Goal: Task Accomplishment & Management: Complete application form

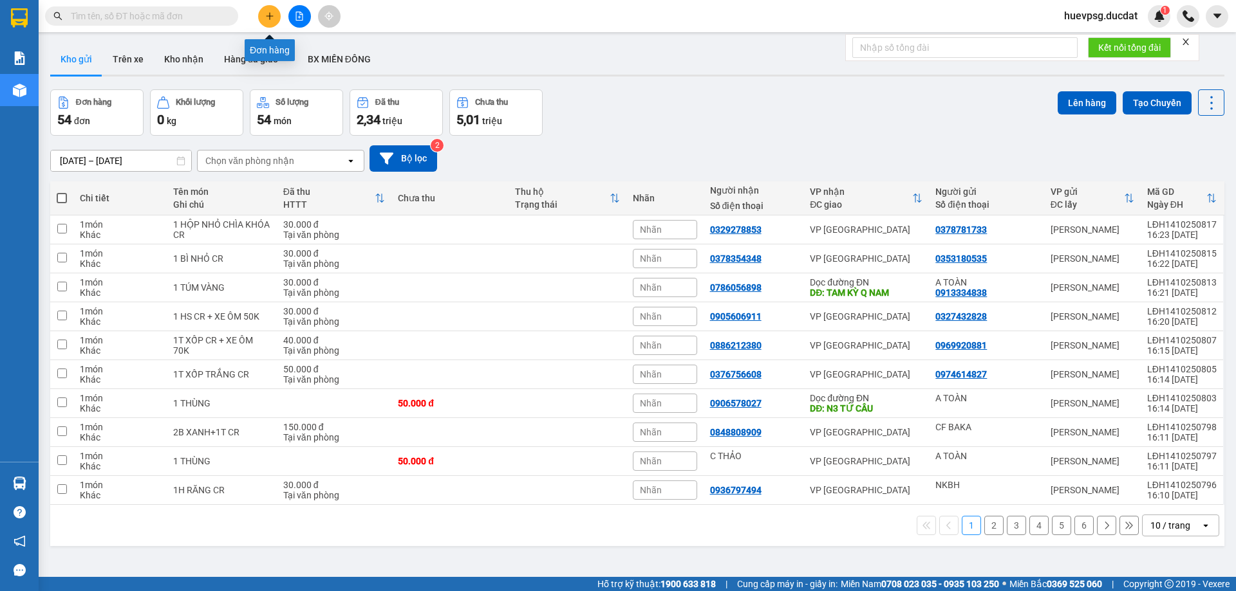
click at [273, 15] on icon "plus" at bounding box center [269, 16] width 9 height 9
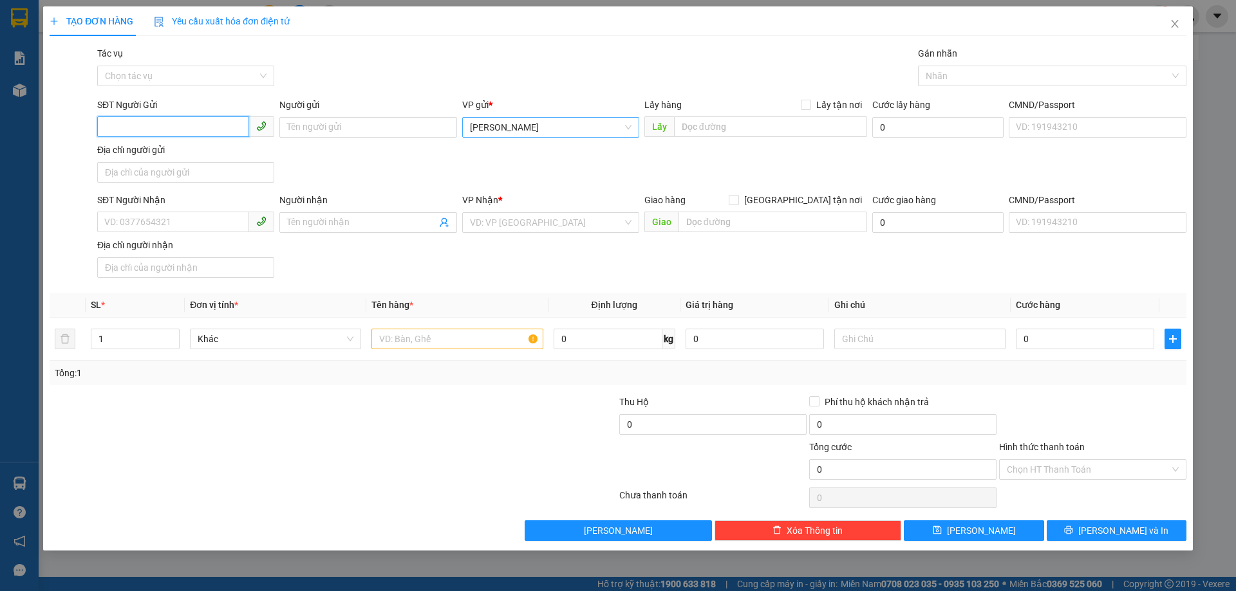
click at [541, 127] on span "[PERSON_NAME]" at bounding box center [551, 127] width 162 height 19
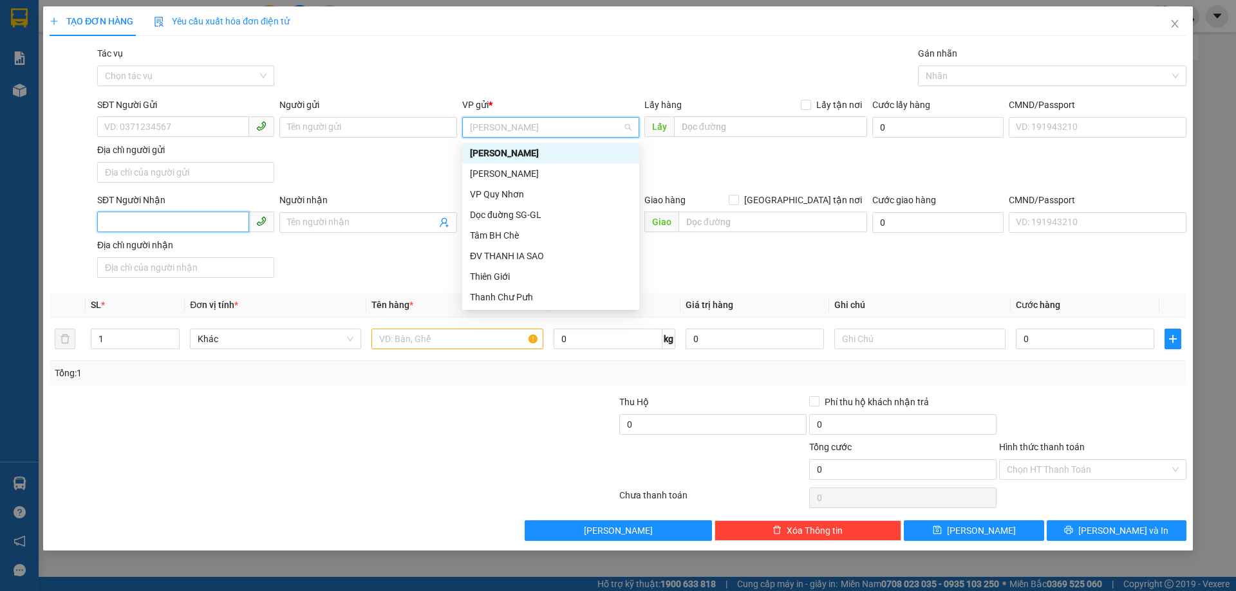
click at [234, 223] on input "SĐT Người Nhận" at bounding box center [173, 222] width 152 height 21
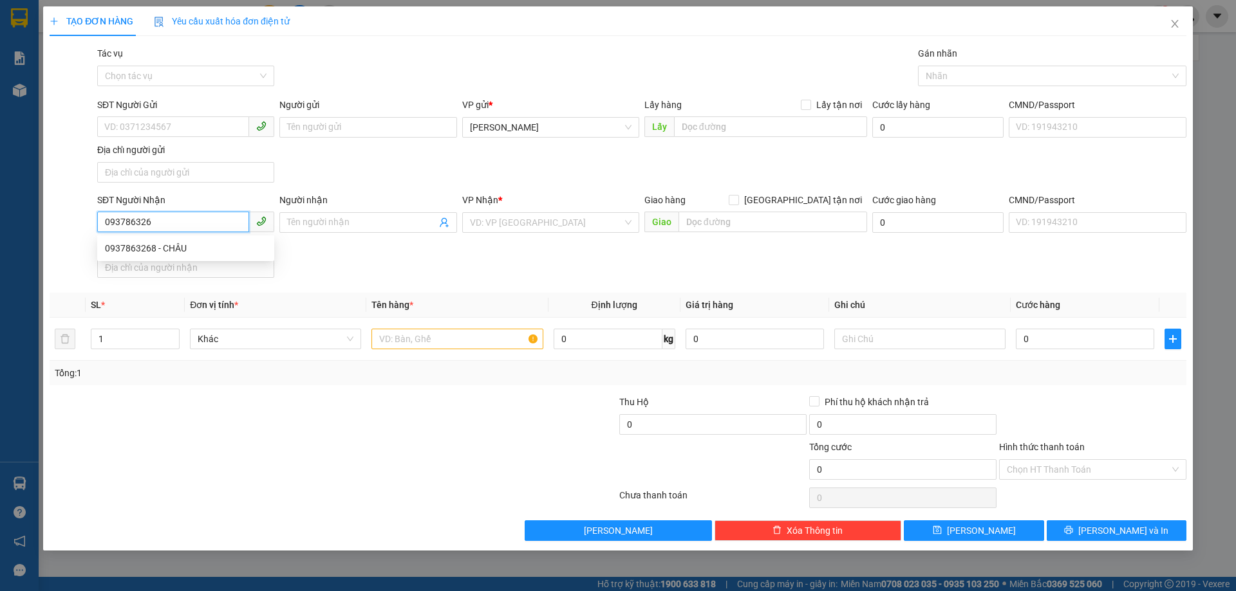
type input "0937863268"
click at [176, 248] on div "0937863268 - CHÂU" at bounding box center [186, 248] width 162 height 14
type input "CHÂU"
type input "146 [PERSON_NAME]"
type input "0937863268"
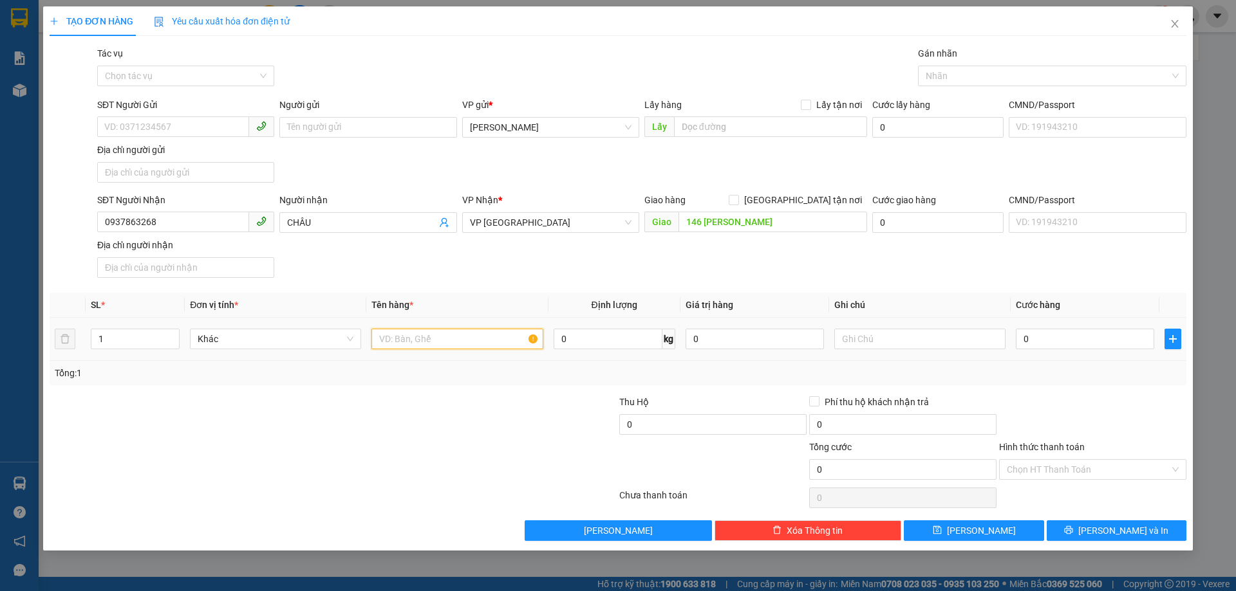
click at [415, 342] on input "text" at bounding box center [456, 339] width 171 height 21
type input "1 XỐP +1T/GIẤY"
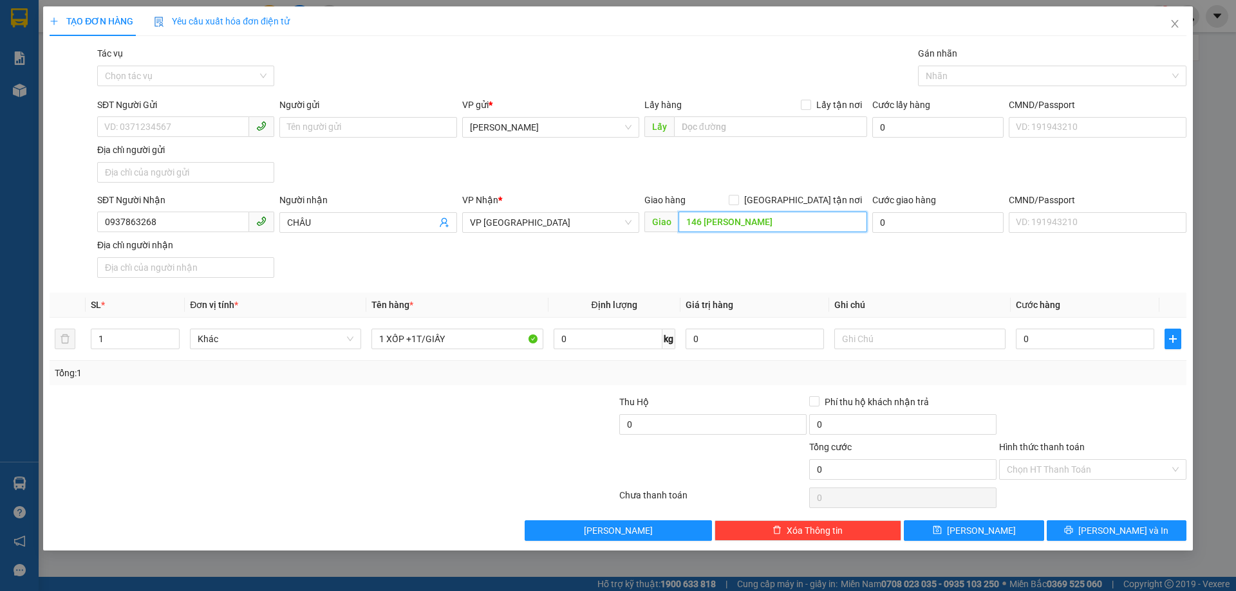
click at [749, 223] on input "146 [PERSON_NAME]" at bounding box center [772, 222] width 189 height 21
click at [1065, 337] on input "0" at bounding box center [1085, 339] width 138 height 21
type input "8"
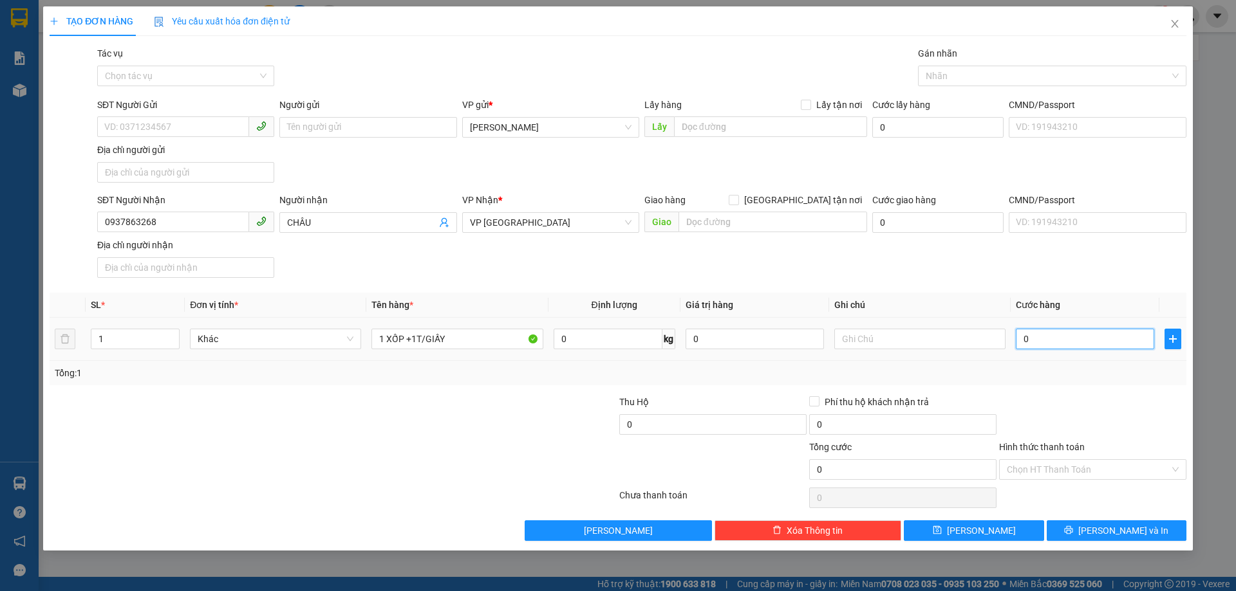
type input "8"
type input "80"
type input "80.000"
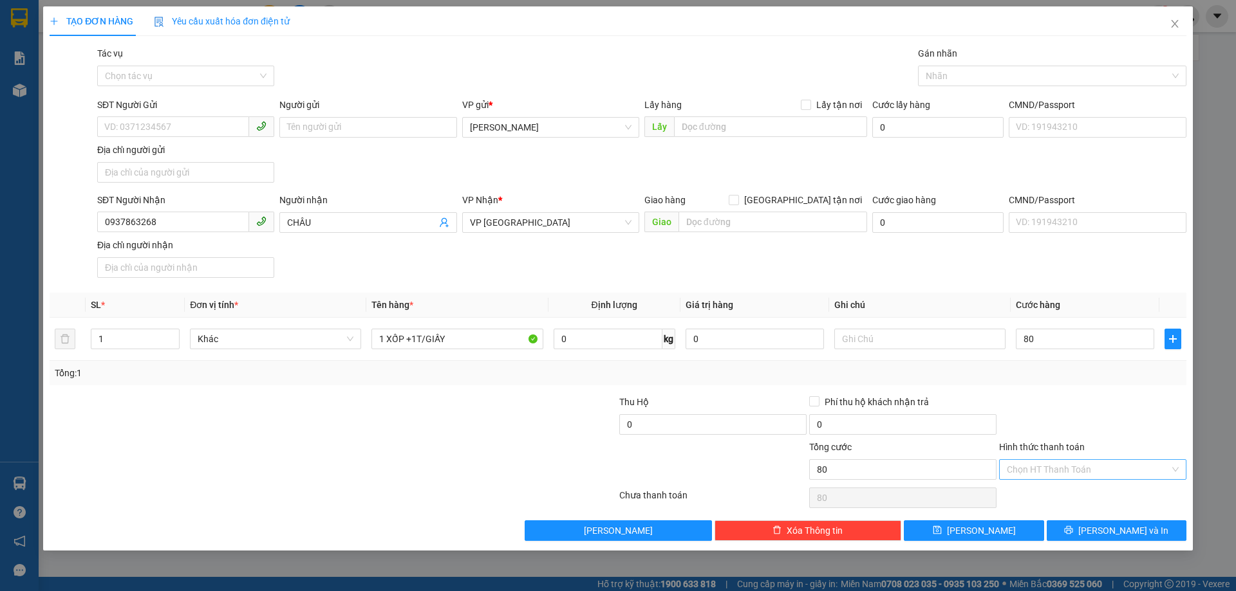
type input "80.000"
click at [1101, 477] on input "Hình thức thanh toán" at bounding box center [1088, 469] width 163 height 19
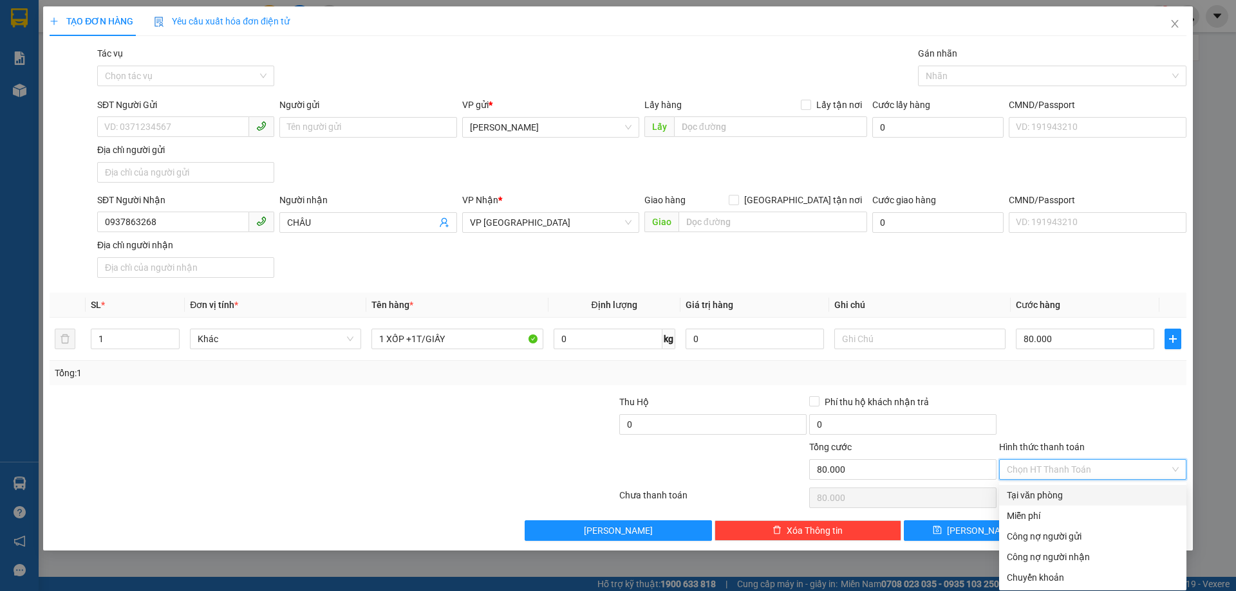
click at [1079, 501] on div "Tại văn phòng" at bounding box center [1093, 495] width 172 height 14
type input "0"
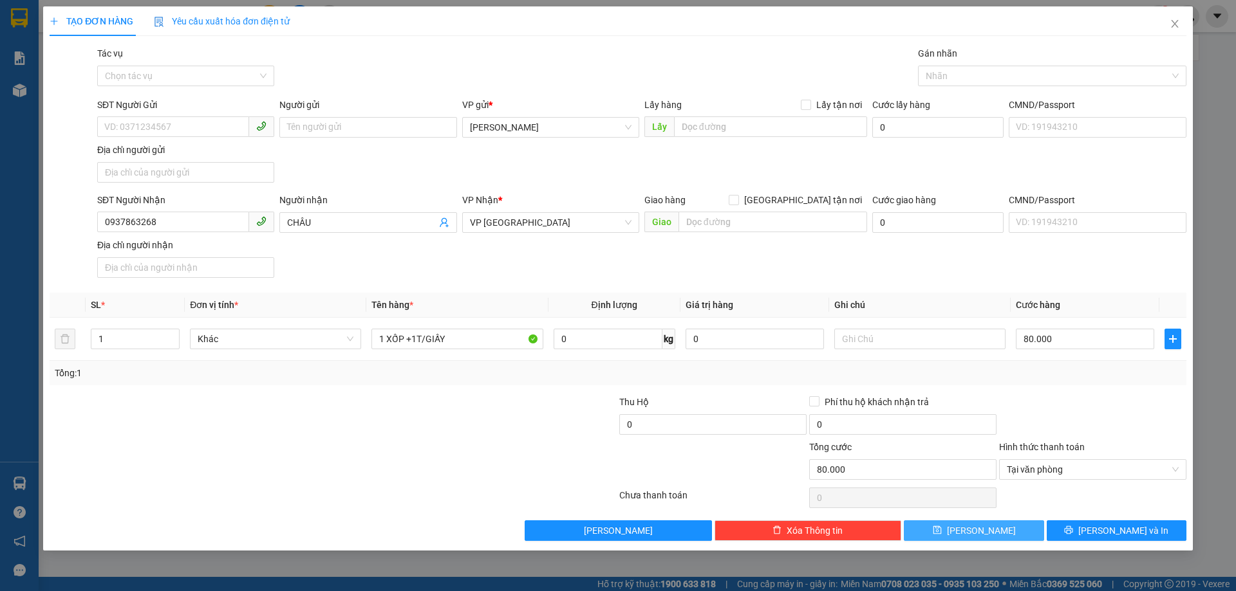
click at [942, 528] on icon "save" at bounding box center [937, 530] width 9 height 9
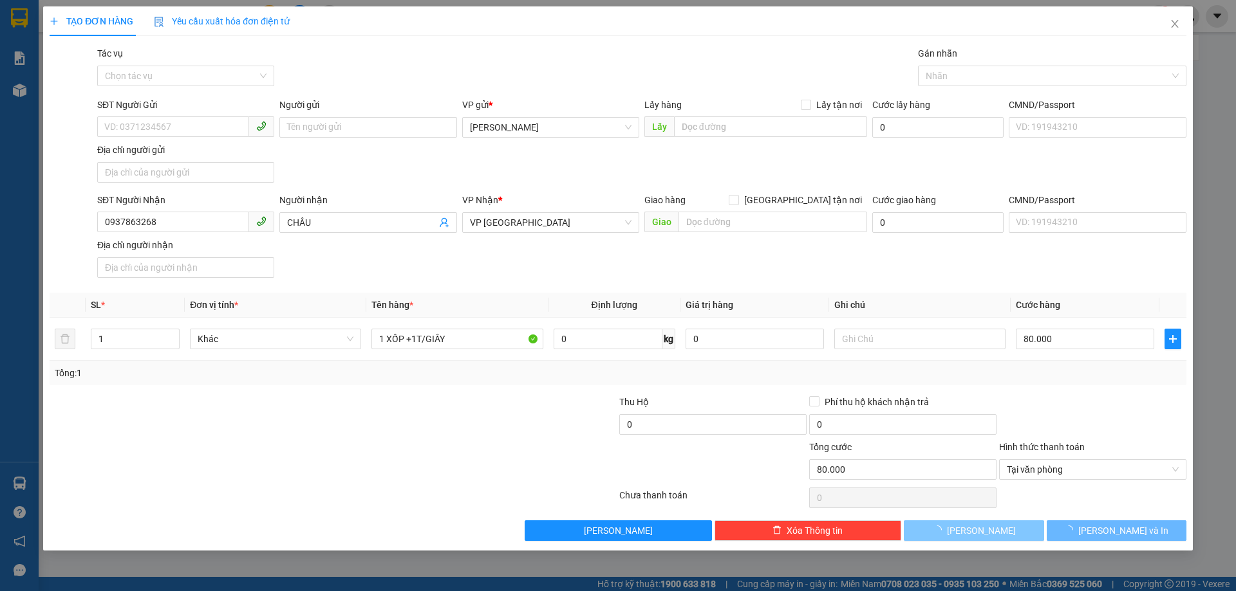
type input "0"
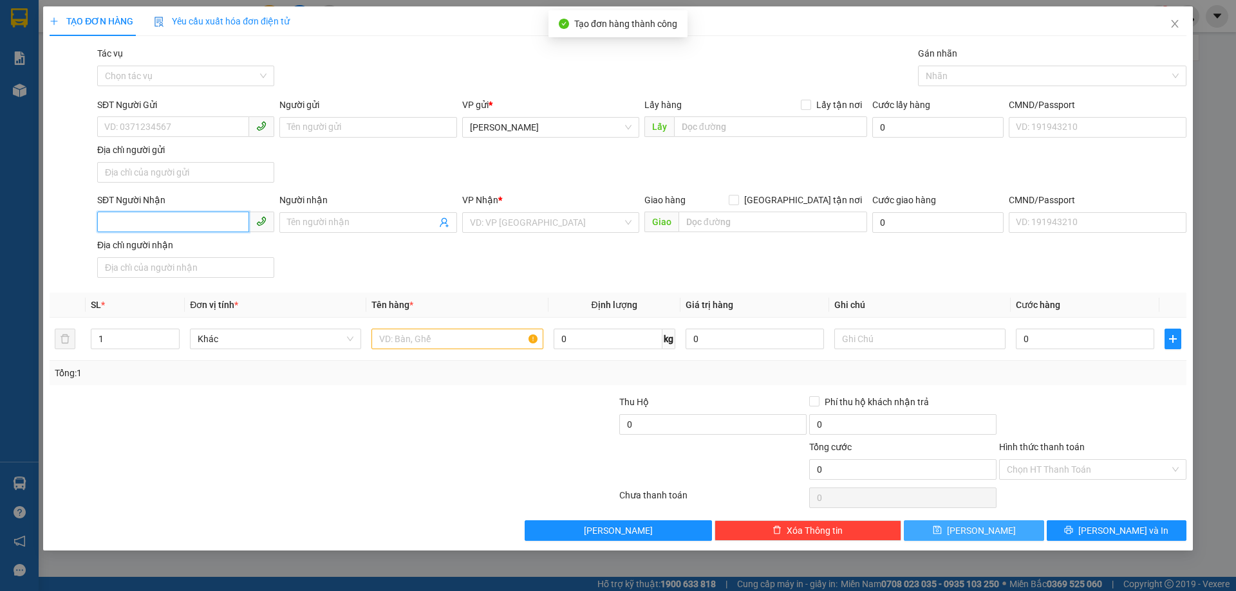
click at [183, 223] on input "SĐT Người Nhận" at bounding box center [173, 222] width 152 height 21
click at [547, 127] on span "[PERSON_NAME]" at bounding box center [551, 127] width 162 height 19
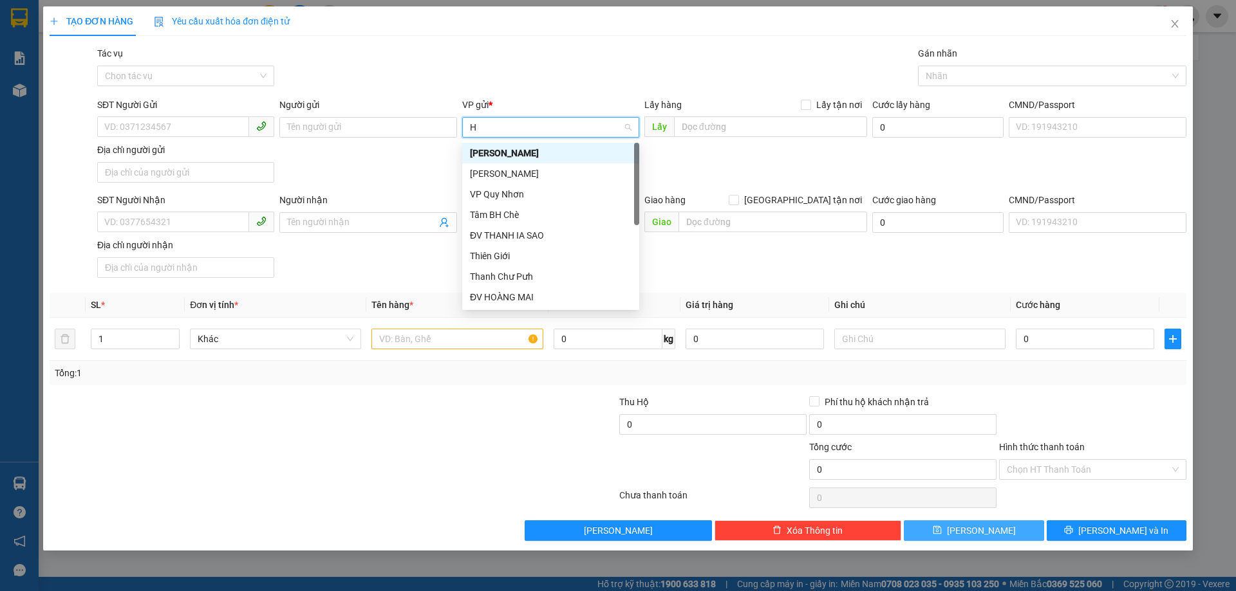
type input "HO"
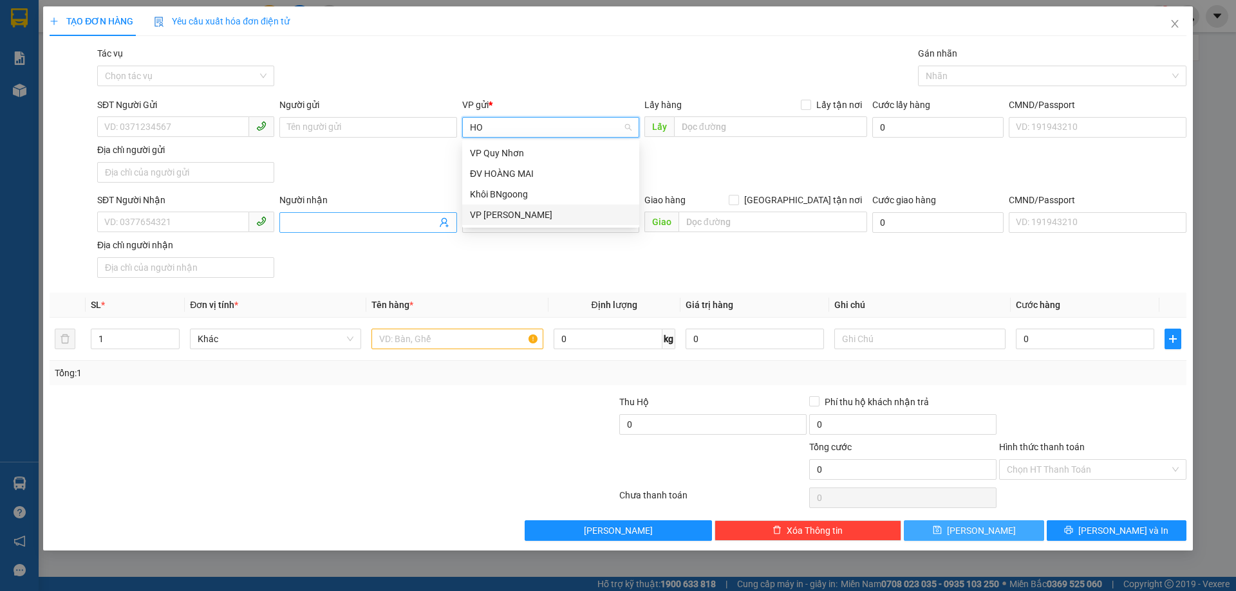
click at [523, 212] on div "VP [PERSON_NAME]" at bounding box center [551, 215] width 162 height 14
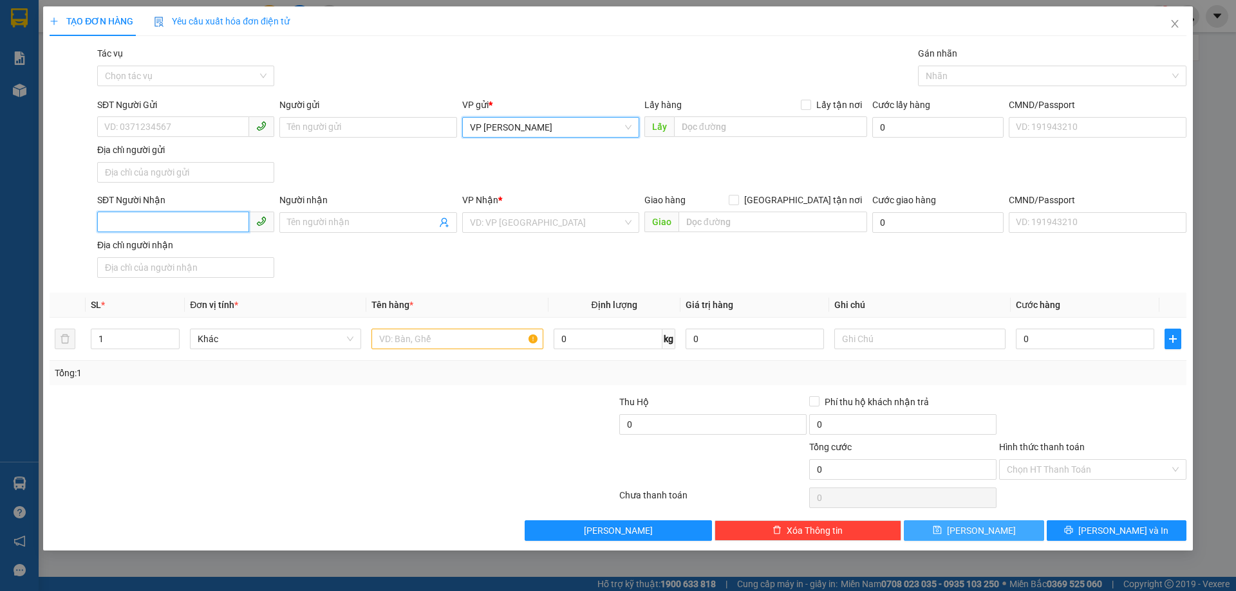
click at [174, 221] on input "SĐT Người Nhận" at bounding box center [173, 222] width 152 height 21
type input "0357119684"
click at [494, 230] on input "search" at bounding box center [546, 222] width 153 height 19
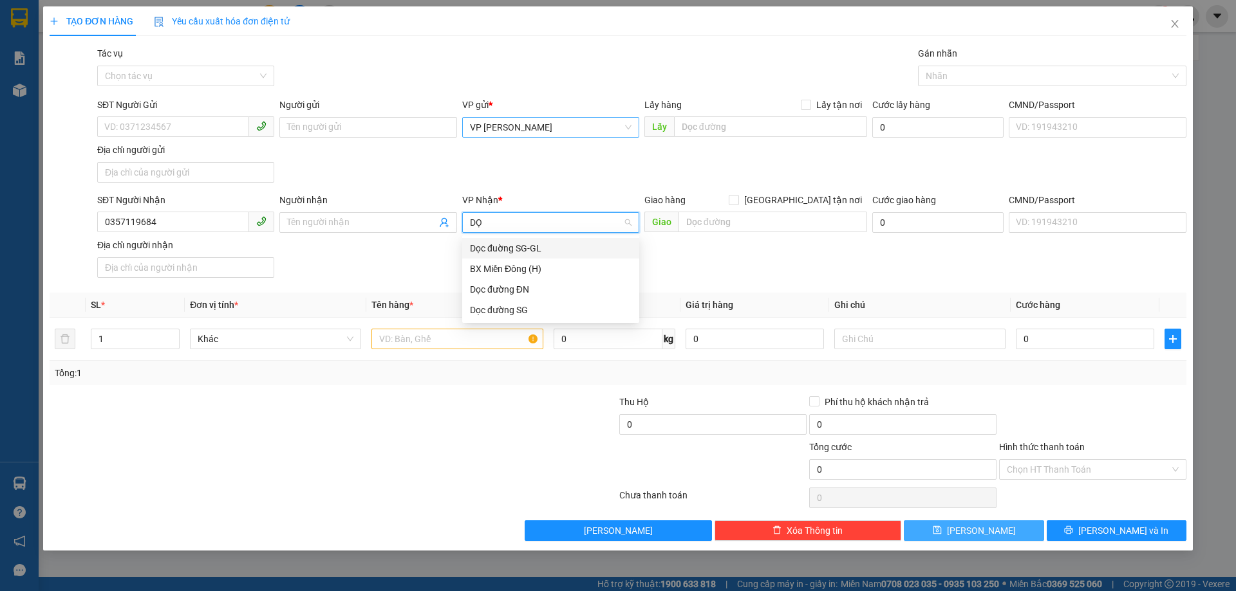
type input "DỌC"
click at [489, 260] on div "Dọc đường ĐN" at bounding box center [550, 269] width 177 height 21
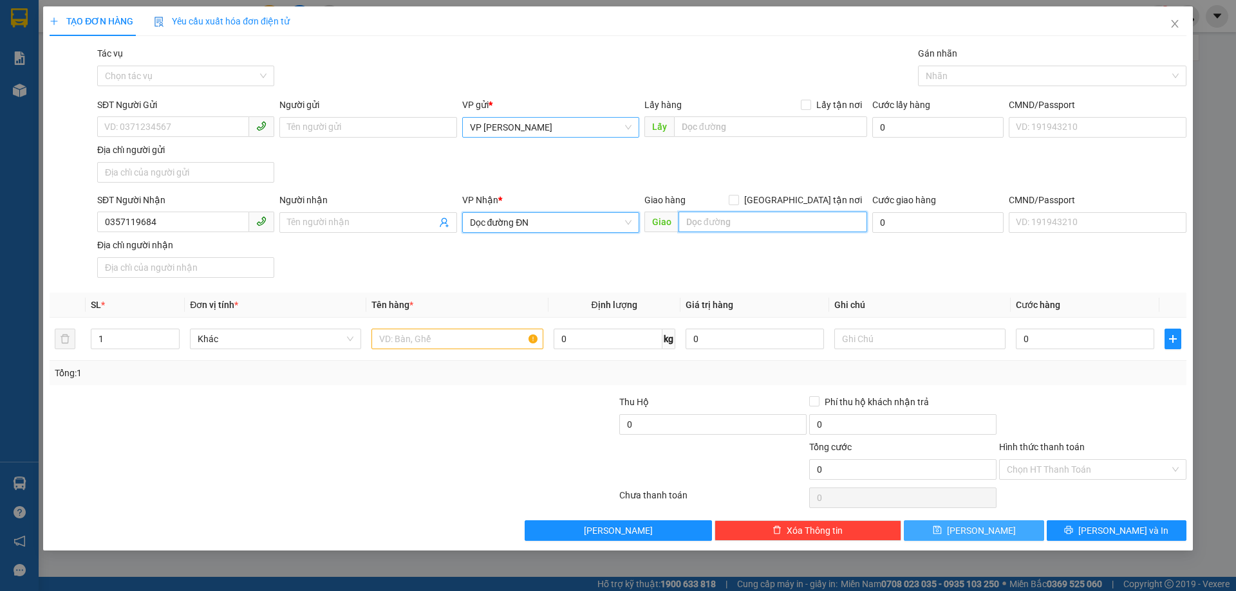
click at [747, 221] on input "text" at bounding box center [772, 222] width 189 height 21
type input "1"
type input "QUÁN GÒ"
click at [524, 341] on input "text" at bounding box center [456, 339] width 171 height 21
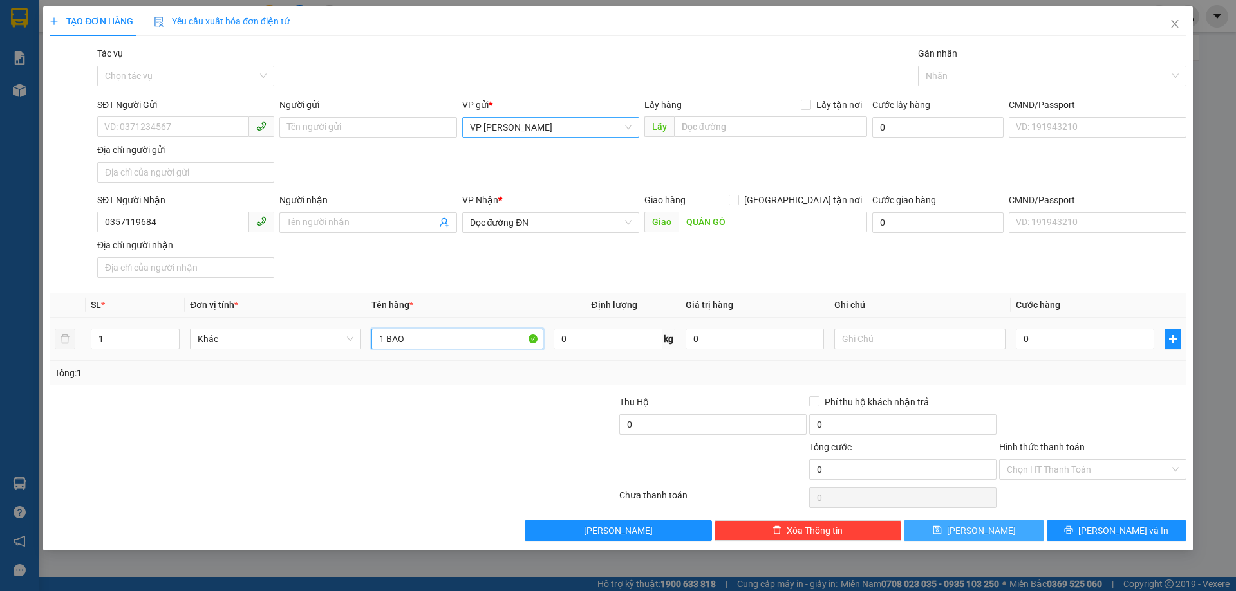
type input "1 BAO"
type input "5"
type input "50"
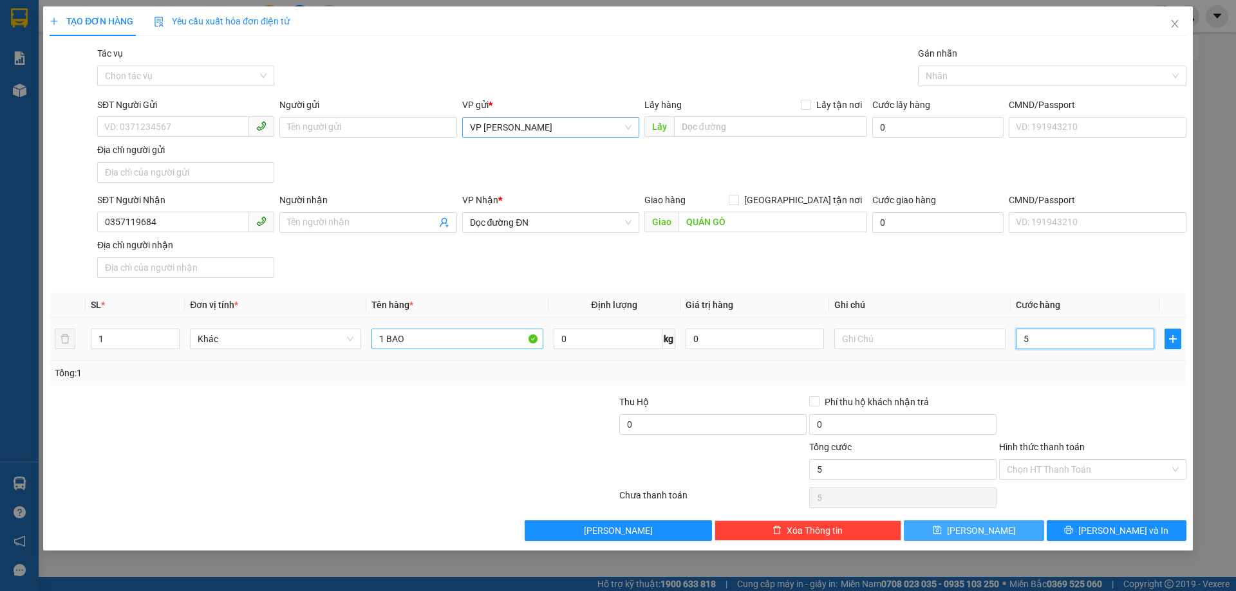
type input "50"
type input "50.000"
click at [1070, 463] on input "Hình thức thanh toán" at bounding box center [1088, 469] width 163 height 19
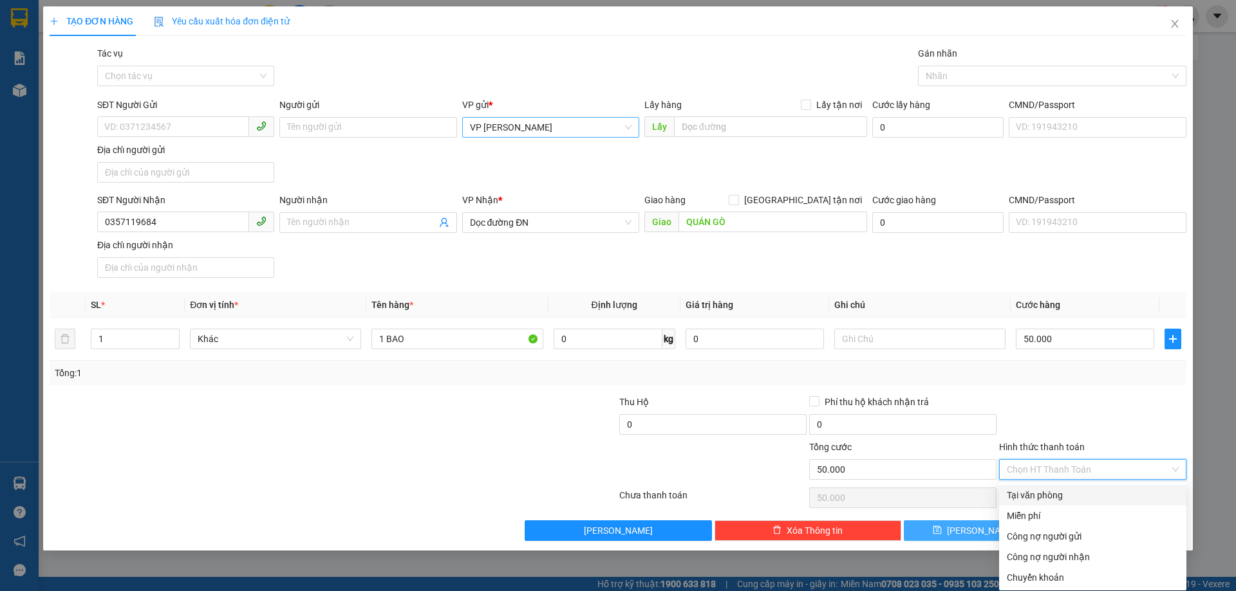
click at [1063, 491] on div "Tại văn phòng" at bounding box center [1093, 495] width 172 height 14
type input "0"
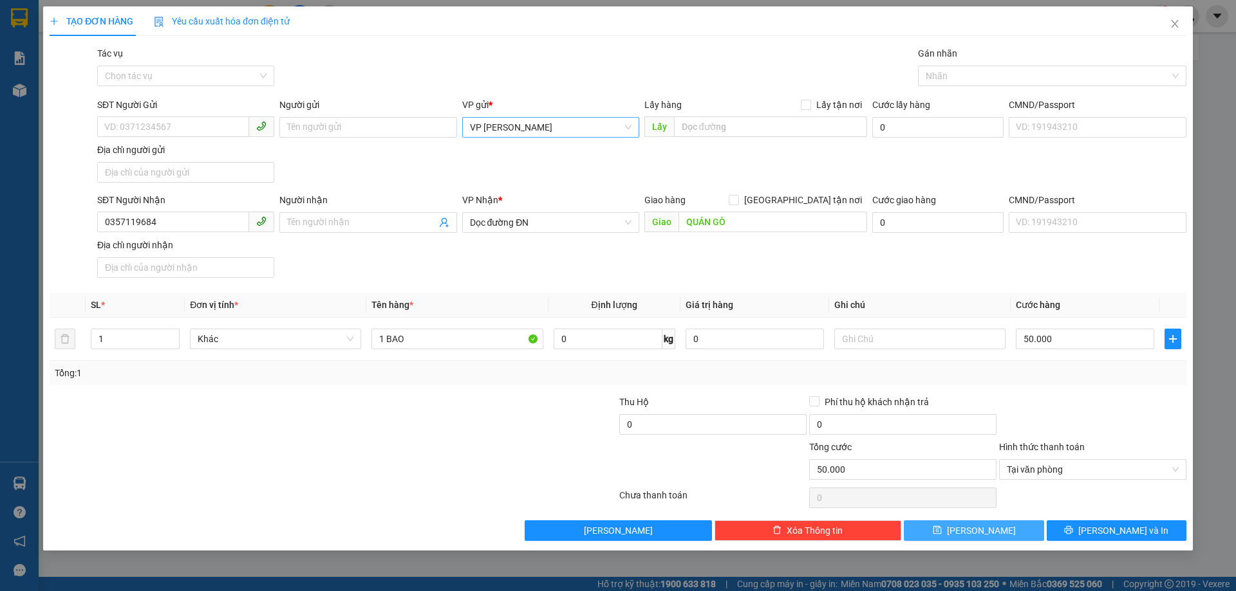
click at [1006, 532] on button "[PERSON_NAME]" at bounding box center [974, 531] width 140 height 21
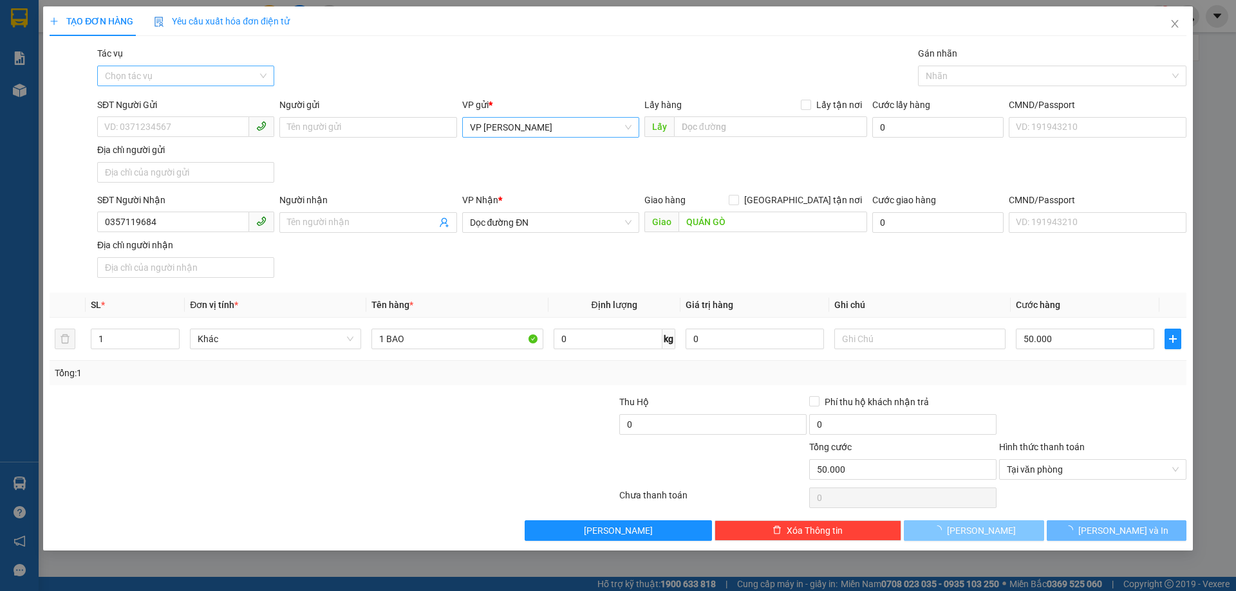
type input "0"
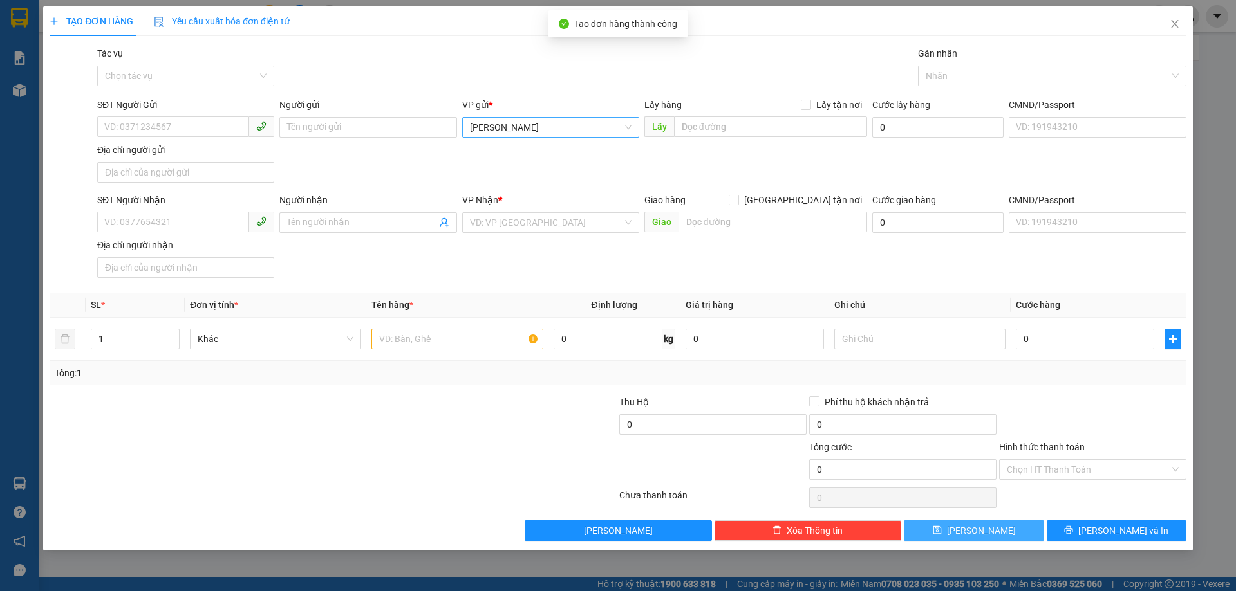
click at [528, 123] on span "[PERSON_NAME]" at bounding box center [551, 127] width 162 height 19
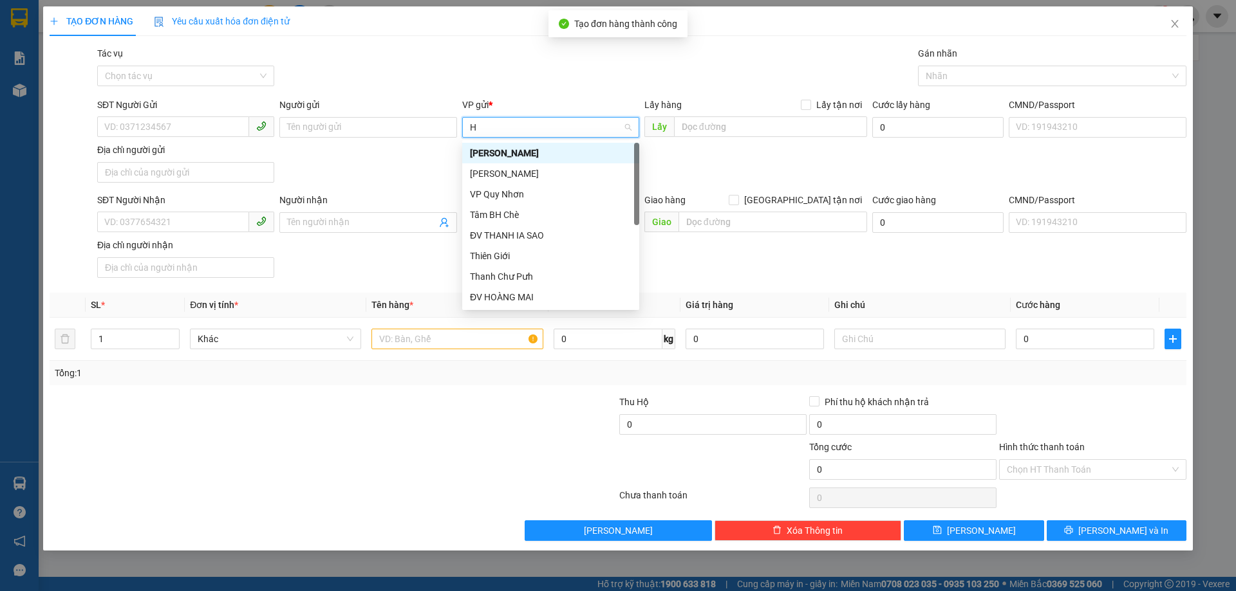
type input "HO"
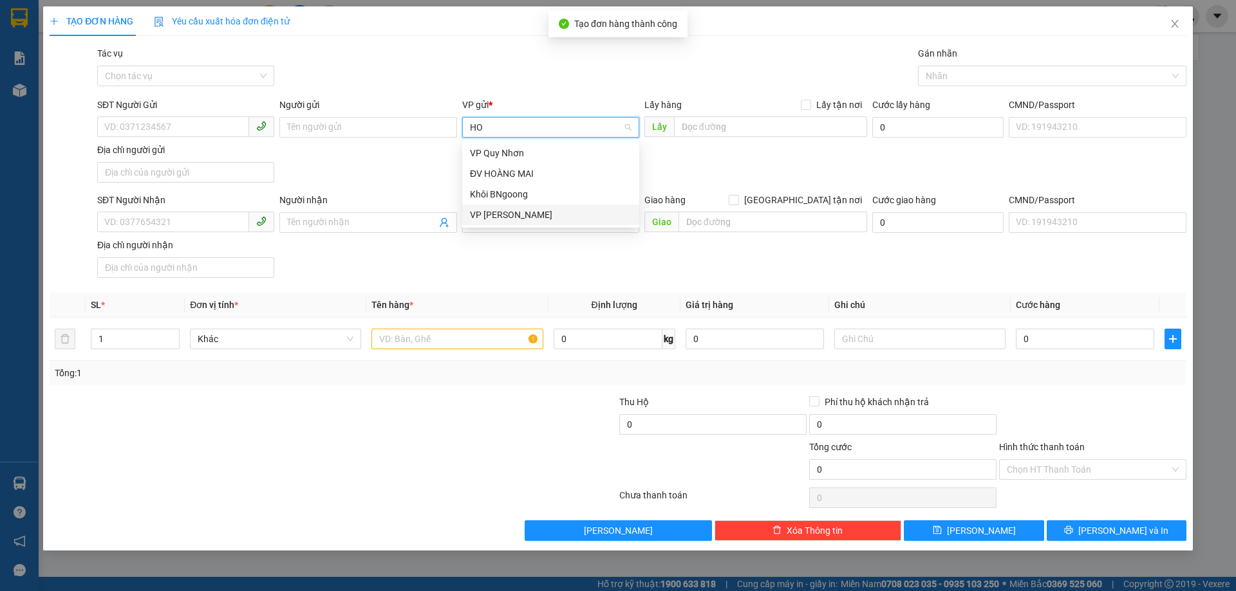
click at [501, 215] on div "VP [PERSON_NAME]" at bounding box center [551, 215] width 162 height 14
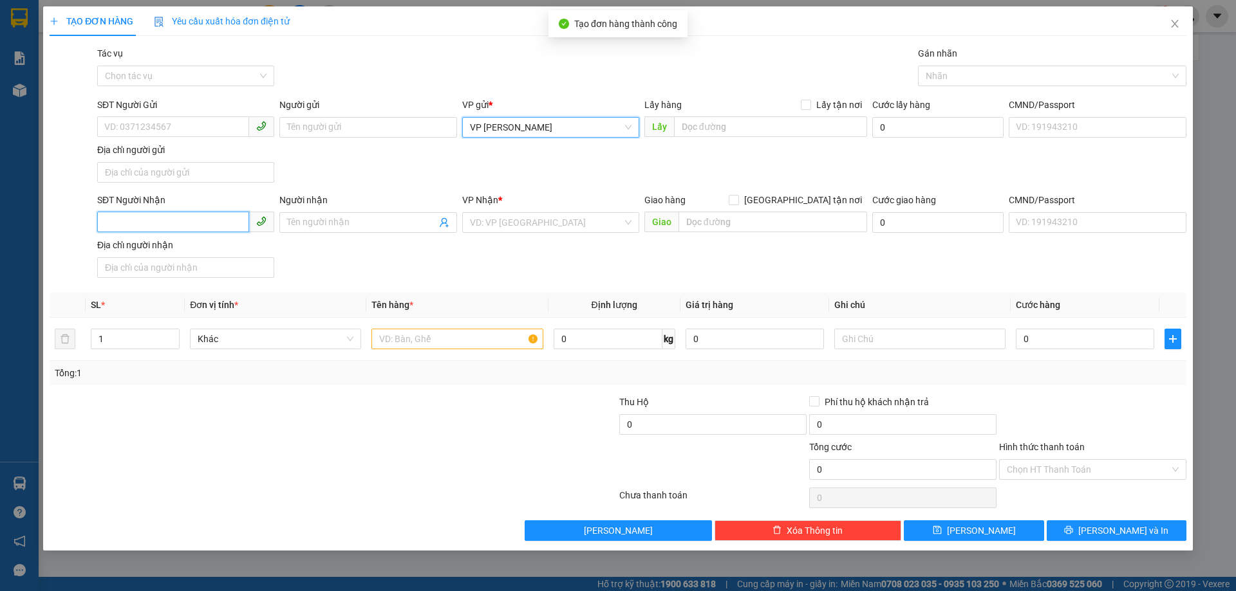
click at [214, 232] on input "SĐT Người Nhận" at bounding box center [173, 222] width 152 height 21
type input "0362962528"
click at [488, 219] on input "search" at bounding box center [546, 222] width 153 height 19
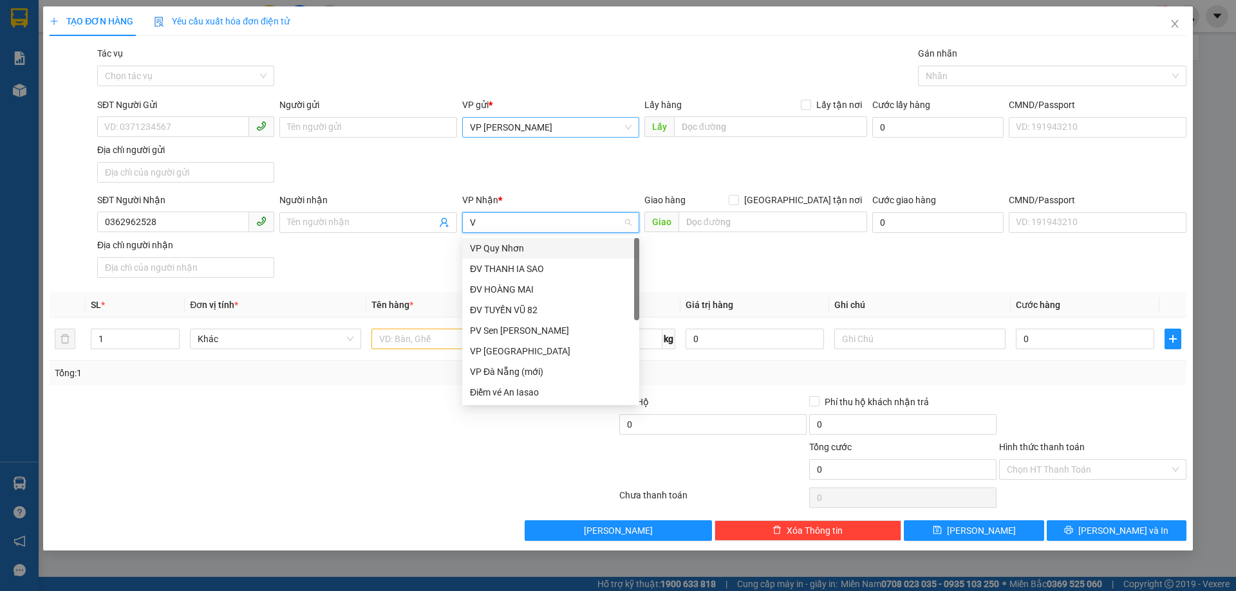
type input "VP"
click at [490, 311] on div "VP [GEOGRAPHIC_DATA]" at bounding box center [551, 310] width 162 height 14
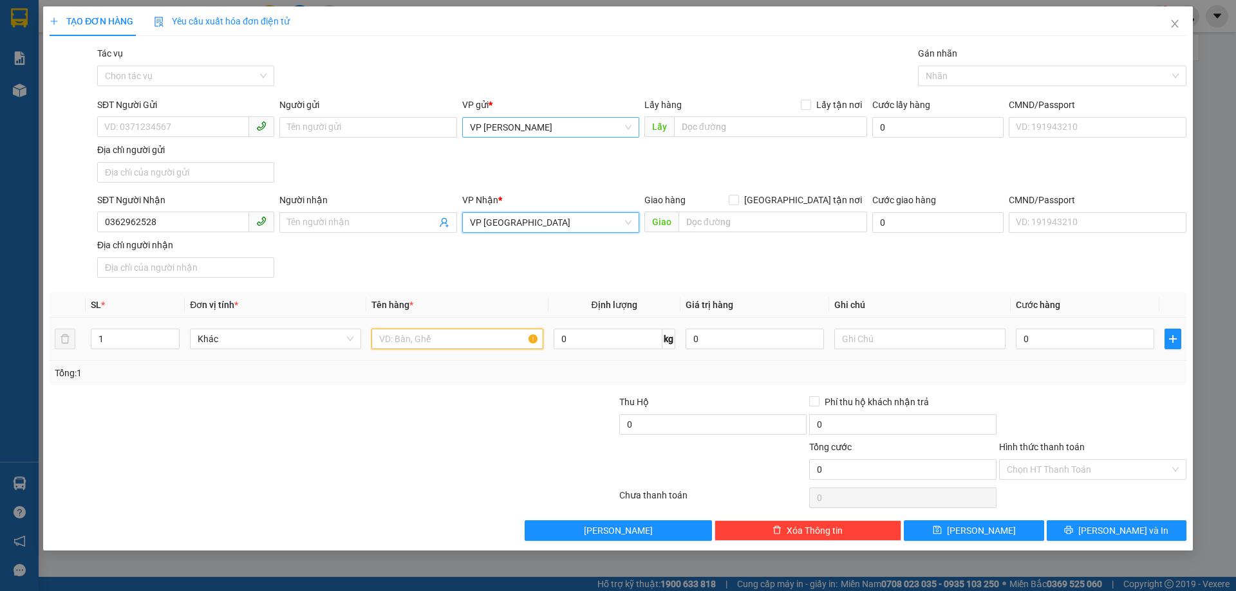
click at [425, 337] on input "text" at bounding box center [456, 339] width 171 height 21
type input "1 XỐP"
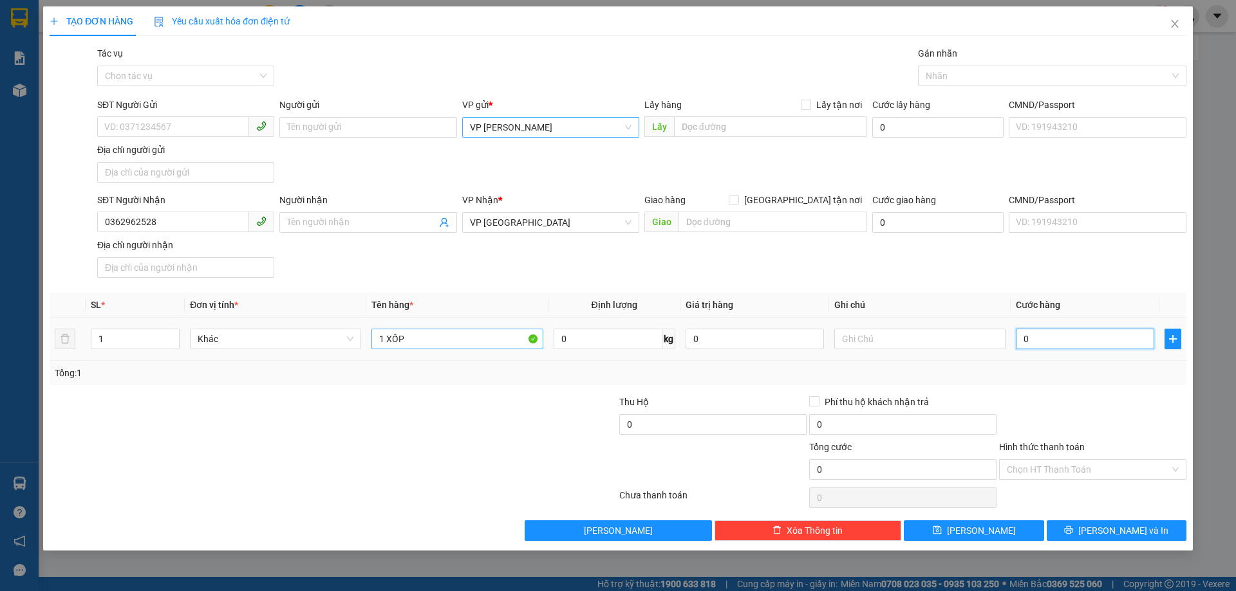
type input "5"
type input "50"
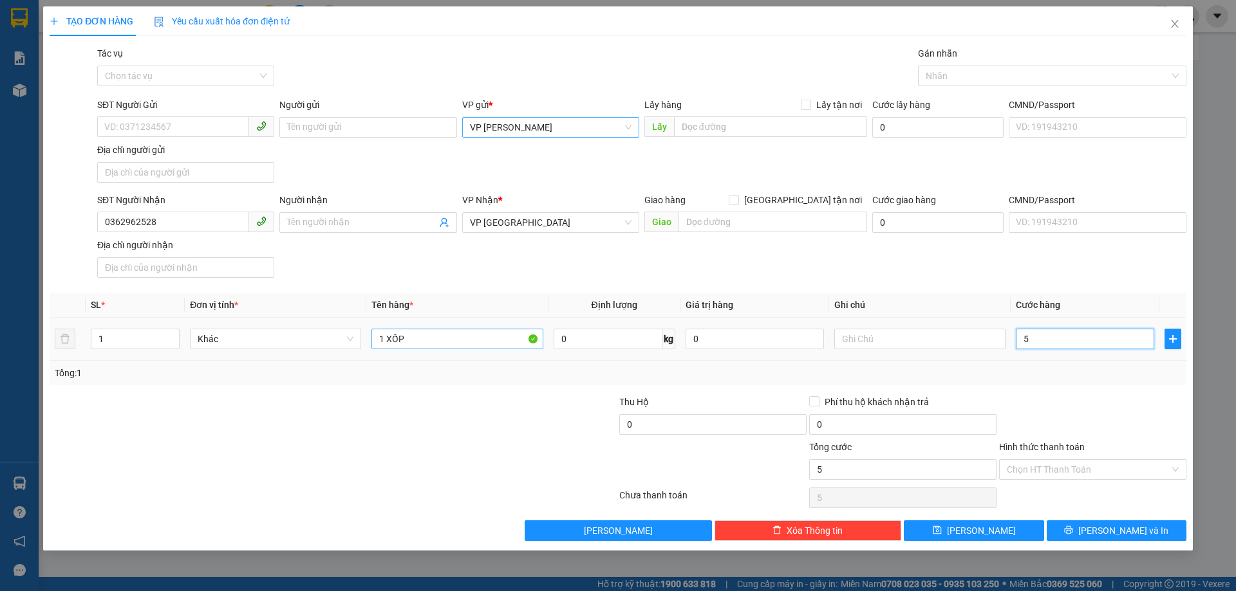
type input "50"
type input "50.000"
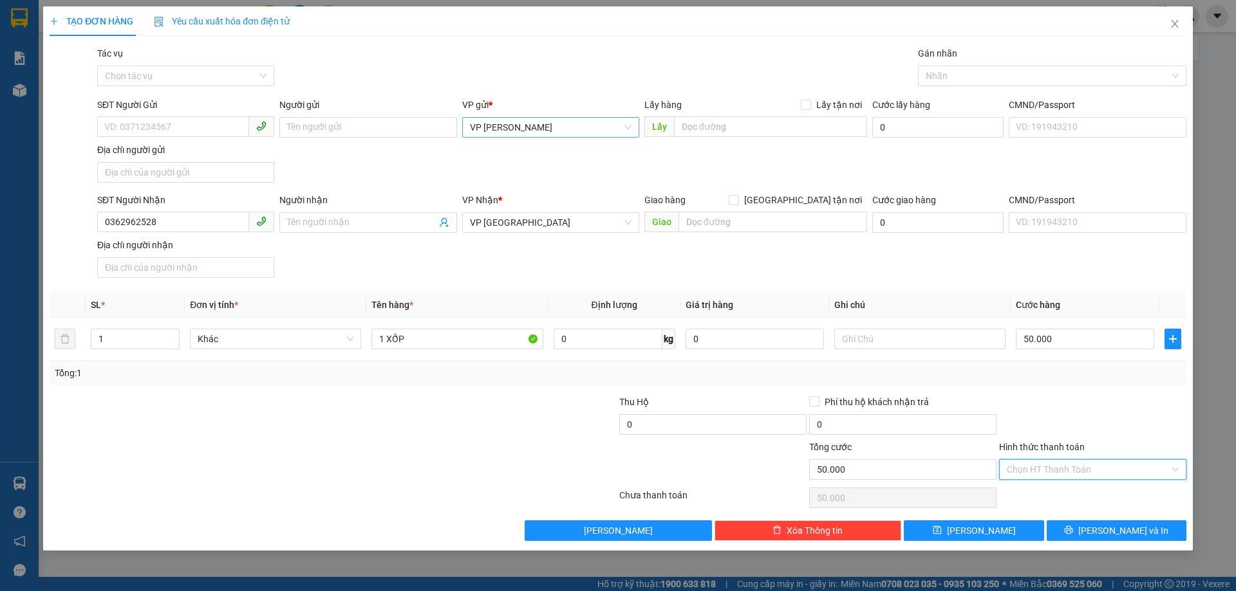
click at [1038, 475] on input "Hình thức thanh toán" at bounding box center [1088, 469] width 163 height 19
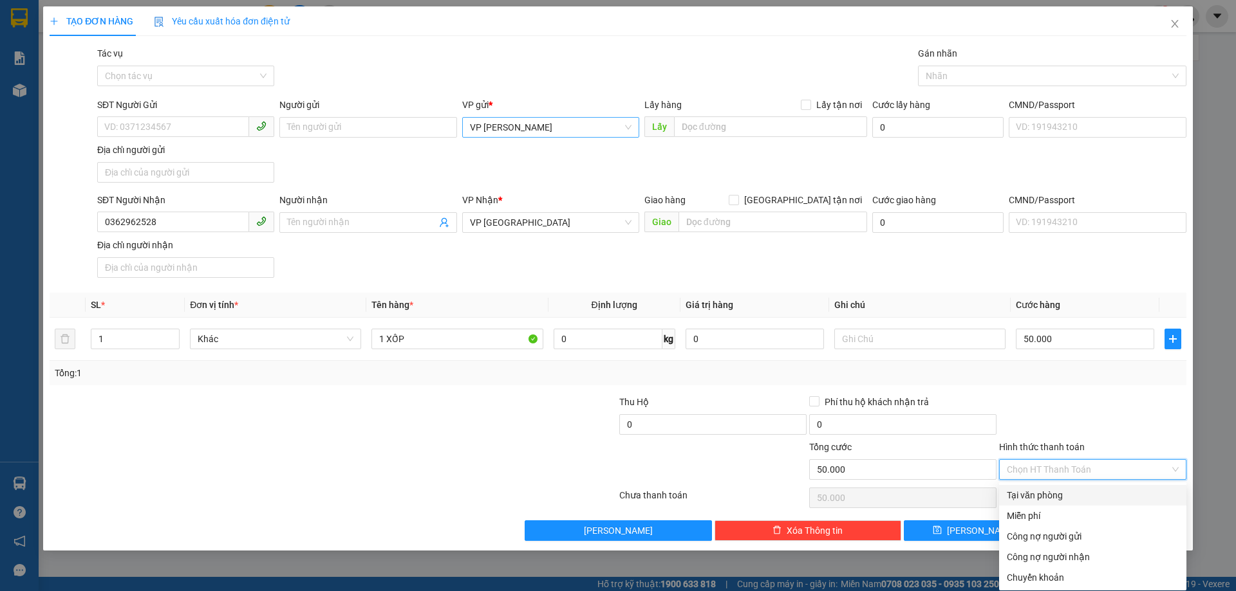
click at [1039, 492] on div "Tại văn phòng" at bounding box center [1093, 495] width 172 height 14
type input "0"
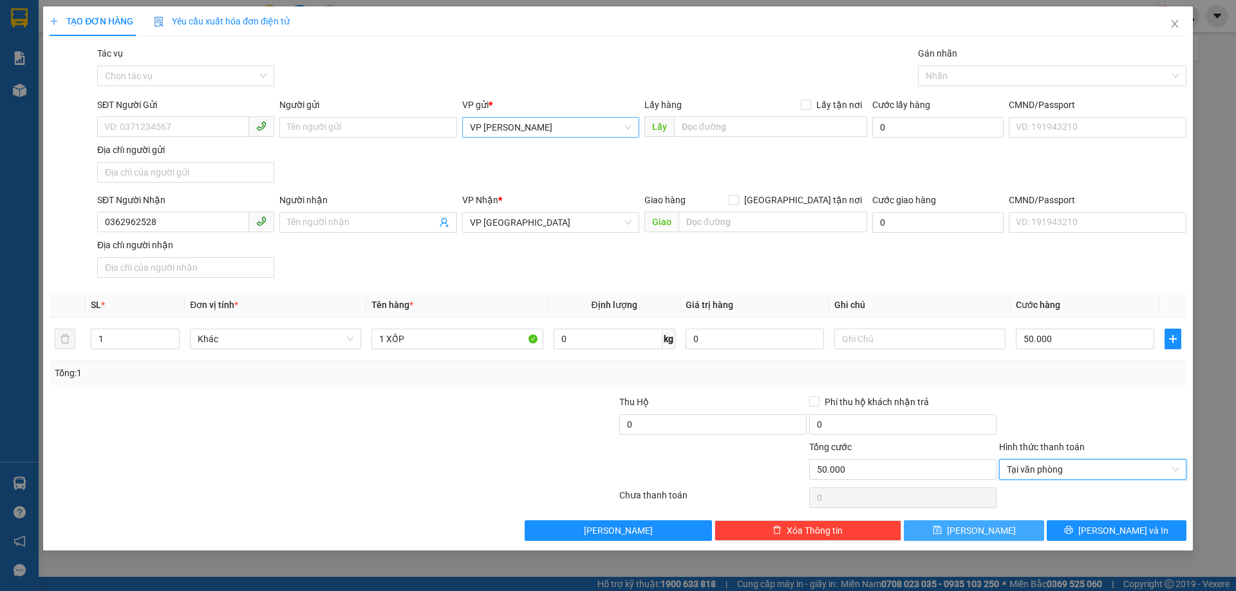
click at [992, 525] on button "[PERSON_NAME]" at bounding box center [974, 531] width 140 height 21
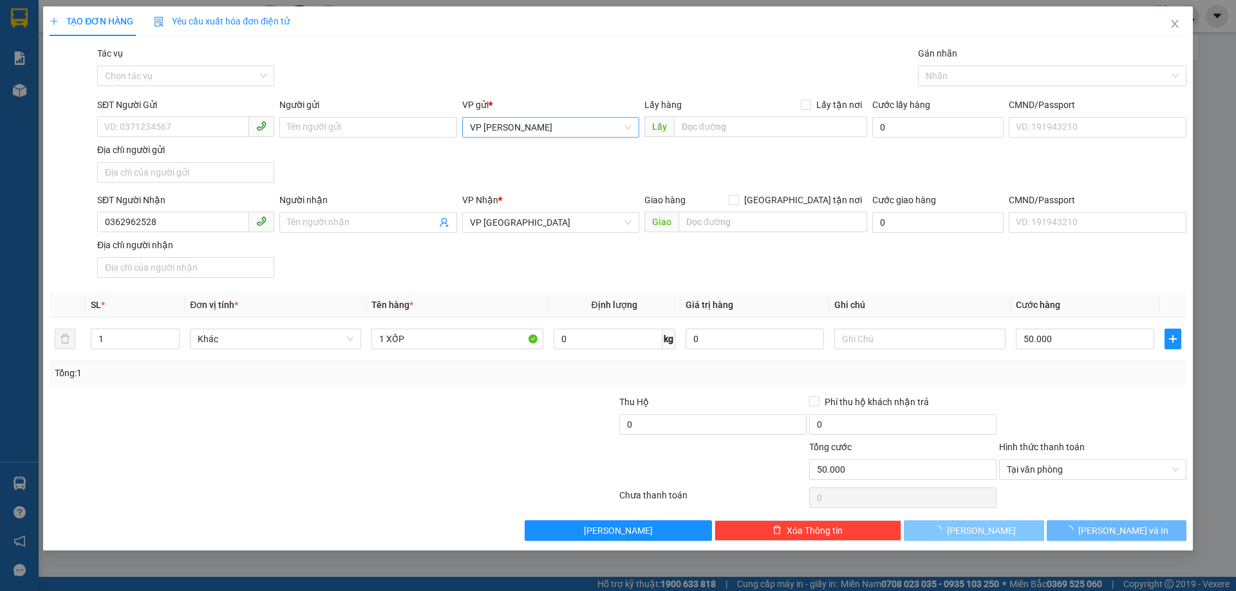
type input "0"
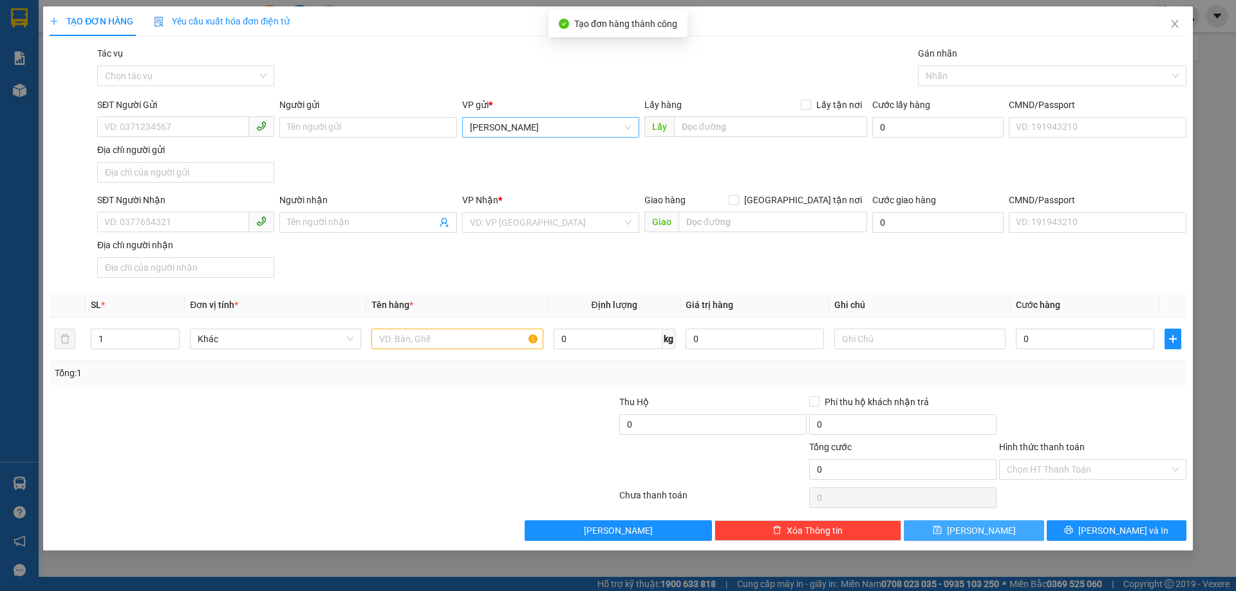
click at [518, 130] on span "[PERSON_NAME]" at bounding box center [551, 127] width 162 height 19
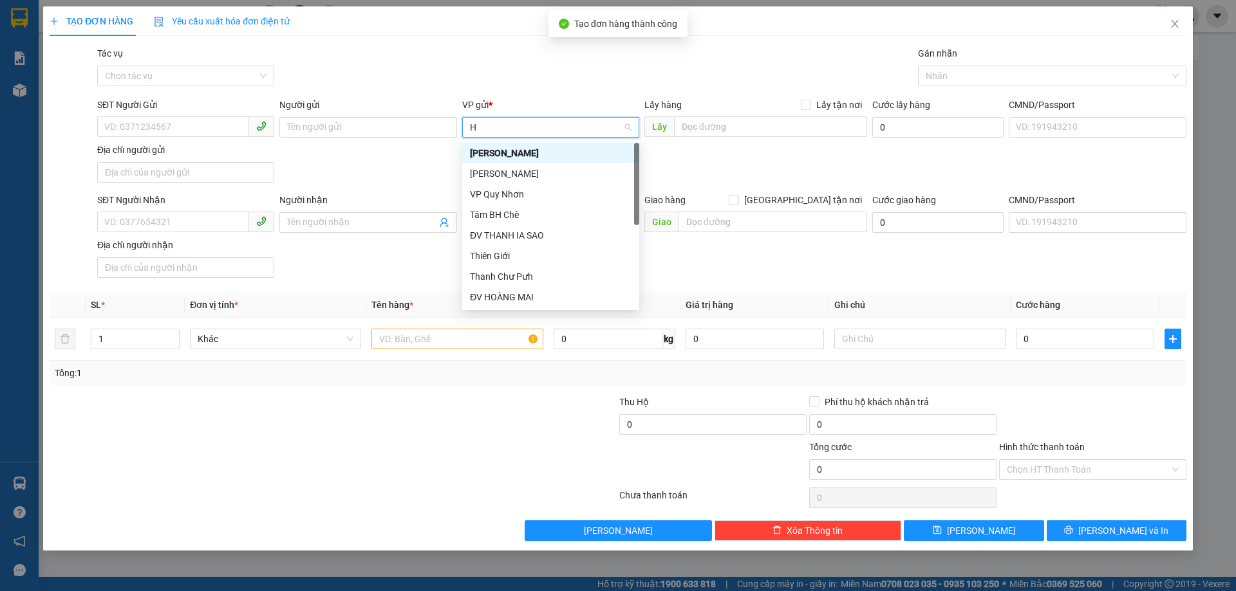
type input "HO"
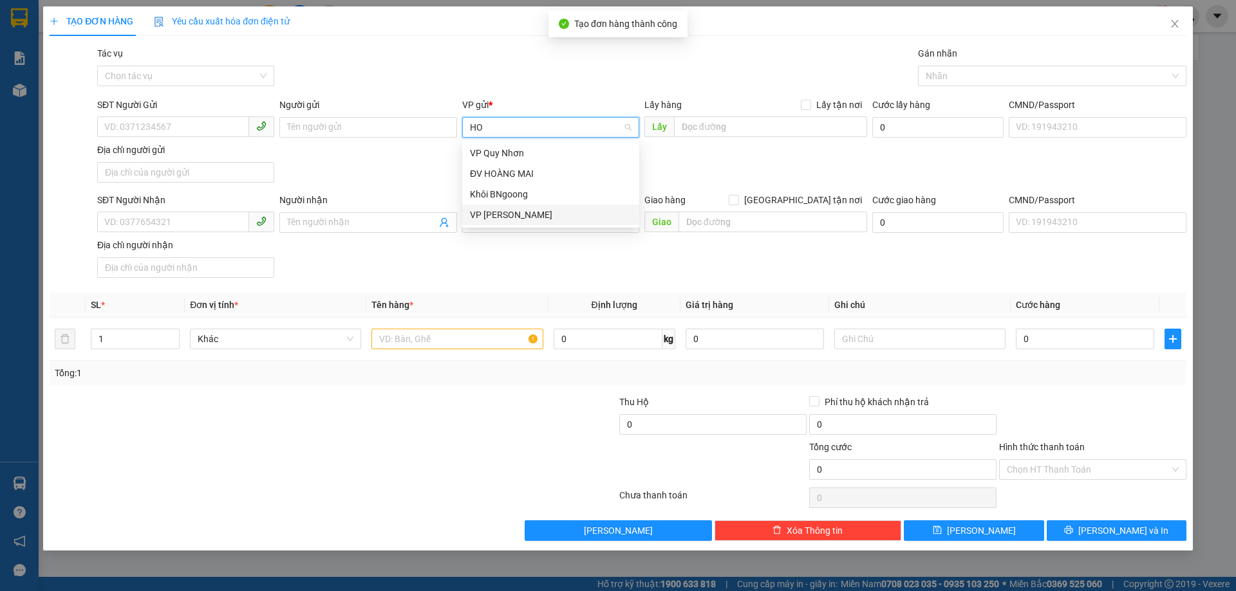
click at [510, 219] on div "VP [PERSON_NAME]" at bounding box center [551, 215] width 162 height 14
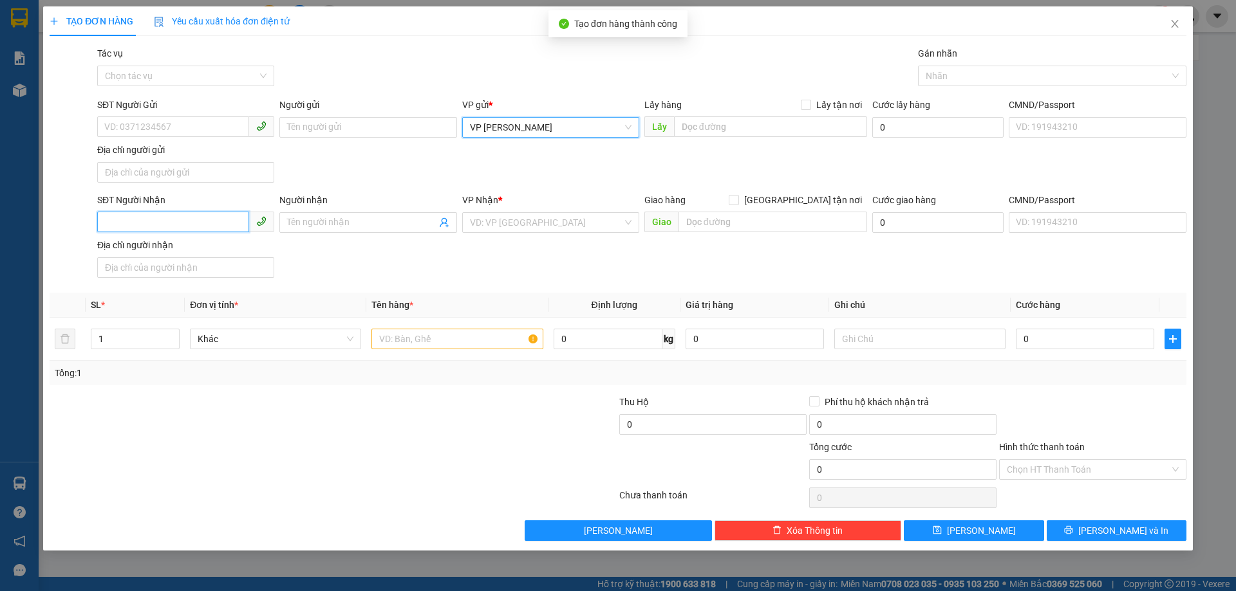
click at [153, 216] on input "SĐT Người Nhận" at bounding box center [173, 222] width 152 height 21
type input "0344851118"
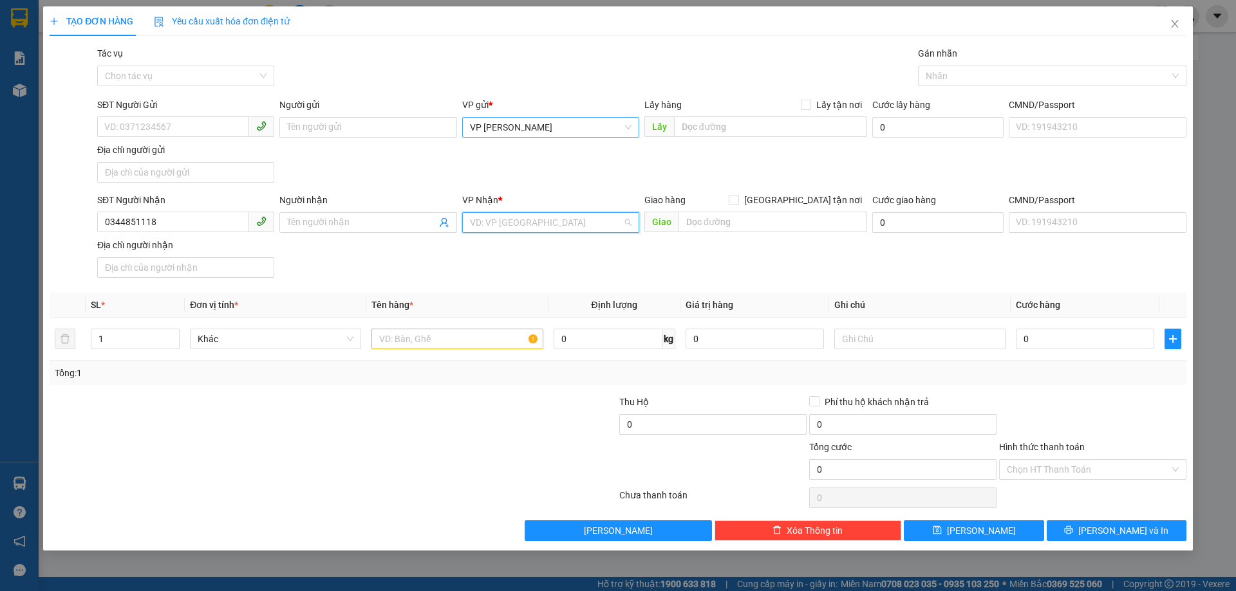
click at [559, 223] on input "search" at bounding box center [546, 222] width 153 height 19
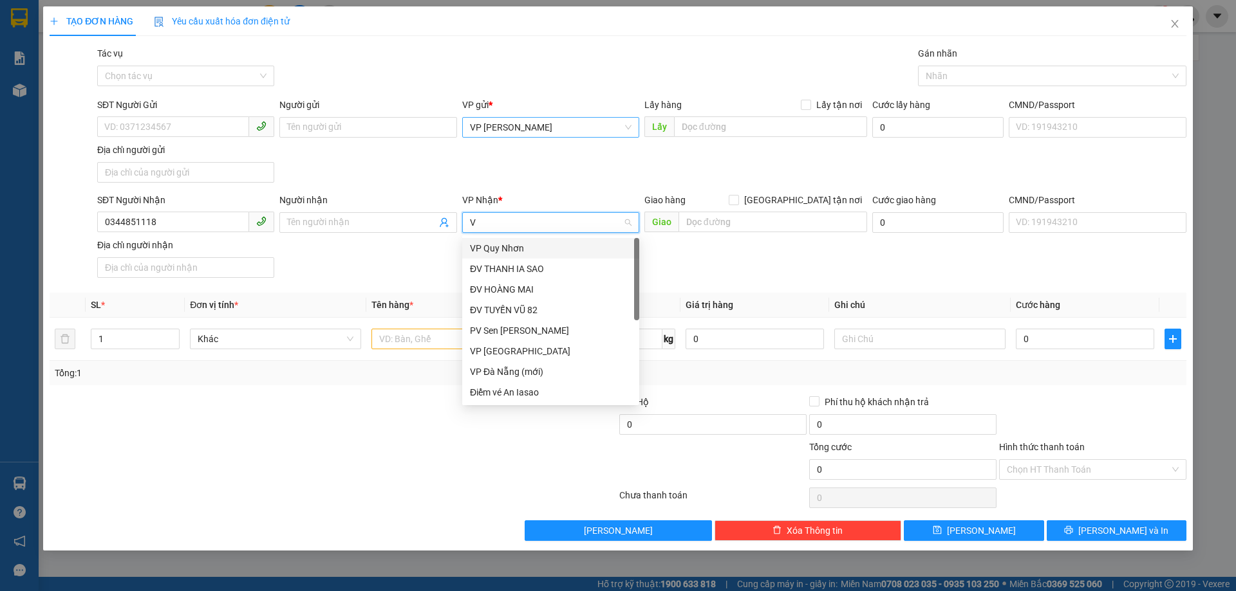
type input "VP"
click at [514, 317] on div "VP [GEOGRAPHIC_DATA]" at bounding box center [551, 310] width 162 height 14
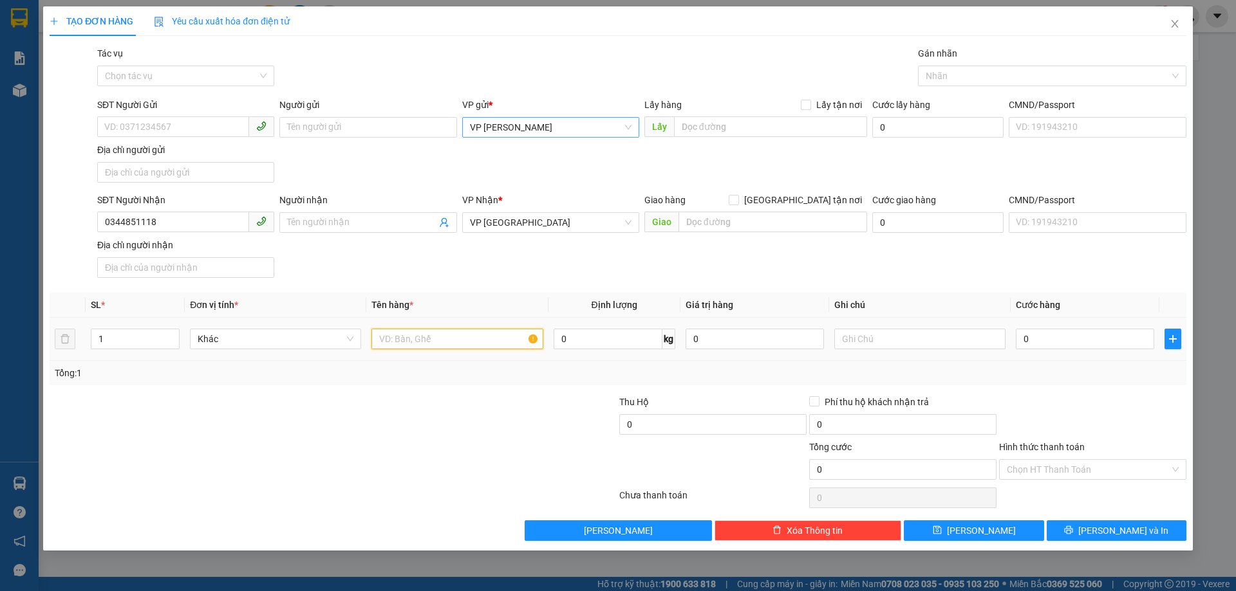
click at [461, 333] on input "text" at bounding box center [456, 339] width 171 height 21
type input "1 T/GIẤY"
type input "4"
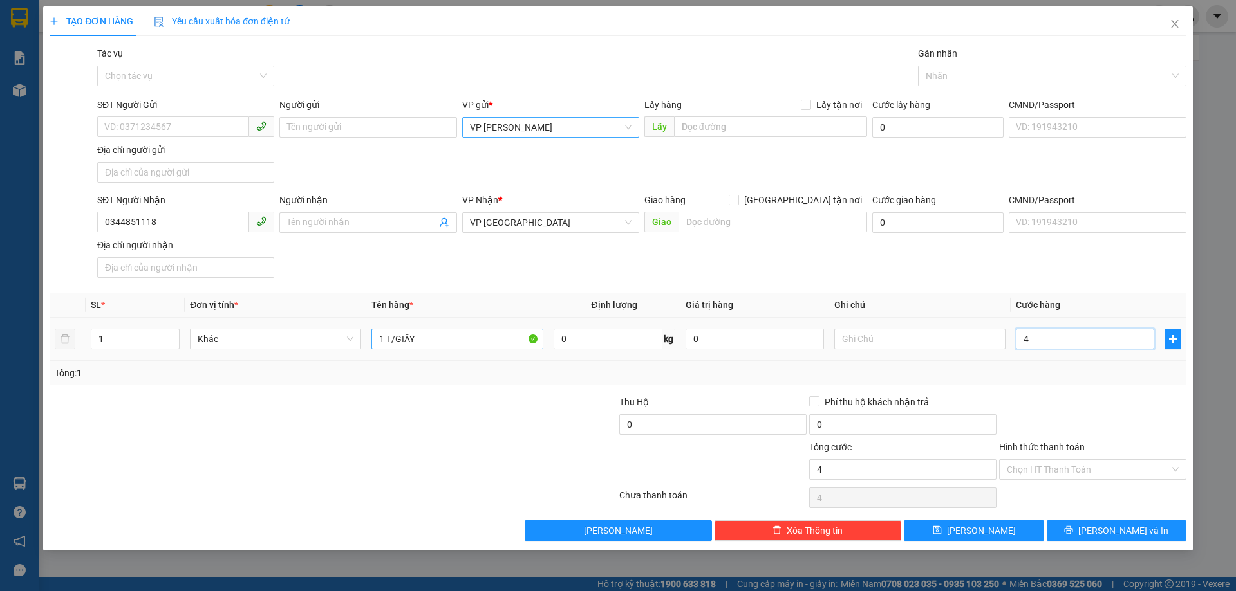
type input "40"
type input "4"
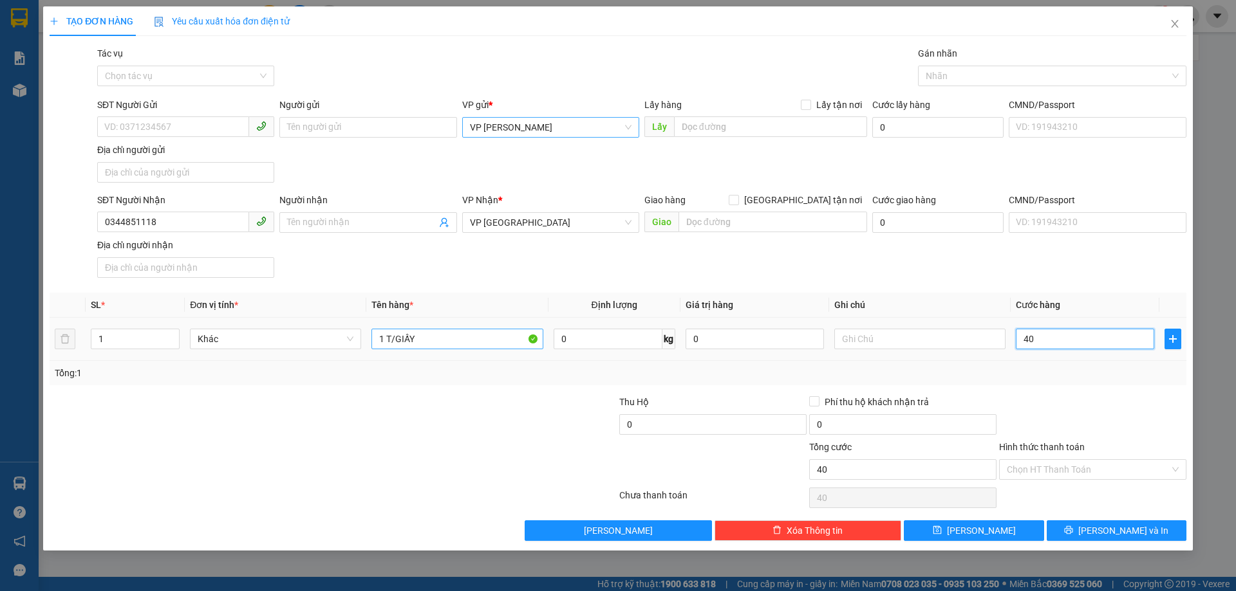
type input "4"
type input "0"
type input "05"
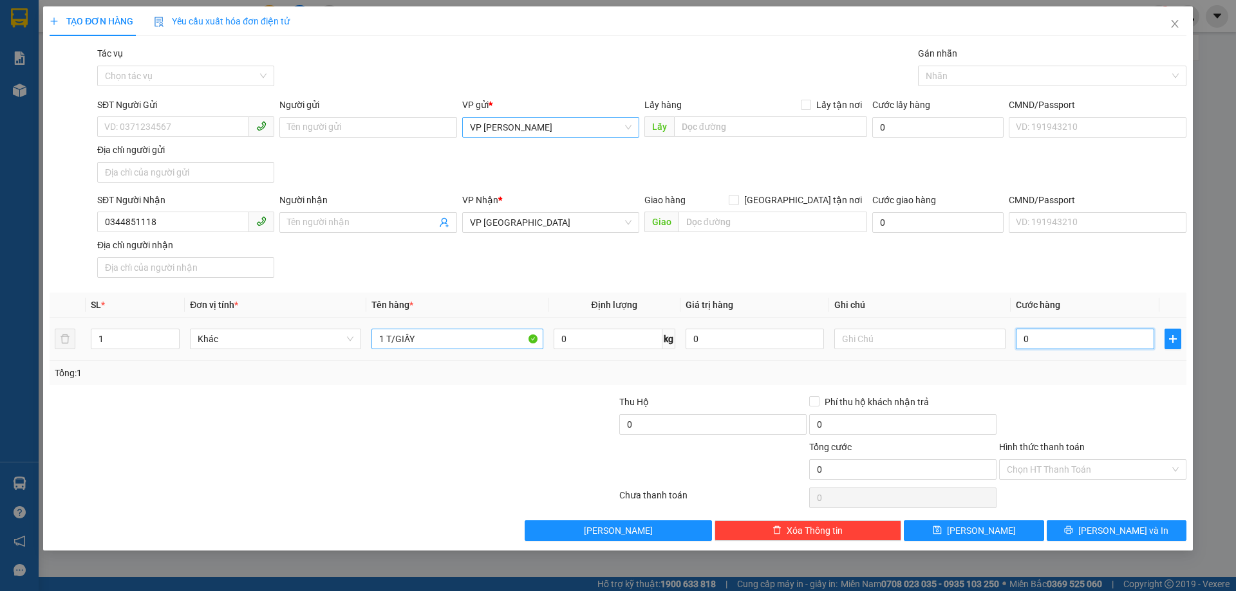
type input "5"
type input "050"
type input "50"
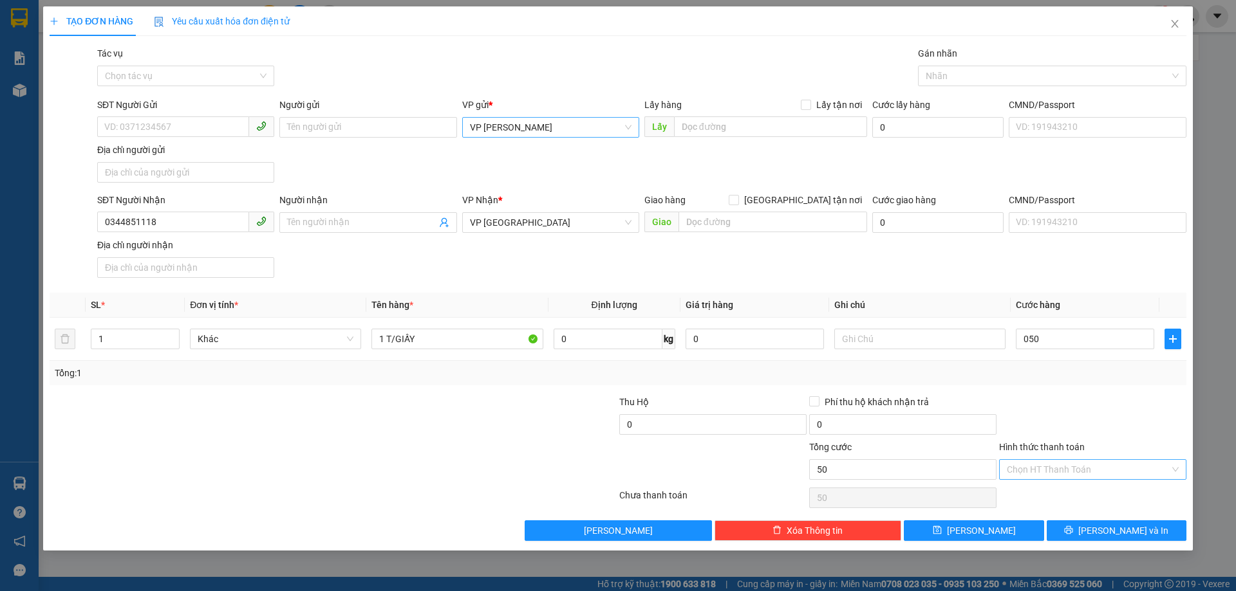
type input "50.000"
drag, startPoint x: 1021, startPoint y: 471, endPoint x: 1020, endPoint y: 485, distance: 14.2
click at [1021, 472] on input "Hình thức thanh toán" at bounding box center [1088, 469] width 163 height 19
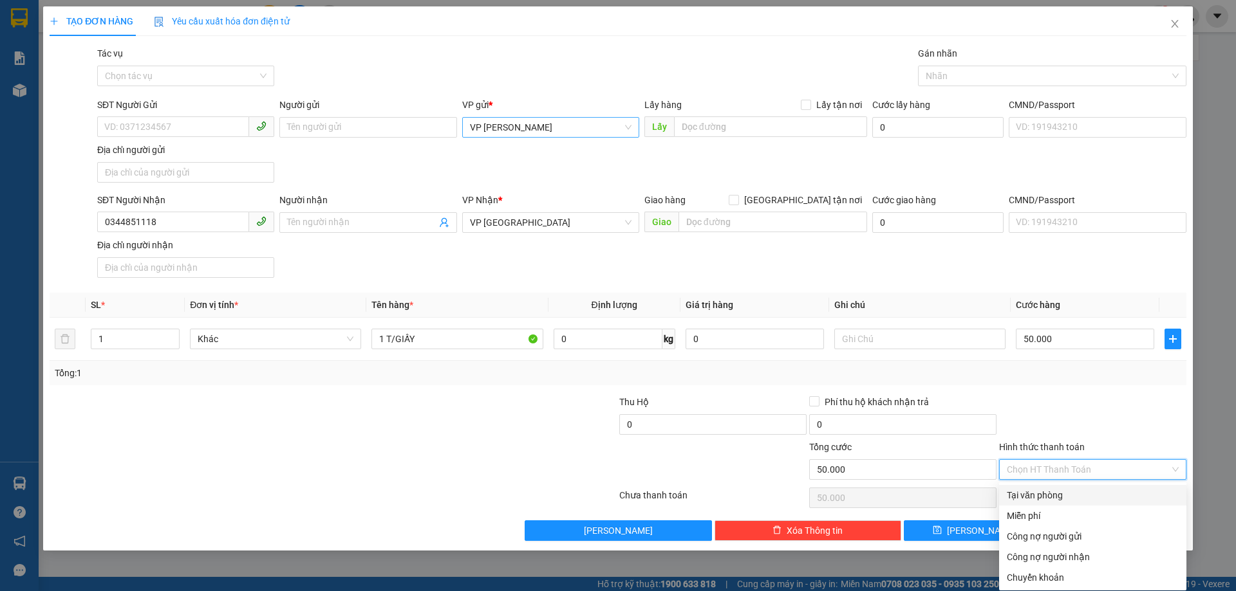
click at [1020, 490] on div "Tại văn phòng" at bounding box center [1093, 495] width 172 height 14
type input "0"
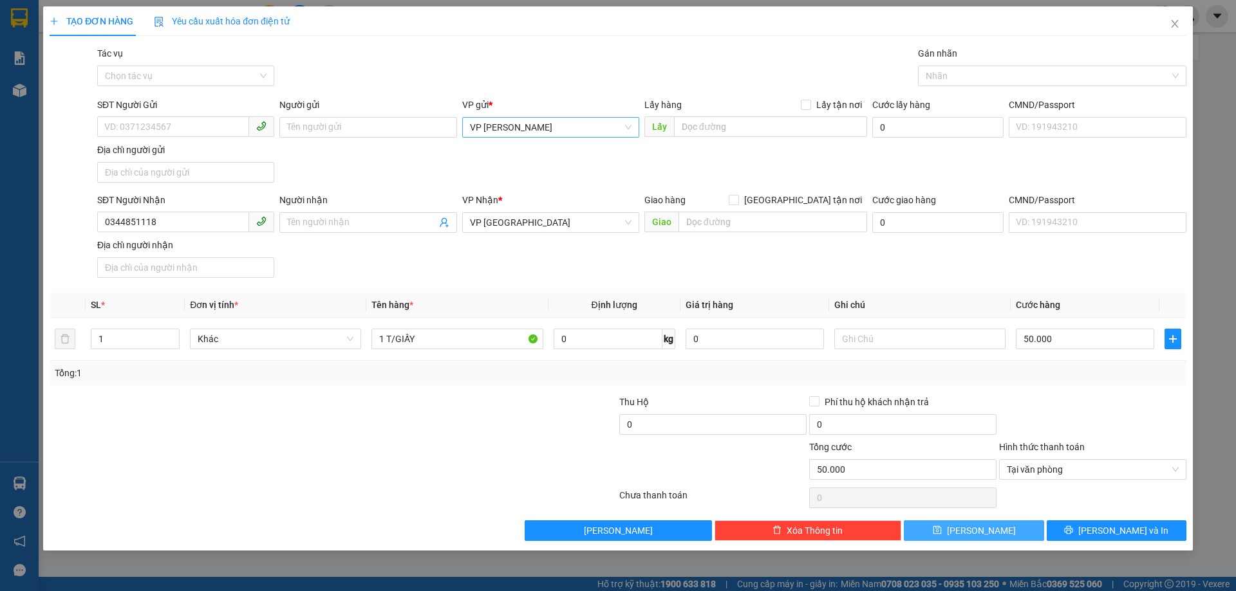
click at [1000, 531] on button "[PERSON_NAME]" at bounding box center [974, 531] width 140 height 21
type input "0"
click at [548, 135] on span "[PERSON_NAME]" at bounding box center [551, 127] width 162 height 19
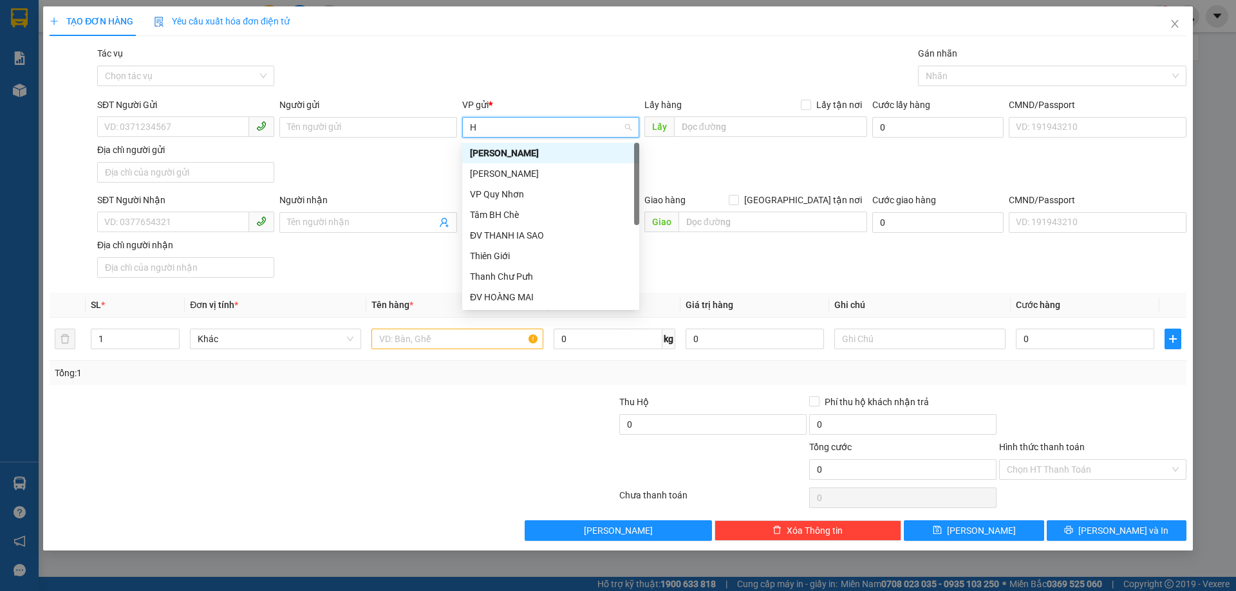
type input "HO"
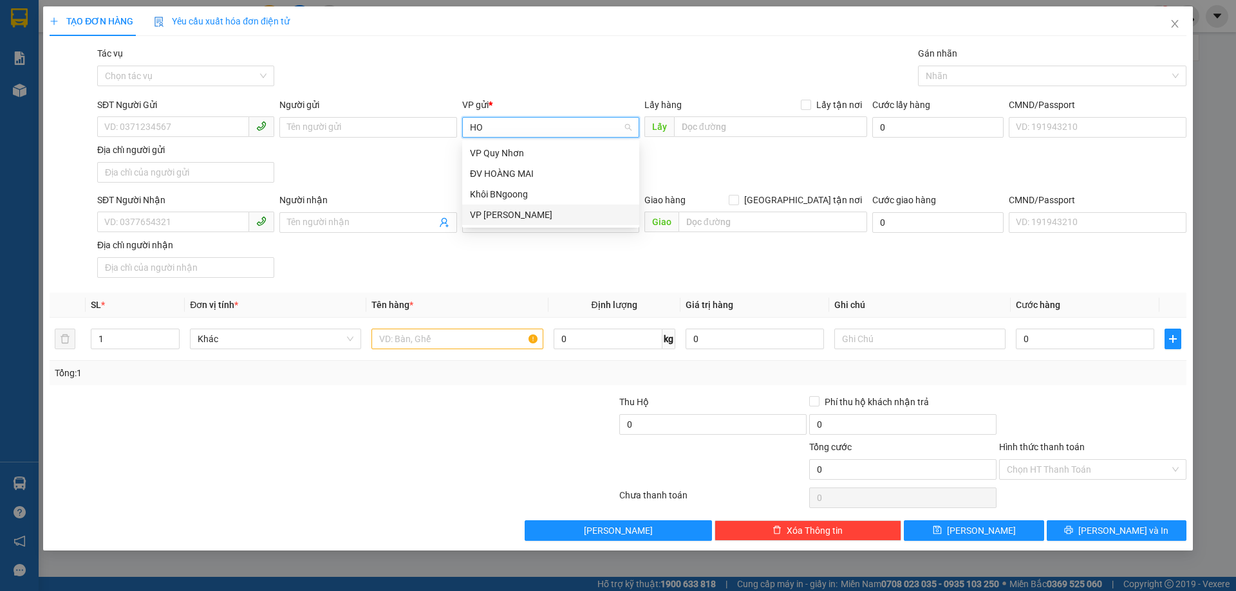
click at [490, 216] on div "VP [PERSON_NAME]" at bounding box center [551, 215] width 162 height 14
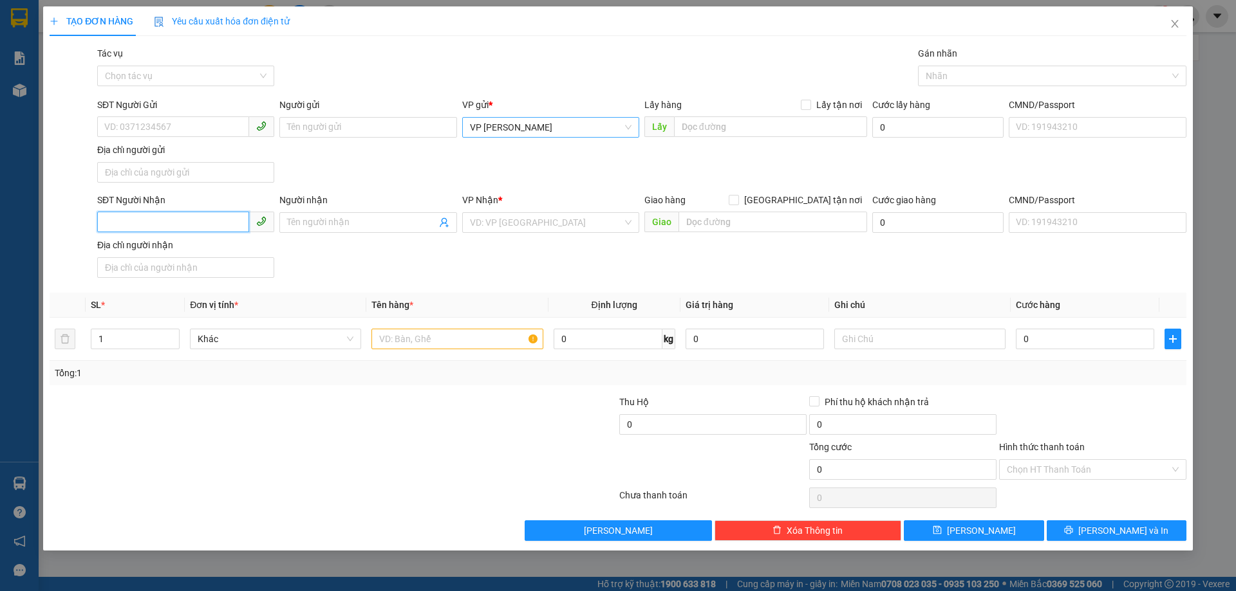
click at [228, 222] on input "SĐT Người Nhận" at bounding box center [173, 222] width 152 height 21
type input "0395009502"
click at [481, 212] on div "VP Nhận *" at bounding box center [550, 202] width 177 height 19
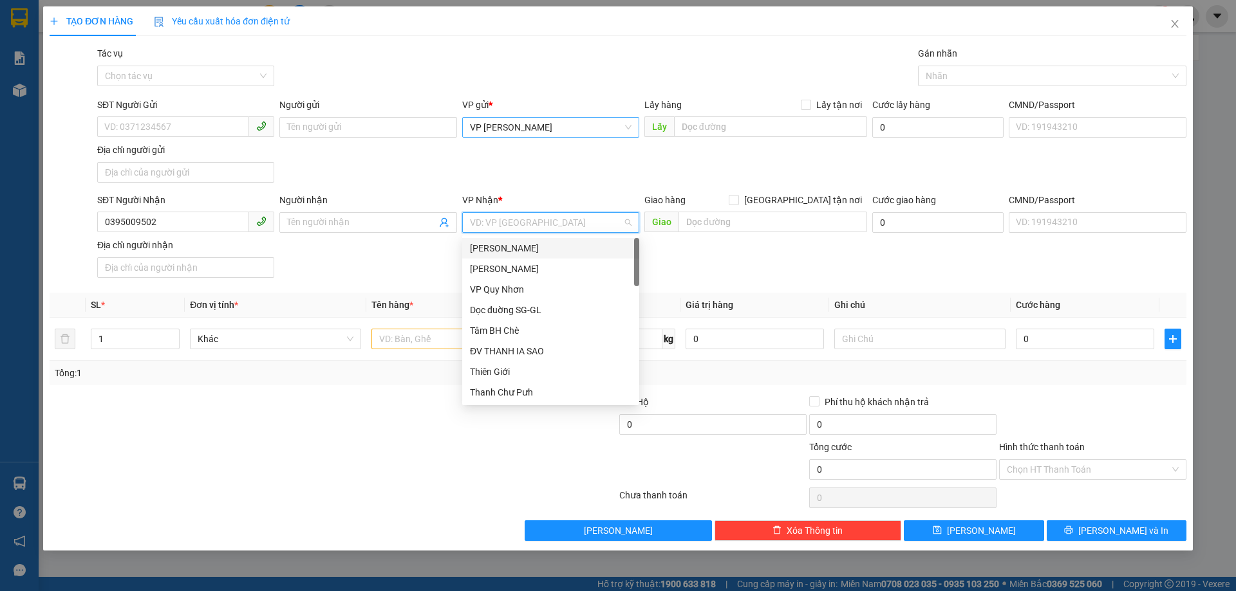
click at [481, 218] on input "search" at bounding box center [546, 222] width 153 height 19
type input "BX"
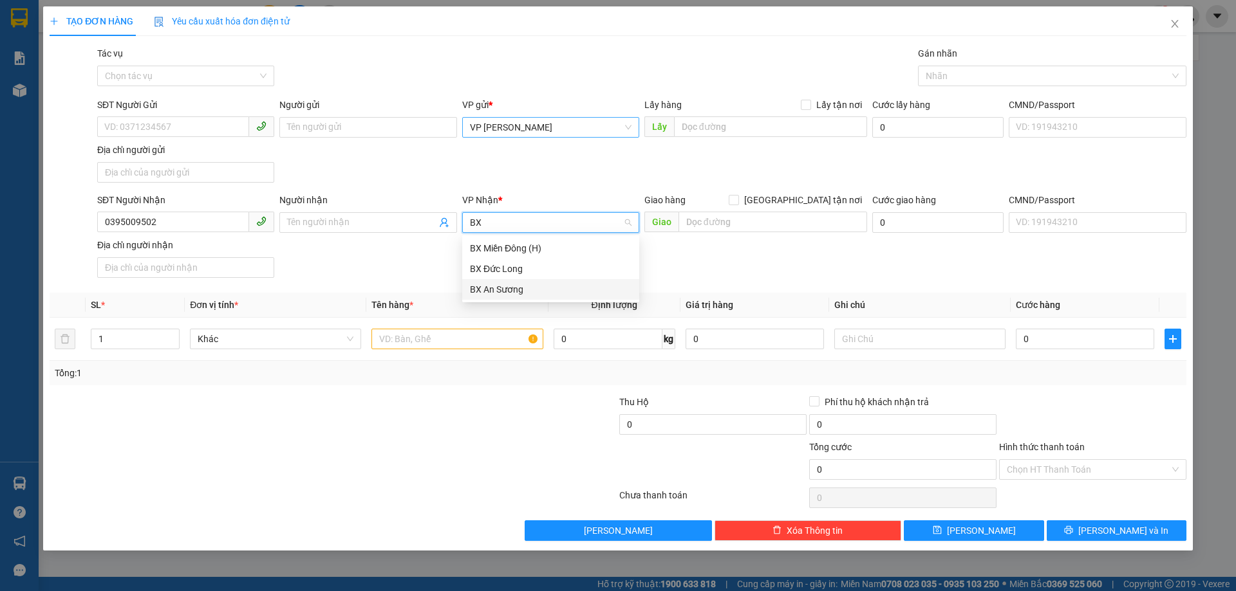
click at [494, 284] on div "BX An Sương" at bounding box center [551, 290] width 162 height 14
click at [460, 336] on input "text" at bounding box center [456, 339] width 171 height 21
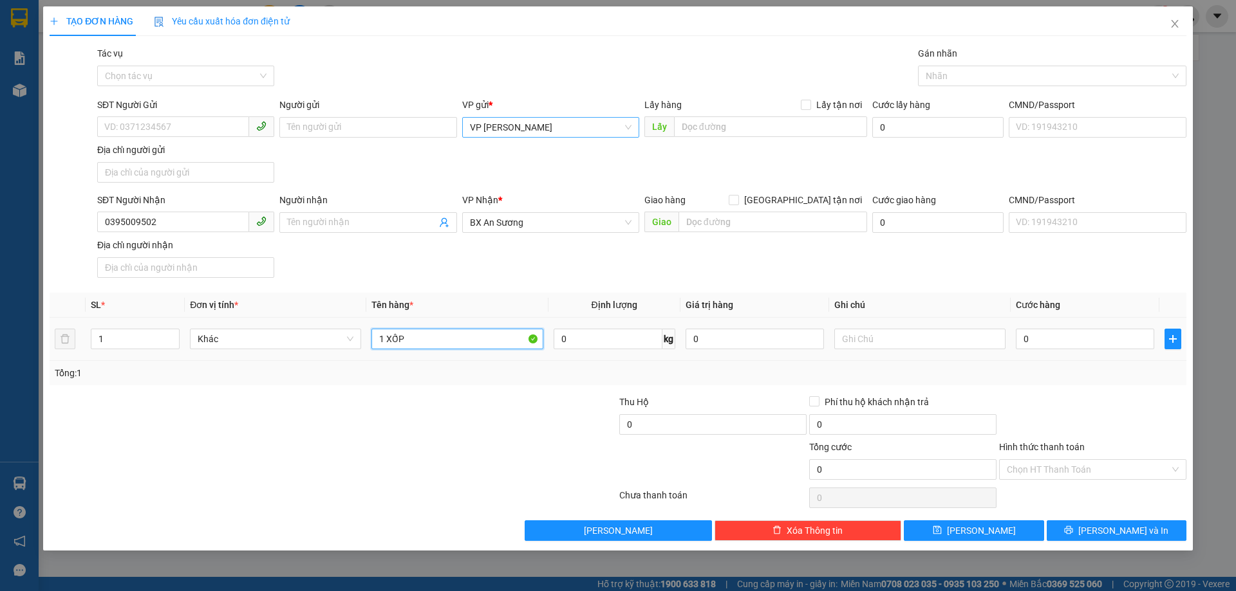
type input "1 XỐP"
type input "5"
type input "50"
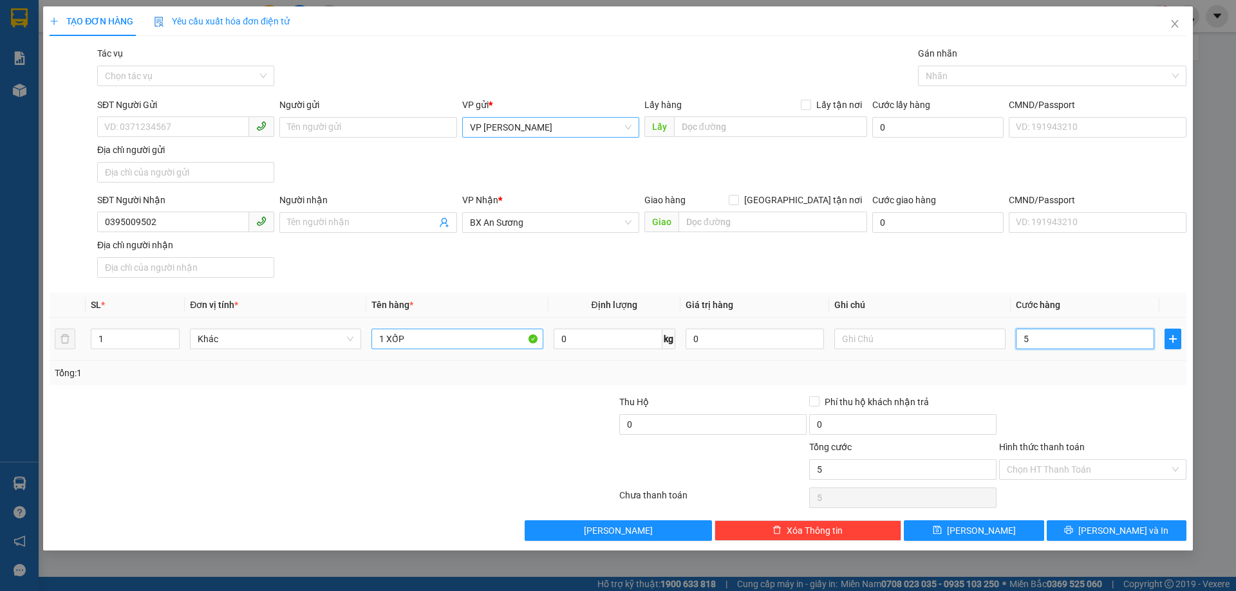
type input "50"
type input "50.000"
click at [1136, 472] on input "Hình thức thanh toán" at bounding box center [1088, 469] width 163 height 19
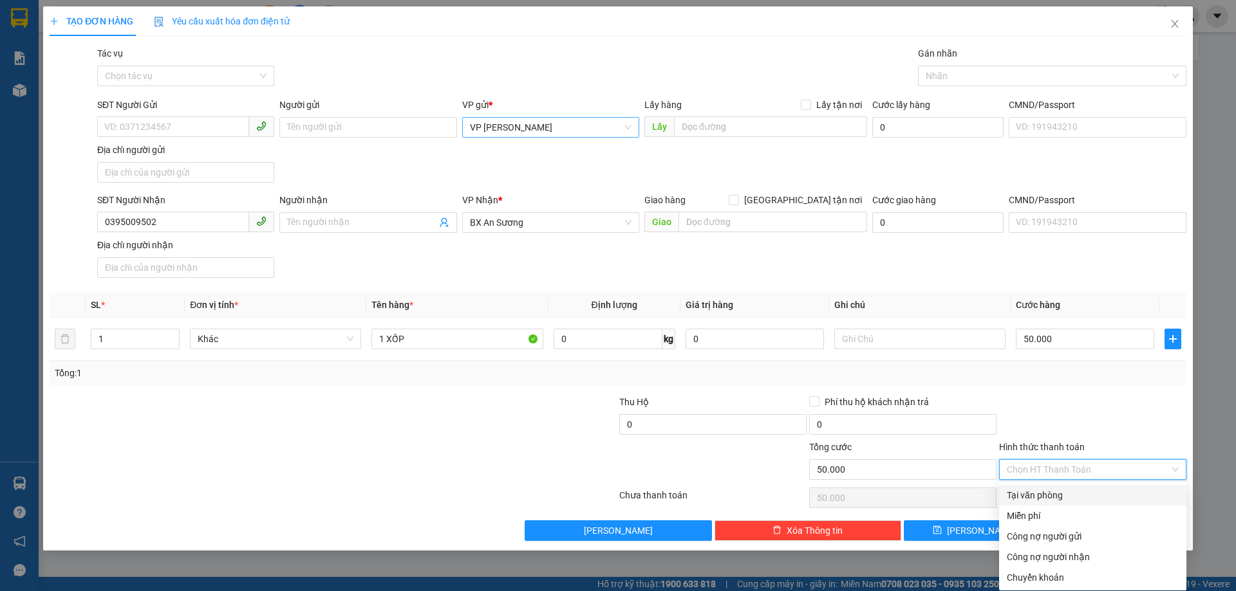
click at [1078, 494] on div "Tại văn phòng" at bounding box center [1093, 495] width 172 height 14
type input "0"
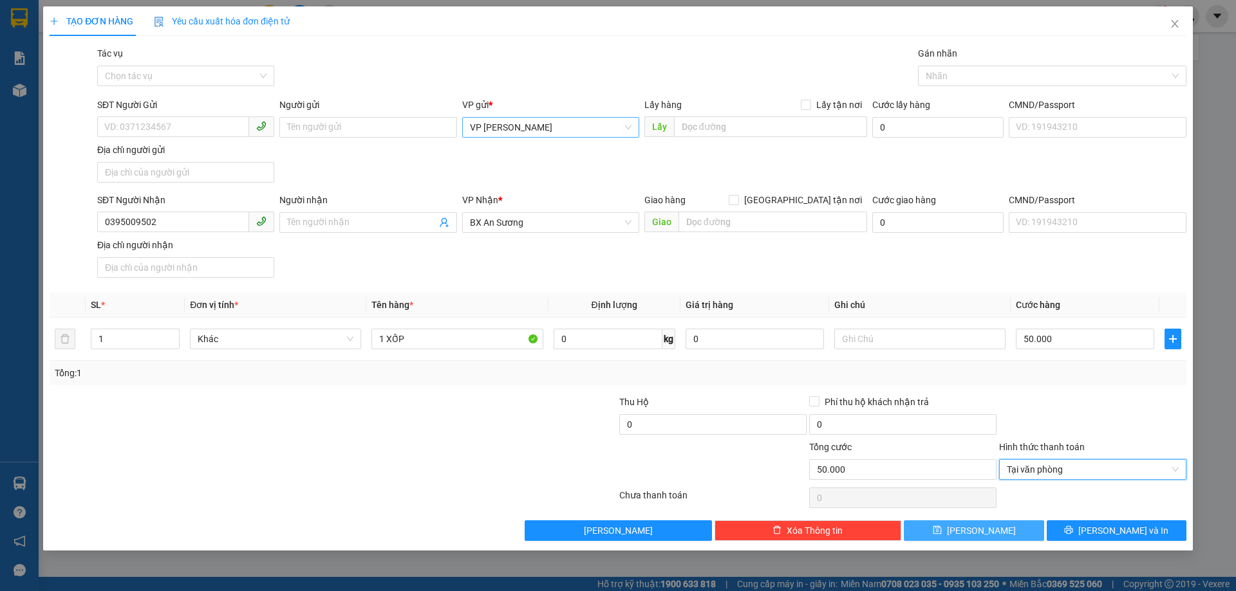
click at [995, 531] on button "[PERSON_NAME]" at bounding box center [974, 531] width 140 height 21
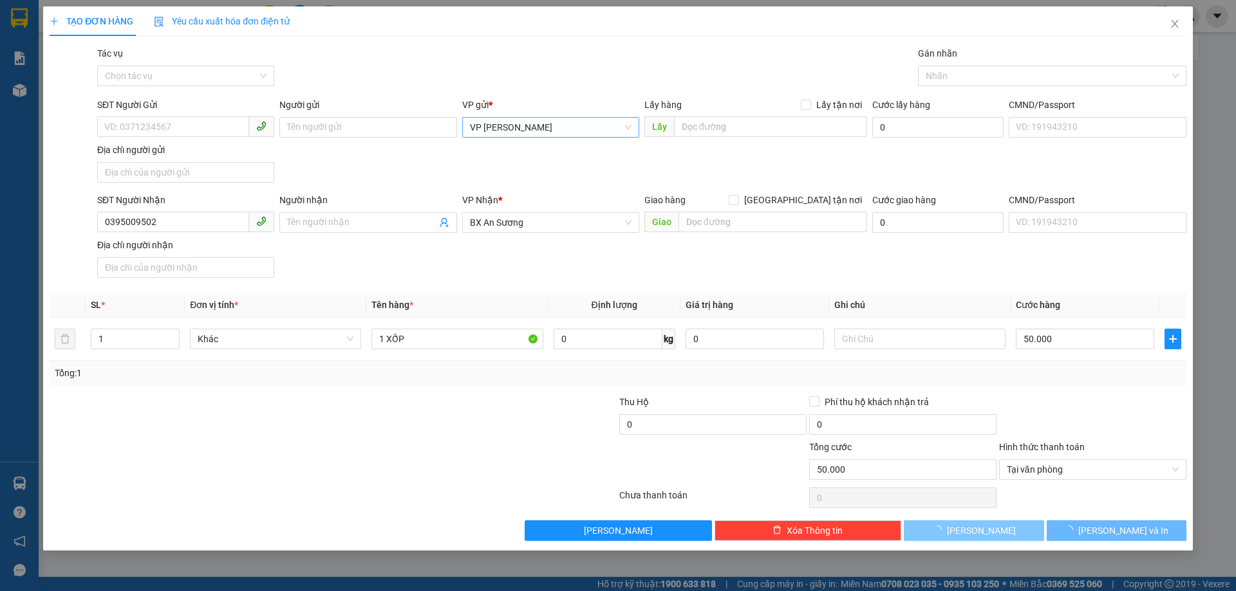
type input "0"
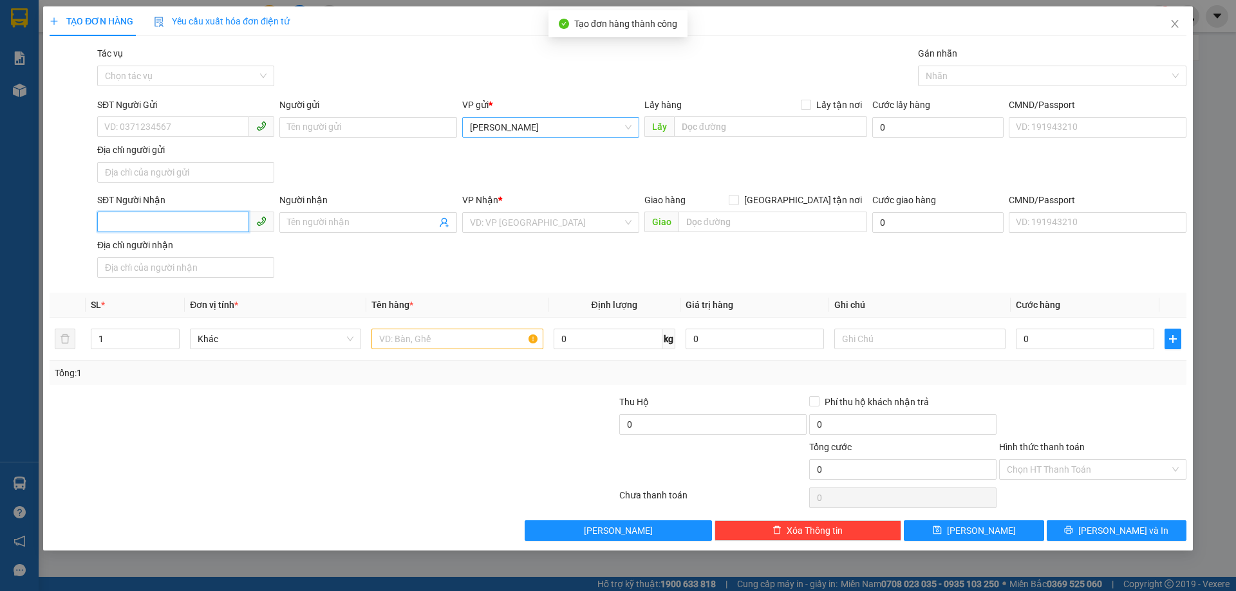
click at [167, 219] on input "SĐT Người Nhận" at bounding box center [173, 222] width 152 height 21
click at [478, 121] on span "[PERSON_NAME]" at bounding box center [551, 127] width 162 height 19
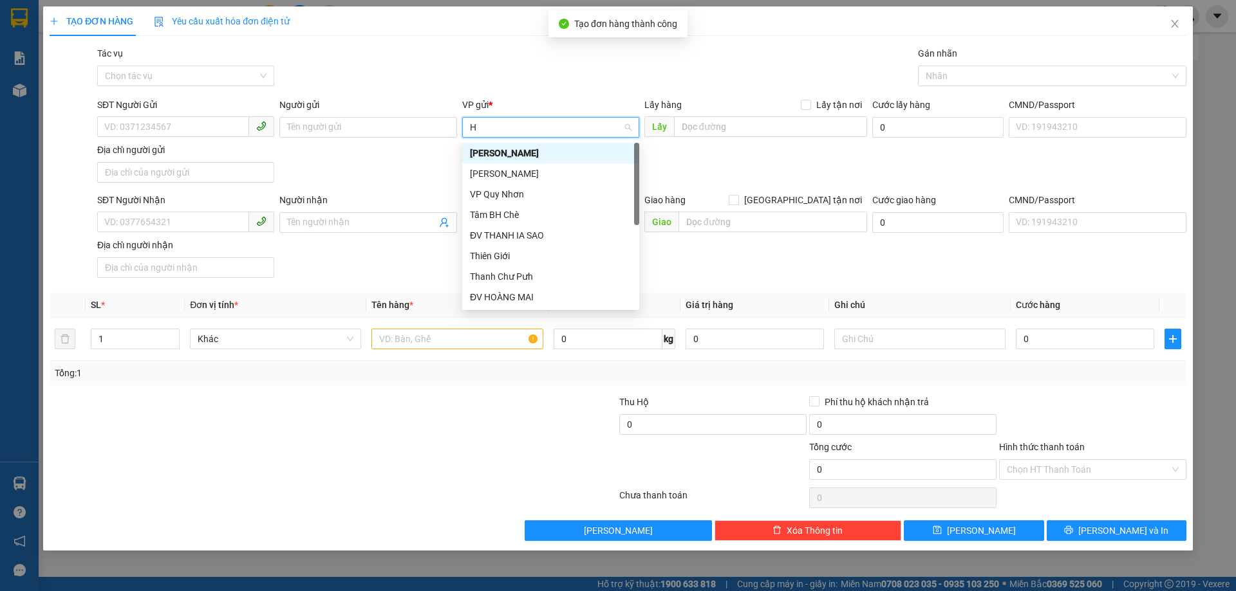
type input "HO"
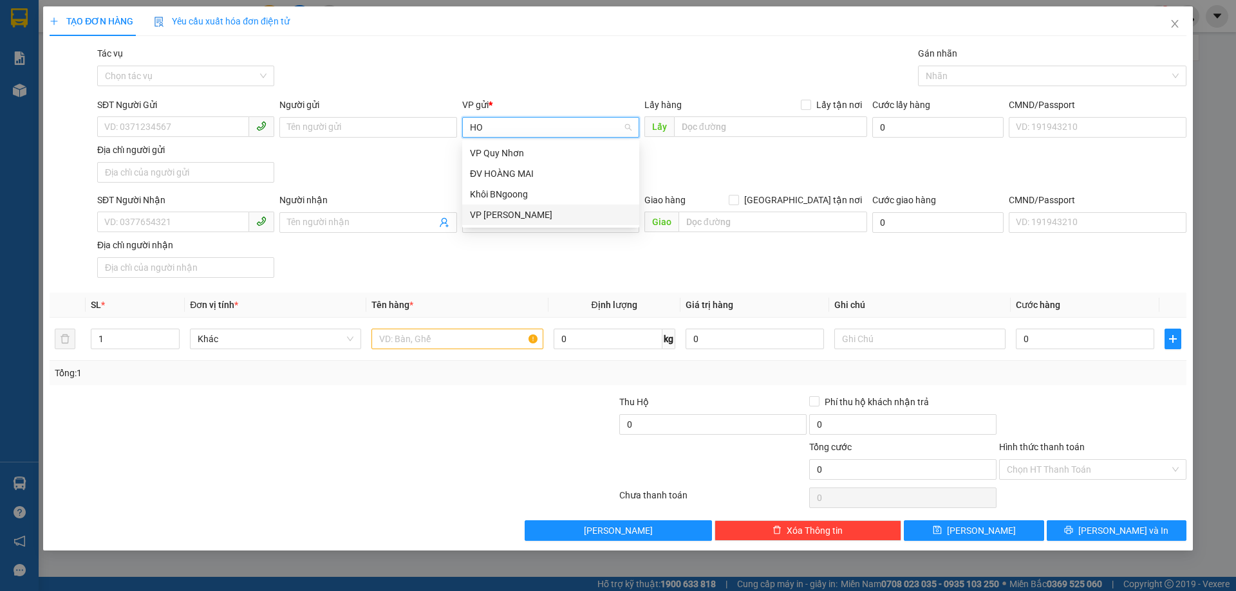
click at [512, 209] on div "VP [PERSON_NAME]" at bounding box center [551, 215] width 162 height 14
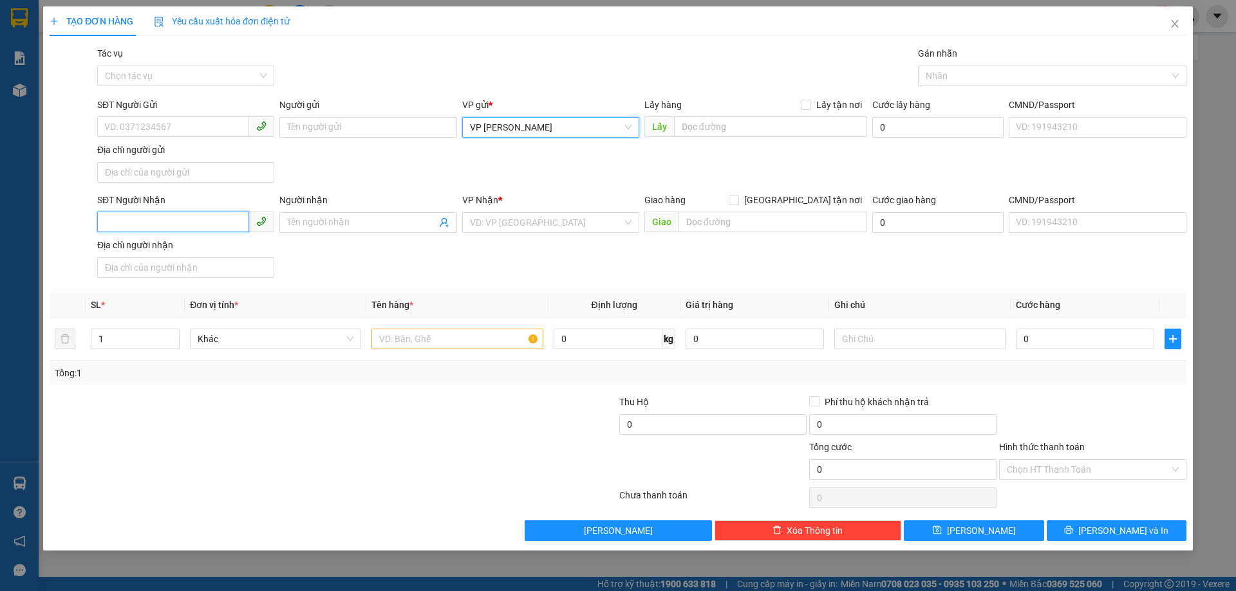
click at [169, 216] on input "SĐT Người Nhận" at bounding box center [173, 222] width 152 height 21
type input "0989766007"
click at [538, 225] on input "search" at bounding box center [546, 222] width 153 height 19
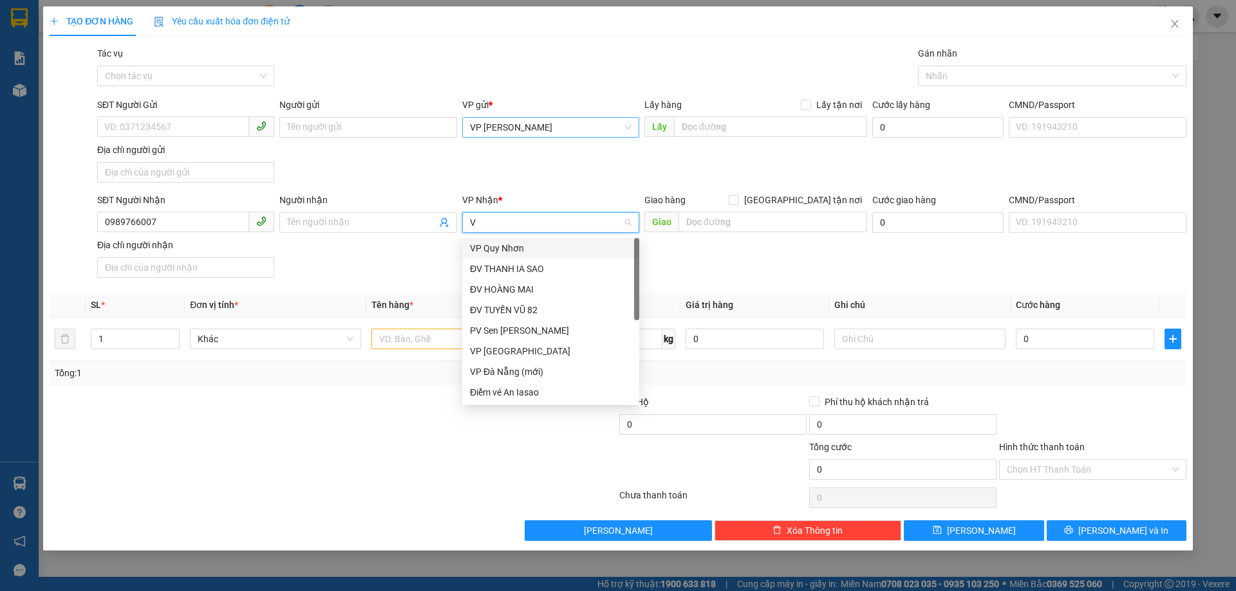
type input "VP"
click at [503, 260] on div "VP [GEOGRAPHIC_DATA]" at bounding box center [550, 269] width 177 height 21
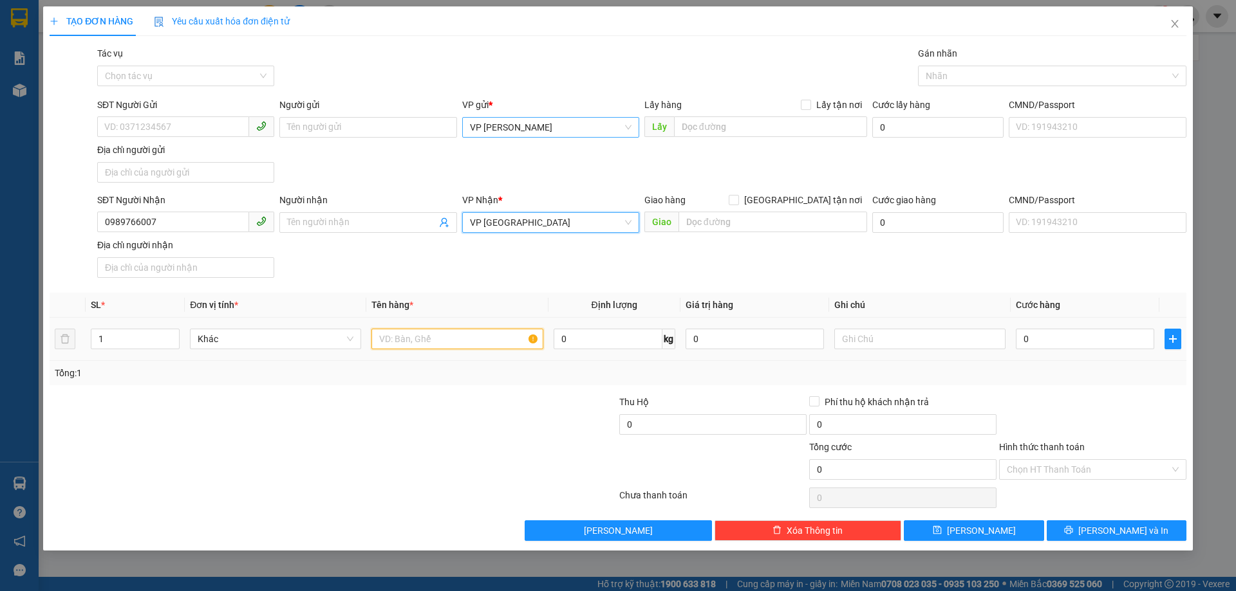
click at [459, 341] on input "text" at bounding box center [456, 339] width 171 height 21
type input "2 BAO"
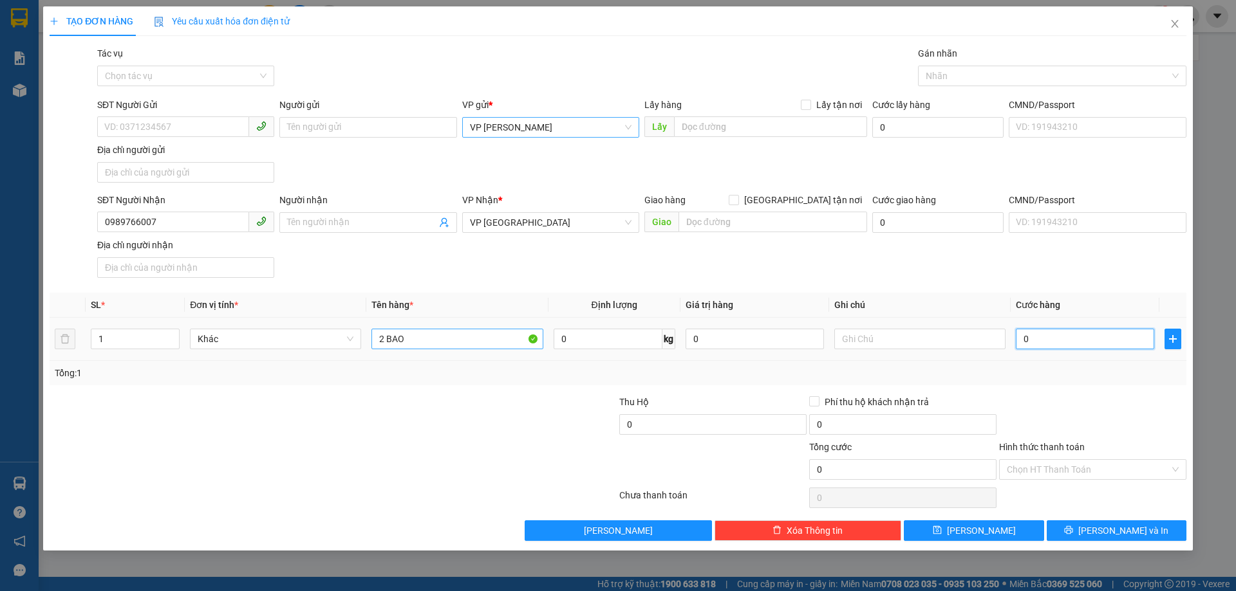
type input "1"
type input "14"
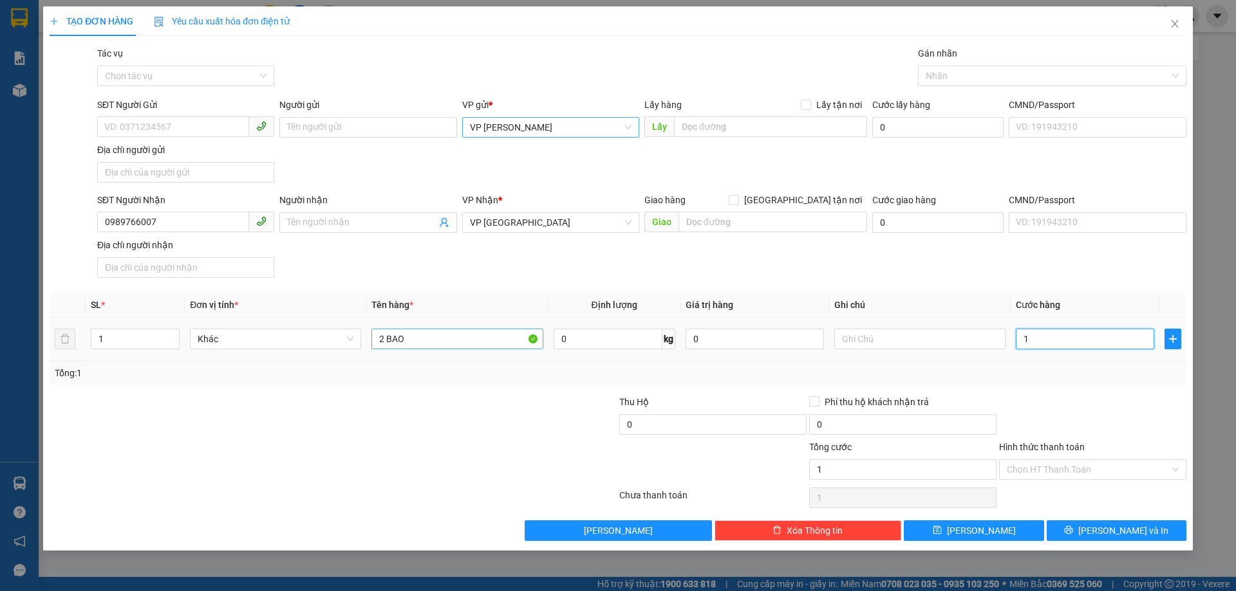
type input "14"
type input "140"
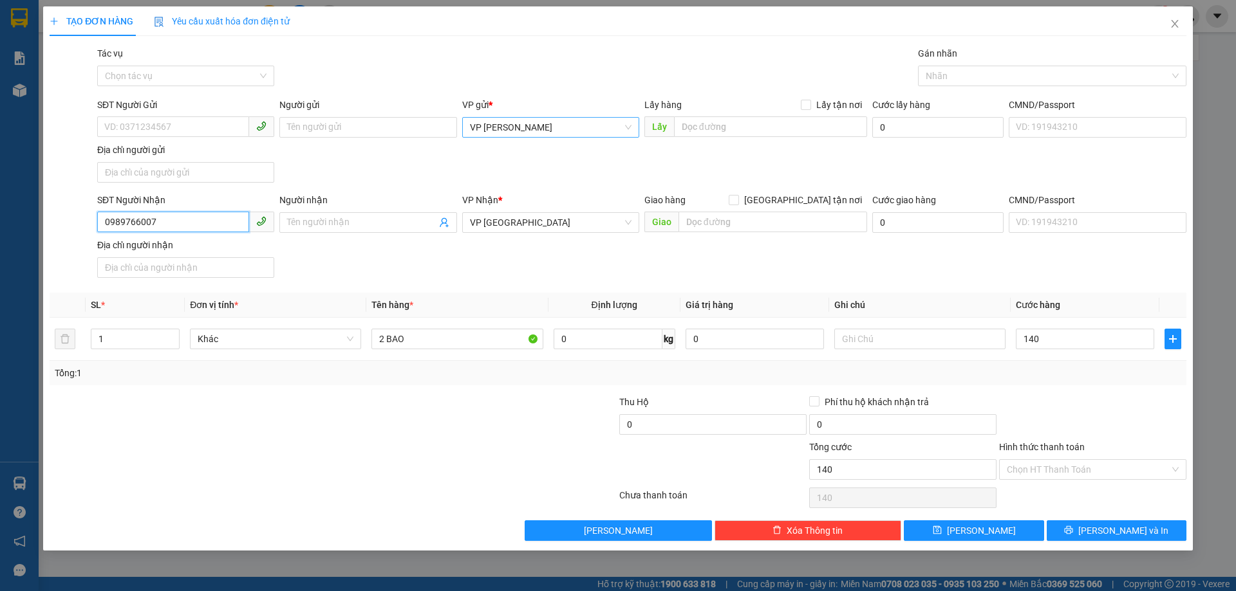
type input "140.000"
click at [141, 223] on input "0989766007" at bounding box center [173, 222] width 152 height 21
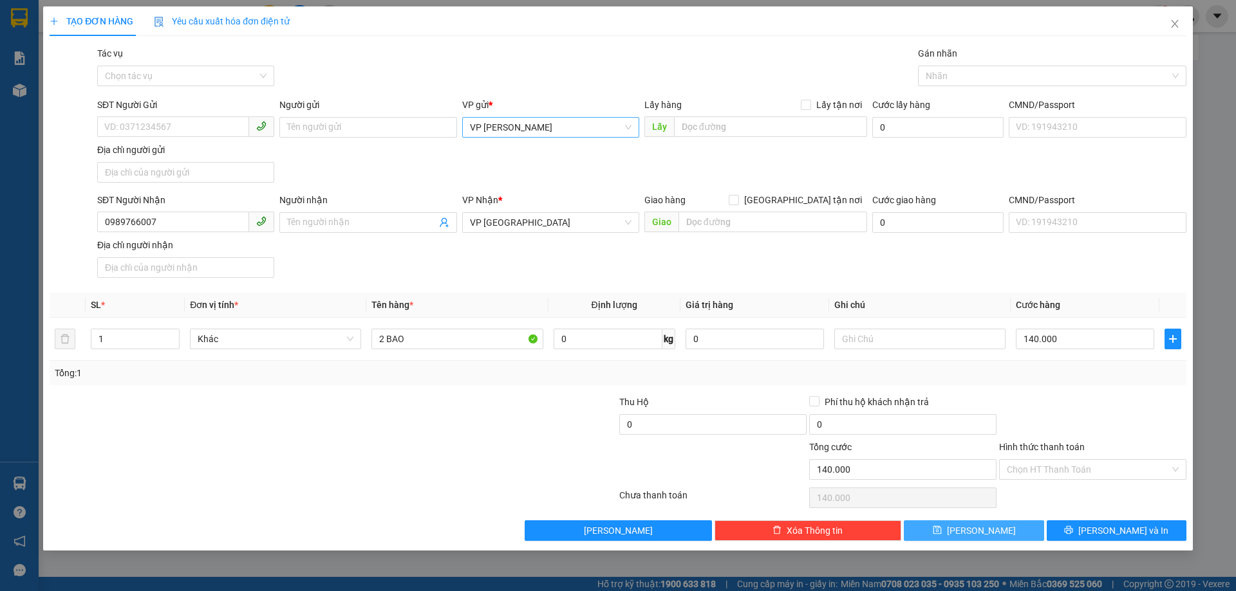
click at [1037, 532] on button "[PERSON_NAME]" at bounding box center [974, 531] width 140 height 21
type input "0"
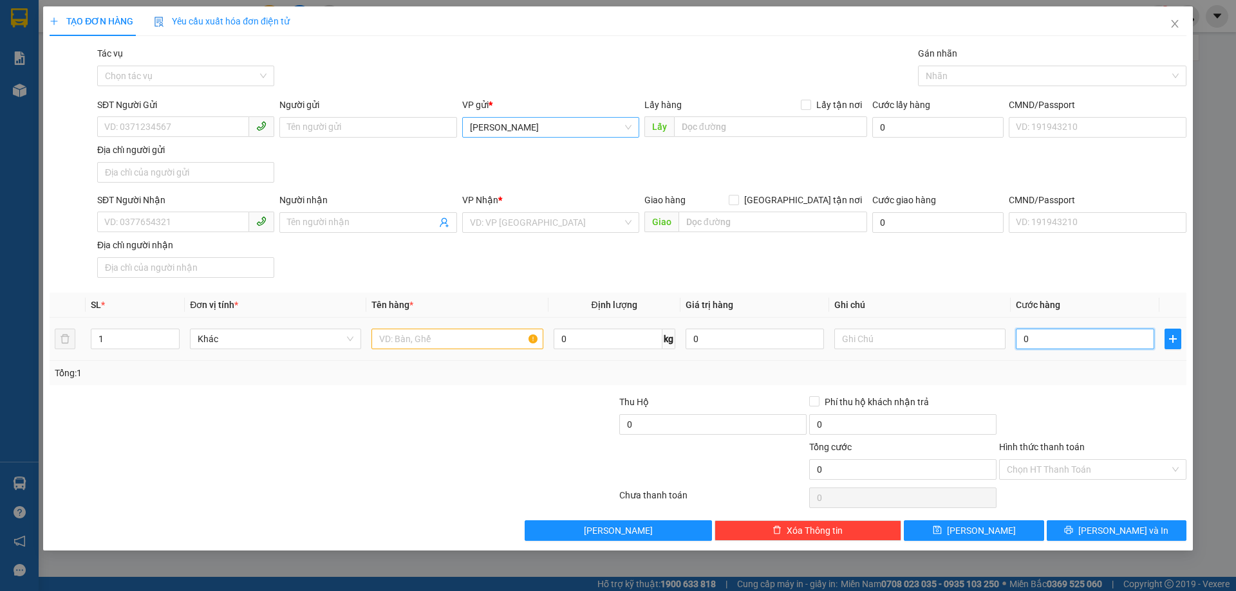
click at [1035, 343] on input "0" at bounding box center [1085, 339] width 138 height 21
click at [486, 126] on span "[PERSON_NAME]" at bounding box center [551, 127] width 162 height 19
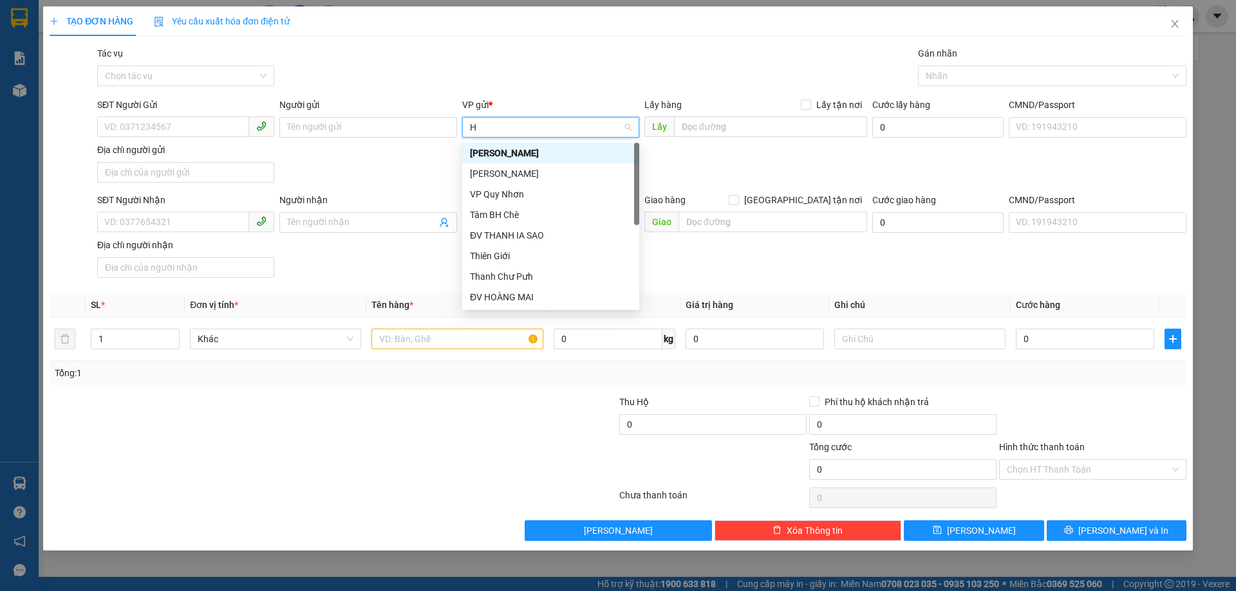
type input "HO"
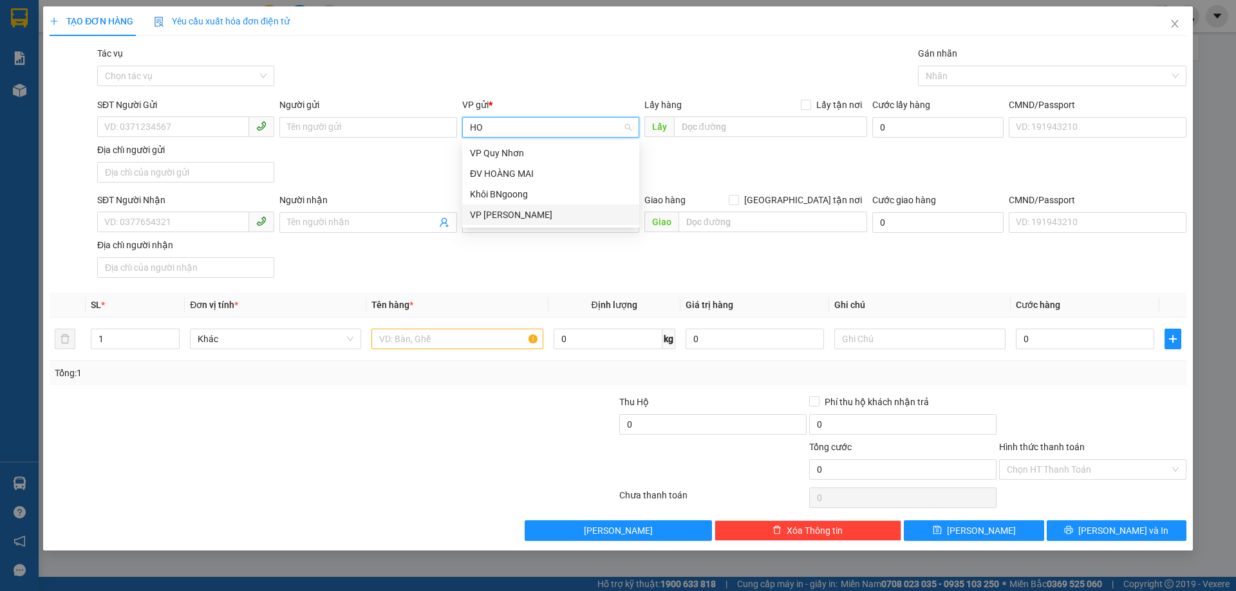
click at [513, 224] on div "VP [PERSON_NAME]" at bounding box center [550, 215] width 177 height 21
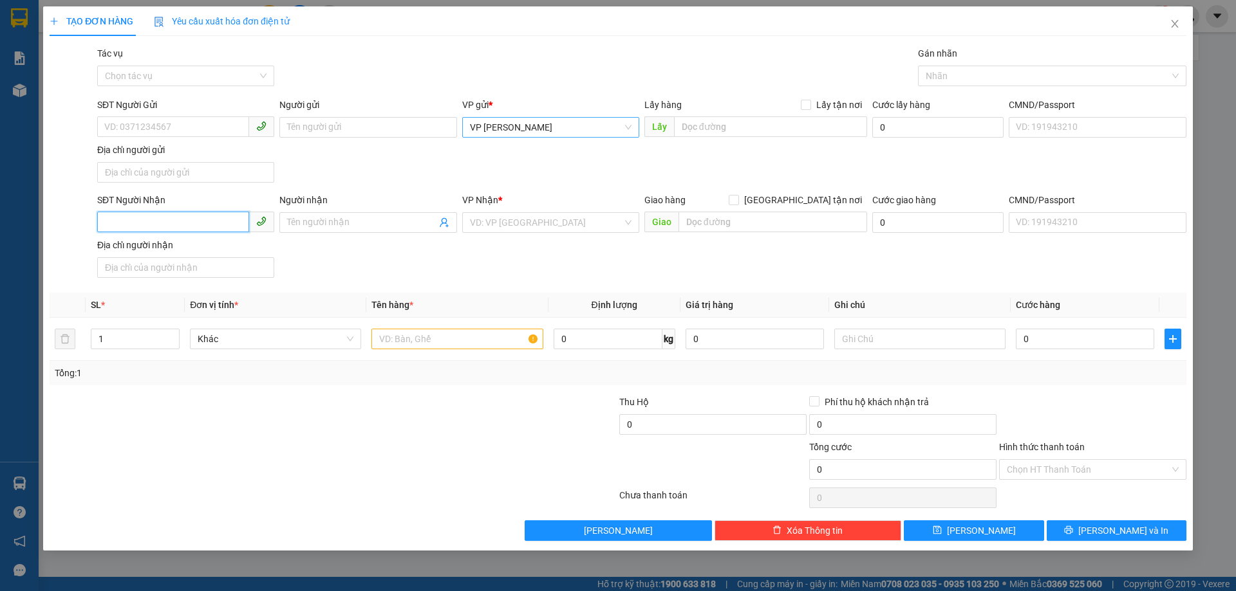
click at [207, 225] on input "SĐT Người Nhận" at bounding box center [173, 222] width 152 height 21
click at [128, 223] on input "0357677521" at bounding box center [173, 222] width 152 height 21
click at [136, 220] on input "0357677521" at bounding box center [173, 222] width 152 height 21
type input "0357677521"
click at [481, 219] on input "search" at bounding box center [546, 222] width 153 height 19
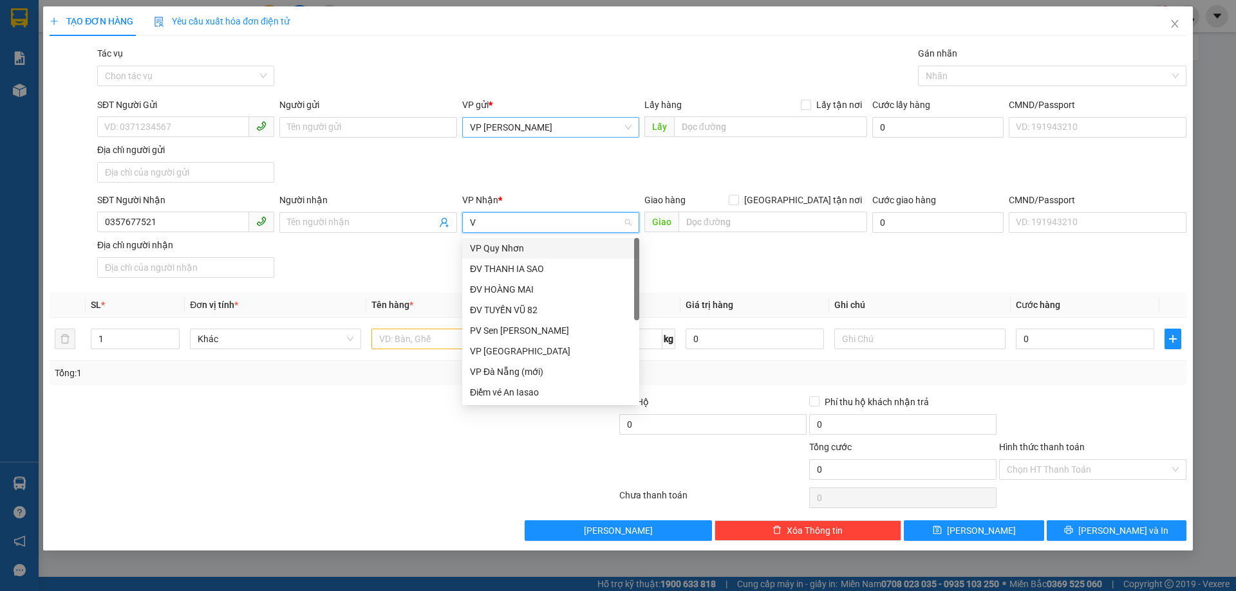
type input "VP"
click at [486, 270] on div "VP [GEOGRAPHIC_DATA]" at bounding box center [551, 269] width 162 height 14
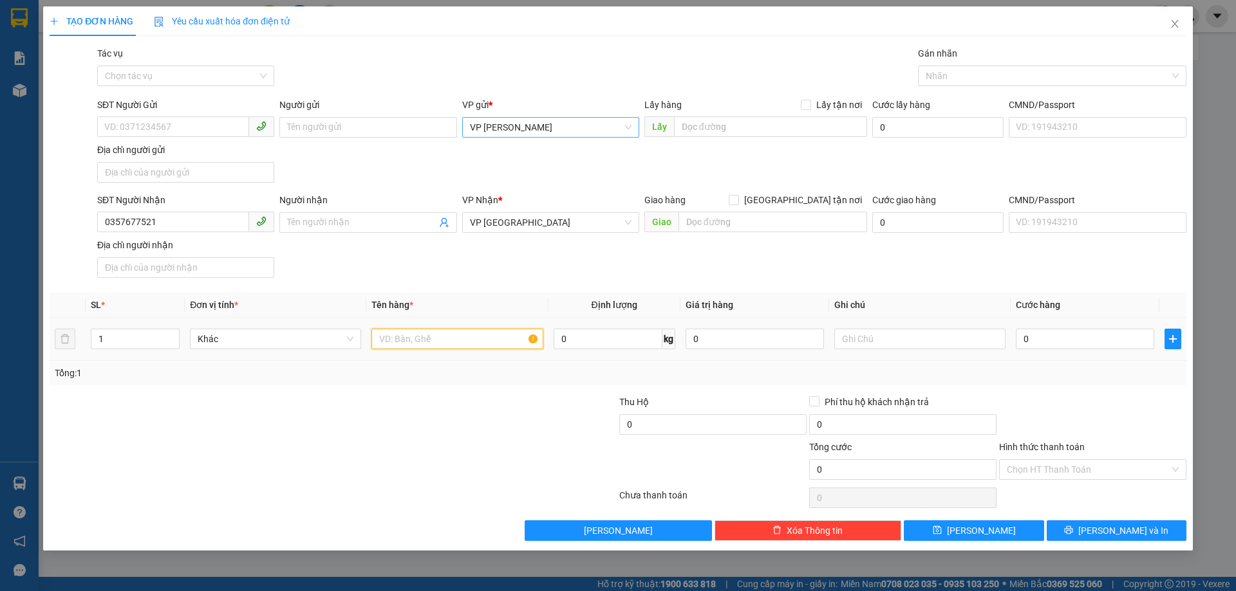
click at [436, 330] on input "text" at bounding box center [456, 339] width 171 height 21
click at [434, 333] on input "text" at bounding box center [456, 339] width 171 height 21
type input "1 XỐP"
click at [154, 228] on input "0357677521" at bounding box center [173, 222] width 152 height 21
click at [129, 225] on input "0357677521" at bounding box center [173, 222] width 152 height 21
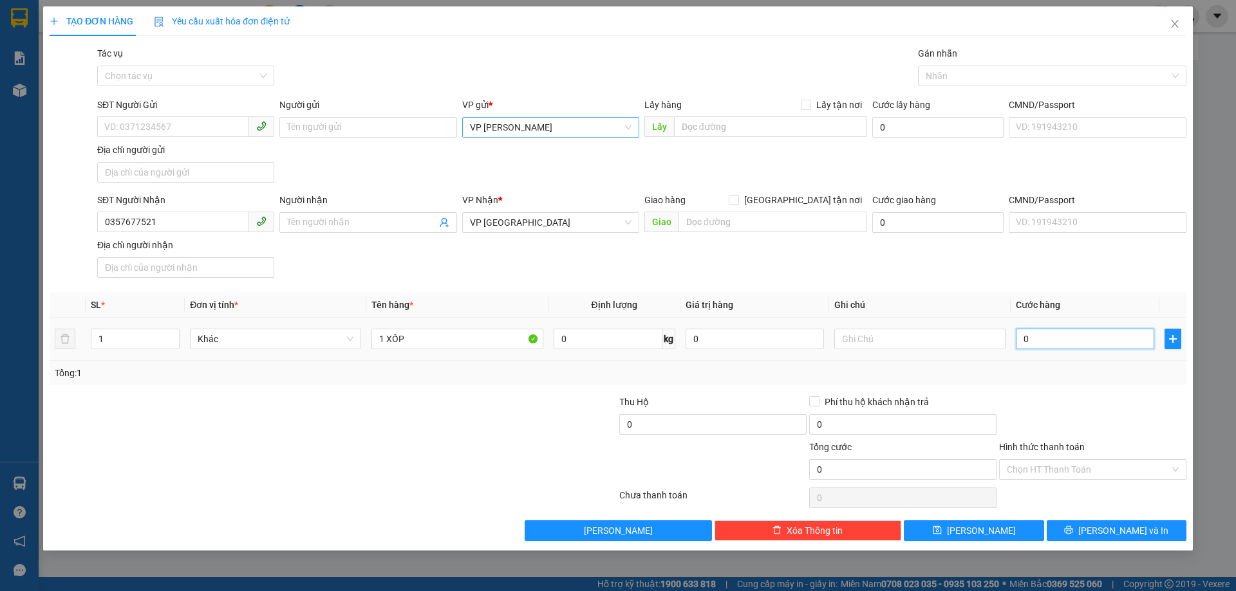
click at [1133, 345] on input "0" at bounding box center [1085, 339] width 138 height 21
type input "6"
type input "60"
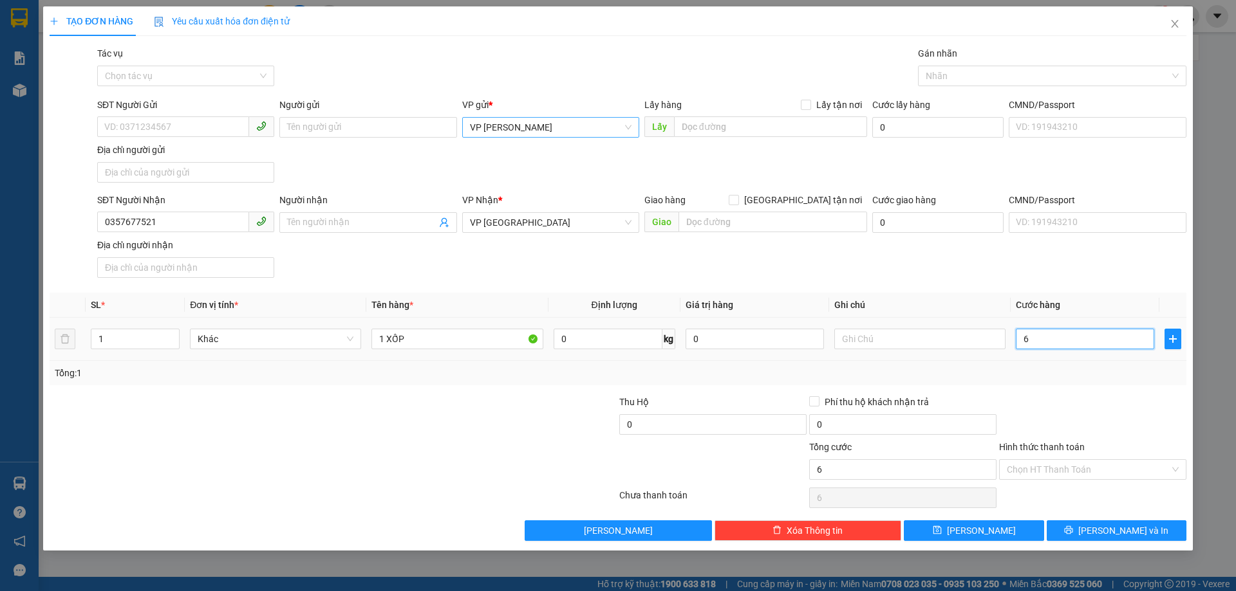
type input "60"
type input "60.000"
click at [1150, 476] on input "Hình thức thanh toán" at bounding box center [1088, 469] width 163 height 19
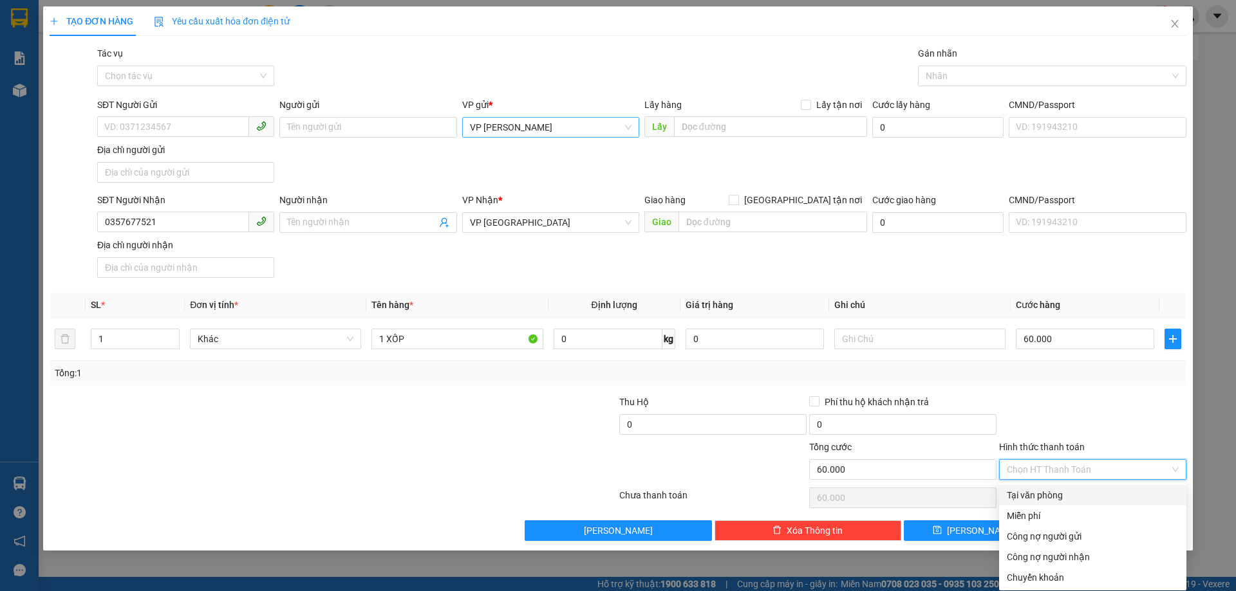
click at [1081, 493] on div "Tại văn phòng" at bounding box center [1093, 495] width 172 height 14
type input "0"
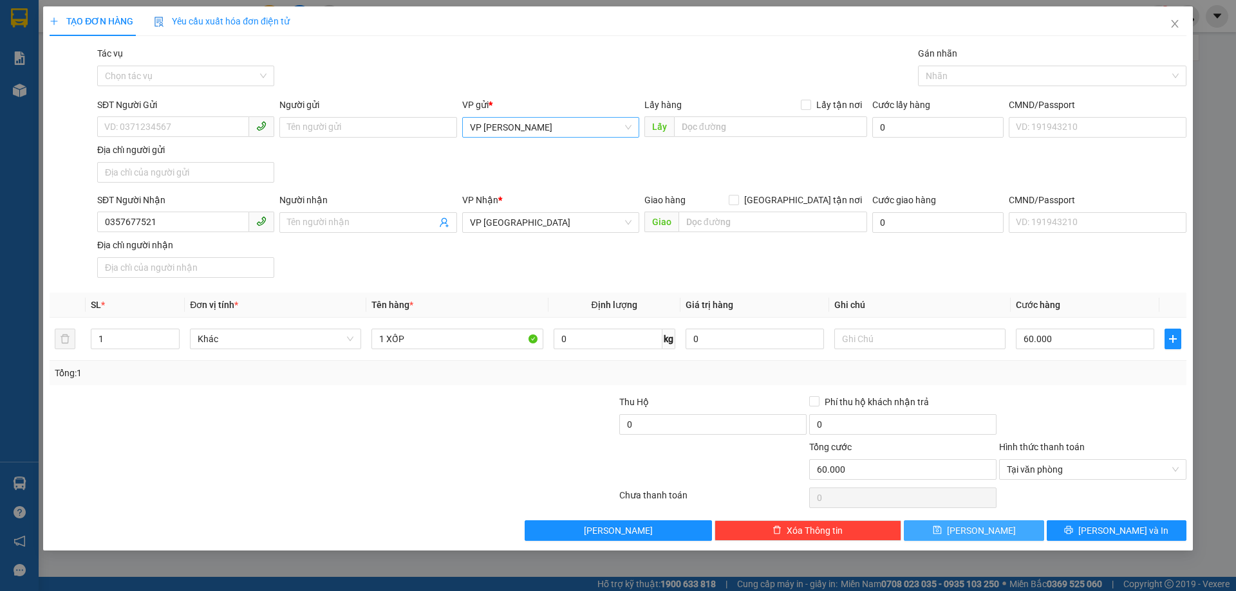
click at [1016, 527] on button "[PERSON_NAME]" at bounding box center [974, 531] width 140 height 21
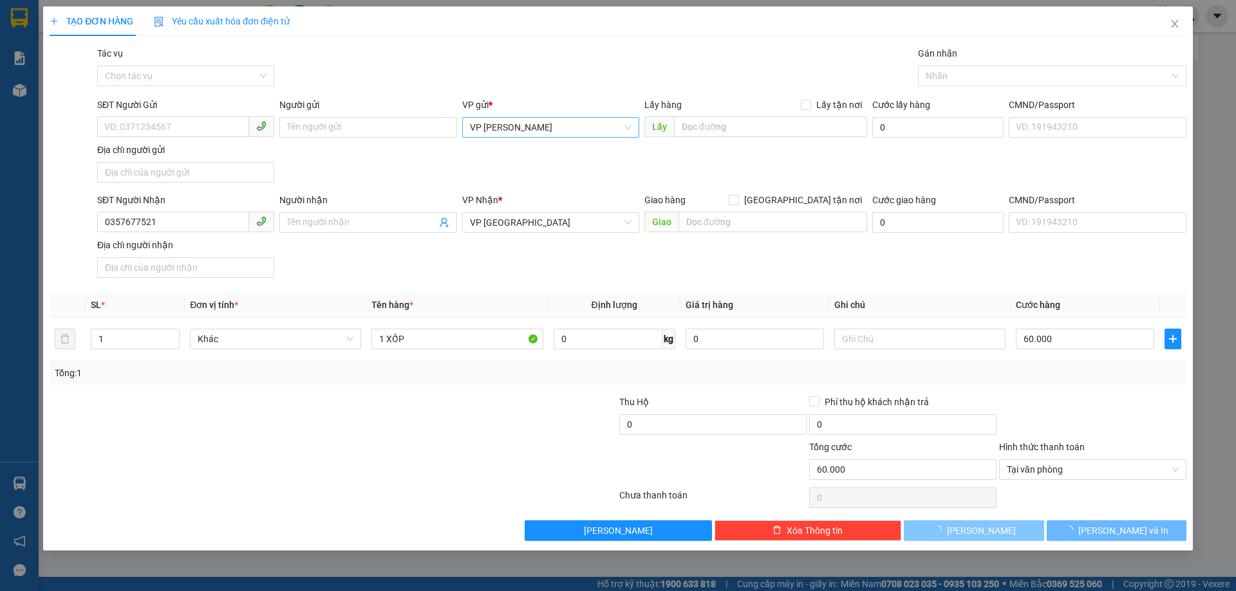
type input "0"
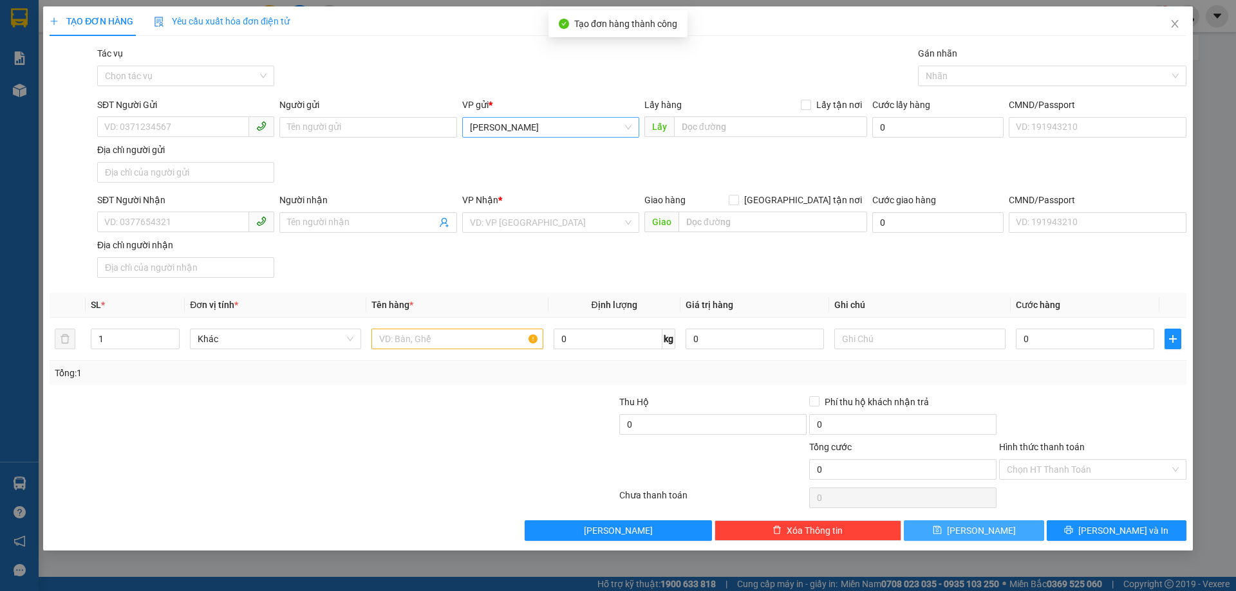
click at [546, 134] on span "[PERSON_NAME]" at bounding box center [551, 127] width 162 height 19
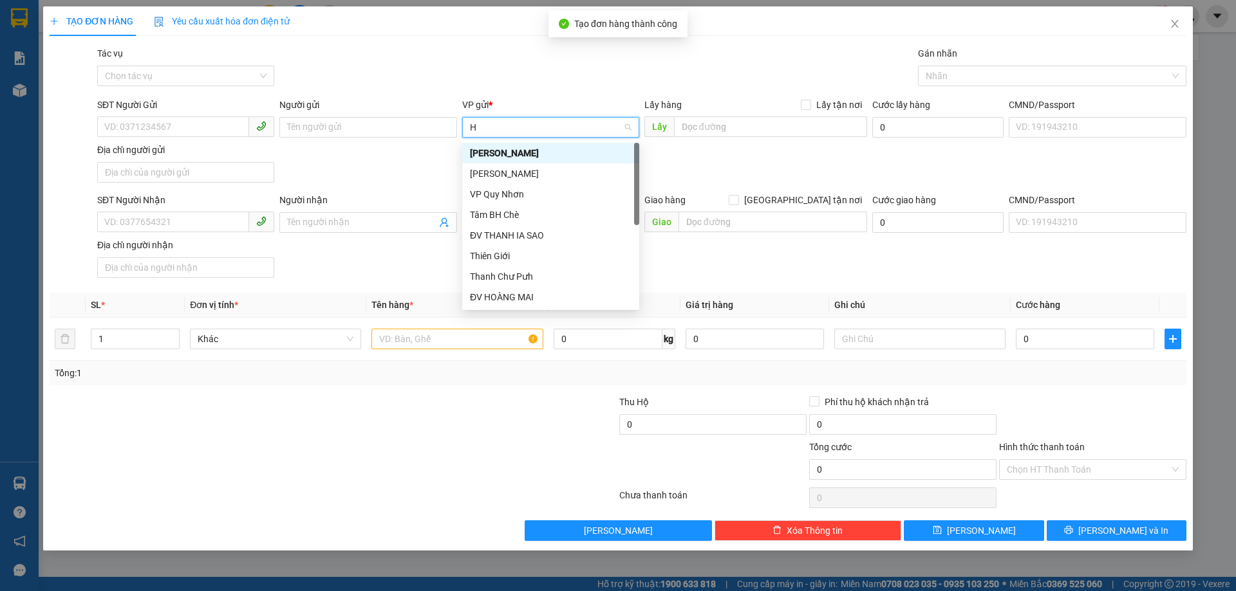
type input "HO"
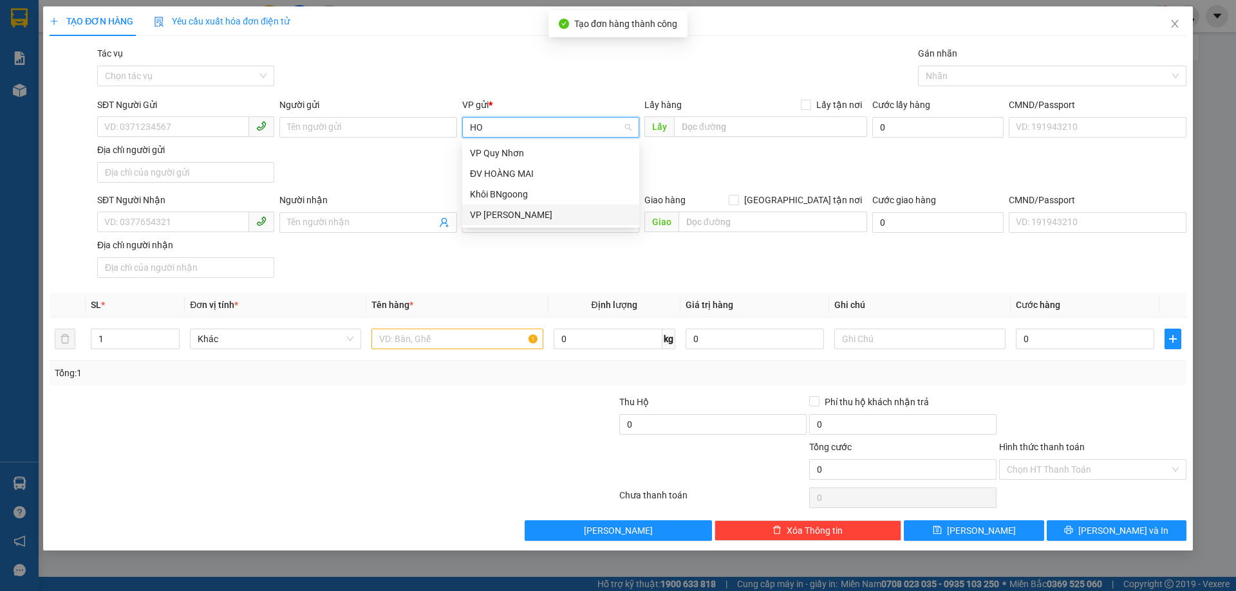
click at [510, 214] on div "VP [PERSON_NAME]" at bounding box center [551, 215] width 162 height 14
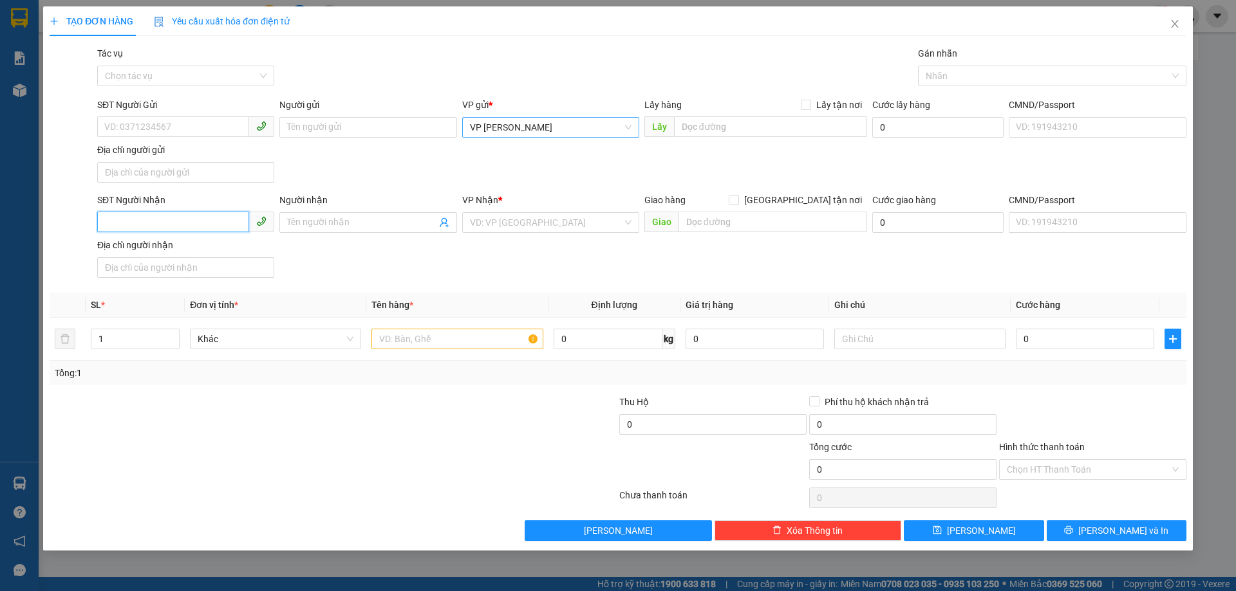
click at [209, 221] on input "SĐT Người Nhận" at bounding box center [173, 222] width 152 height 21
type input "0903136939"
click at [509, 230] on input "search" at bounding box center [546, 222] width 153 height 19
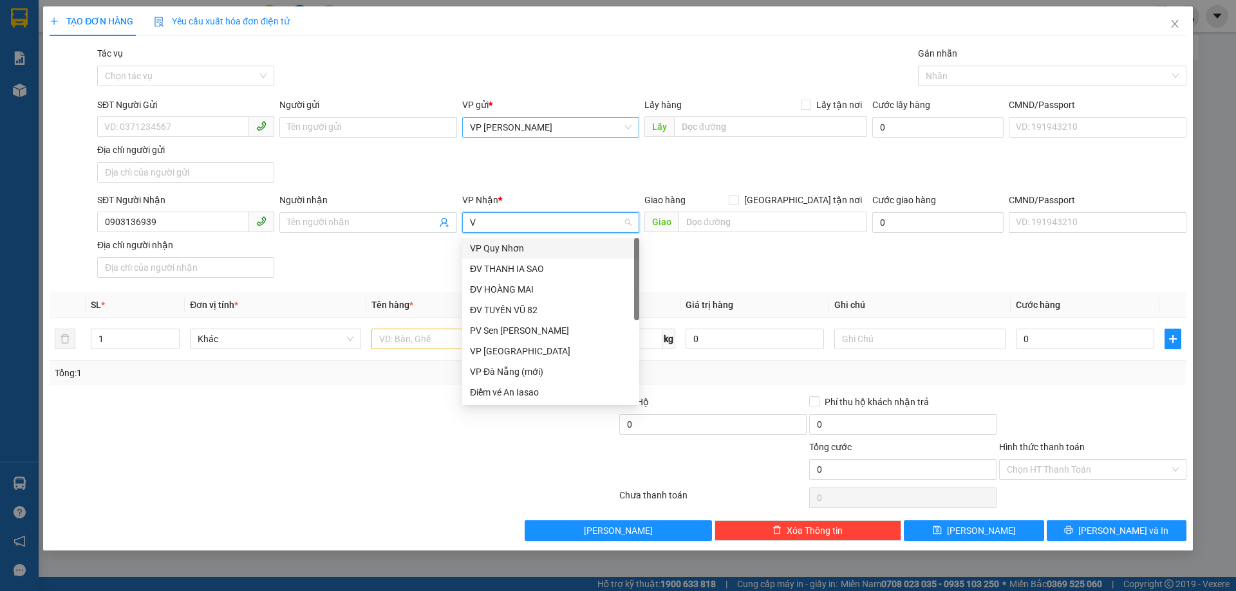
type input "VP"
click at [504, 263] on div "VP [GEOGRAPHIC_DATA]" at bounding box center [551, 269] width 162 height 14
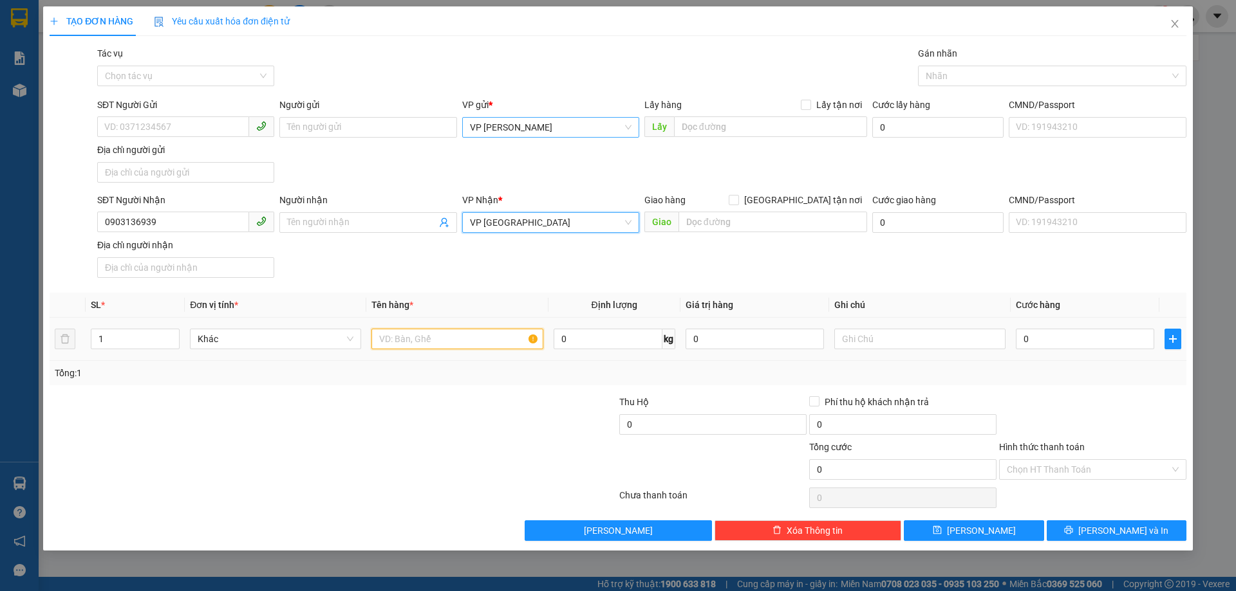
click at [469, 340] on input "text" at bounding box center [456, 339] width 171 height 21
type input "1 T/GIẤY"
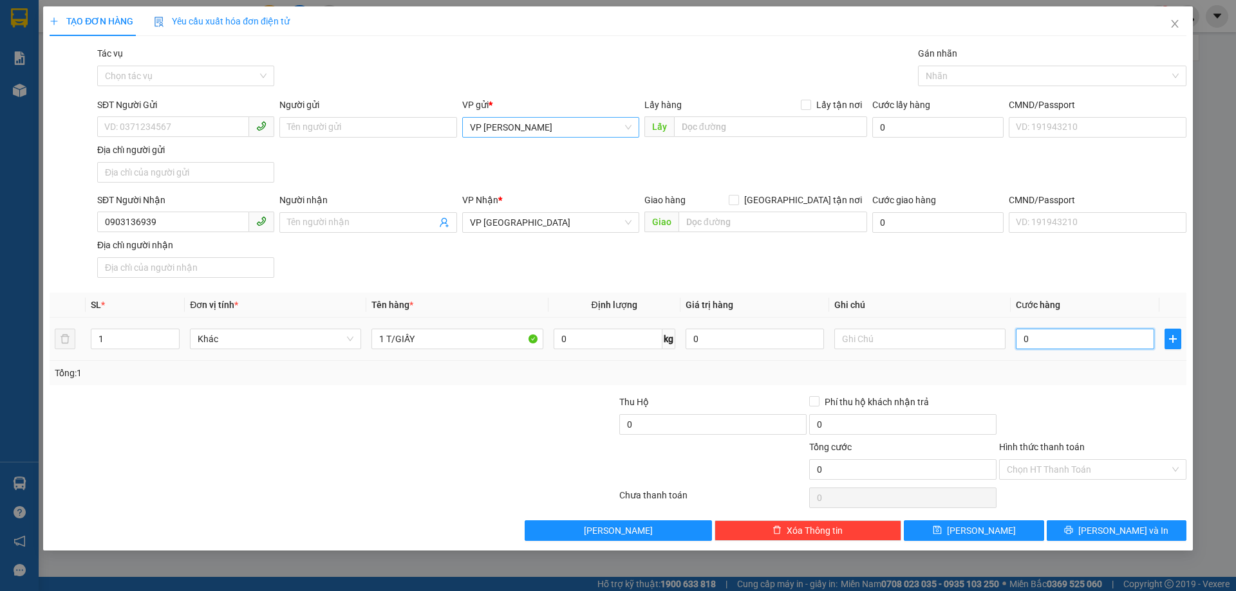
click at [1140, 340] on input "0" at bounding box center [1085, 339] width 138 height 21
type input "5"
type input "50"
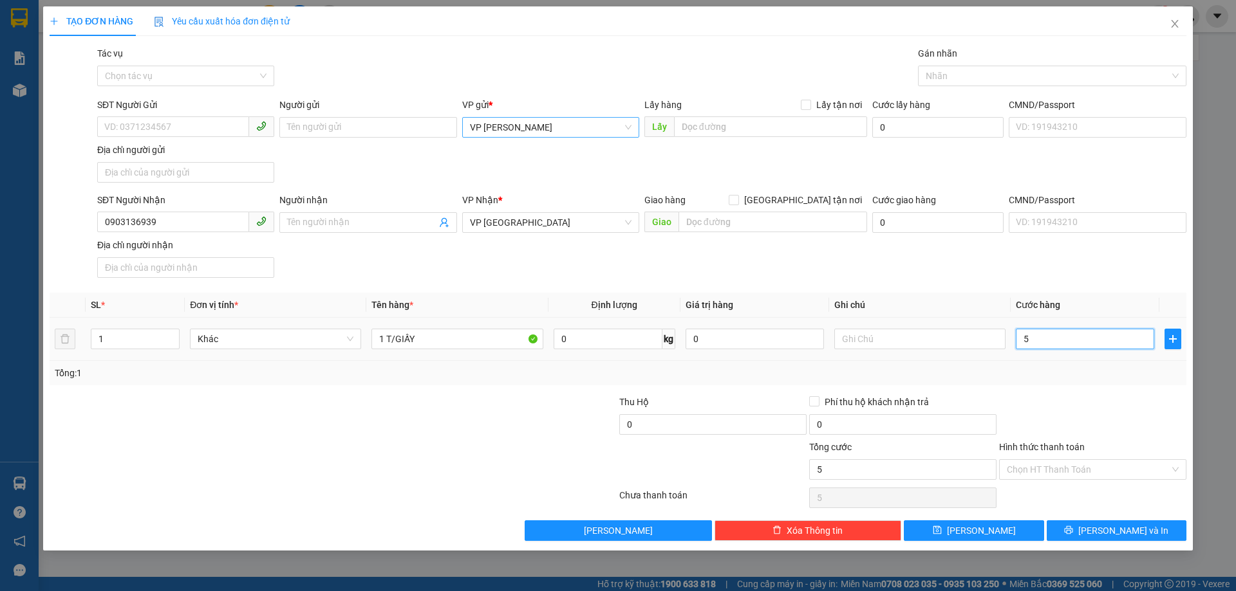
type input "50"
type input "50.000"
click at [1119, 475] on input "Hình thức thanh toán" at bounding box center [1088, 469] width 163 height 19
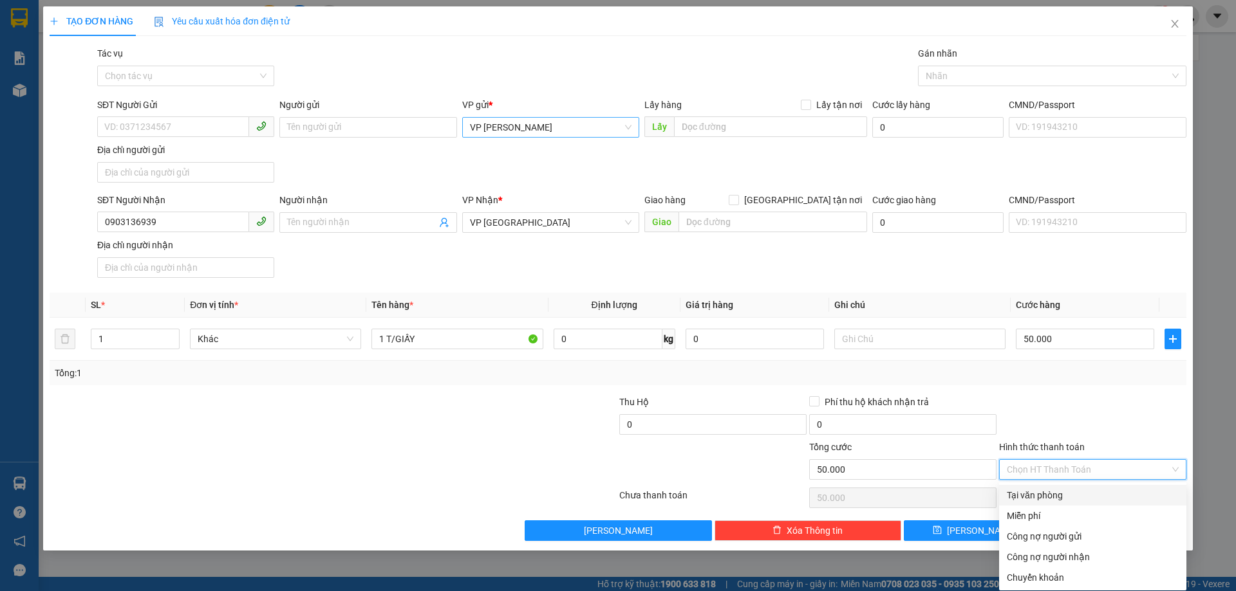
click at [1074, 493] on div "Tại văn phòng" at bounding box center [1093, 495] width 172 height 14
type input "0"
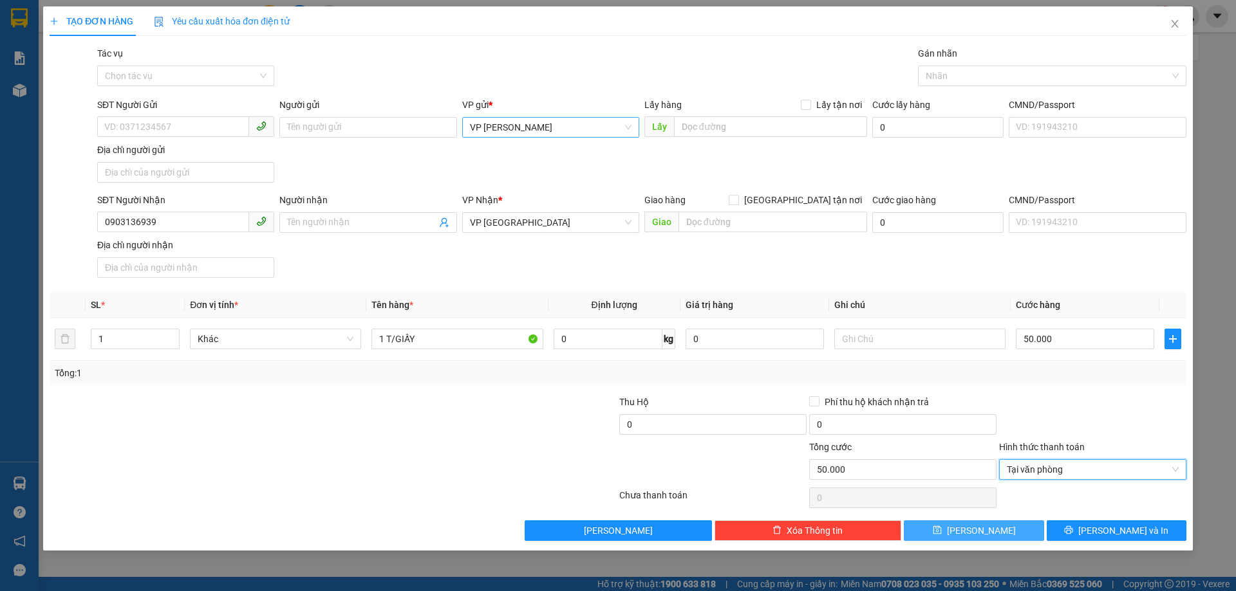
click at [1019, 535] on button "[PERSON_NAME]" at bounding box center [974, 531] width 140 height 21
type input "0"
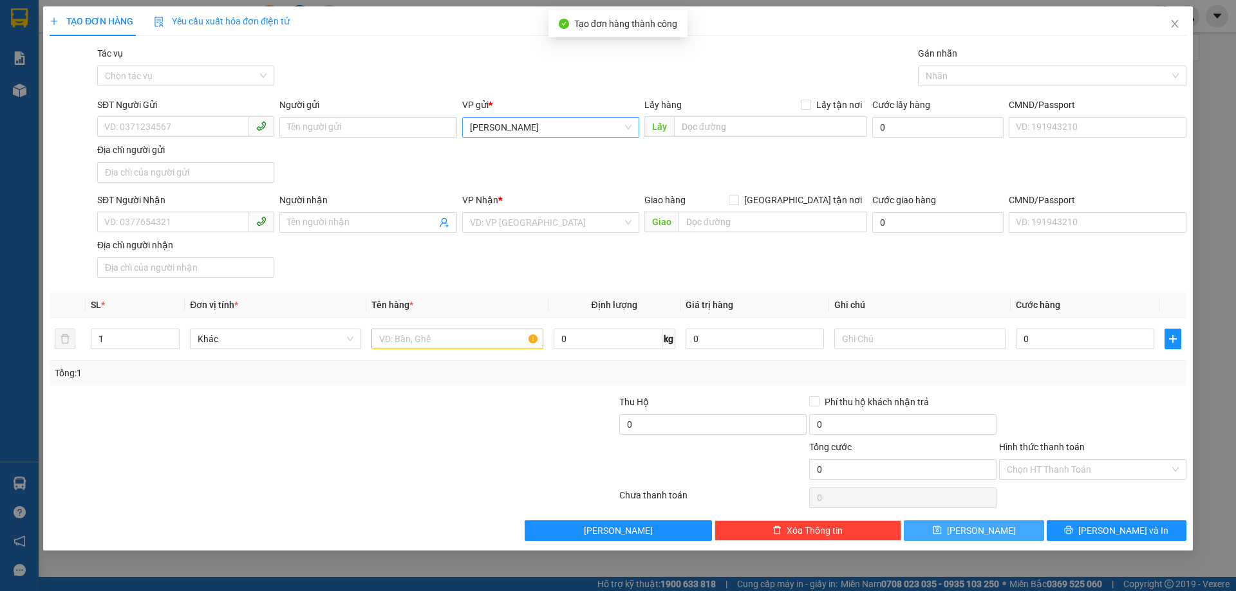
click at [522, 133] on span "[PERSON_NAME]" at bounding box center [551, 127] width 162 height 19
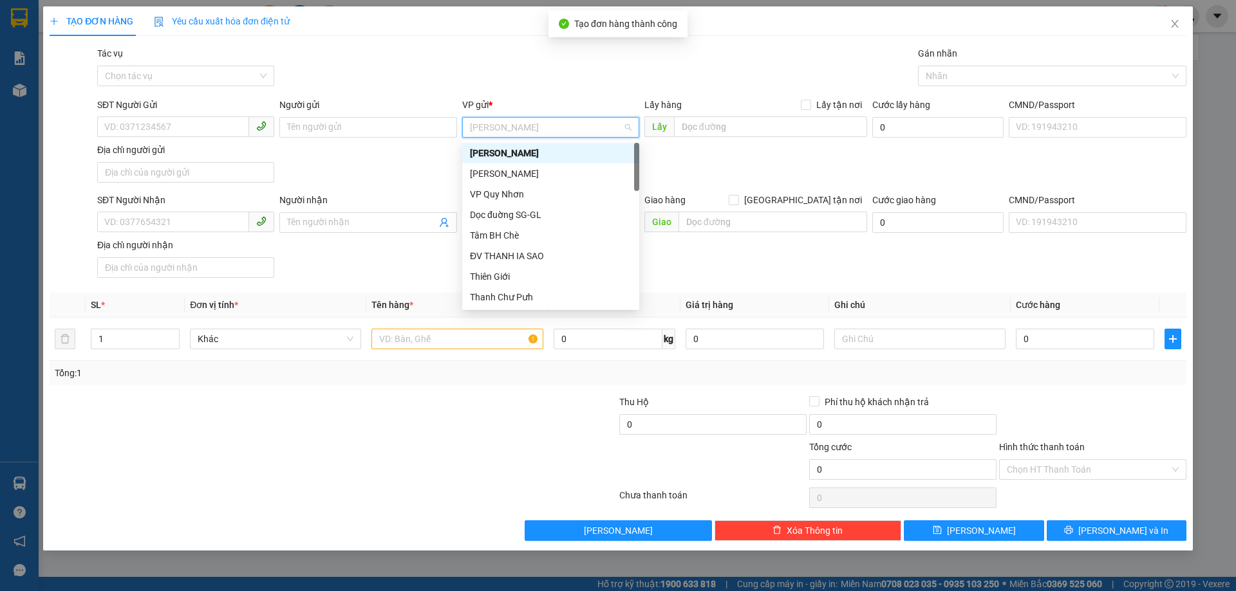
type input "V"
type input "HO"
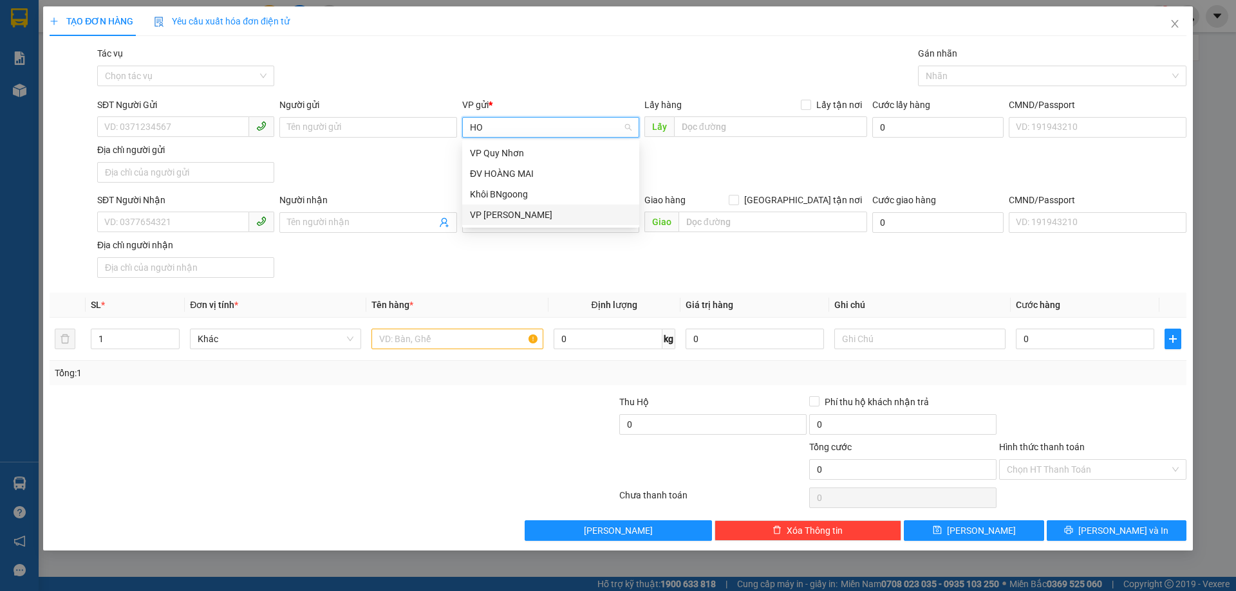
click at [510, 219] on div "VP [PERSON_NAME]" at bounding box center [551, 215] width 162 height 14
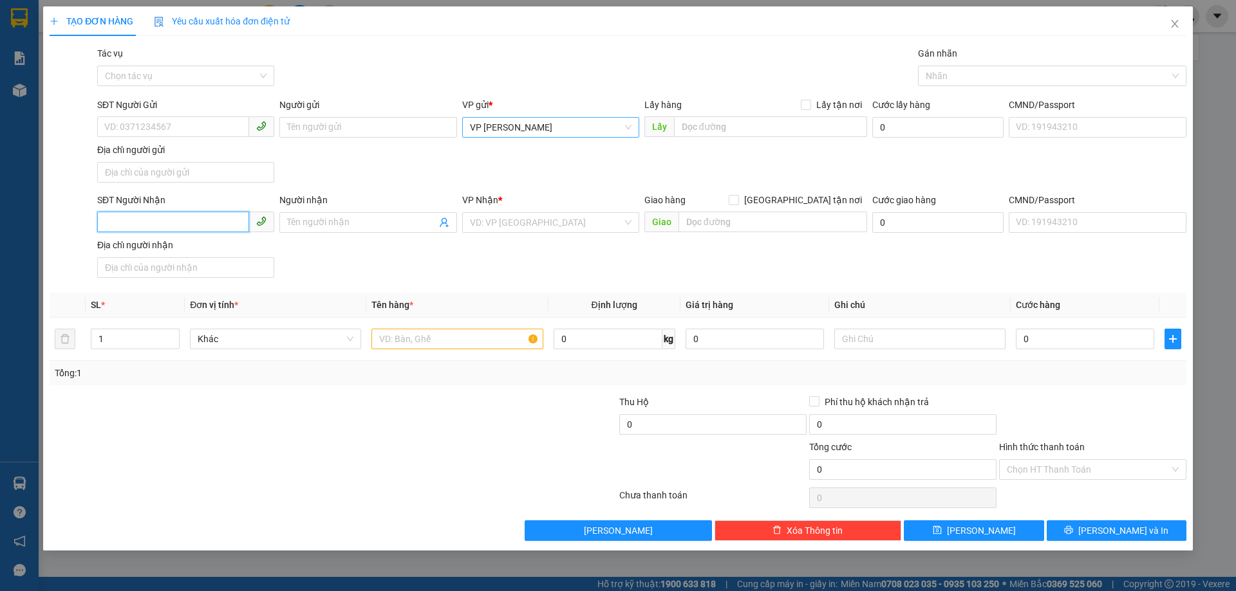
click at [207, 224] on input "SĐT Người Nhận" at bounding box center [173, 222] width 152 height 21
type input "0965188480"
click at [587, 219] on input "search" at bounding box center [546, 222] width 153 height 19
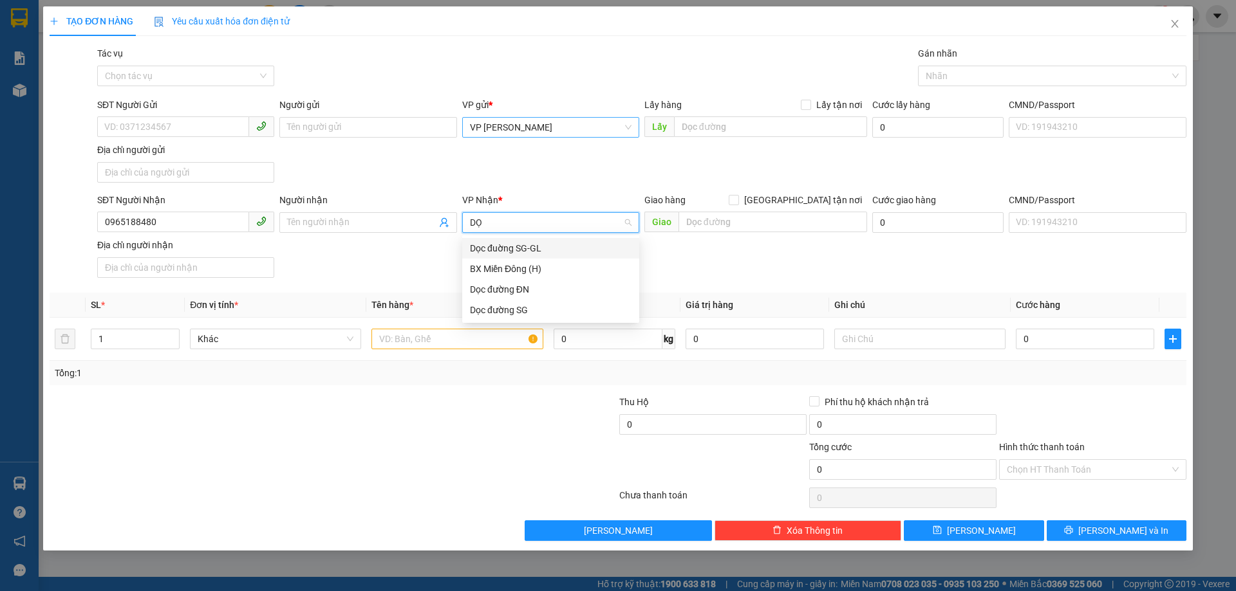
type input "DỌC"
click at [555, 293] on div "Dọc đường SG" at bounding box center [551, 290] width 162 height 14
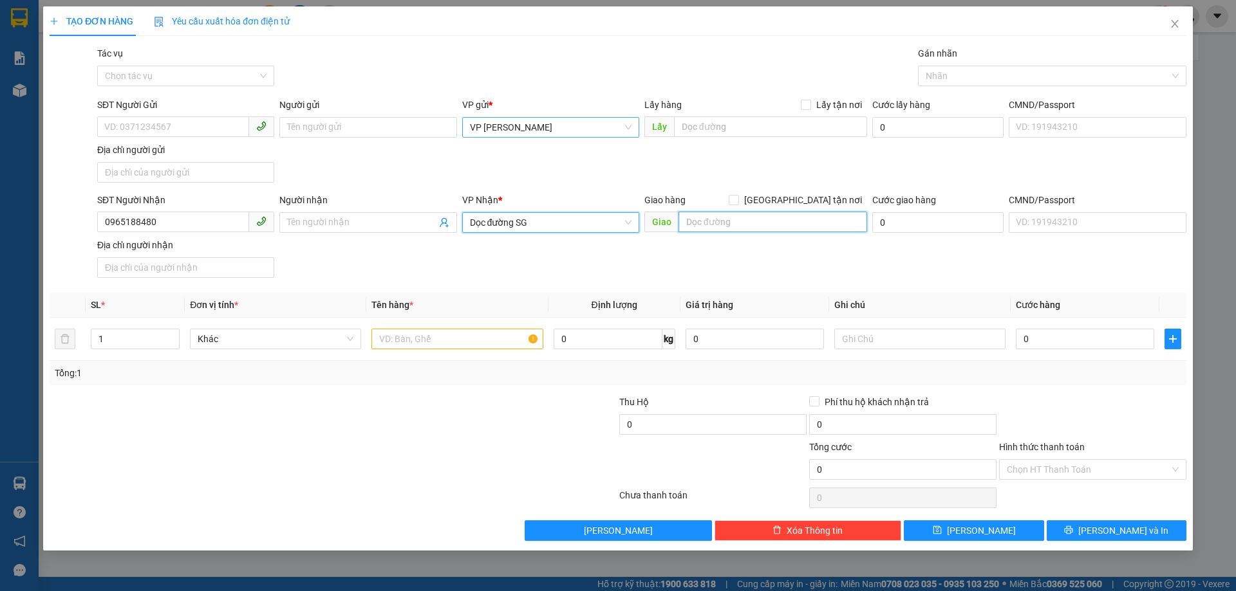
click at [719, 221] on input "text" at bounding box center [772, 222] width 189 height 21
type input "BÙ NA"
click at [493, 333] on input "text" at bounding box center [456, 339] width 171 height 21
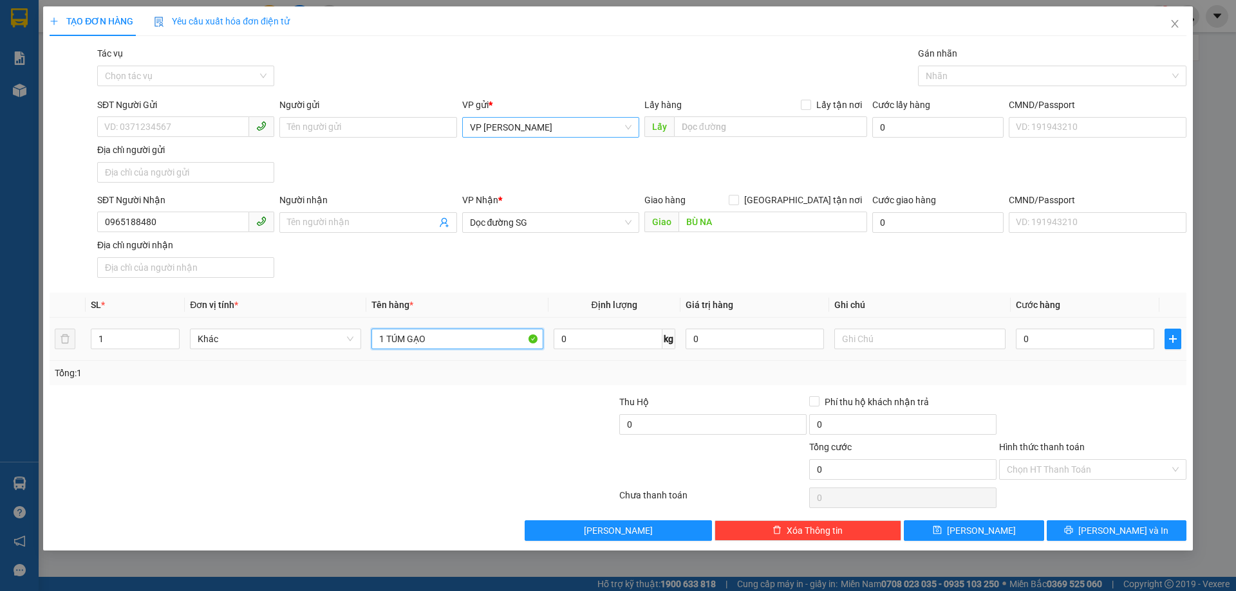
type input "1 TÚM GẠO"
click at [1092, 348] on input "0" at bounding box center [1085, 339] width 138 height 21
type input "5"
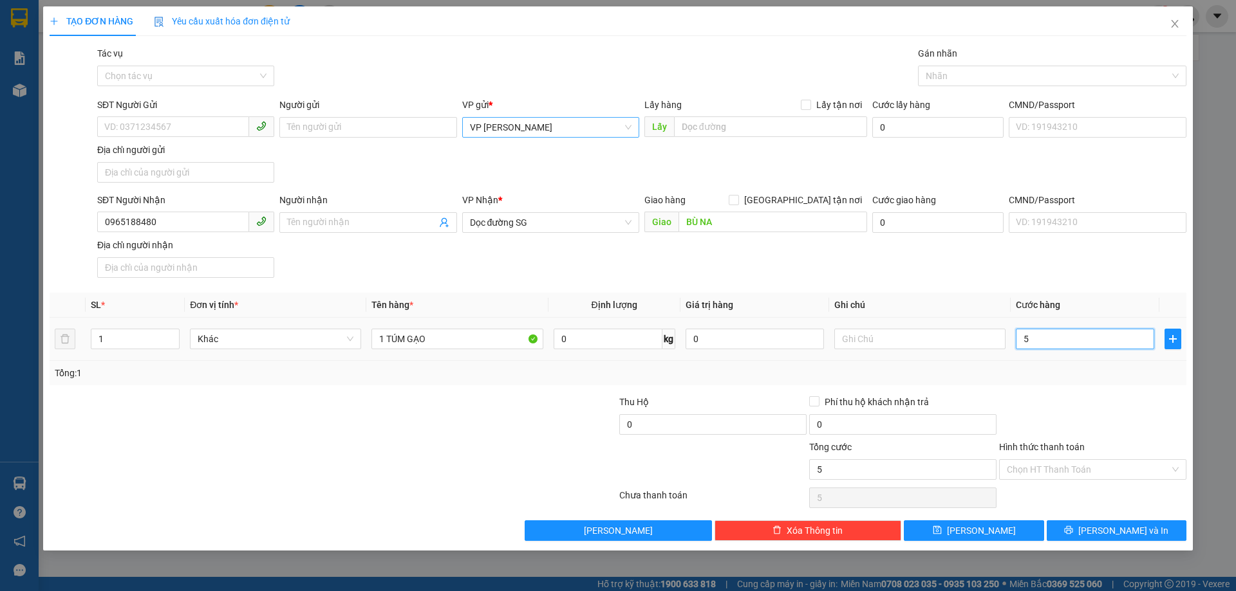
type input "50"
click at [1110, 460] on div "Chọn HT Thanh Toán" at bounding box center [1092, 470] width 187 height 21
type input "50.000"
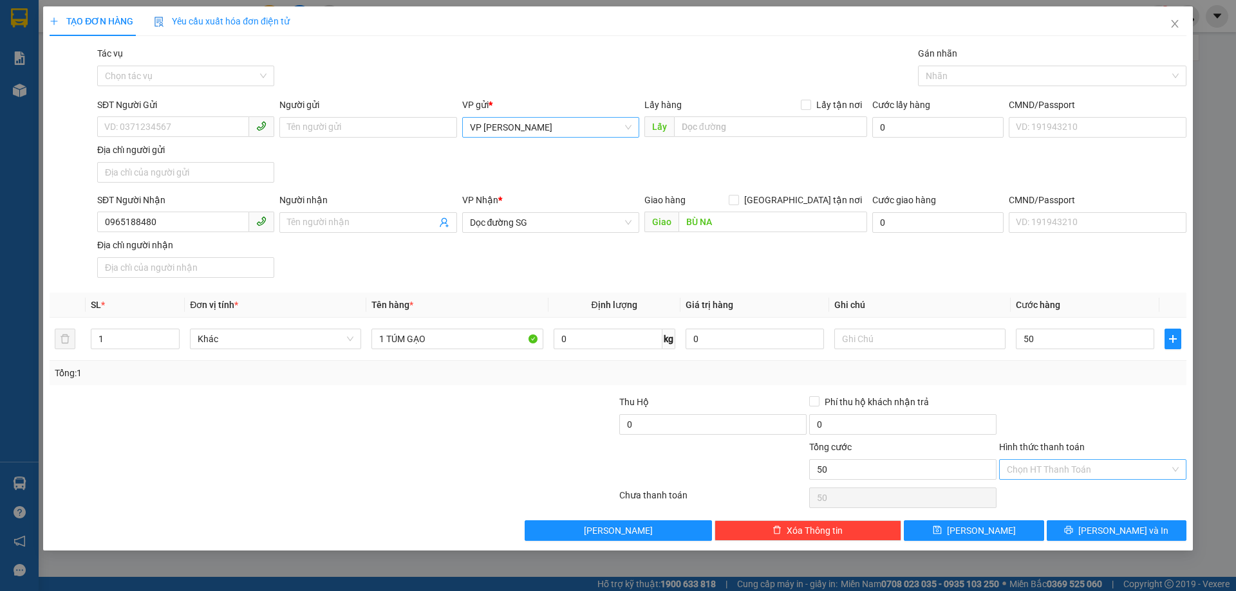
type input "50.000"
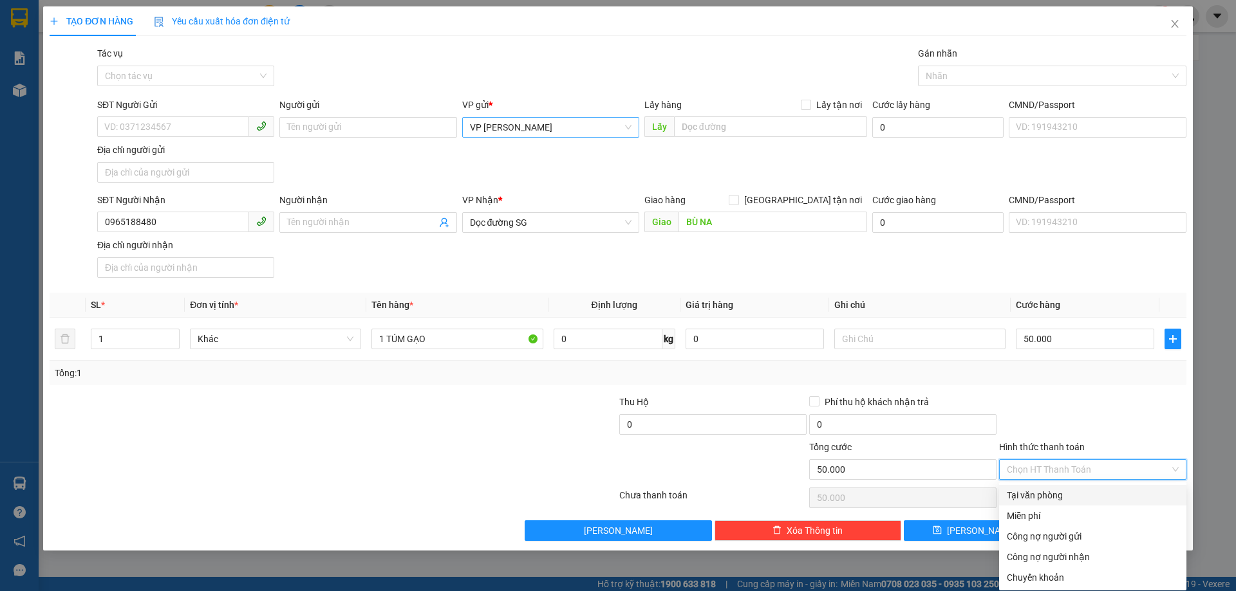
click at [1061, 501] on div "Tại văn phòng" at bounding box center [1093, 495] width 172 height 14
type input "0"
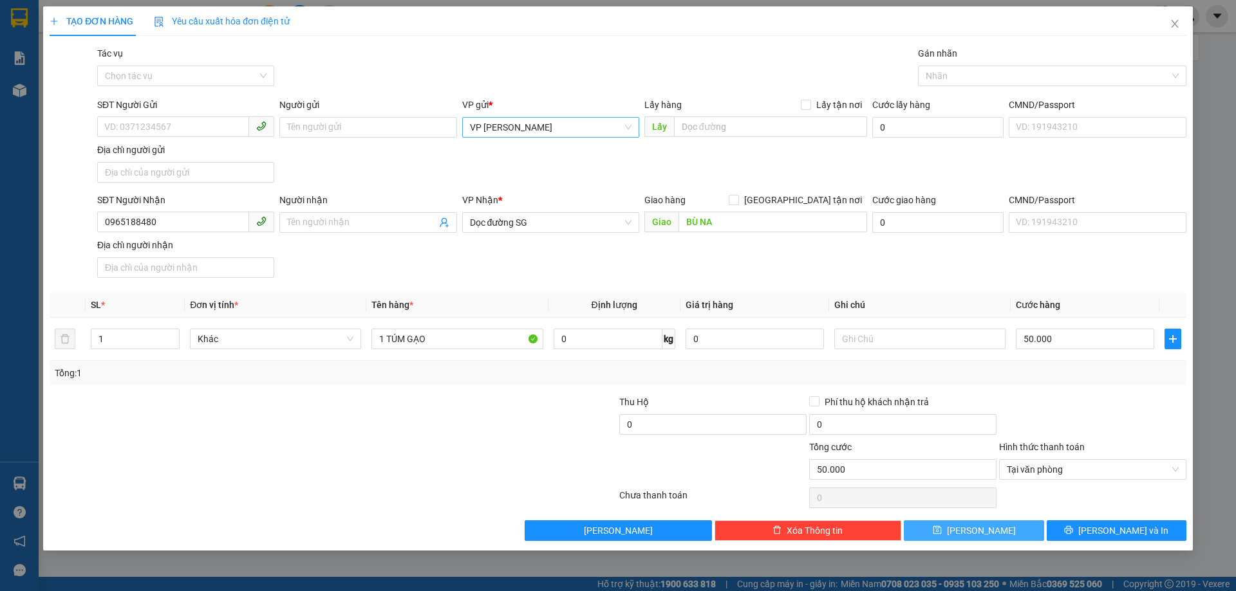
click at [974, 532] on span "[PERSON_NAME]" at bounding box center [981, 531] width 69 height 14
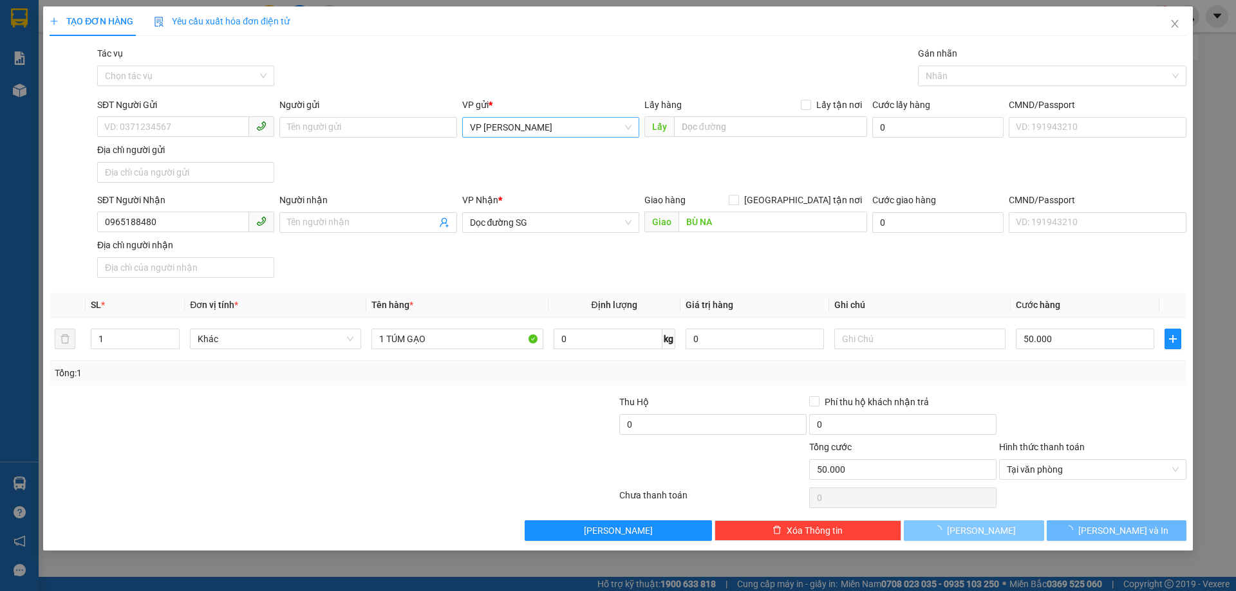
type input "0"
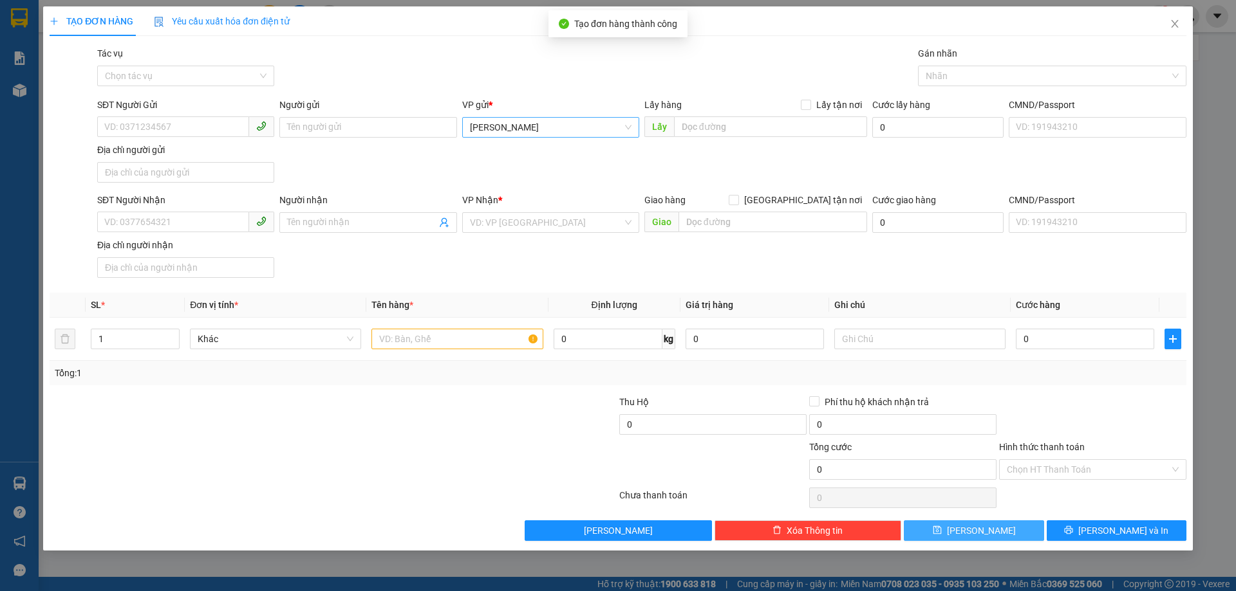
click at [500, 128] on span "[PERSON_NAME]" at bounding box center [551, 127] width 162 height 19
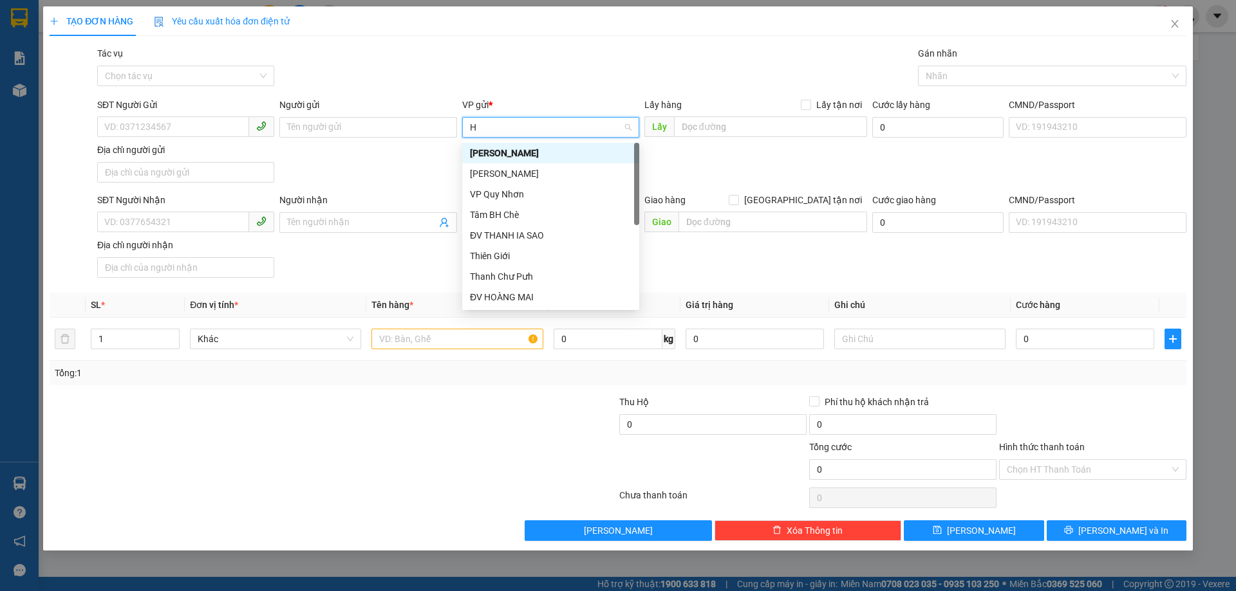
type input "HO"
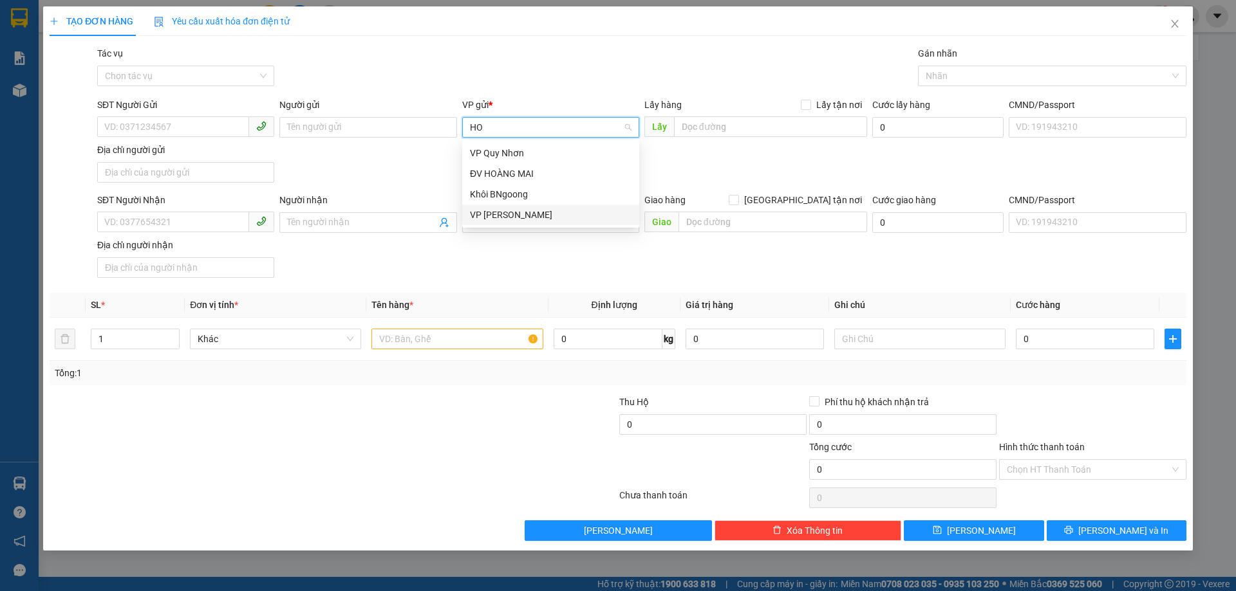
click at [498, 212] on div "VP [PERSON_NAME]" at bounding box center [551, 215] width 162 height 14
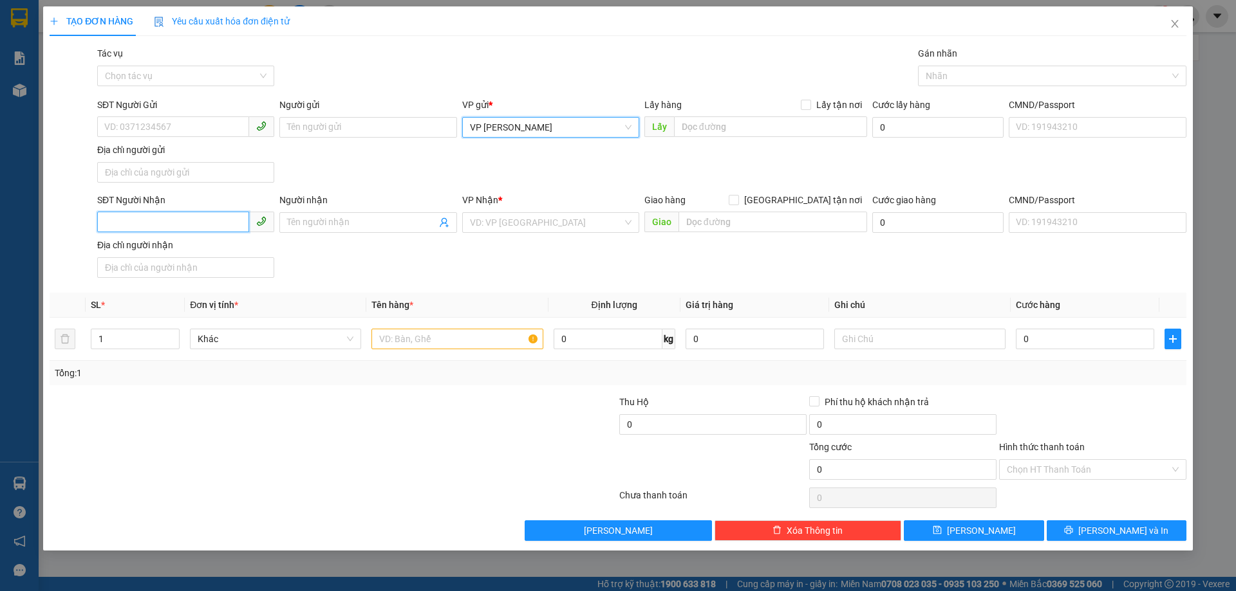
click at [122, 218] on input "SĐT Người Nhận" at bounding box center [173, 222] width 152 height 21
type input "0907054521"
click at [505, 219] on input "search" at bounding box center [546, 222] width 153 height 19
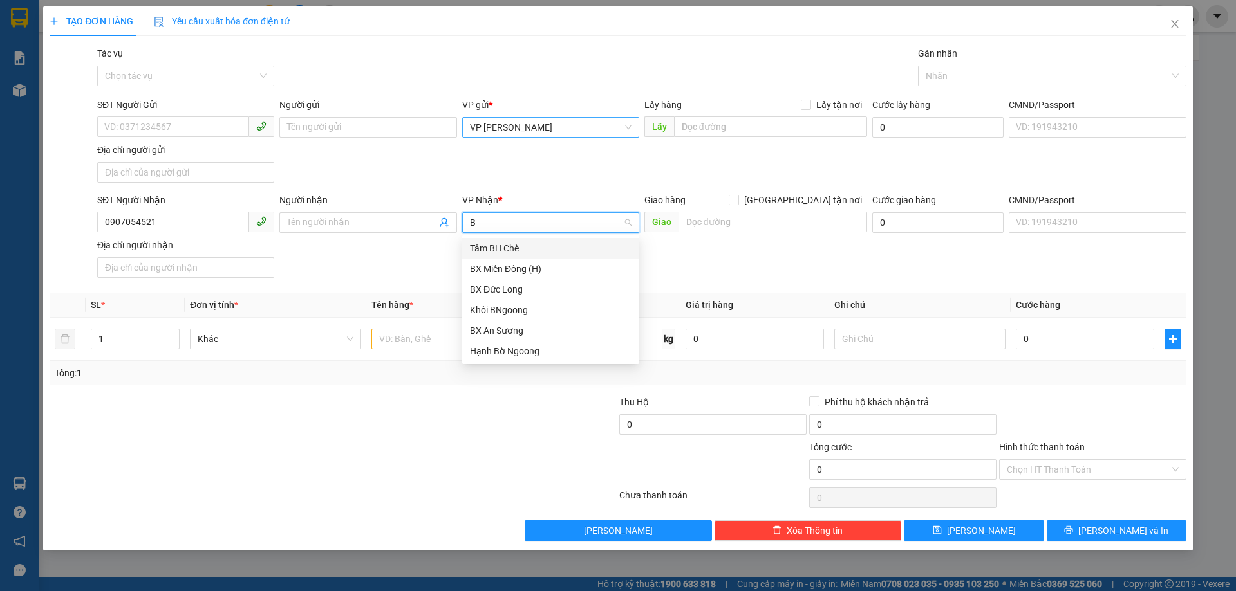
type input "BX"
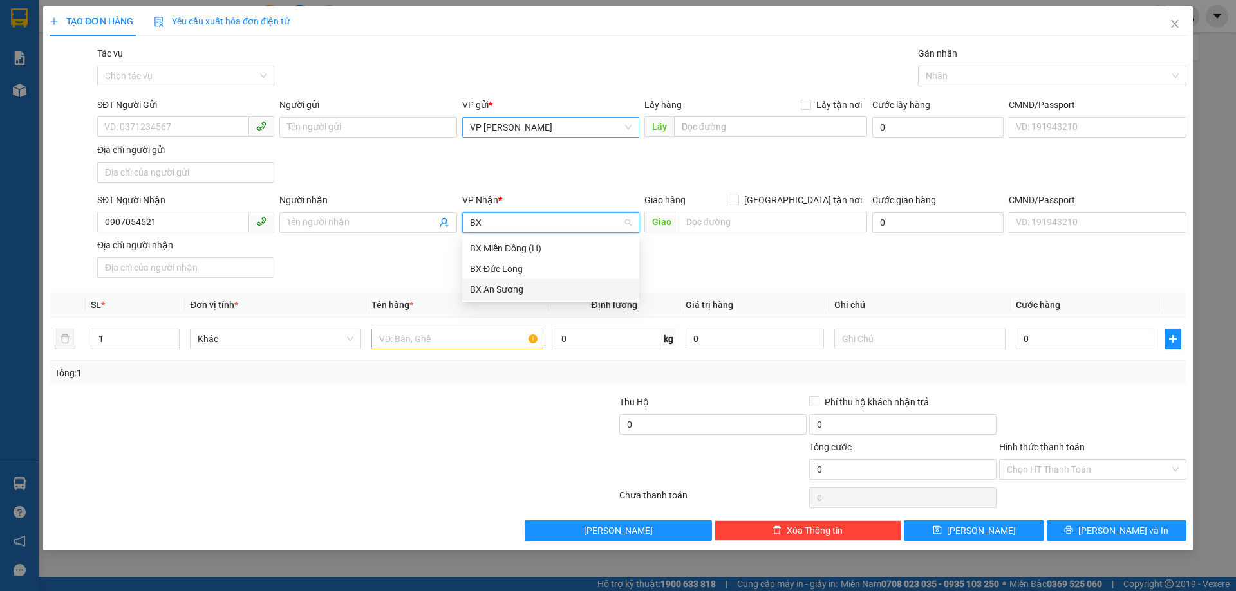
click at [497, 285] on div "BX An Sương" at bounding box center [551, 290] width 162 height 14
click at [458, 345] on input "text" at bounding box center [456, 339] width 171 height 21
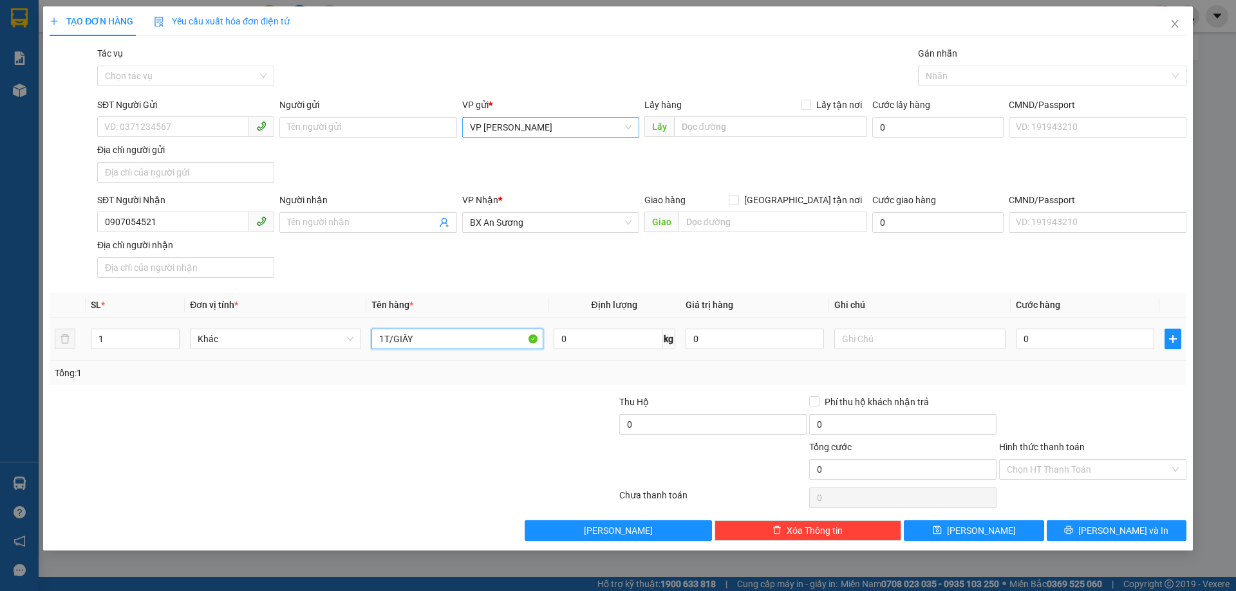
type input "1T/GIẤY"
click at [458, 345] on input "1T/GIẤY" at bounding box center [456, 339] width 171 height 21
click at [1133, 478] on input "Hình thức thanh toán" at bounding box center [1088, 469] width 163 height 19
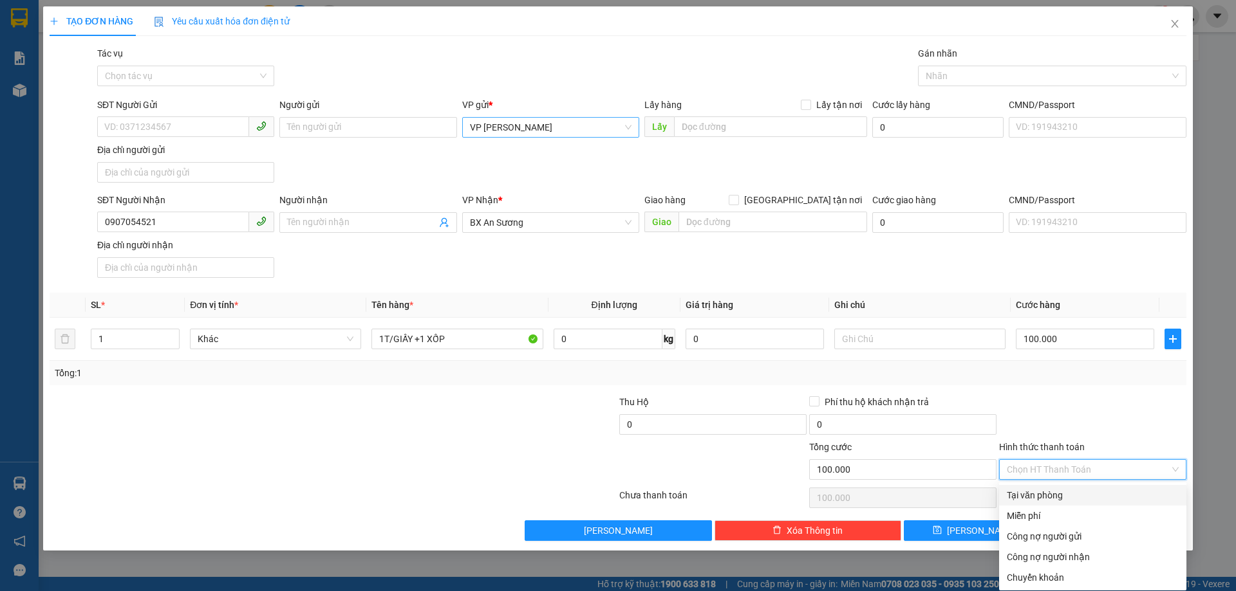
click at [1079, 492] on div "Tại văn phòng" at bounding box center [1093, 495] width 172 height 14
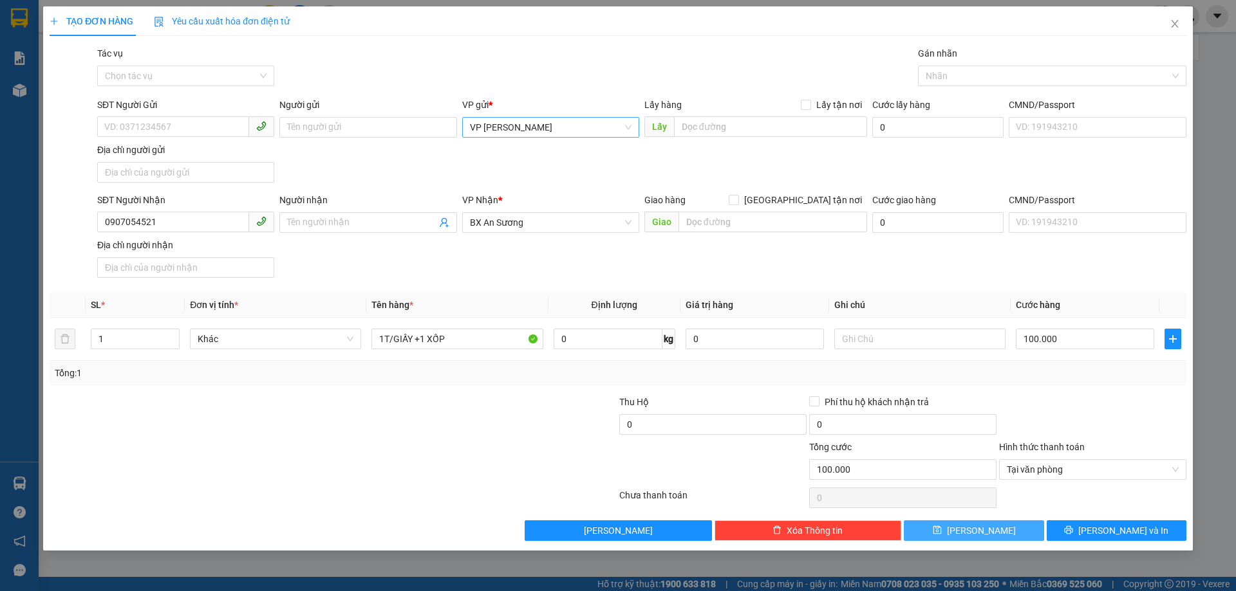
click at [996, 526] on button "[PERSON_NAME]" at bounding box center [974, 531] width 140 height 21
click at [486, 121] on span "[PERSON_NAME]" at bounding box center [551, 127] width 162 height 19
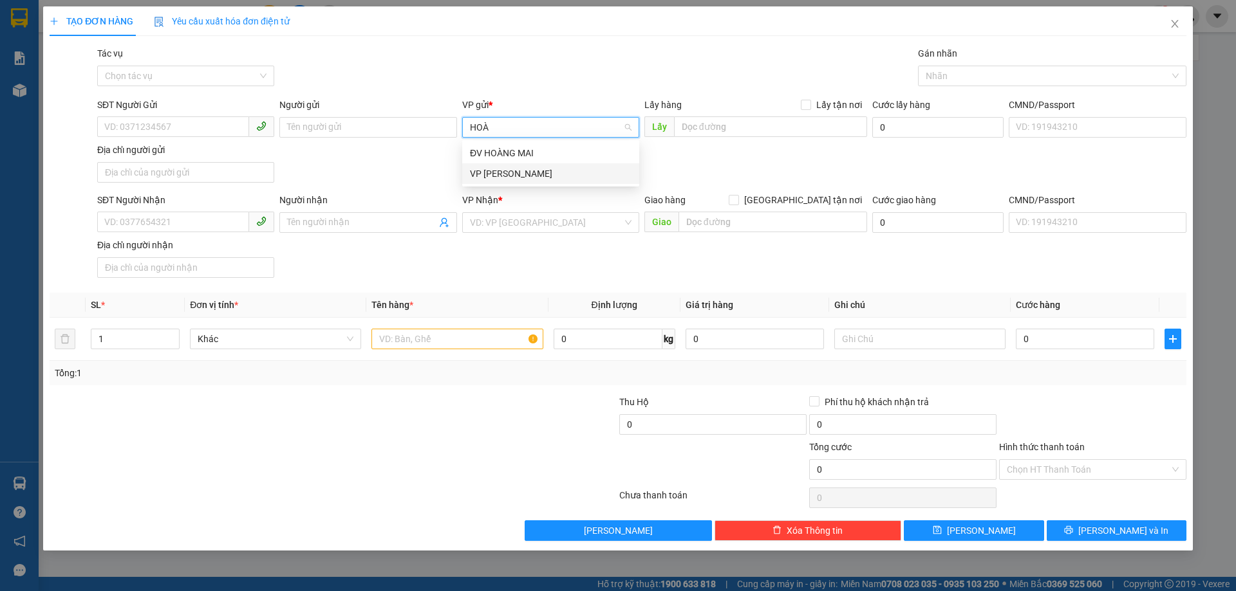
click at [540, 171] on div "VP [PERSON_NAME]" at bounding box center [551, 174] width 162 height 14
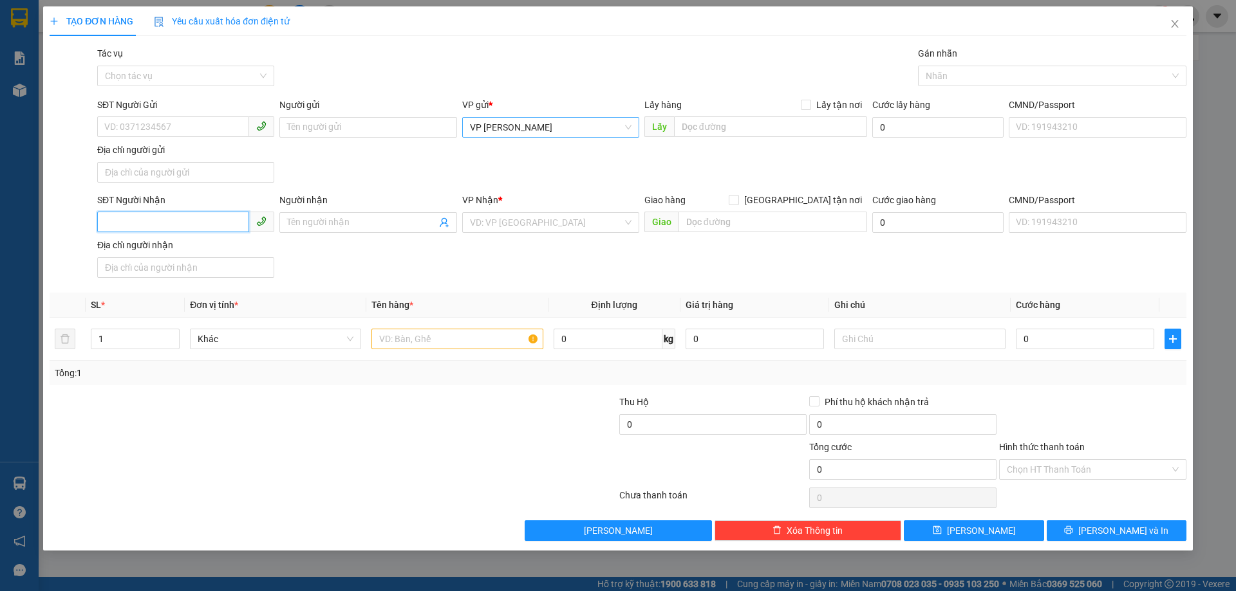
click at [218, 216] on input "SĐT Người Nhận" at bounding box center [173, 222] width 152 height 21
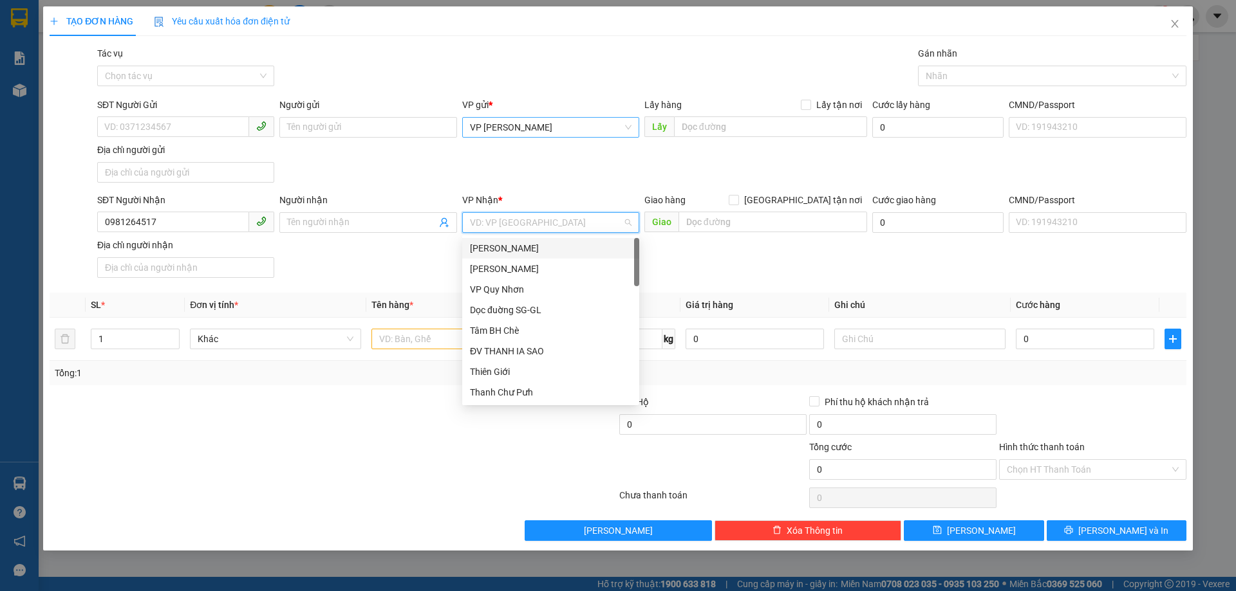
click at [521, 223] on input "search" at bounding box center [546, 222] width 153 height 19
click at [509, 306] on div "VP [GEOGRAPHIC_DATA]" at bounding box center [551, 310] width 162 height 14
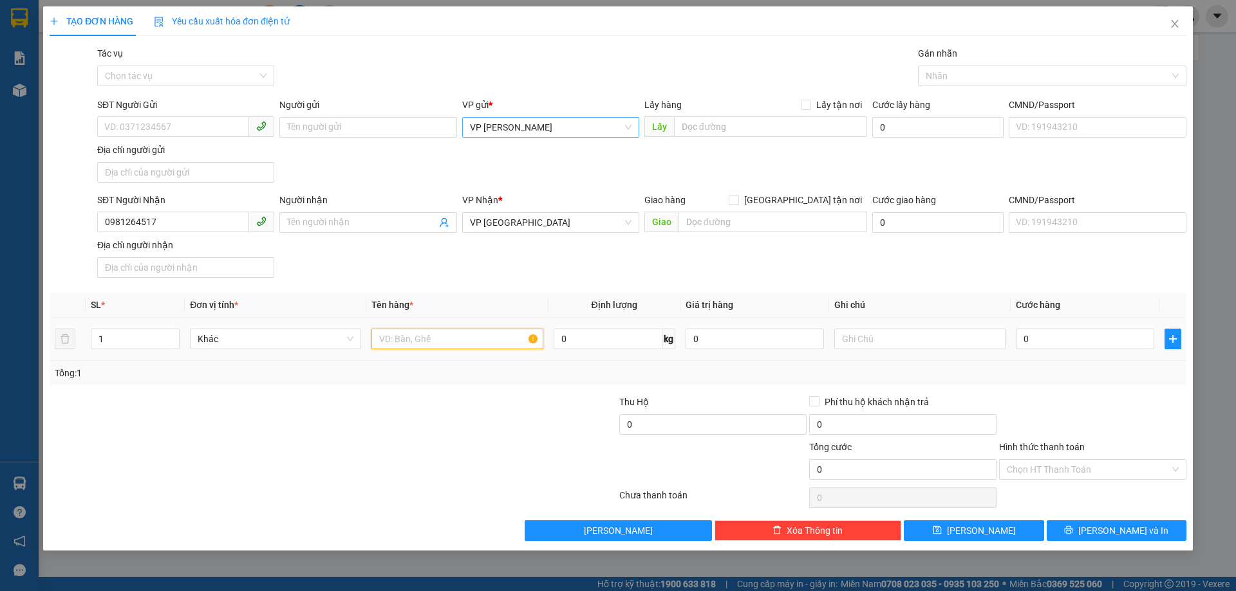
click at [395, 339] on input "text" at bounding box center [456, 339] width 171 height 21
click at [1113, 471] on input "Hình thức thanh toán" at bounding box center [1088, 469] width 163 height 19
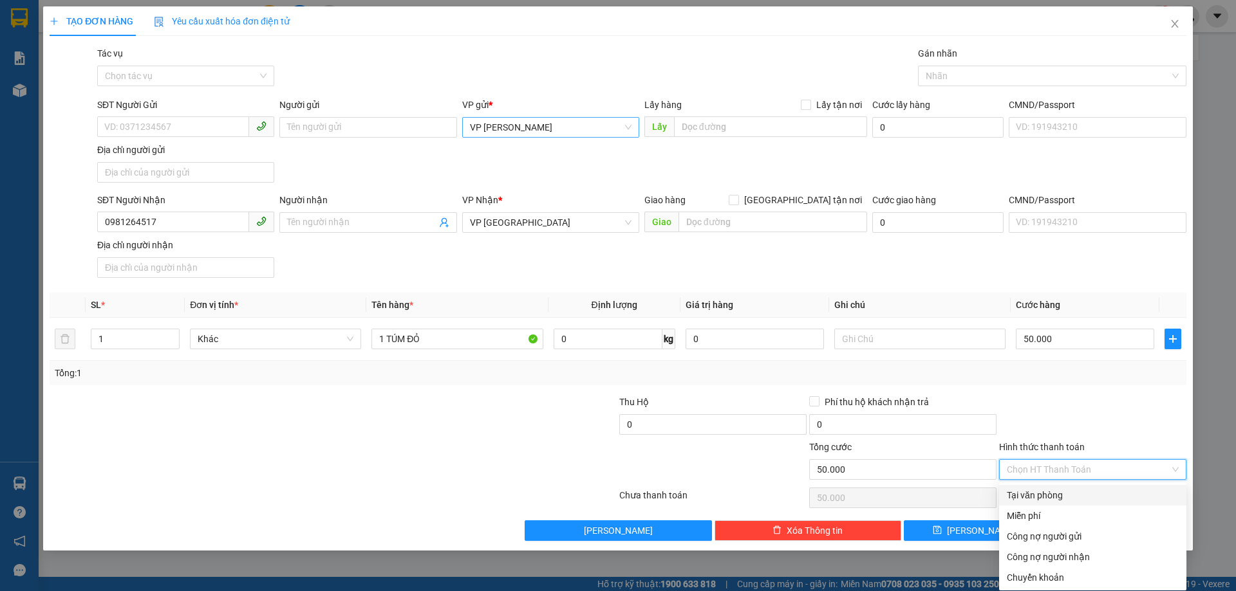
click at [1076, 490] on div "Tại văn phòng" at bounding box center [1093, 495] width 172 height 14
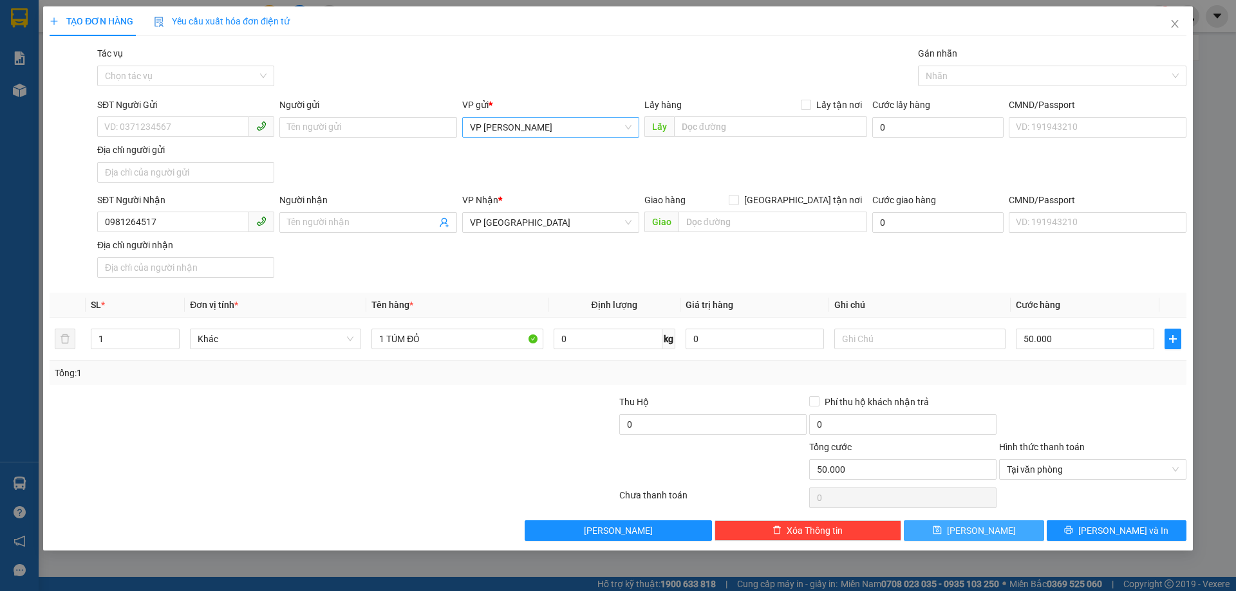
click at [996, 530] on button "[PERSON_NAME]" at bounding box center [974, 531] width 140 height 21
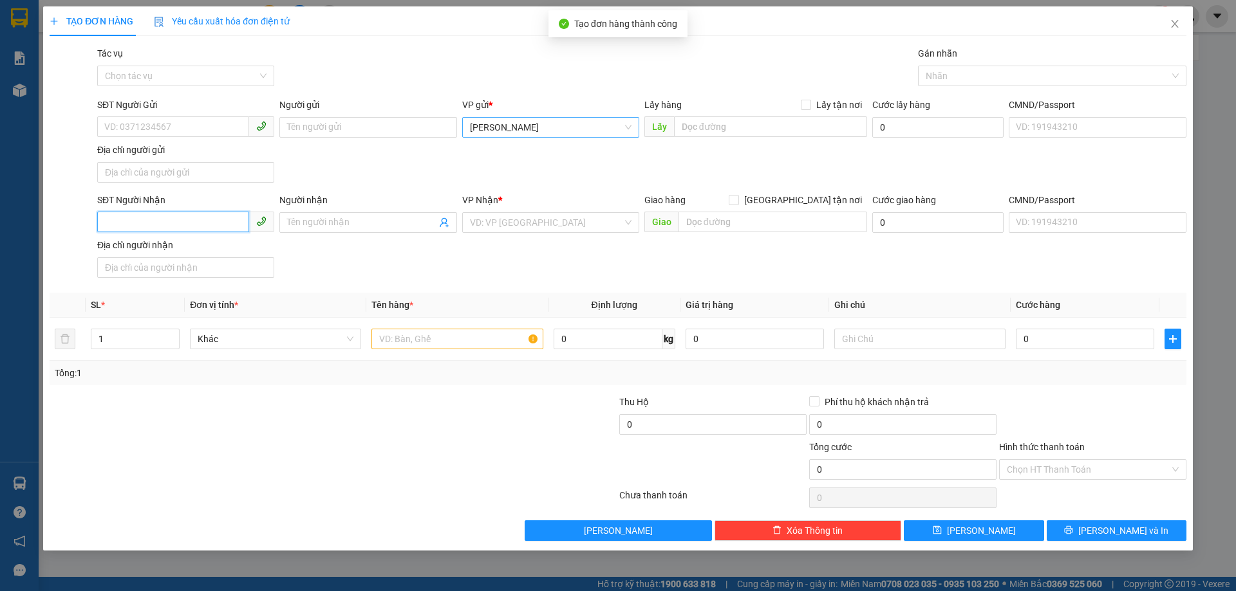
click at [172, 226] on input "SĐT Người Nhận" at bounding box center [173, 222] width 152 height 21
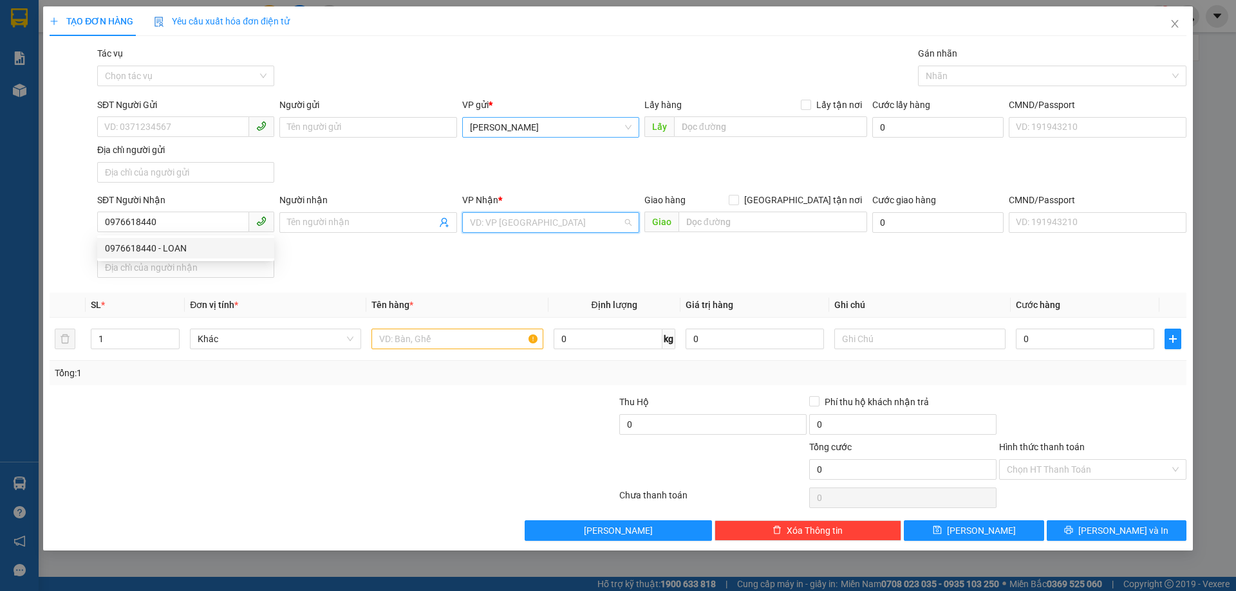
click at [495, 225] on input "search" at bounding box center [546, 222] width 153 height 19
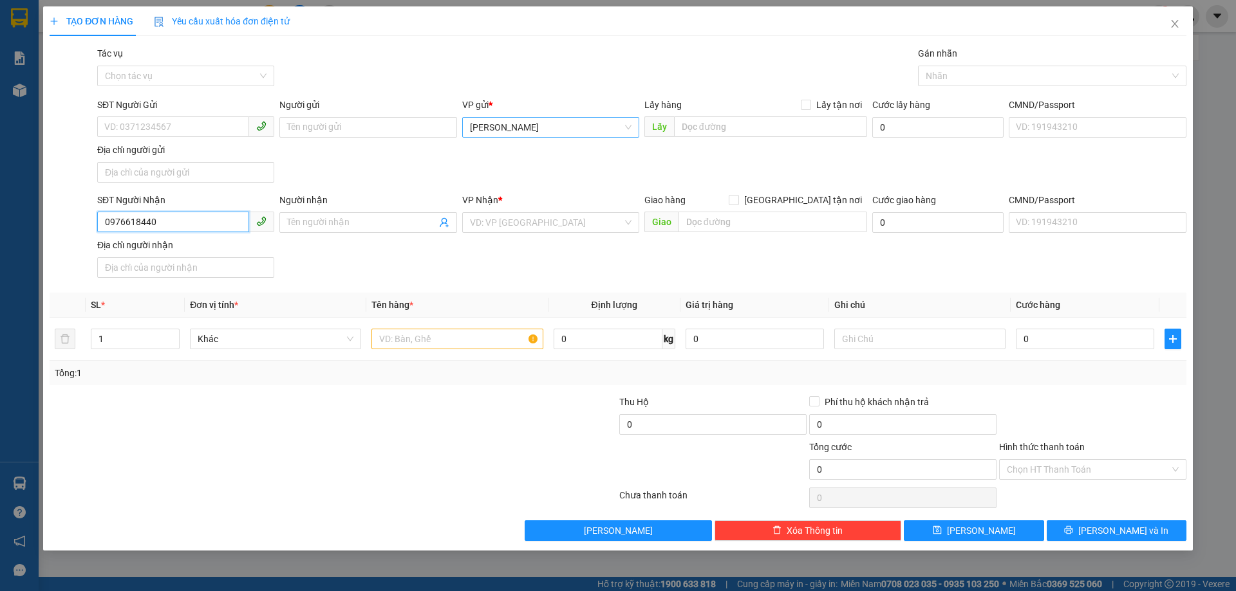
click at [162, 223] on input "0976618440" at bounding box center [173, 222] width 152 height 21
click at [186, 246] on div "0976618440 - LOAN" at bounding box center [186, 248] width 162 height 14
click at [466, 339] on input "text" at bounding box center [456, 339] width 171 height 21
click at [1122, 466] on input "Hình thức thanh toán" at bounding box center [1088, 469] width 163 height 19
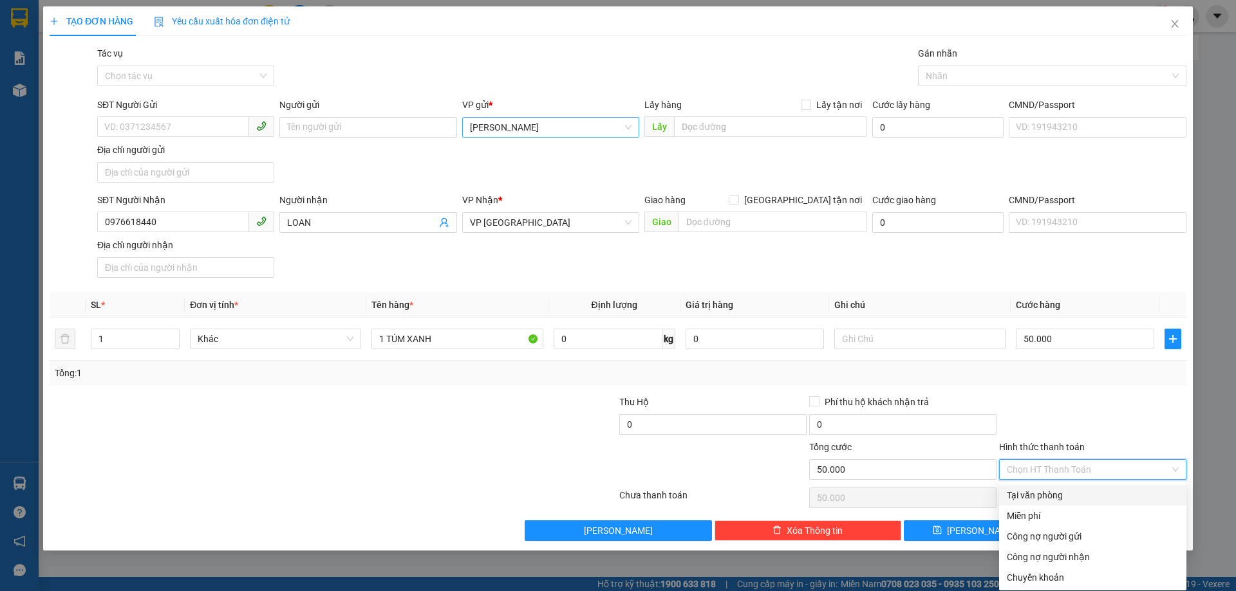
click at [1086, 494] on div "Tại văn phòng" at bounding box center [1093, 495] width 172 height 14
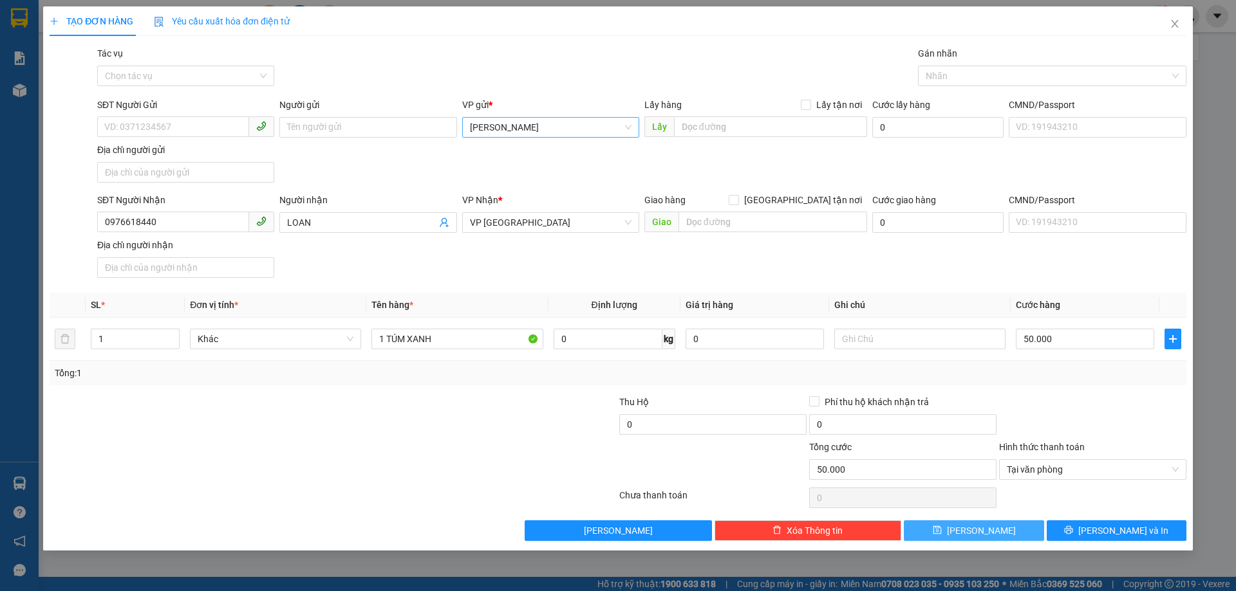
click at [1011, 526] on button "[PERSON_NAME]" at bounding box center [974, 531] width 140 height 21
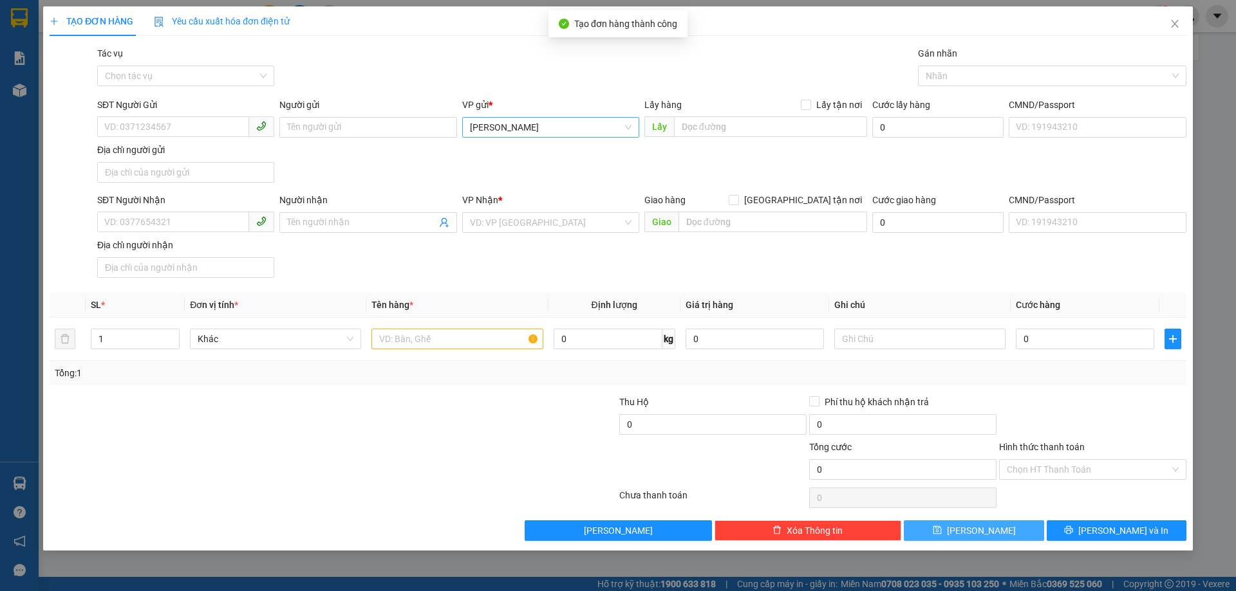
click at [517, 129] on span "[PERSON_NAME]" at bounding box center [551, 127] width 162 height 19
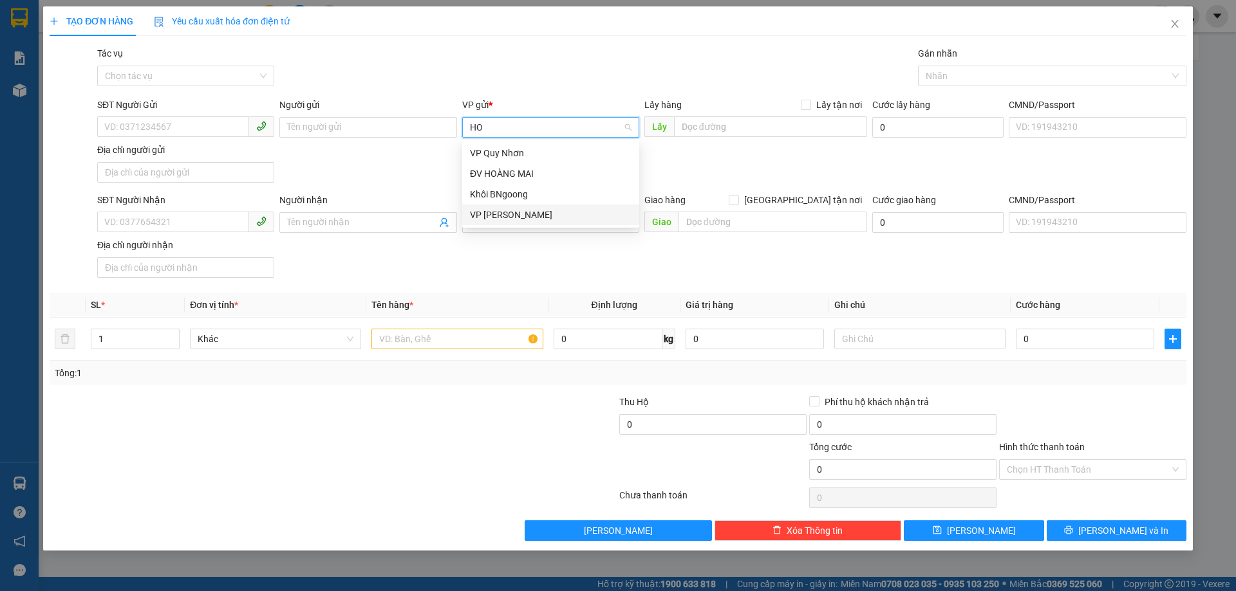
drag, startPoint x: 504, startPoint y: 214, endPoint x: 495, endPoint y: 216, distance: 9.4
click at [503, 214] on div "VP [PERSON_NAME]" at bounding box center [551, 215] width 162 height 14
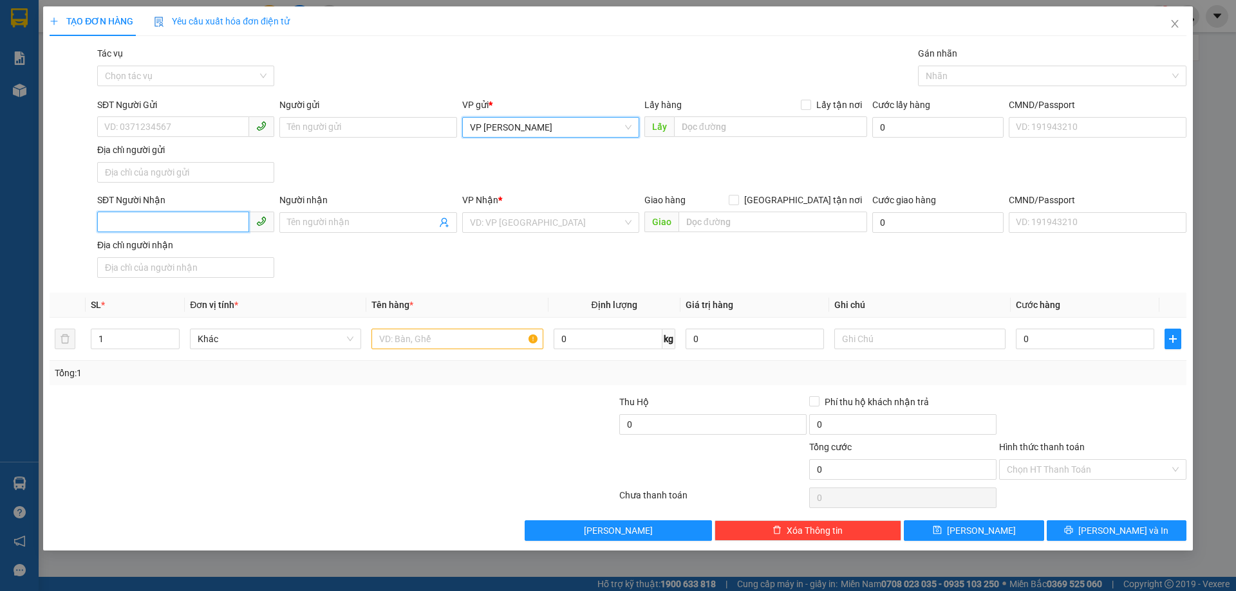
click at [234, 221] on input "SĐT Người Nhận" at bounding box center [173, 222] width 152 height 21
click at [521, 216] on input "search" at bounding box center [546, 222] width 153 height 19
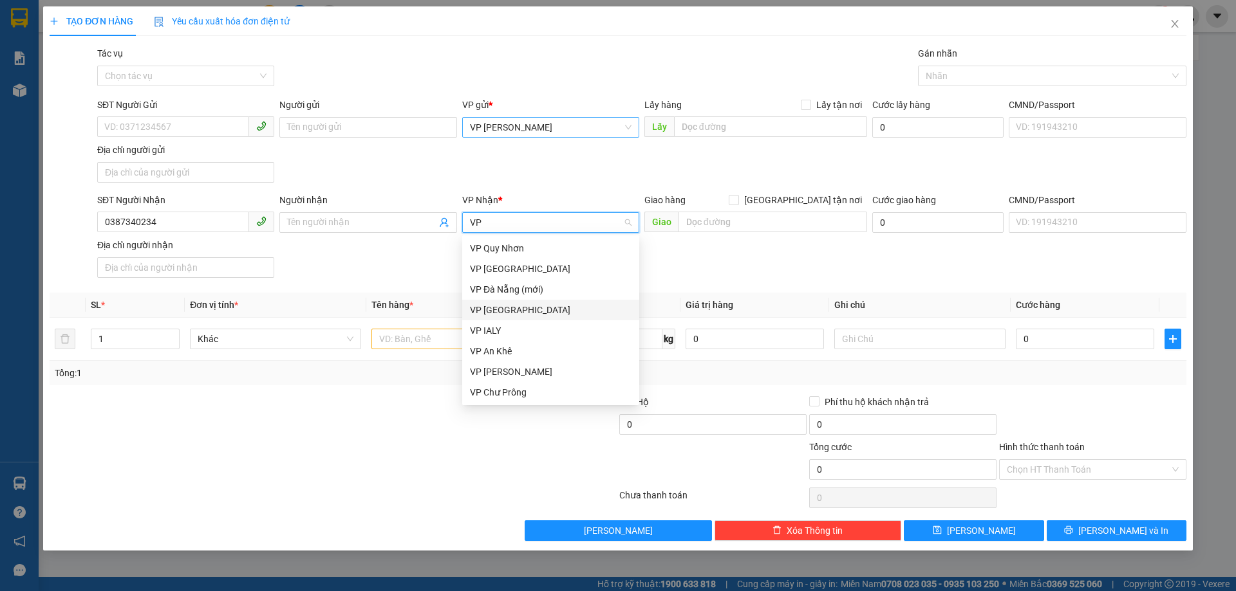
click at [497, 305] on div "VP [GEOGRAPHIC_DATA]" at bounding box center [551, 310] width 162 height 14
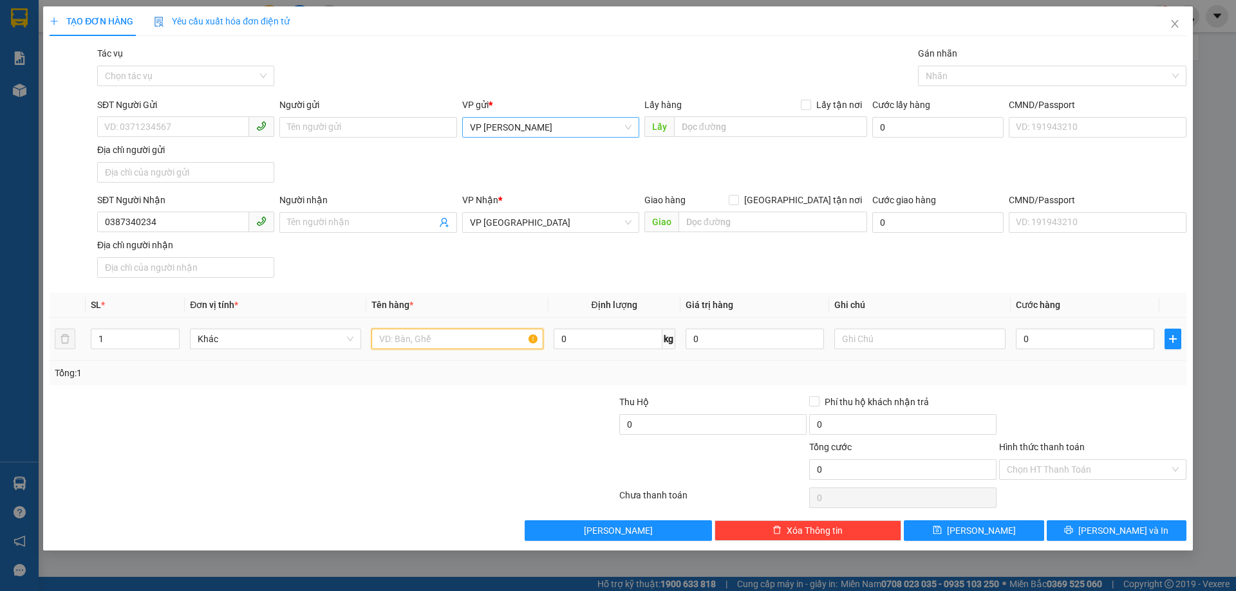
click at [470, 337] on input "text" at bounding box center [456, 339] width 171 height 21
click at [1134, 473] on input "Hình thức thanh toán" at bounding box center [1088, 469] width 163 height 19
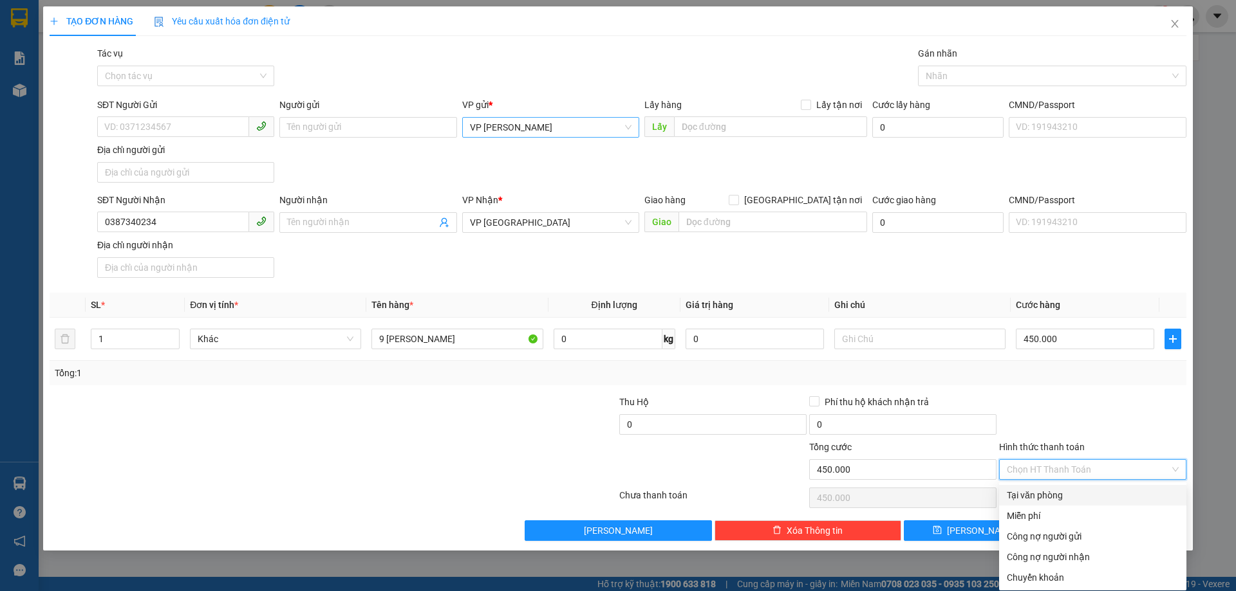
drag, startPoint x: 1080, startPoint y: 499, endPoint x: 998, endPoint y: 517, distance: 83.6
click at [1079, 499] on div "Tại văn phòng" at bounding box center [1093, 495] width 172 height 14
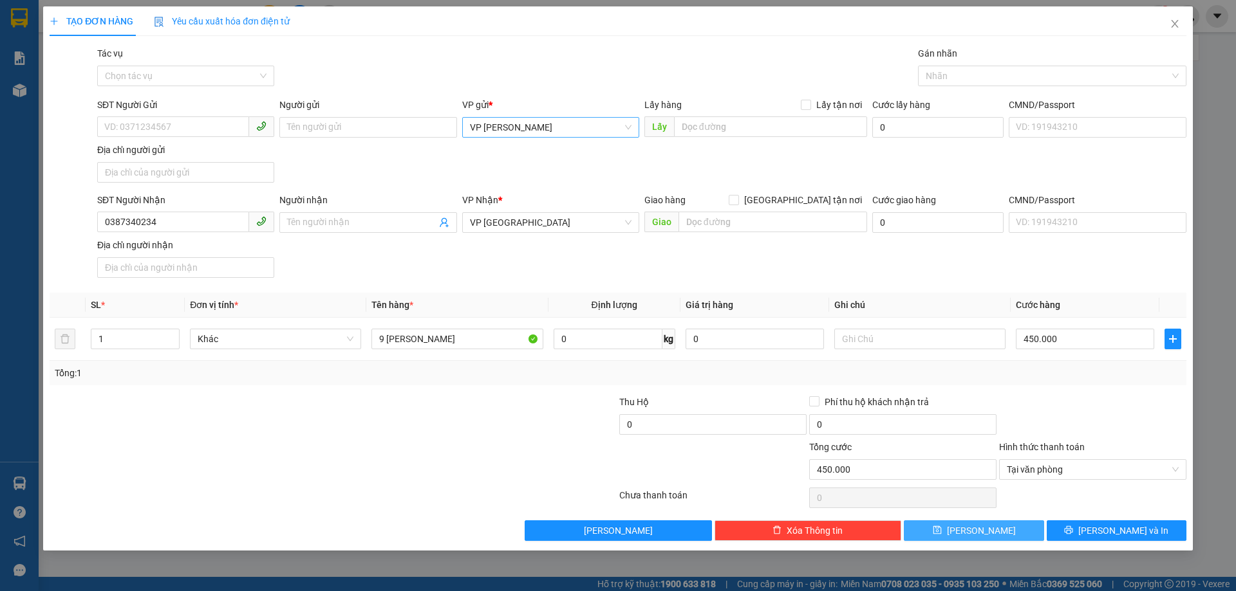
click at [979, 528] on span "[PERSON_NAME]" at bounding box center [981, 531] width 69 height 14
click at [500, 125] on span "[PERSON_NAME]" at bounding box center [551, 127] width 162 height 19
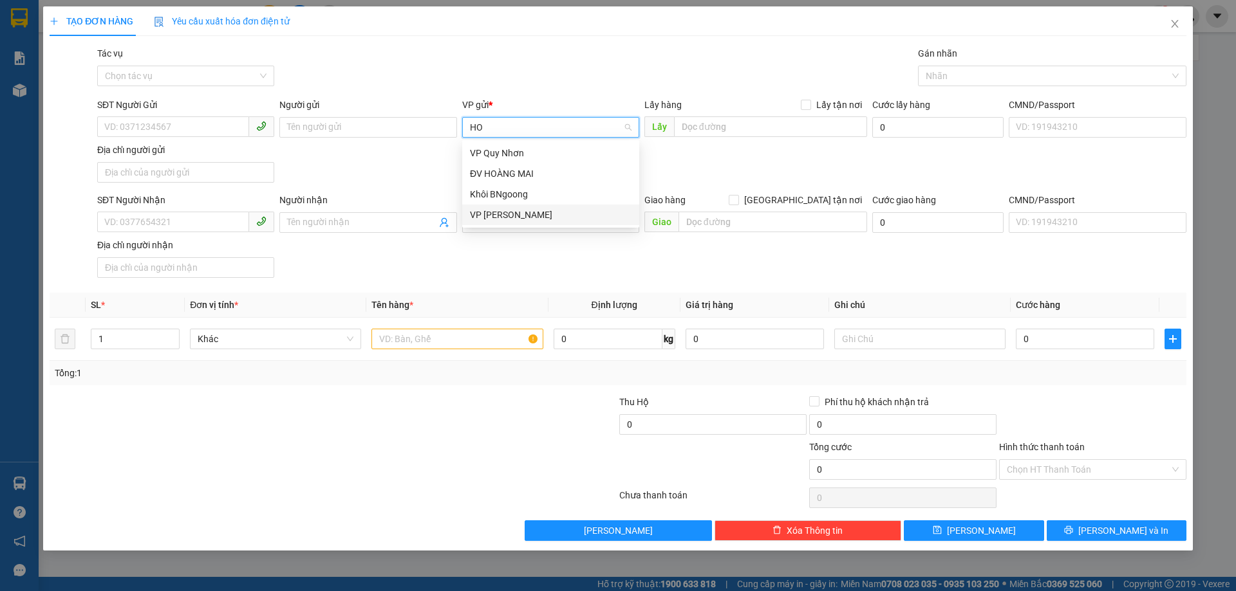
click at [516, 211] on div "VP [PERSON_NAME]" at bounding box center [551, 215] width 162 height 14
click at [147, 211] on div "SĐT Người Nhận" at bounding box center [185, 202] width 177 height 19
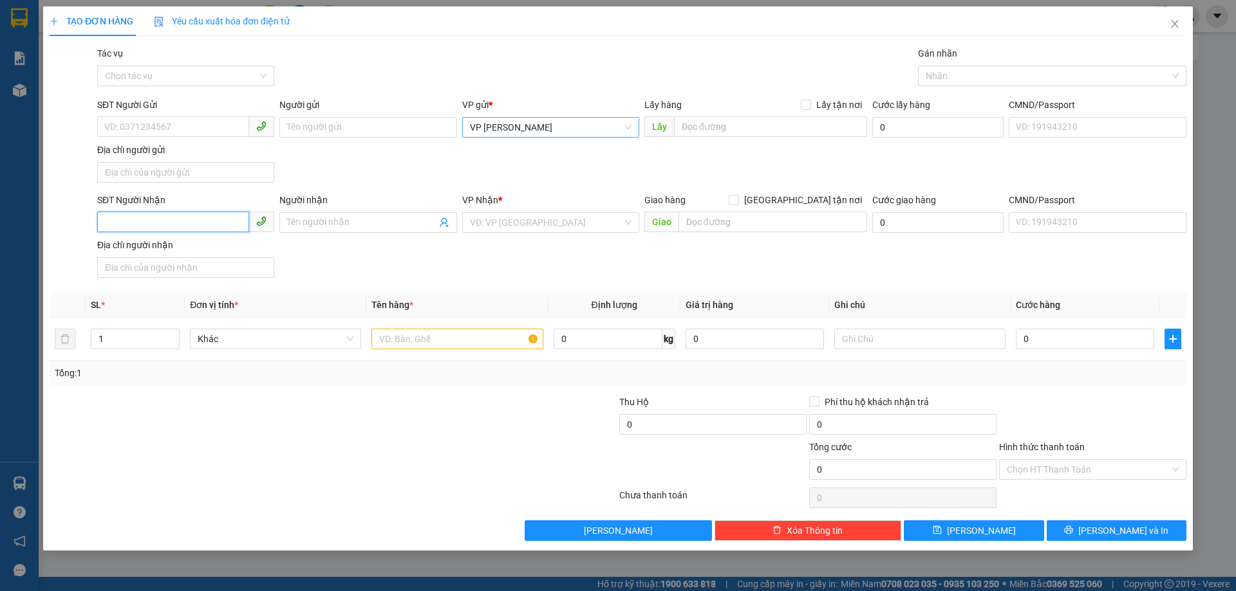
click at [147, 213] on input "SĐT Người Nhận" at bounding box center [173, 222] width 152 height 21
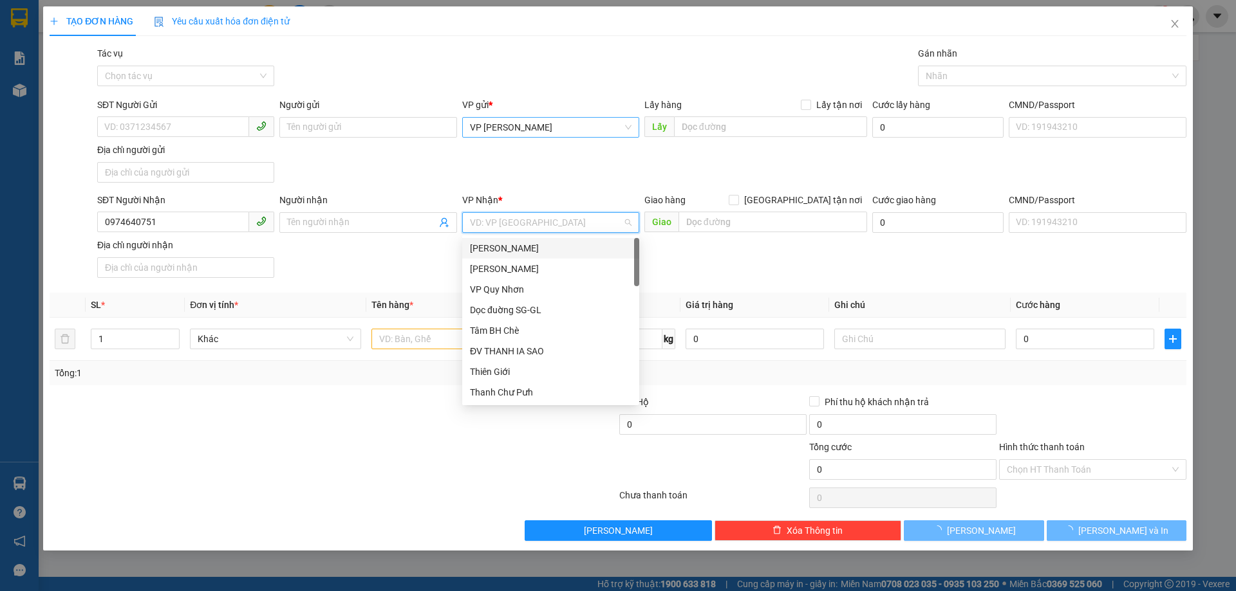
click at [535, 227] on input "search" at bounding box center [546, 222] width 153 height 19
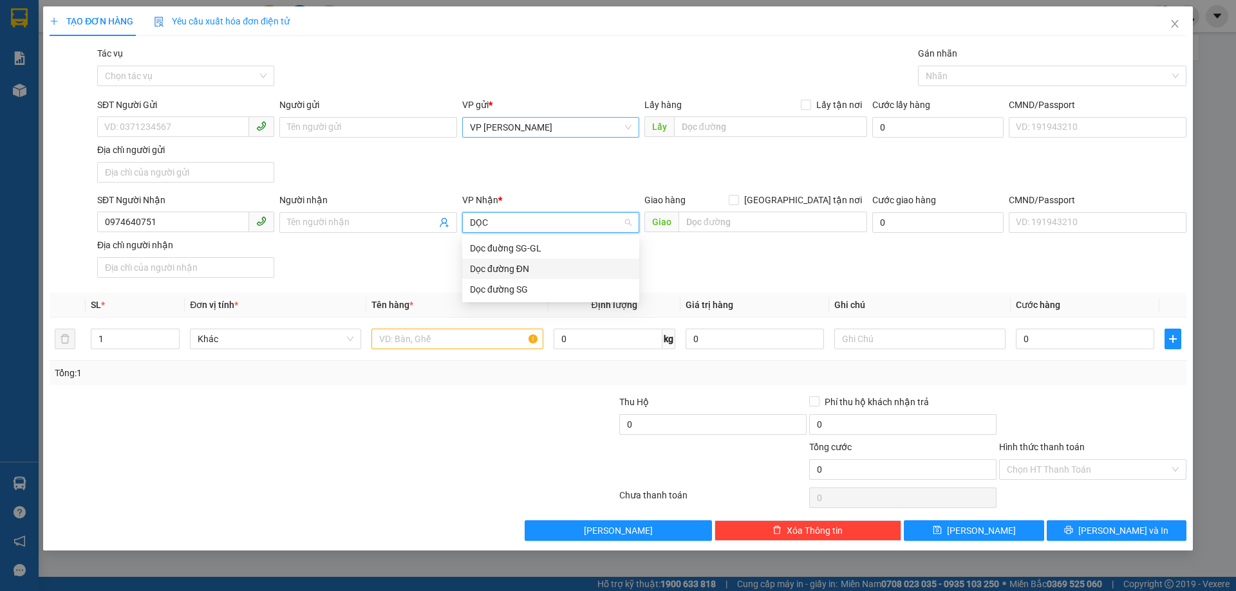
click at [511, 277] on div "Dọc đường ĐN" at bounding box center [550, 269] width 177 height 21
click at [519, 215] on span "Dọc đường ĐN" at bounding box center [551, 222] width 162 height 19
click at [496, 284] on div "Dọc đường SG" at bounding box center [551, 290] width 162 height 14
click at [777, 225] on input "text" at bounding box center [772, 222] width 189 height 21
click at [481, 335] on input "text" at bounding box center [456, 339] width 171 height 21
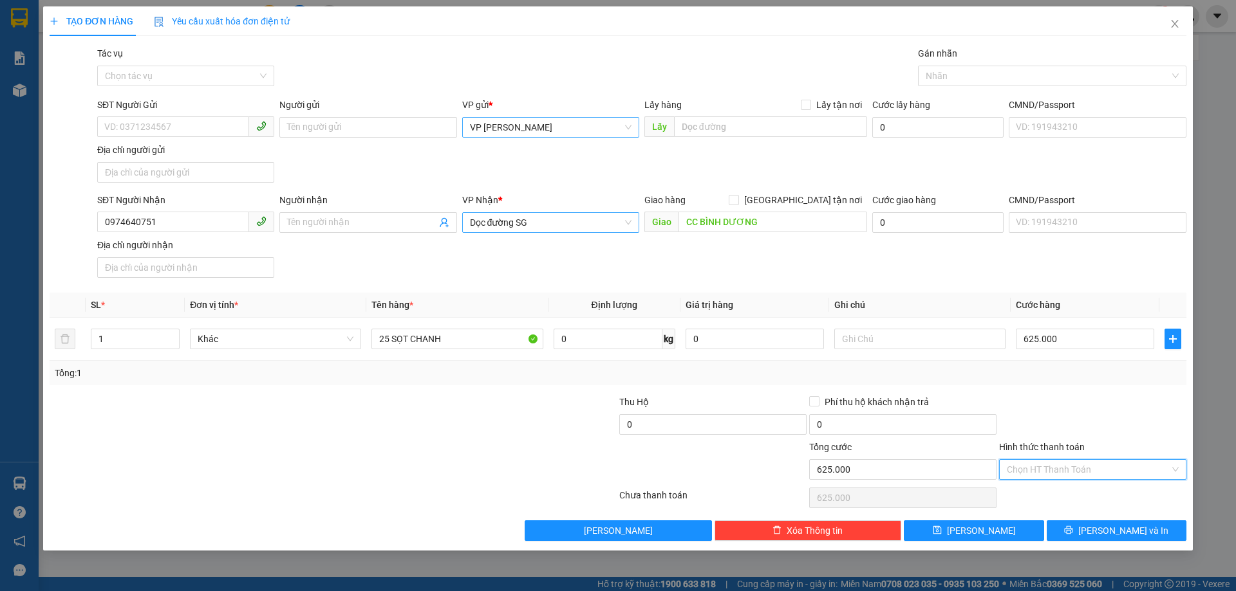
click at [1117, 470] on input "Hình thức thanh toán" at bounding box center [1088, 469] width 163 height 19
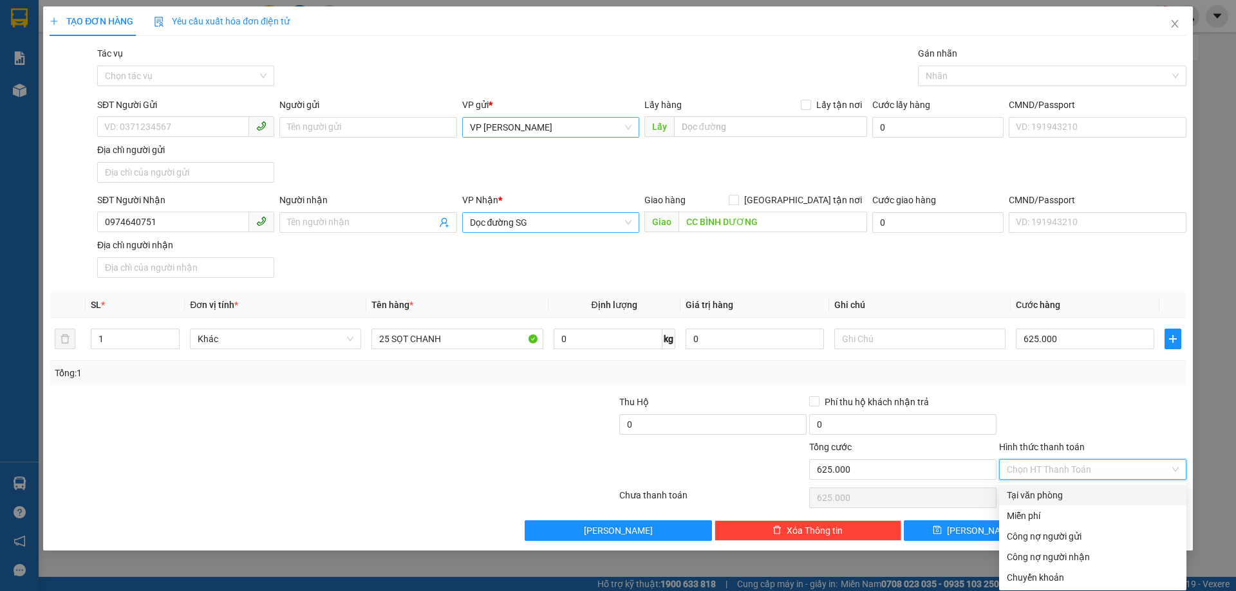
click at [1050, 493] on div "Tại văn phòng" at bounding box center [1093, 495] width 172 height 14
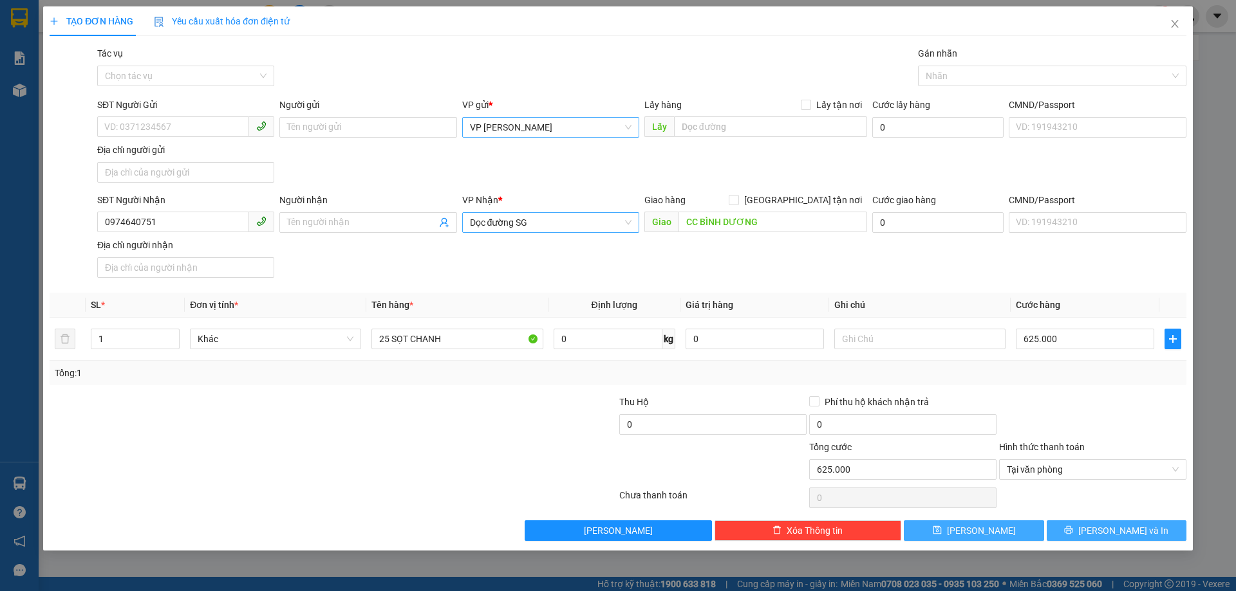
drag, startPoint x: 983, startPoint y: 528, endPoint x: 1090, endPoint y: 529, distance: 106.2
click at [1090, 529] on div "Lưu nháp Xóa Thông tin [PERSON_NAME] và In" at bounding box center [617, 531] width 1139 height 21
click at [1090, 529] on button "[PERSON_NAME] và In" at bounding box center [1116, 531] width 140 height 21
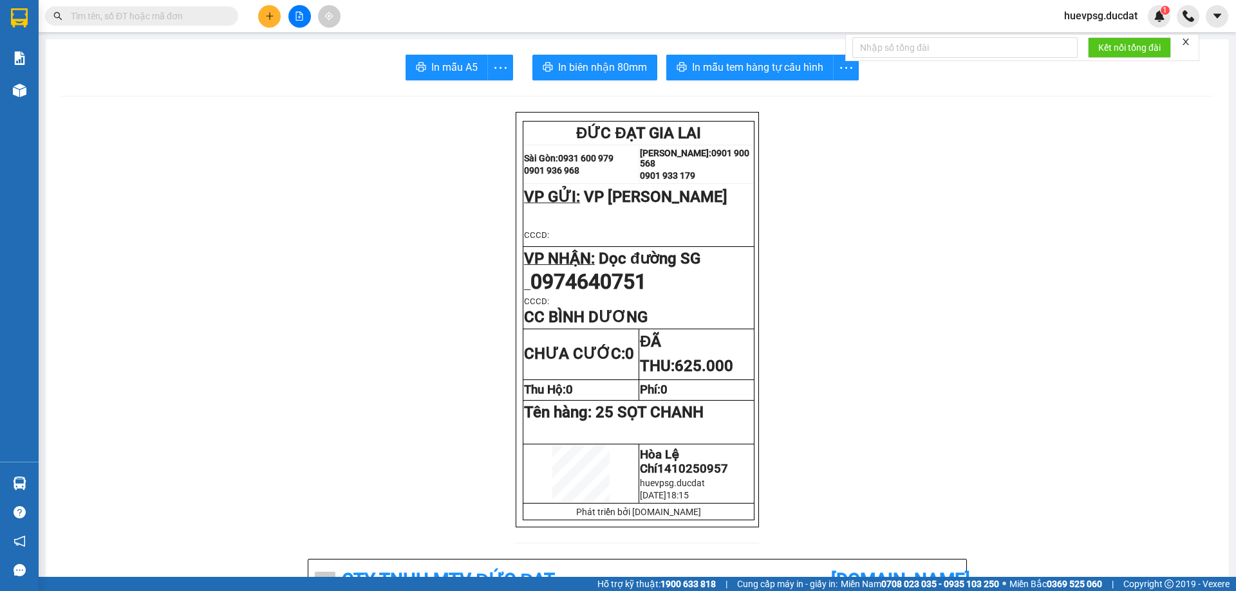
click at [102, 96] on div at bounding box center [637, 96] width 1152 height 1
click at [266, 19] on icon "plus" at bounding box center [269, 16] width 9 height 9
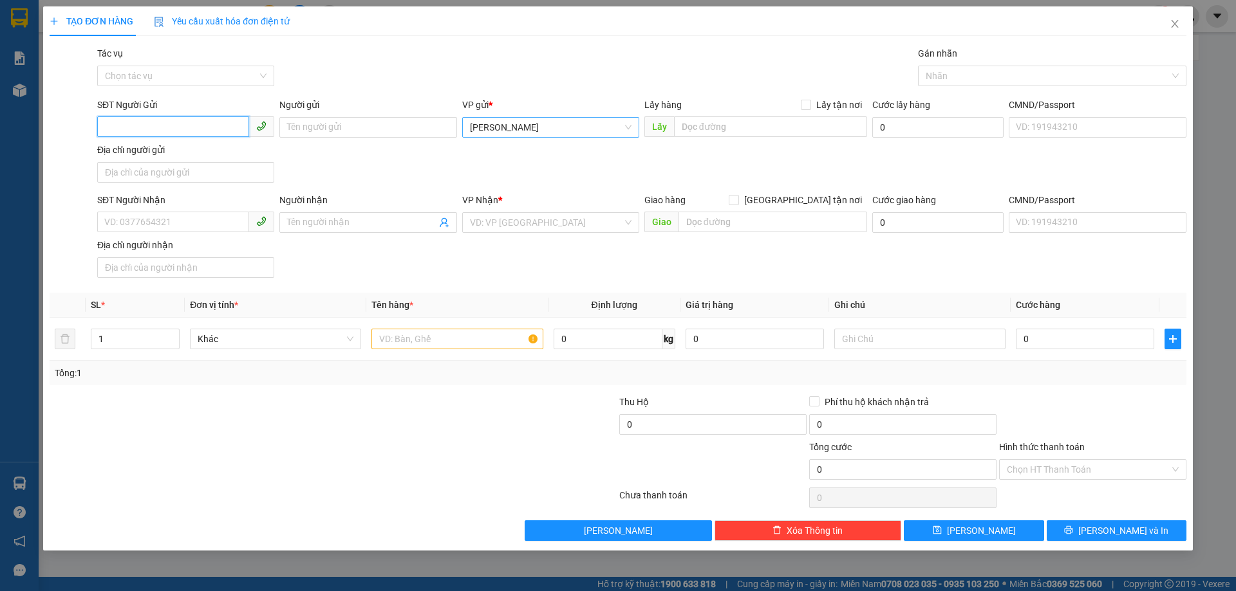
click at [541, 120] on span "[PERSON_NAME]" at bounding box center [551, 127] width 162 height 19
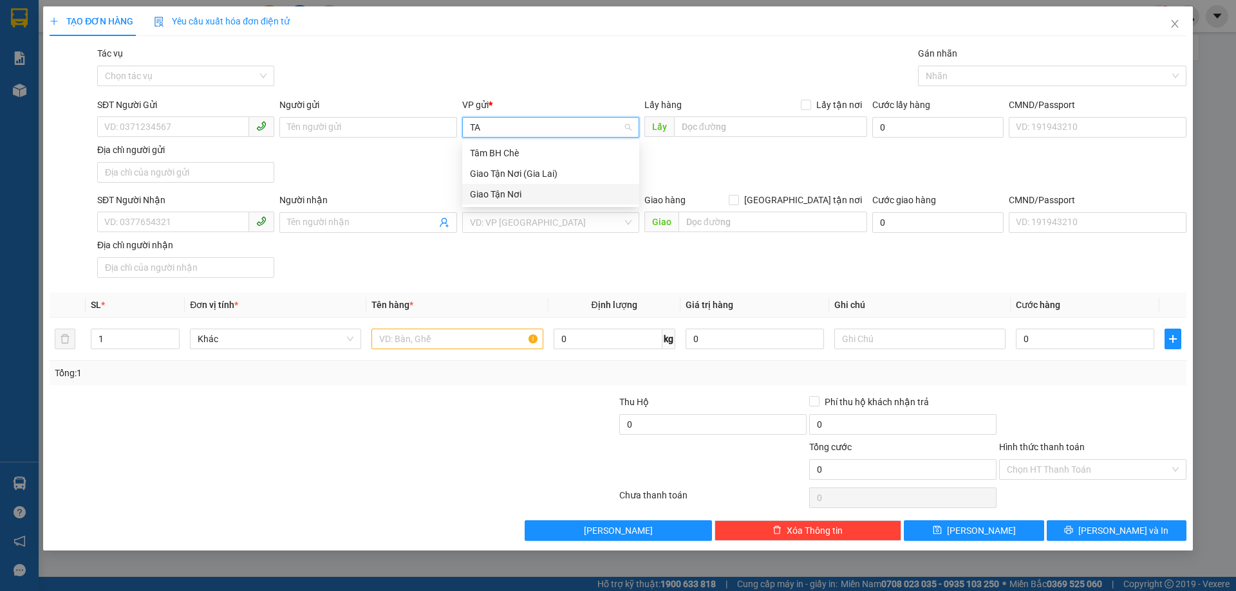
click at [525, 188] on div "Giao Tận Nơi" at bounding box center [551, 194] width 162 height 14
click at [525, 129] on span "Giao Tận Nơi" at bounding box center [551, 127] width 162 height 19
click at [525, 149] on div "Tâm BH Chè" at bounding box center [551, 153] width 162 height 14
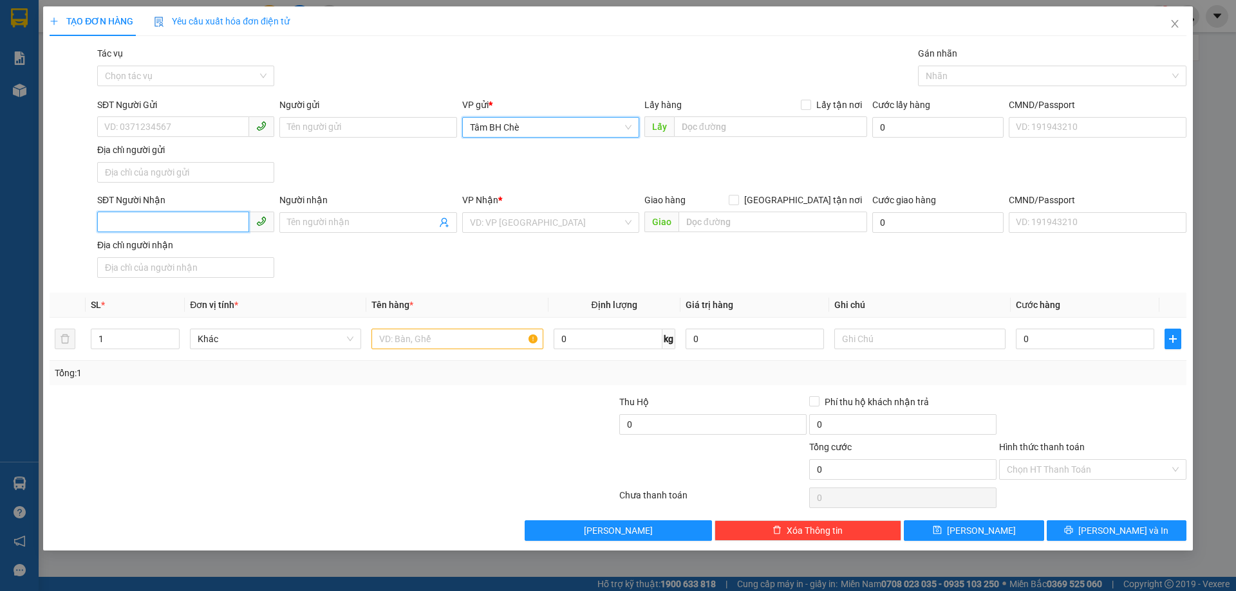
click at [232, 225] on input "SĐT Người Nhận" at bounding box center [173, 222] width 152 height 21
click at [508, 219] on input "search" at bounding box center [546, 222] width 153 height 19
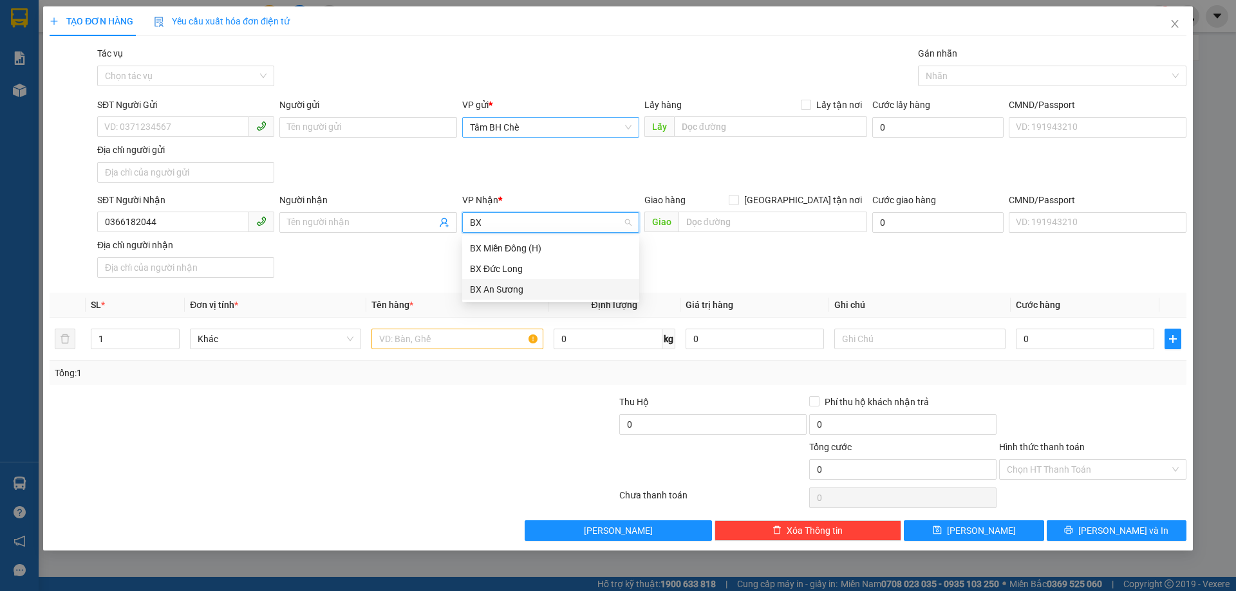
drag, startPoint x: 512, startPoint y: 290, endPoint x: 481, endPoint y: 322, distance: 44.6
click at [512, 290] on div "BX An Sương" at bounding box center [551, 290] width 162 height 14
click at [470, 333] on input "text" at bounding box center [456, 339] width 171 height 21
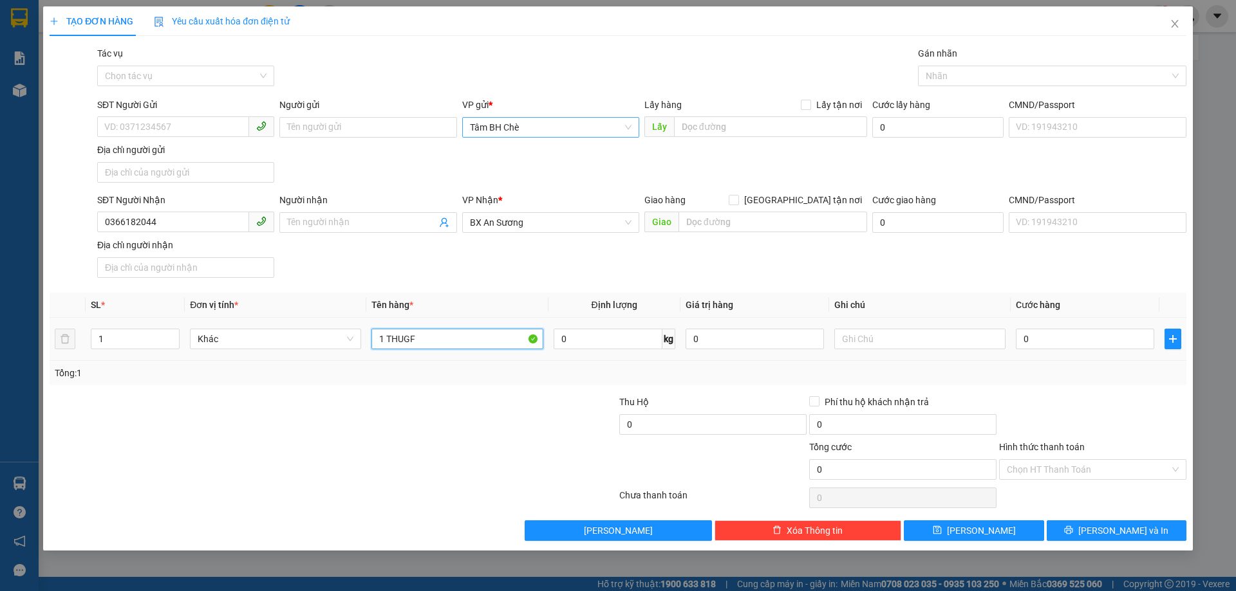
click at [470, 333] on input "1 THUGF" at bounding box center [456, 339] width 171 height 21
click at [469, 333] on input "1 THUNGF" at bounding box center [456, 339] width 171 height 21
click at [467, 335] on input "1 THUNGF" at bounding box center [456, 339] width 171 height 21
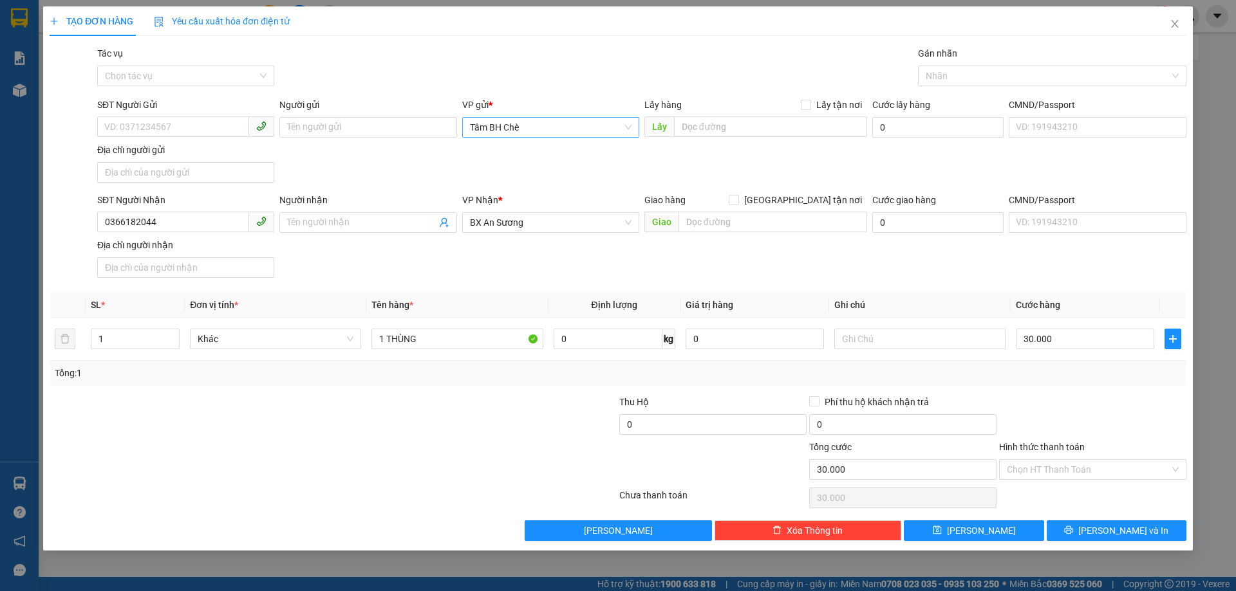
drag, startPoint x: 1054, startPoint y: 474, endPoint x: 1054, endPoint y: 481, distance: 7.7
click at [1054, 474] on input "Hình thức thanh toán" at bounding box center [1088, 469] width 163 height 19
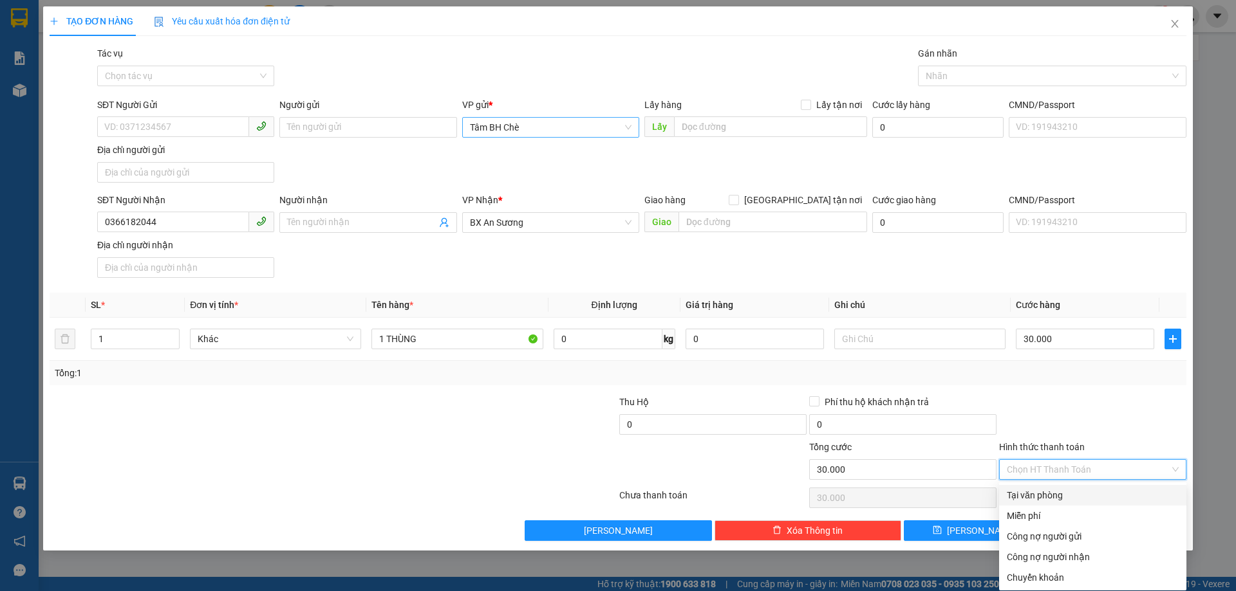
click at [1050, 490] on div "Tại văn phòng" at bounding box center [1093, 495] width 172 height 14
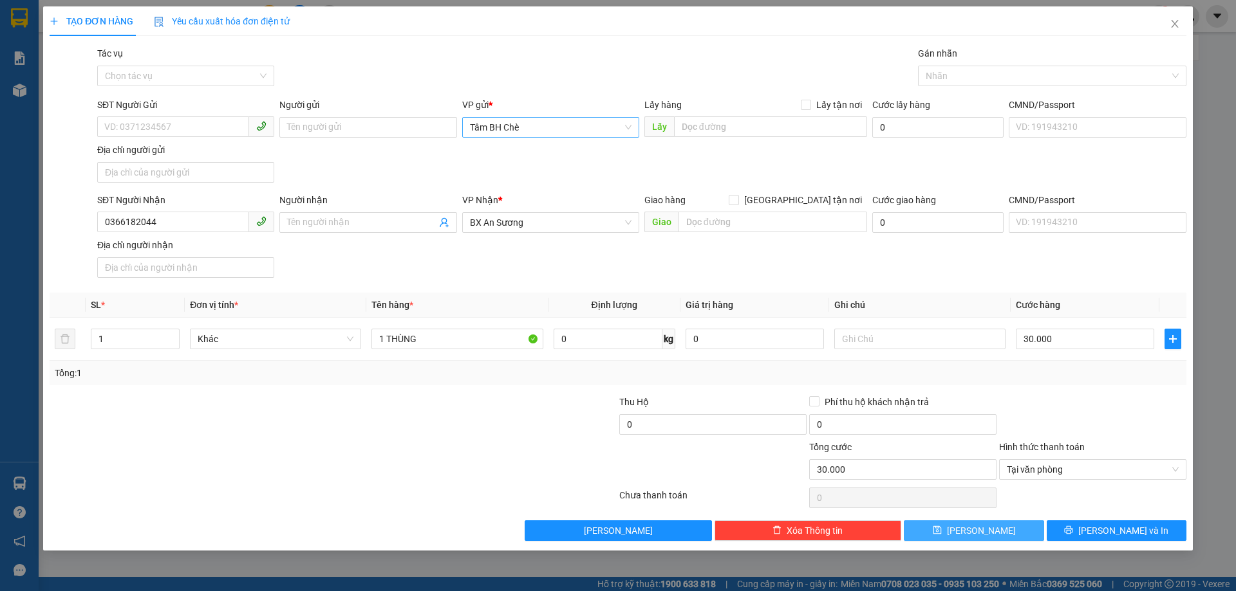
click at [994, 530] on button "[PERSON_NAME]" at bounding box center [974, 531] width 140 height 21
click at [606, 124] on span "[PERSON_NAME]" at bounding box center [551, 127] width 162 height 19
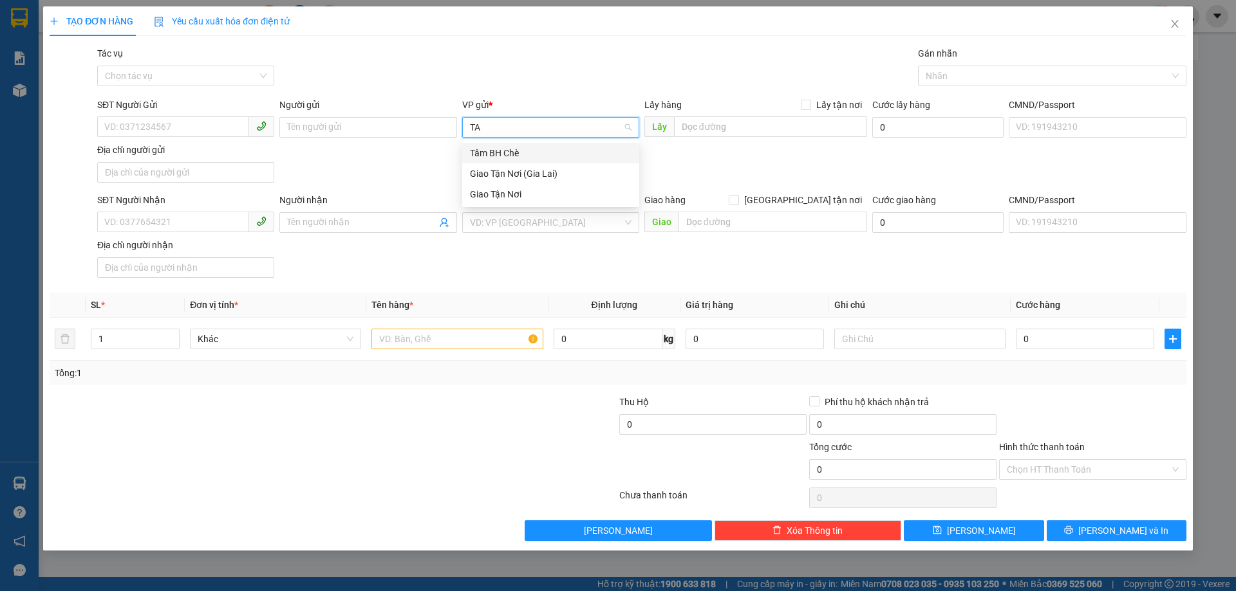
click at [557, 157] on div "Tâm BH Chè" at bounding box center [551, 153] width 162 height 14
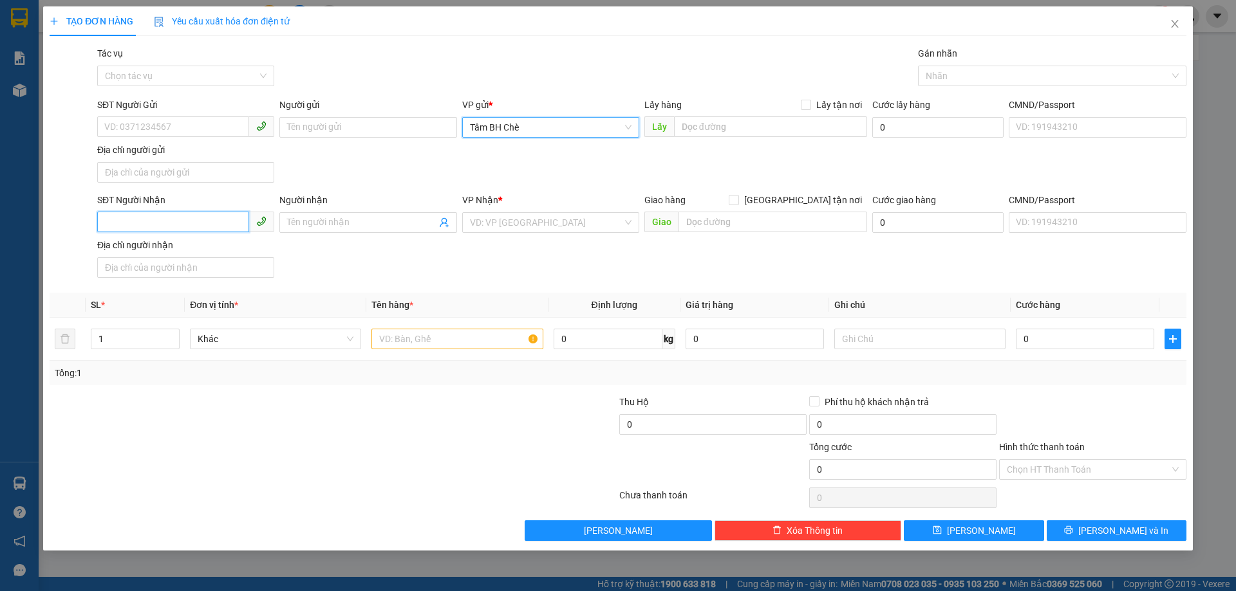
click at [237, 215] on input "SĐT Người Nhận" at bounding box center [173, 222] width 152 height 21
click at [517, 218] on input "search" at bounding box center [546, 222] width 153 height 19
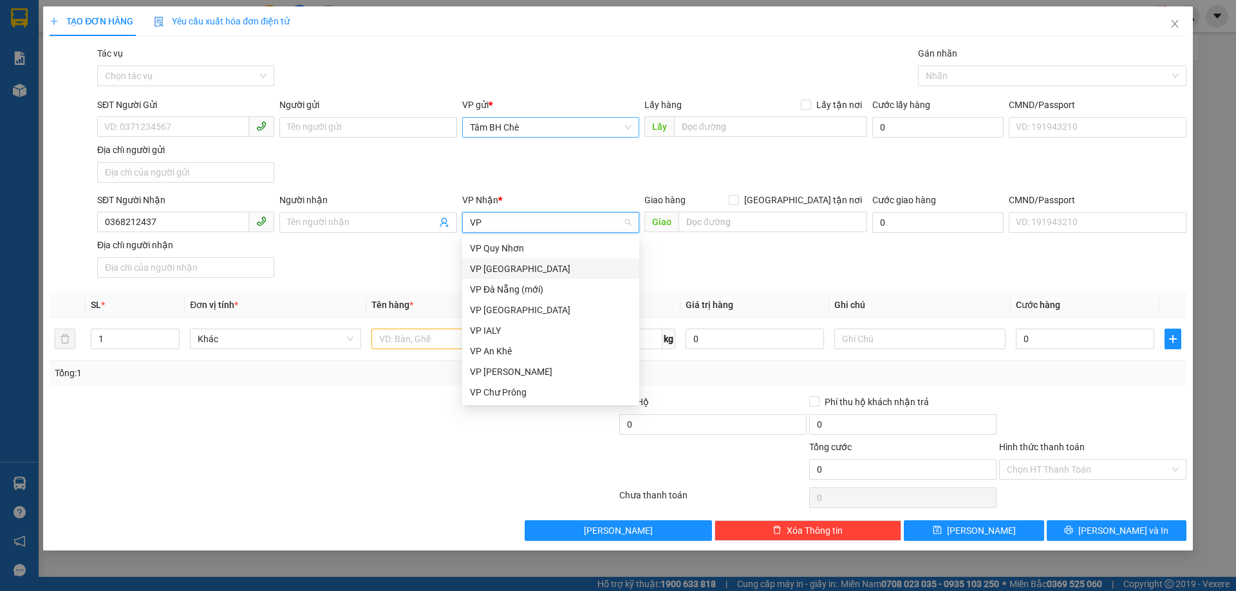
click at [505, 272] on div "VP [GEOGRAPHIC_DATA]" at bounding box center [551, 269] width 162 height 14
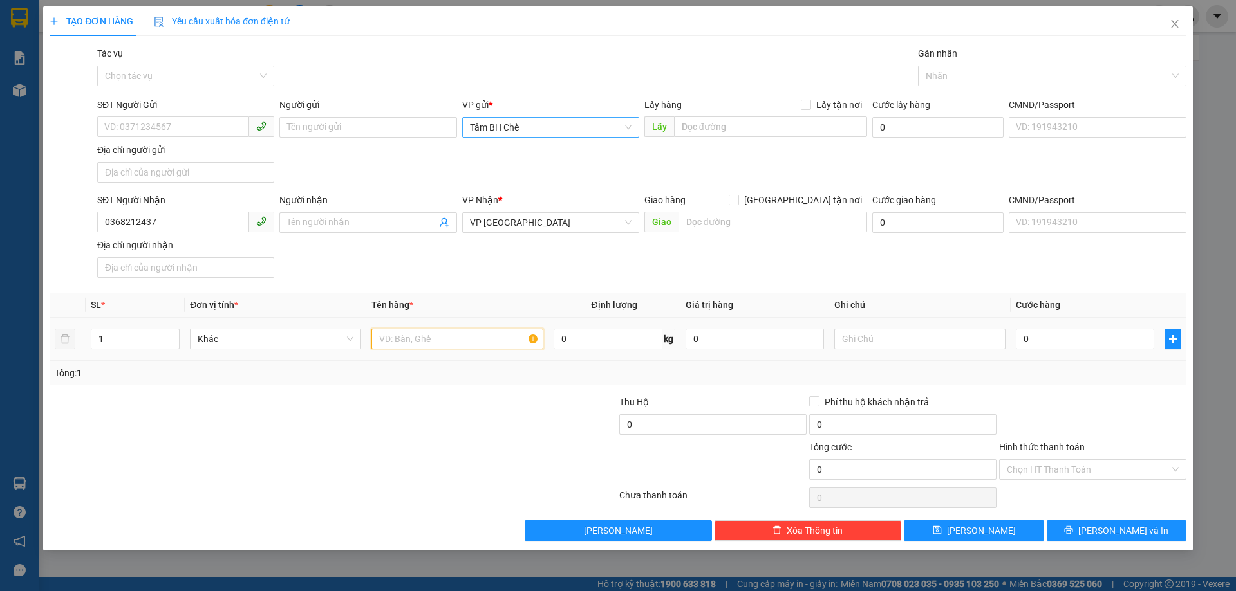
click at [472, 337] on input "text" at bounding box center [456, 339] width 171 height 21
click at [1016, 471] on input "Hình thức thanh toán" at bounding box center [1088, 469] width 163 height 19
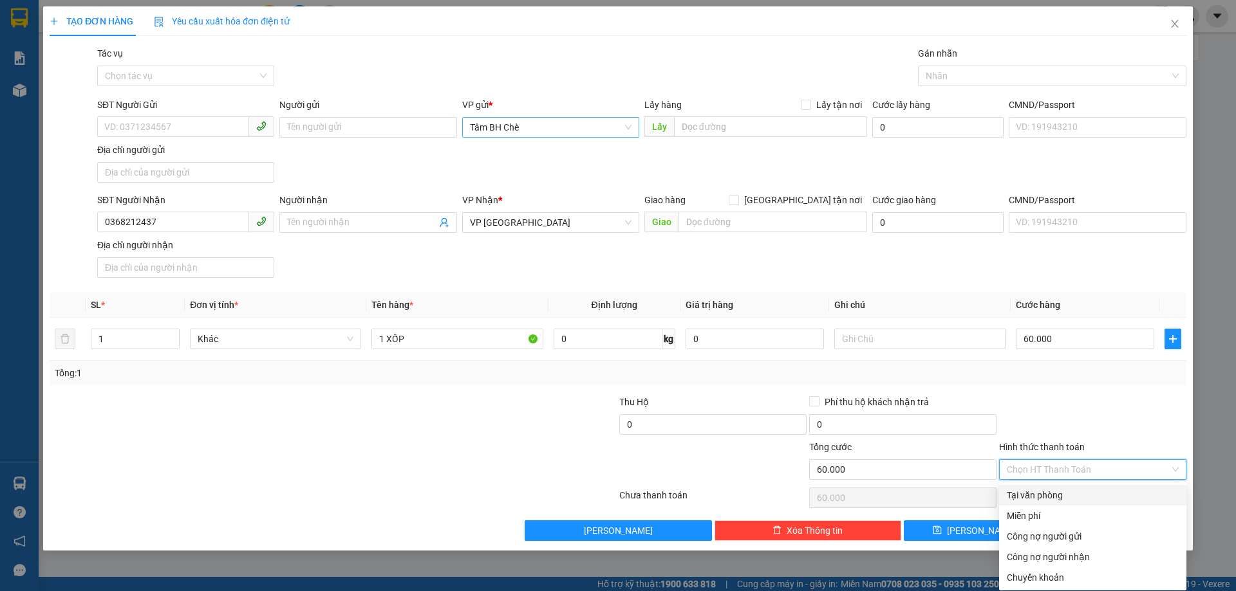
drag, startPoint x: 1019, startPoint y: 492, endPoint x: 964, endPoint y: 541, distance: 73.4
click at [1018, 494] on div "Tại văn phòng" at bounding box center [1093, 495] width 172 height 14
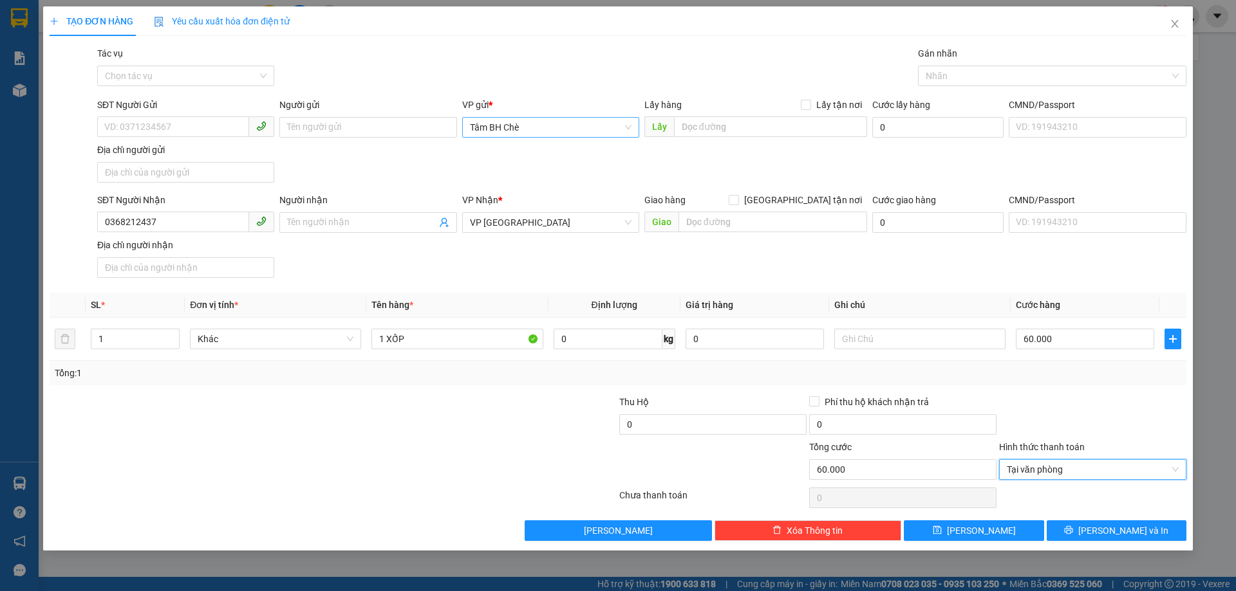
click at [962, 544] on div "TẠO ĐƠN HÀNG Yêu cầu xuất hóa đơn điện tử Transit Pickup Surcharge Ids Transit …" at bounding box center [617, 278] width 1149 height 544
click at [924, 523] on button "[PERSON_NAME]" at bounding box center [974, 531] width 140 height 21
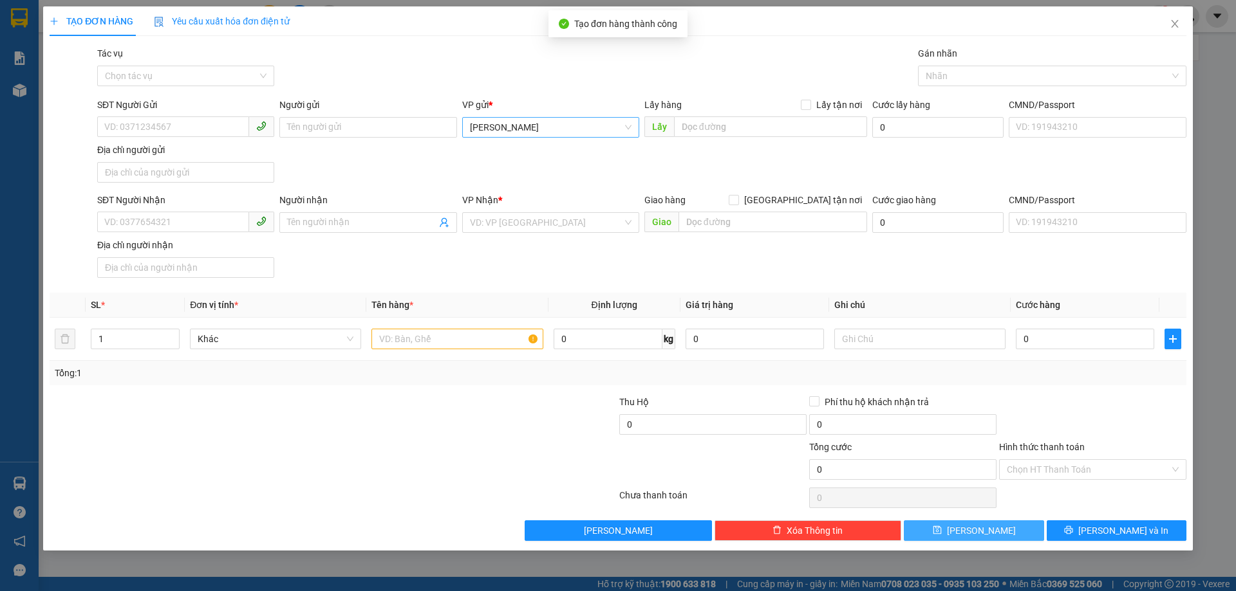
click at [609, 129] on span "[PERSON_NAME]" at bounding box center [551, 127] width 162 height 19
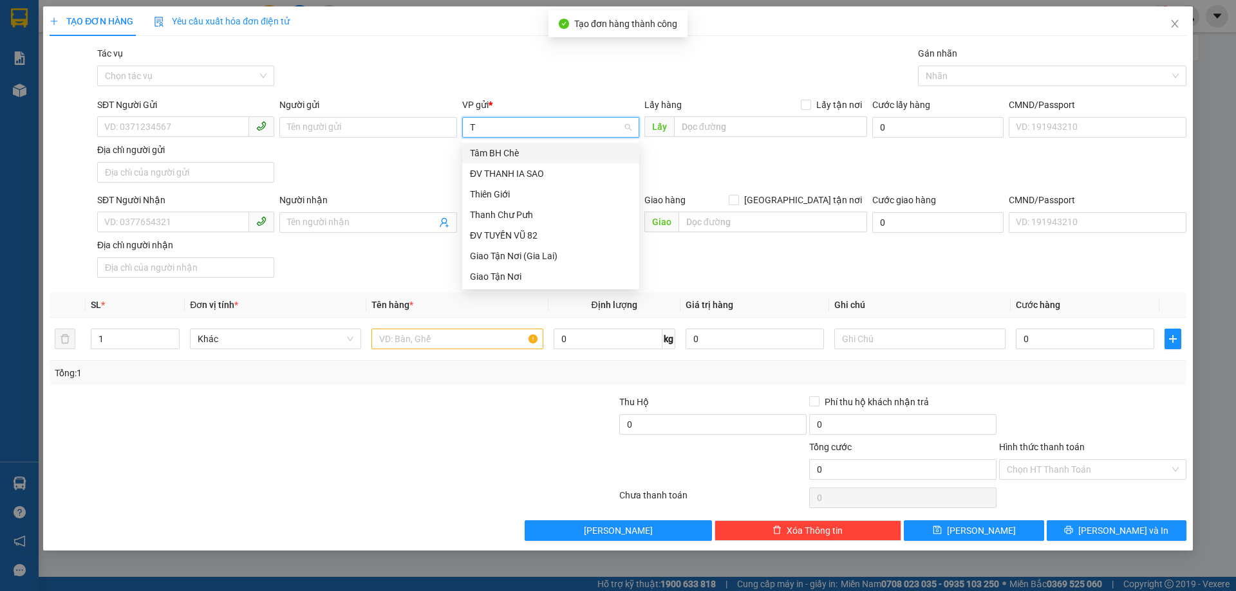
click at [498, 156] on div "Tâm BH Chè" at bounding box center [551, 153] width 162 height 14
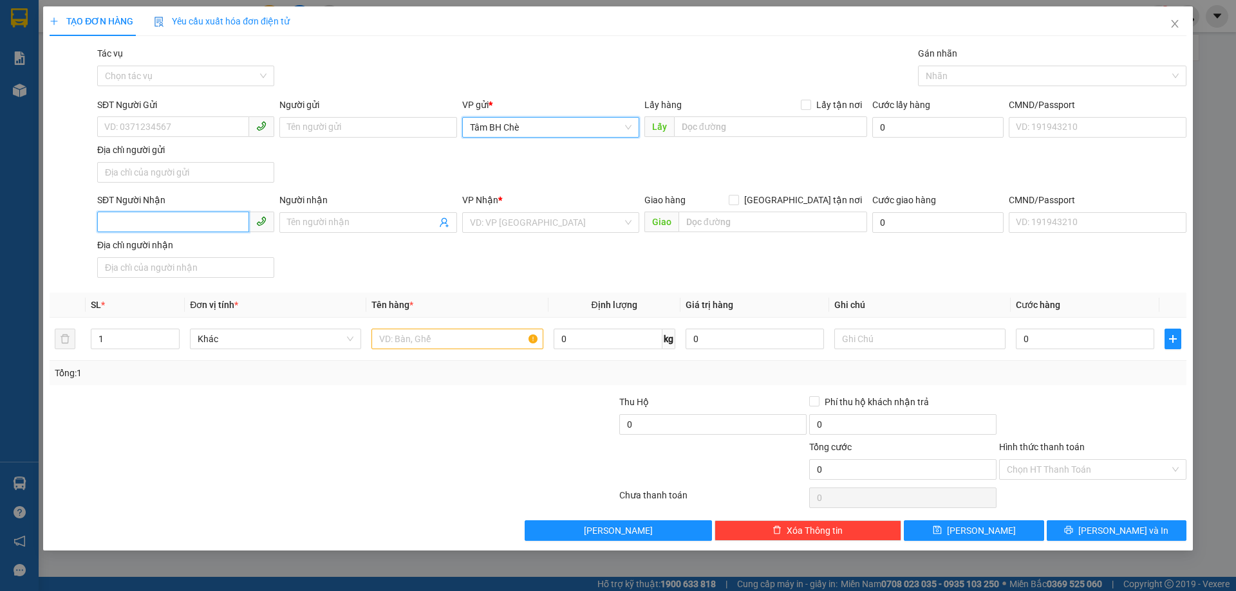
click at [232, 226] on input "SĐT Người Nhận" at bounding box center [173, 222] width 152 height 21
click at [174, 246] on div "0385628857" at bounding box center [186, 248] width 162 height 14
click at [414, 344] on input "text" at bounding box center [456, 339] width 171 height 21
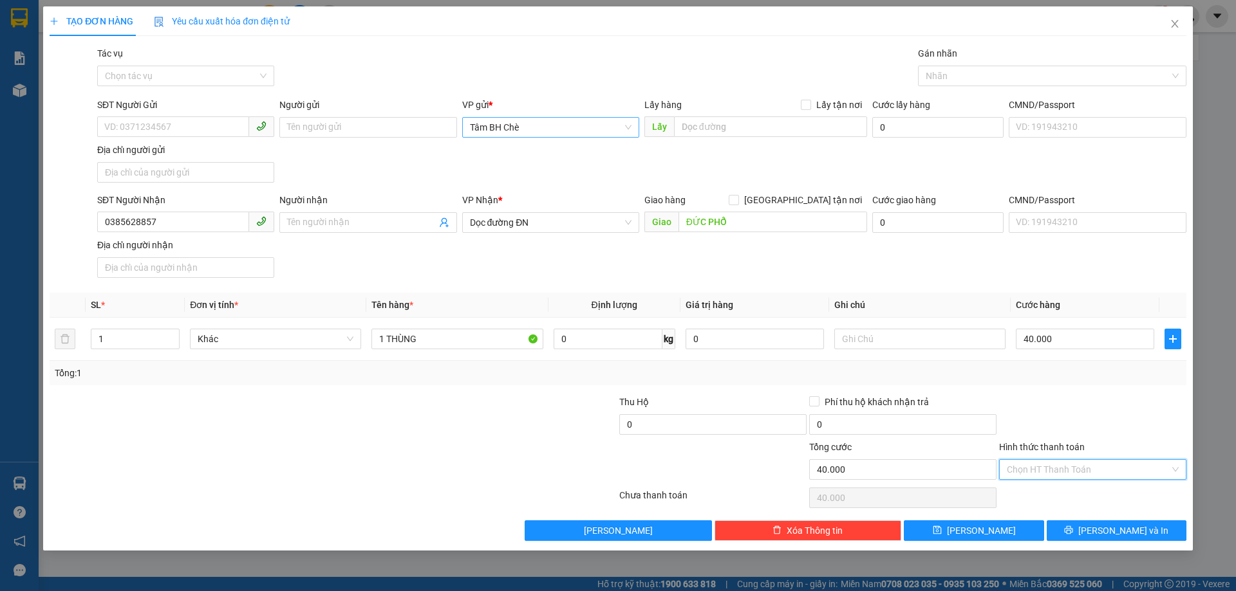
click at [1046, 468] on input "Hình thức thanh toán" at bounding box center [1088, 469] width 163 height 19
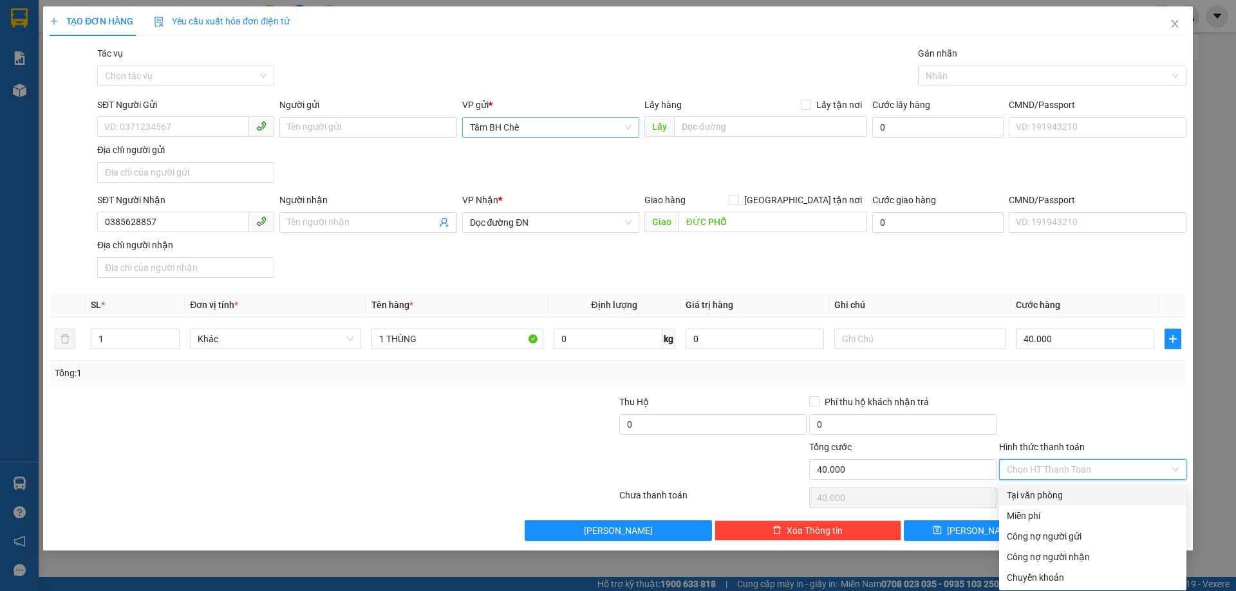
drag, startPoint x: 1046, startPoint y: 486, endPoint x: 1041, endPoint y: 507, distance: 21.2
click at [1046, 487] on div "Tại văn phòng" at bounding box center [1092, 495] width 187 height 21
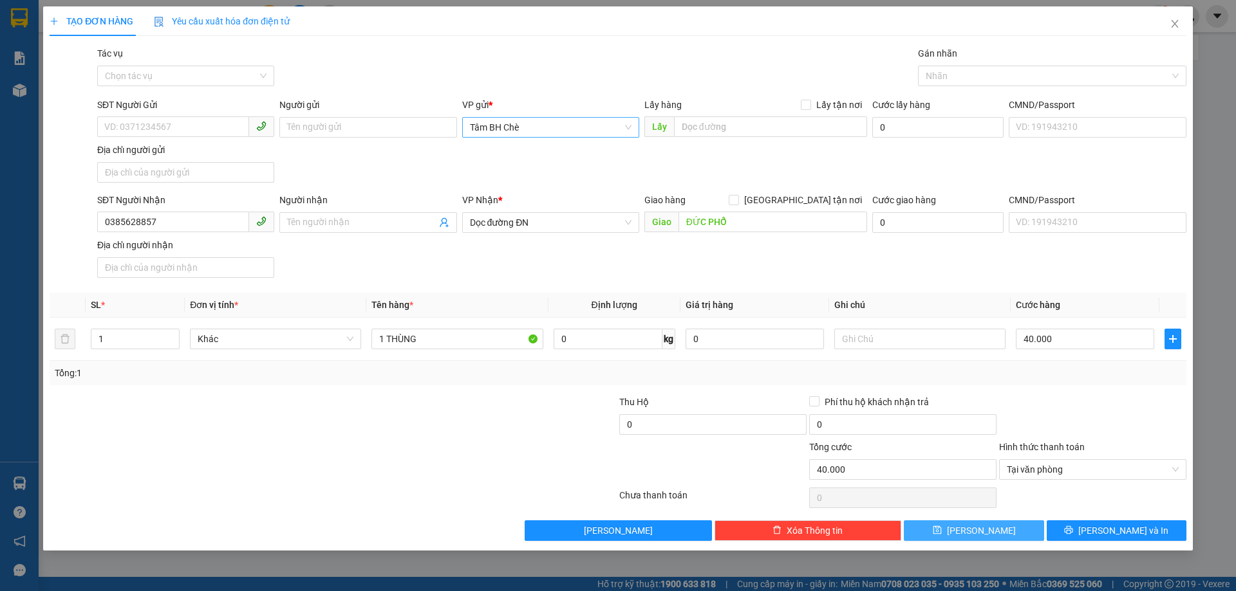
click at [1020, 527] on button "[PERSON_NAME]" at bounding box center [974, 531] width 140 height 21
click at [1173, 24] on icon "close" at bounding box center [1174, 24] width 10 height 10
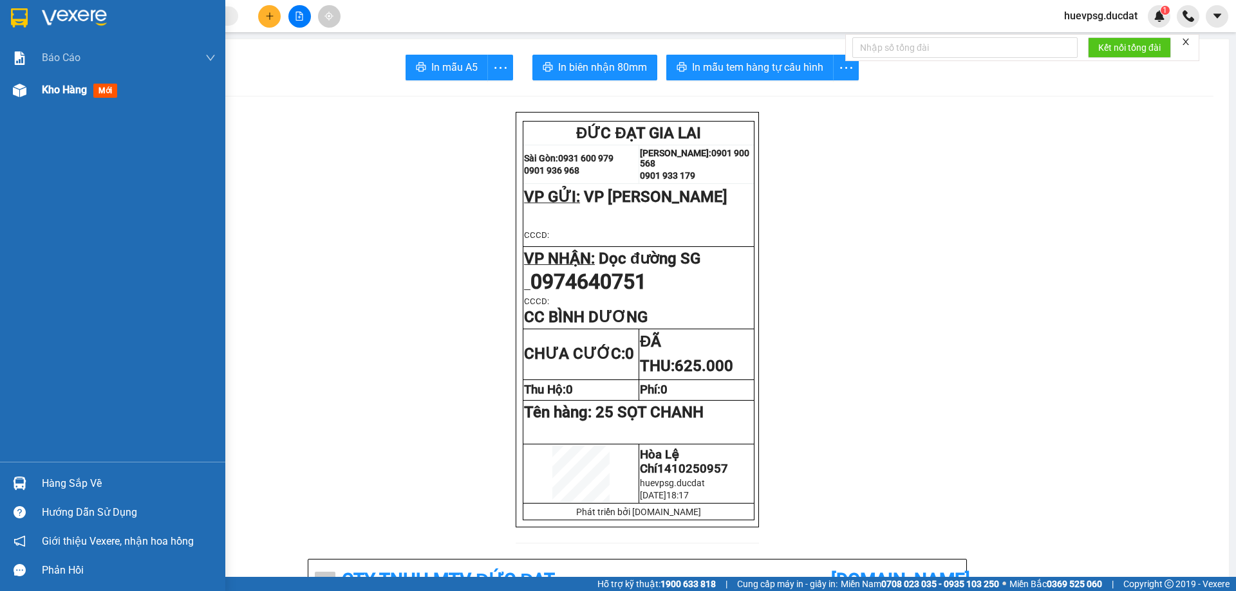
click at [84, 92] on span "Kho hàng" at bounding box center [64, 90] width 45 height 12
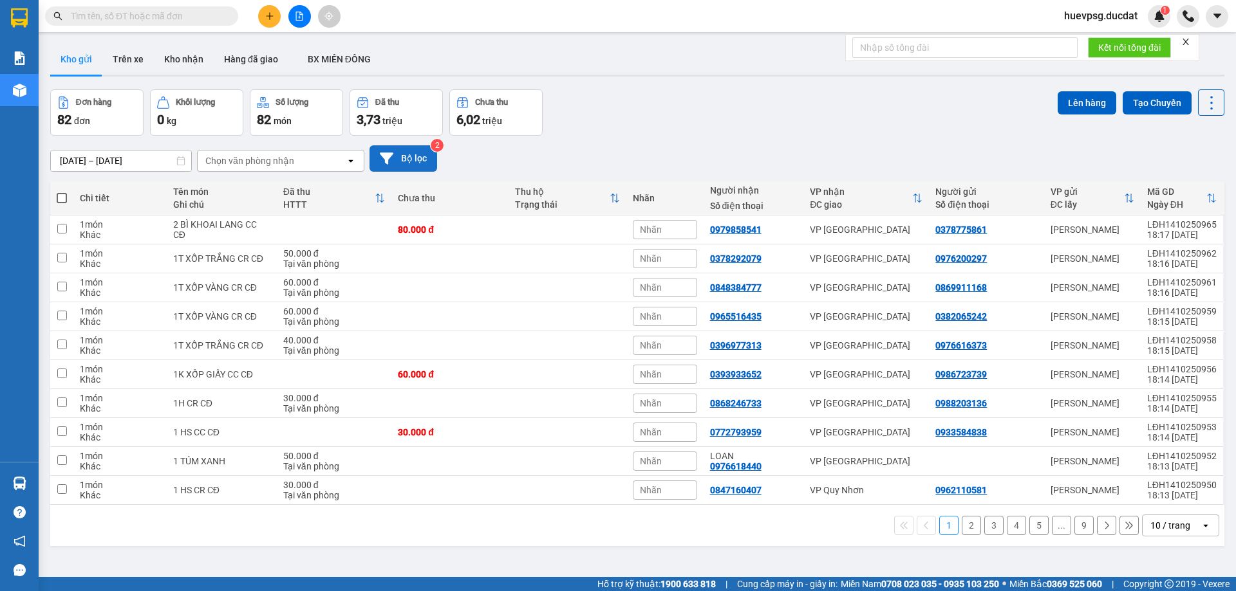
click at [407, 154] on button "Bộ lọc" at bounding box center [403, 158] width 68 height 26
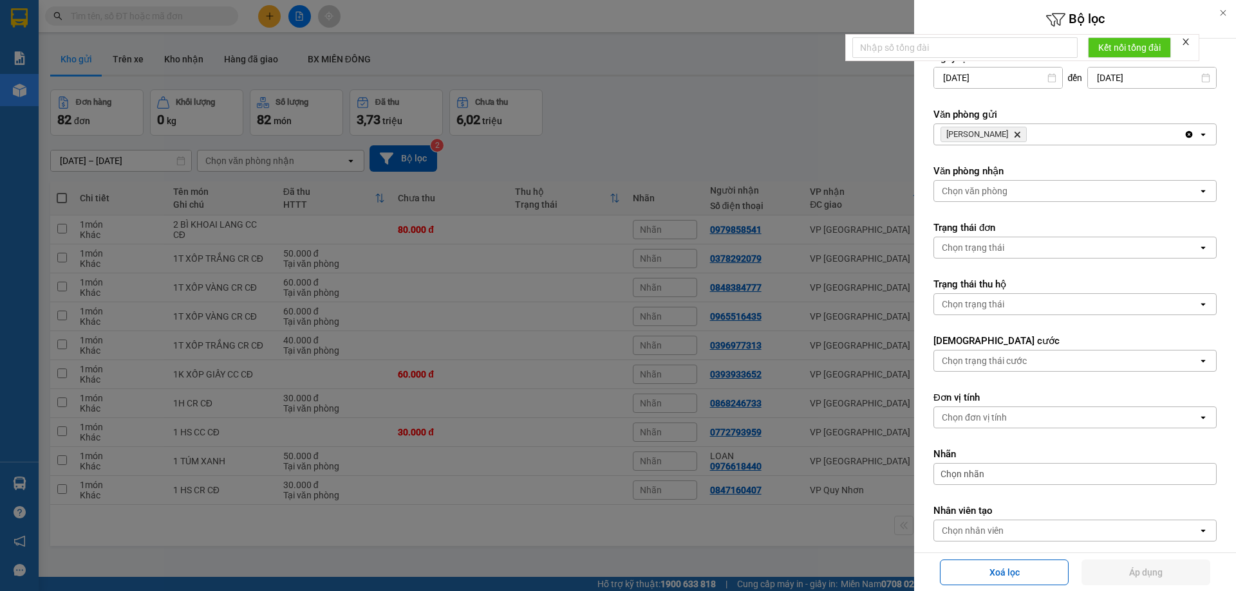
click at [1005, 140] on span "[PERSON_NAME] Hành Delete" at bounding box center [983, 134] width 86 height 15
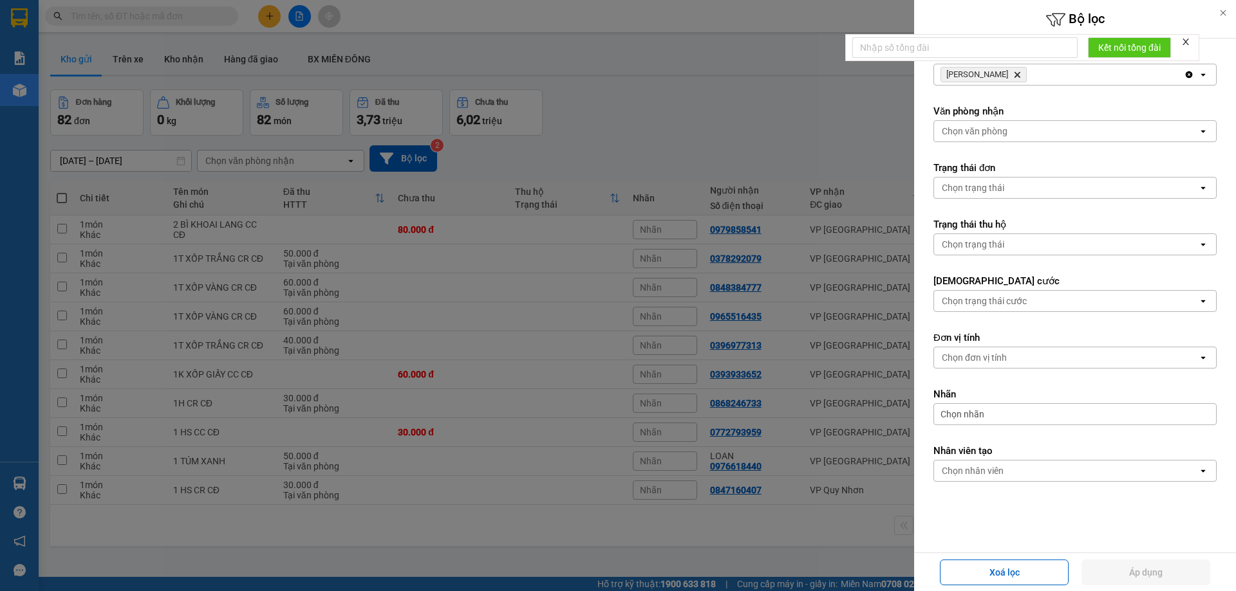
click at [1019, 478] on div "Chọn nhân viên" at bounding box center [1066, 471] width 264 height 21
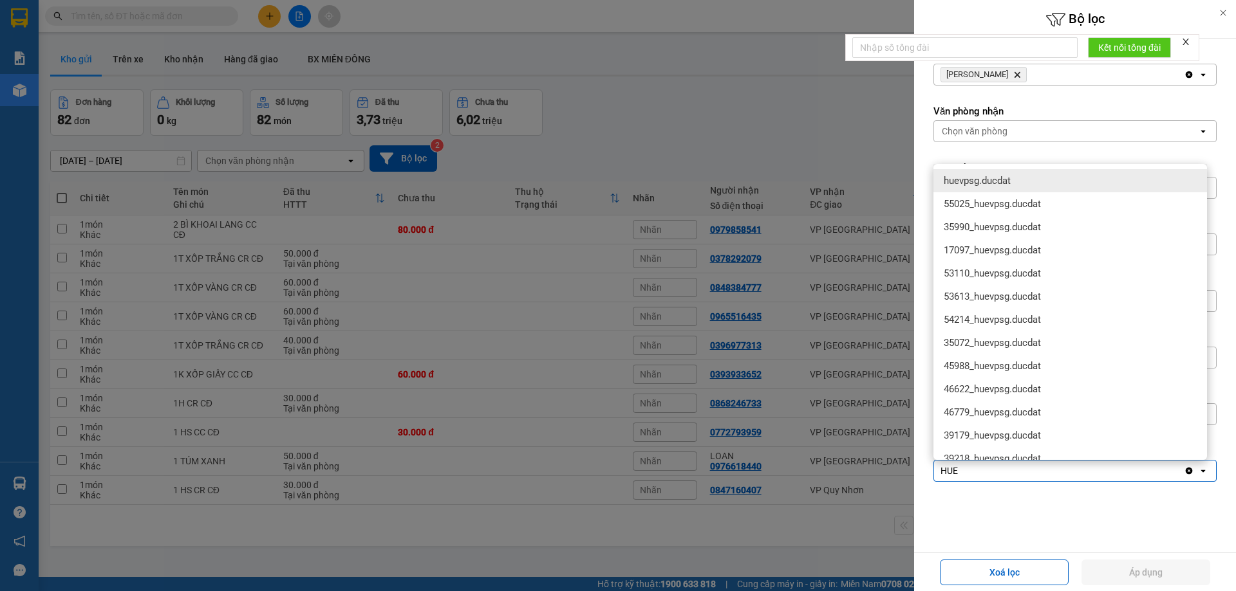
click at [978, 179] on span "huevpsg.ducdat" at bounding box center [977, 180] width 67 height 13
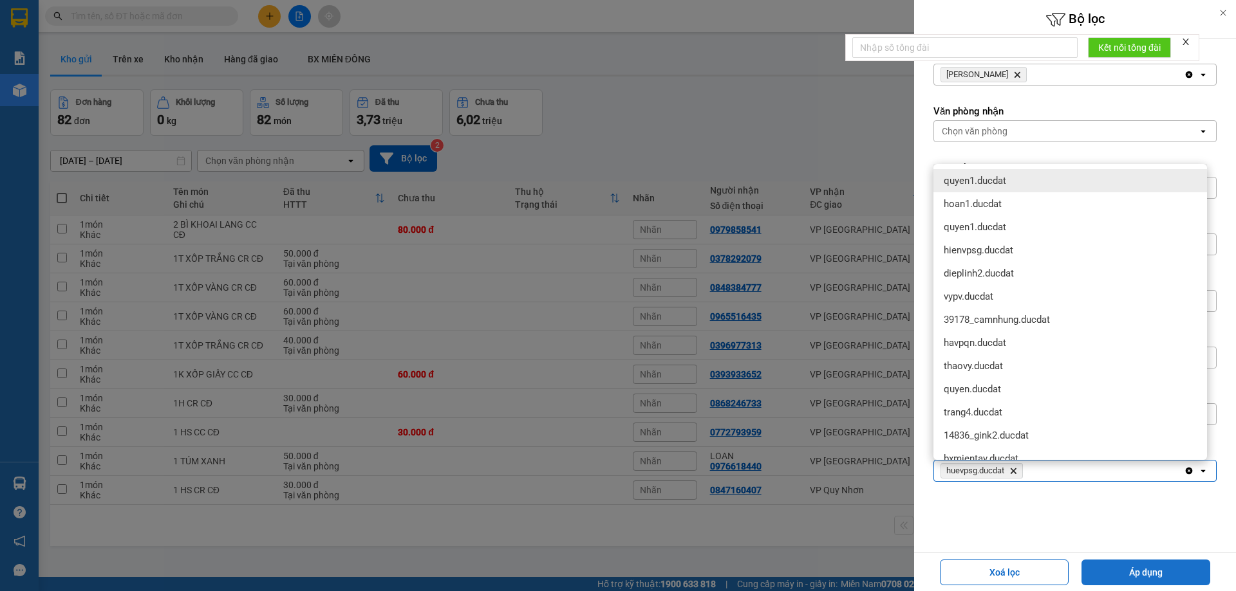
click at [1117, 575] on button "Áp dụng" at bounding box center [1145, 573] width 129 height 26
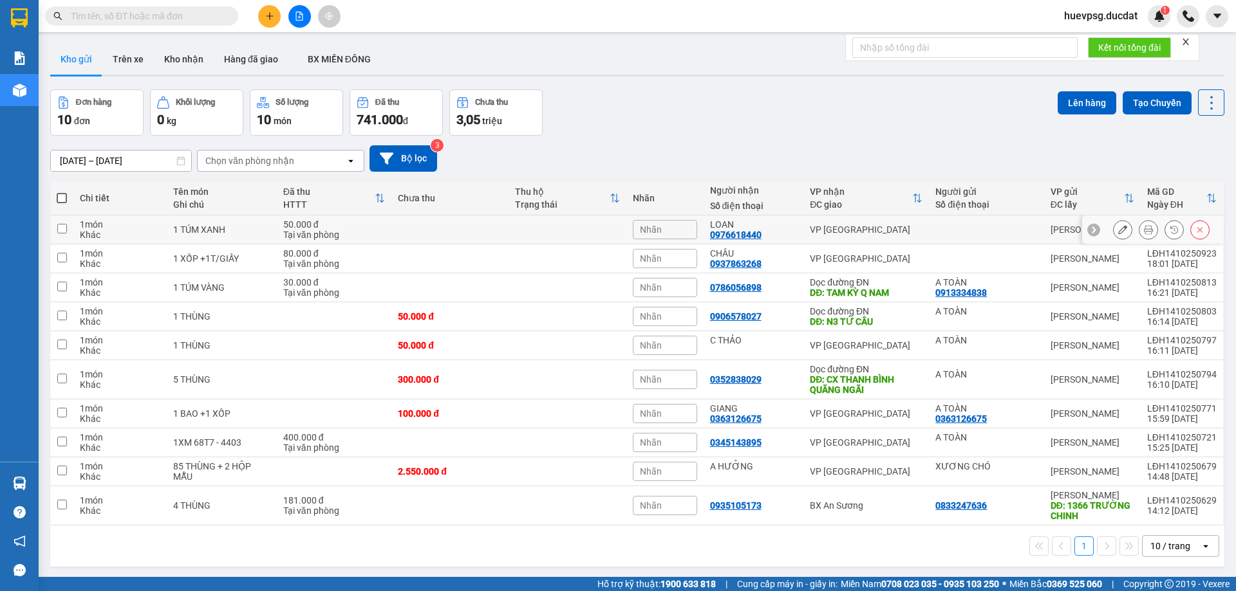
click at [1117, 232] on button at bounding box center [1122, 230] width 18 height 23
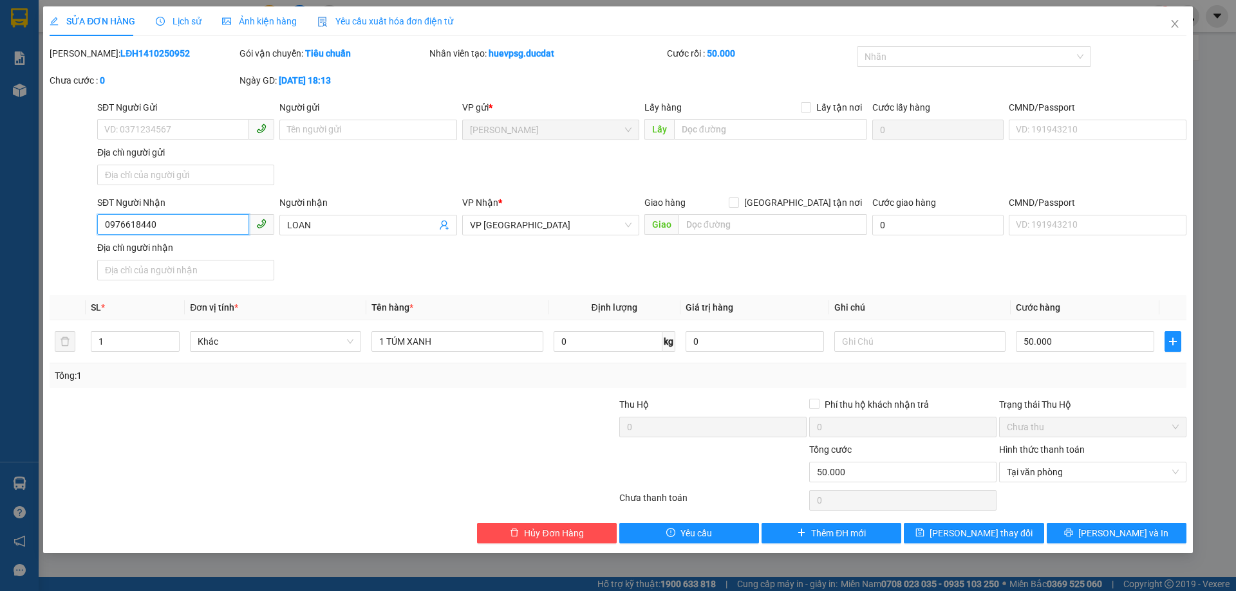
click at [144, 232] on input "0976618440" at bounding box center [173, 224] width 152 height 21
click at [514, 526] on button "Hủy Đơn Hàng" at bounding box center [547, 533] width 140 height 21
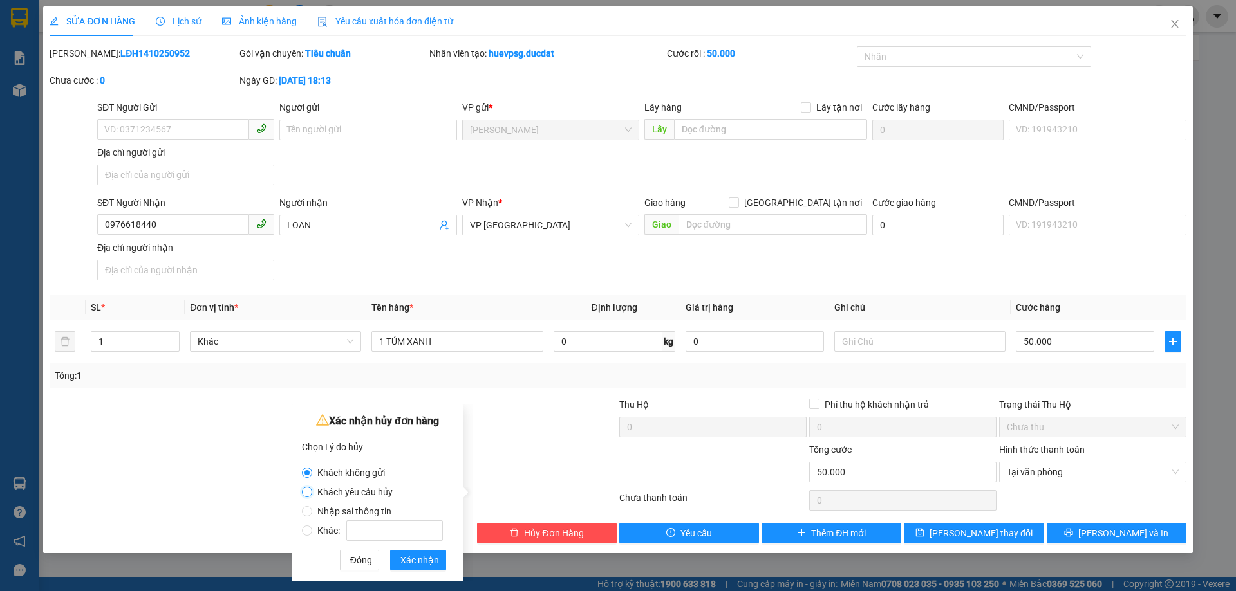
click at [309, 492] on input "Khách yêu cầu hủy" at bounding box center [307, 492] width 10 height 10
click at [433, 561] on span "Xác nhận" at bounding box center [419, 560] width 39 height 14
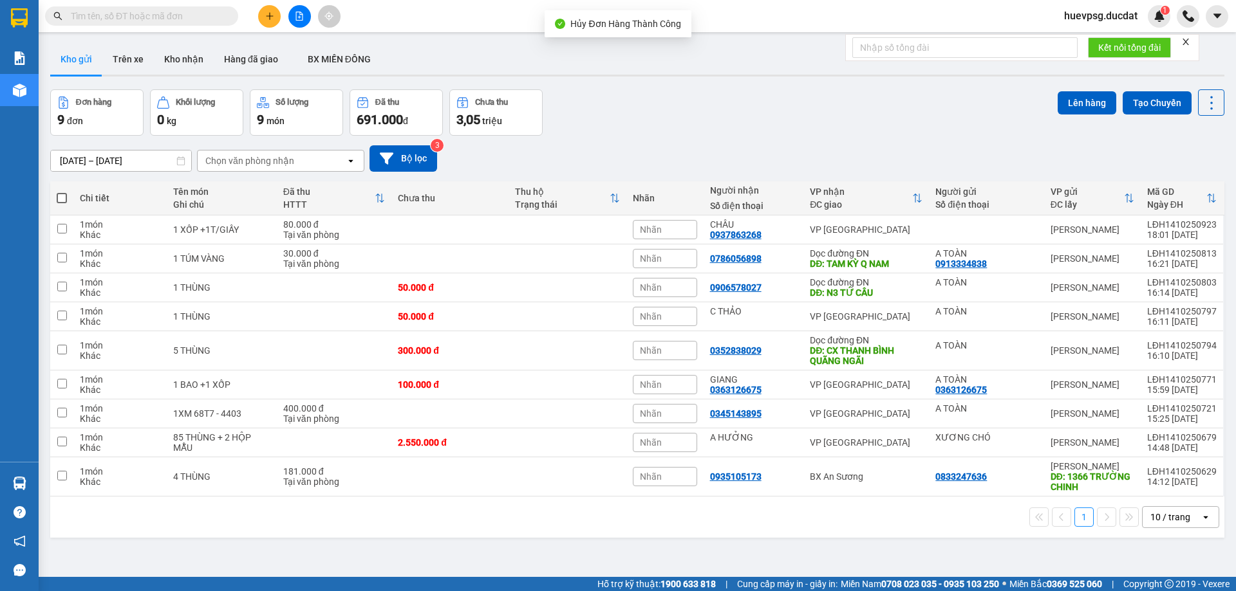
click at [273, 17] on icon "plus" at bounding box center [269, 16] width 9 height 9
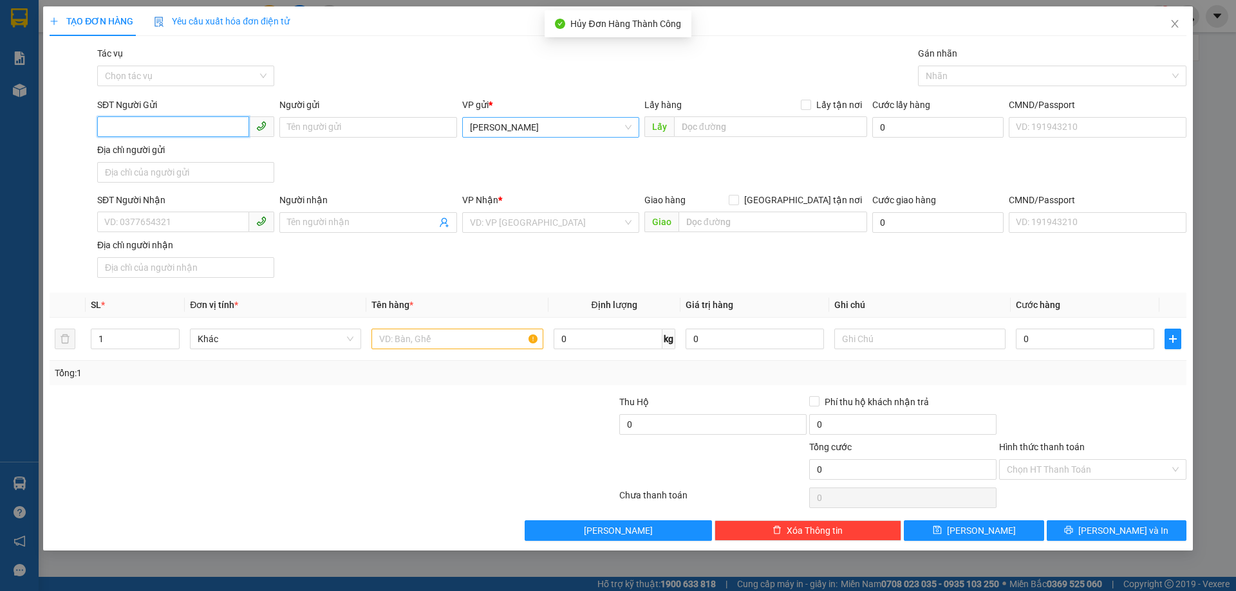
click at [583, 134] on span "[PERSON_NAME]" at bounding box center [551, 127] width 162 height 19
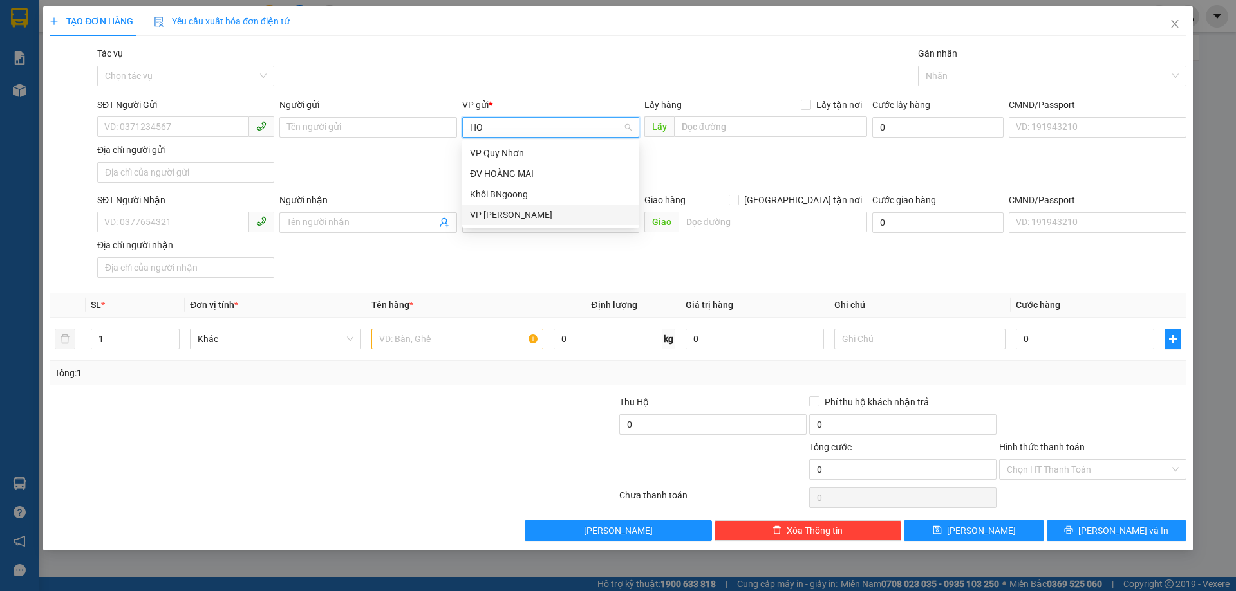
click at [488, 214] on div "VP [PERSON_NAME]" at bounding box center [551, 215] width 162 height 14
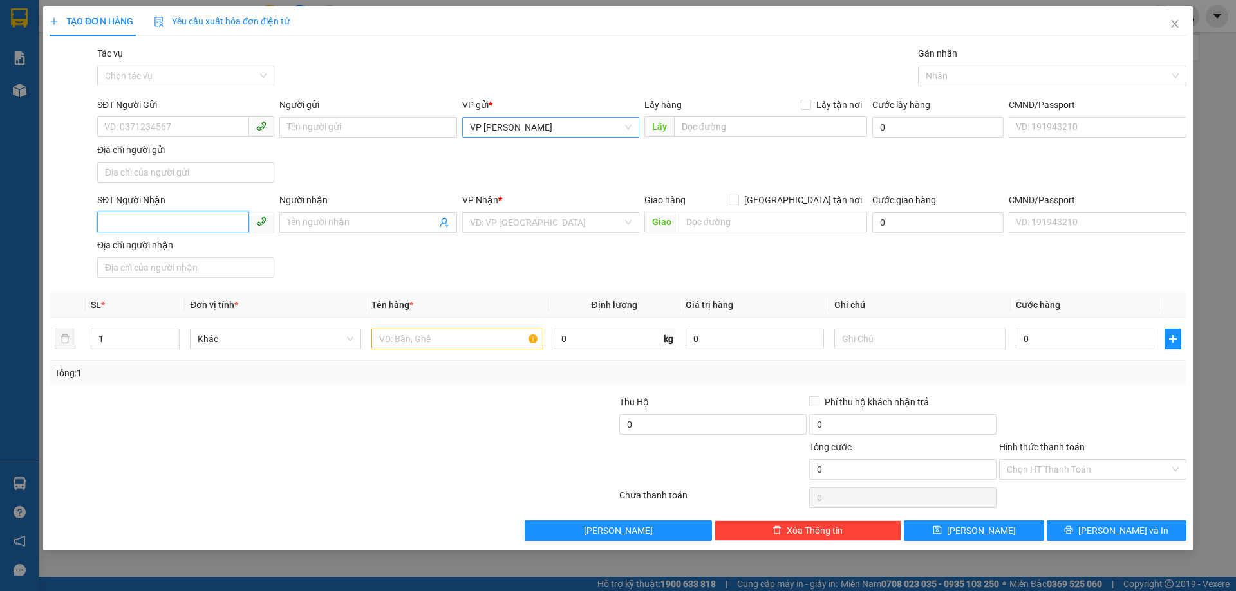
click at [218, 214] on input "SĐT Người Nhận" at bounding box center [173, 222] width 152 height 21
paste input "0976618440"
click at [232, 259] on div "0976618440 0976618440 - LOAN" at bounding box center [185, 249] width 177 height 26
click at [405, 348] on input "text" at bounding box center [456, 339] width 171 height 21
click at [216, 227] on input "0976618440" at bounding box center [173, 222] width 152 height 21
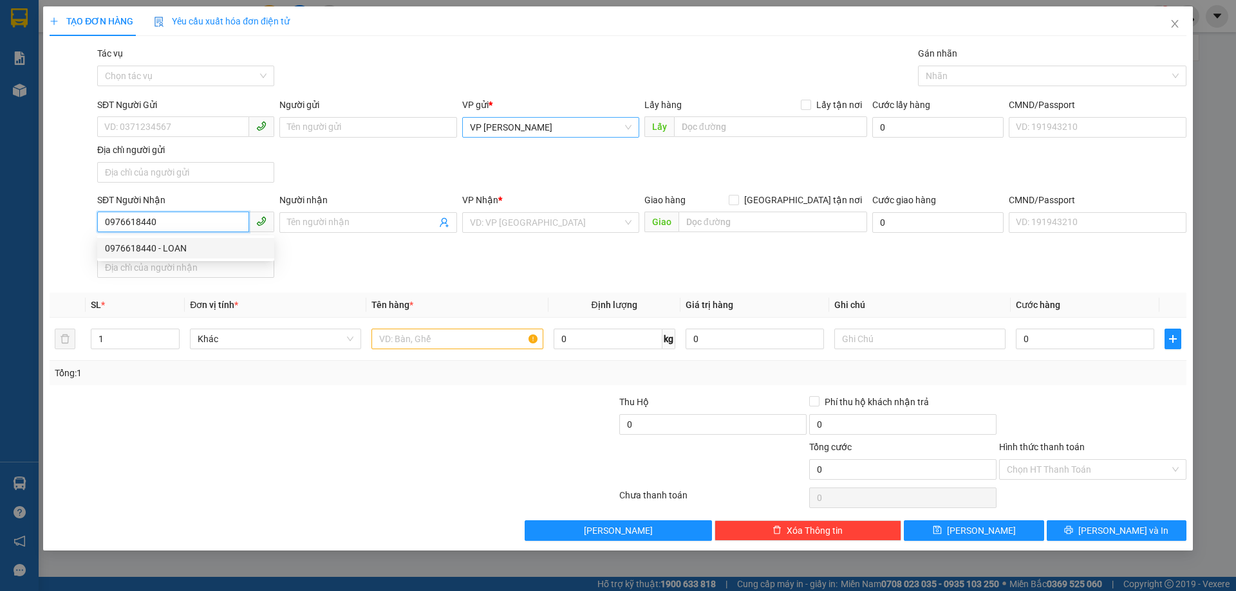
click at [178, 252] on div "0976618440 - LOAN" at bounding box center [186, 248] width 162 height 14
click at [455, 340] on input "text" at bounding box center [456, 339] width 171 height 21
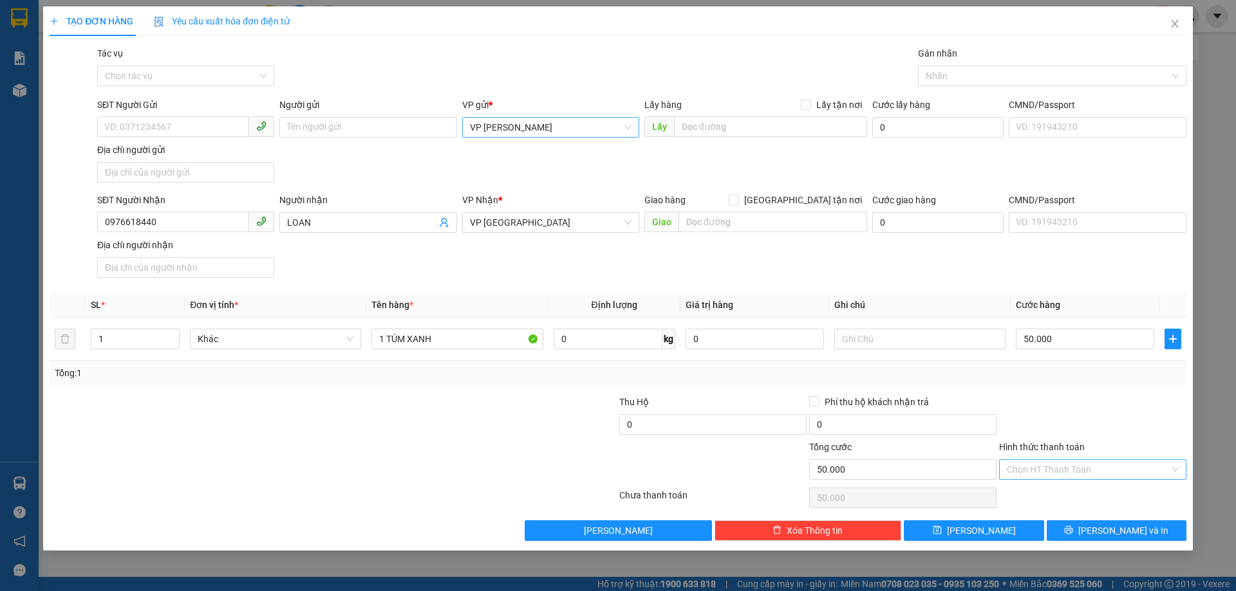
click at [1134, 479] on input "Hình thức thanh toán" at bounding box center [1088, 469] width 163 height 19
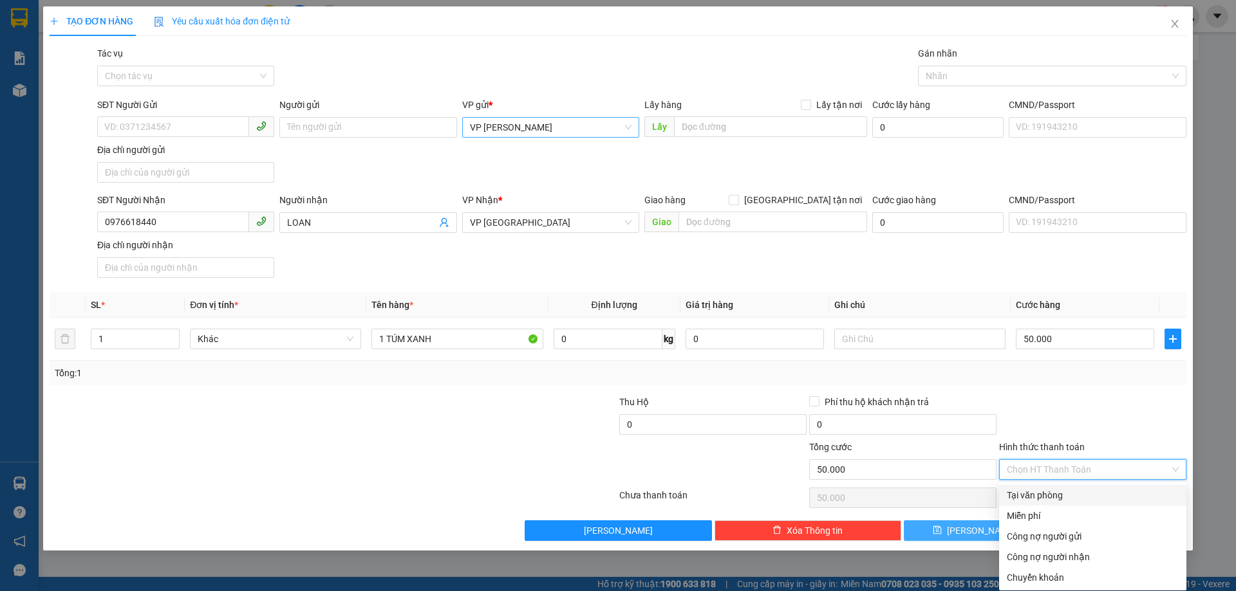
drag, startPoint x: 1072, startPoint y: 492, endPoint x: 1009, endPoint y: 526, distance: 70.8
click at [1071, 492] on div "Tại văn phòng" at bounding box center [1093, 495] width 172 height 14
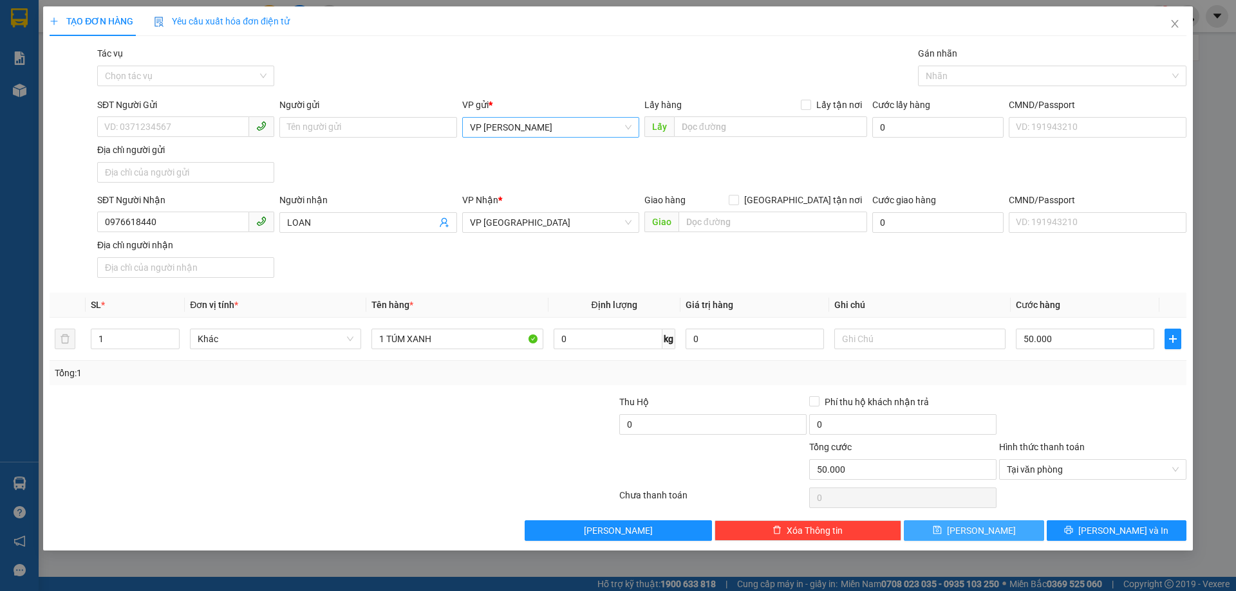
click at [997, 531] on button "[PERSON_NAME]" at bounding box center [974, 531] width 140 height 21
click at [1174, 29] on icon "close" at bounding box center [1174, 24] width 10 height 10
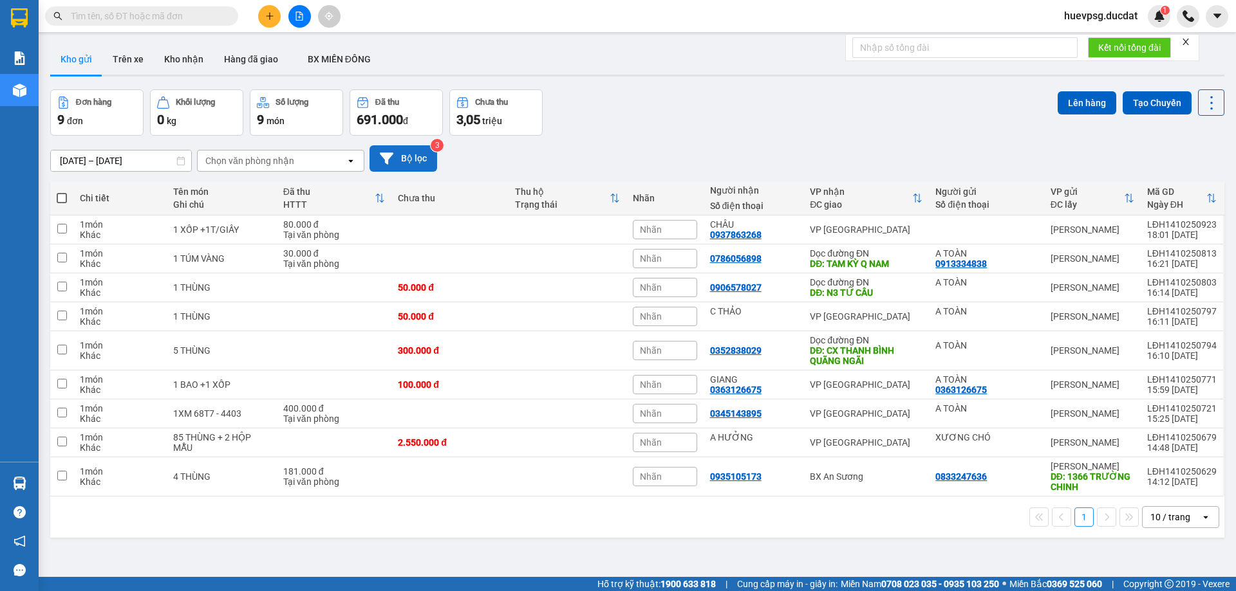
click at [413, 163] on button "Bộ lọc" at bounding box center [403, 158] width 68 height 26
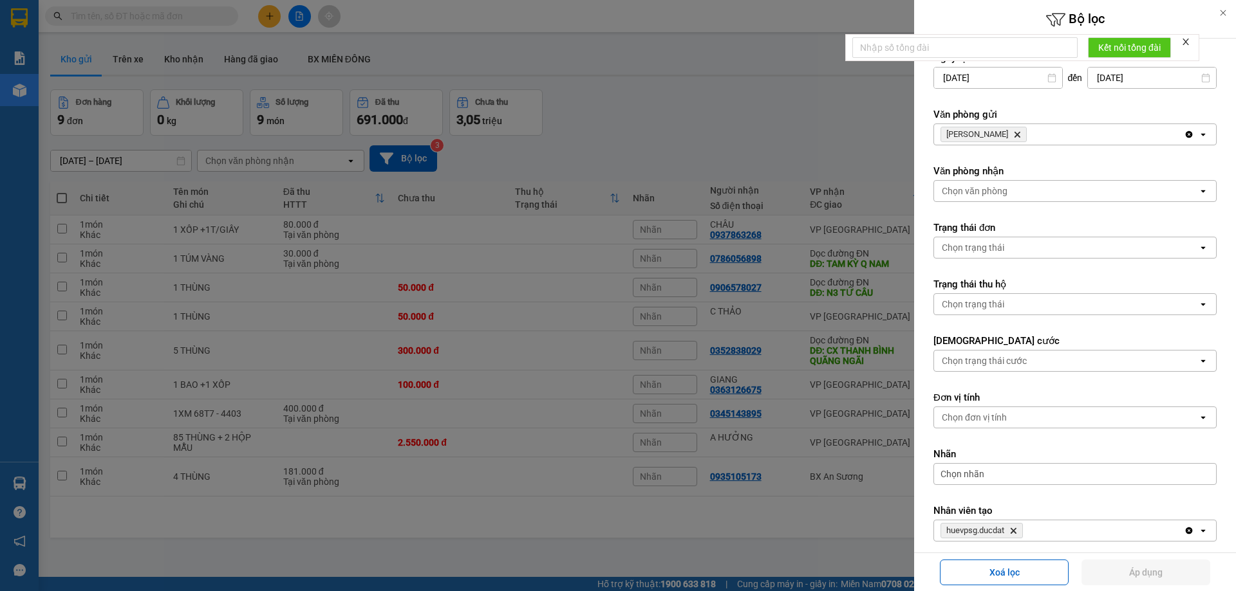
click at [1005, 131] on span "[PERSON_NAME] Hành Delete" at bounding box center [983, 134] width 86 height 15
click at [1014, 133] on icon "Lê Đại Hành, close by backspace" at bounding box center [1017, 135] width 6 height 6
click at [999, 133] on div "Chọn văn phòng" at bounding box center [975, 134] width 66 height 13
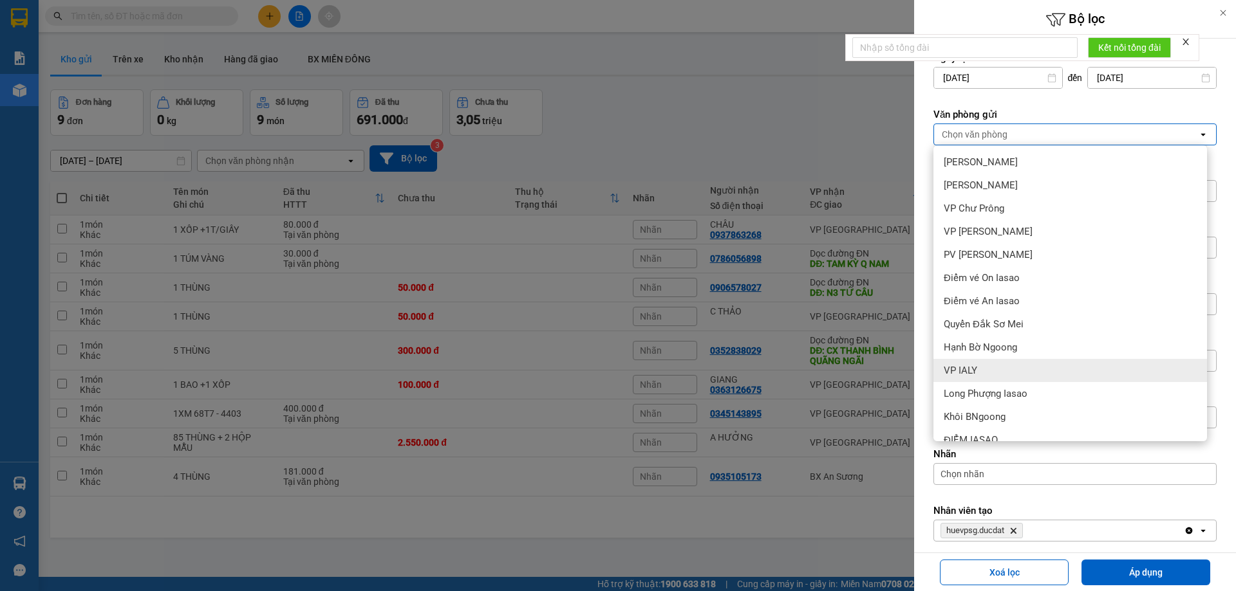
click at [963, 366] on span "VP IALY" at bounding box center [960, 370] width 33 height 13
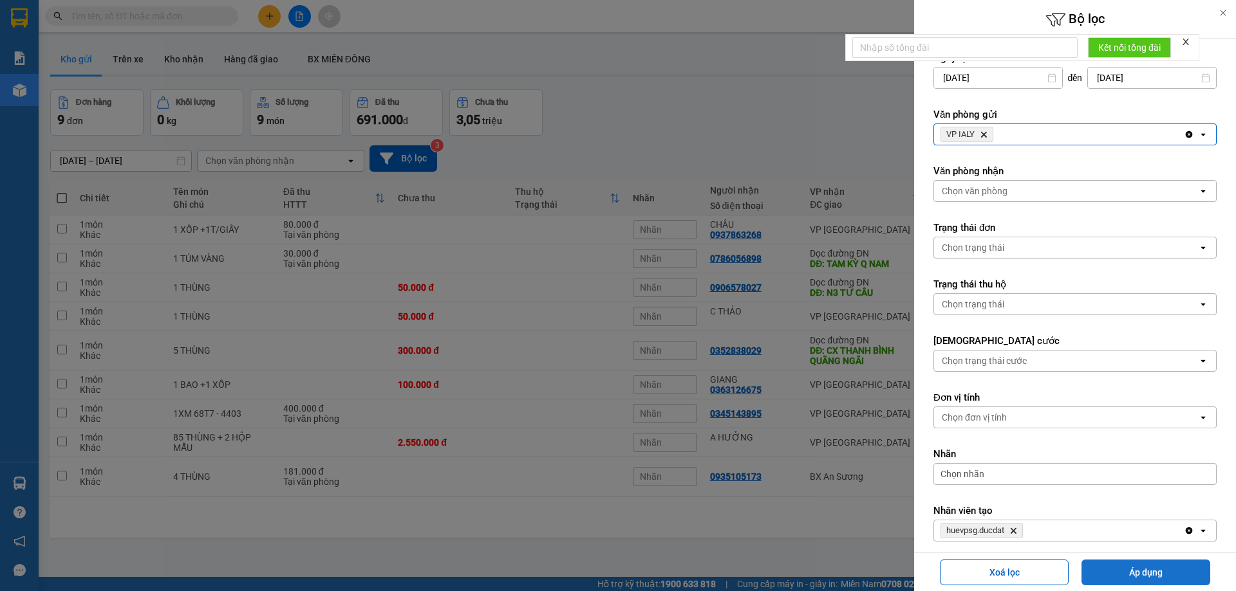
click at [1152, 582] on button "Áp dụng" at bounding box center [1145, 573] width 129 height 26
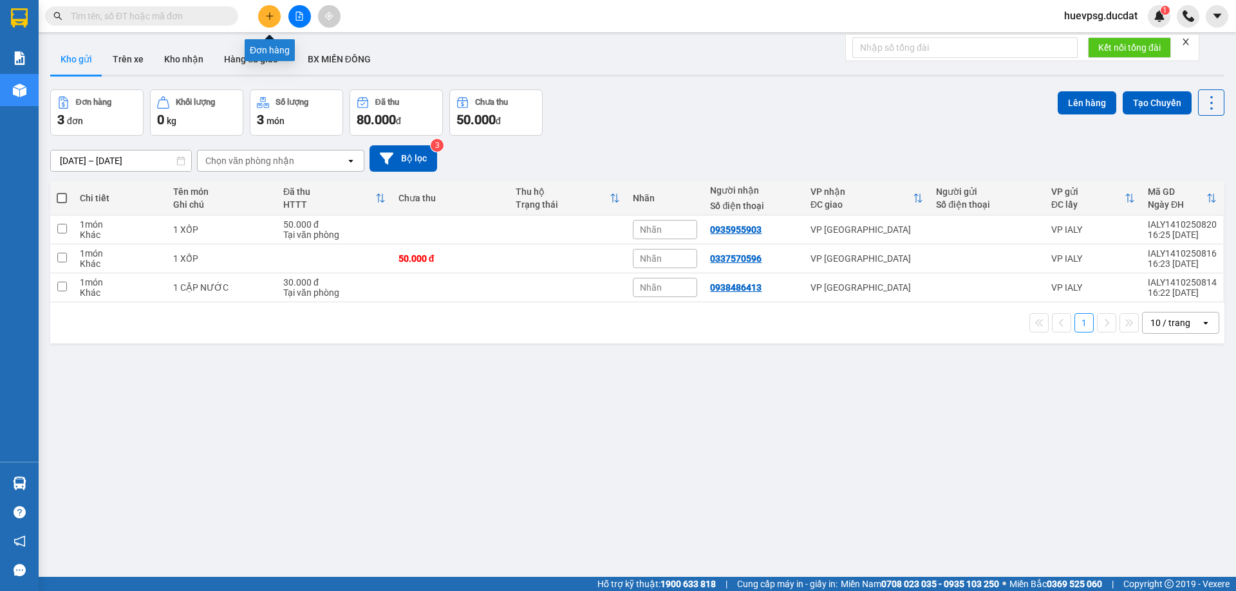
click at [266, 19] on icon "plus" at bounding box center [269, 16] width 9 height 9
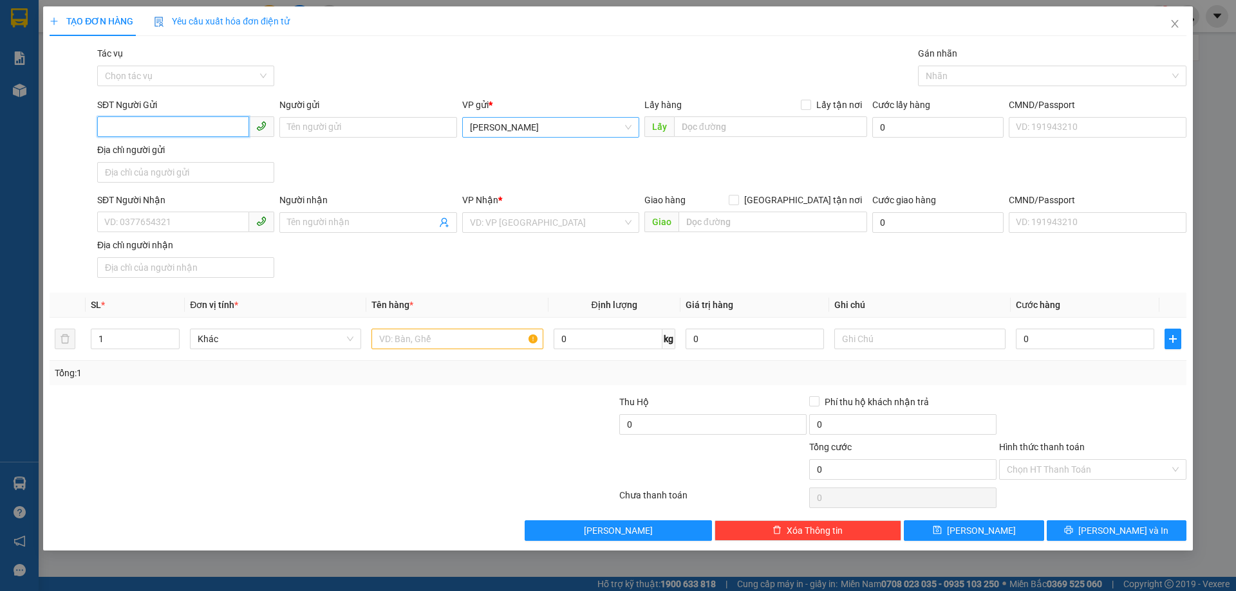
click at [499, 127] on span "[PERSON_NAME]" at bounding box center [551, 127] width 162 height 19
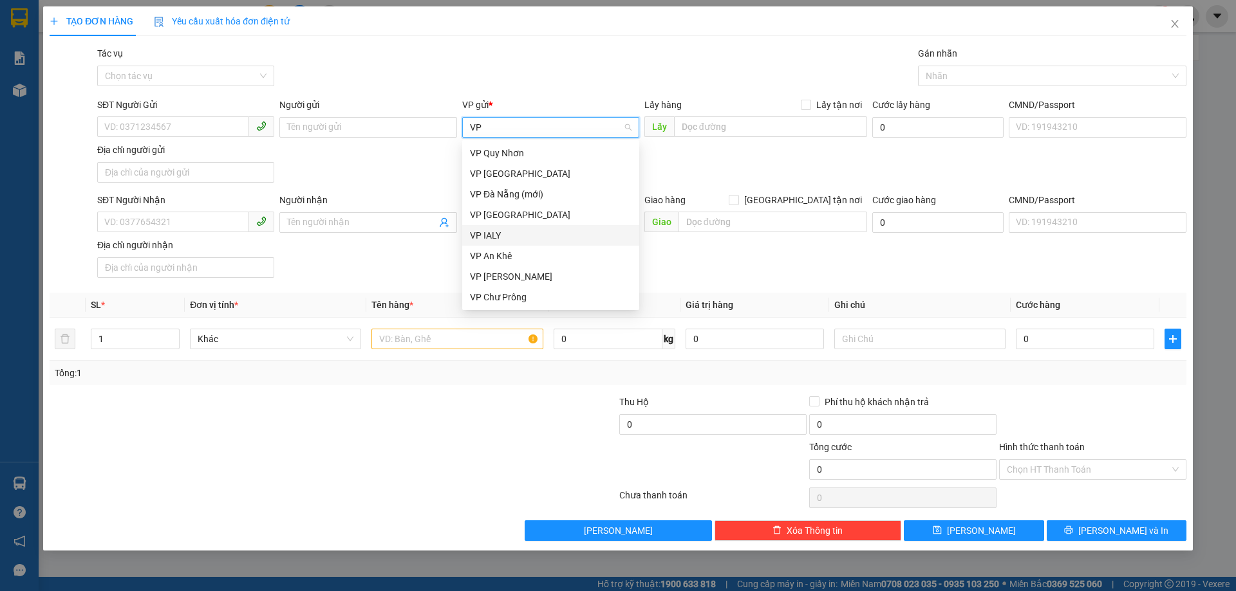
click at [480, 231] on div "VP IALY" at bounding box center [551, 235] width 162 height 14
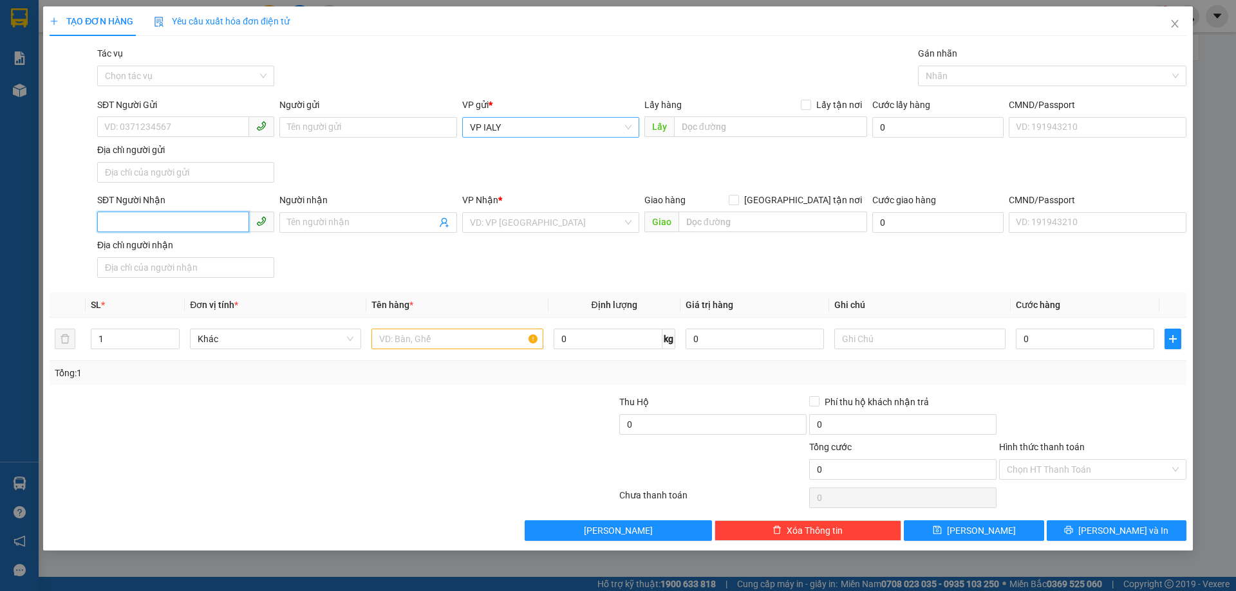
click at [241, 220] on input "SĐT Người Nhận" at bounding box center [173, 222] width 152 height 21
click at [554, 227] on input "search" at bounding box center [546, 222] width 153 height 19
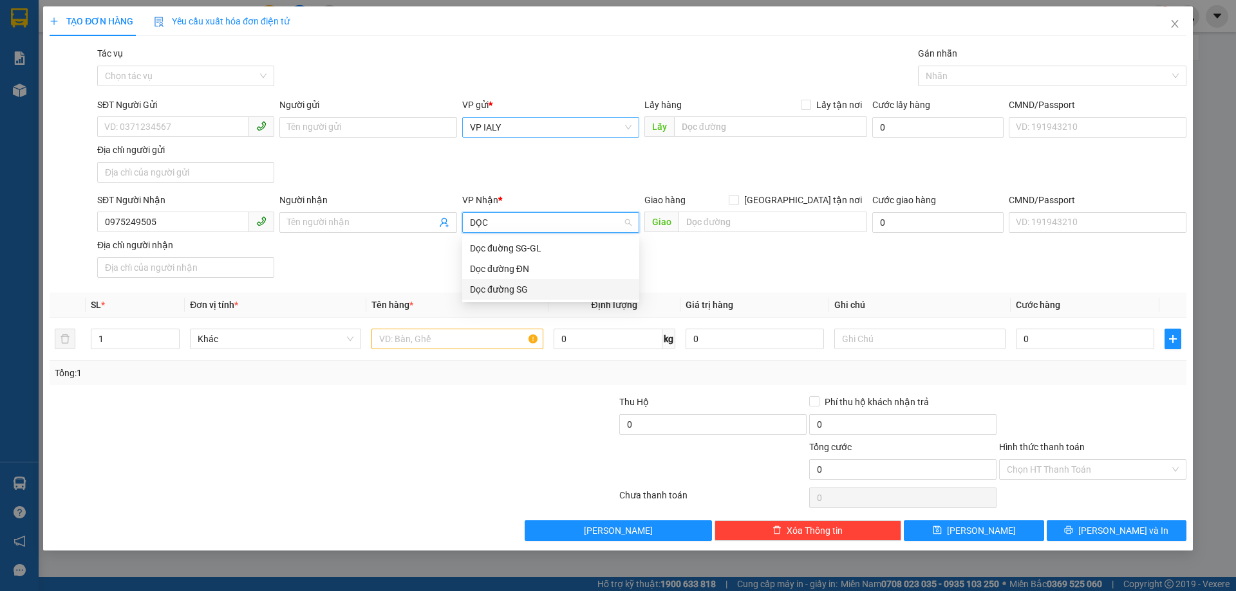
click at [529, 292] on div "Dọc đường SG" at bounding box center [551, 290] width 162 height 14
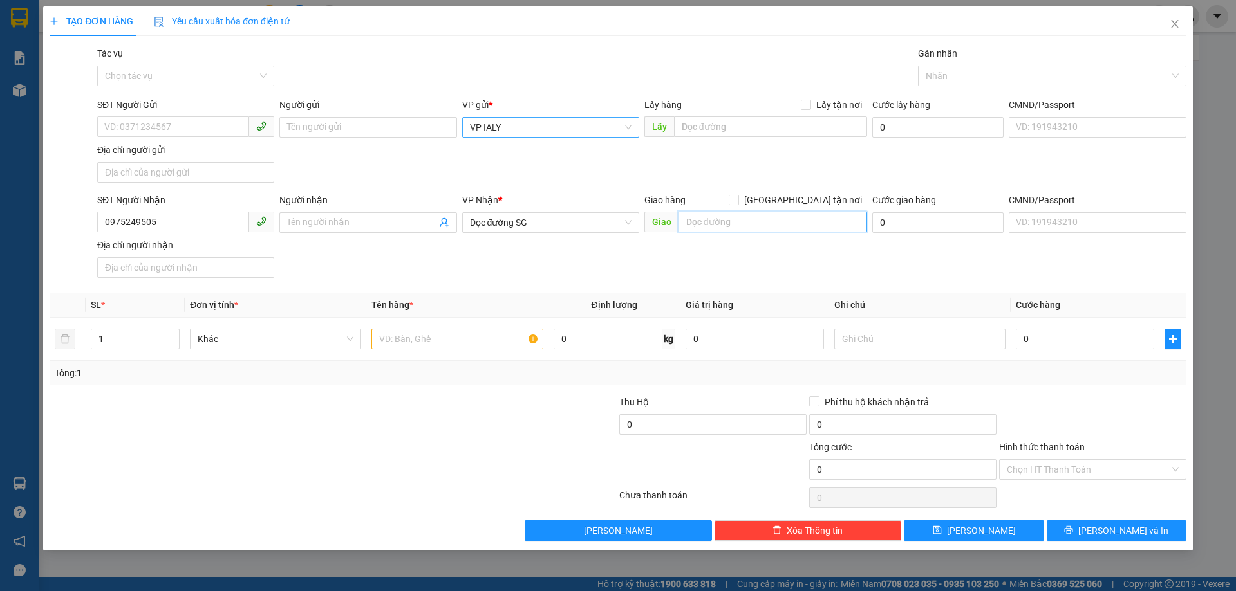
click at [727, 219] on input "text" at bounding box center [772, 222] width 189 height 21
click at [402, 331] on input "text" at bounding box center [456, 339] width 171 height 21
click at [1112, 474] on input "Hình thức thanh toán" at bounding box center [1088, 469] width 163 height 19
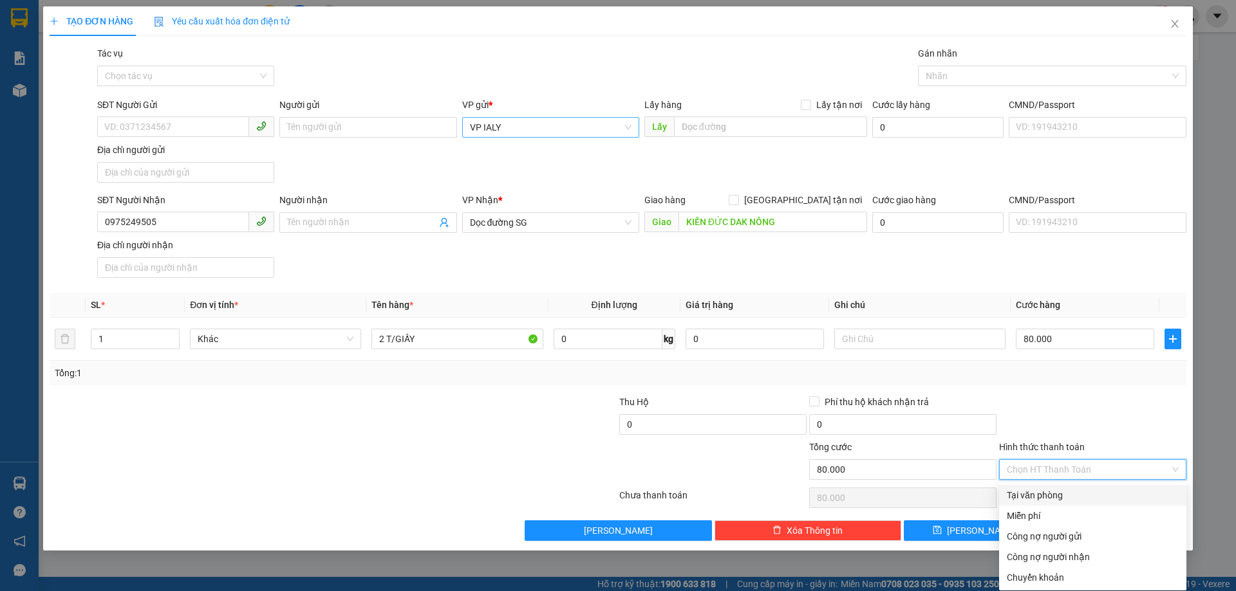
click at [1070, 496] on div "Tại văn phòng" at bounding box center [1093, 495] width 172 height 14
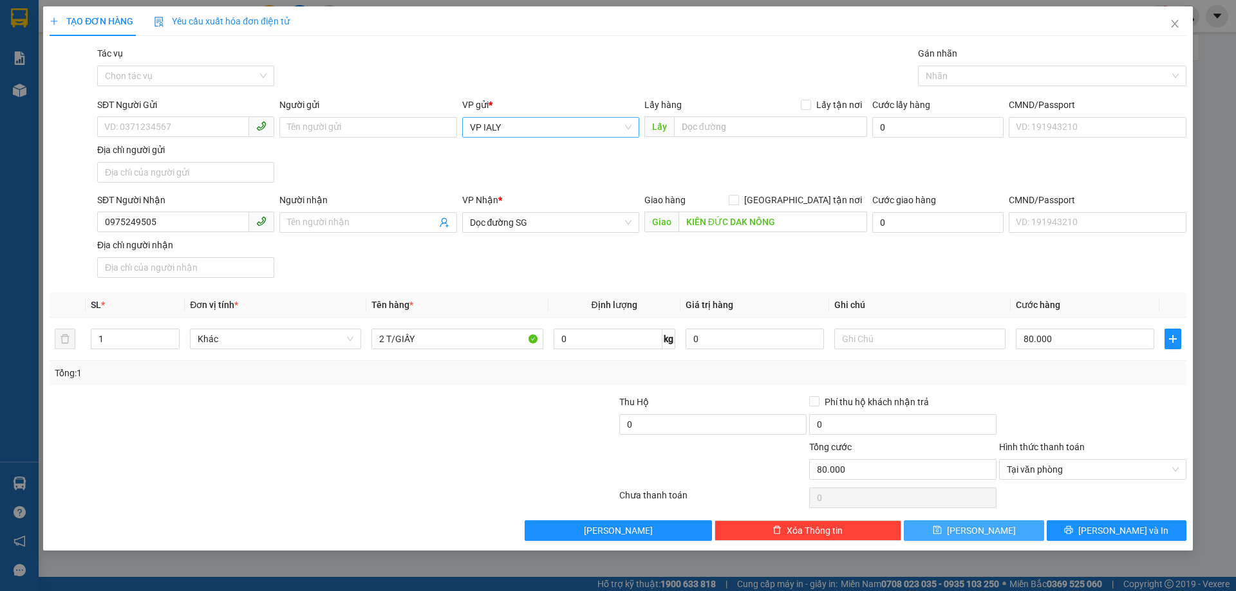
click at [1007, 535] on button "[PERSON_NAME]" at bounding box center [974, 531] width 140 height 21
click at [511, 123] on span "[PERSON_NAME]" at bounding box center [551, 127] width 162 height 19
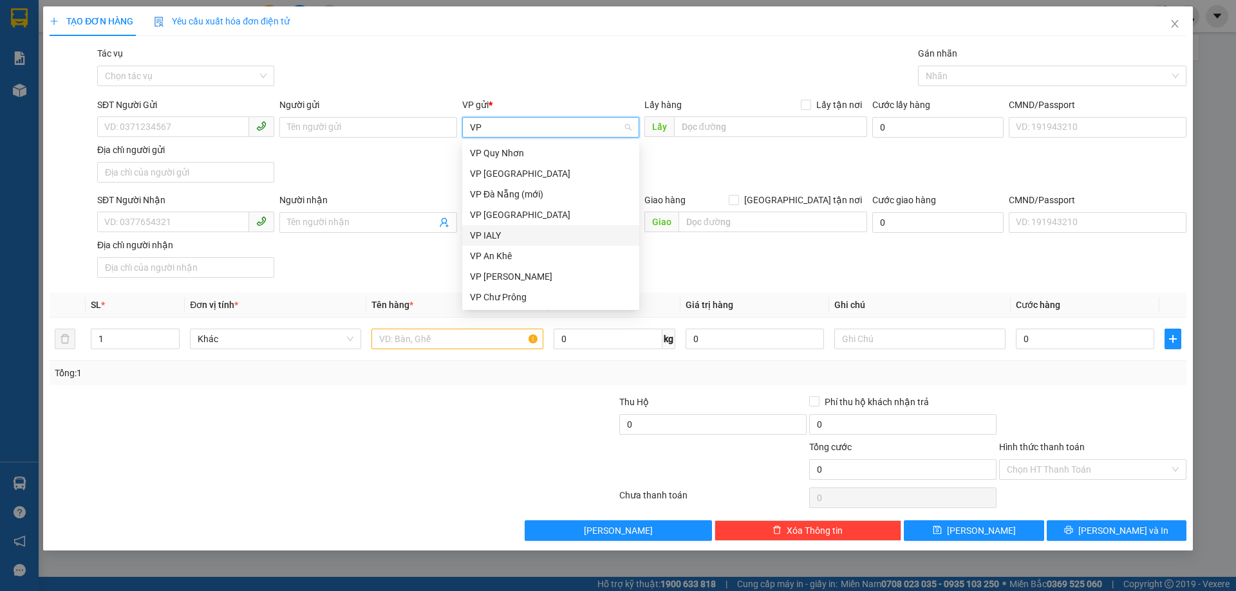
click at [484, 243] on div "VP IALY" at bounding box center [550, 235] width 177 height 21
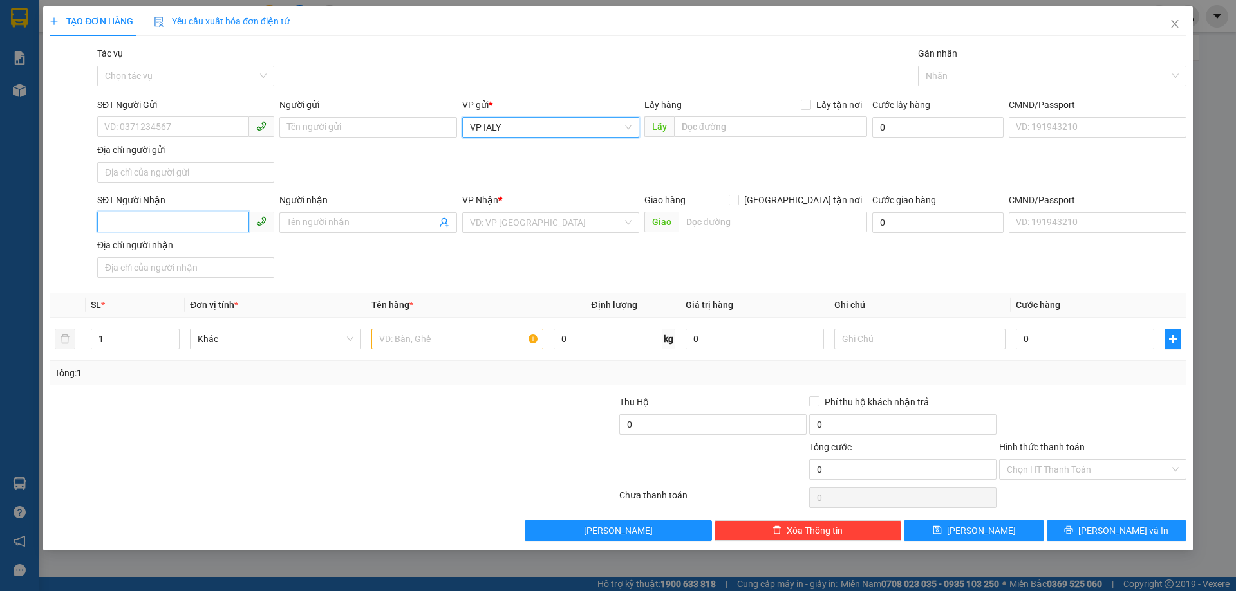
click at [136, 218] on input "SĐT Người Nhận" at bounding box center [173, 222] width 152 height 21
click at [563, 230] on input "search" at bounding box center [546, 222] width 153 height 19
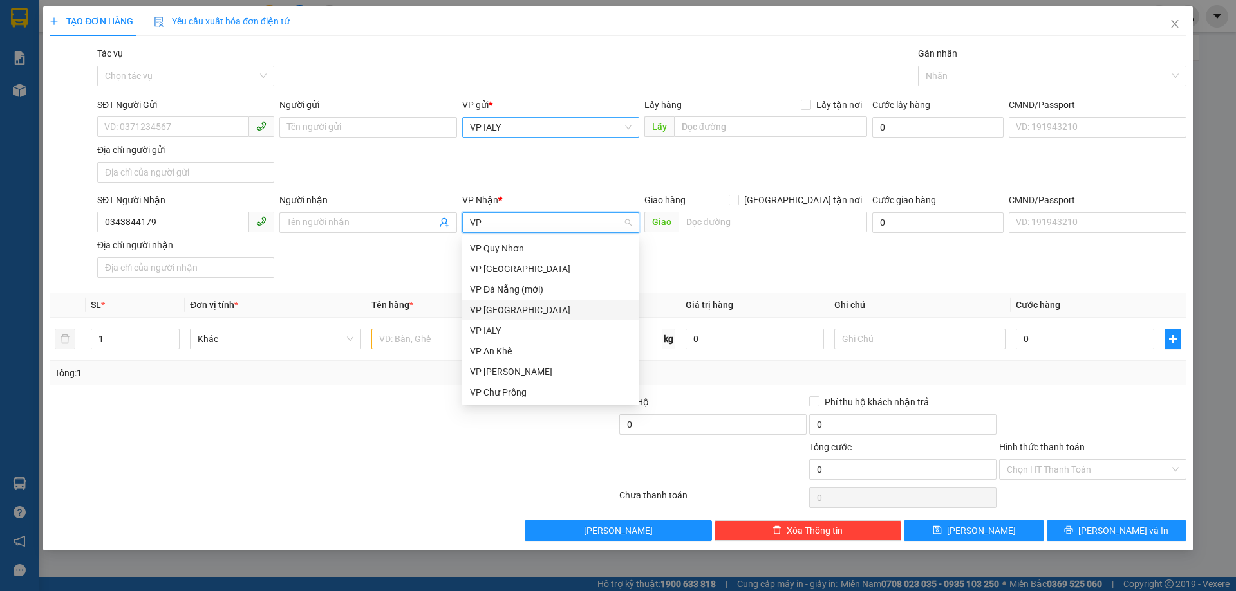
click at [530, 305] on div "VP [GEOGRAPHIC_DATA]" at bounding box center [551, 310] width 162 height 14
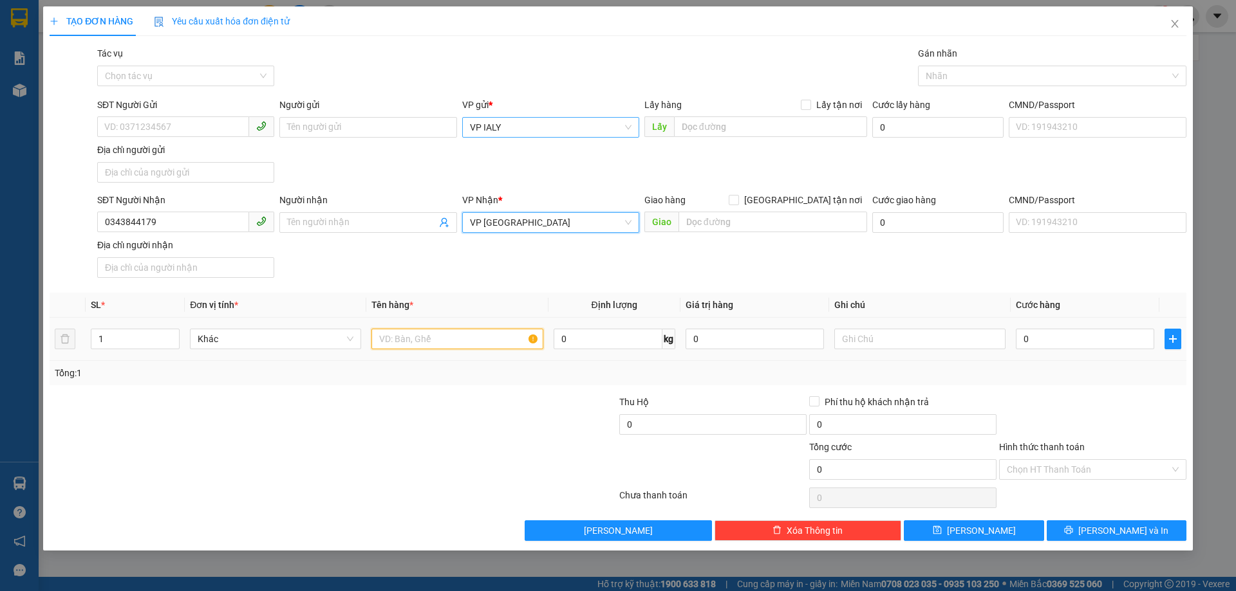
click at [426, 344] on input "text" at bounding box center [456, 339] width 171 height 21
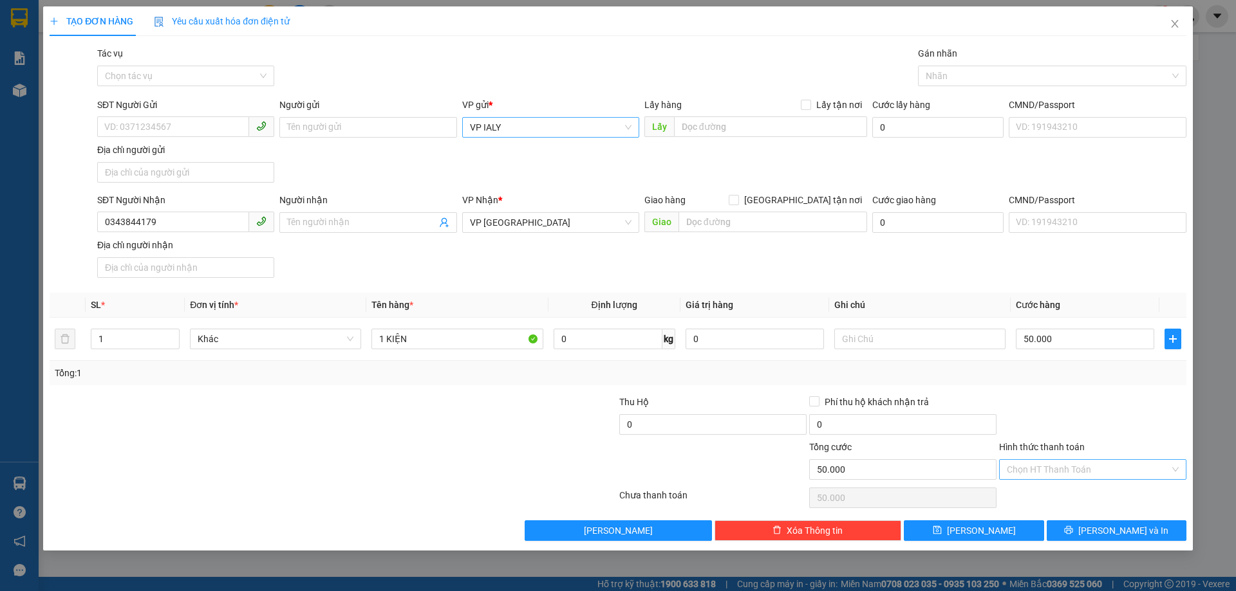
click at [1131, 467] on input "Hình thức thanh toán" at bounding box center [1088, 469] width 163 height 19
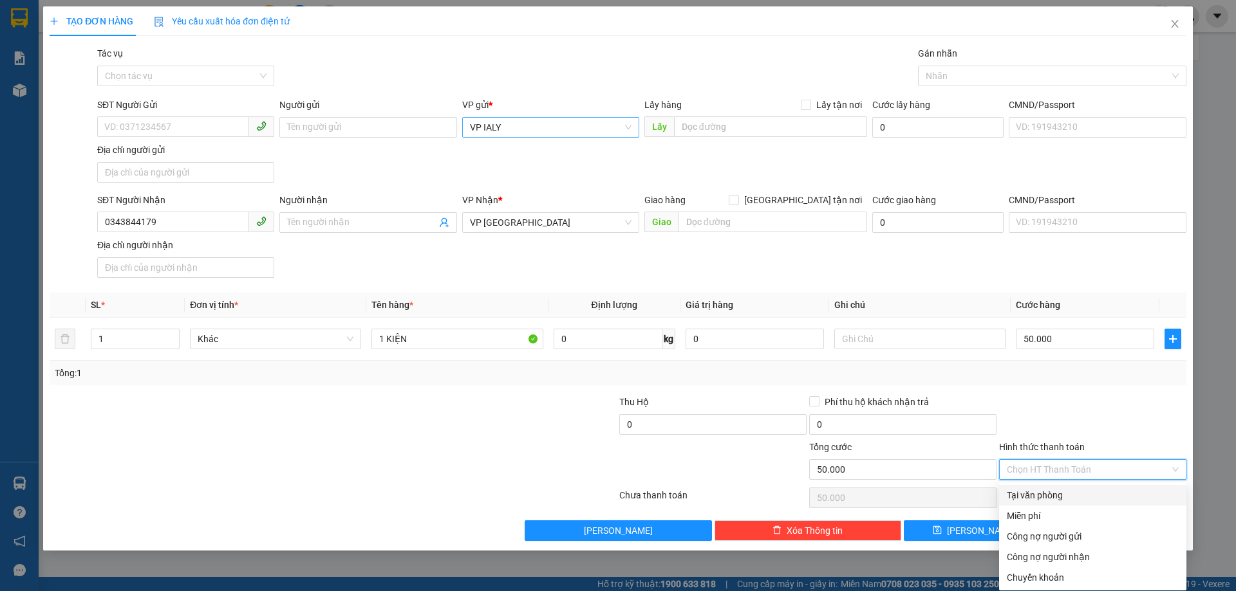
click at [1108, 492] on div "Tại văn phòng" at bounding box center [1093, 495] width 172 height 14
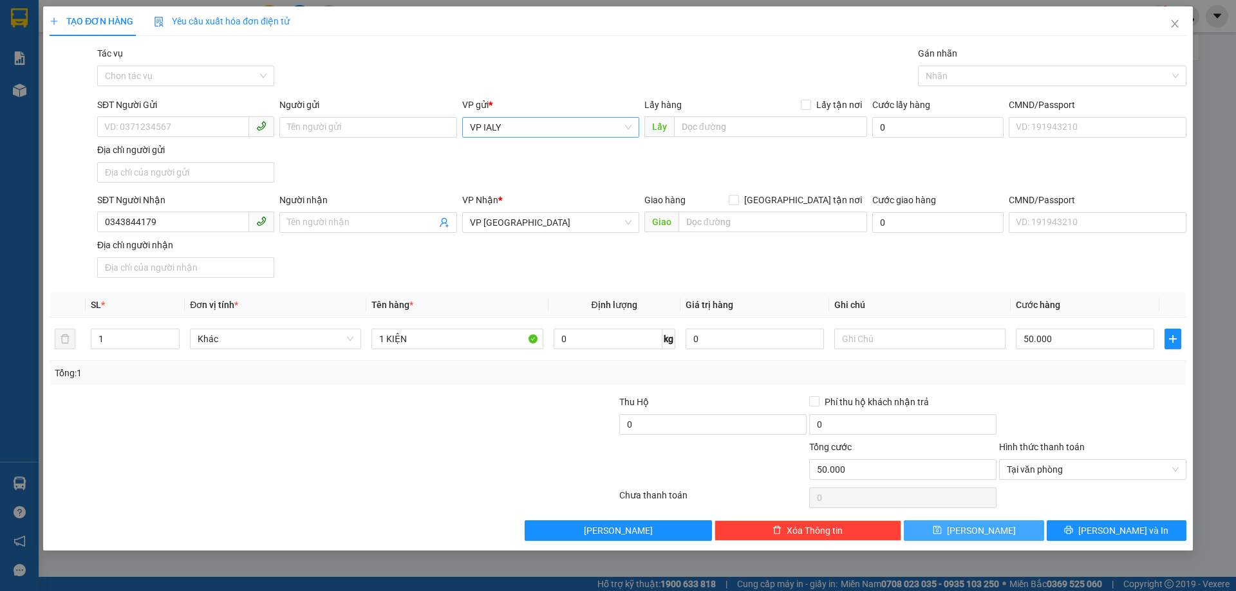
click at [1032, 526] on button "[PERSON_NAME]" at bounding box center [974, 531] width 140 height 21
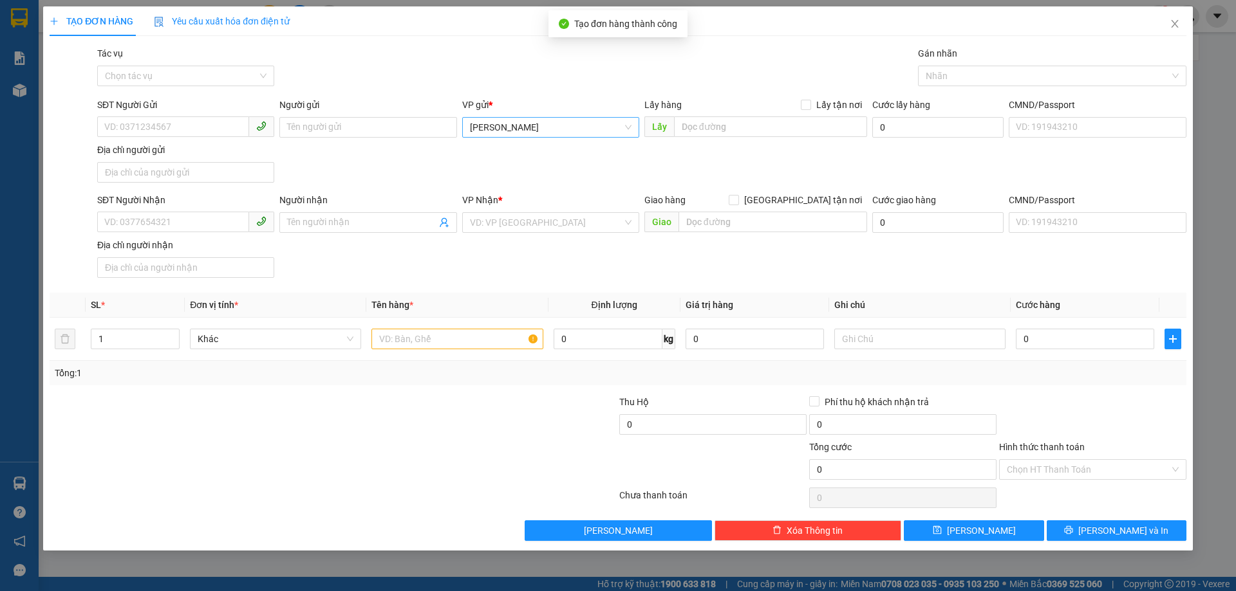
click at [488, 141] on div "VP gửi * [PERSON_NAME]" at bounding box center [550, 120] width 177 height 45
click at [498, 129] on span "[PERSON_NAME]" at bounding box center [551, 127] width 162 height 19
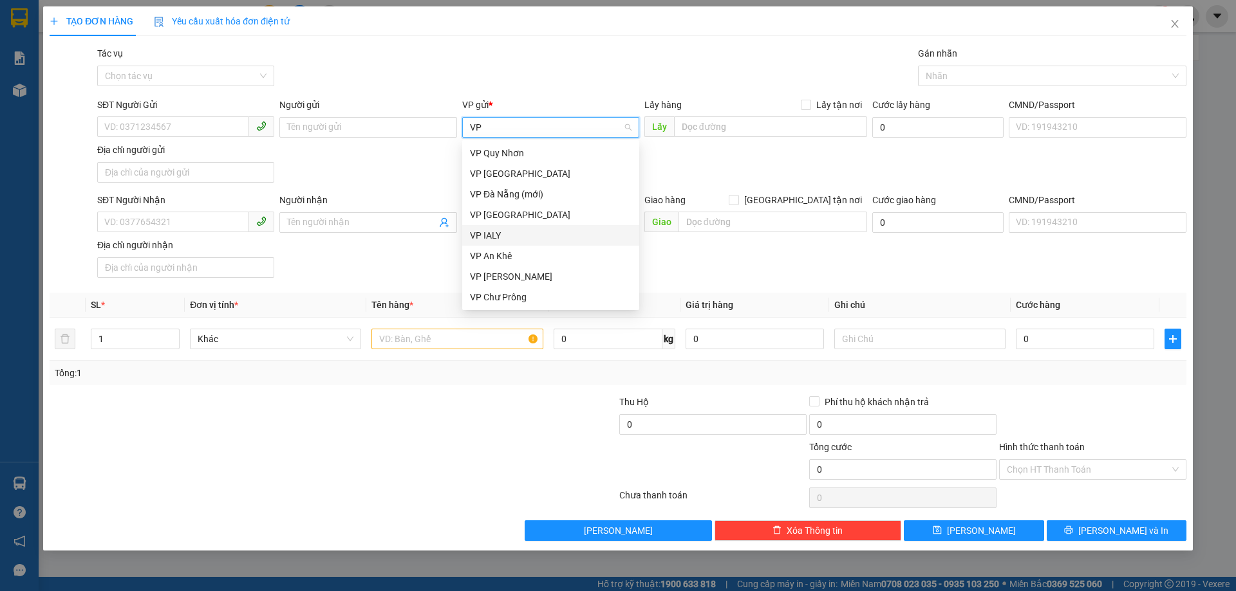
click at [496, 237] on div "VP IALY" at bounding box center [551, 235] width 162 height 14
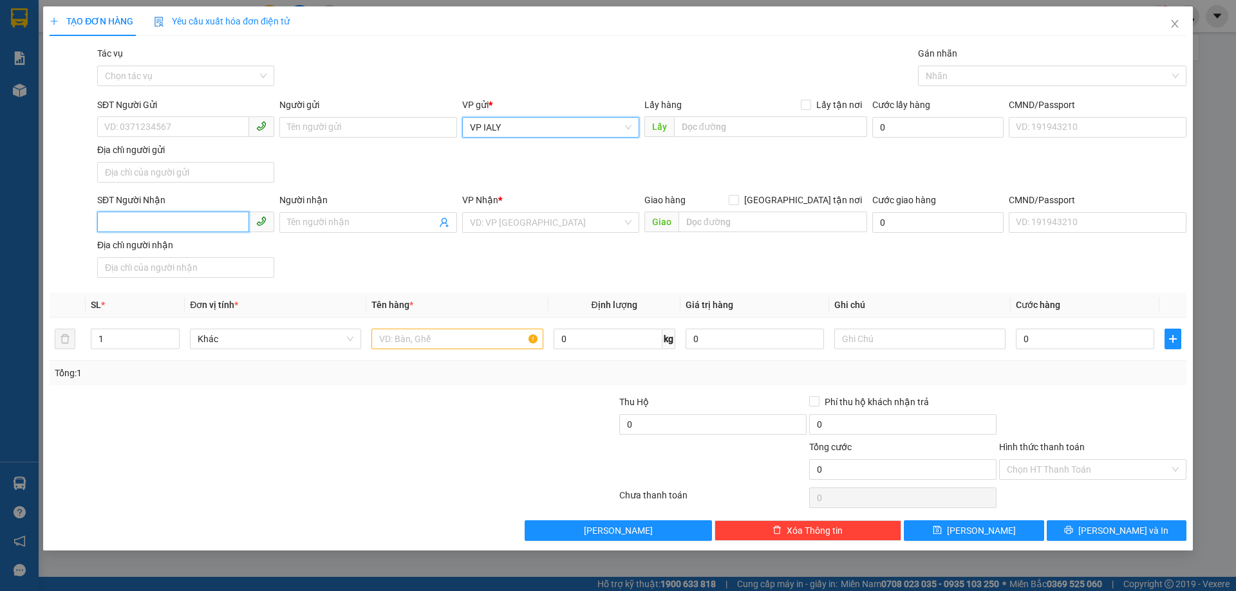
click at [144, 225] on input "SĐT Người Nhận" at bounding box center [173, 222] width 152 height 21
click at [511, 210] on div "VP Nhận *" at bounding box center [550, 202] width 177 height 19
click at [506, 214] on input "search" at bounding box center [546, 222] width 153 height 19
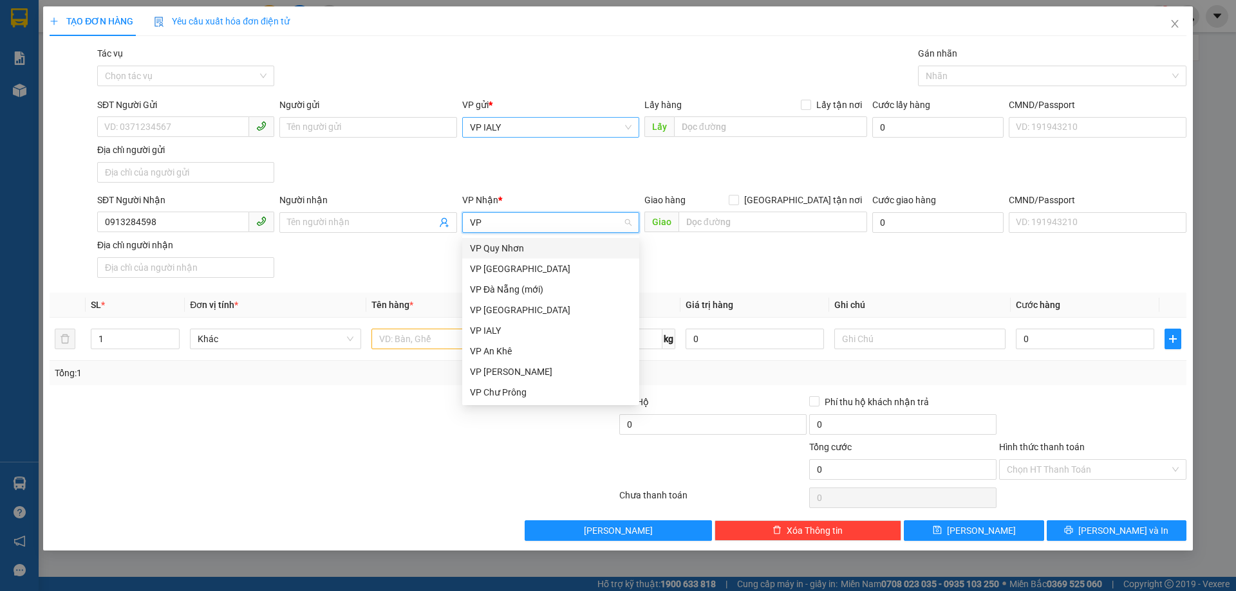
click at [502, 254] on div "VP Quy Nhơn" at bounding box center [551, 248] width 162 height 14
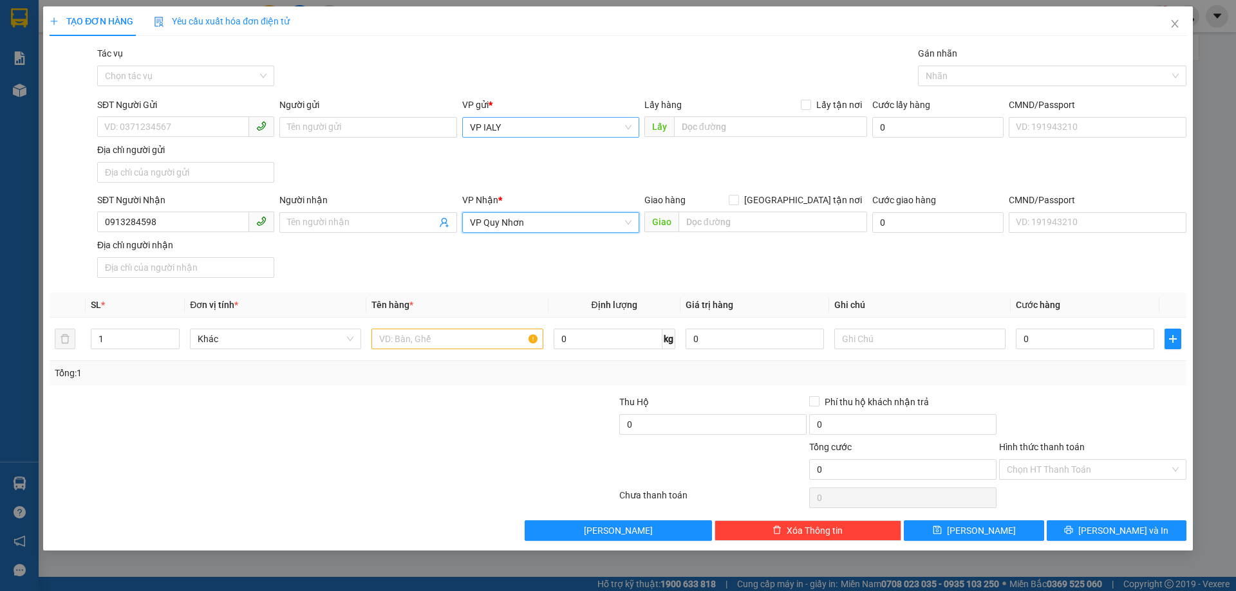
click at [509, 225] on span "VP Quy Nhơn" at bounding box center [551, 222] width 162 height 19
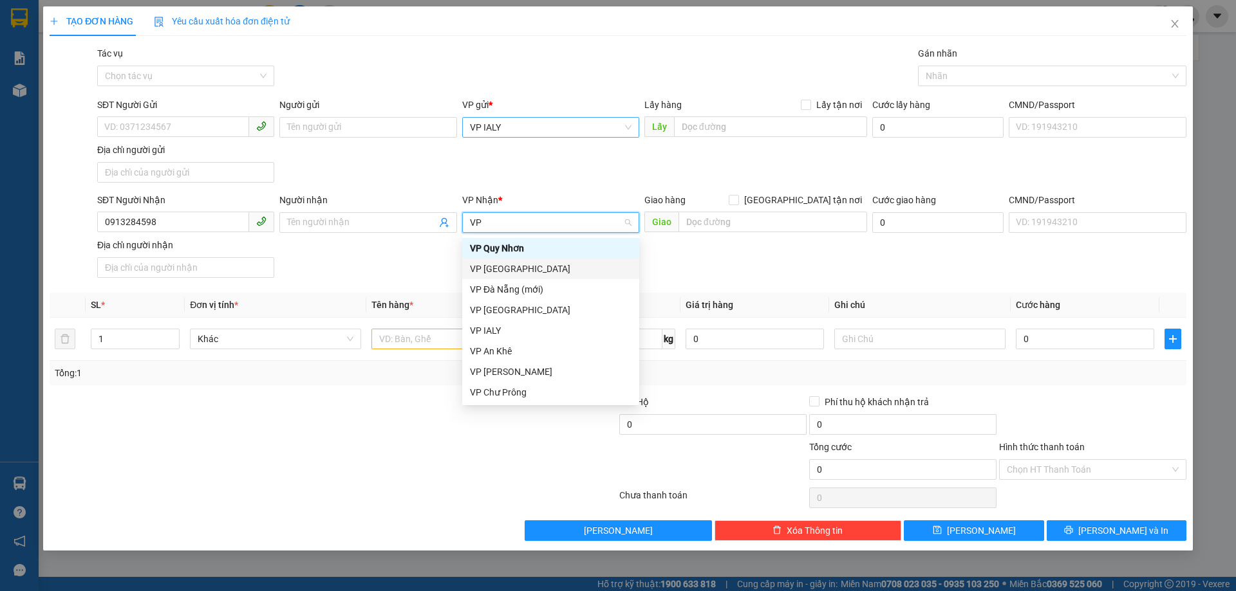
click at [505, 264] on div "VP [GEOGRAPHIC_DATA]" at bounding box center [551, 269] width 162 height 14
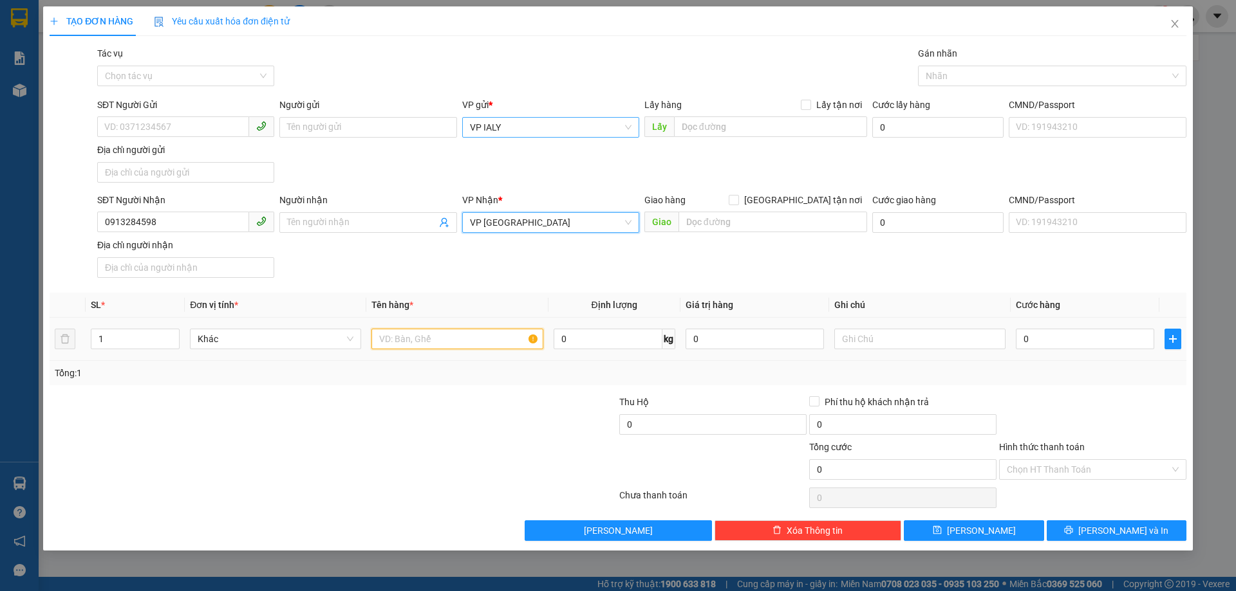
click at [445, 341] on input "text" at bounding box center [456, 339] width 171 height 21
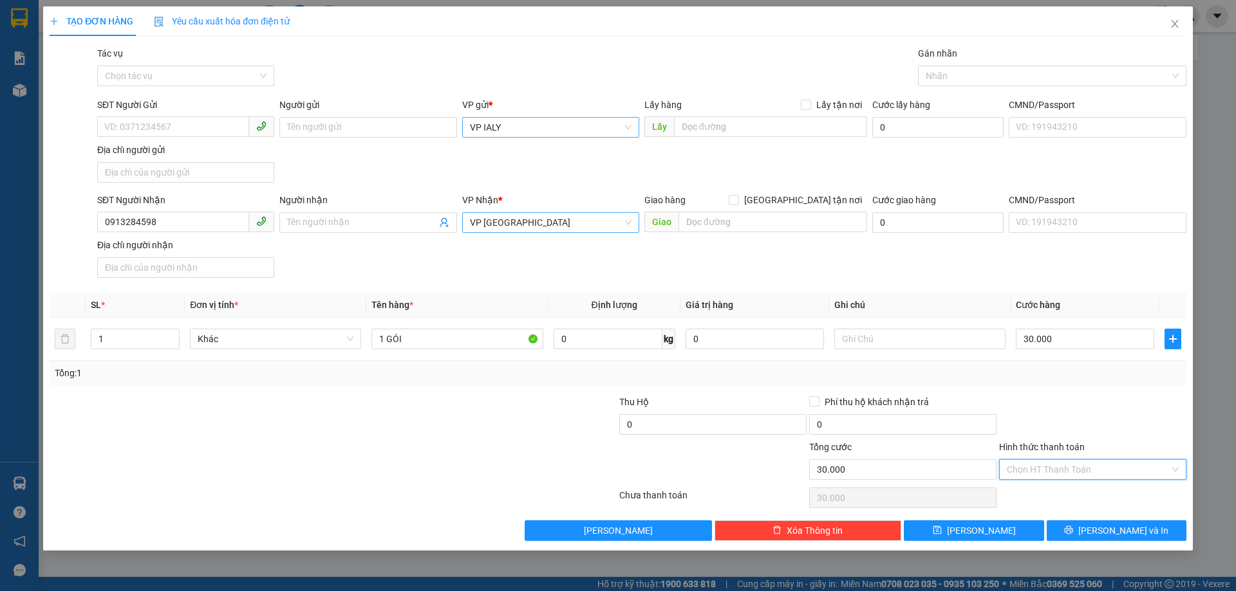
click at [1059, 469] on input "Hình thức thanh toán" at bounding box center [1088, 469] width 163 height 19
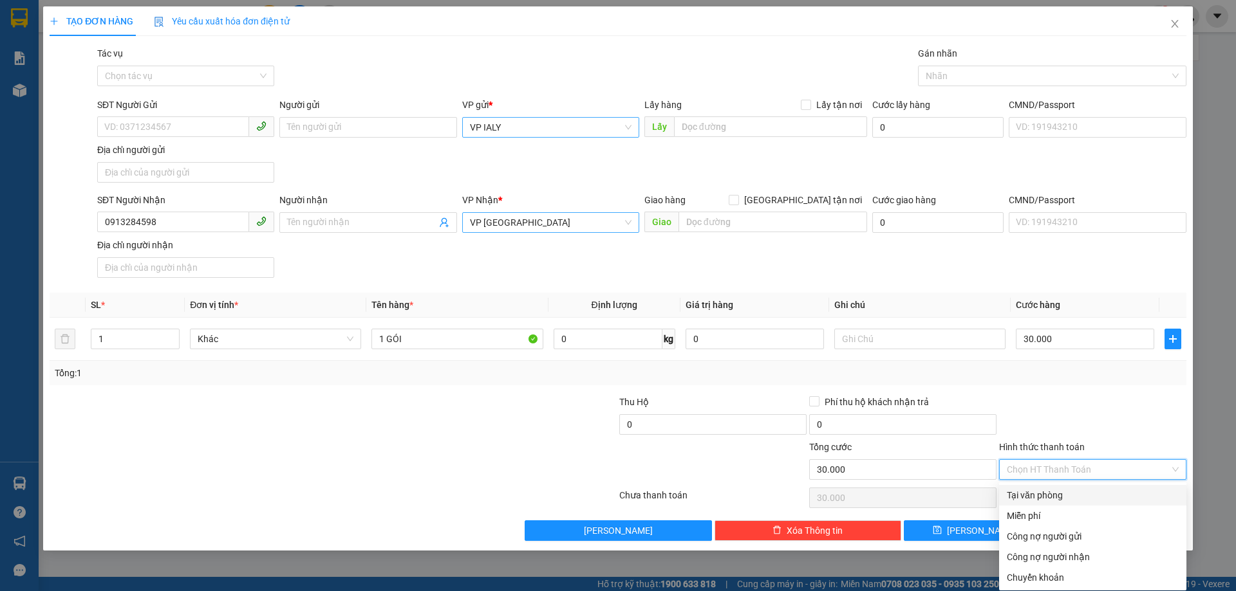
click at [1039, 495] on div "Tại văn phòng" at bounding box center [1093, 495] width 172 height 14
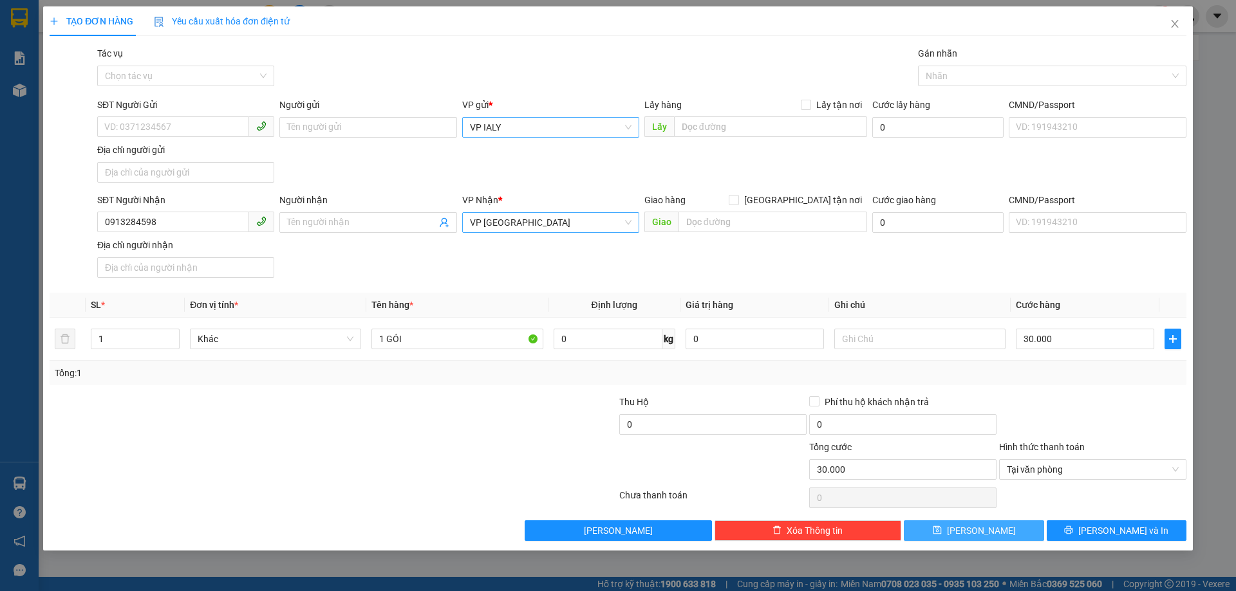
click at [942, 532] on icon "save" at bounding box center [937, 530] width 9 height 9
click at [541, 123] on span "[PERSON_NAME]" at bounding box center [551, 127] width 162 height 19
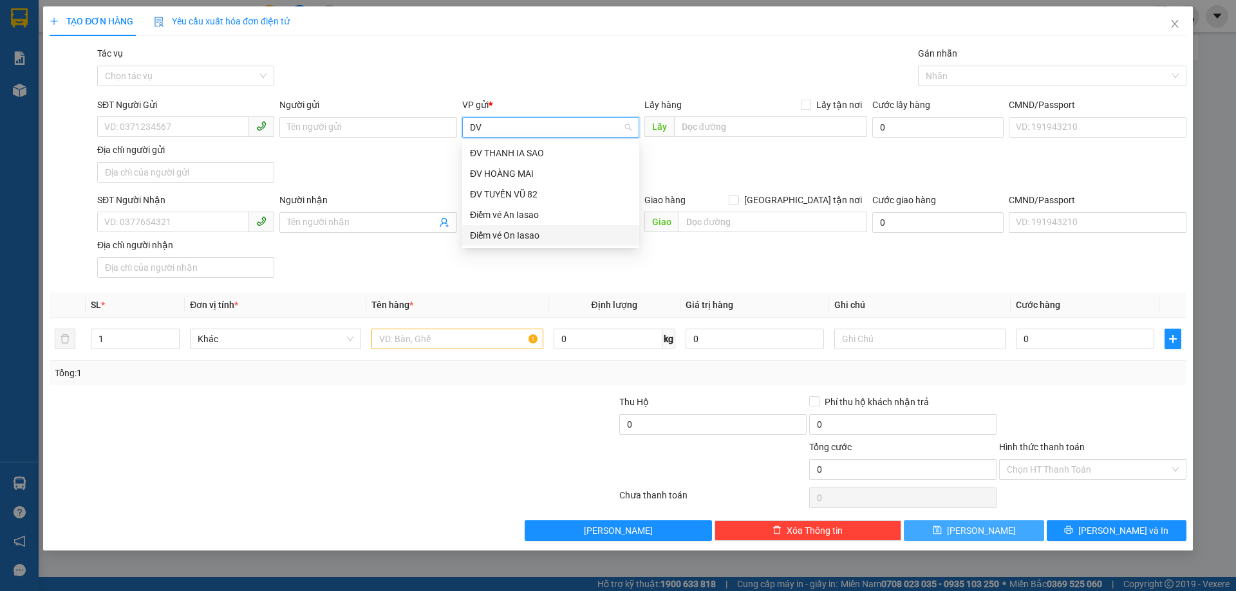
click at [539, 231] on div "Điểm vé On Iasao" at bounding box center [551, 235] width 162 height 14
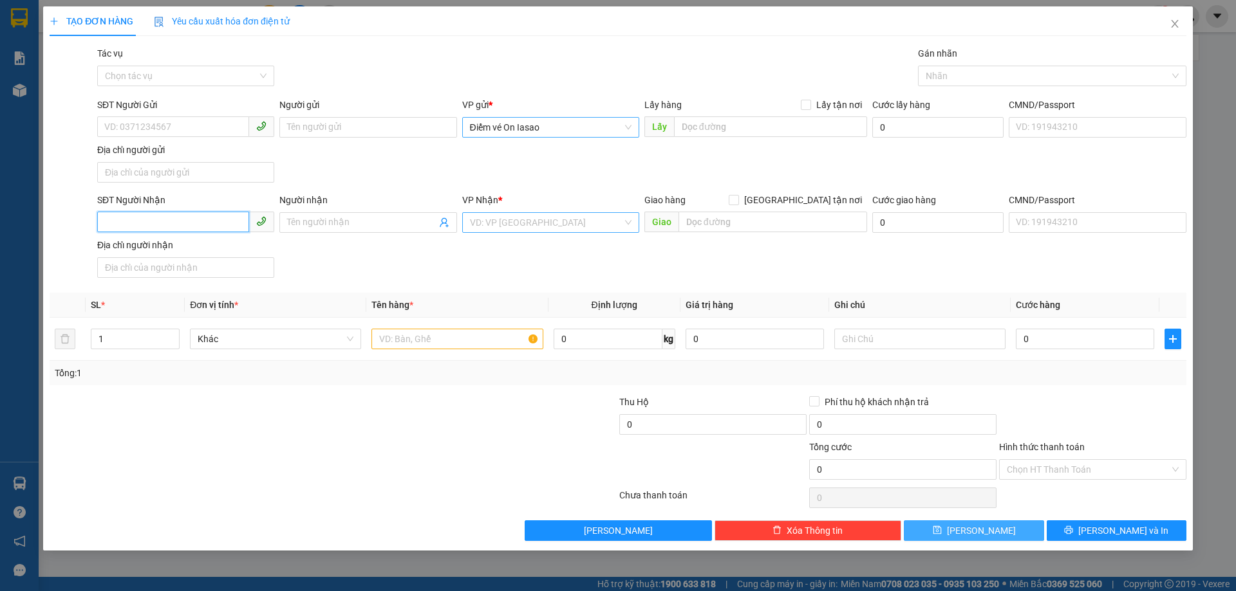
click at [241, 221] on input "SĐT Người Nhận" at bounding box center [173, 222] width 152 height 21
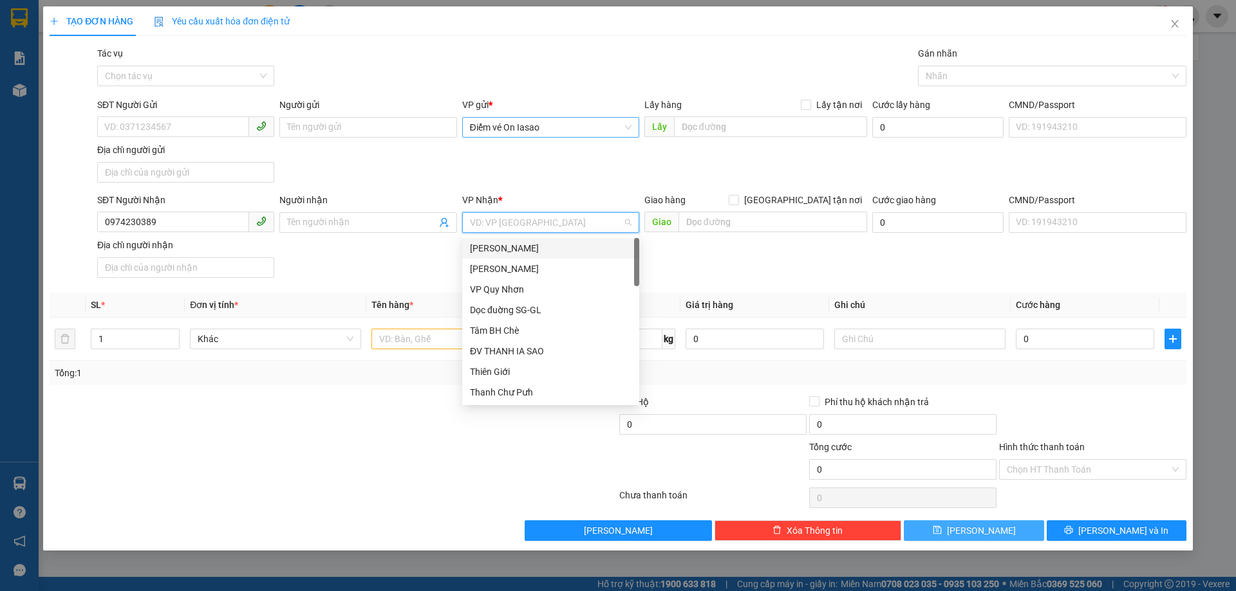
click at [490, 224] on input "search" at bounding box center [546, 222] width 153 height 19
click at [512, 308] on div "VP [GEOGRAPHIC_DATA]" at bounding box center [551, 310] width 162 height 14
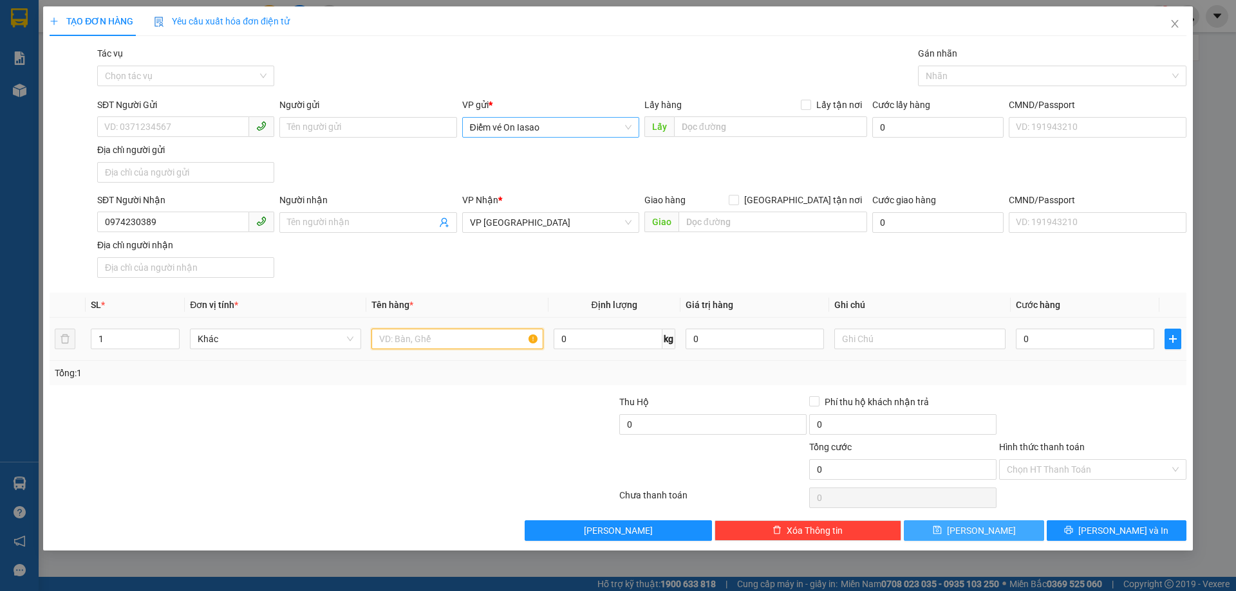
click at [435, 340] on input "text" at bounding box center [456, 339] width 171 height 21
click at [1091, 347] on input "0" at bounding box center [1085, 339] width 138 height 21
click at [1065, 469] on input "Hình thức thanh toán" at bounding box center [1088, 469] width 163 height 19
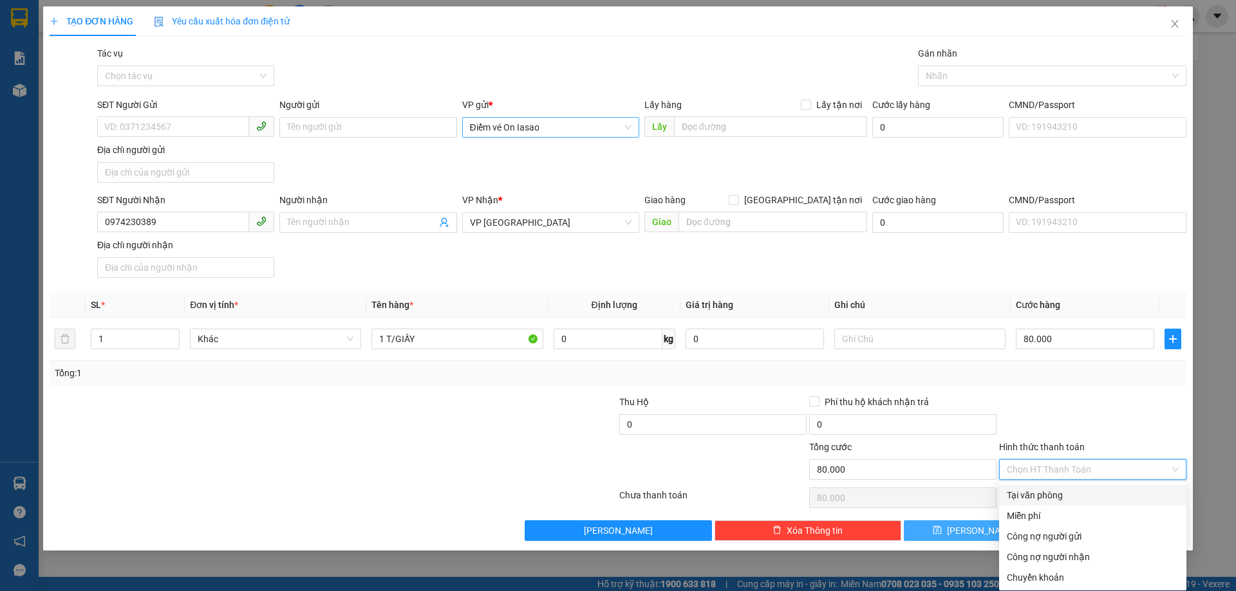
click at [1031, 495] on div "Tại văn phòng" at bounding box center [1093, 495] width 172 height 14
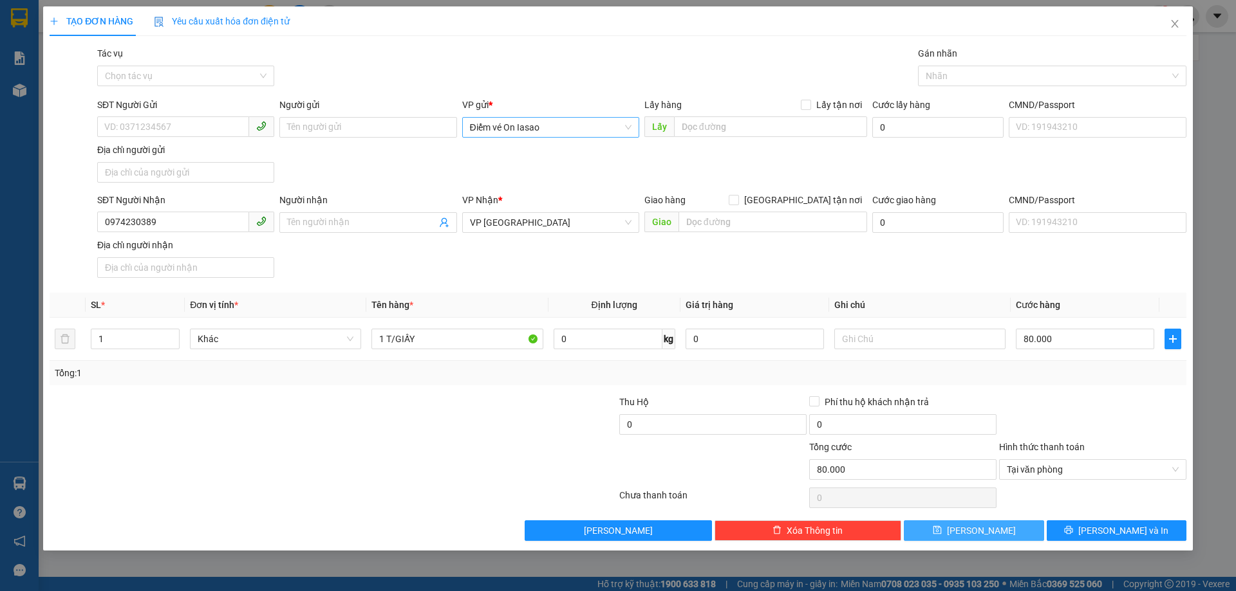
click at [1005, 523] on button "[PERSON_NAME]" at bounding box center [974, 531] width 140 height 21
click at [1173, 21] on icon "close" at bounding box center [1174, 24] width 10 height 10
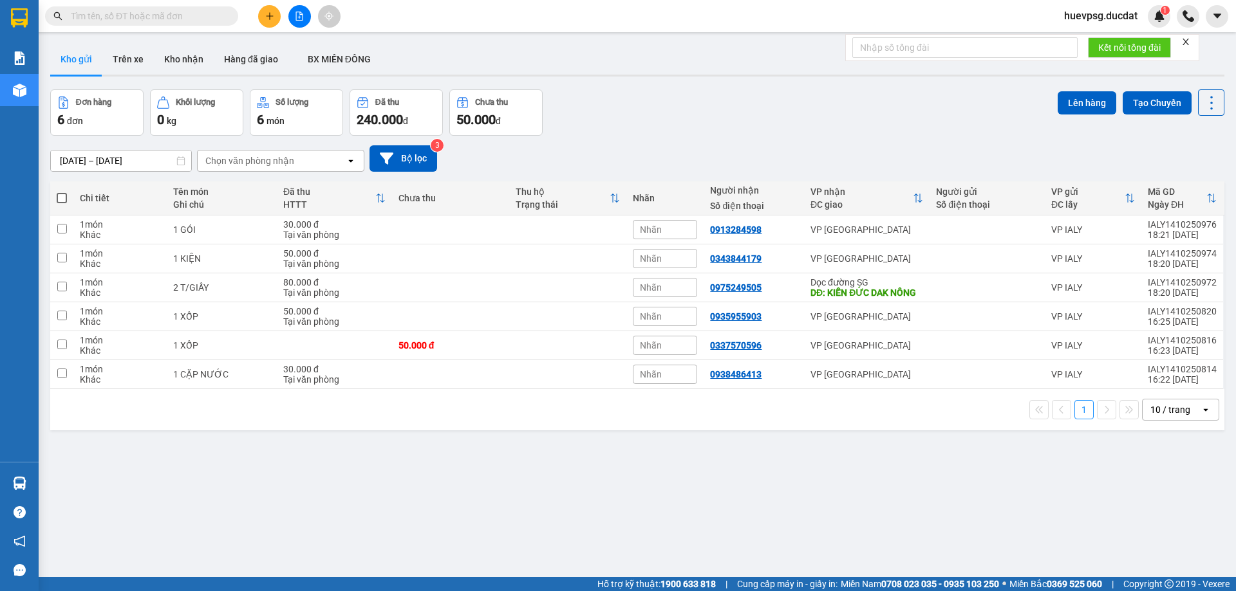
click at [191, 21] on input "text" at bounding box center [147, 16] width 152 height 14
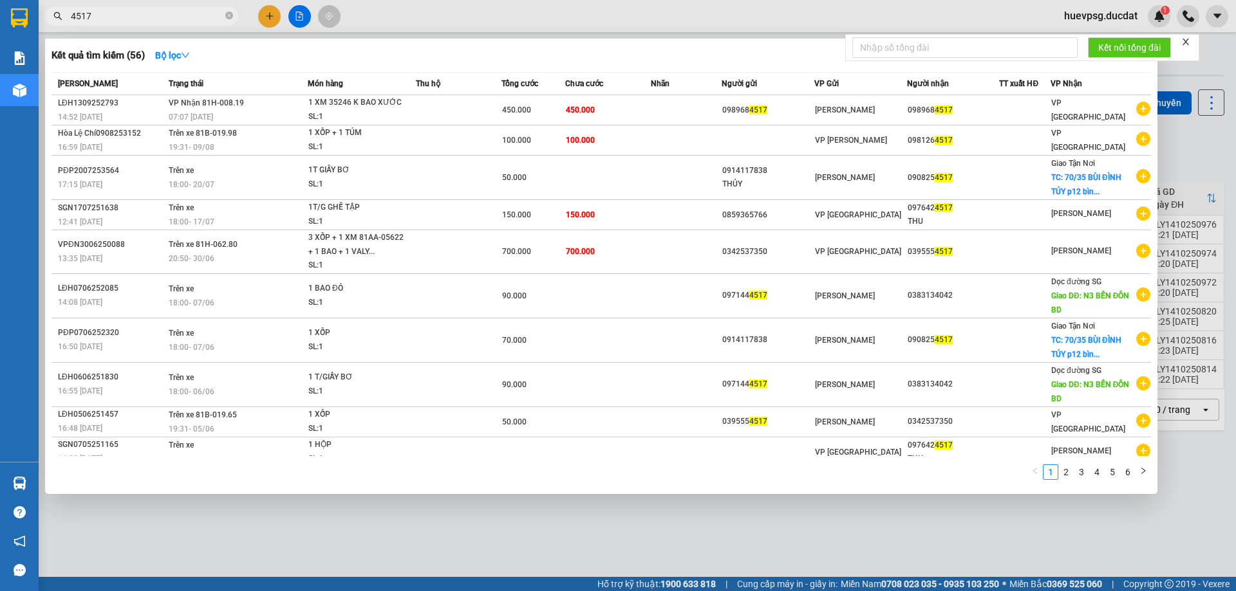
click at [1139, 588] on div at bounding box center [618, 295] width 1236 height 591
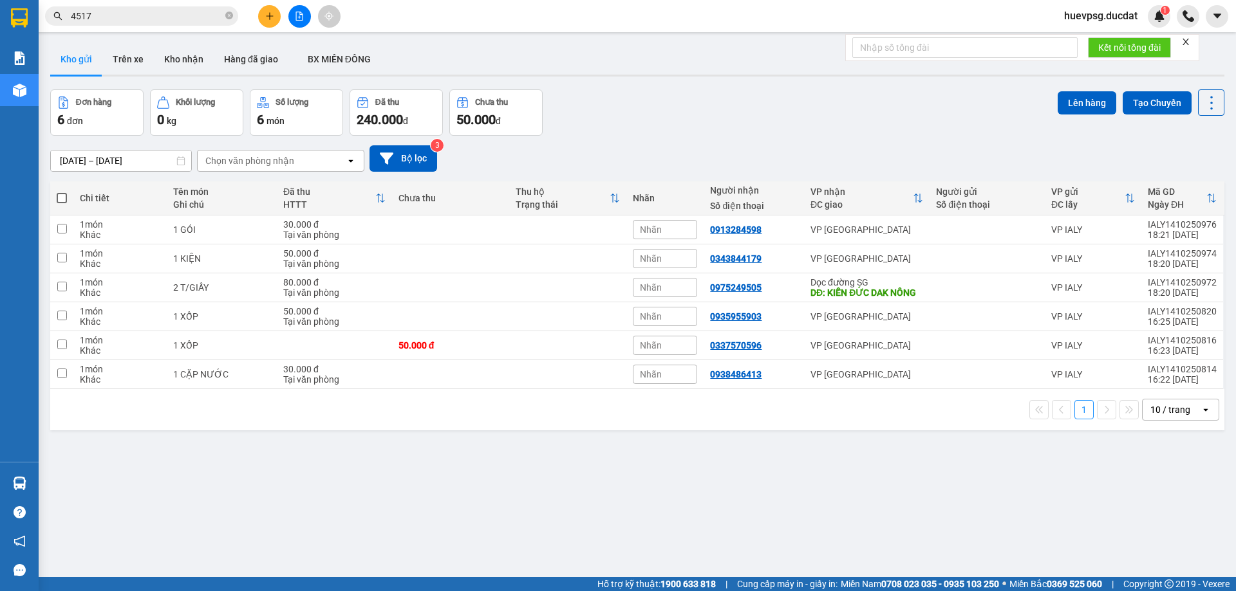
click at [109, 509] on div "ver 1.8.147 Kho gửi Trên xe Kho nhận Hàng đã giao BX MIỀN ĐÔNG Đơn hàng 6 đơn K…" at bounding box center [637, 334] width 1184 height 591
click at [421, 164] on button "Bộ lọc" at bounding box center [403, 158] width 68 height 26
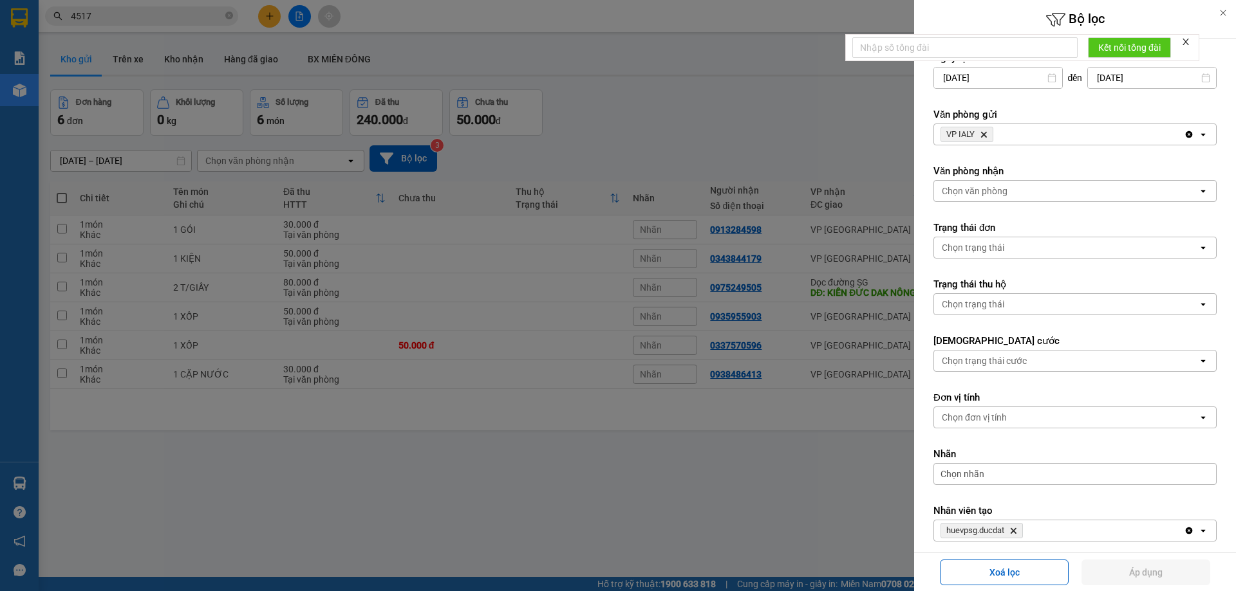
click at [270, 15] on div at bounding box center [618, 295] width 1236 height 591
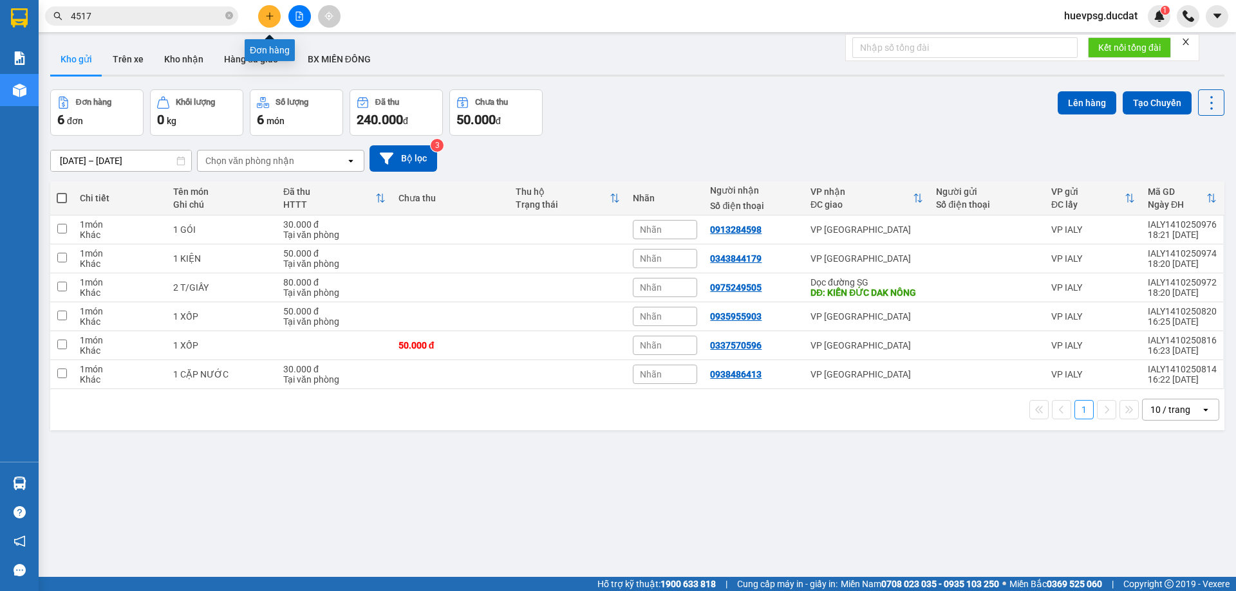
click at [268, 17] on icon "plus" at bounding box center [269, 16] width 9 height 9
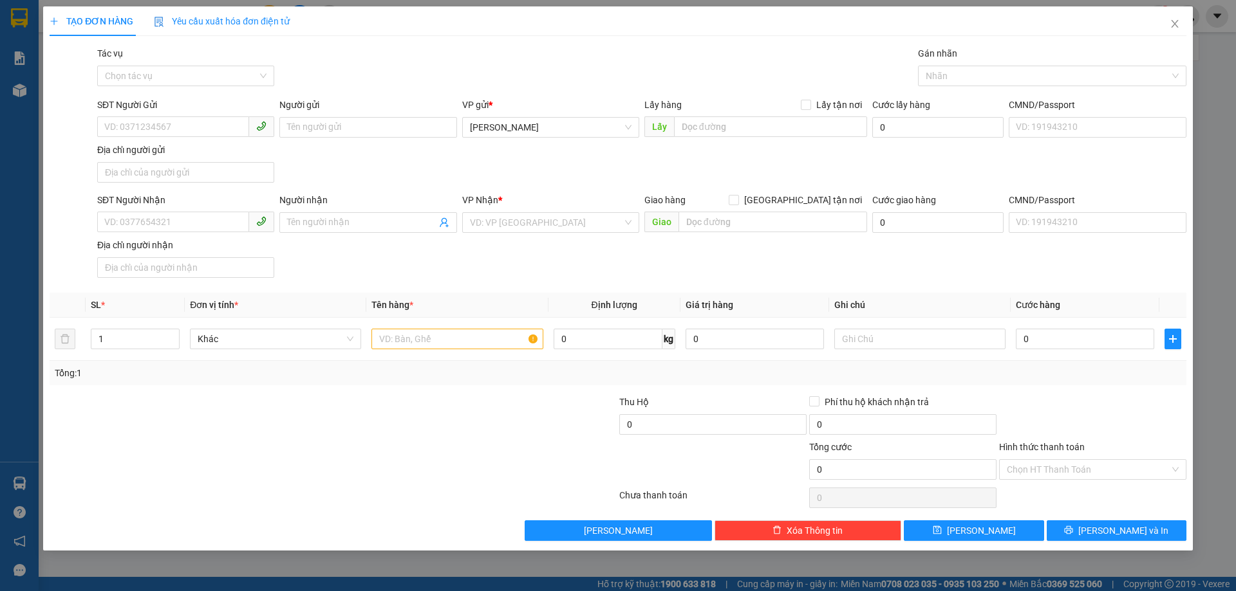
click at [574, 116] on div "VP gửi *" at bounding box center [550, 107] width 177 height 19
click at [562, 124] on span "[PERSON_NAME]" at bounding box center [551, 127] width 162 height 19
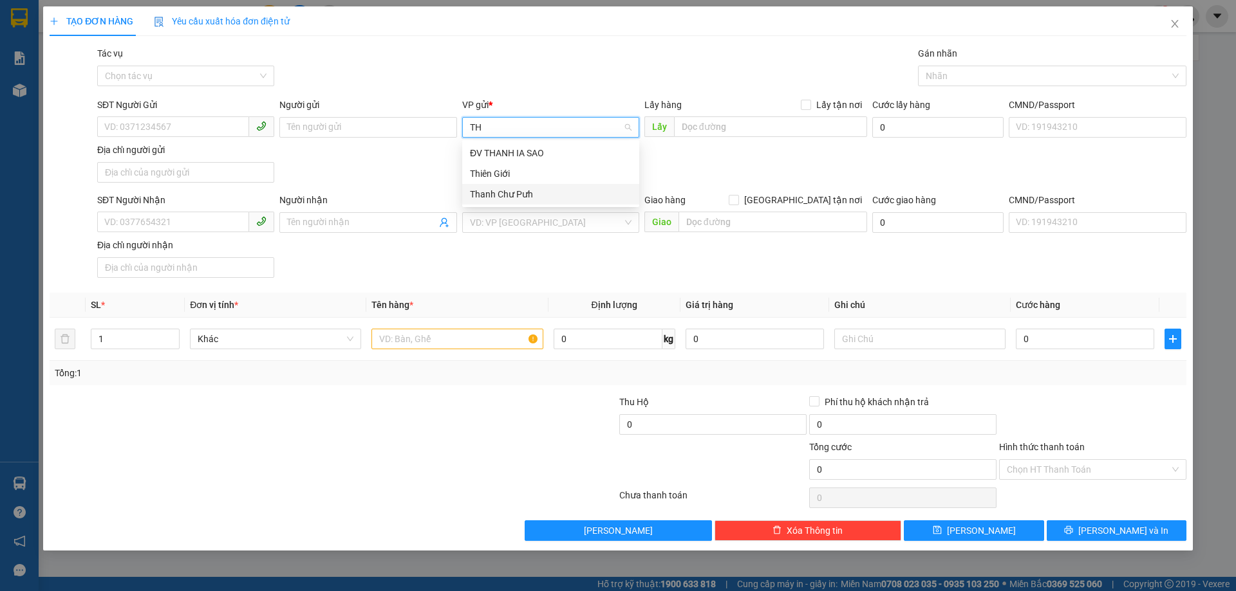
click at [519, 192] on div "Thanh Chư Pưh" at bounding box center [551, 194] width 162 height 14
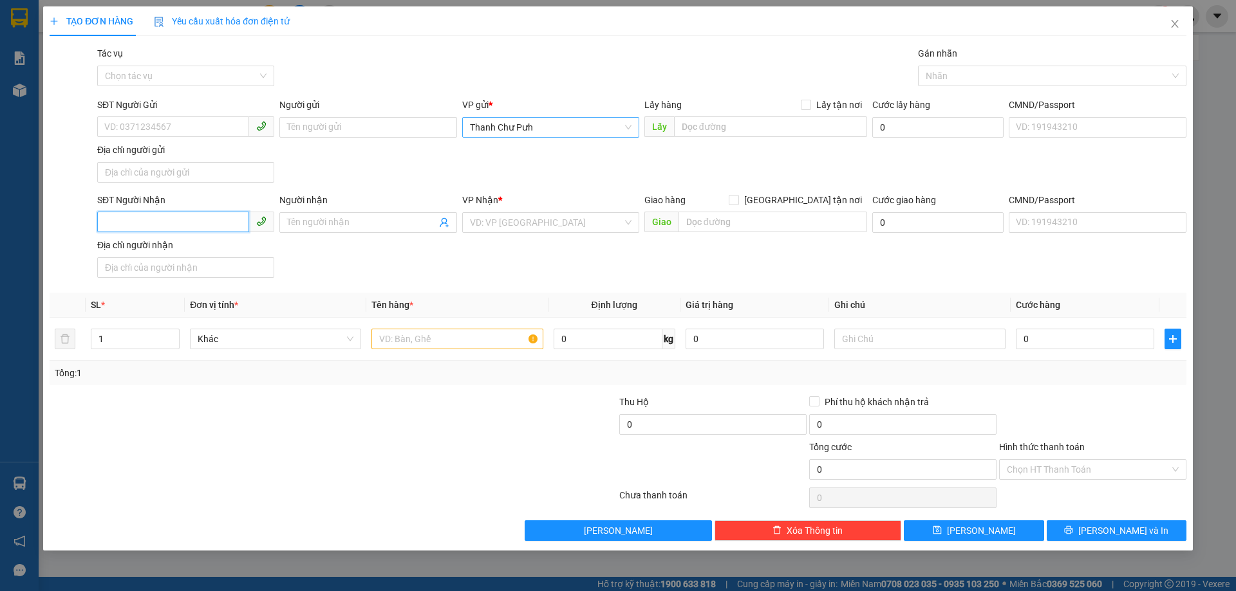
click at [128, 225] on input "SĐT Người Nhận" at bounding box center [173, 222] width 152 height 21
click at [495, 227] on input "search" at bounding box center [546, 222] width 153 height 19
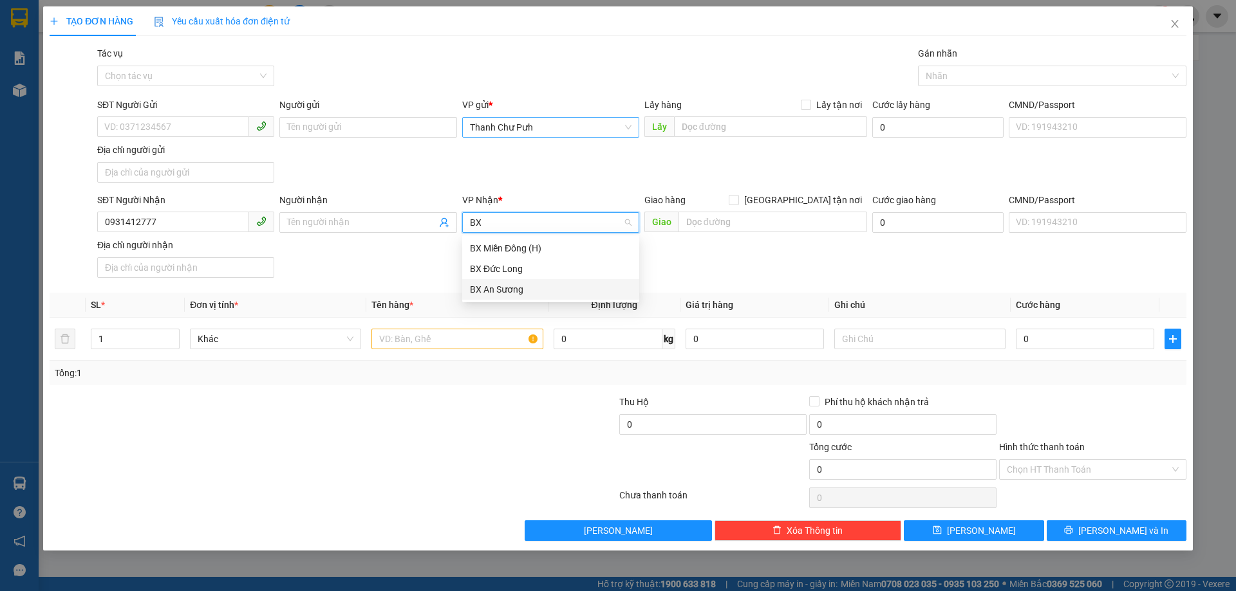
click at [514, 289] on div "BX An Sương" at bounding box center [551, 290] width 162 height 14
click at [488, 341] on input "text" at bounding box center [456, 339] width 171 height 21
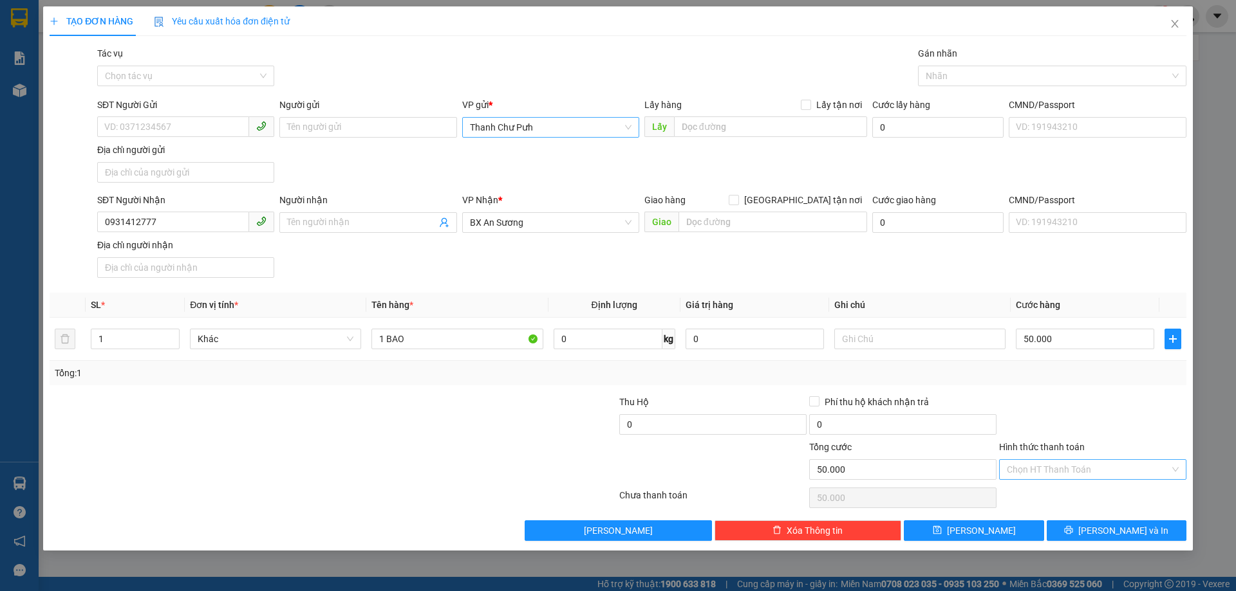
click at [1028, 474] on input "Hình thức thanh toán" at bounding box center [1088, 469] width 163 height 19
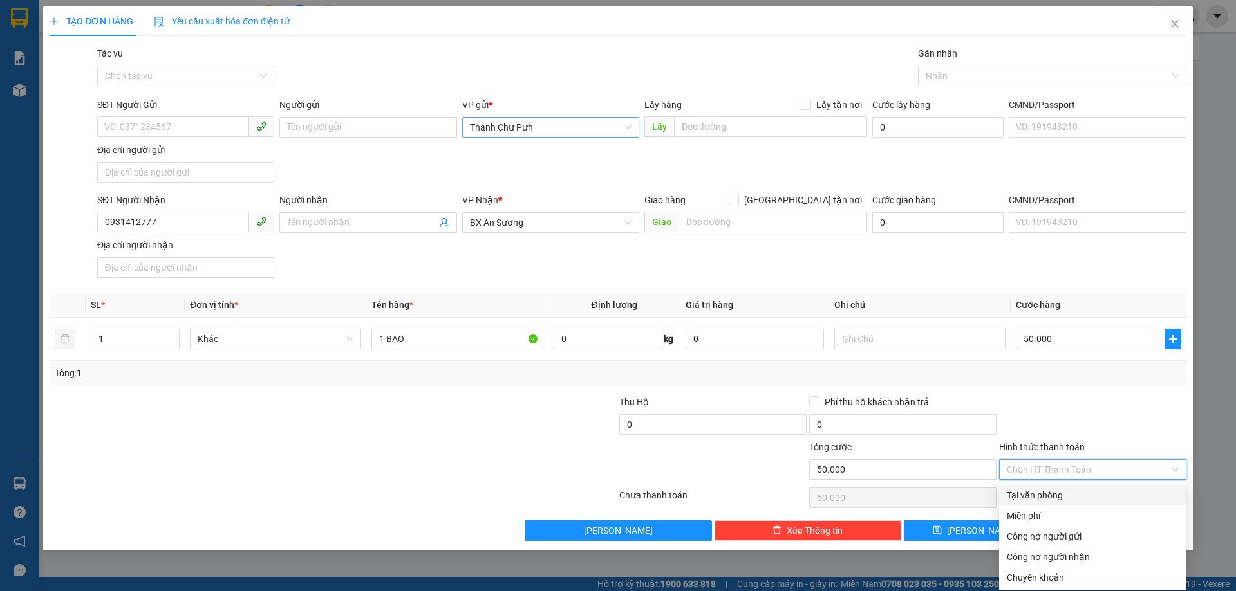
click at [1034, 497] on div "Tại văn phòng" at bounding box center [1093, 495] width 172 height 14
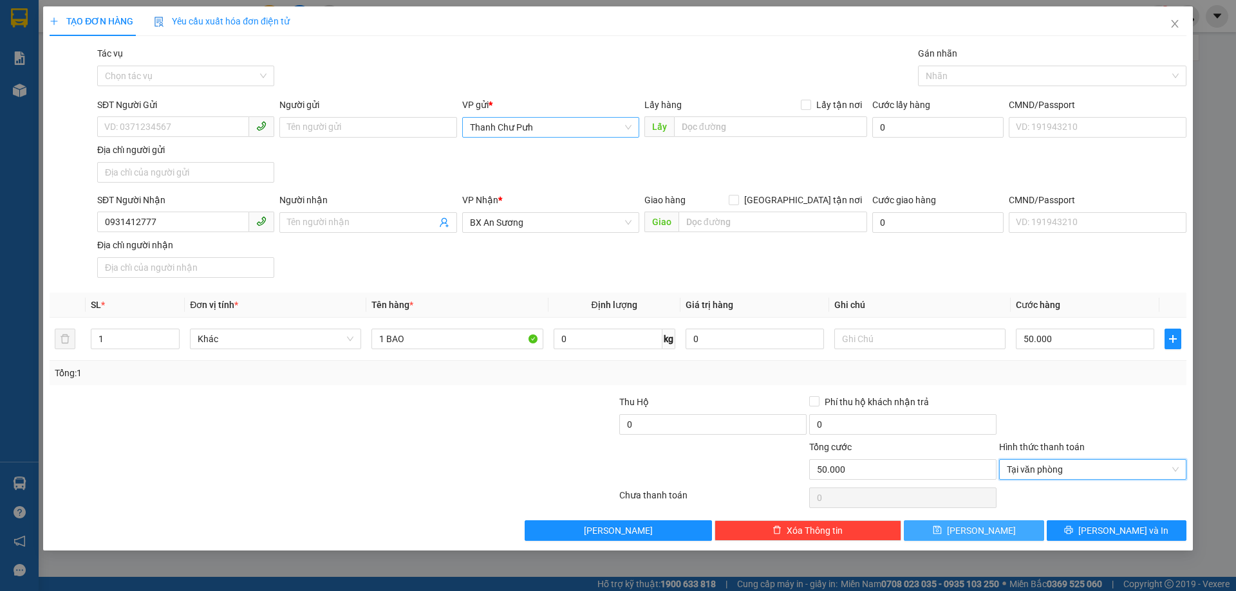
click at [1008, 534] on button "[PERSON_NAME]" at bounding box center [974, 531] width 140 height 21
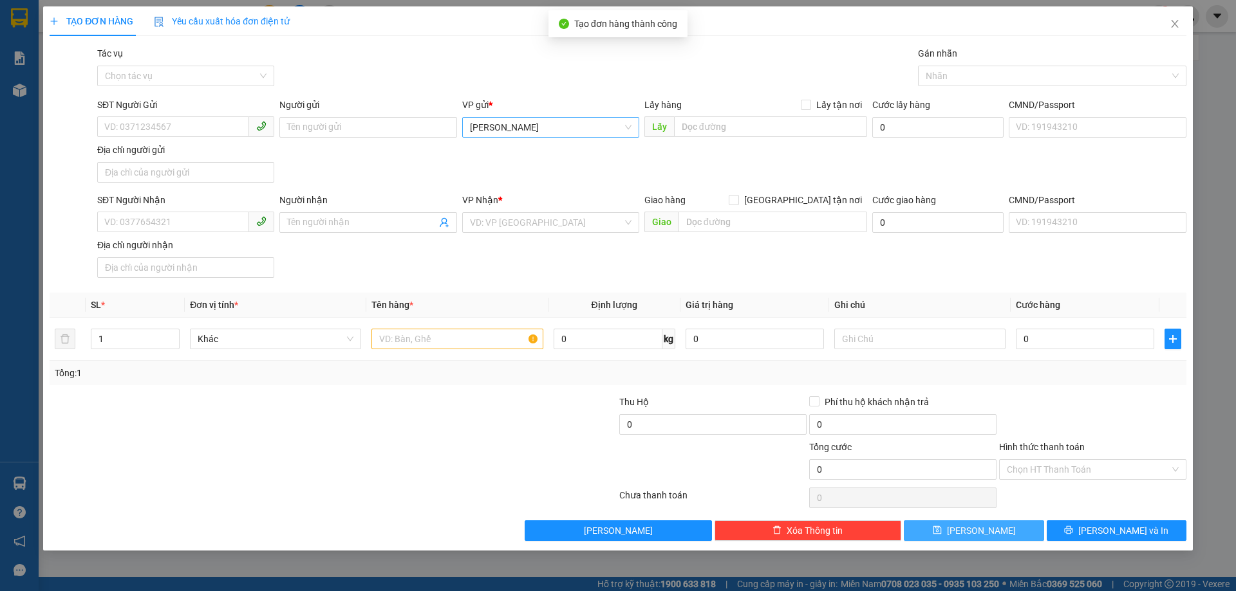
click at [552, 129] on span "[PERSON_NAME]" at bounding box center [551, 127] width 162 height 19
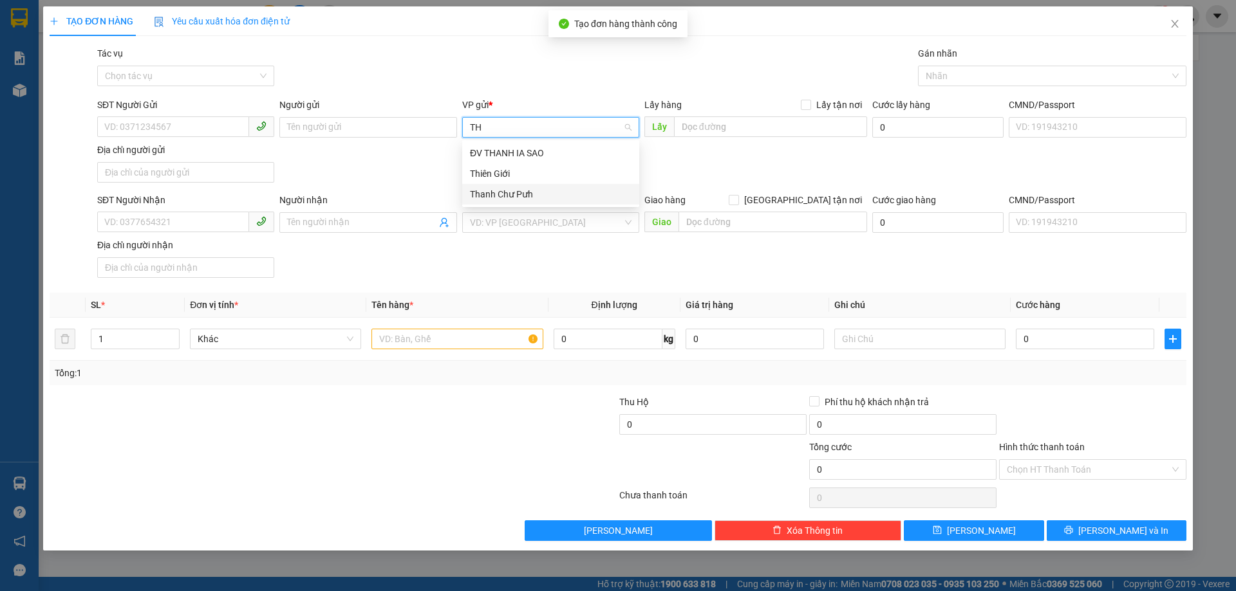
click at [510, 198] on div "Thanh Chư Pưh" at bounding box center [551, 194] width 162 height 14
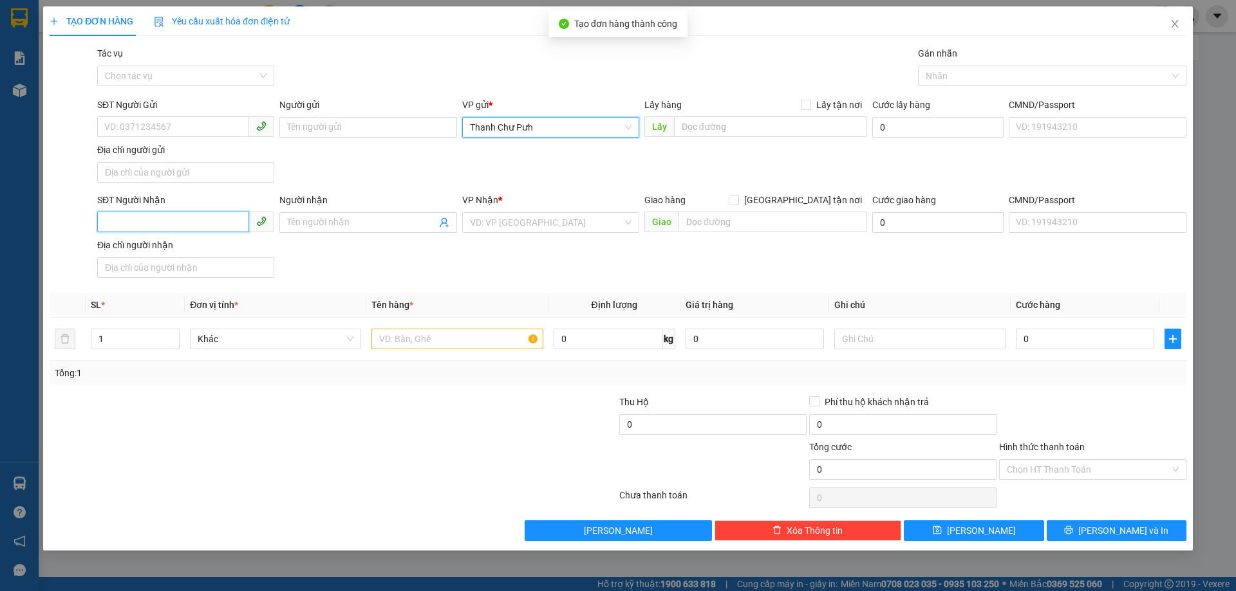
click at [190, 226] on input "SĐT Người Nhận" at bounding box center [173, 222] width 152 height 21
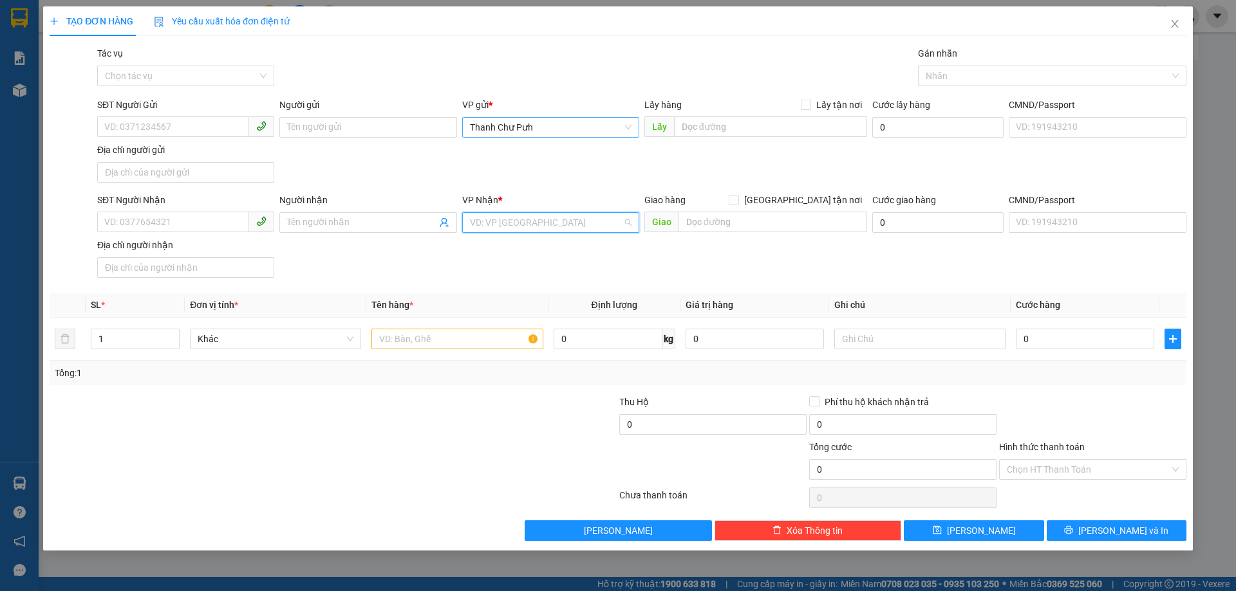
click at [542, 225] on input "search" at bounding box center [546, 222] width 153 height 19
click at [505, 288] on div "BX An Sương" at bounding box center [551, 290] width 162 height 14
click at [204, 219] on input "SĐT Người Nhận" at bounding box center [173, 222] width 152 height 21
click at [451, 336] on input "text" at bounding box center [456, 339] width 171 height 21
click at [1112, 465] on input "Hình thức thanh toán" at bounding box center [1088, 469] width 163 height 19
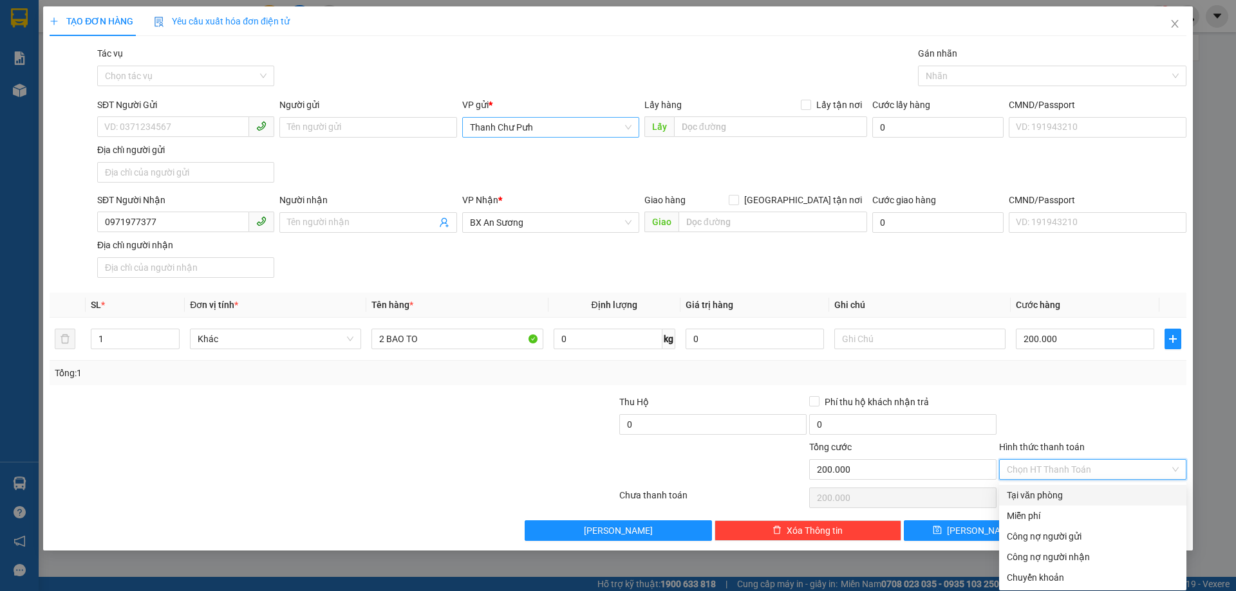
click at [1070, 492] on div "Tại văn phòng" at bounding box center [1093, 495] width 172 height 14
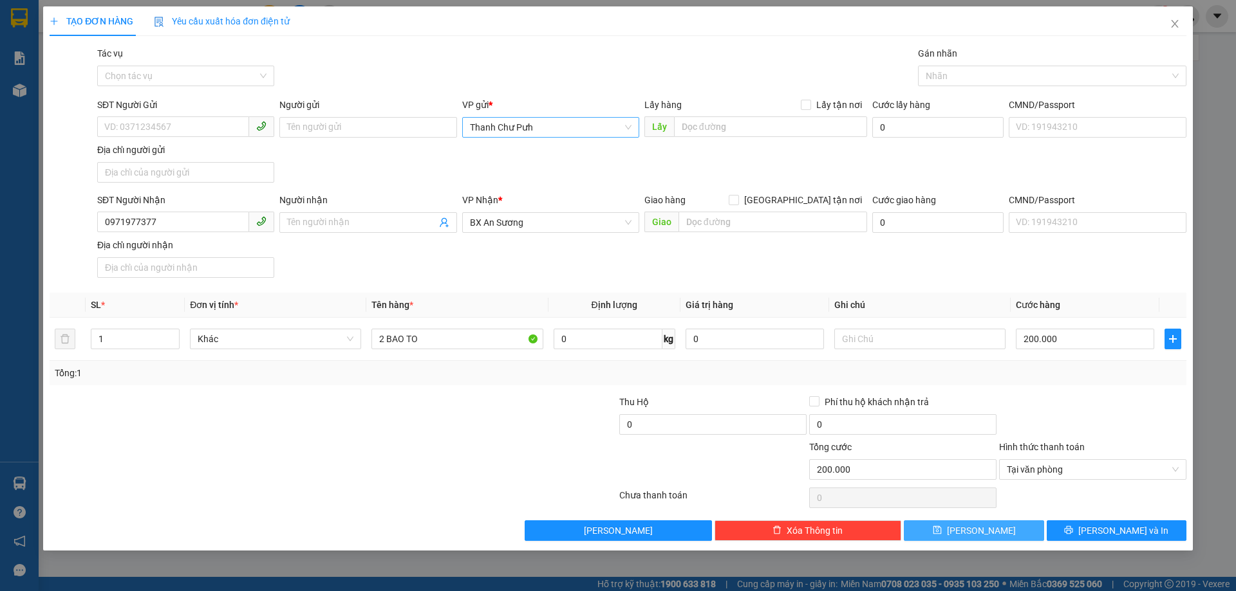
click at [1003, 525] on button "[PERSON_NAME]" at bounding box center [974, 531] width 140 height 21
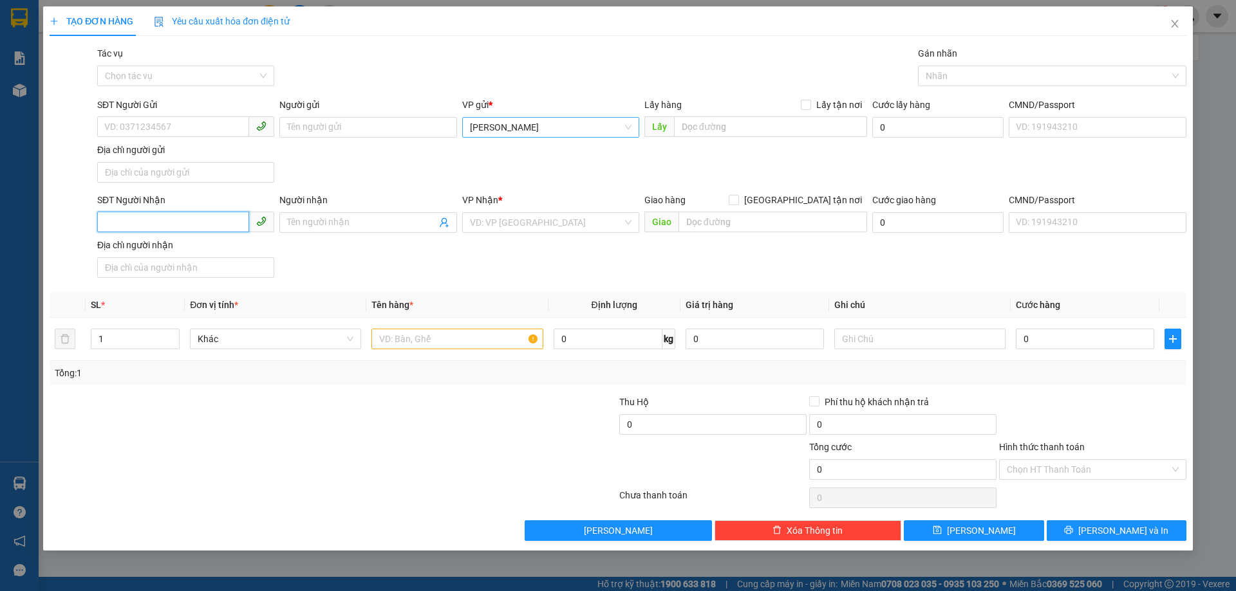
click at [200, 221] on input "SĐT Người Nhận" at bounding box center [173, 222] width 152 height 21
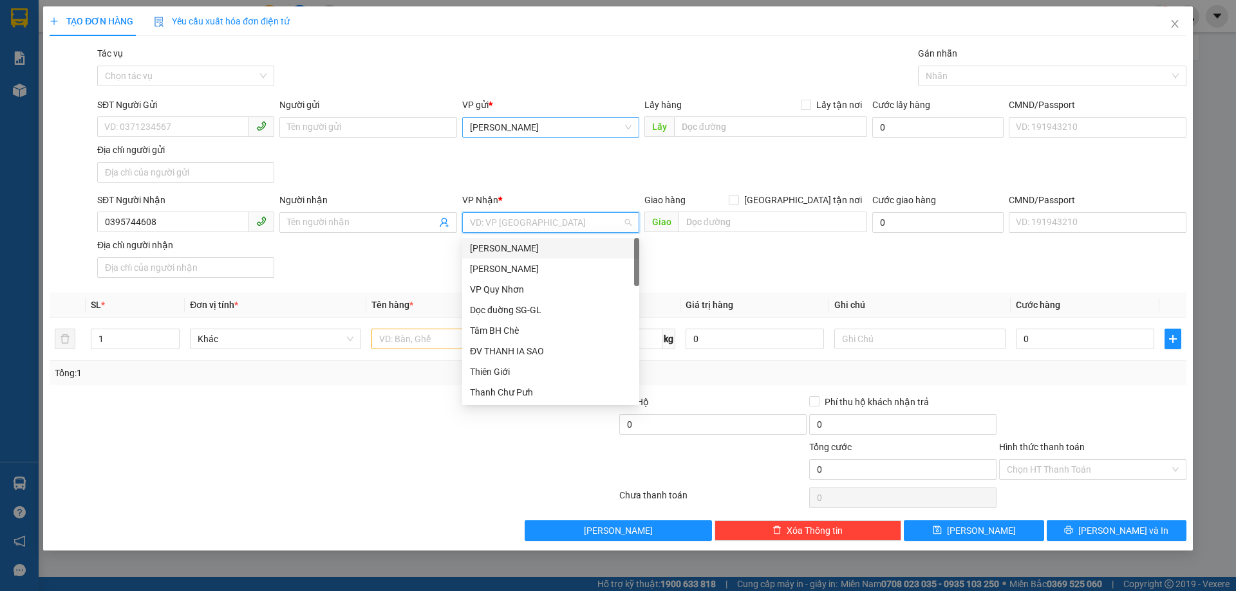
click at [541, 231] on input "search" at bounding box center [546, 222] width 153 height 19
click at [514, 270] on div "VP [GEOGRAPHIC_DATA]" at bounding box center [551, 269] width 162 height 14
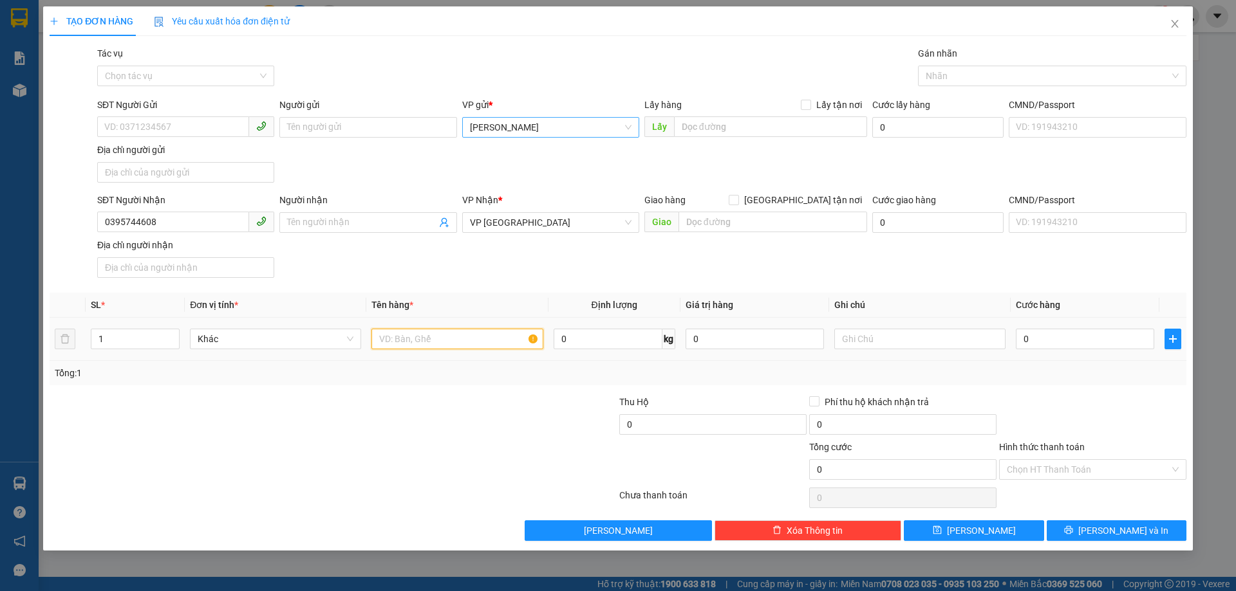
click at [476, 334] on input "text" at bounding box center [456, 339] width 171 height 21
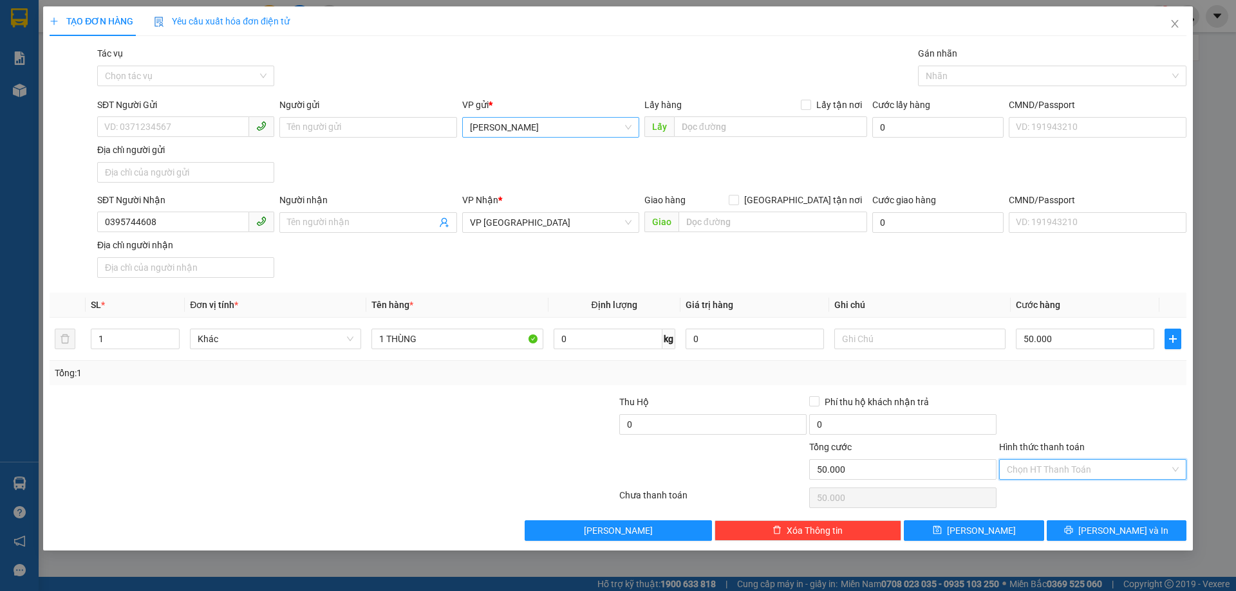
click at [1080, 472] on input "Hình thức thanh toán" at bounding box center [1088, 469] width 163 height 19
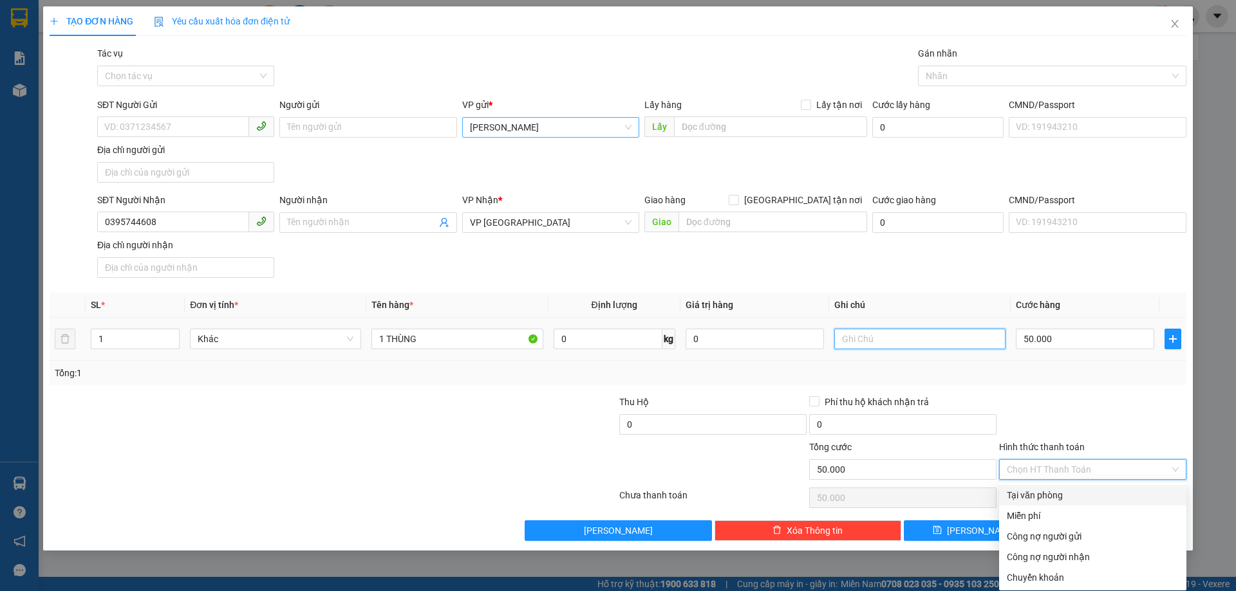
click at [944, 346] on input "text" at bounding box center [919, 339] width 171 height 21
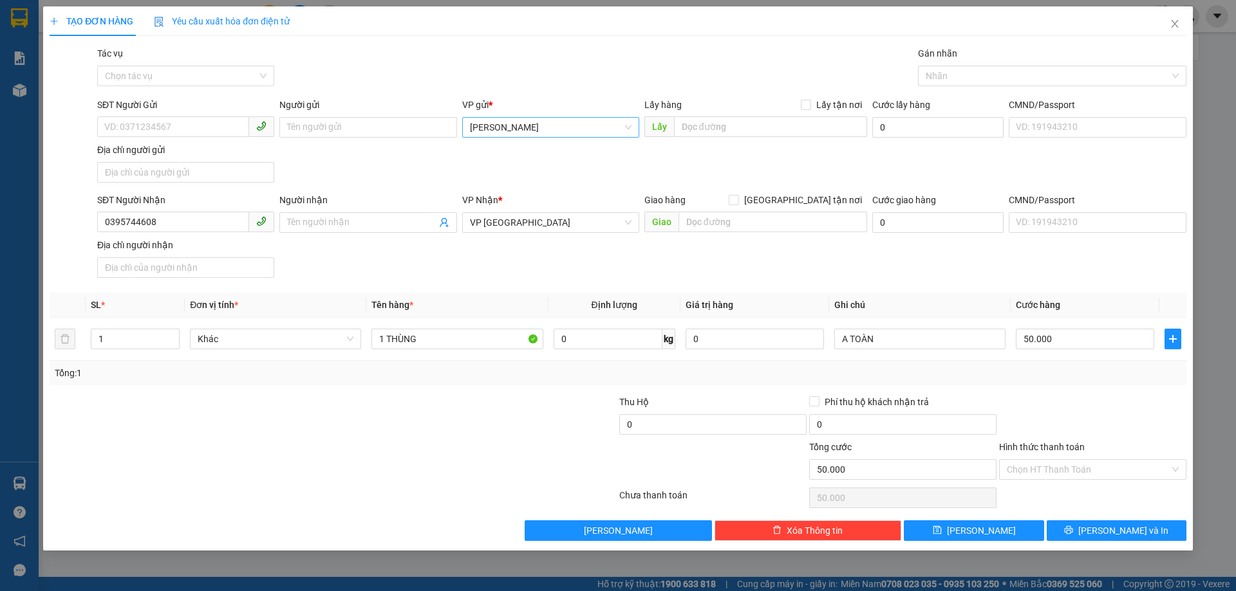
click at [1096, 458] on div "Hình thức thanh toán" at bounding box center [1092, 449] width 187 height 19
click at [1071, 488] on div "Chọn HT Thanh Toán" at bounding box center [1093, 498] width 190 height 26
click at [1071, 473] on input "Hình thức thanh toán" at bounding box center [1088, 469] width 163 height 19
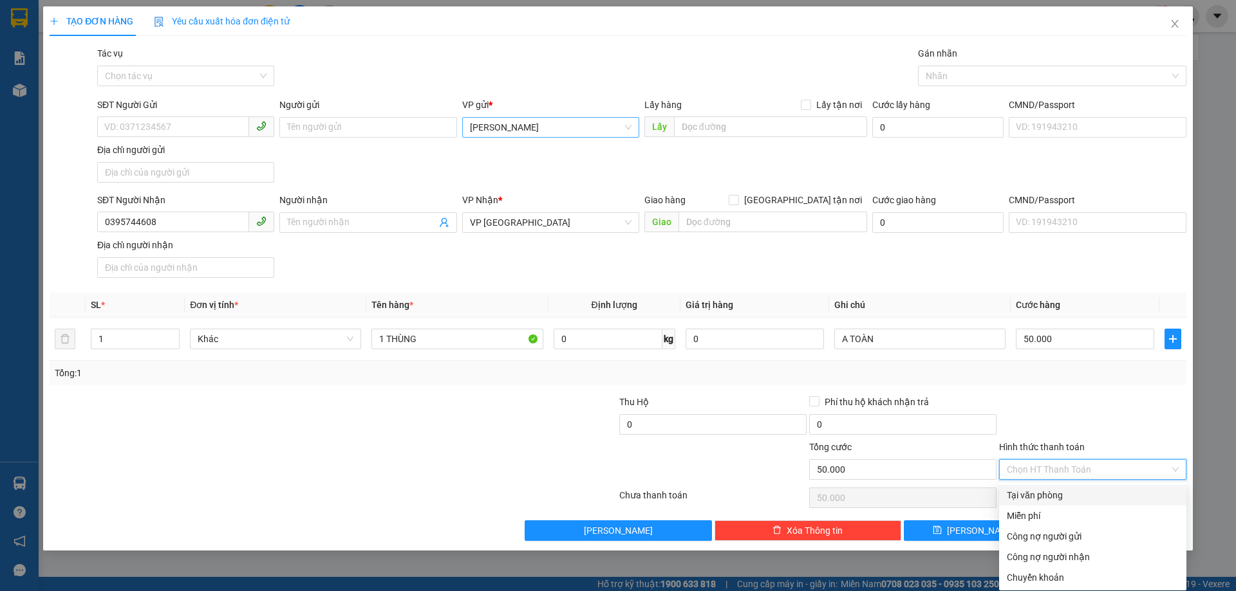
click at [1040, 490] on div "Tại văn phòng" at bounding box center [1093, 495] width 172 height 14
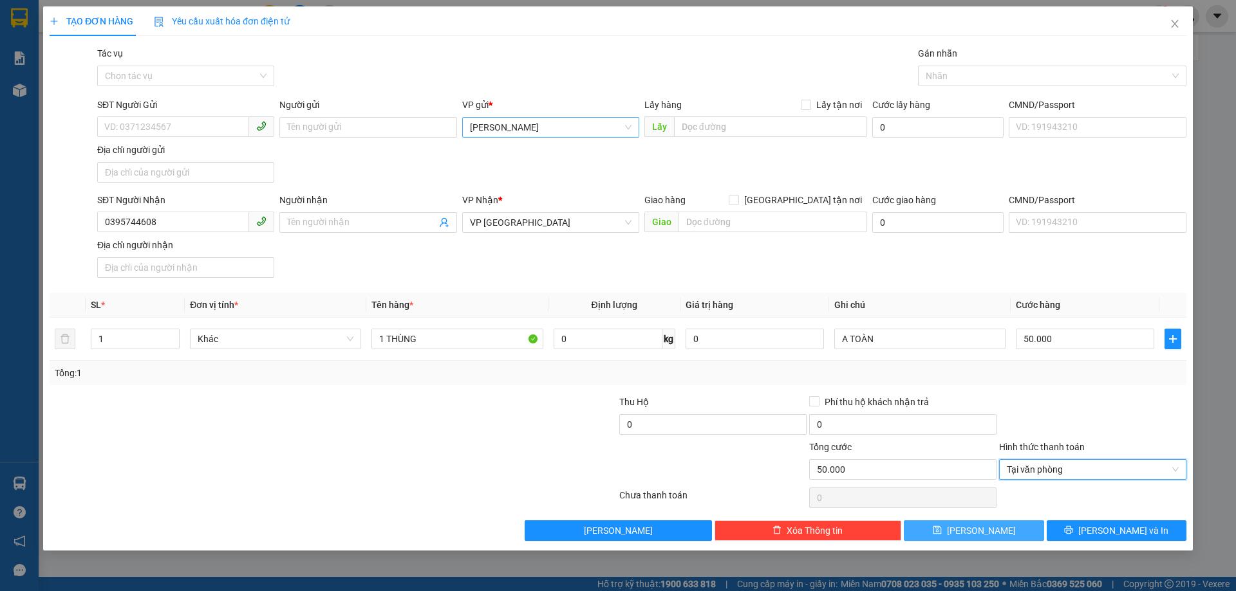
click at [1001, 537] on button "[PERSON_NAME]" at bounding box center [974, 531] width 140 height 21
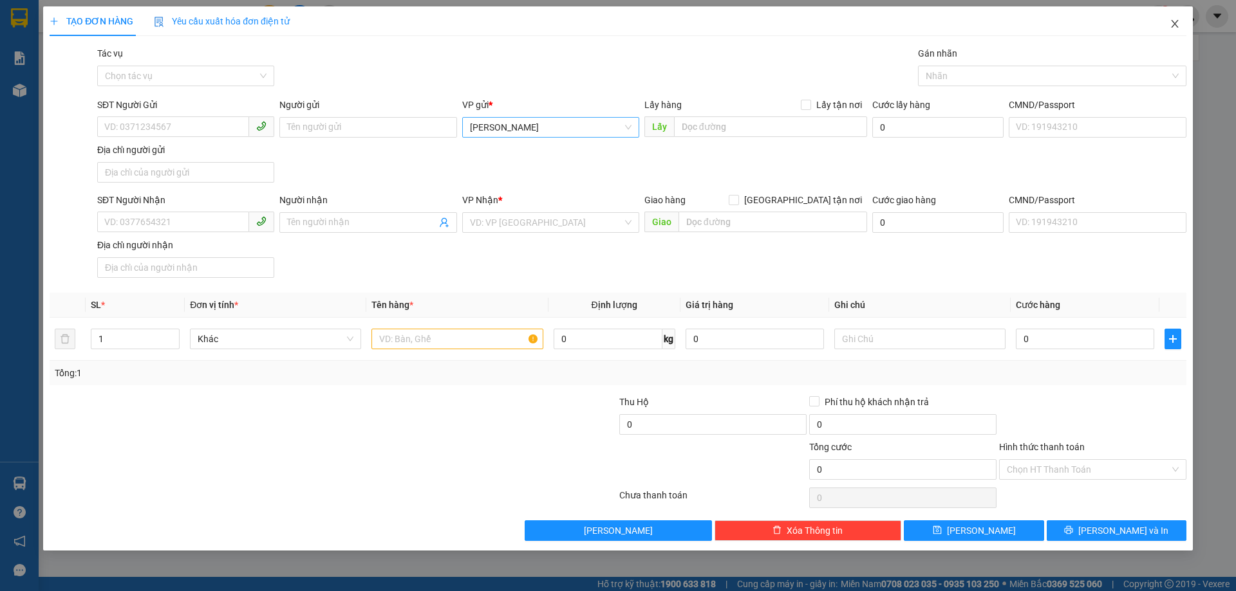
click at [1176, 21] on icon "close" at bounding box center [1174, 24] width 10 height 10
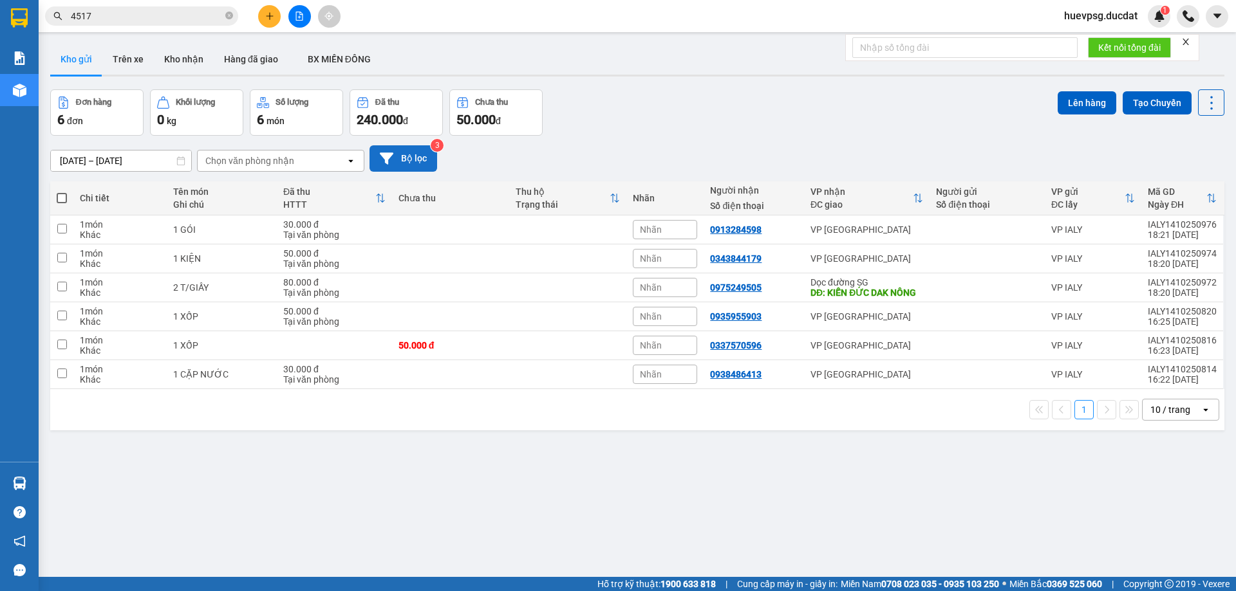
click at [413, 163] on button "Bộ lọc" at bounding box center [403, 158] width 68 height 26
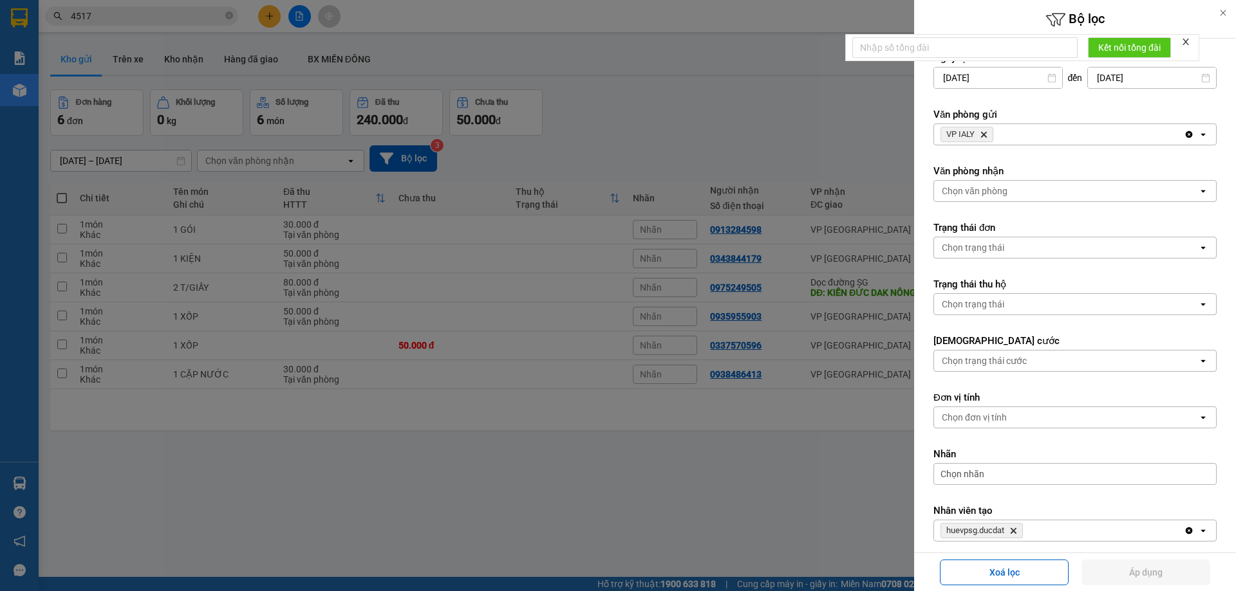
click at [986, 130] on span "VP IALY Delete" at bounding box center [966, 134] width 53 height 15
click at [982, 135] on icon "Delete" at bounding box center [984, 135] width 8 height 8
click at [982, 135] on div "Chọn văn phòng" at bounding box center [975, 134] width 66 height 13
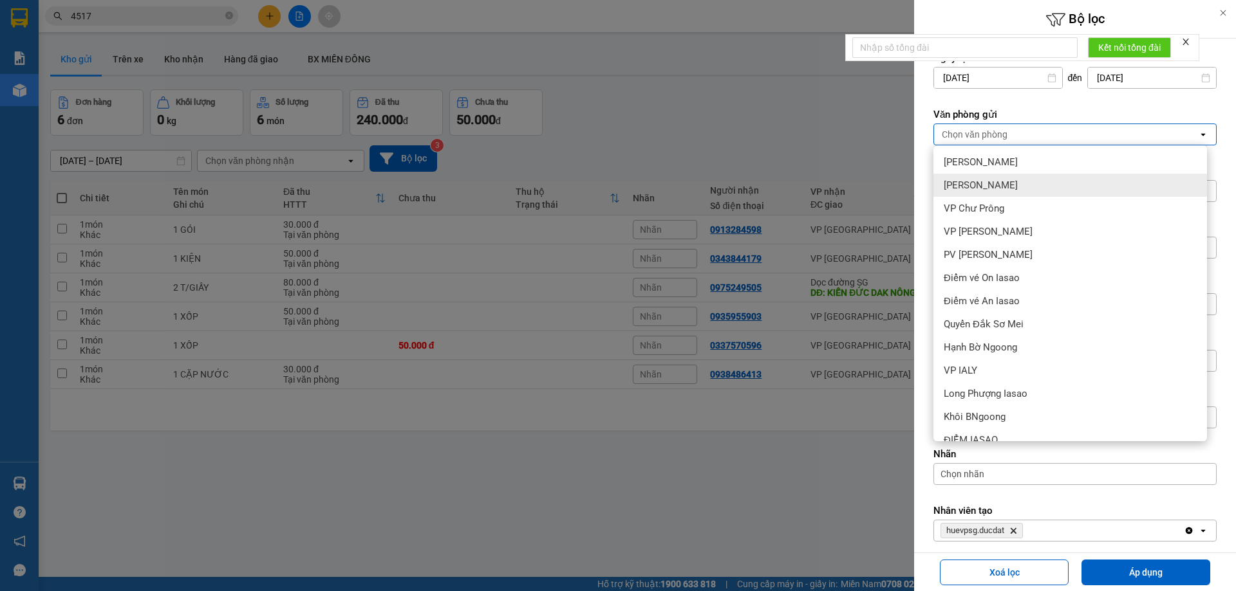
click at [974, 183] on span "[PERSON_NAME]" at bounding box center [981, 185] width 74 height 13
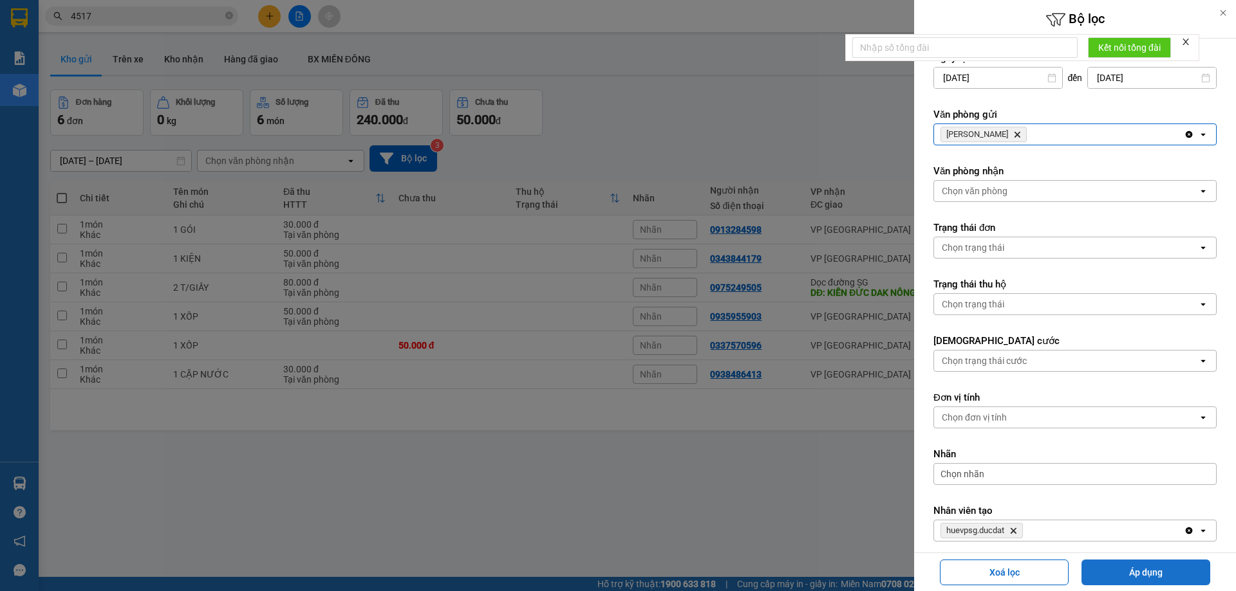
click at [1113, 582] on button "Áp dụng" at bounding box center [1145, 573] width 129 height 26
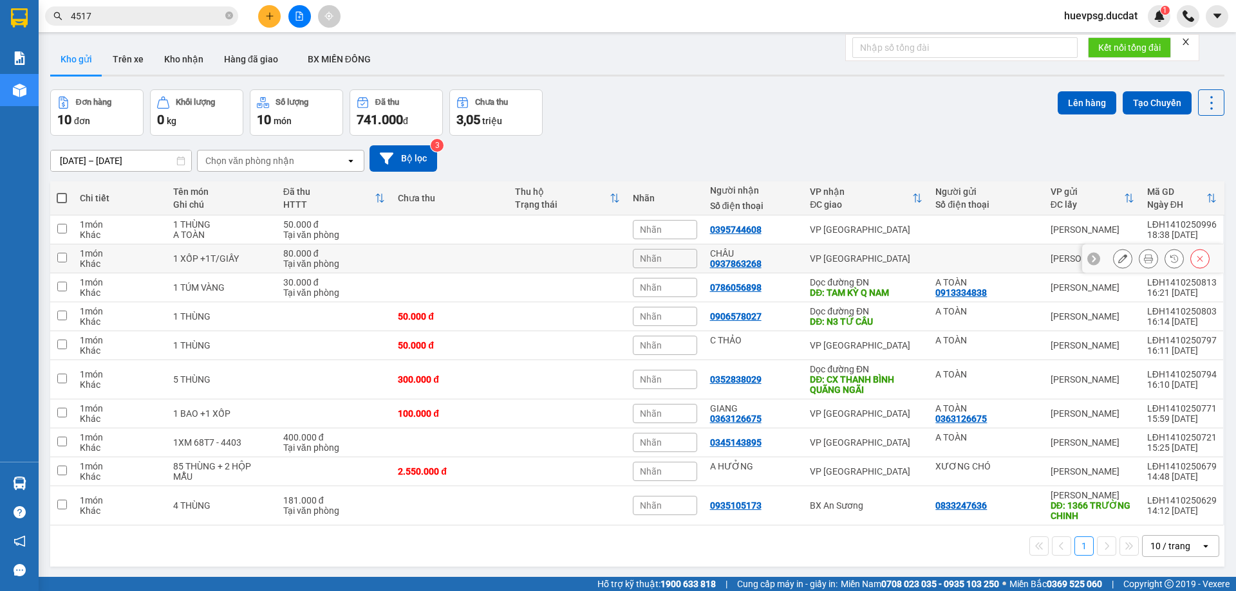
click at [764, 259] on div "CHÂU 0937863268" at bounding box center [754, 258] width 88 height 21
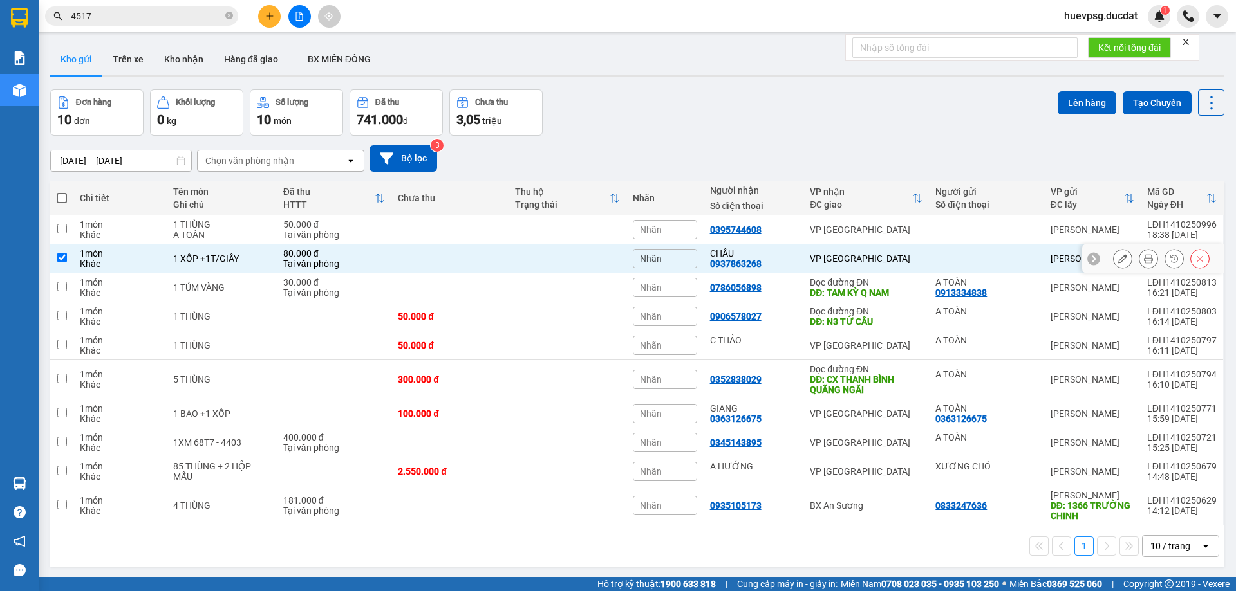
click at [764, 259] on div "CHÂU 0937863268" at bounding box center [754, 258] width 88 height 21
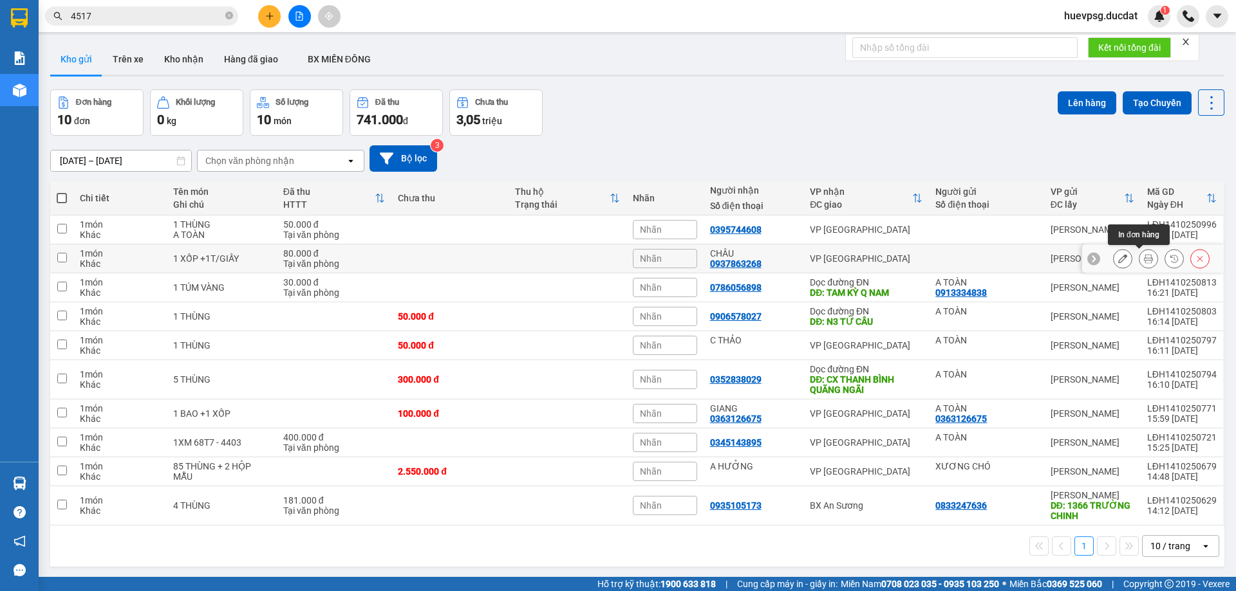
click at [1118, 258] on icon at bounding box center [1122, 258] width 9 height 9
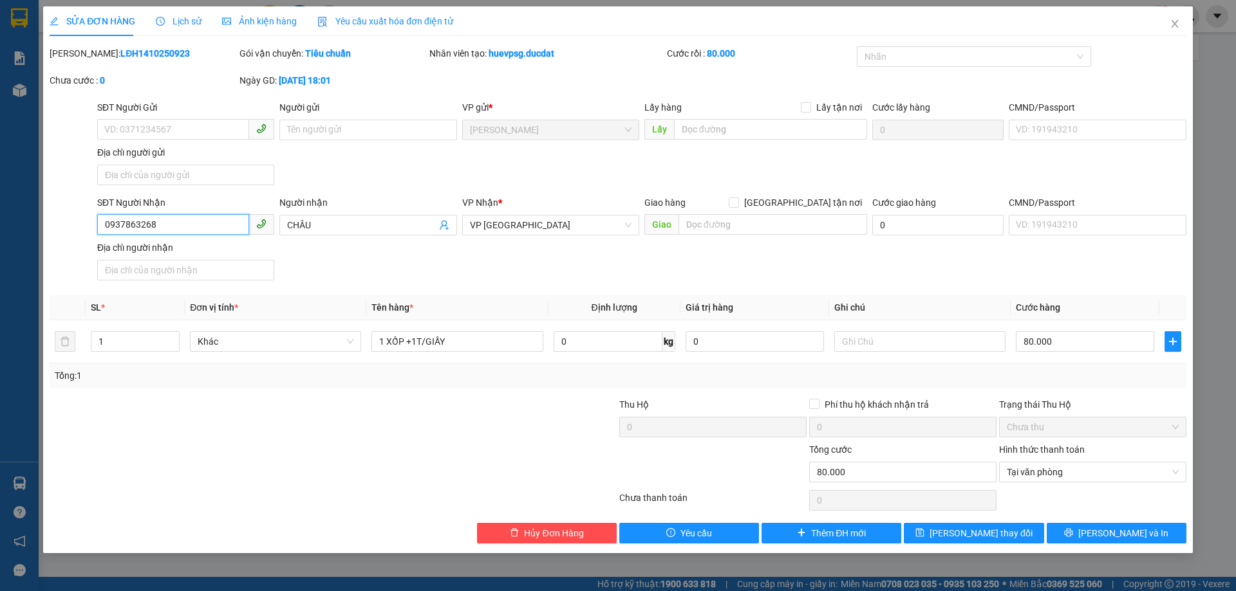
click at [131, 219] on input "0937863268" at bounding box center [173, 224] width 152 height 21
click at [1172, 25] on icon "close" at bounding box center [1174, 24] width 10 height 10
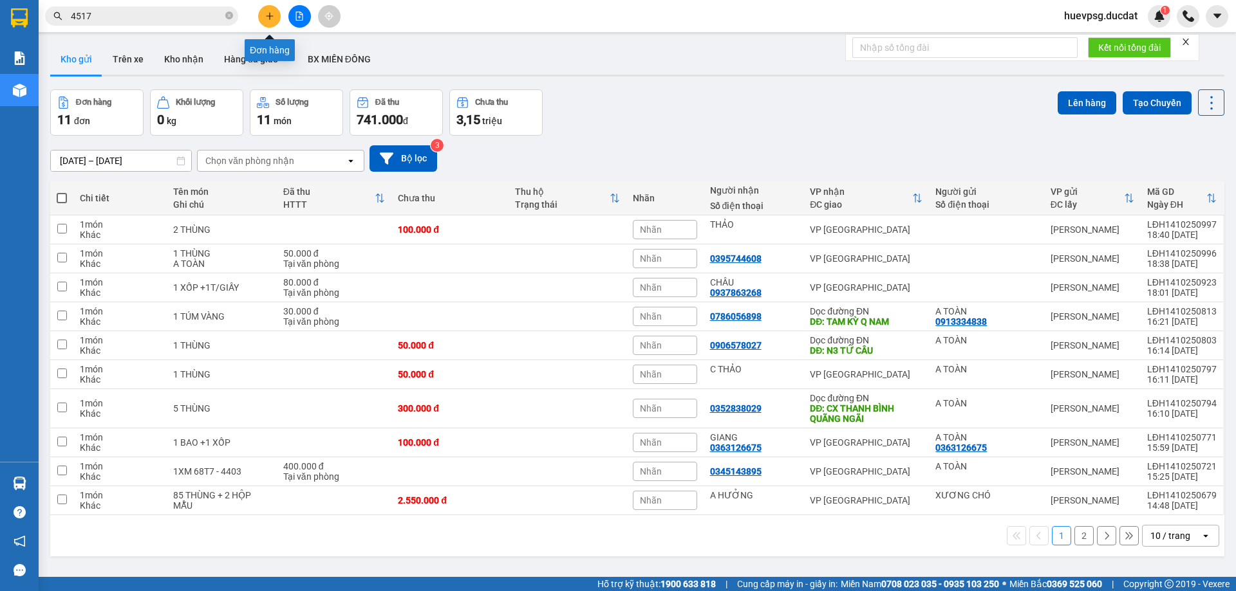
click at [270, 18] on icon "plus" at bounding box center [269, 15] width 1 height 7
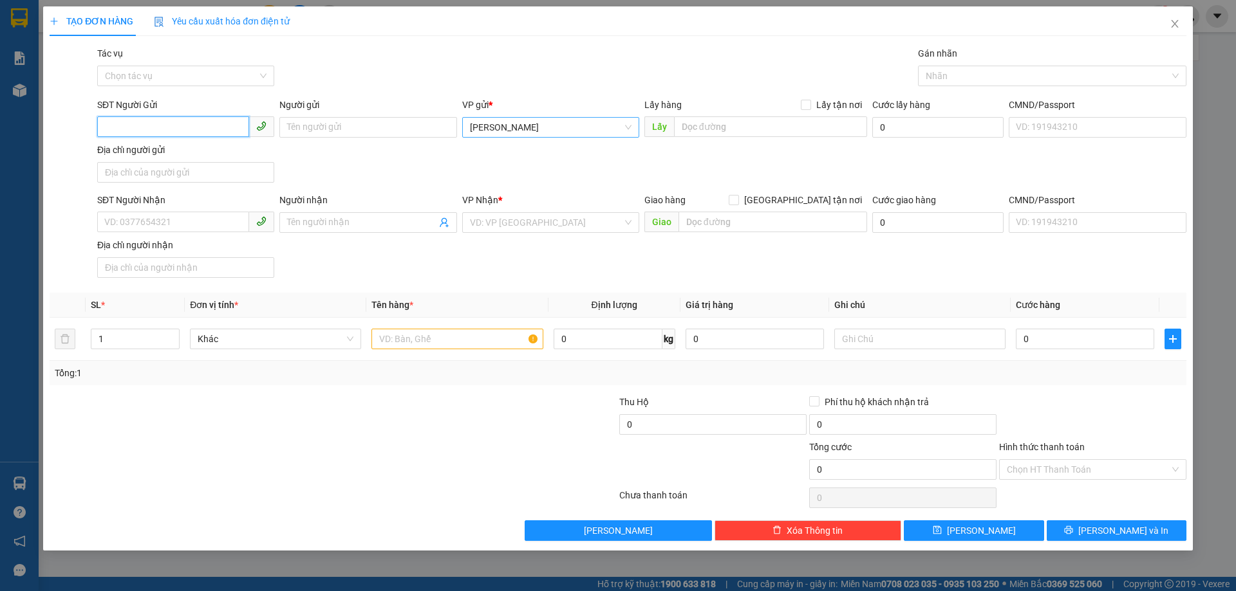
click at [568, 127] on span "[PERSON_NAME]" at bounding box center [551, 127] width 162 height 19
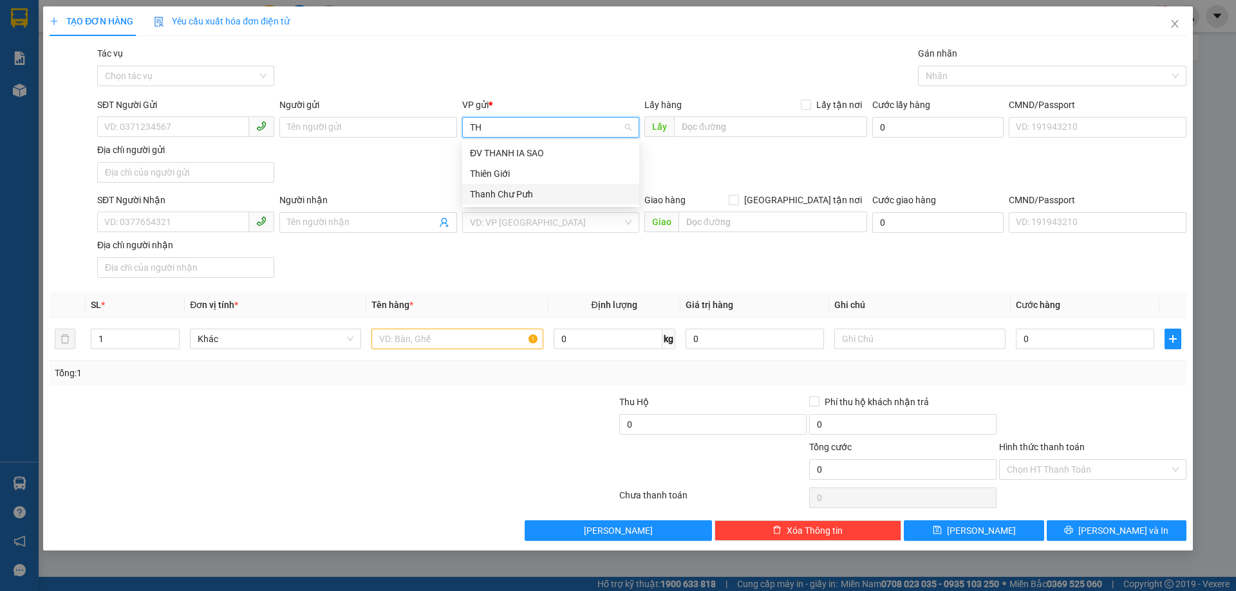
click at [519, 191] on div "Thanh Chư Pưh" at bounding box center [551, 194] width 162 height 14
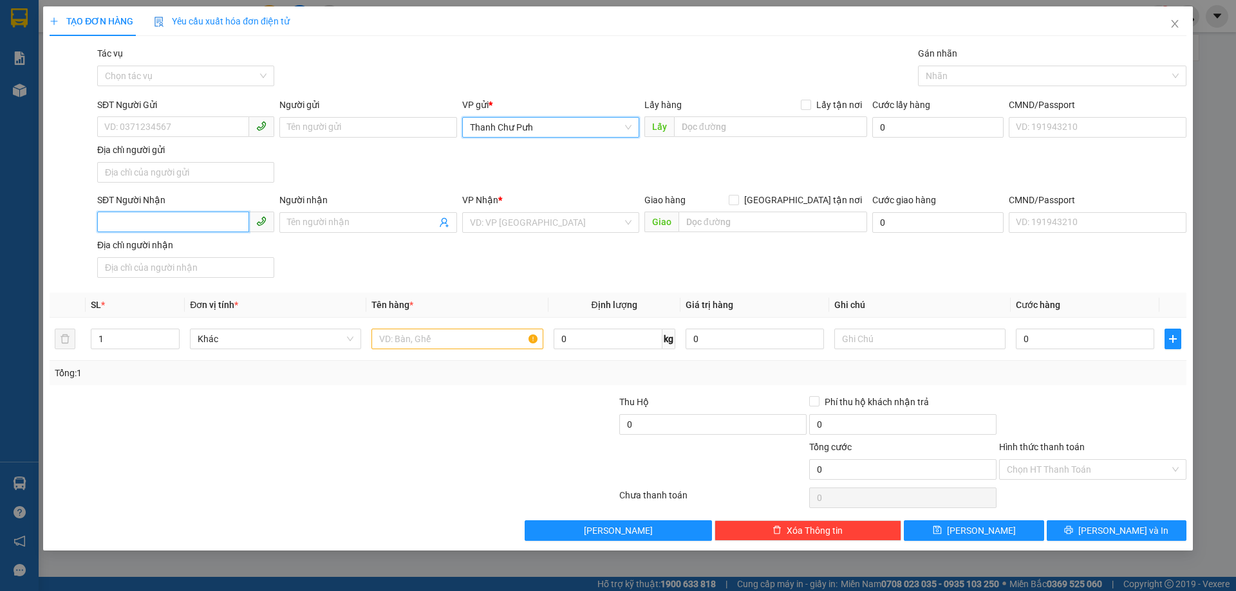
click at [214, 223] on input "SĐT Người Nhận" at bounding box center [173, 222] width 152 height 21
click at [526, 227] on input "search" at bounding box center [546, 222] width 153 height 19
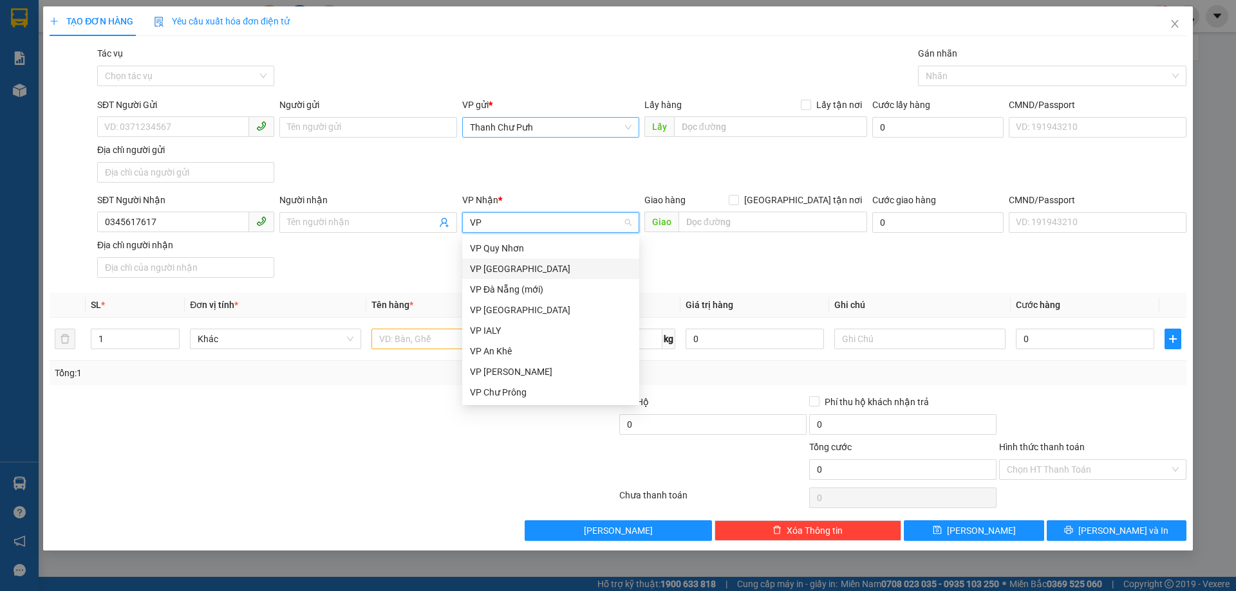
click at [527, 276] on div "VP [GEOGRAPHIC_DATA]" at bounding box center [550, 269] width 177 height 21
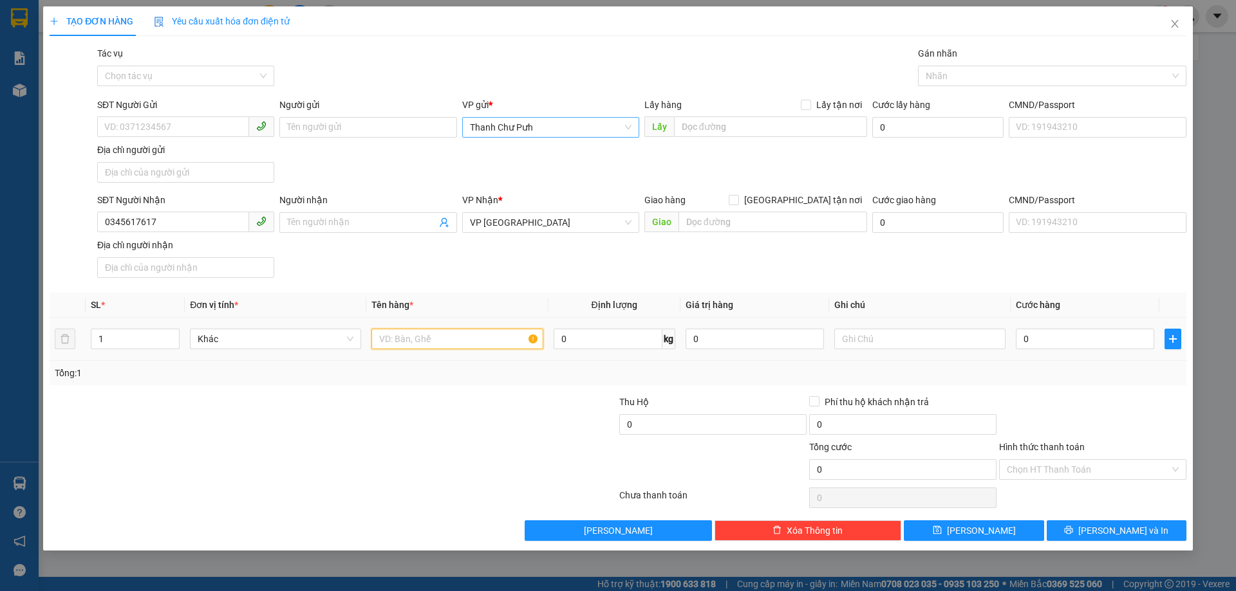
click at [460, 335] on input "text" at bounding box center [456, 339] width 171 height 21
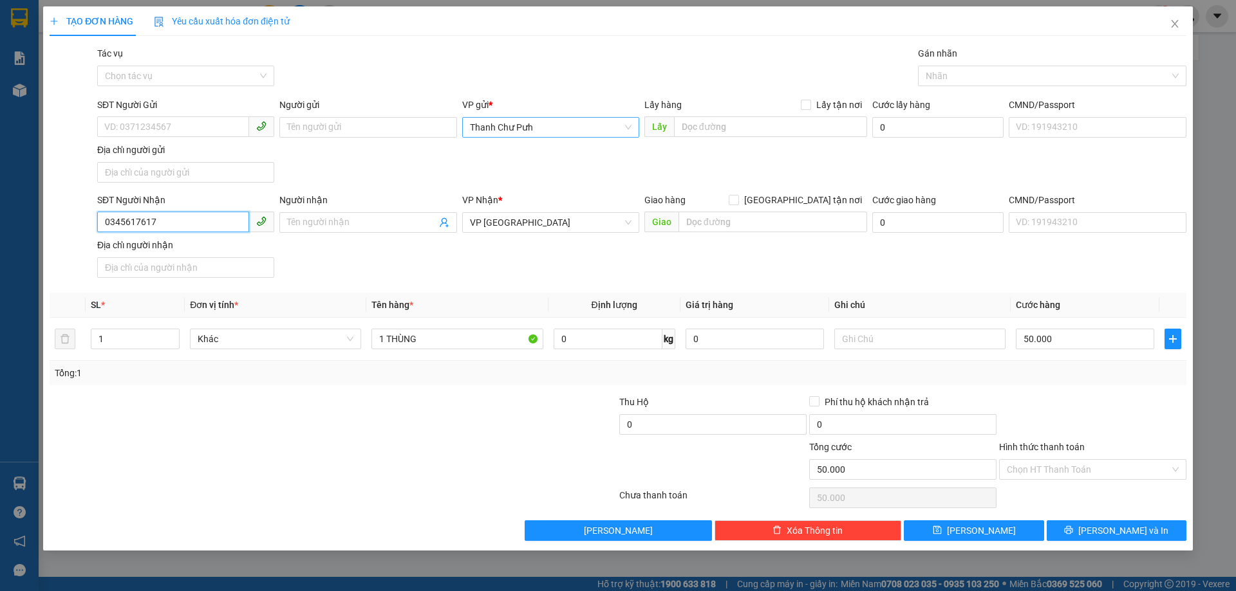
click at [126, 225] on input "0345617617" at bounding box center [173, 222] width 152 height 21
drag, startPoint x: 1014, startPoint y: 532, endPoint x: 1001, endPoint y: 519, distance: 18.7
click at [1014, 534] on button "[PERSON_NAME]" at bounding box center [974, 531] width 140 height 21
click at [162, 55] on div "Tác vụ" at bounding box center [185, 55] width 177 height 19
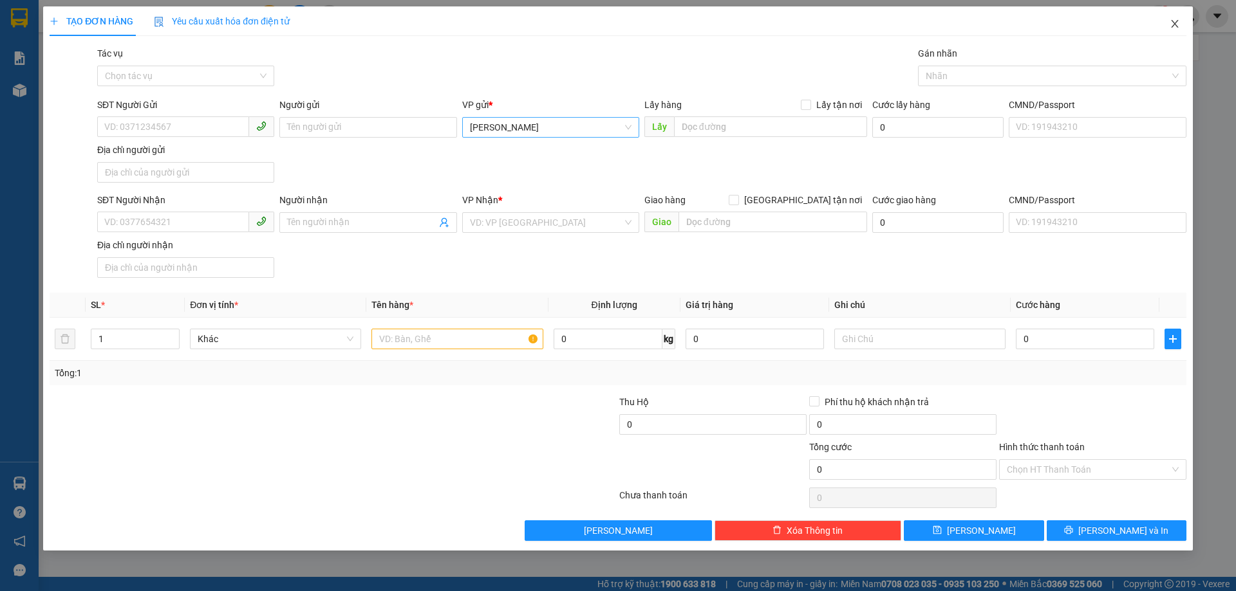
click at [1173, 24] on icon "close" at bounding box center [1174, 24] width 10 height 10
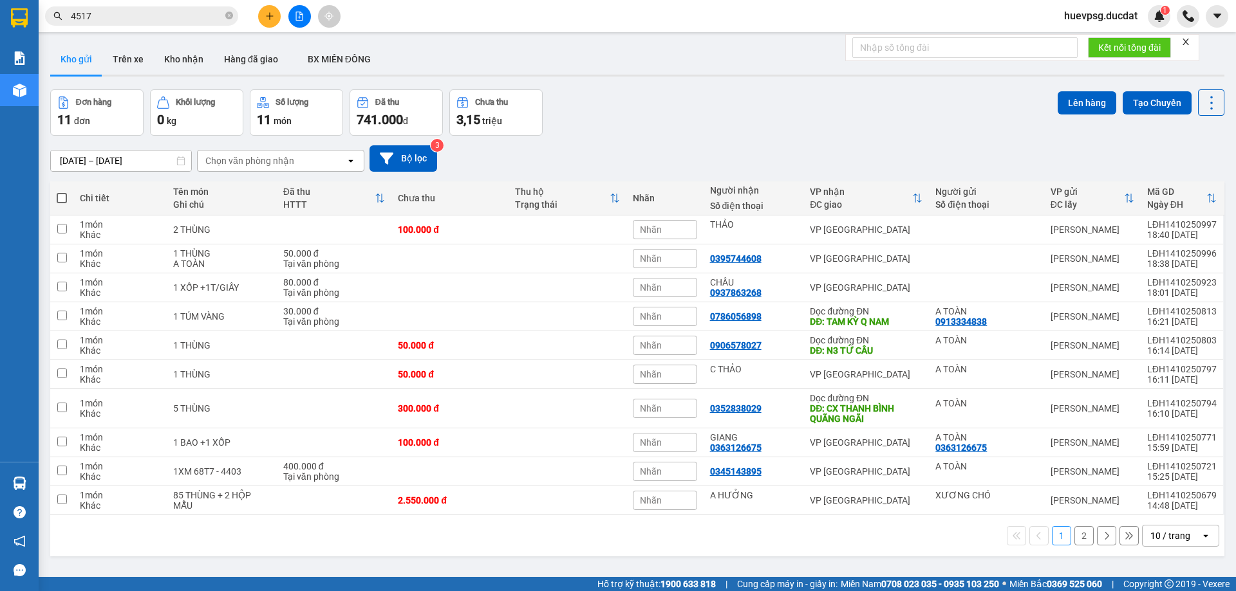
click at [1184, 542] on div "10 / trang" at bounding box center [1171, 536] width 58 height 21
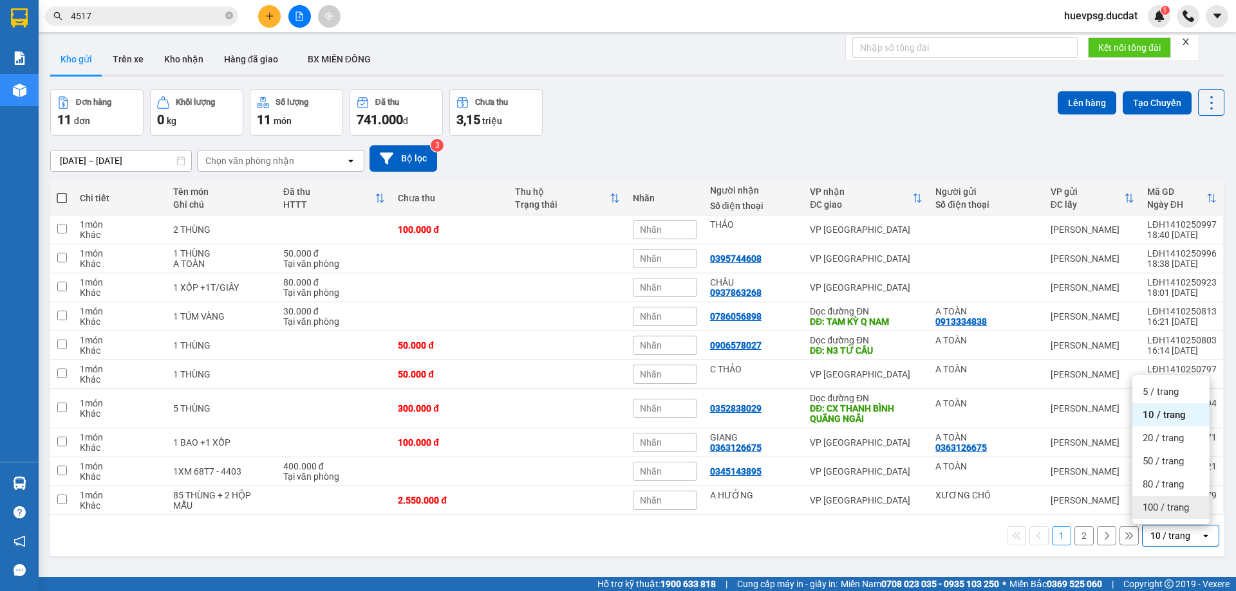
click at [1189, 513] on span "100 / trang" at bounding box center [1165, 507] width 46 height 13
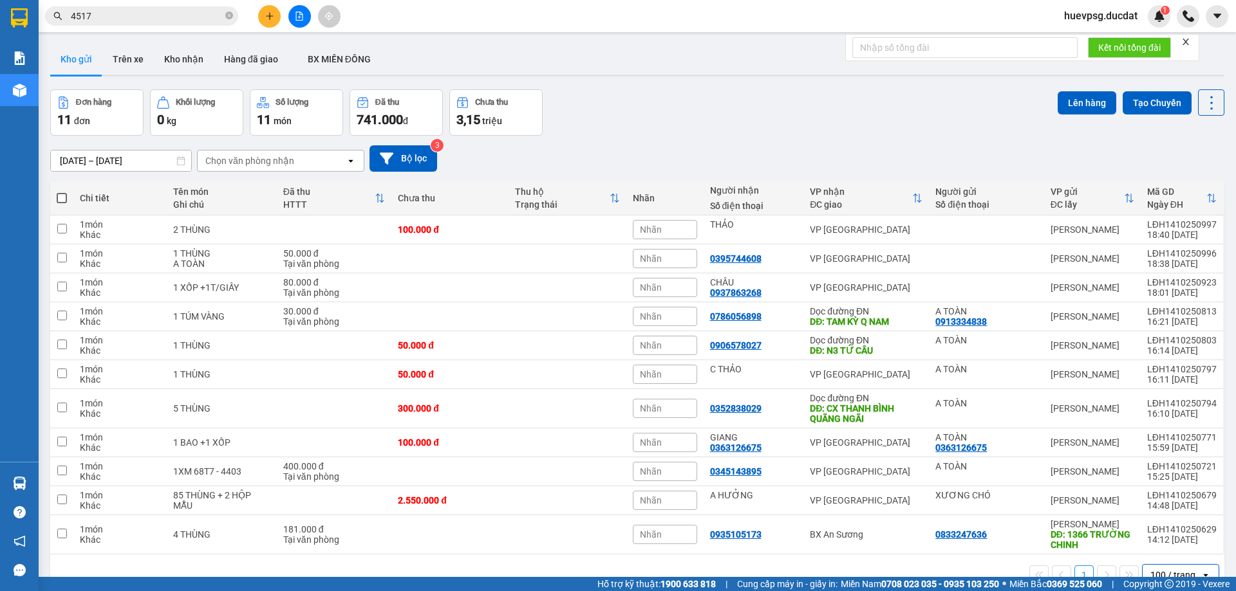
click at [750, 109] on div "Đơn hàng 11 đơn Khối lượng 0 kg Số lượng 11 món Đã thu 741.000 đ Chưa thu 3,15 …" at bounding box center [637, 112] width 1174 height 46
click at [402, 151] on button "Bộ lọc" at bounding box center [403, 158] width 68 height 26
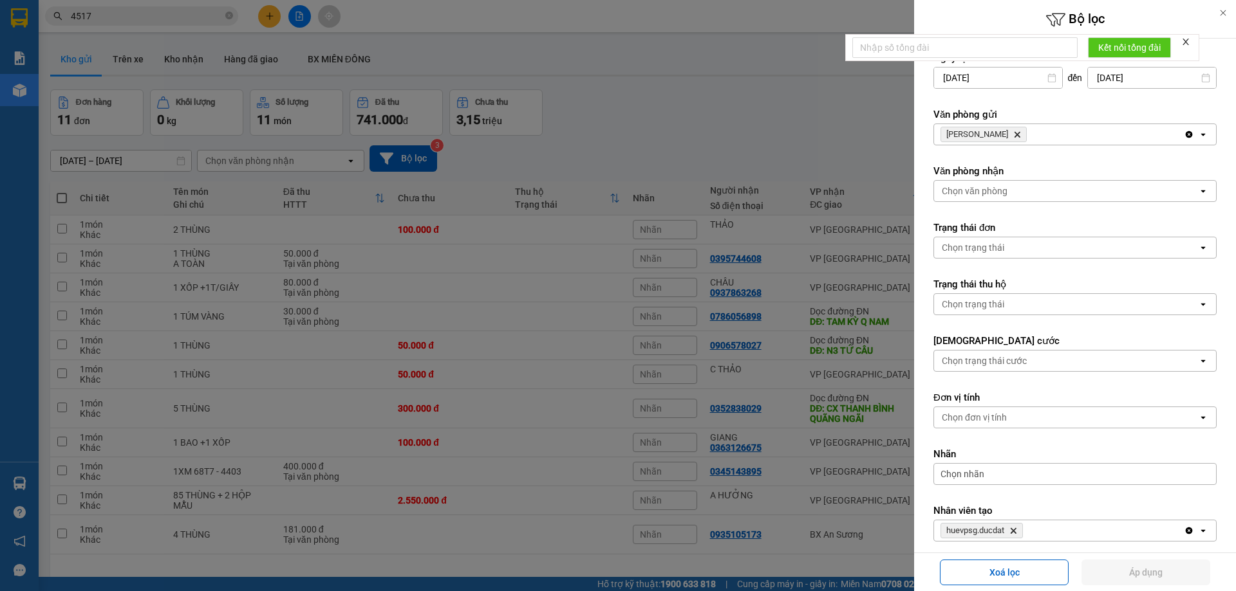
click at [1013, 131] on icon "Delete" at bounding box center [1017, 135] width 8 height 8
click at [573, 166] on div at bounding box center [618, 295] width 1236 height 591
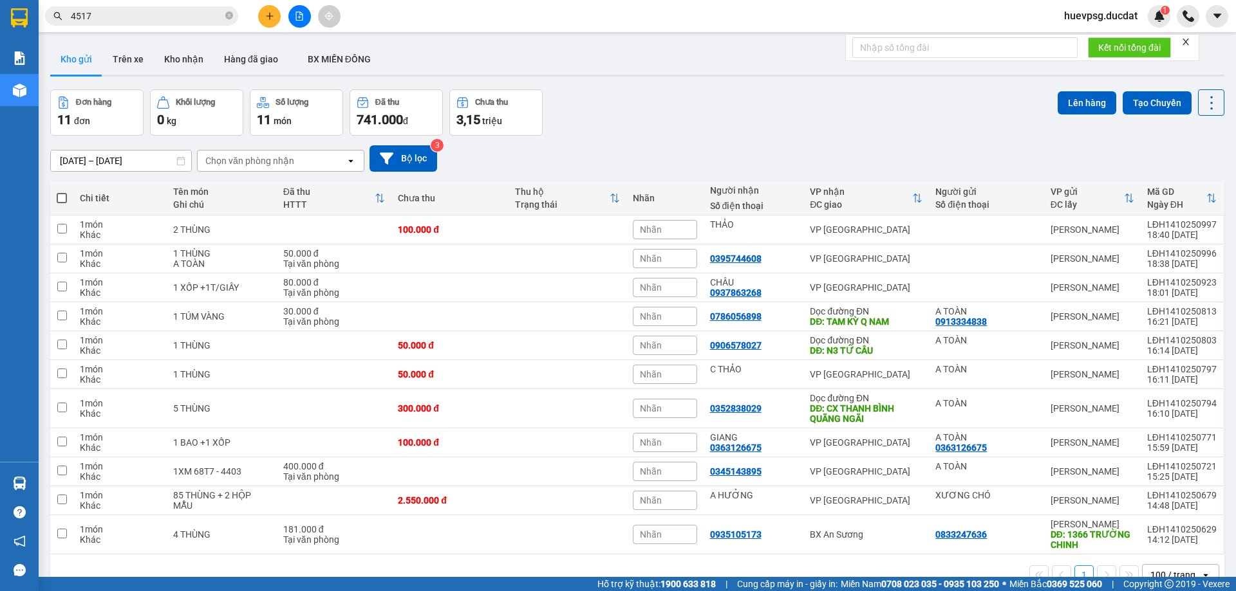
click at [270, 16] on icon "plus" at bounding box center [269, 15] width 7 height 1
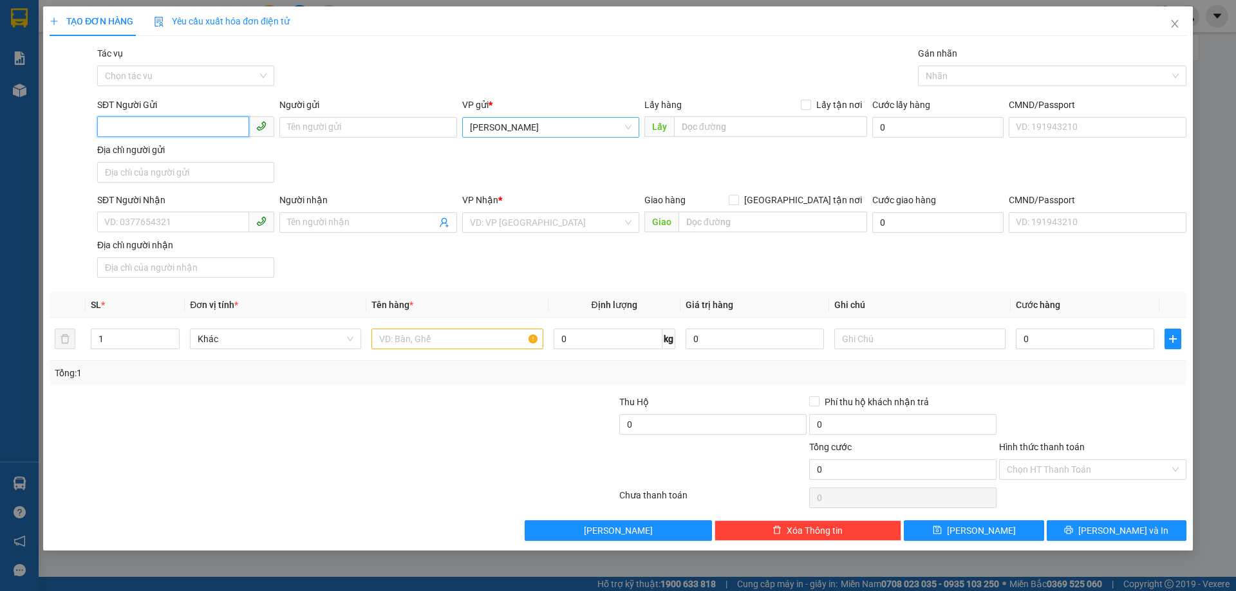
click at [479, 129] on span "[PERSON_NAME]" at bounding box center [551, 127] width 162 height 19
click at [496, 158] on div "Khôi BNgoong" at bounding box center [551, 153] width 162 height 14
click at [230, 223] on input "SĐT Người Nhận" at bounding box center [173, 222] width 152 height 21
click at [489, 225] on input "search" at bounding box center [546, 222] width 153 height 19
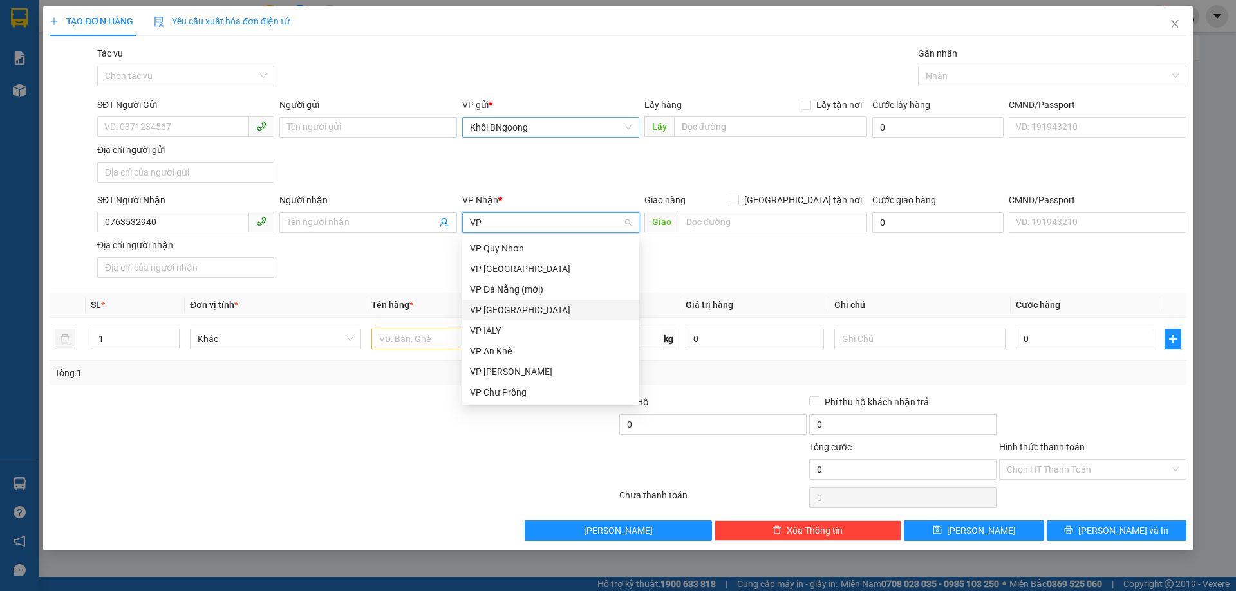
click at [487, 313] on div "VP [GEOGRAPHIC_DATA]" at bounding box center [551, 310] width 162 height 14
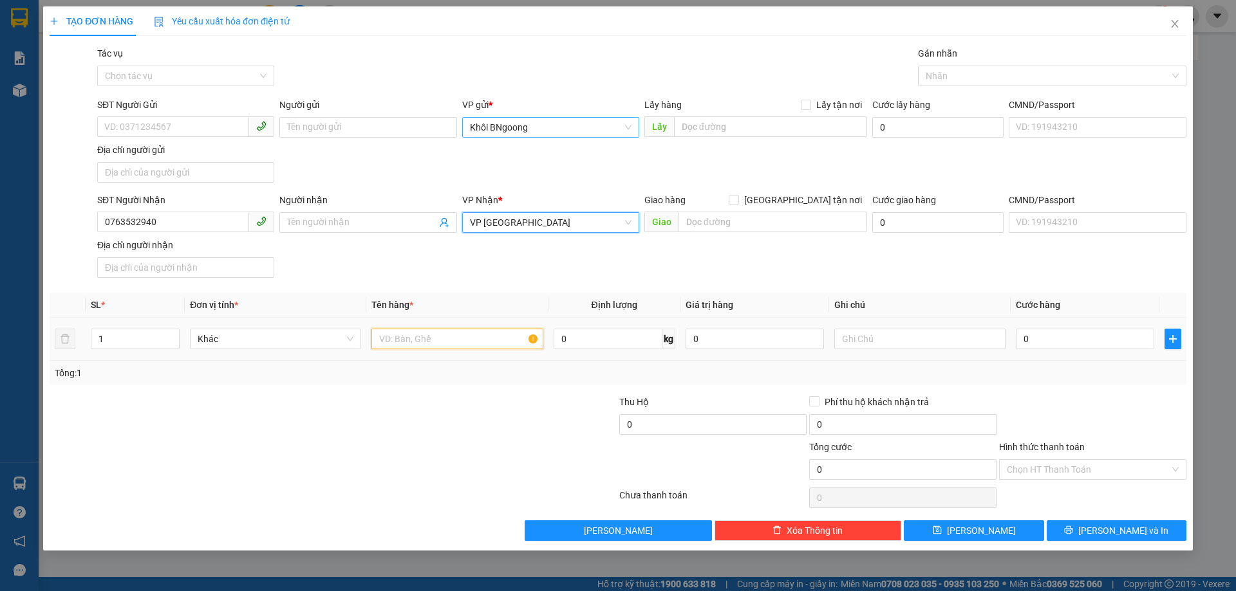
click at [470, 334] on input "text" at bounding box center [456, 339] width 171 height 21
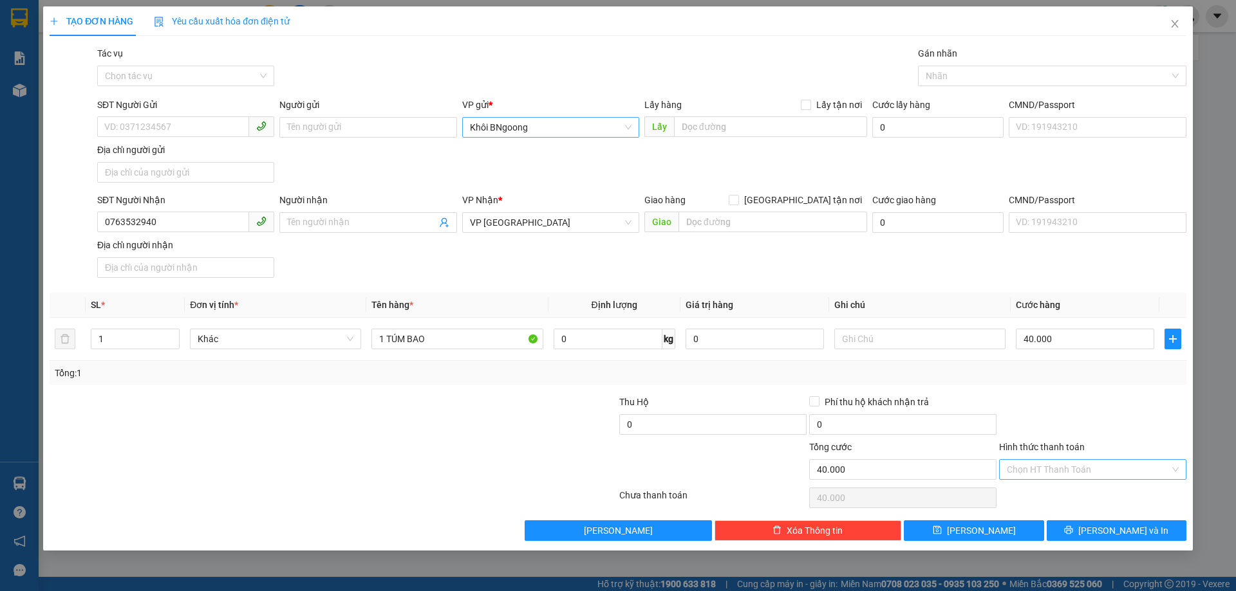
click at [1099, 470] on input "Hình thức thanh toán" at bounding box center [1088, 469] width 163 height 19
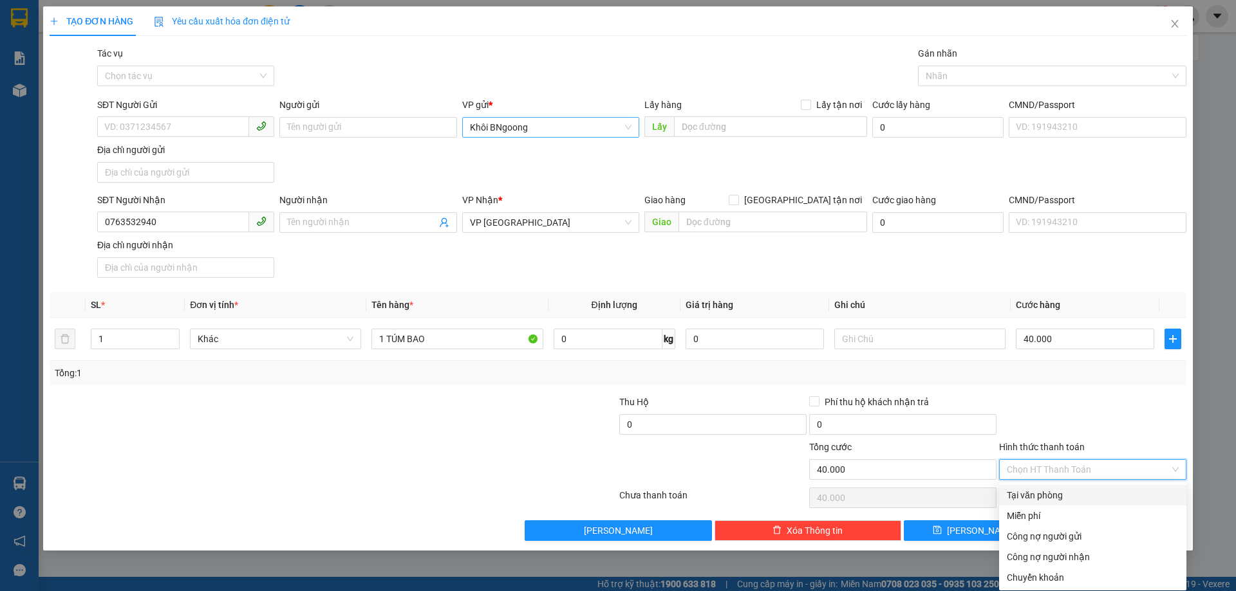
click at [1070, 490] on div "Tại văn phòng" at bounding box center [1093, 495] width 172 height 14
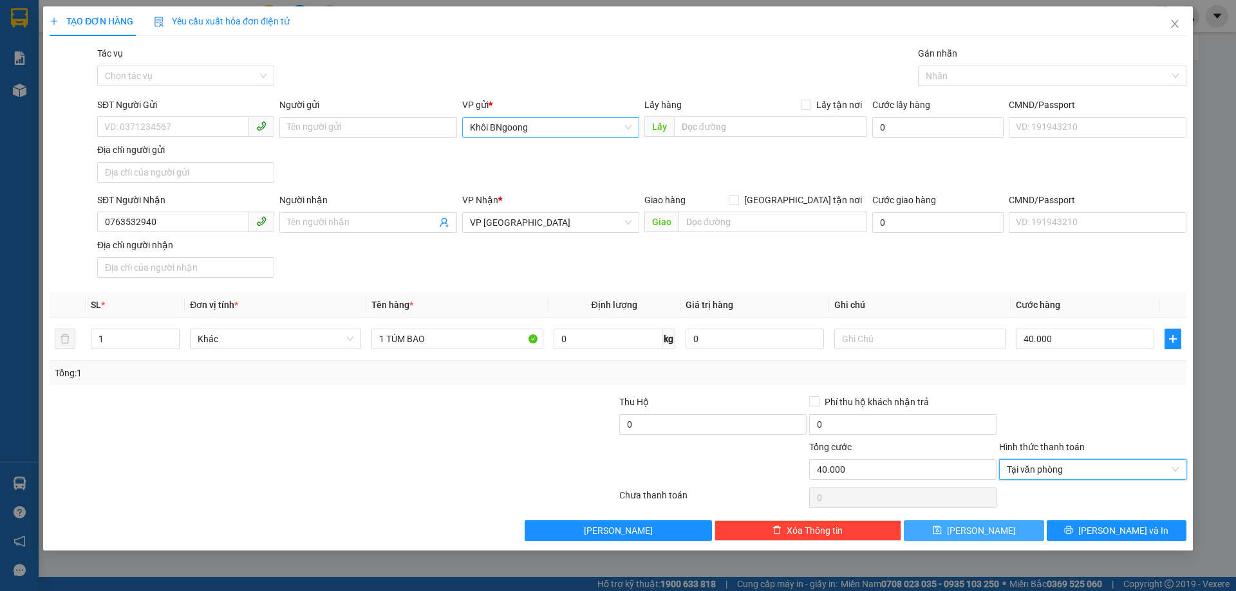
click at [947, 529] on button "[PERSON_NAME]" at bounding box center [974, 531] width 140 height 21
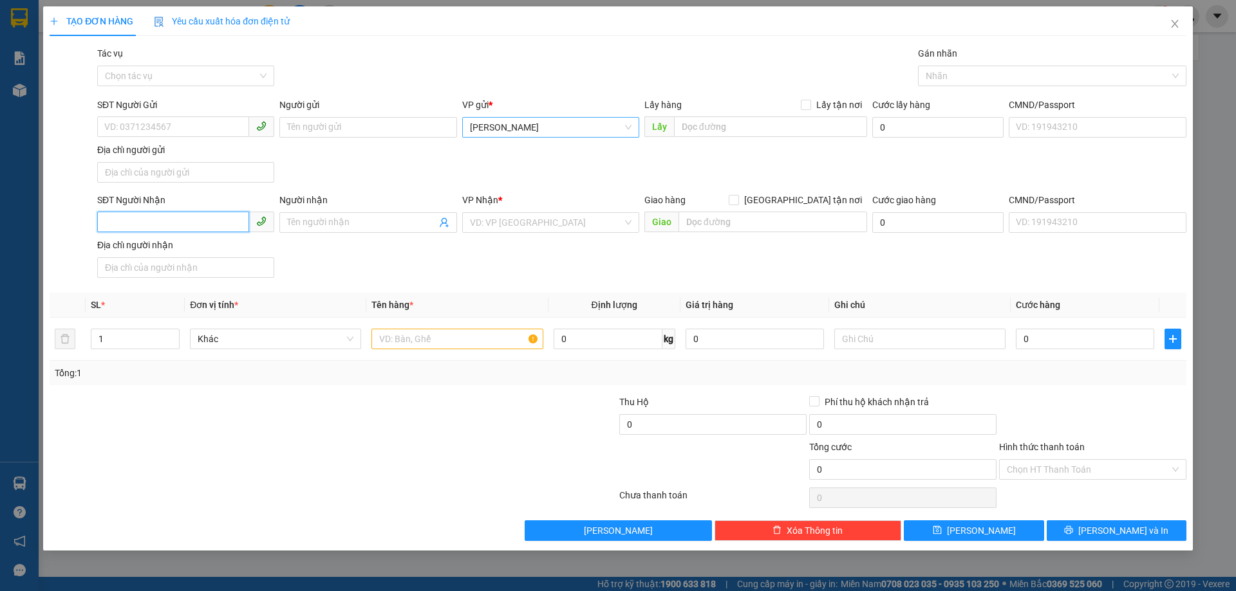
click at [198, 226] on input "SĐT Người Nhận" at bounding box center [173, 222] width 152 height 21
click at [219, 265] on input "Địa chỉ người nhận" at bounding box center [185, 267] width 177 height 21
click at [223, 223] on input "0963843173" at bounding box center [173, 222] width 152 height 21
click at [204, 249] on div "0963843173" at bounding box center [186, 248] width 162 height 14
click at [453, 334] on input "text" at bounding box center [456, 339] width 171 height 21
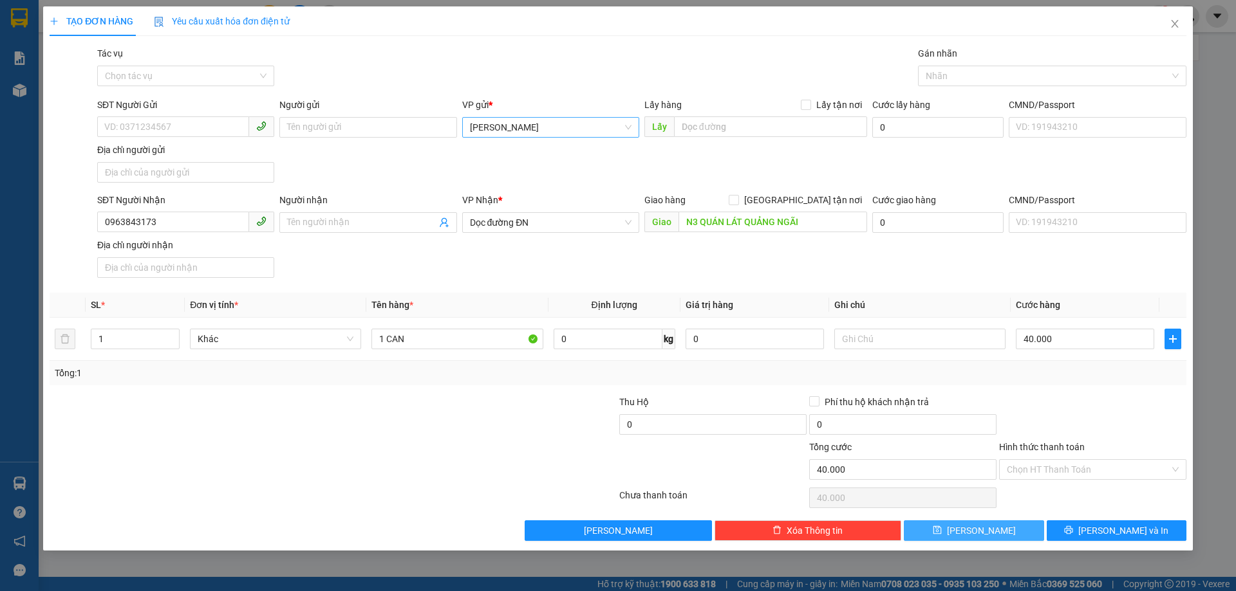
click at [1010, 528] on button "[PERSON_NAME]" at bounding box center [974, 531] width 140 height 21
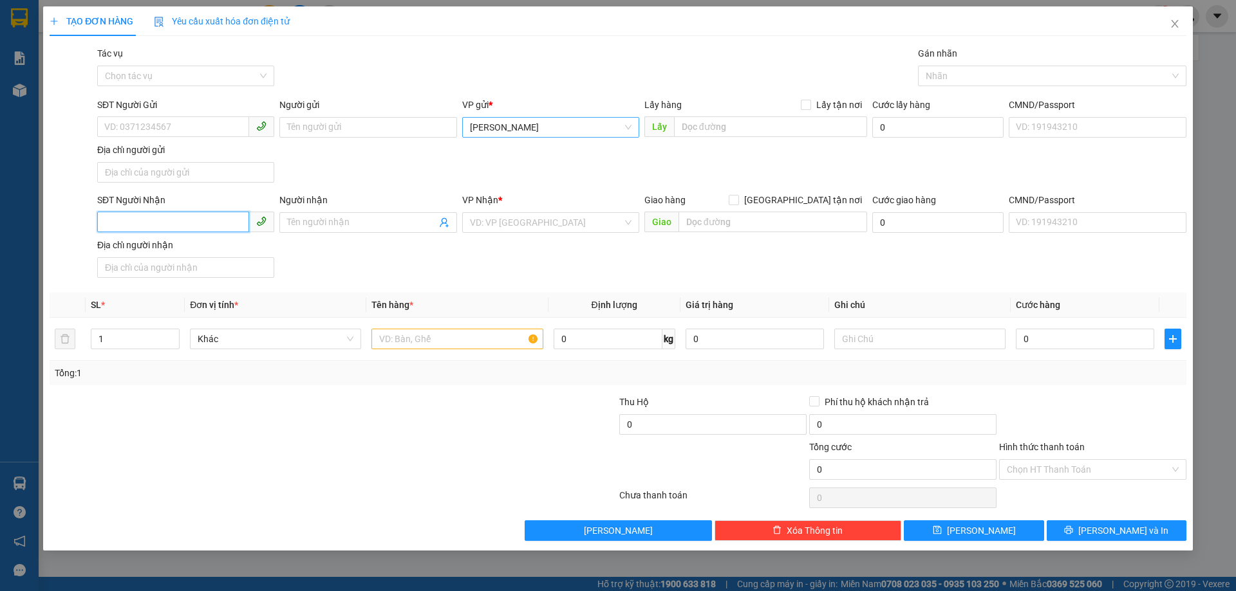
click at [198, 214] on input "SĐT Người Nhận" at bounding box center [173, 222] width 152 height 21
click at [511, 223] on input "search" at bounding box center [546, 222] width 153 height 19
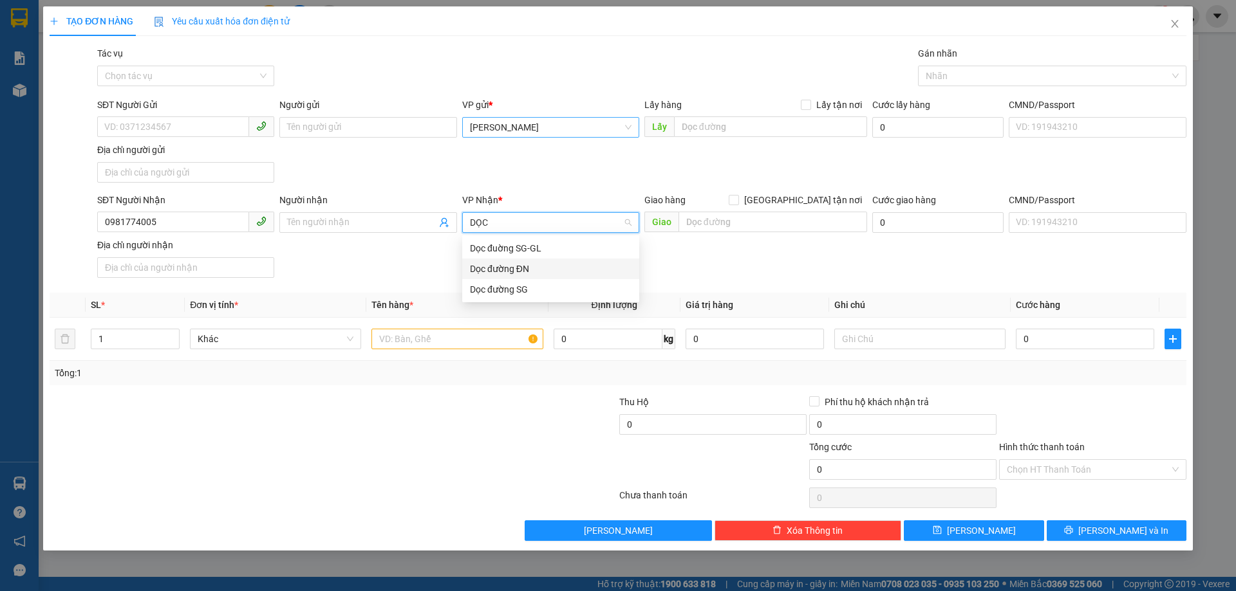
click at [488, 259] on div "Dọc đường ĐN" at bounding box center [550, 269] width 177 height 21
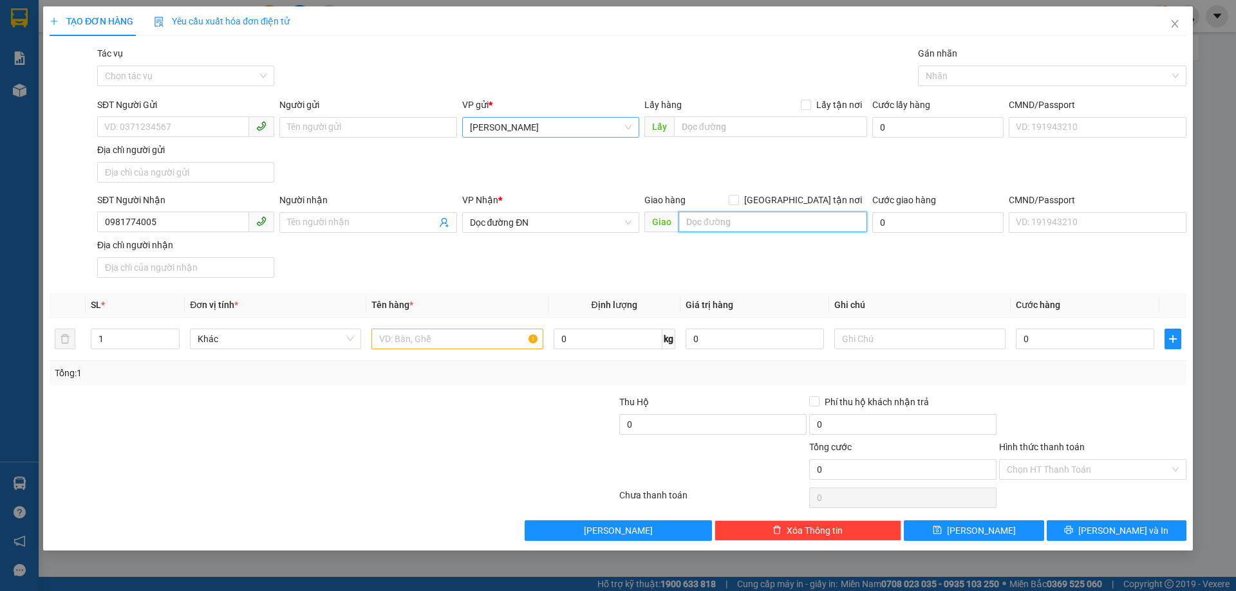
click at [707, 221] on input "text" at bounding box center [772, 222] width 189 height 21
click at [431, 337] on input "text" at bounding box center [456, 339] width 171 height 21
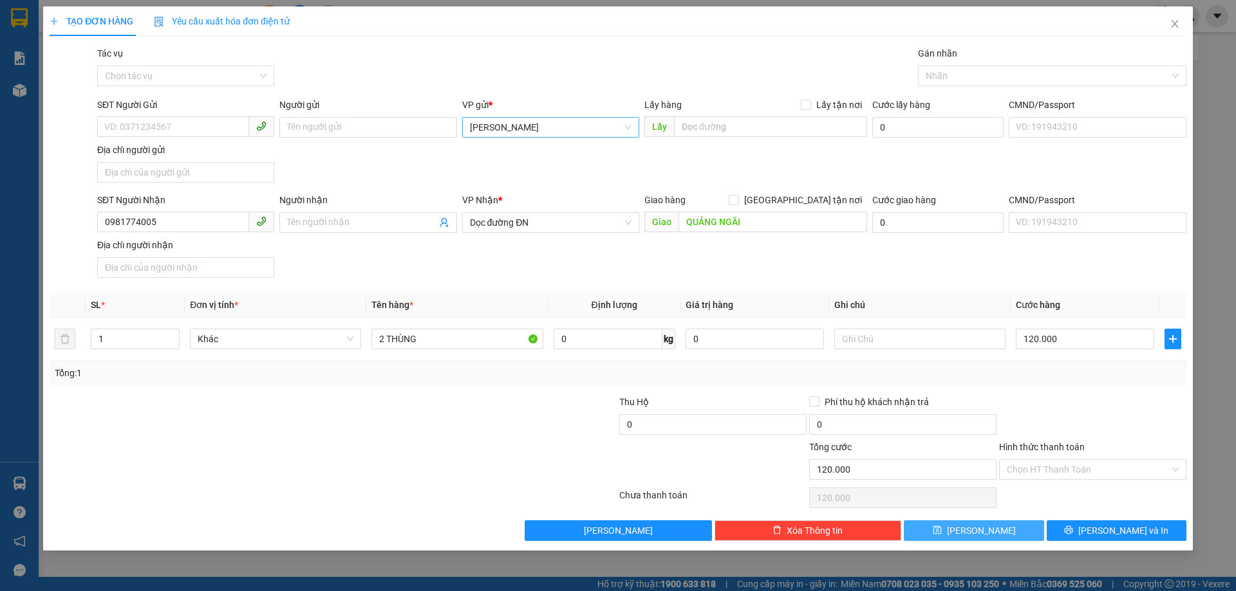
click at [1023, 528] on button "[PERSON_NAME]" at bounding box center [974, 531] width 140 height 21
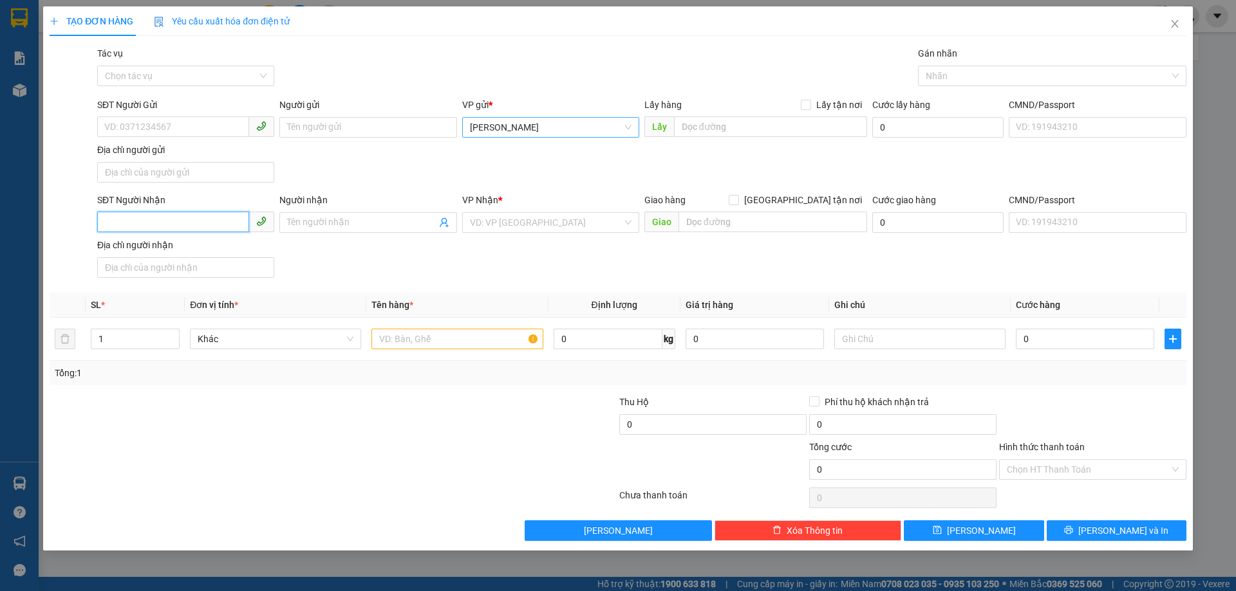
click at [183, 216] on input "SĐT Người Nhận" at bounding box center [173, 222] width 152 height 21
click at [177, 252] on div "0949739195" at bounding box center [186, 248] width 162 height 14
click at [456, 340] on input "text" at bounding box center [456, 339] width 171 height 21
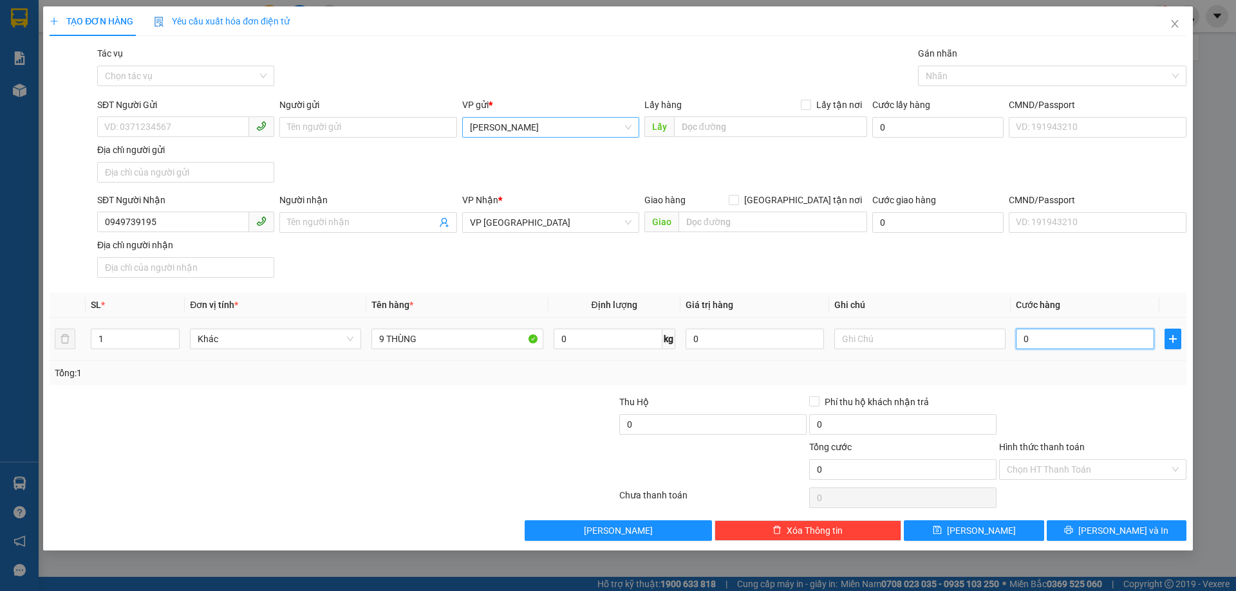
click at [1031, 333] on input "0" at bounding box center [1085, 339] width 138 height 21
click at [990, 529] on button "[PERSON_NAME]" at bounding box center [974, 531] width 140 height 21
click at [525, 125] on span "[PERSON_NAME]" at bounding box center [551, 127] width 162 height 19
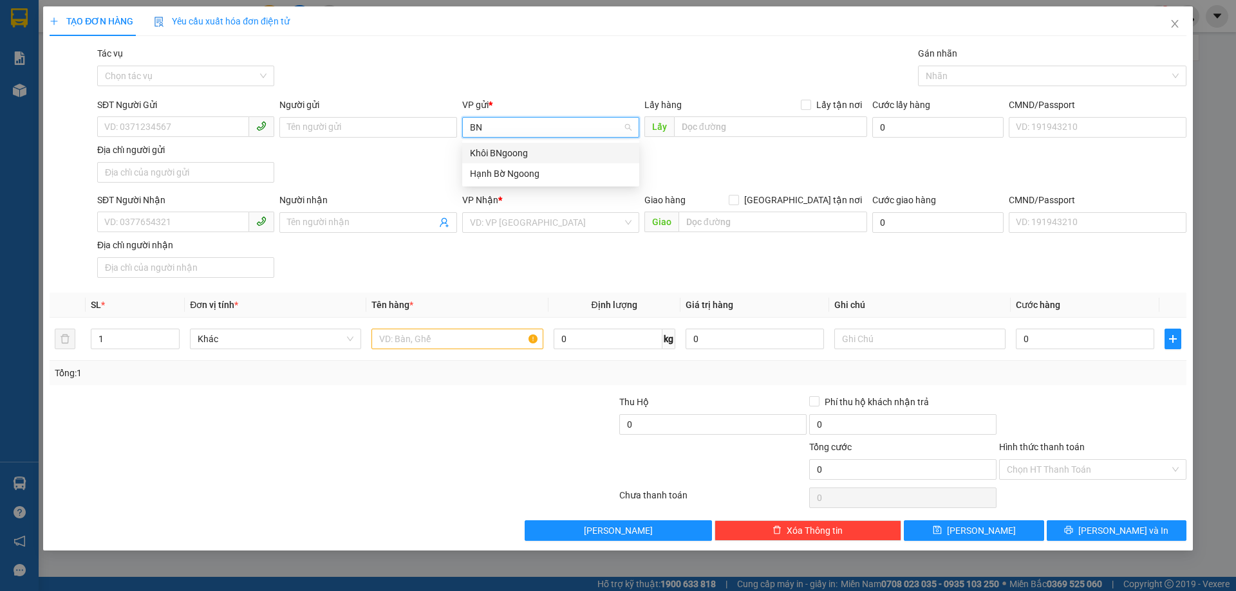
click at [513, 158] on div "Khôi BNgoong" at bounding box center [551, 153] width 162 height 14
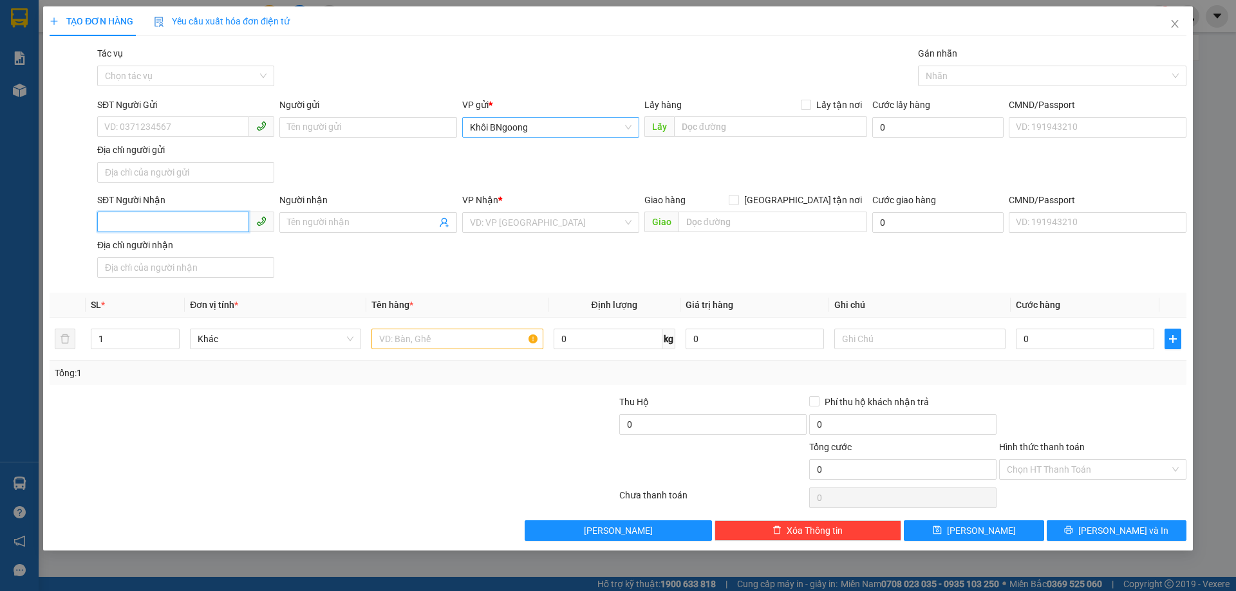
click at [214, 225] on input "SĐT Người Nhận" at bounding box center [173, 222] width 152 height 21
click at [197, 248] on div "0387570928" at bounding box center [186, 248] width 162 height 14
click at [445, 340] on input "text" at bounding box center [456, 339] width 171 height 21
click at [1090, 465] on input "Hình thức thanh toán" at bounding box center [1088, 469] width 163 height 19
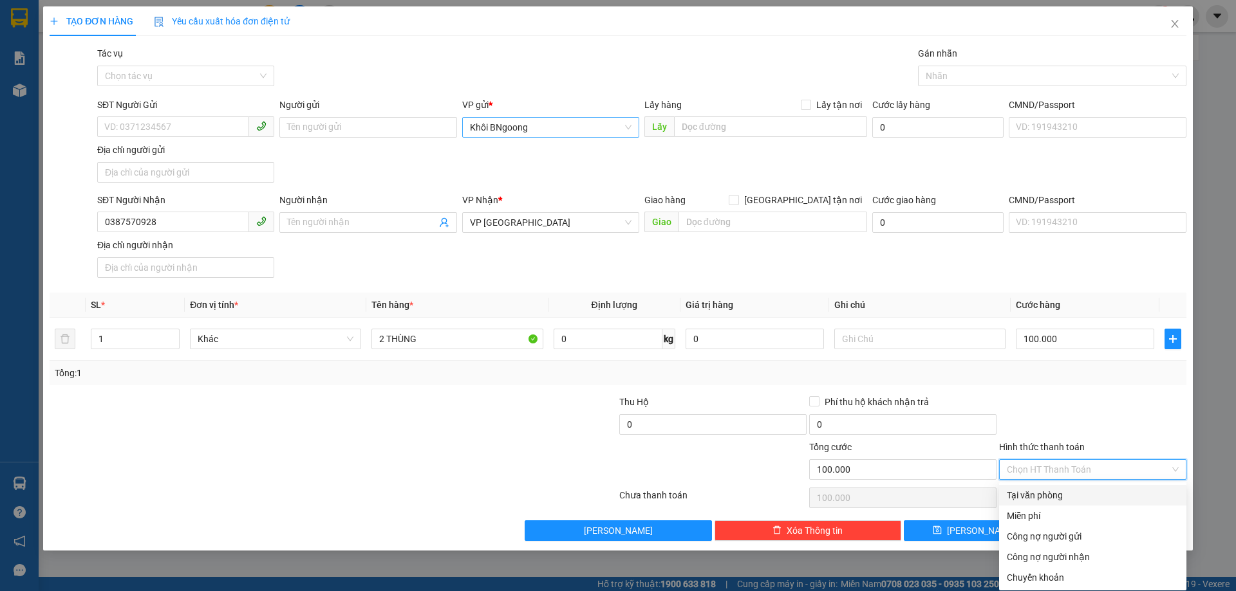
click at [1058, 496] on div "Tại văn phòng" at bounding box center [1093, 495] width 172 height 14
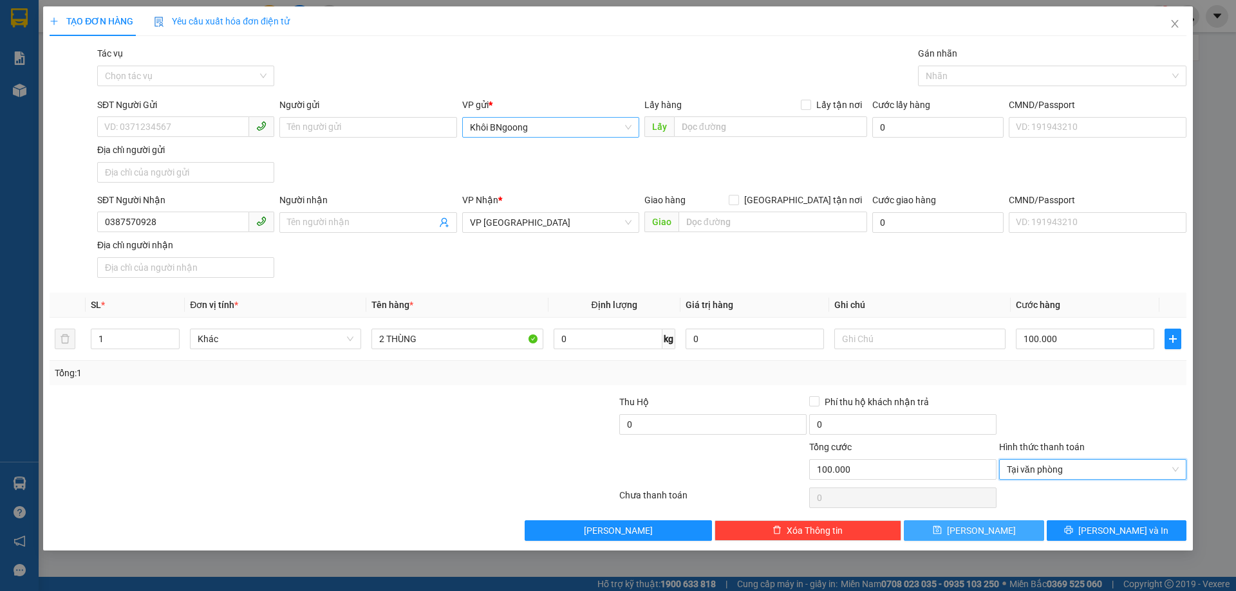
click at [1013, 534] on button "[PERSON_NAME]" at bounding box center [974, 531] width 140 height 21
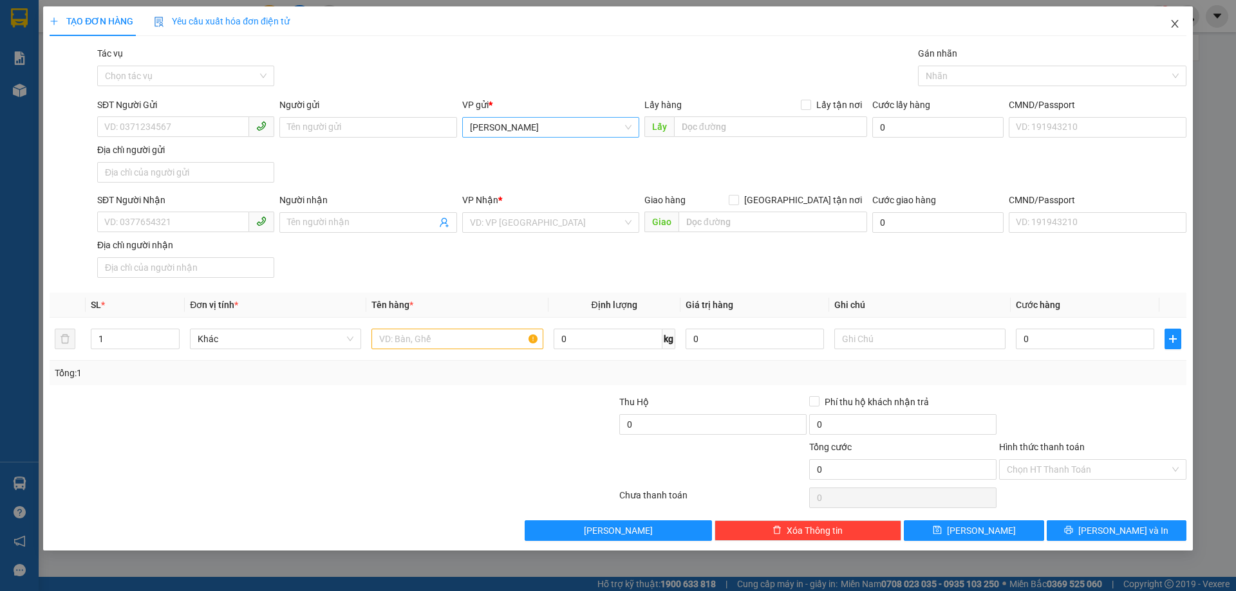
click at [1169, 21] on icon "close" at bounding box center [1174, 24] width 10 height 10
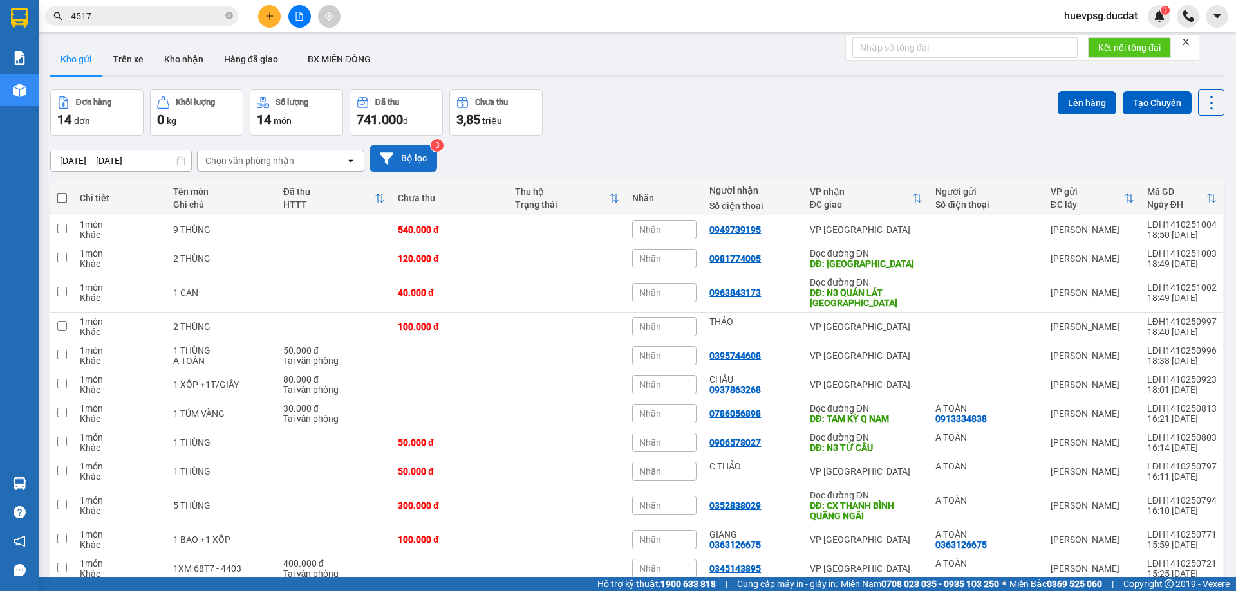
click at [388, 152] on icon at bounding box center [387, 159] width 14 height 14
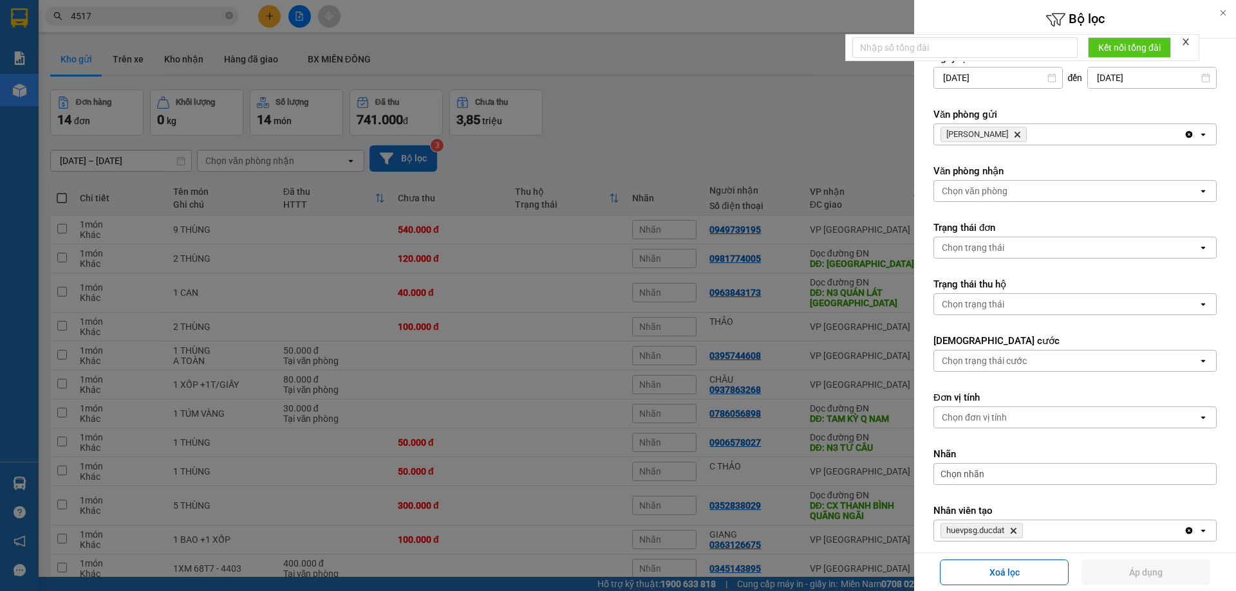
click at [1013, 132] on icon "Delete" at bounding box center [1017, 135] width 8 height 8
click at [999, 132] on div "Chọn văn phòng" at bounding box center [975, 134] width 66 height 13
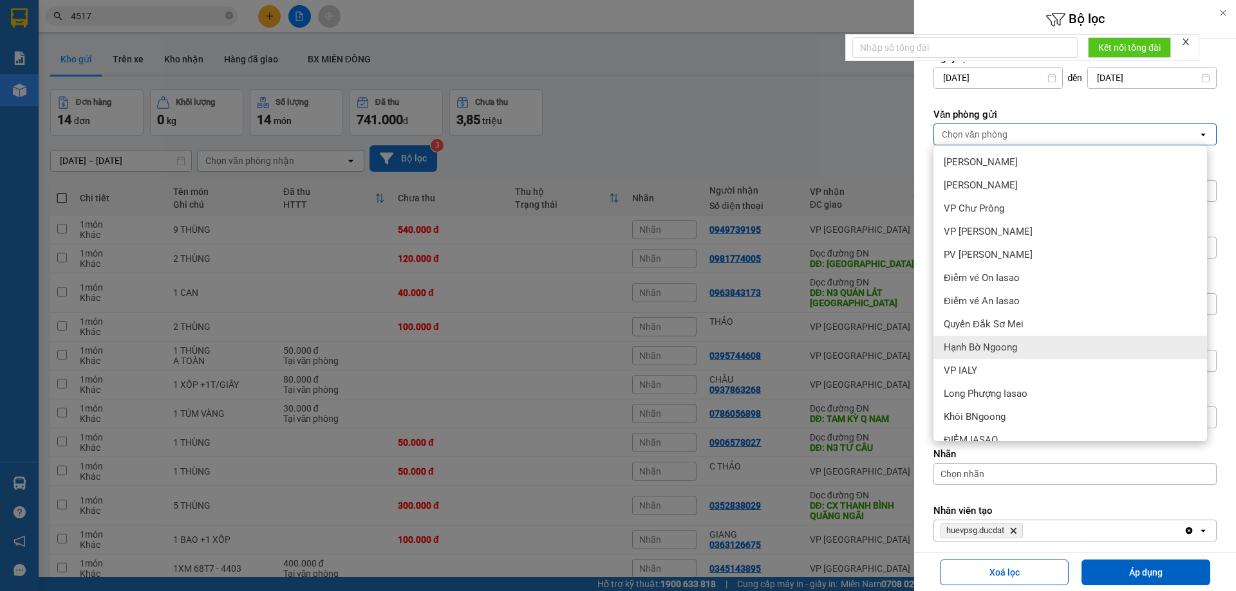
scroll to position [129, 0]
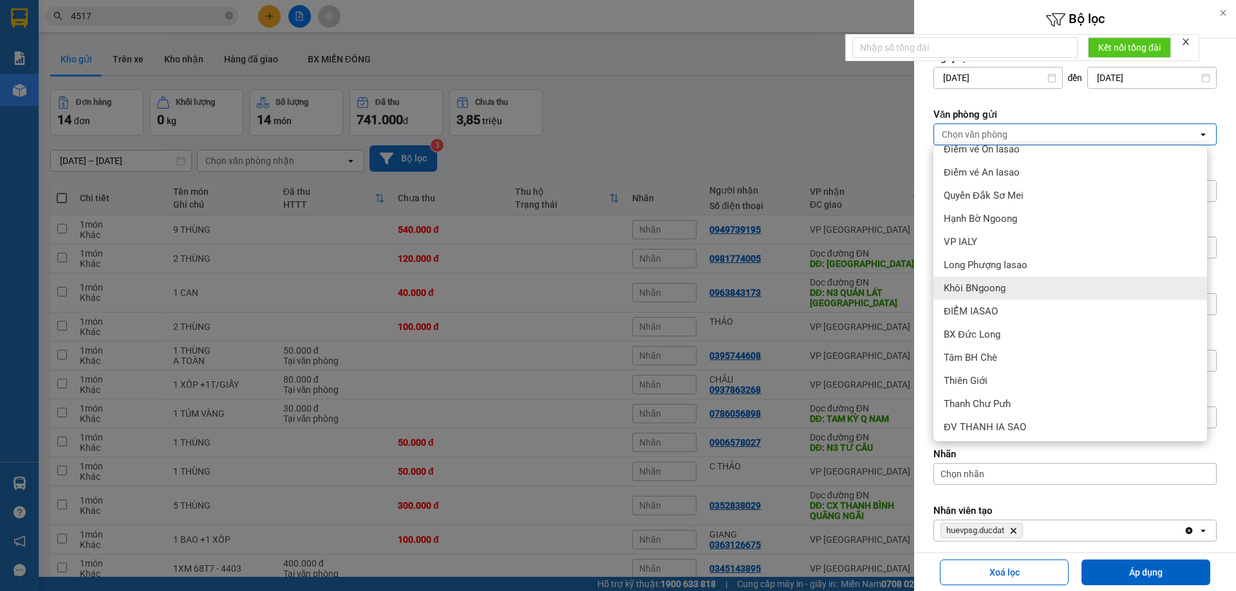
click at [1012, 291] on div "Khôi BNgoong" at bounding box center [1070, 288] width 274 height 23
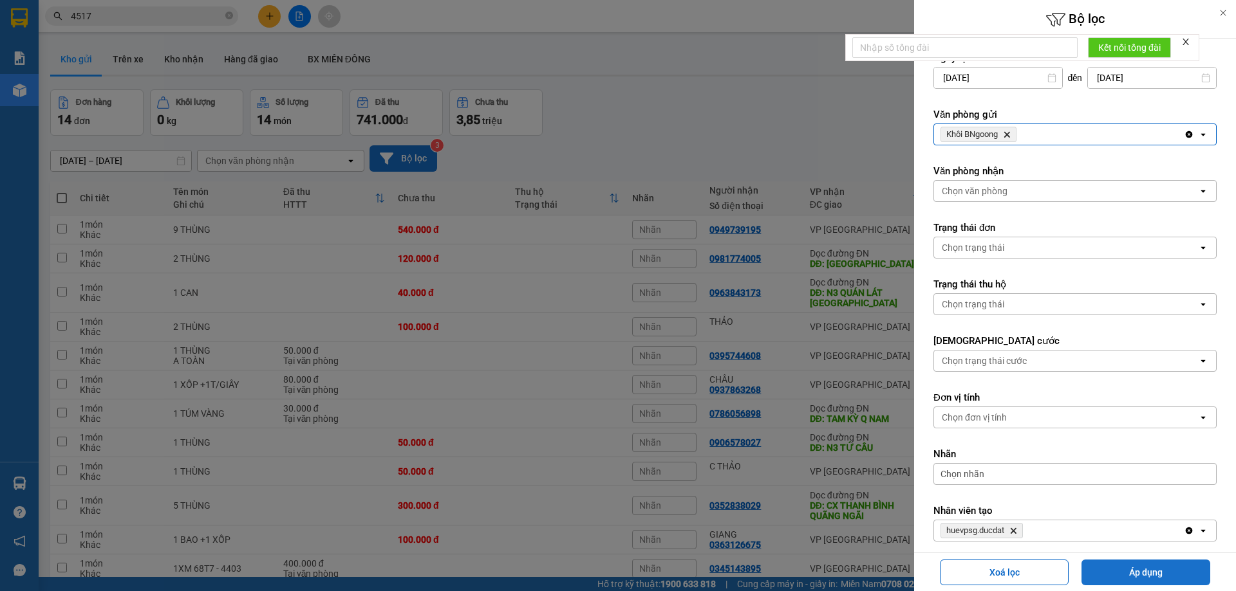
click at [1101, 568] on button "Áp dụng" at bounding box center [1145, 573] width 129 height 26
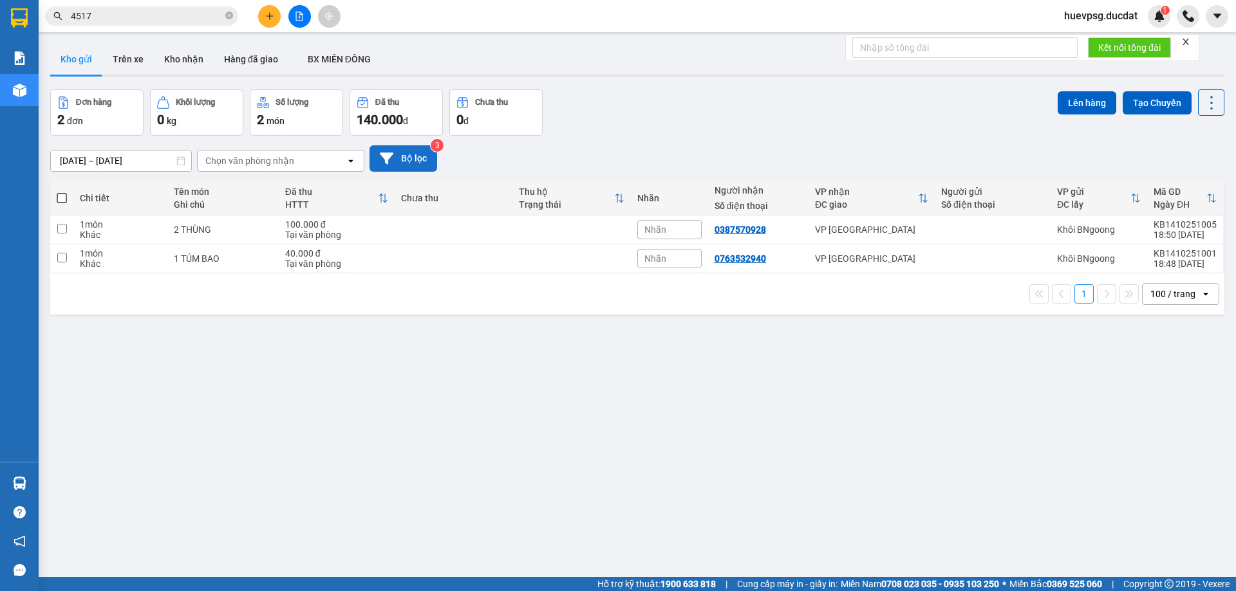
click at [404, 164] on button "Bộ lọc" at bounding box center [403, 158] width 68 height 26
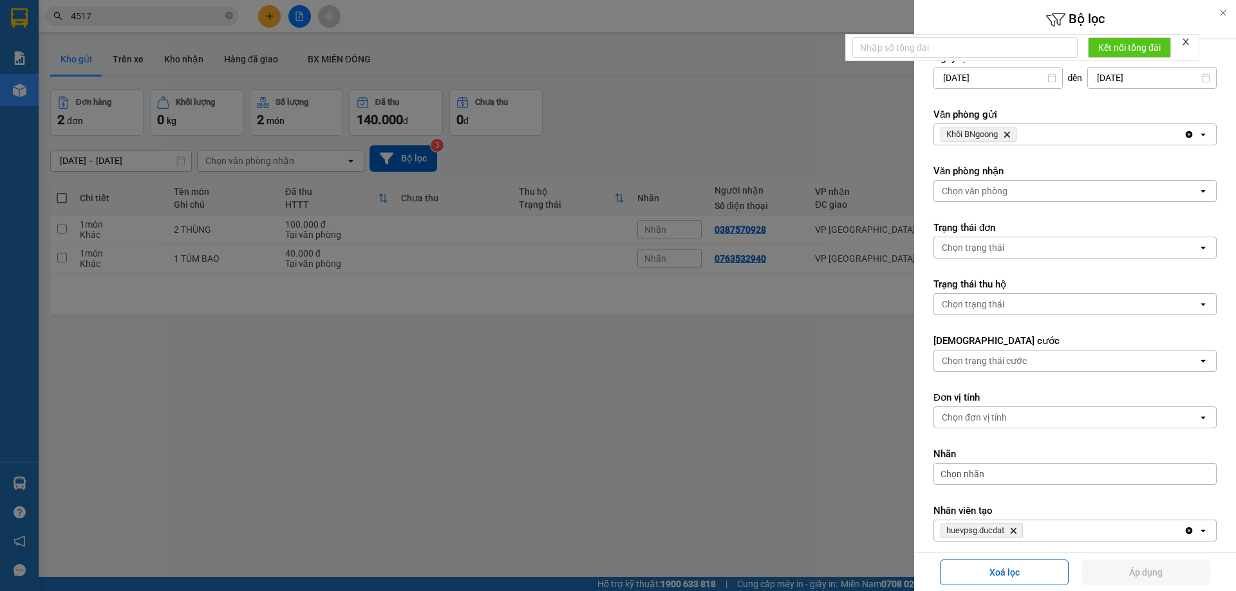
click at [1007, 135] on icon "Delete" at bounding box center [1007, 135] width 8 height 8
click at [1003, 138] on div "Chọn văn phòng" at bounding box center [975, 134] width 66 height 13
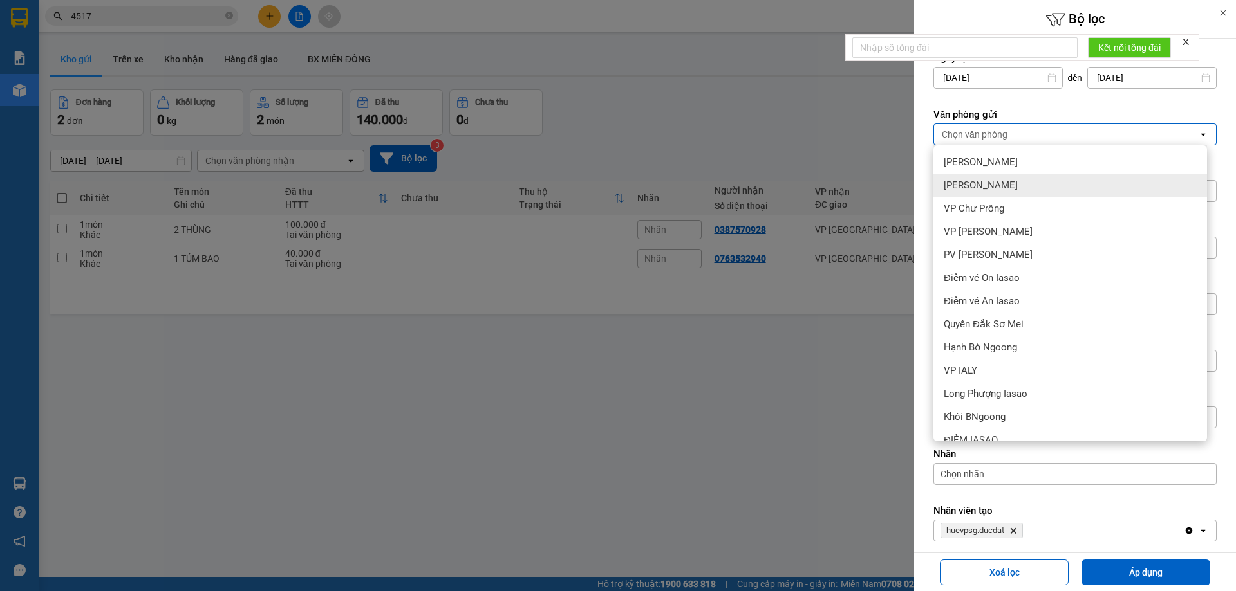
click at [980, 181] on span "[PERSON_NAME]" at bounding box center [981, 185] width 74 height 13
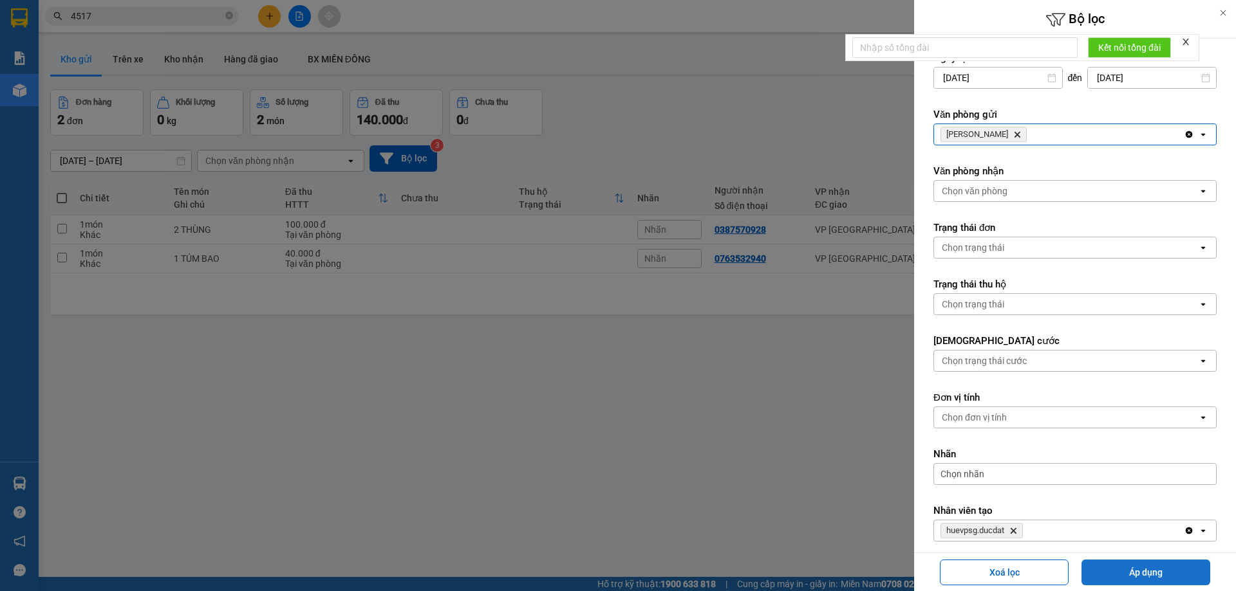
click at [1114, 567] on button "Áp dụng" at bounding box center [1145, 573] width 129 height 26
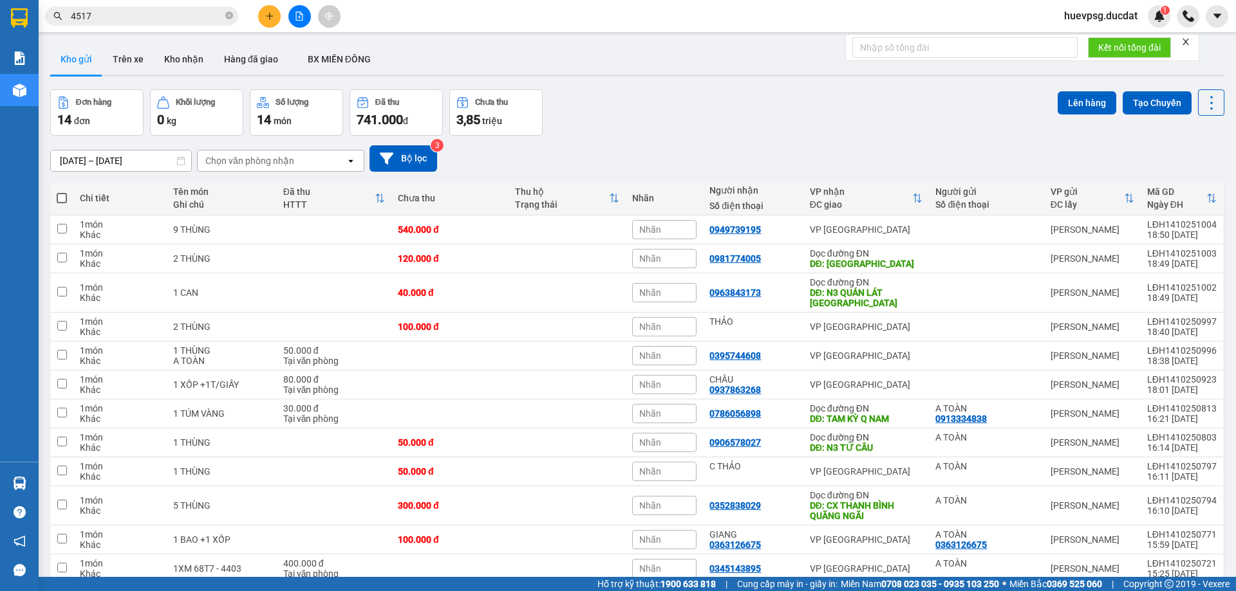
click at [575, 151] on div "[DATE] – [DATE] Press the down arrow key to interact with the calendar and sele…" at bounding box center [637, 158] width 1174 height 26
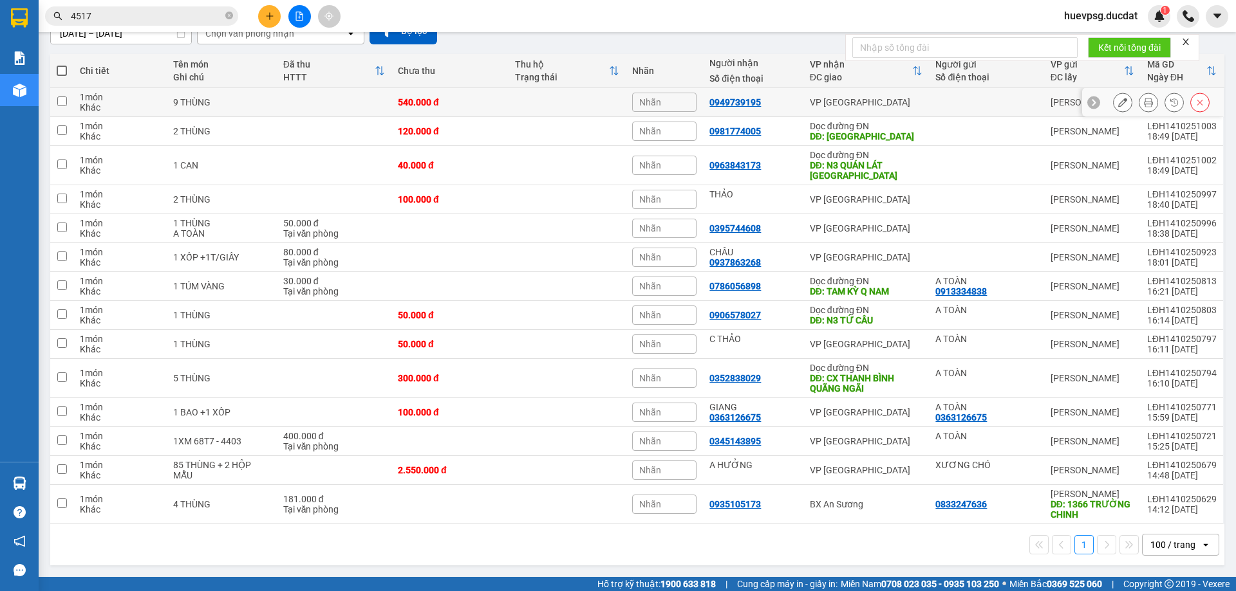
scroll to position [0, 0]
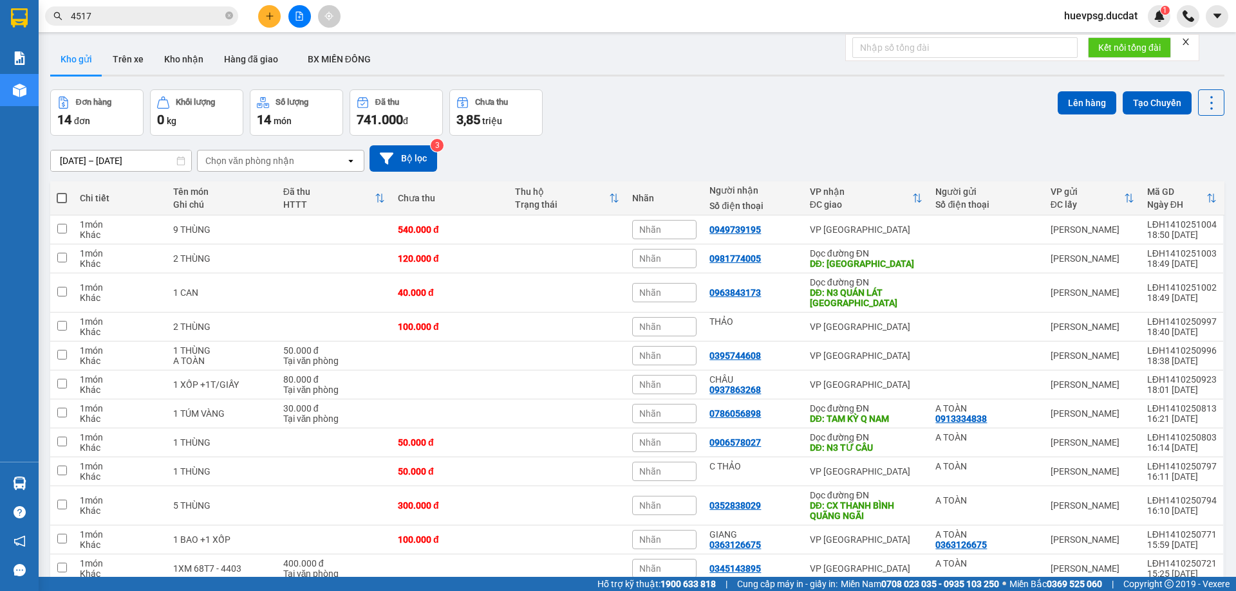
click at [387, 152] on icon at bounding box center [387, 159] width 14 height 14
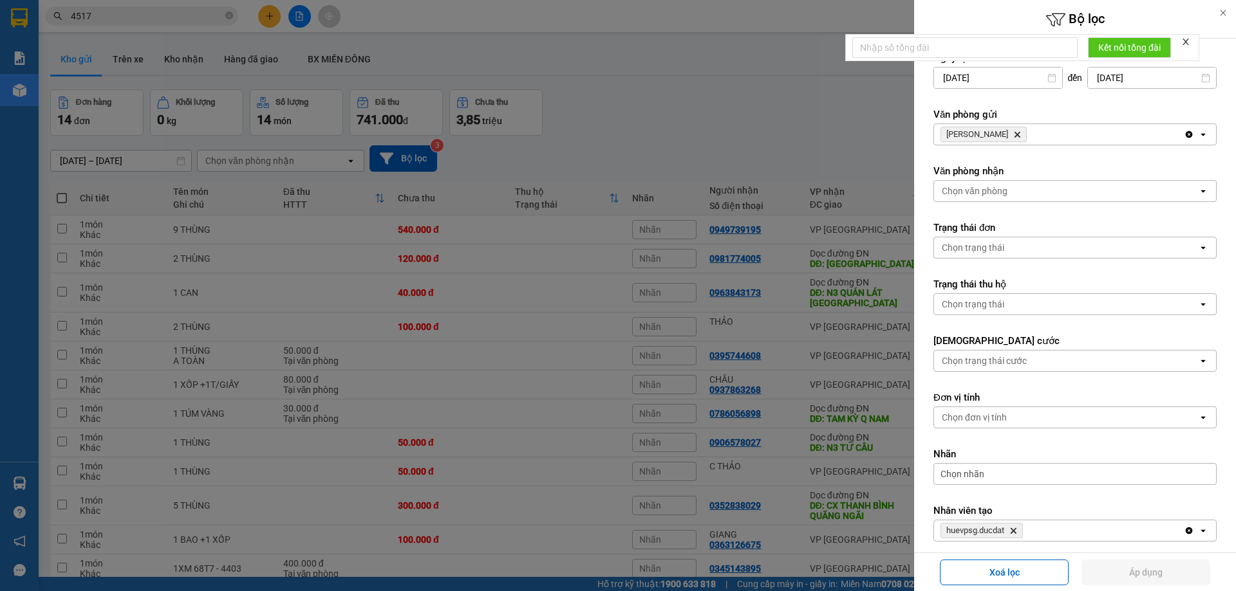
click at [429, 166] on div at bounding box center [618, 295] width 1236 height 591
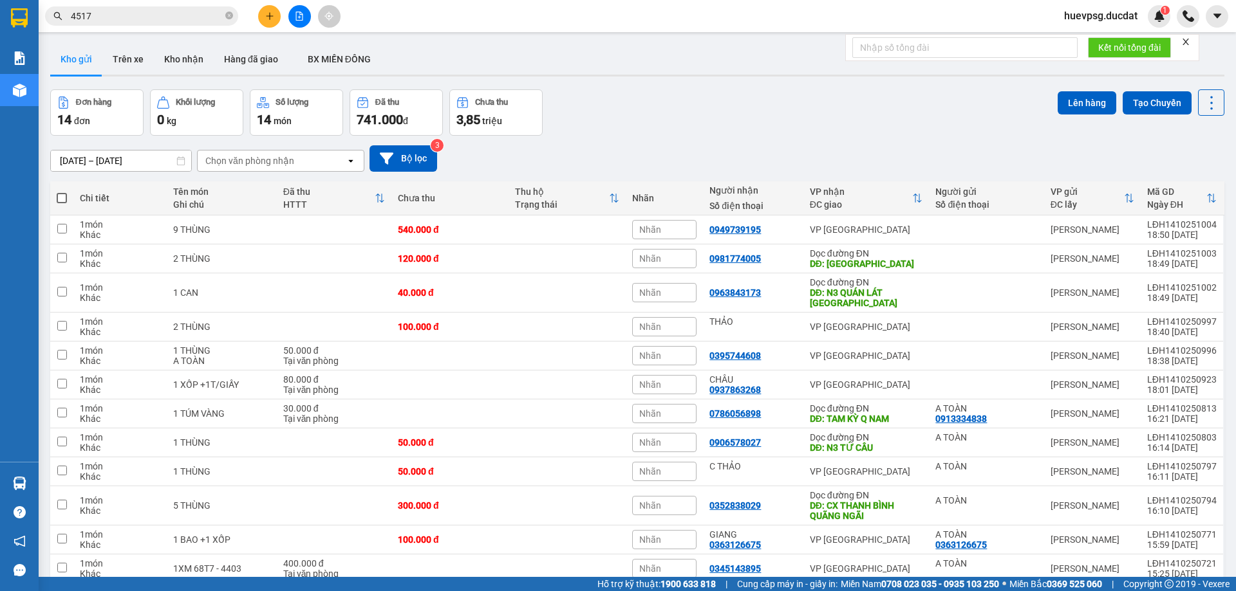
click at [320, 163] on div "Chọn văn phòng nhận" at bounding box center [272, 161] width 148 height 21
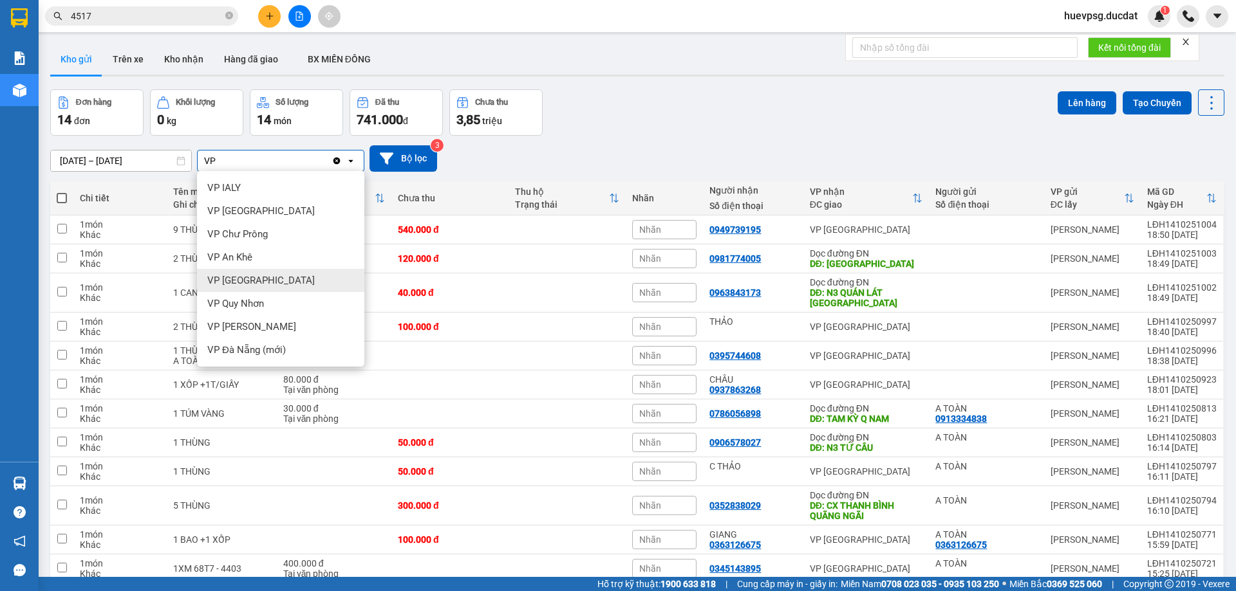
click at [237, 272] on div "VP [GEOGRAPHIC_DATA]" at bounding box center [280, 280] width 167 height 23
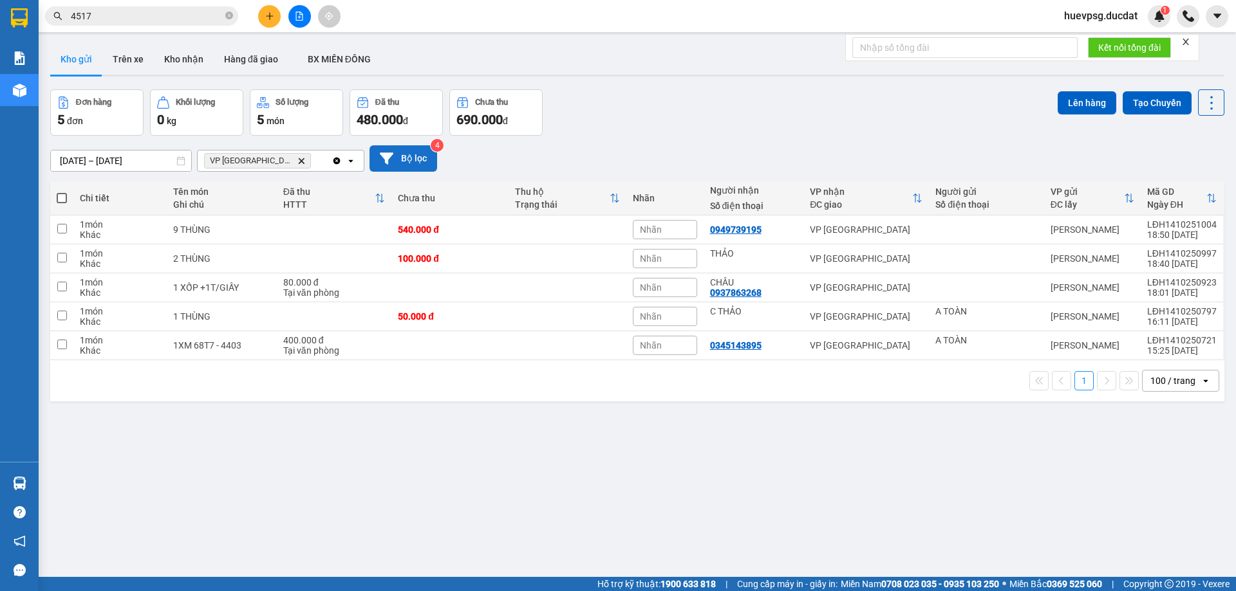
click at [404, 158] on button "Bộ lọc" at bounding box center [403, 158] width 68 height 26
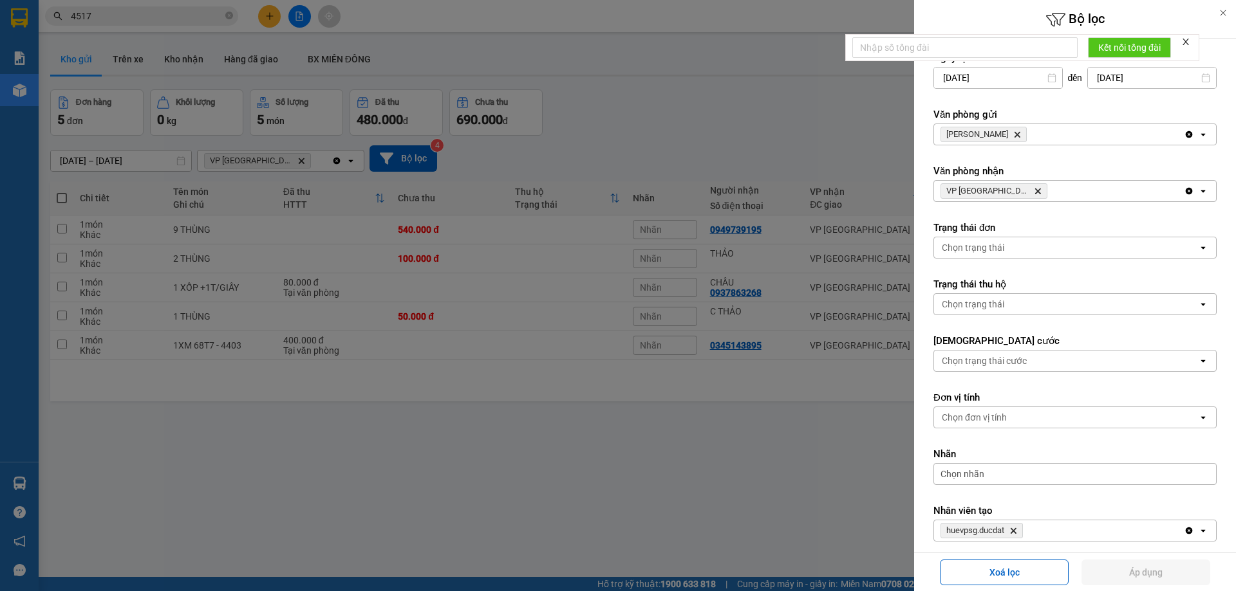
click at [1036, 138] on div "[PERSON_NAME] Hành Delete" at bounding box center [1059, 134] width 250 height 21
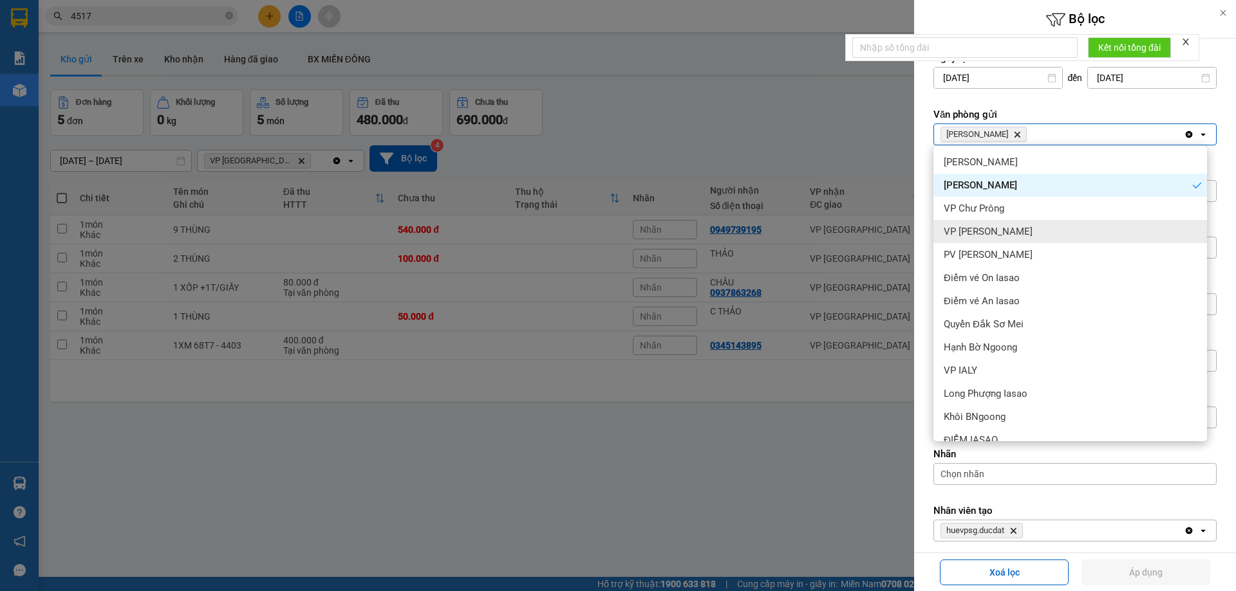
click at [1005, 229] on span "VP [PERSON_NAME]" at bounding box center [988, 231] width 89 height 13
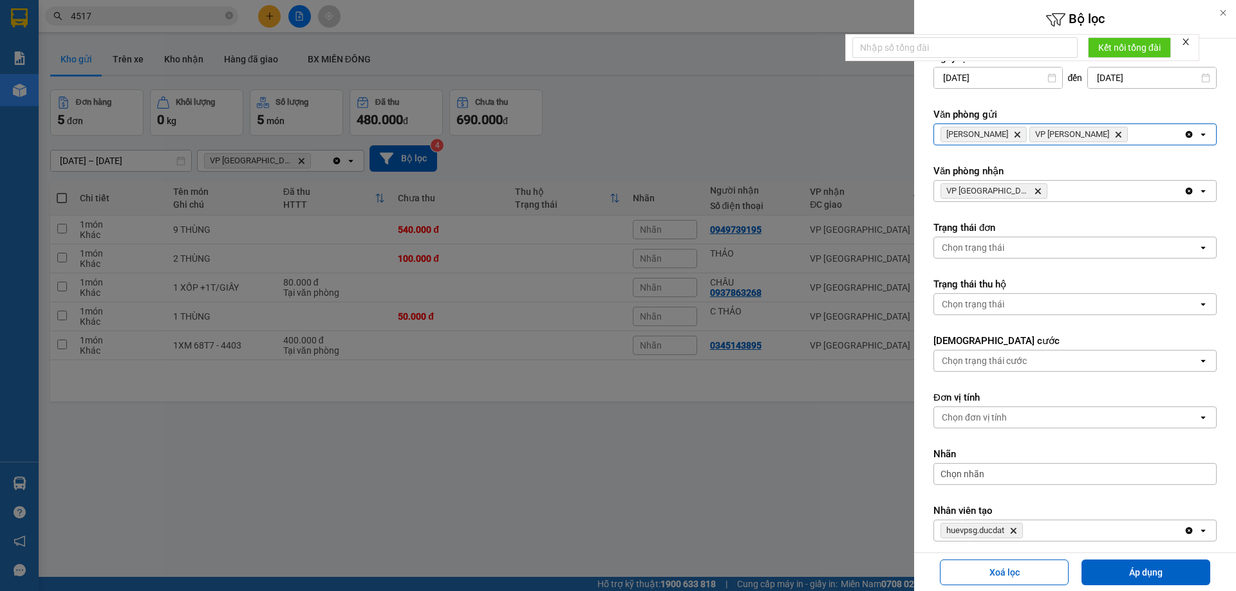
click at [1129, 140] on div "[PERSON_NAME] Delete VP Hòa [PERSON_NAME]" at bounding box center [1059, 134] width 250 height 21
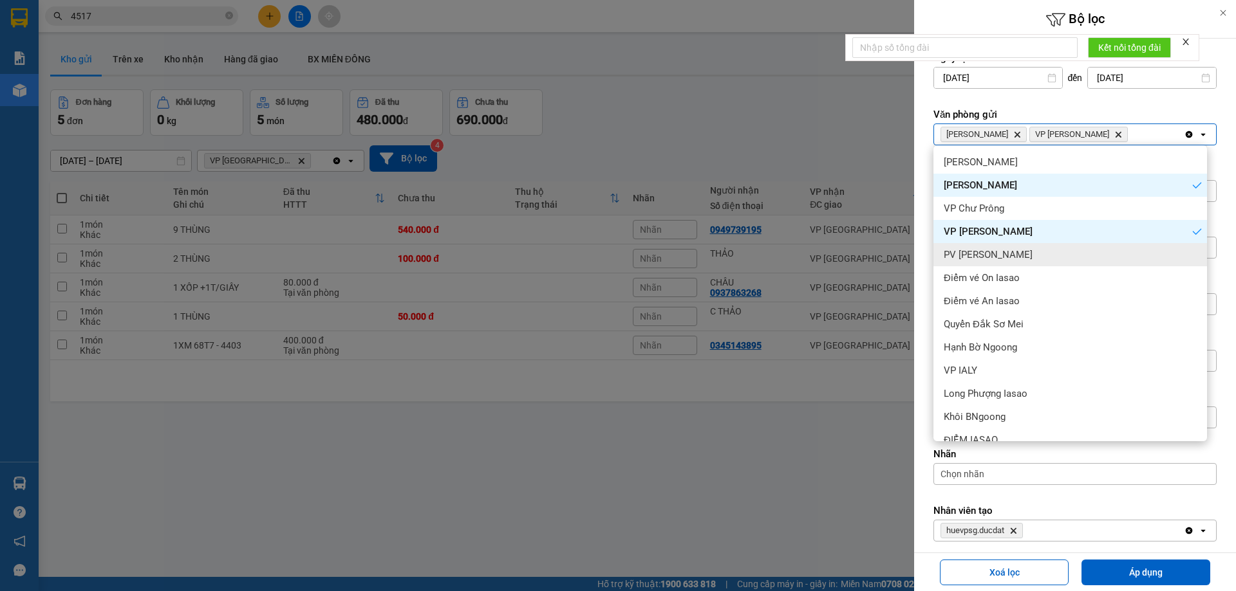
click at [1043, 256] on div "PV [PERSON_NAME]" at bounding box center [1070, 254] width 274 height 23
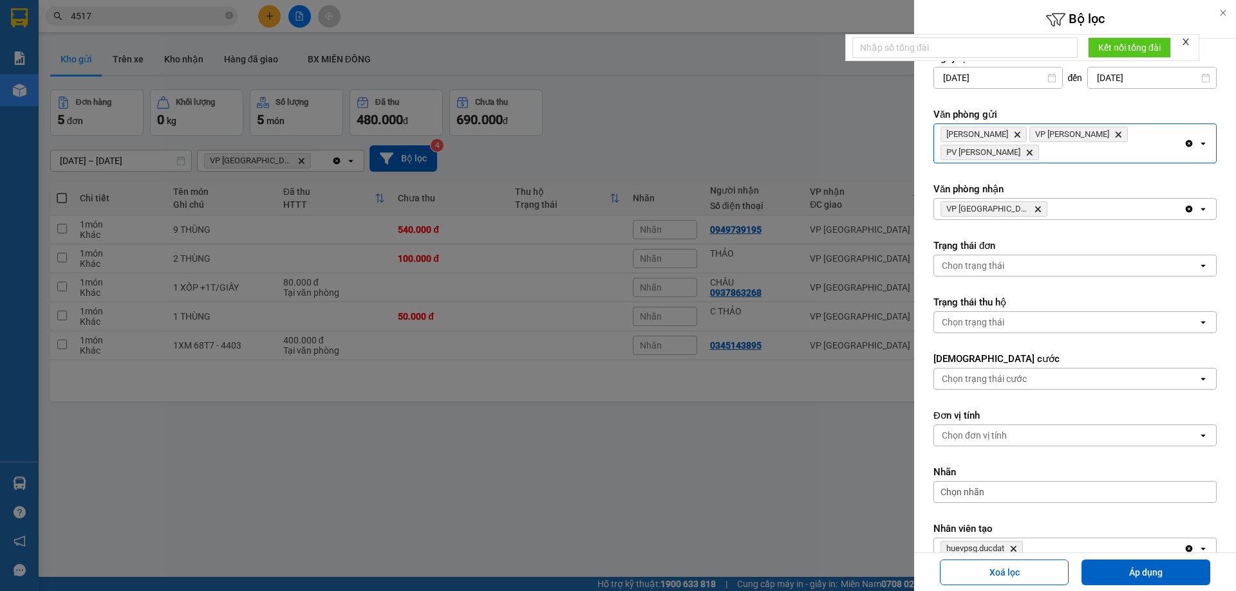
click at [1129, 150] on div "[PERSON_NAME] Hành Delete VP Hòa Lệ Chí Delete PV Sâm [PERSON_NAME]" at bounding box center [1059, 143] width 250 height 39
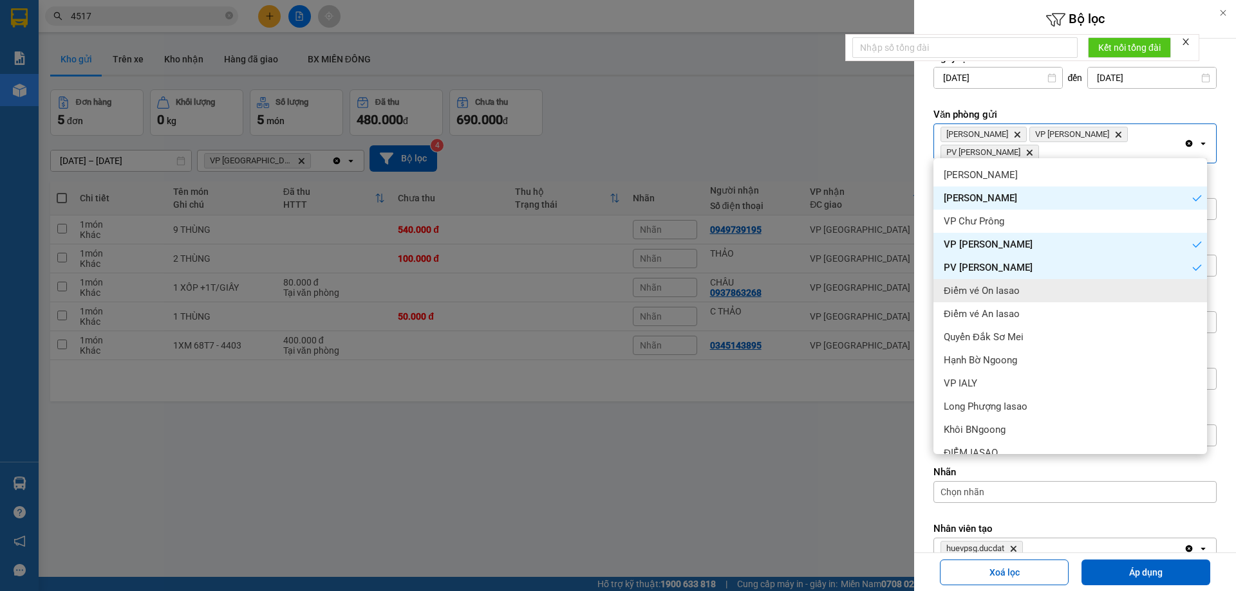
click at [1018, 291] on span "Điểm vé On Iasao" at bounding box center [982, 290] width 76 height 13
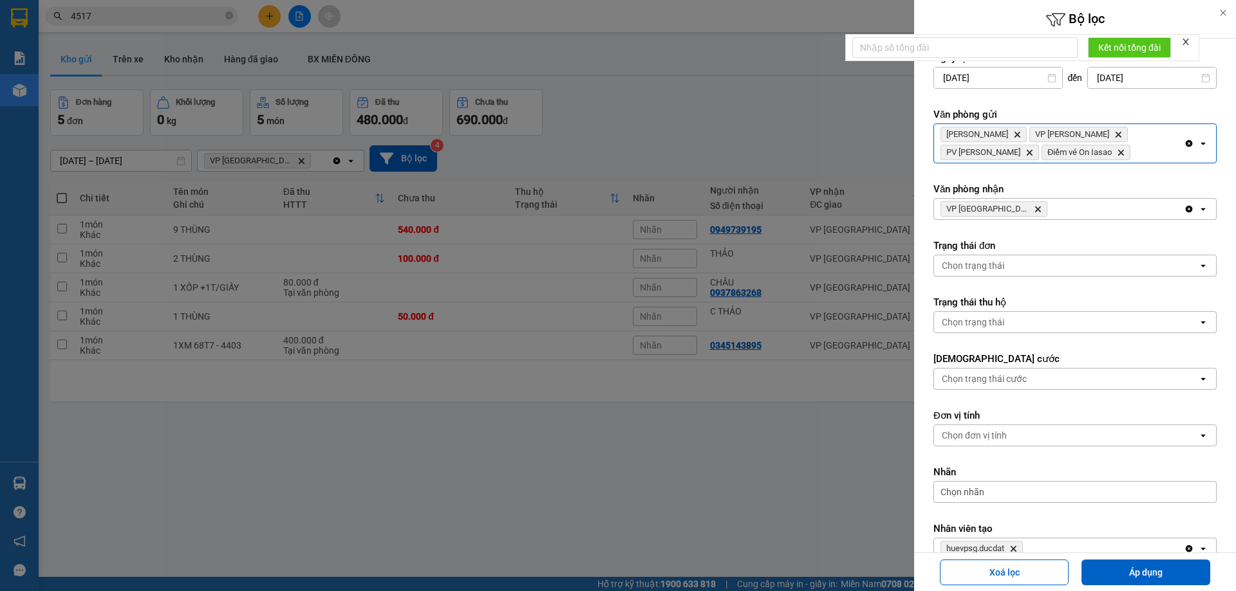
click at [1059, 156] on div "[PERSON_NAME] Hành Delete VP Hòa Lệ Chí Delete PV Sâm [PERSON_NAME] vé On [PERS…" at bounding box center [1059, 143] width 250 height 39
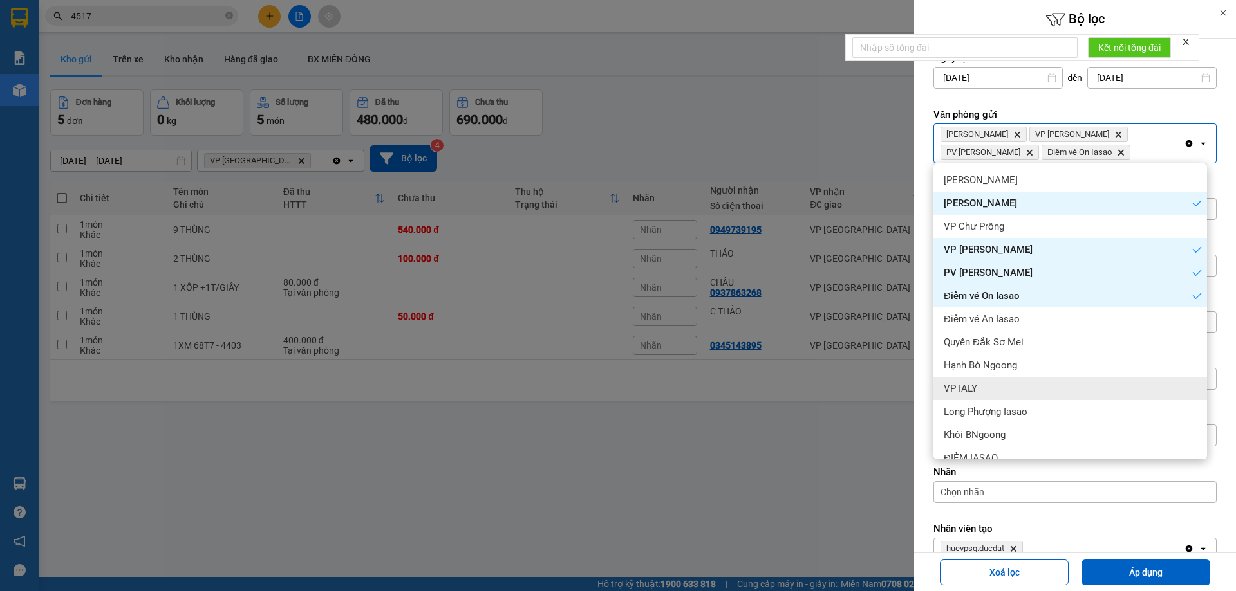
click at [1006, 384] on div "VP IALY" at bounding box center [1070, 388] width 274 height 23
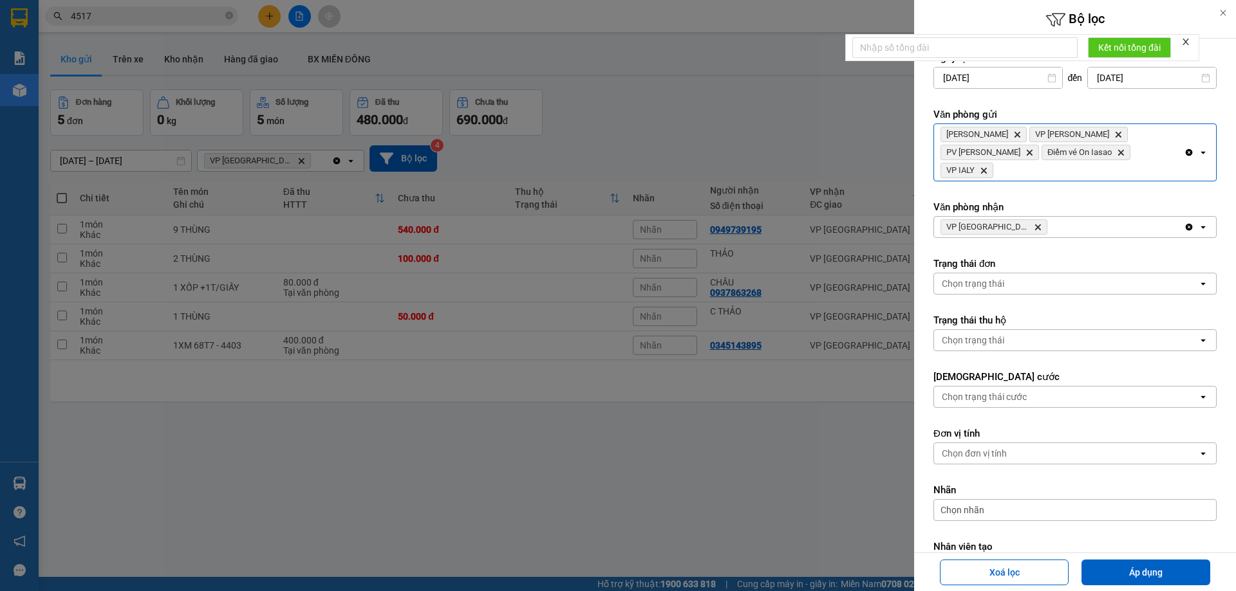
click at [1116, 158] on div "[PERSON_NAME] Hành Delete VP Hòa Lệ Chí Delete PV Sâm [PERSON_NAME] vé On [PERS…" at bounding box center [1059, 152] width 250 height 57
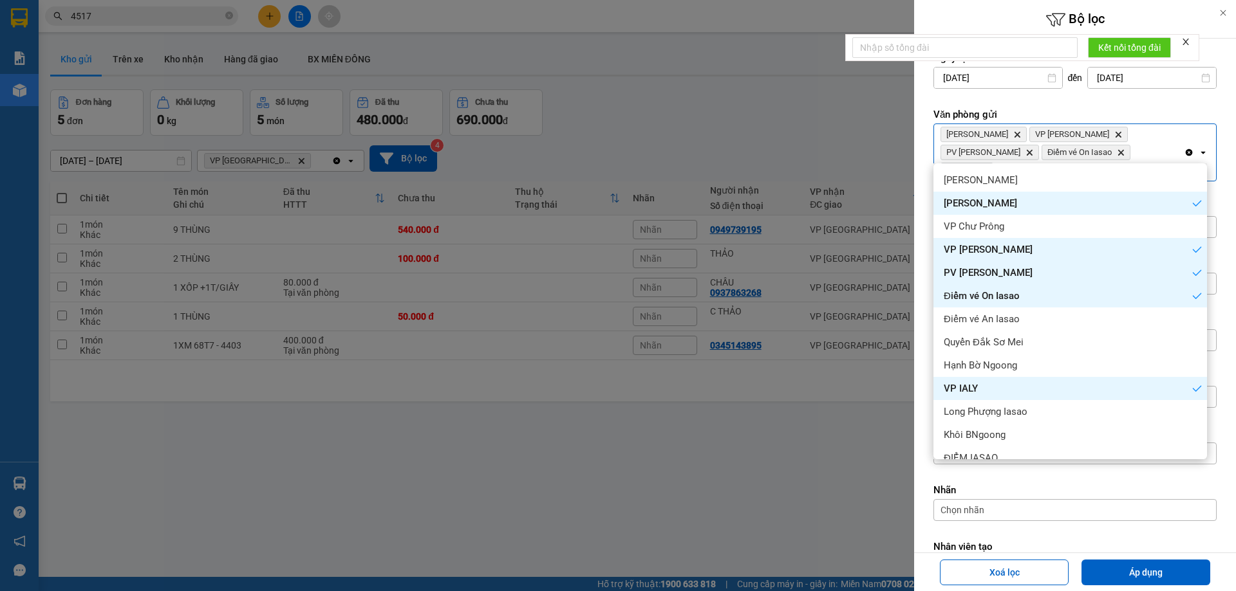
scroll to position [201, 0]
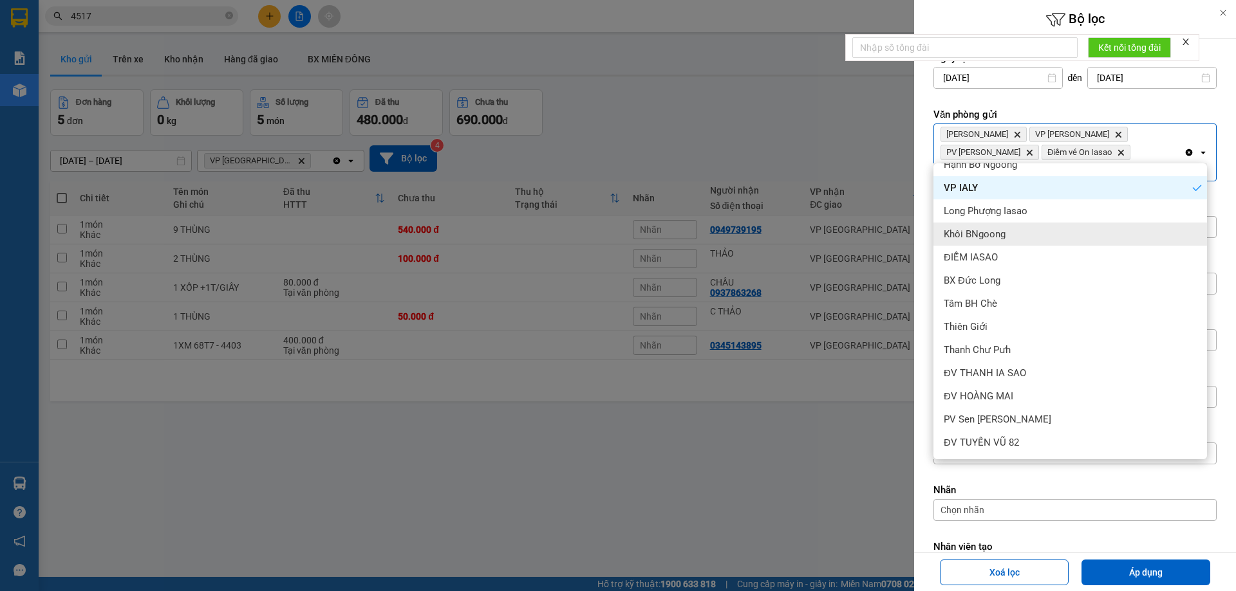
click at [1030, 241] on div "Khôi BNgoong" at bounding box center [1070, 234] width 274 height 23
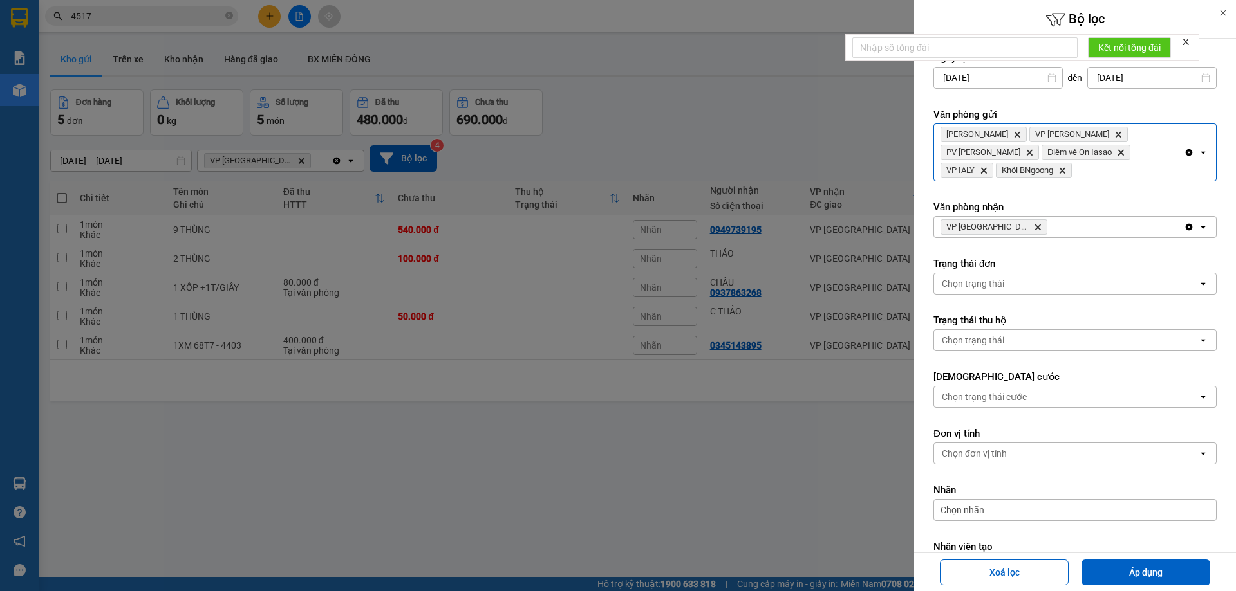
click at [1184, 154] on div "Clear all open" at bounding box center [1200, 152] width 32 height 57
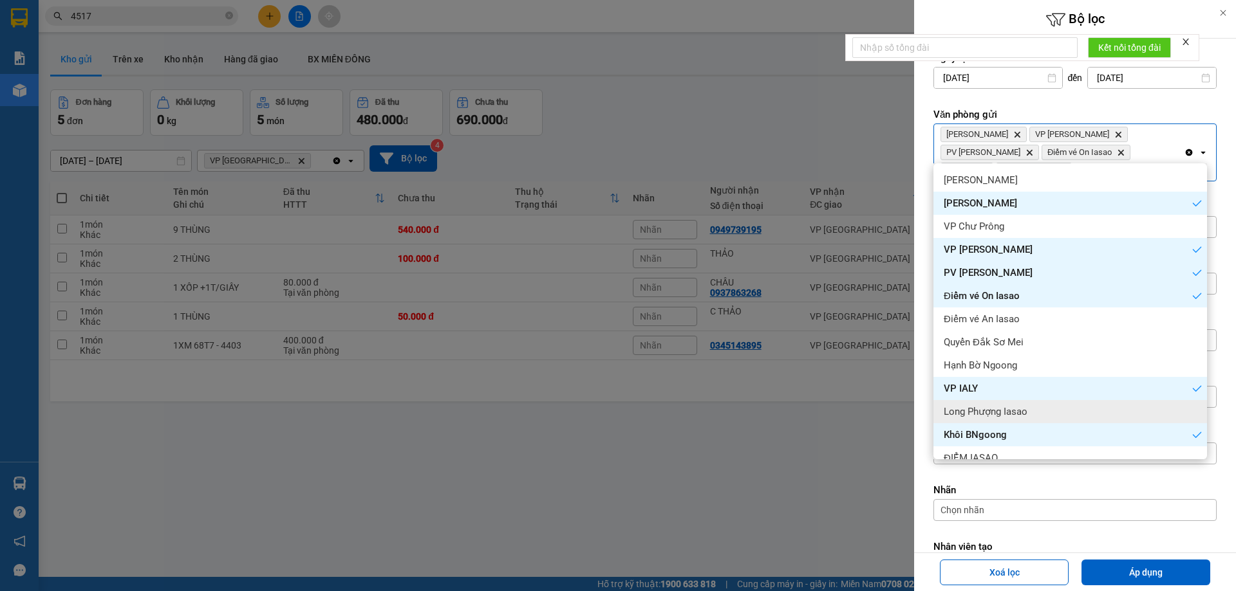
scroll to position [129, 0]
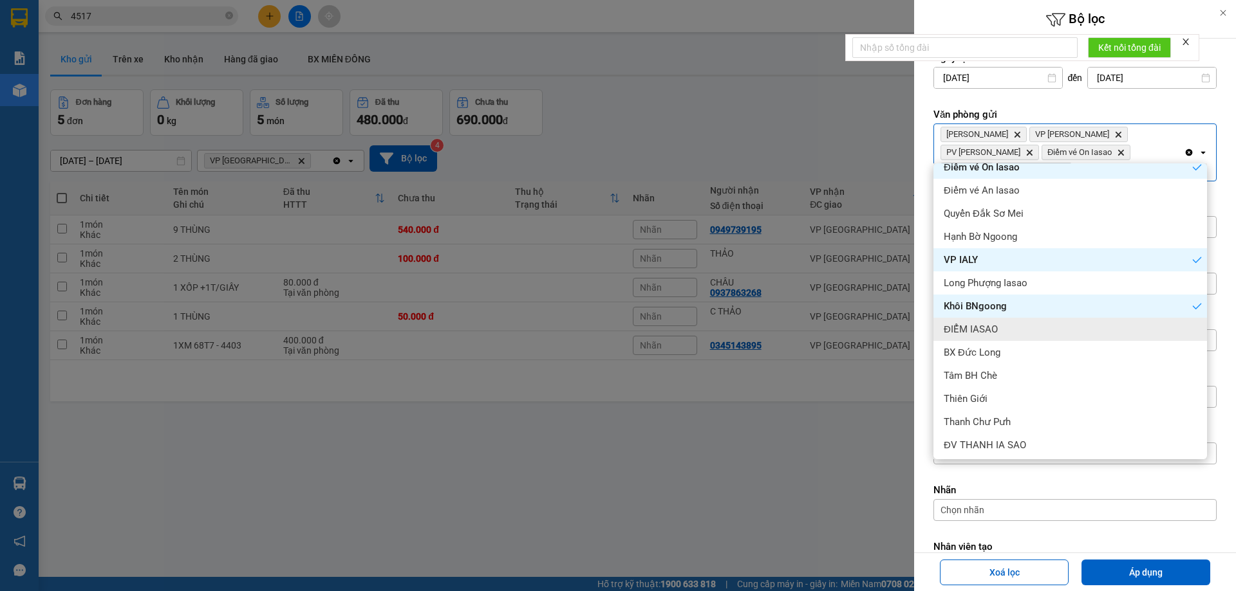
click at [1005, 331] on div "ĐIỂM IASAO" at bounding box center [1070, 329] width 274 height 23
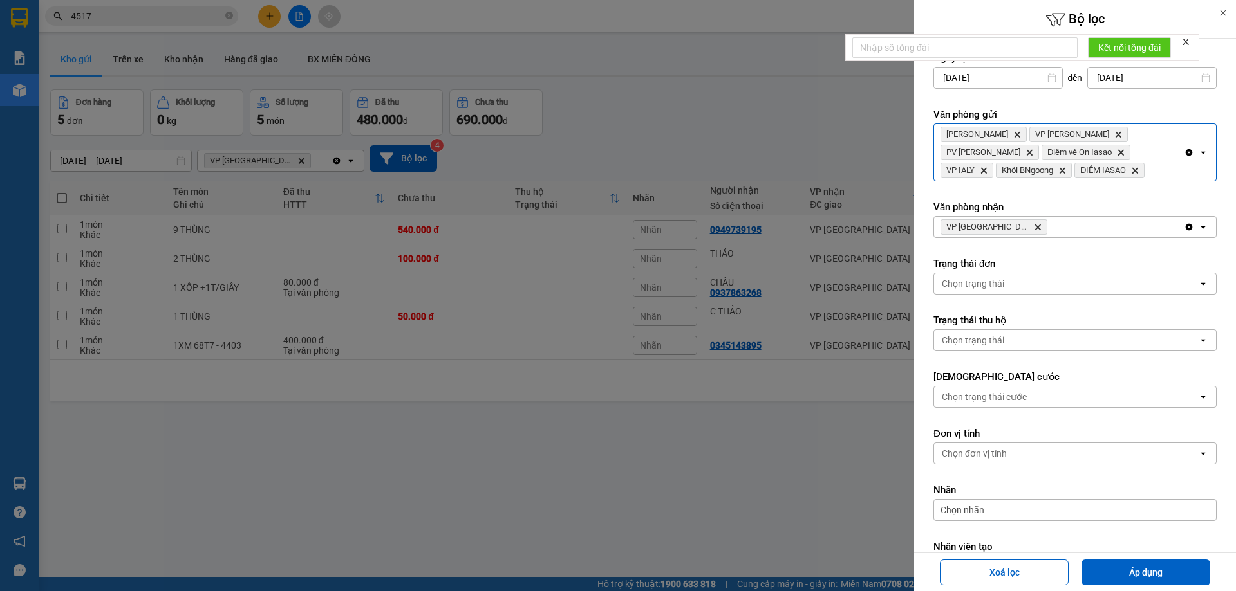
click at [1128, 168] on div "[PERSON_NAME] Hành Delete VP Hòa Lệ Chí Delete PV Sâm [PERSON_NAME] vé On [PERS…" at bounding box center [1059, 152] width 250 height 57
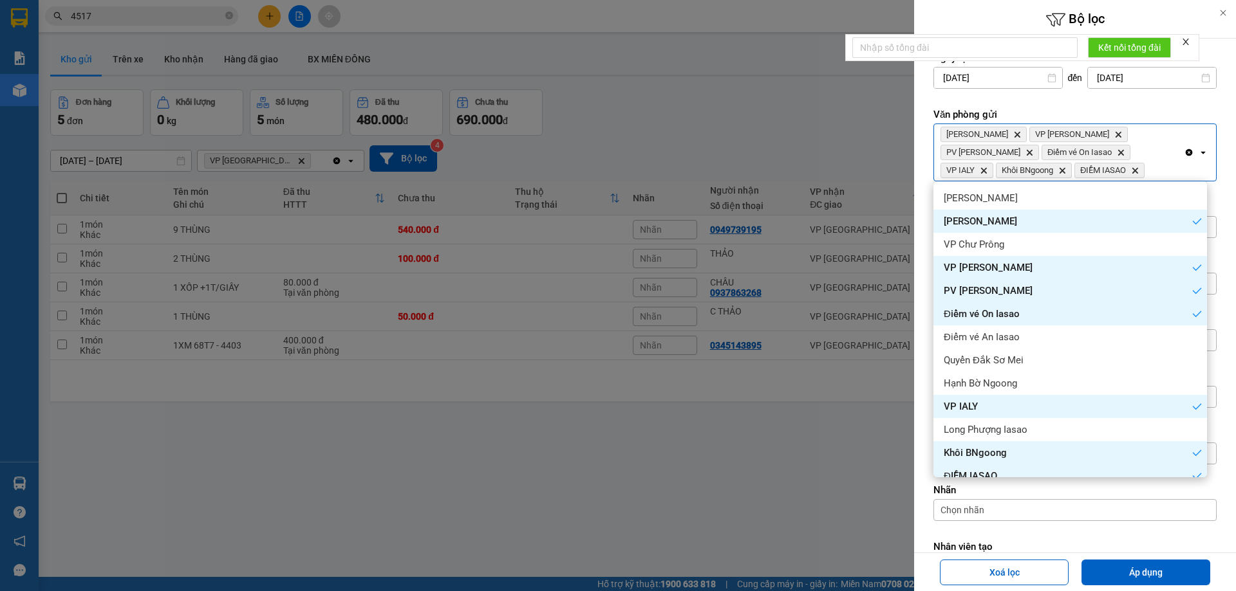
scroll to position [201, 0]
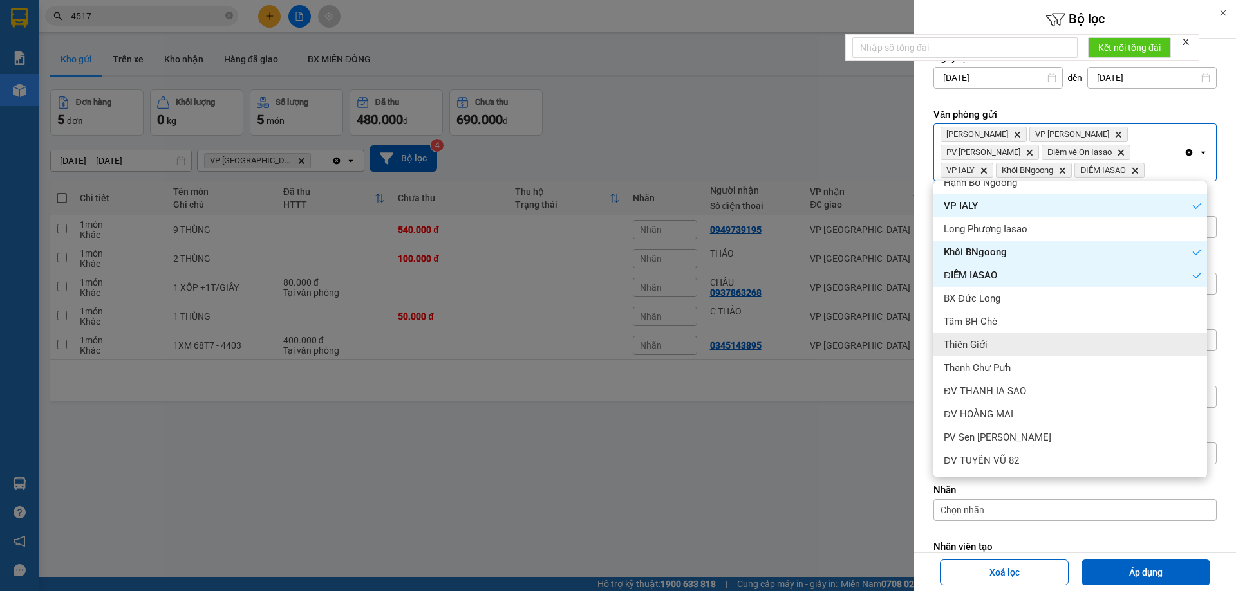
click at [1004, 349] on div "Thiên Giới" at bounding box center [1070, 344] width 274 height 23
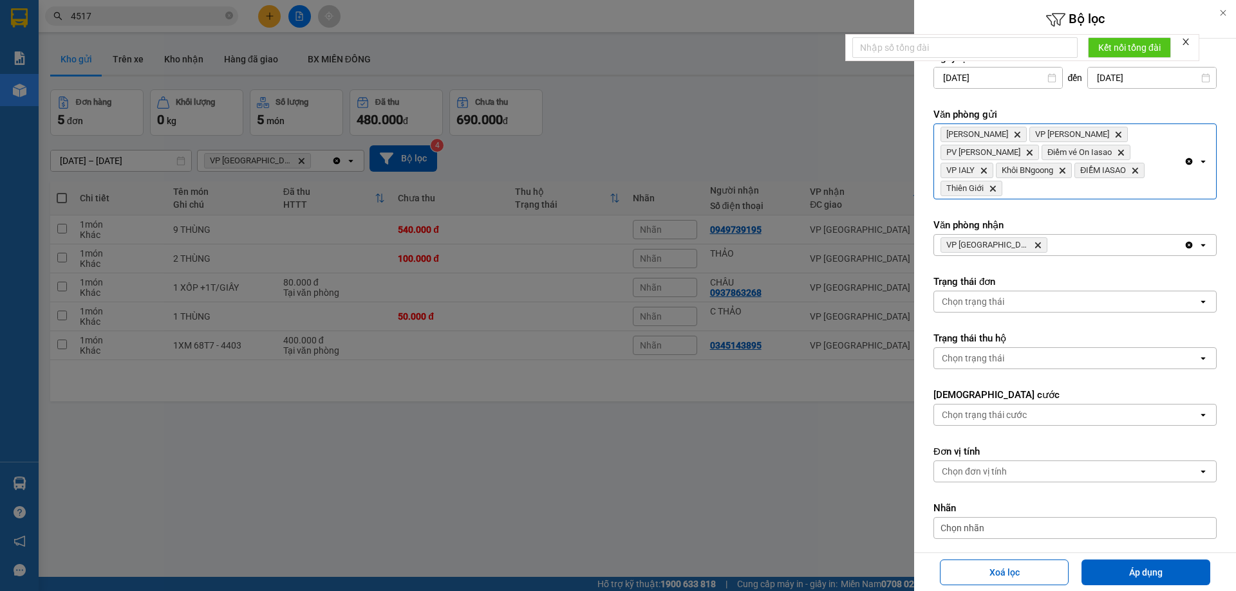
click at [1117, 172] on div "[PERSON_NAME] Delete VP Hòa Lệ Chí Delete PV Sâm [PERSON_NAME] vé On [PERSON_NA…" at bounding box center [1059, 161] width 250 height 75
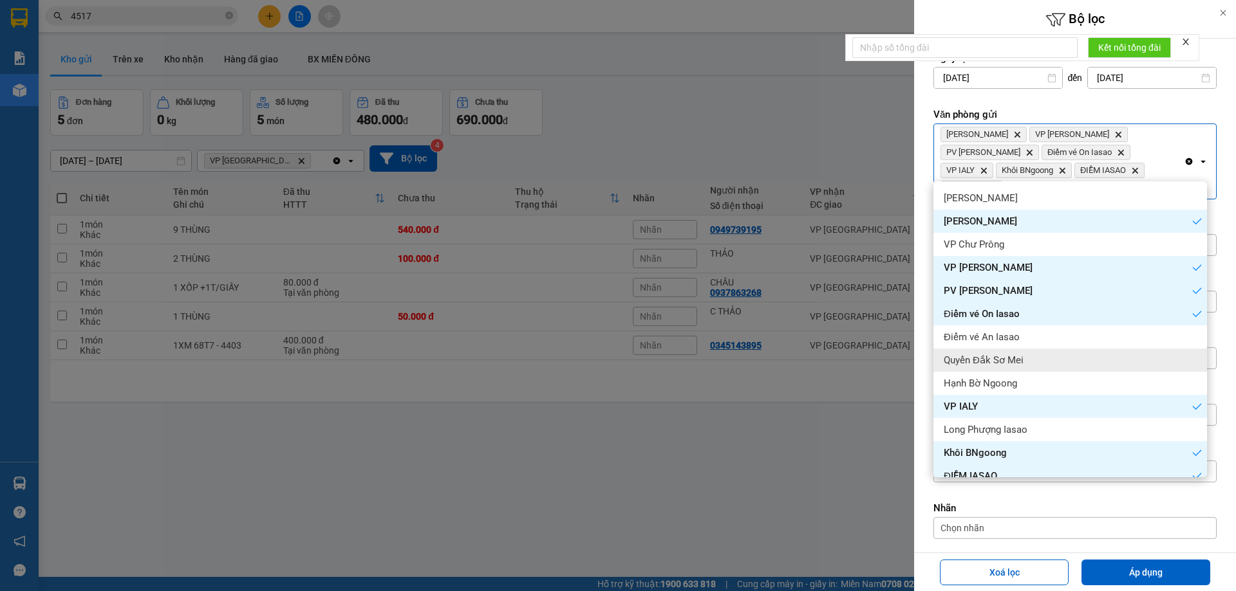
scroll to position [193, 0]
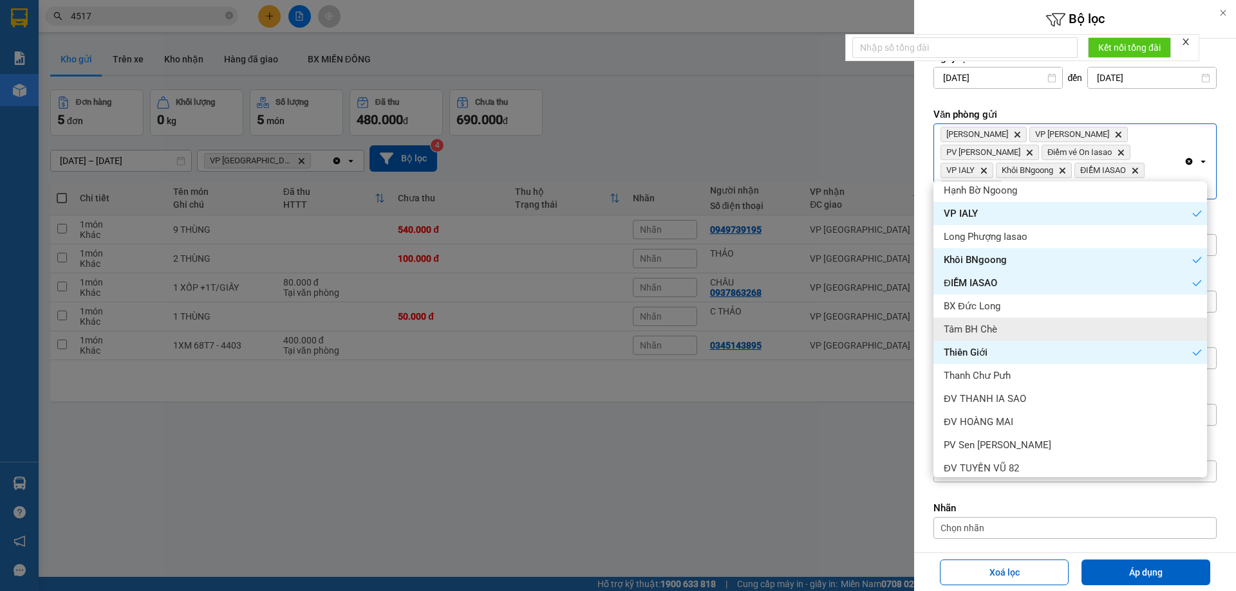
click at [1012, 333] on div "Tâm BH Chè" at bounding box center [1070, 329] width 274 height 23
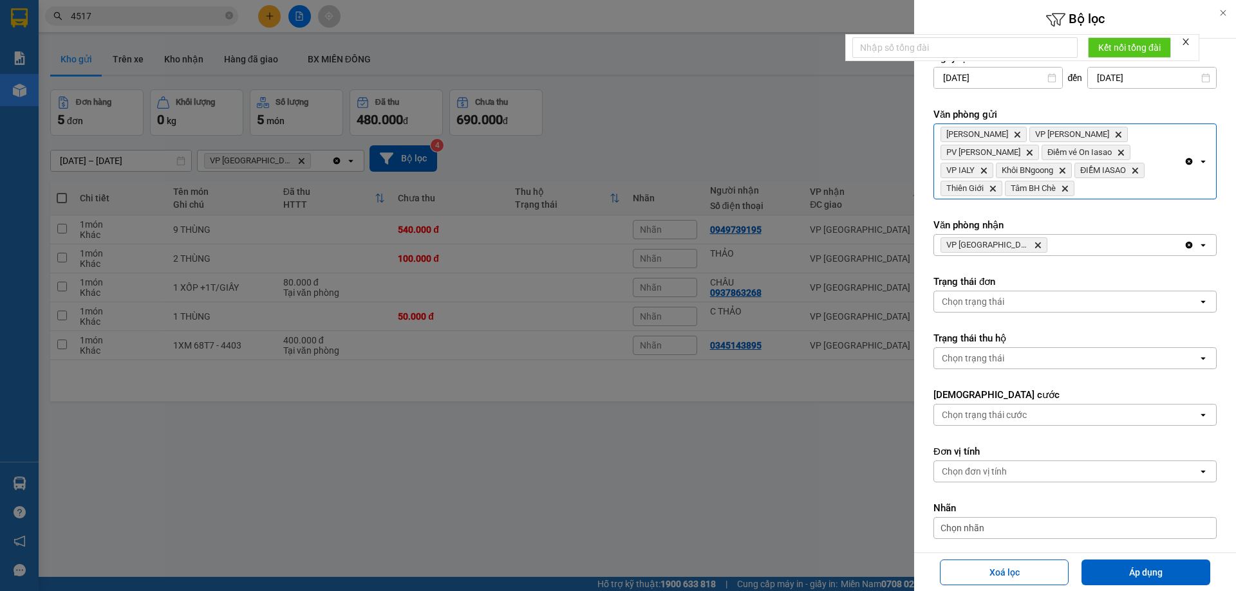
click at [1160, 172] on div "[PERSON_NAME] Hành Delete VP Hòa Lệ Chí Delete PV Sâm [PERSON_NAME] vé On [PERS…" at bounding box center [1059, 161] width 250 height 75
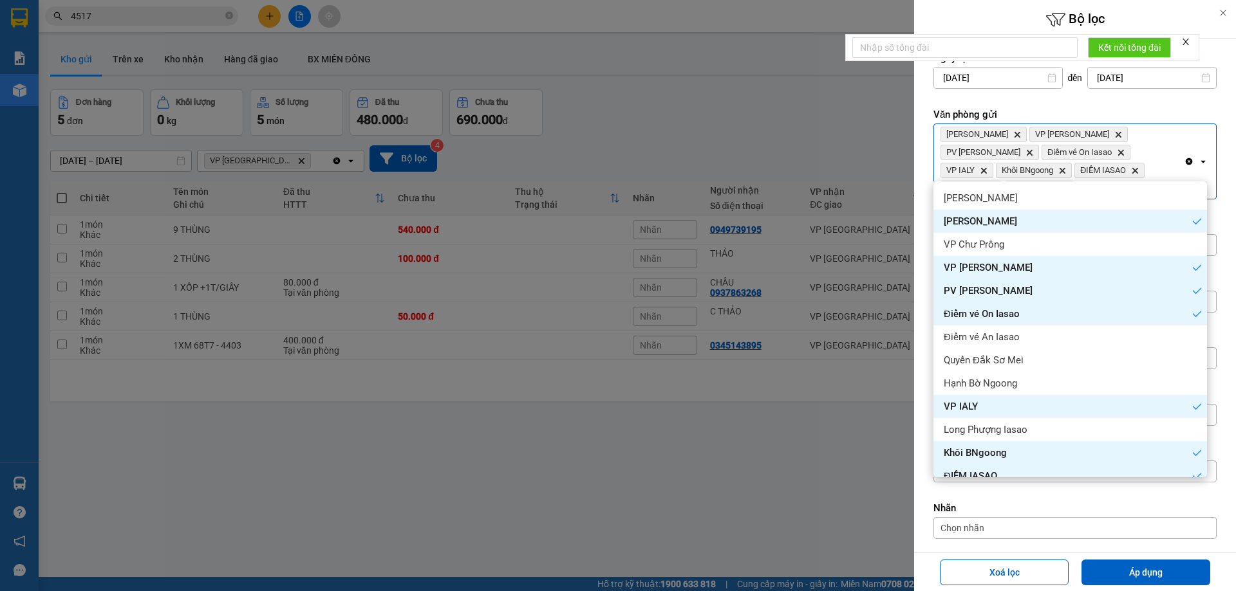
scroll to position [201, 0]
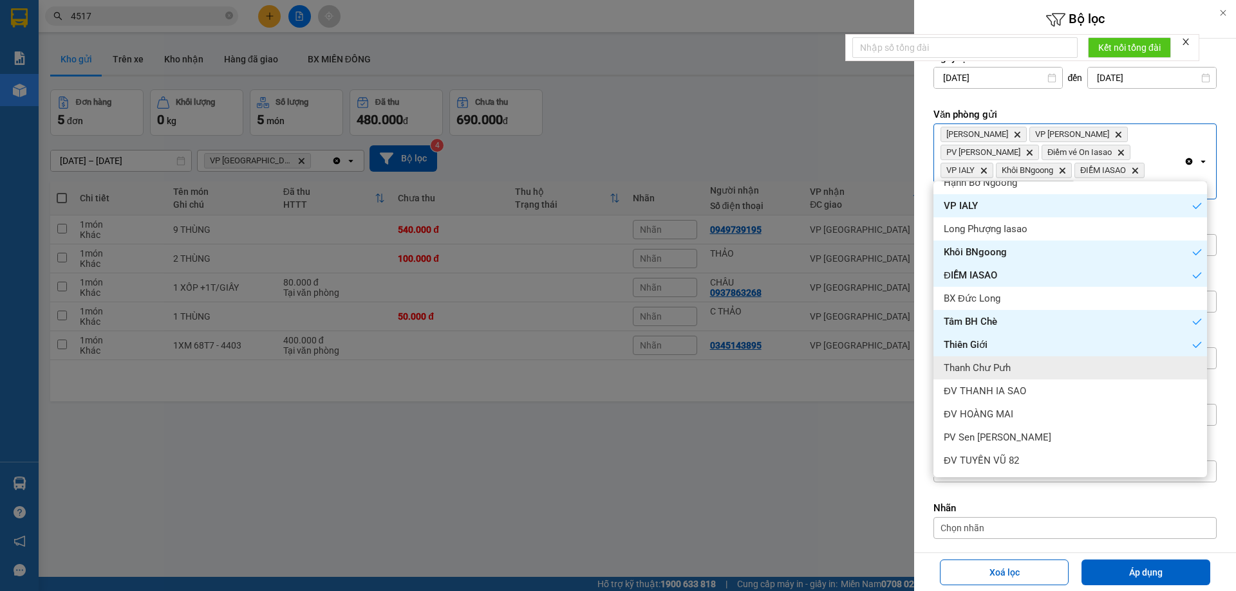
click at [1029, 369] on div "Thanh Chư Pưh" at bounding box center [1070, 368] width 274 height 23
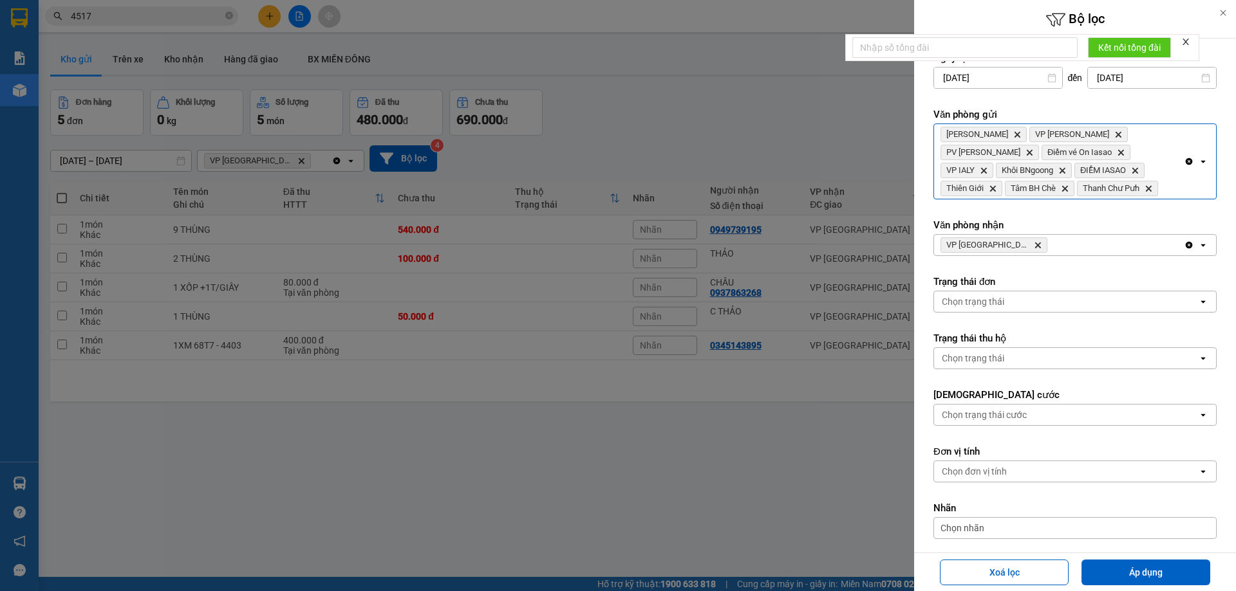
click at [1153, 181] on div "[PERSON_NAME] Delete VP Hòa Lệ Chí Delete PV Sâm [PERSON_NAME] vé On [PERSON_NA…" at bounding box center [1059, 161] width 250 height 75
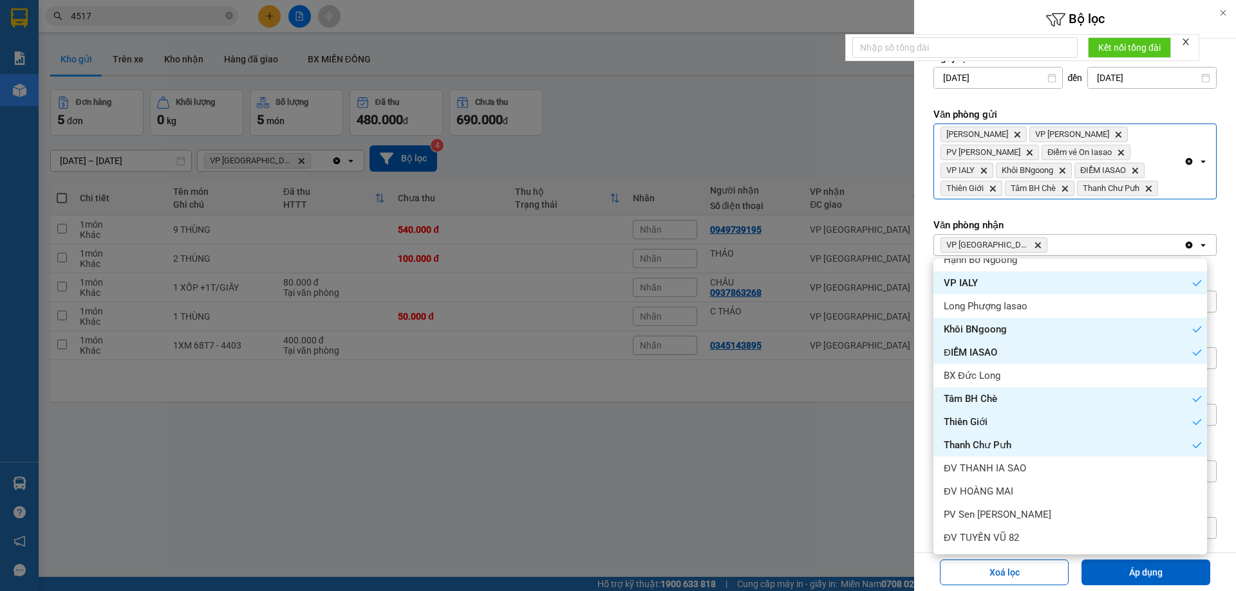
scroll to position [59, 0]
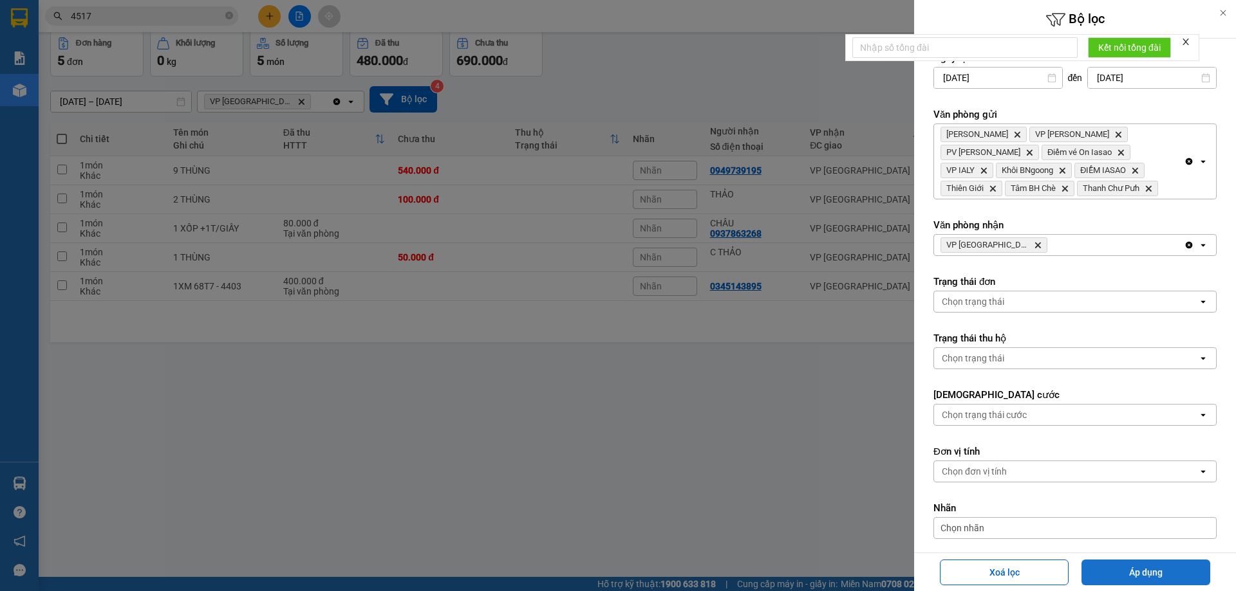
click at [1116, 575] on button "Áp dụng" at bounding box center [1145, 573] width 129 height 26
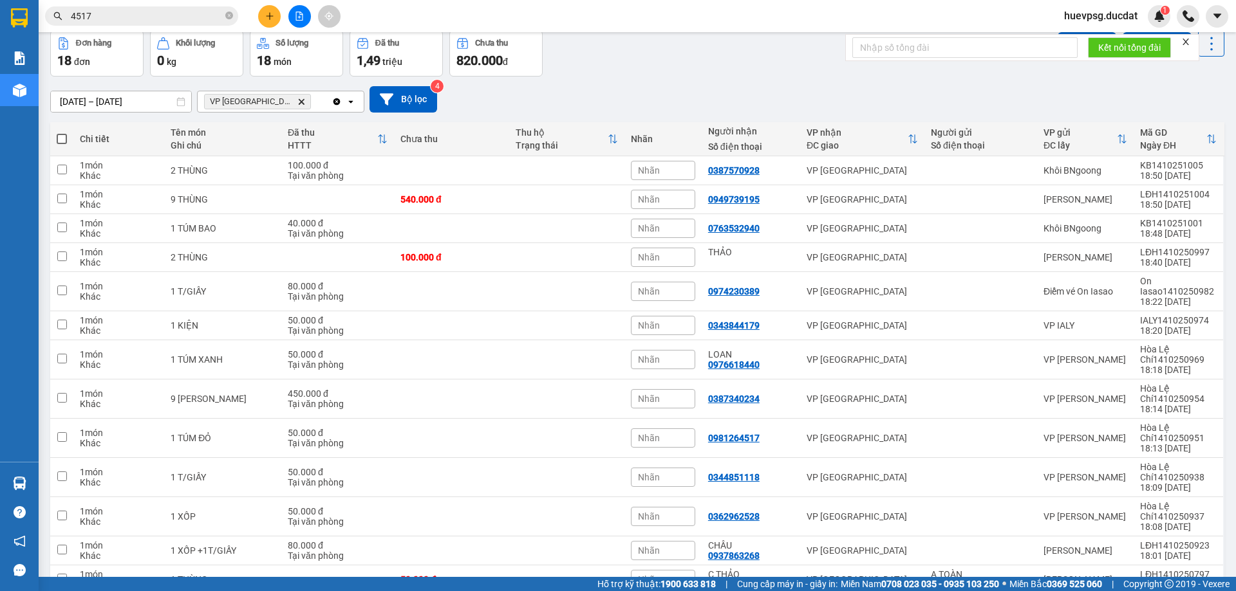
click at [311, 104] on div "VP [GEOGRAPHIC_DATA] Delete" at bounding box center [265, 101] width 134 height 21
click at [297, 147] on div "Dọc đường ĐN" at bounding box center [280, 151] width 167 height 23
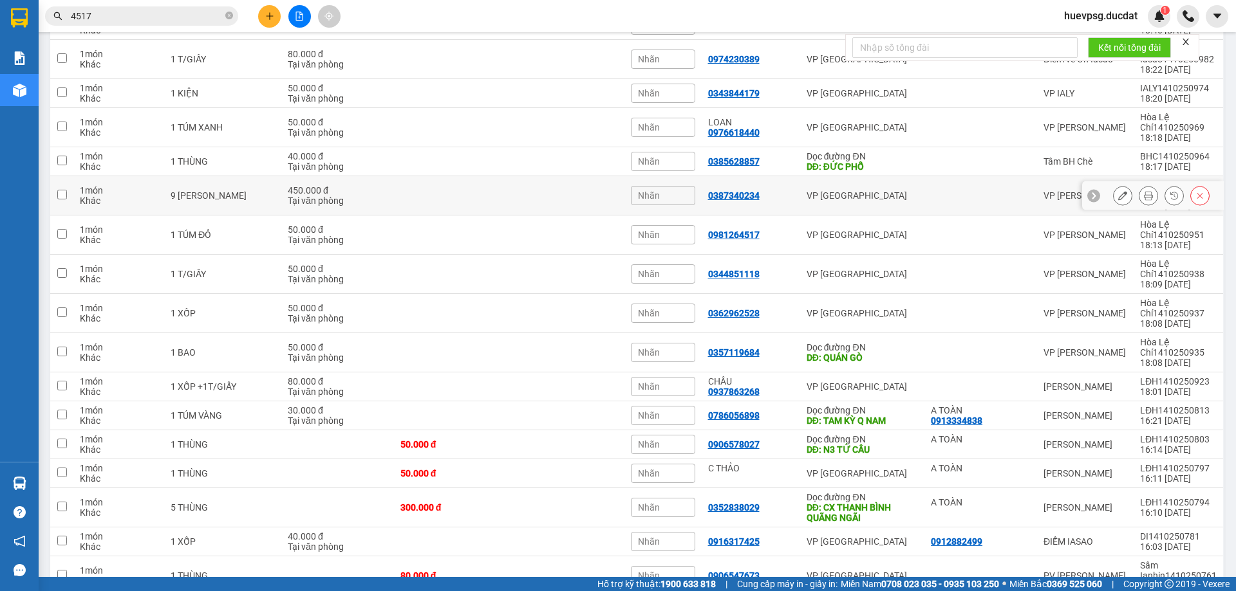
scroll to position [38, 0]
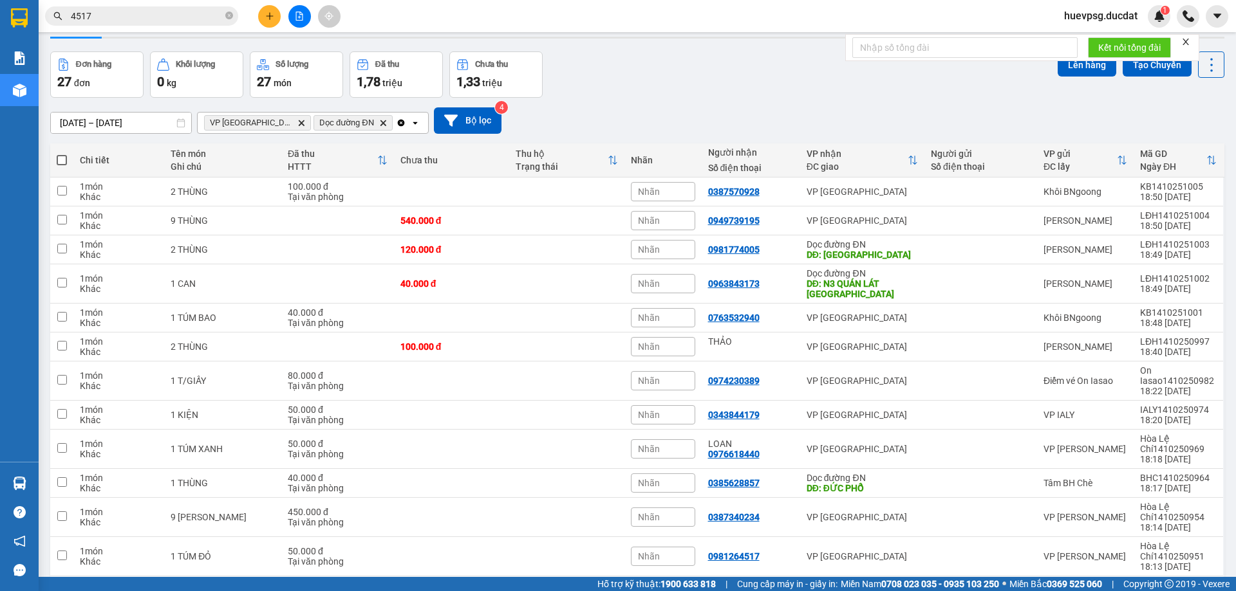
click at [62, 158] on span at bounding box center [62, 160] width 10 height 10
click at [62, 154] on input "checkbox" at bounding box center [62, 154] width 0 height 0
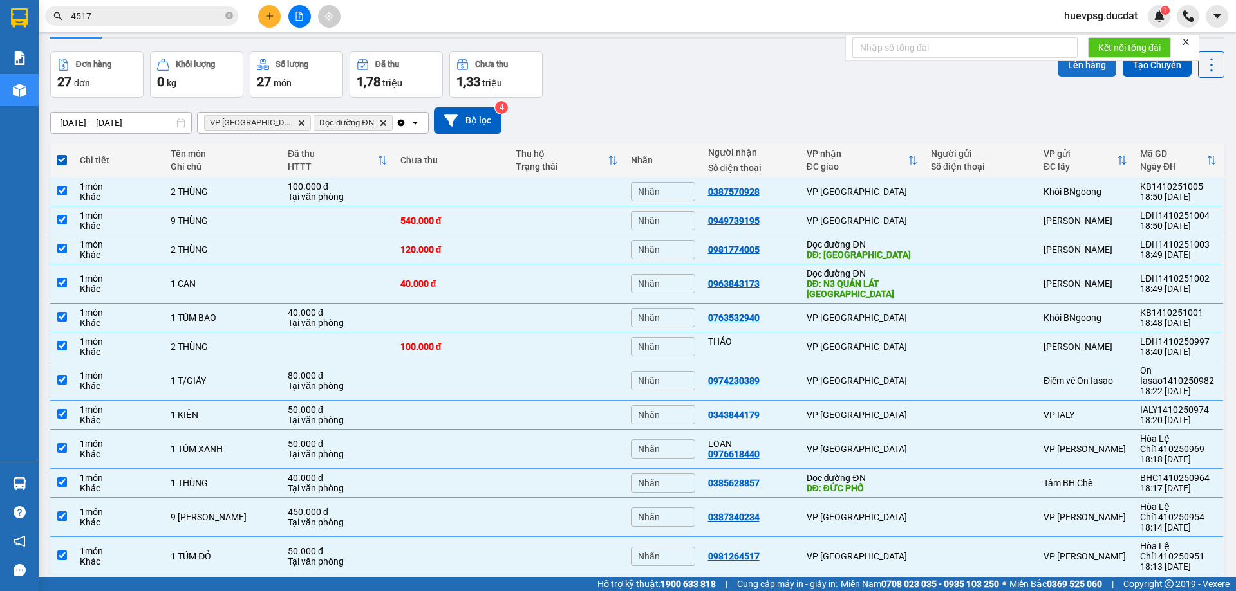
click at [1057, 73] on button "Lên hàng" at bounding box center [1086, 64] width 59 height 23
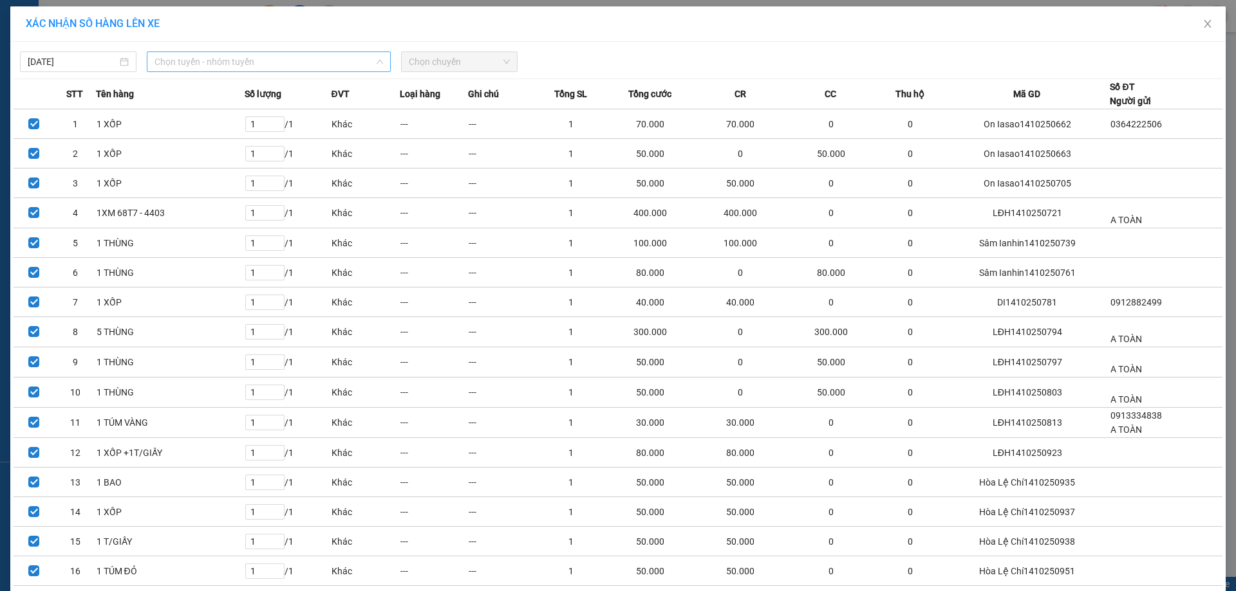
click at [344, 67] on span "Chọn tuyến - nhóm tuyến" at bounding box center [268, 61] width 228 height 19
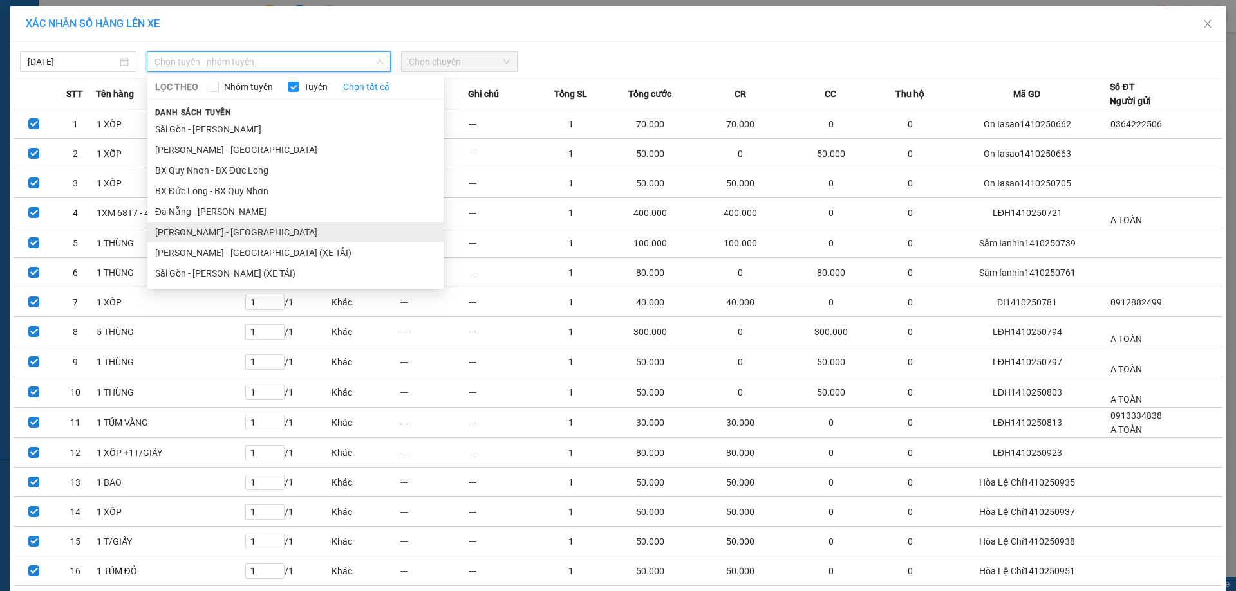
click at [205, 232] on li "[PERSON_NAME] - [GEOGRAPHIC_DATA]" at bounding box center [295, 232] width 296 height 21
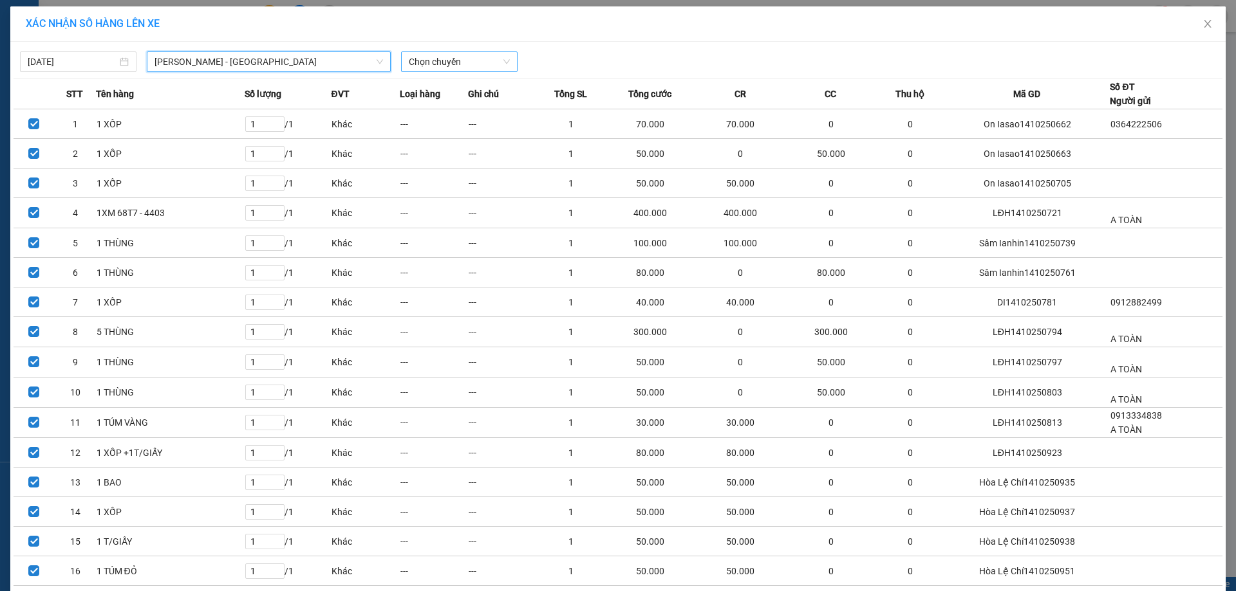
click at [416, 67] on span "Chọn chuyến" at bounding box center [459, 61] width 101 height 19
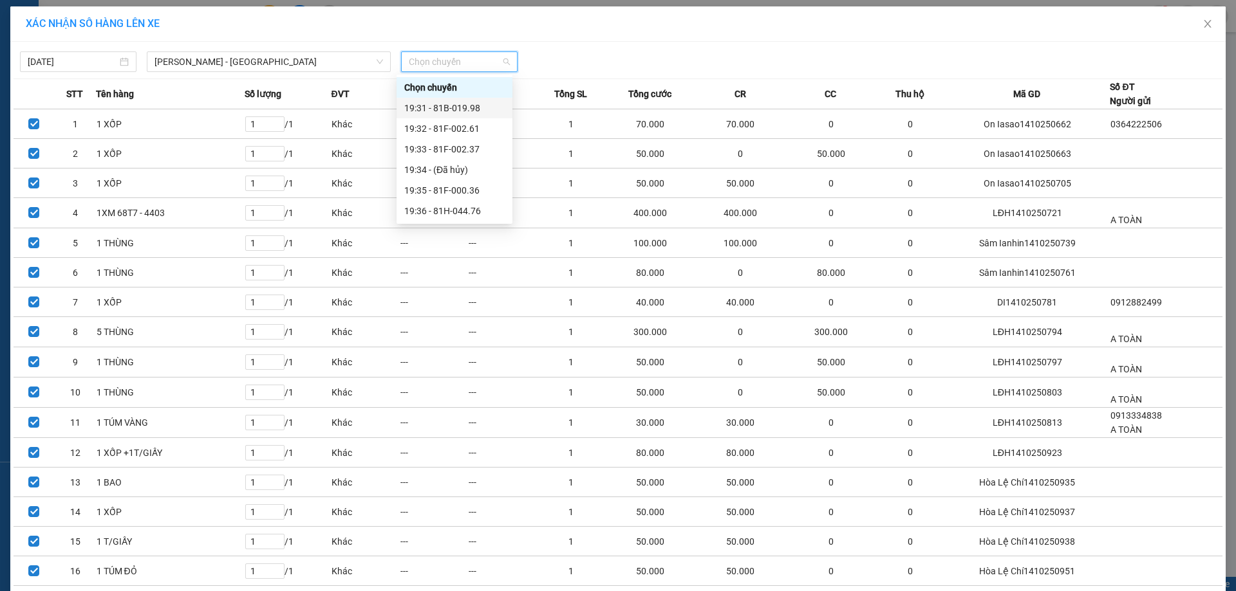
click at [456, 104] on div "19:31 - 81B-019.98" at bounding box center [454, 108] width 100 height 14
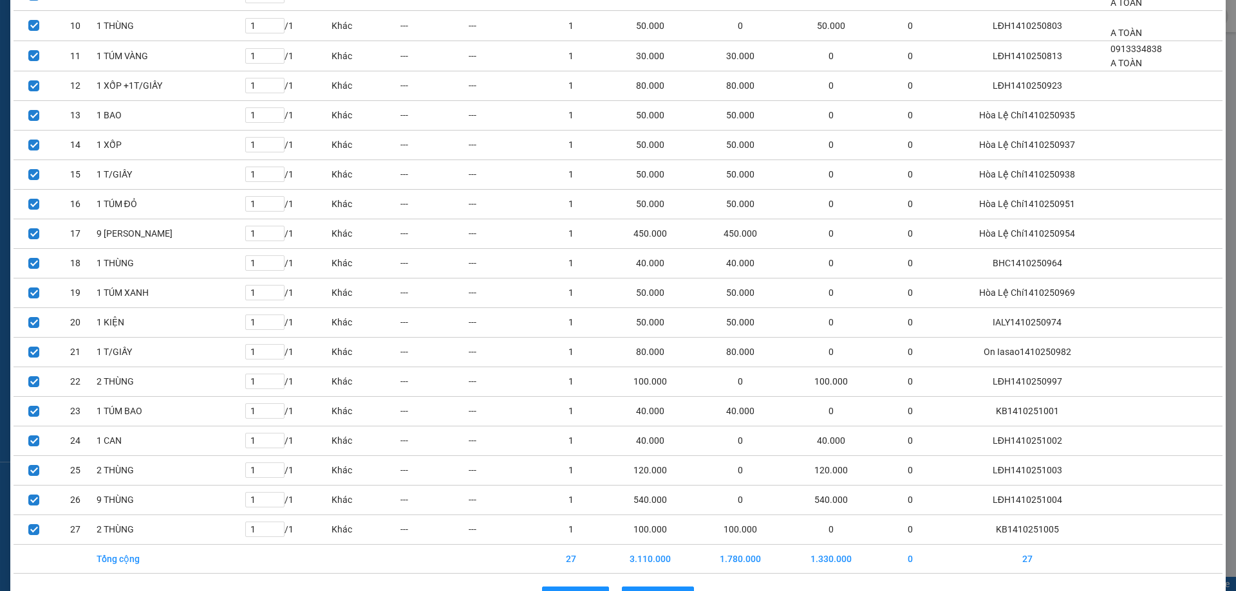
scroll to position [427, 0]
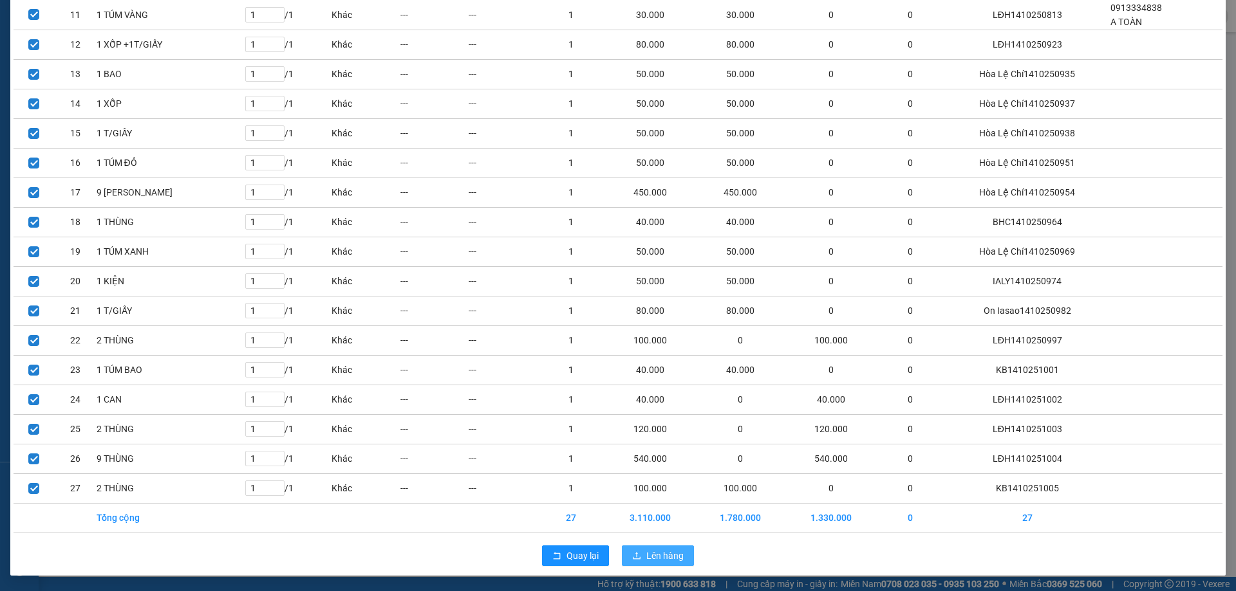
click at [666, 553] on span "Lên hàng" at bounding box center [664, 556] width 37 height 14
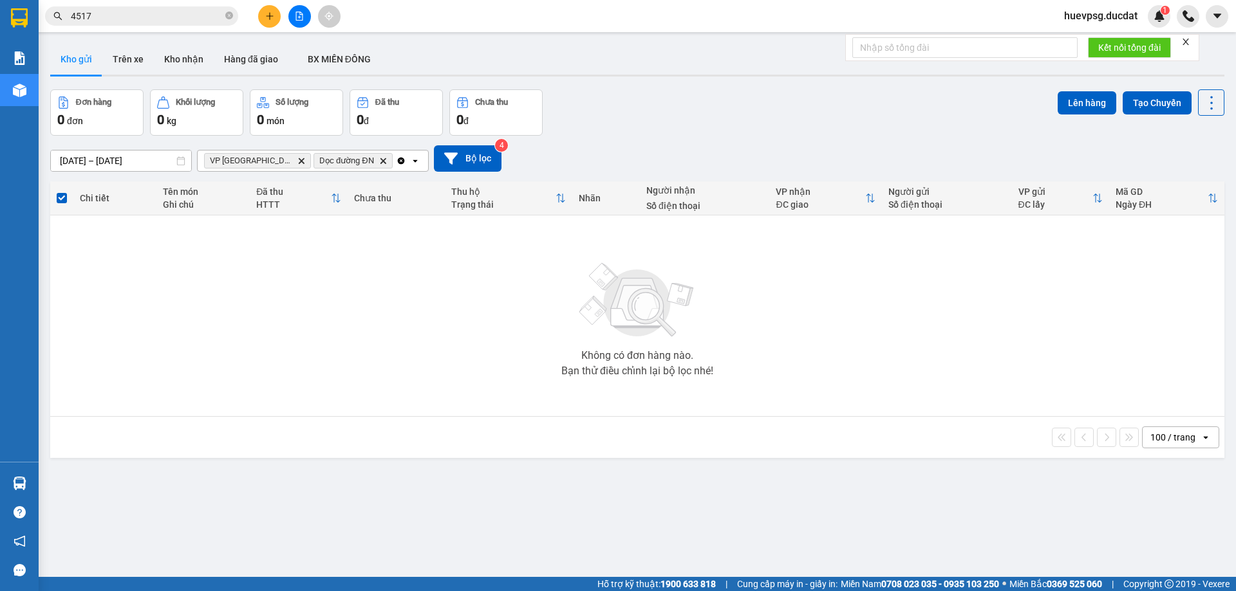
click at [398, 162] on icon "Clear all" at bounding box center [401, 160] width 7 height 7
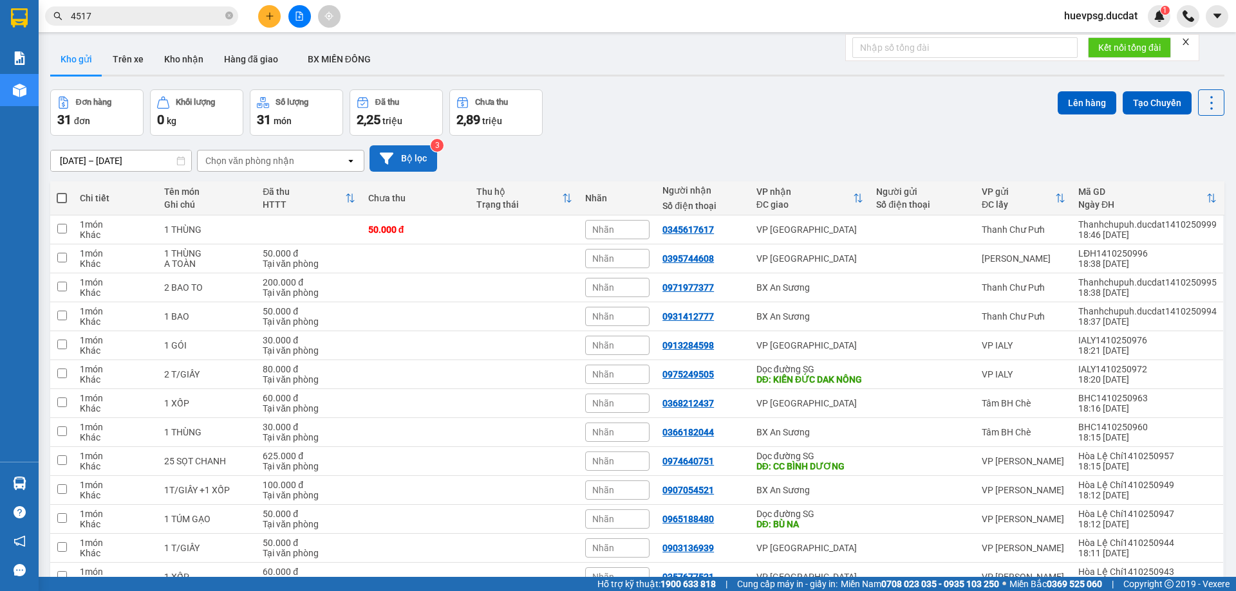
click at [404, 159] on button "Bộ lọc" at bounding box center [403, 158] width 68 height 26
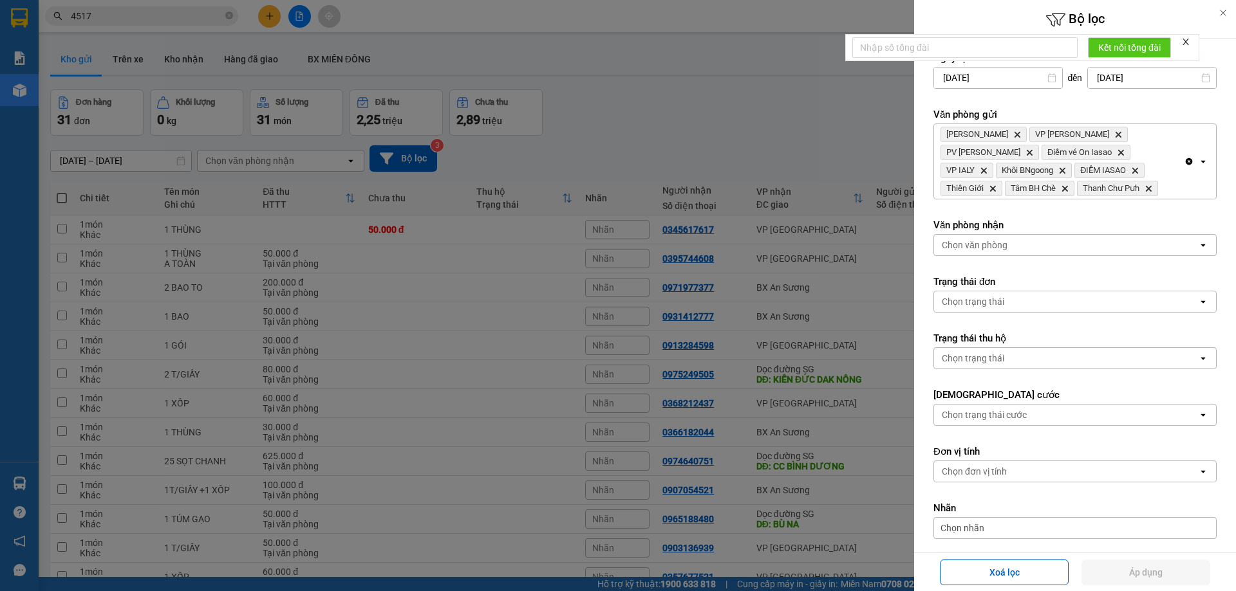
click at [1019, 366] on div "Chọn trạng thái" at bounding box center [1066, 358] width 264 height 21
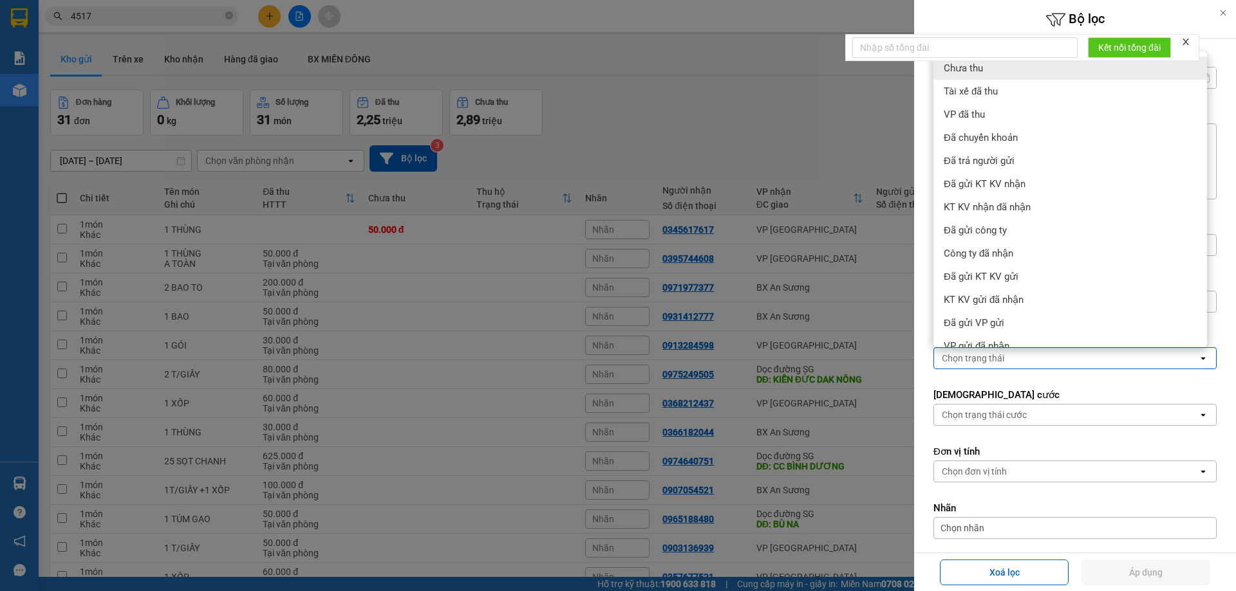
click at [1013, 412] on div "Chọn trạng thái cước" at bounding box center [984, 415] width 85 height 13
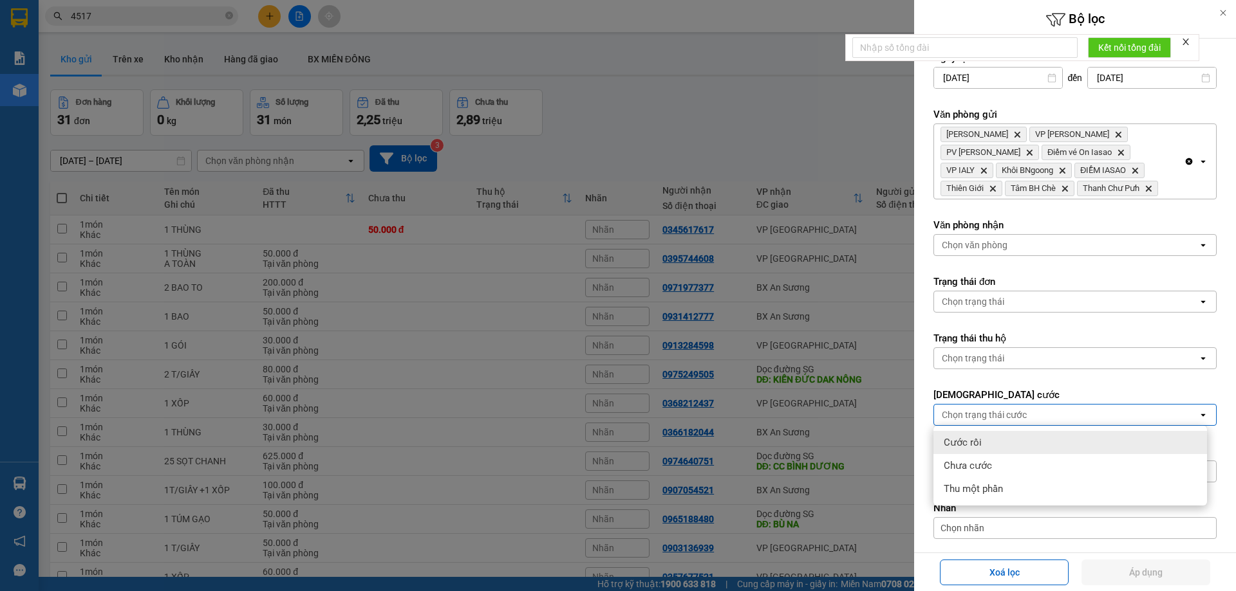
click at [999, 451] on div "Cước rồi" at bounding box center [1070, 442] width 274 height 23
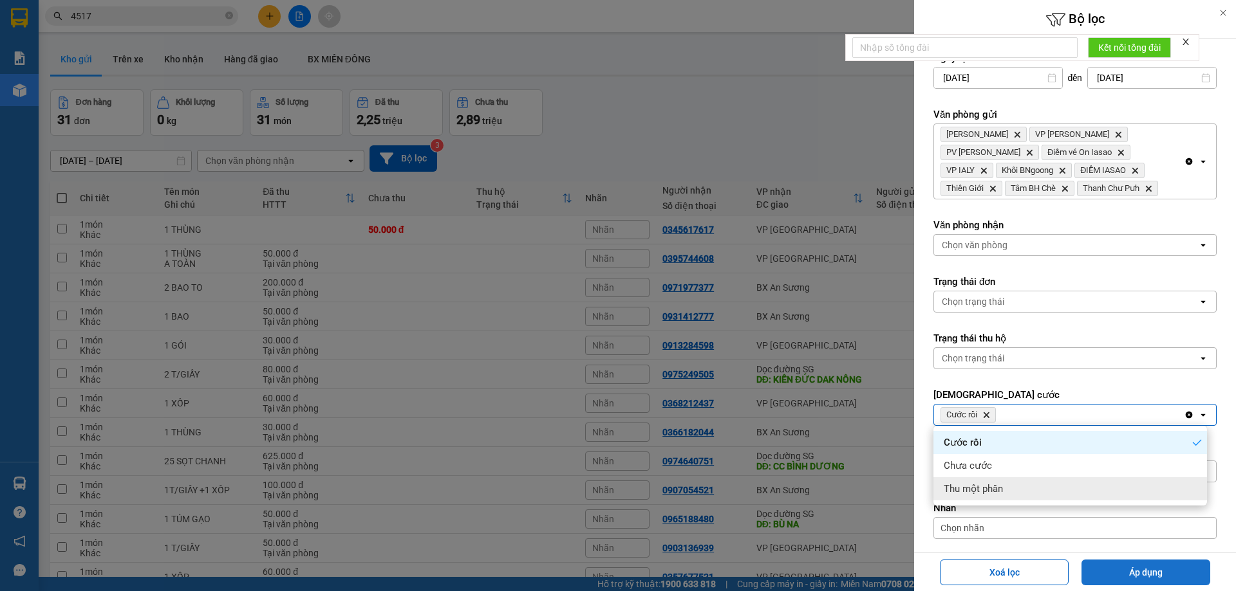
click at [1091, 563] on button "Áp dụng" at bounding box center [1145, 573] width 129 height 26
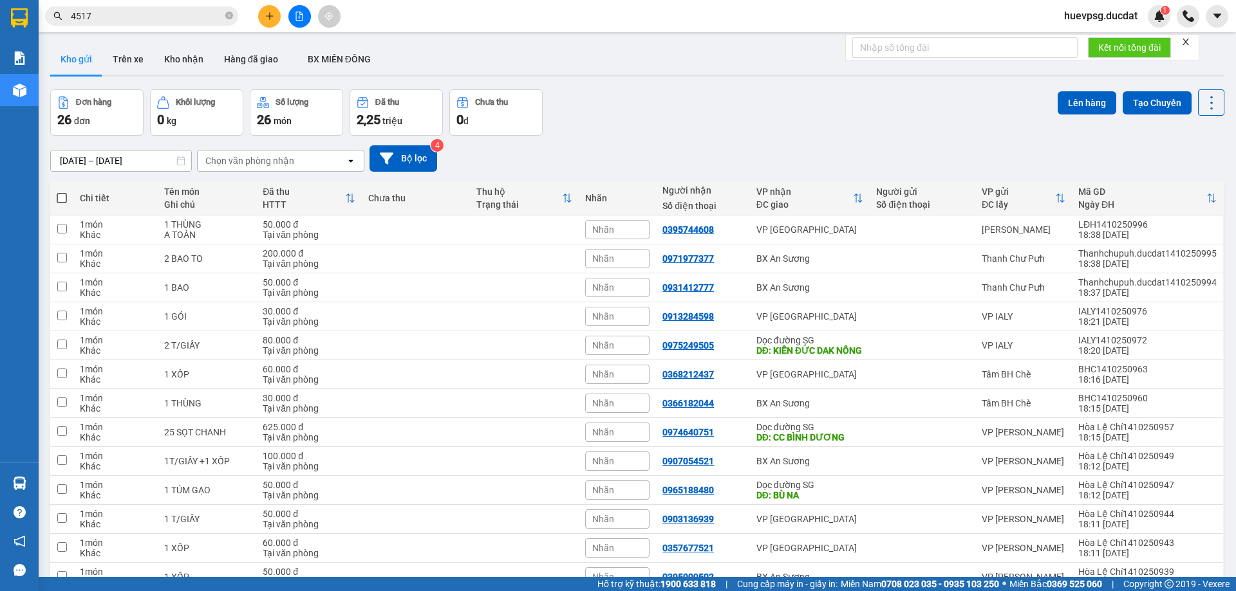
click at [320, 163] on div "Chọn văn phòng nhận" at bounding box center [272, 161] width 148 height 21
click at [275, 187] on div "BX An Sương" at bounding box center [280, 187] width 167 height 23
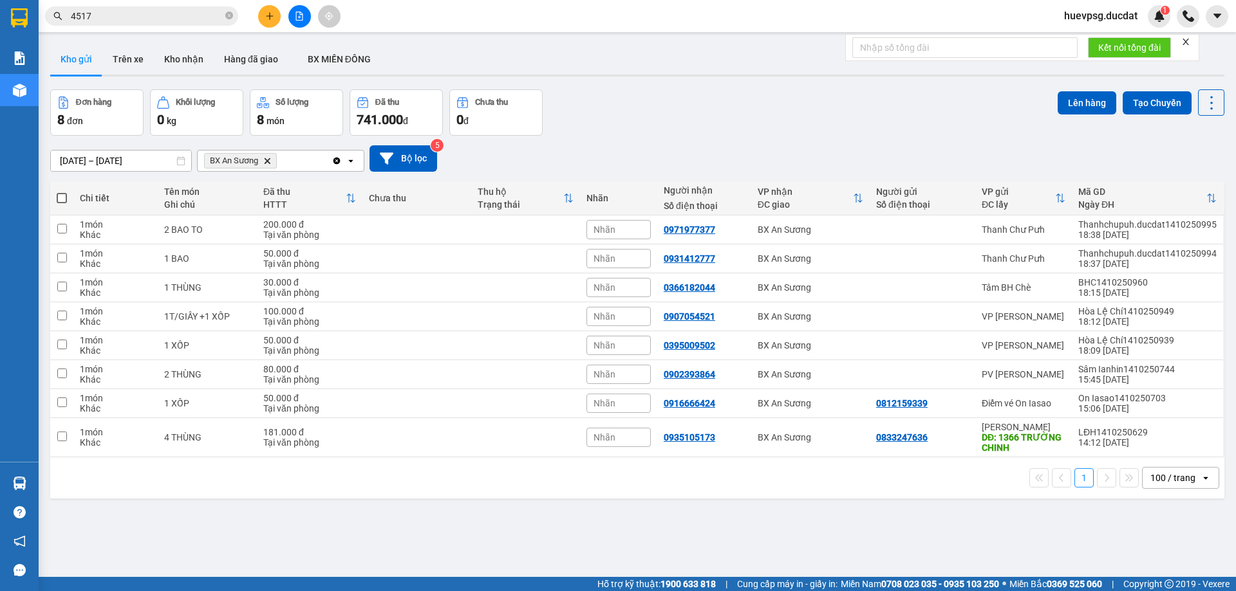
click at [64, 200] on span at bounding box center [62, 198] width 10 height 10
click at [62, 192] on input "checkbox" at bounding box center [62, 192] width 0 height 0
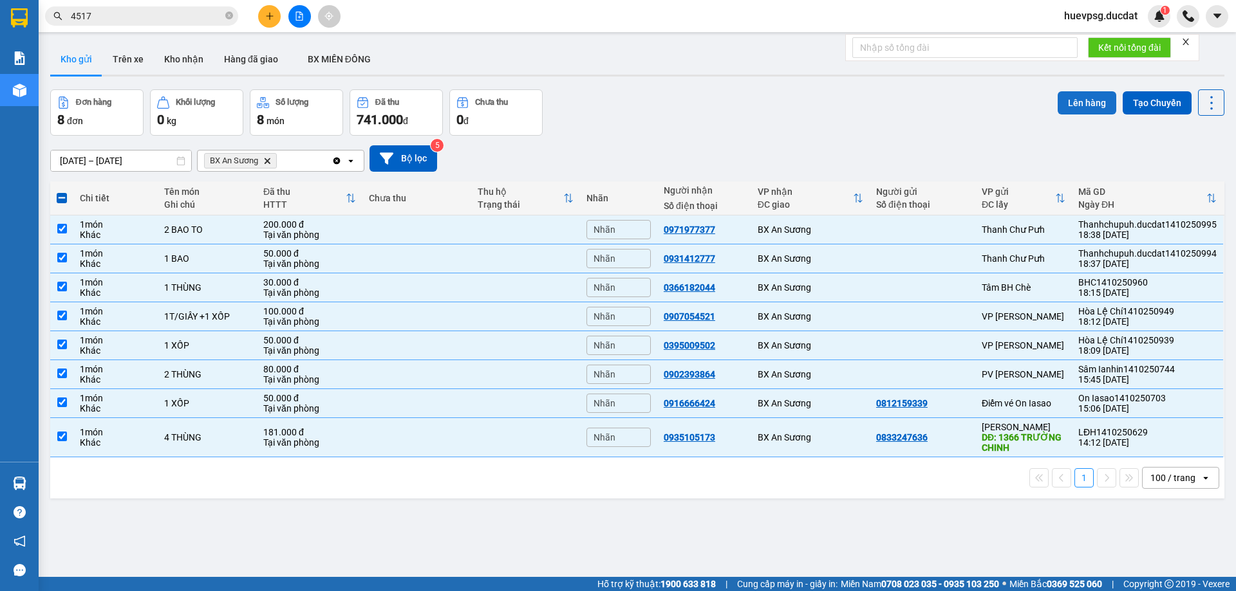
click at [1075, 104] on button "Lên hàng" at bounding box center [1086, 102] width 59 height 23
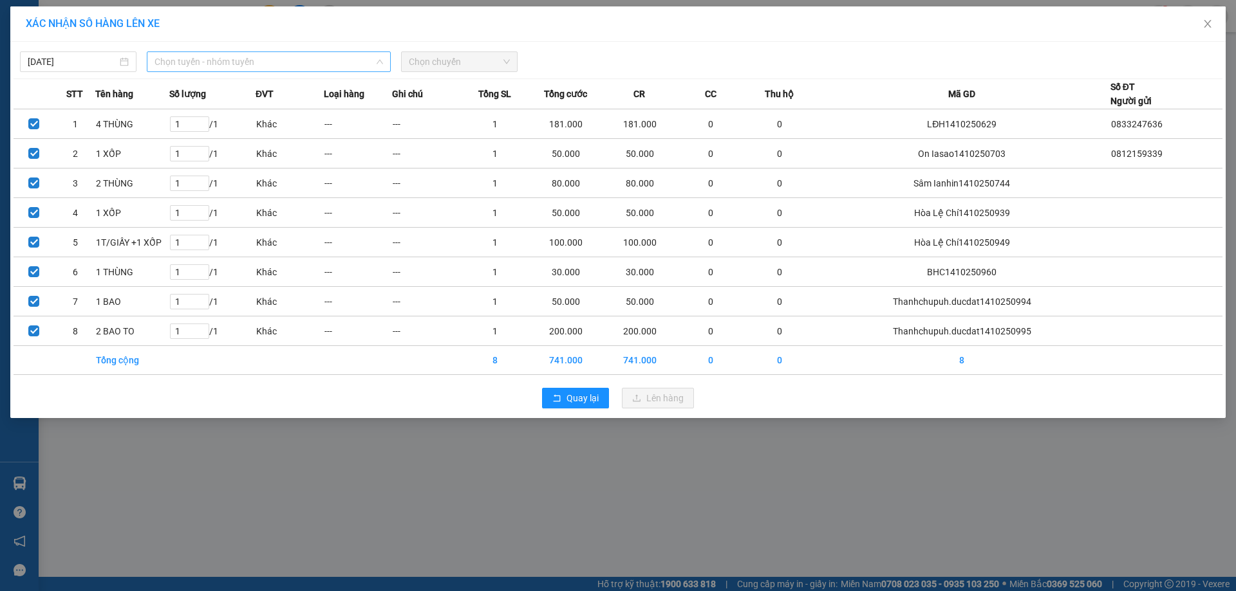
click at [234, 57] on span "Chọn tuyến - nhóm tuyến" at bounding box center [268, 61] width 228 height 19
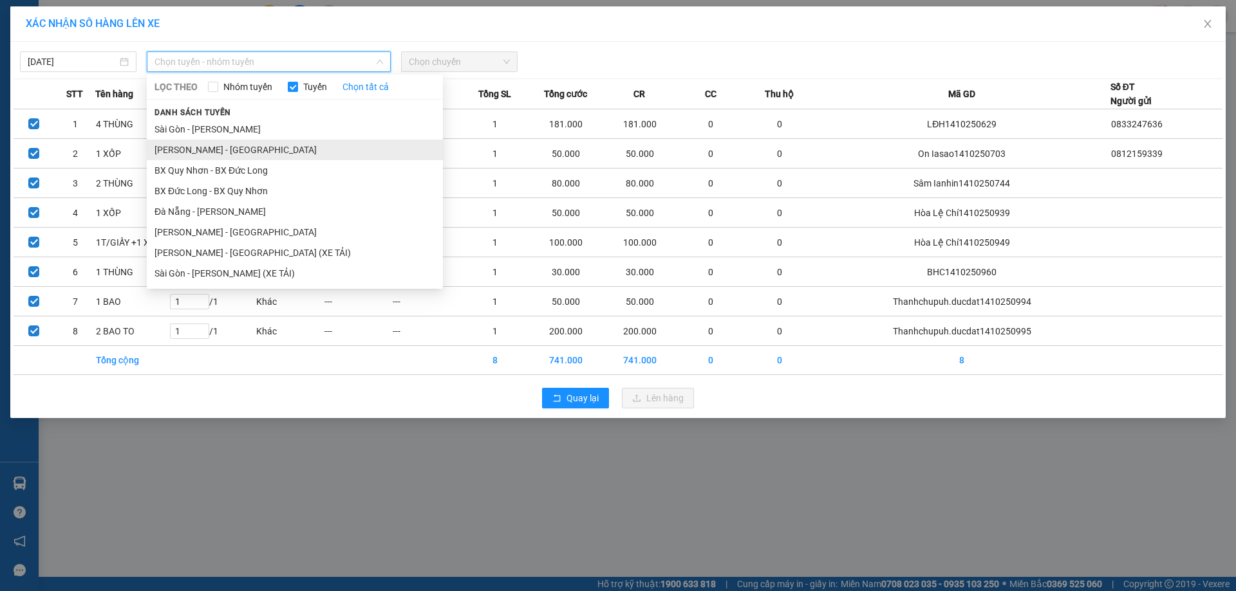
click at [201, 154] on li "[PERSON_NAME] - [GEOGRAPHIC_DATA]" at bounding box center [295, 150] width 296 height 21
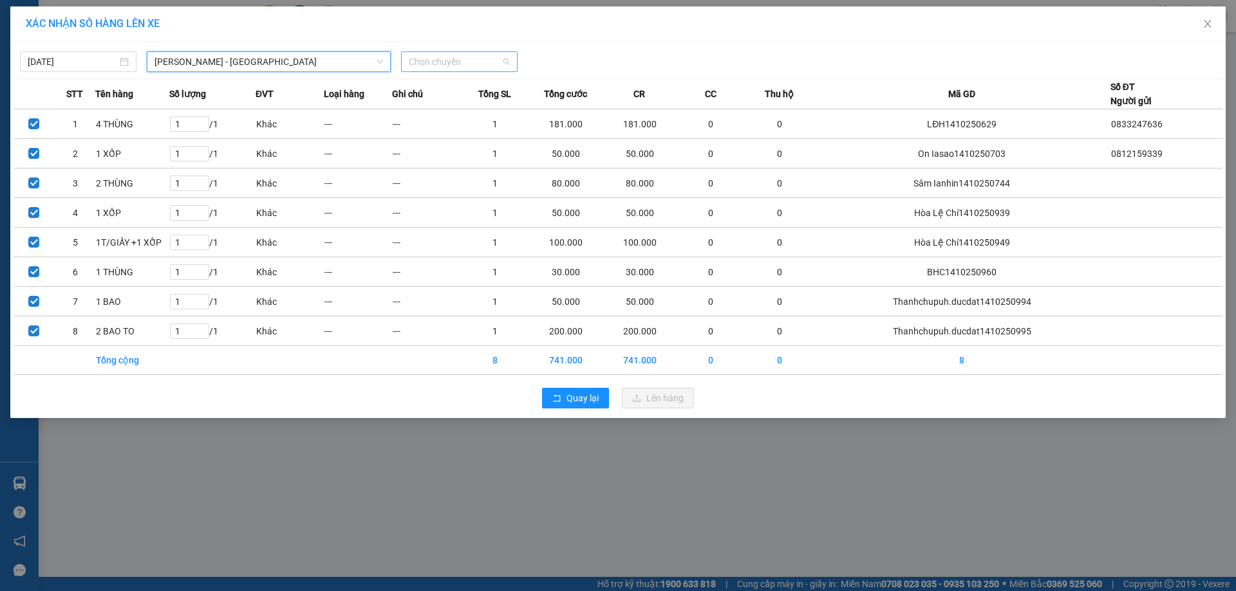
click at [424, 62] on span "Chọn chuyến" at bounding box center [459, 61] width 101 height 19
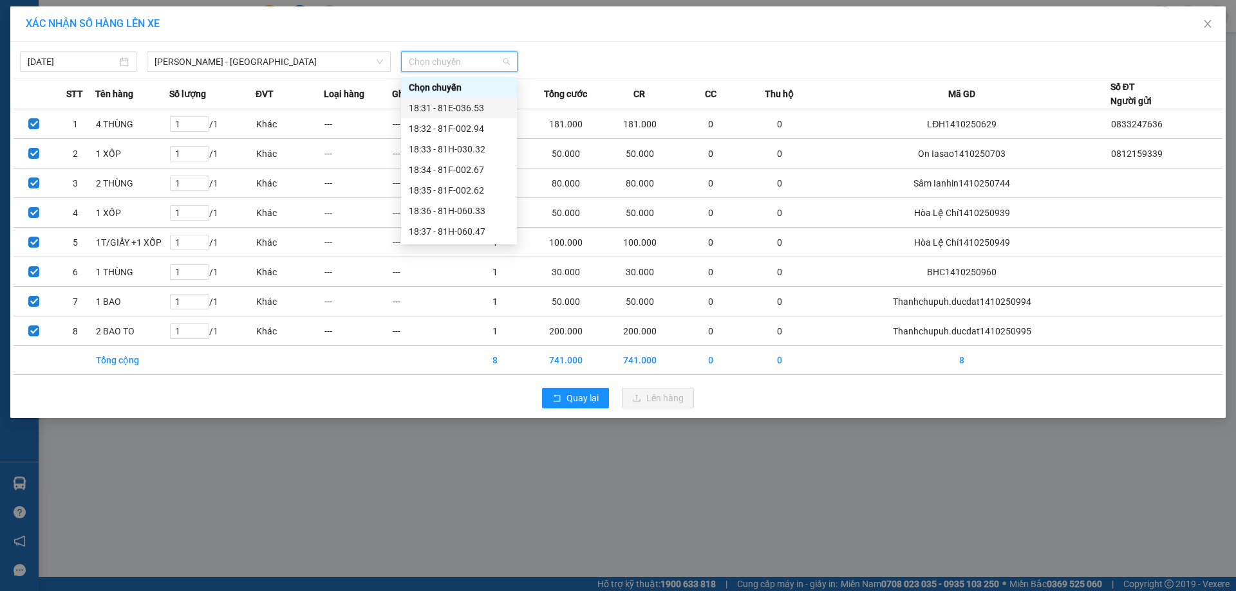
click at [451, 109] on div "18:31 - 81E-036.53" at bounding box center [459, 108] width 100 height 14
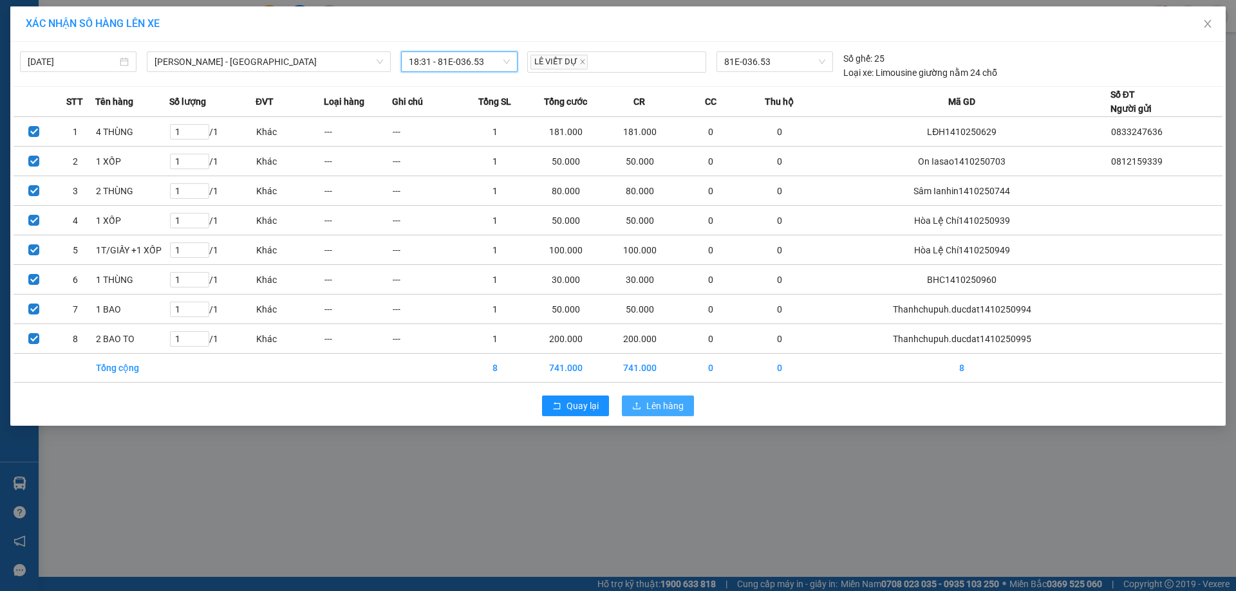
click at [667, 409] on span "Lên hàng" at bounding box center [664, 406] width 37 height 14
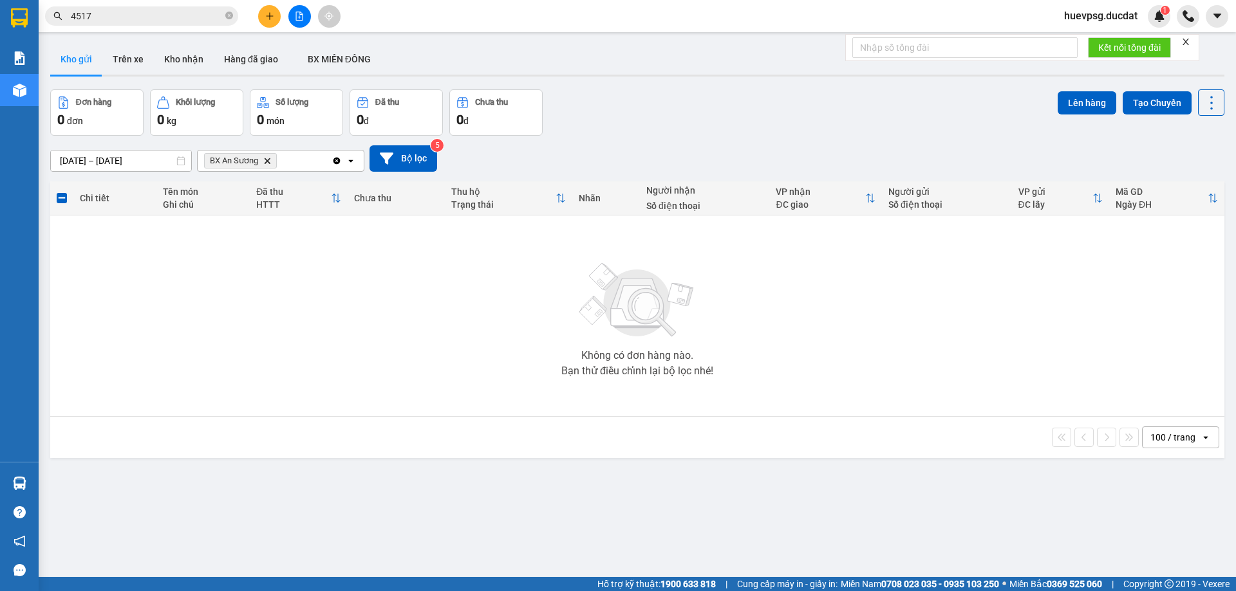
click at [268, 158] on icon "Delete" at bounding box center [267, 161] width 8 height 8
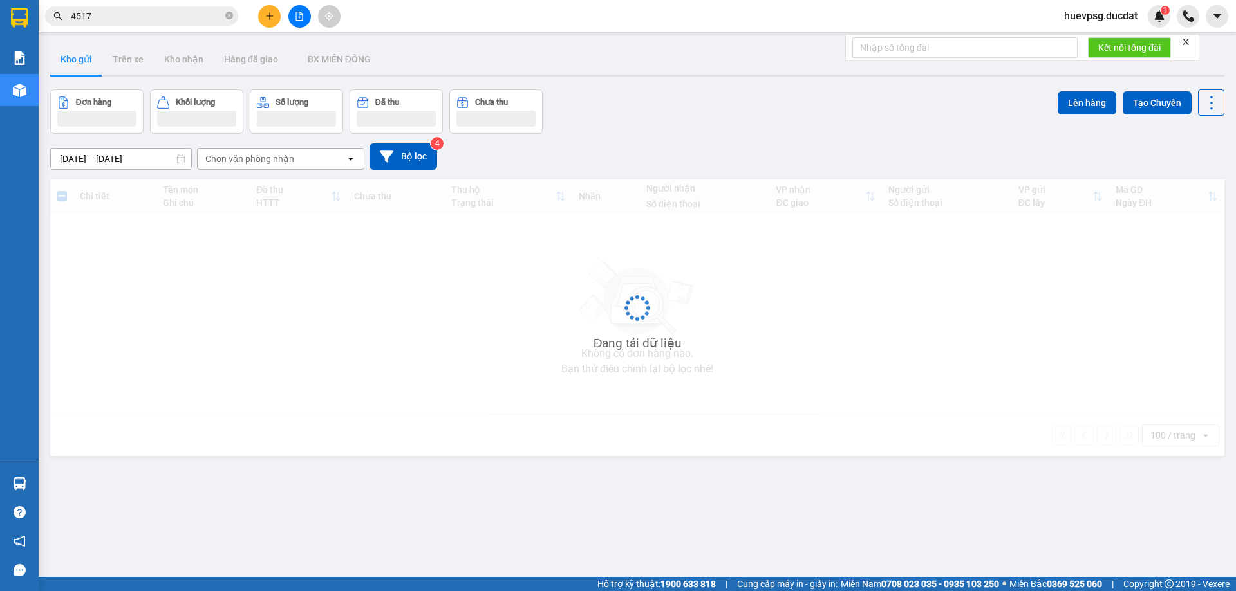
click at [268, 158] on div "Chọn văn phòng nhận" at bounding box center [249, 159] width 89 height 13
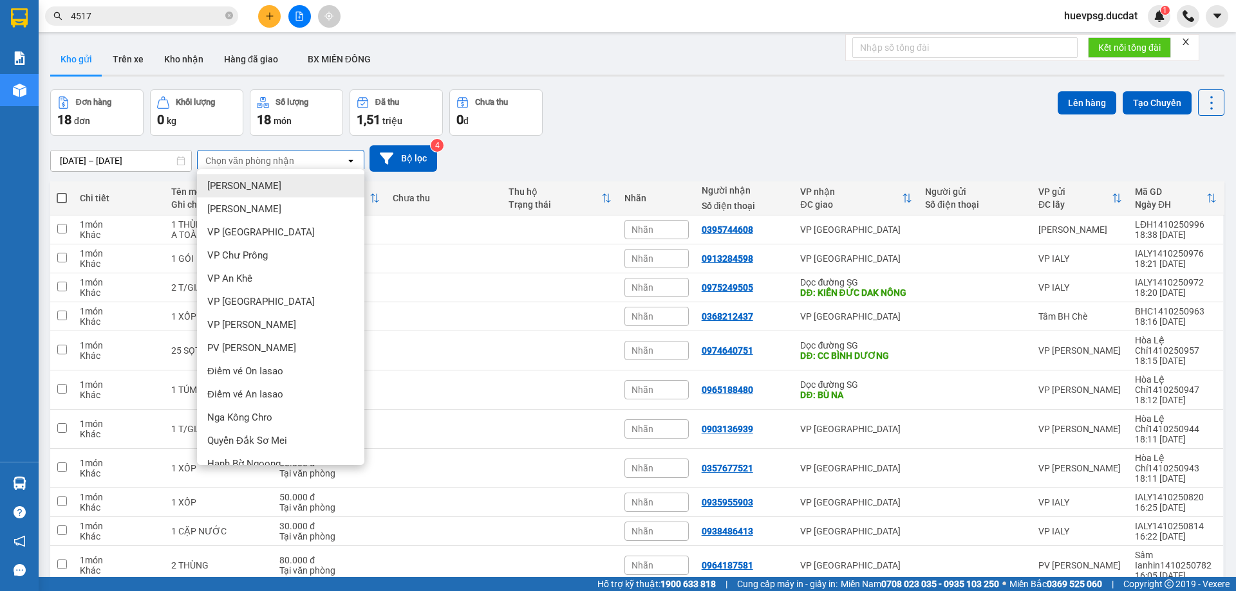
click at [60, 197] on span at bounding box center [62, 198] width 10 height 10
click at [62, 192] on input "checkbox" at bounding box center [62, 192] width 0 height 0
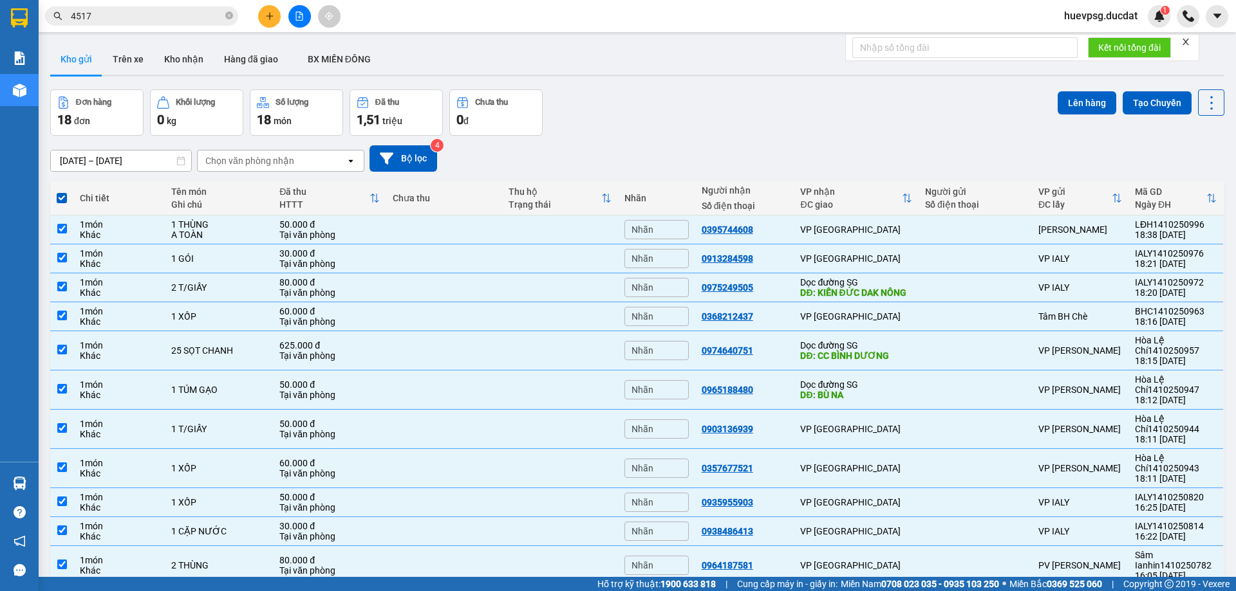
click at [333, 158] on div "Chọn văn phòng nhận" at bounding box center [272, 161] width 148 height 21
click at [1076, 103] on button "Lên hàng" at bounding box center [1086, 102] width 59 height 23
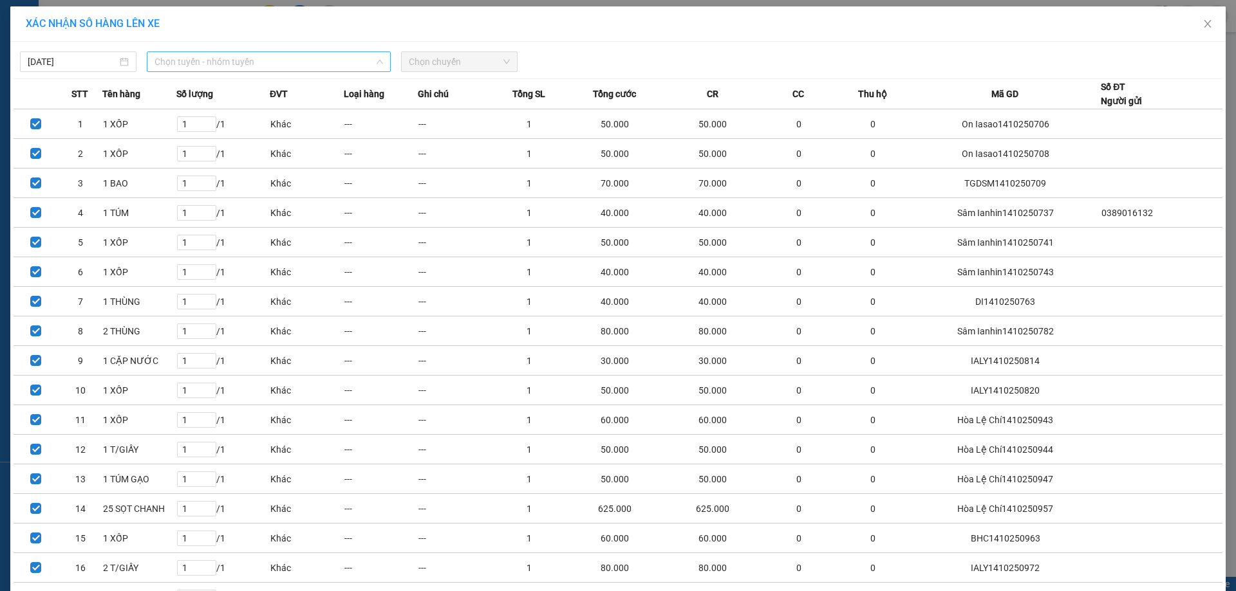
click at [272, 57] on span "Chọn tuyến - nhóm tuyến" at bounding box center [268, 61] width 228 height 19
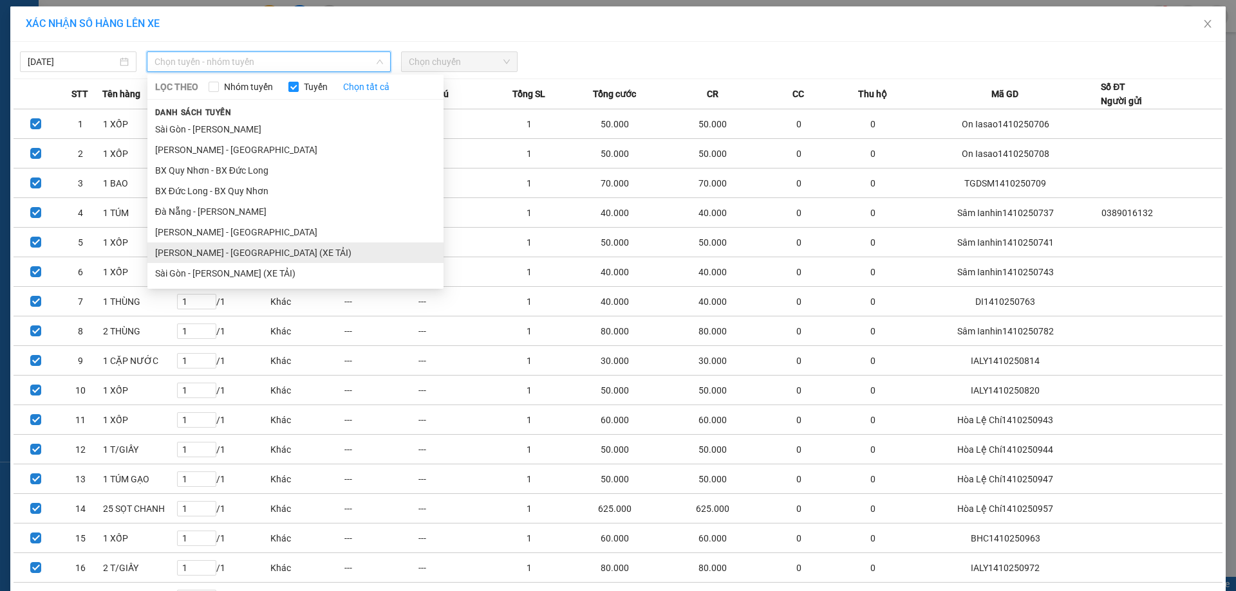
click at [191, 252] on li "[PERSON_NAME] - [GEOGRAPHIC_DATA] (XE TẢI)" at bounding box center [295, 253] width 296 height 21
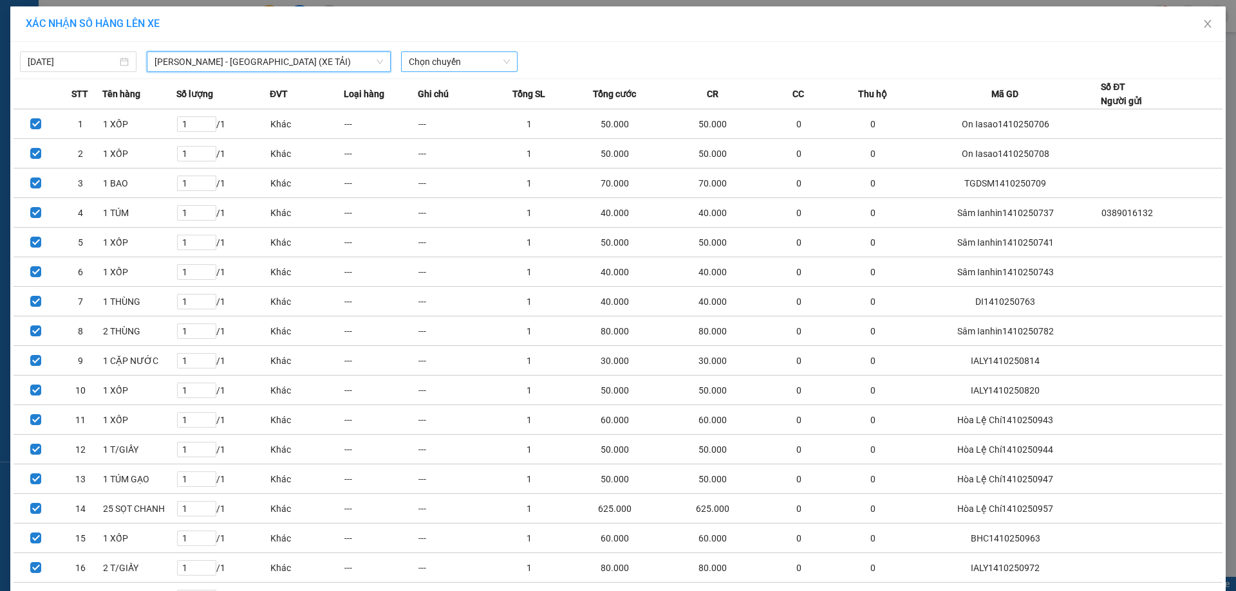
click at [461, 62] on span "Chọn chuyến" at bounding box center [459, 61] width 101 height 19
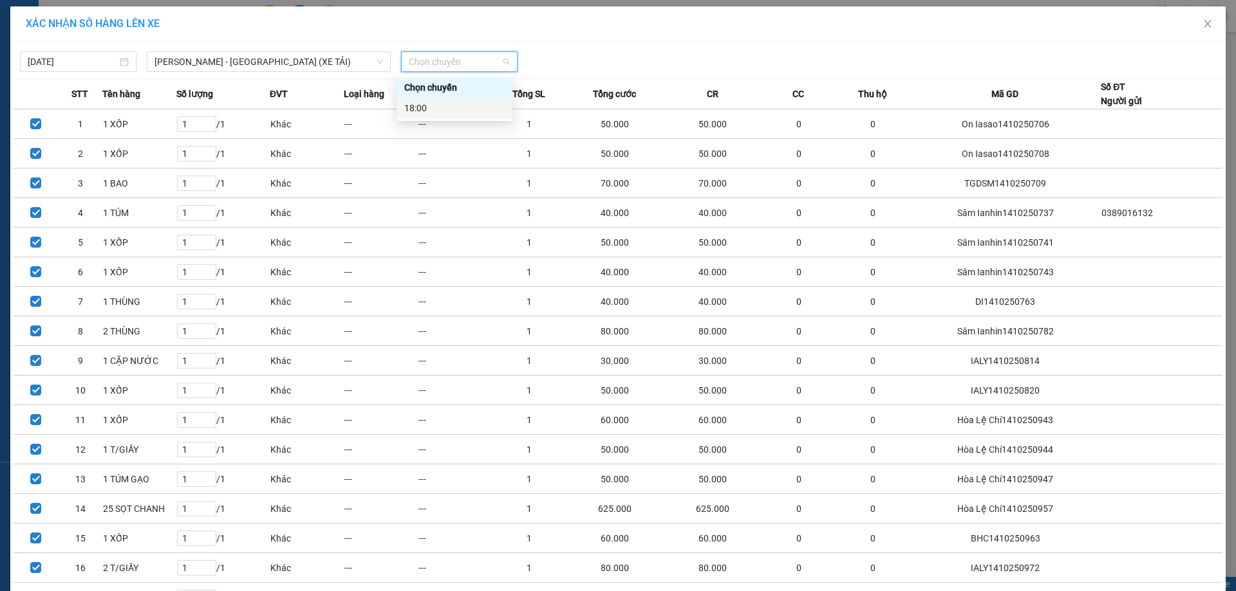
click at [467, 113] on div "18:00" at bounding box center [454, 108] width 100 height 14
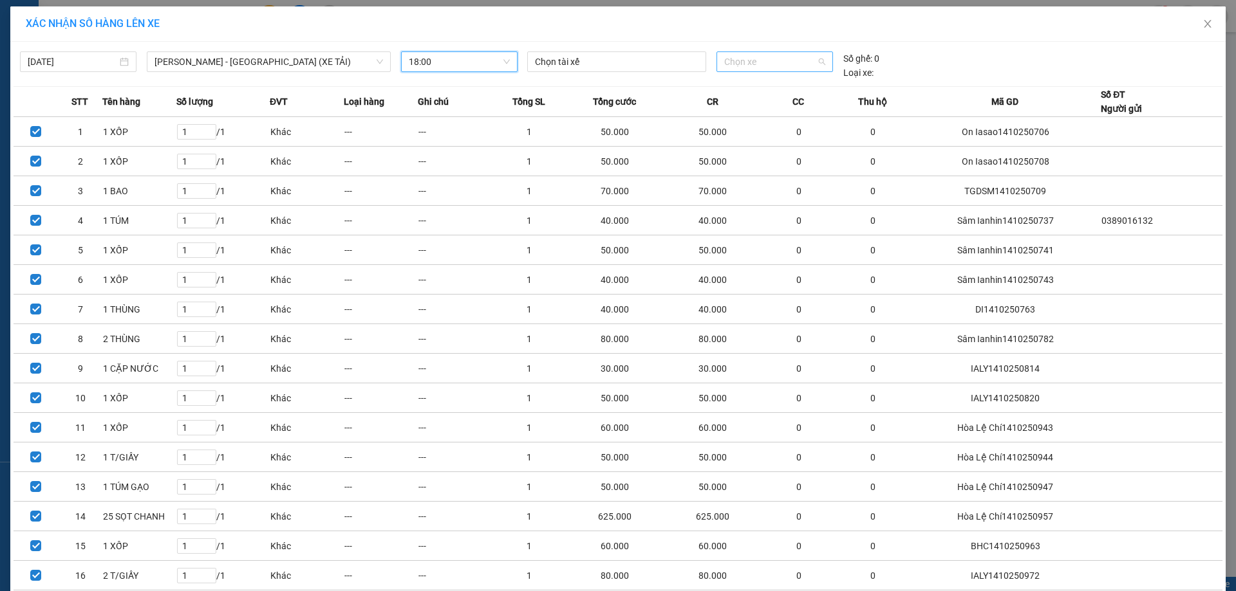
click at [741, 67] on span "Chọn xe" at bounding box center [774, 61] width 100 height 19
click at [751, 88] on div "81H-008.84" at bounding box center [770, 87] width 100 height 14
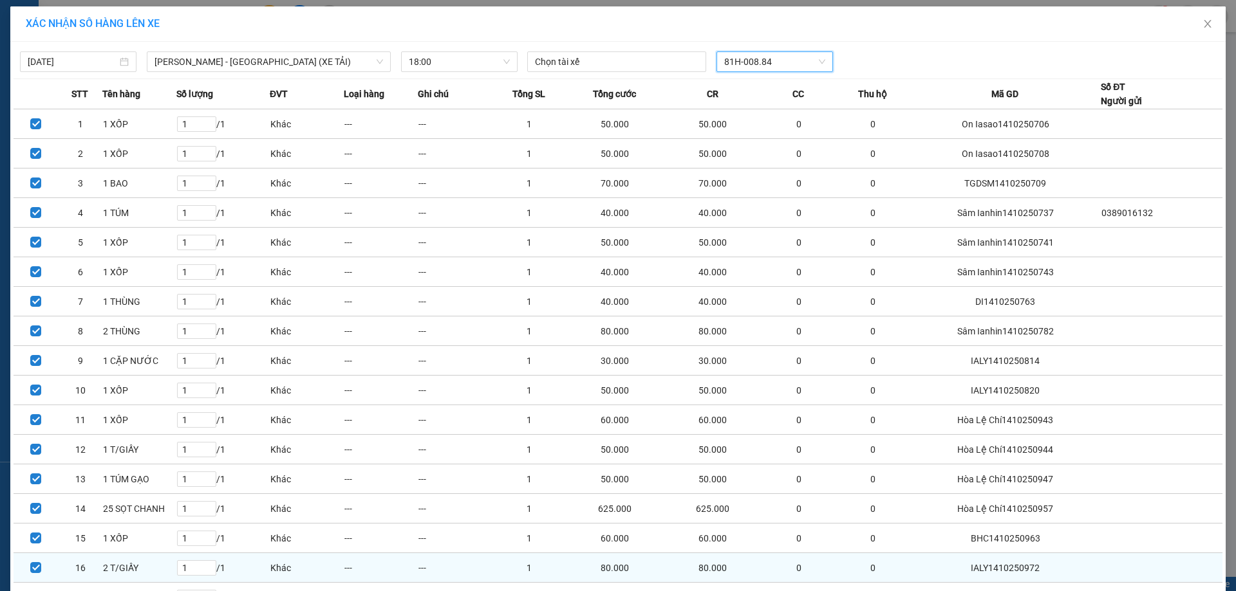
scroll to position [138, 0]
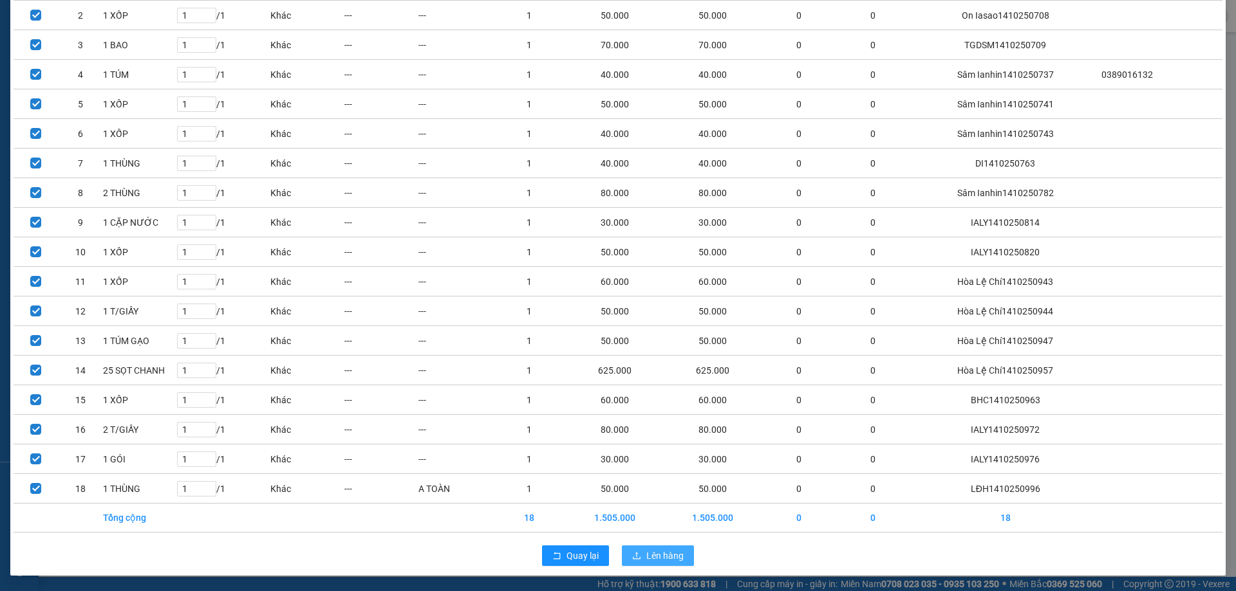
click at [671, 560] on span "Lên hàng" at bounding box center [664, 556] width 37 height 14
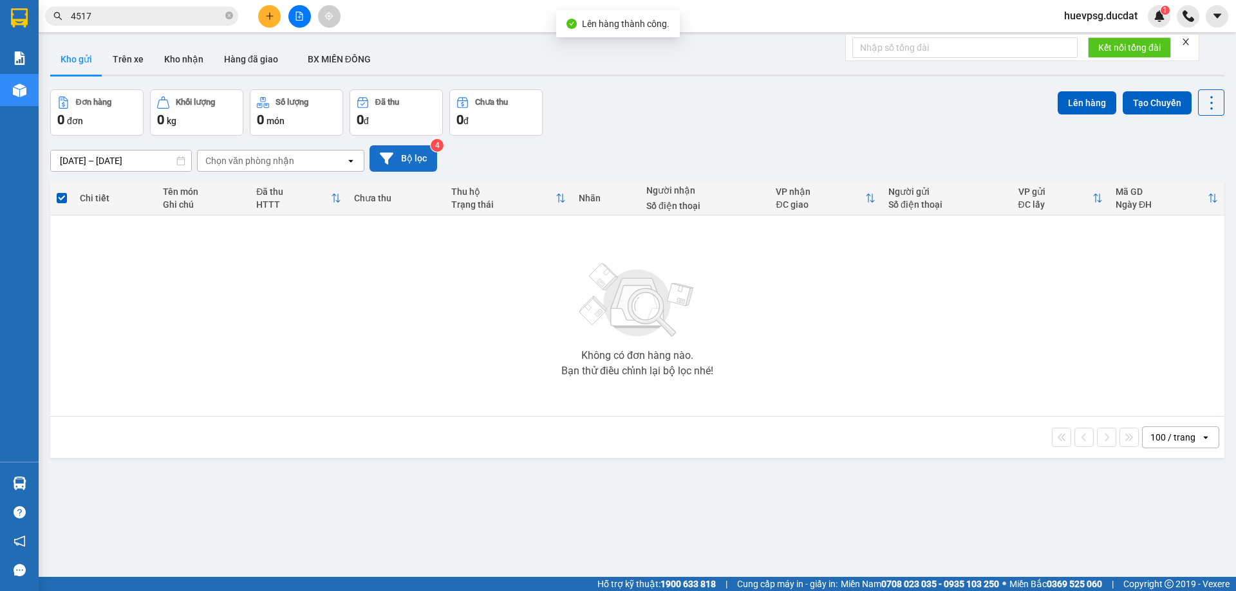
click at [420, 162] on button "Bộ lọc" at bounding box center [403, 158] width 68 height 26
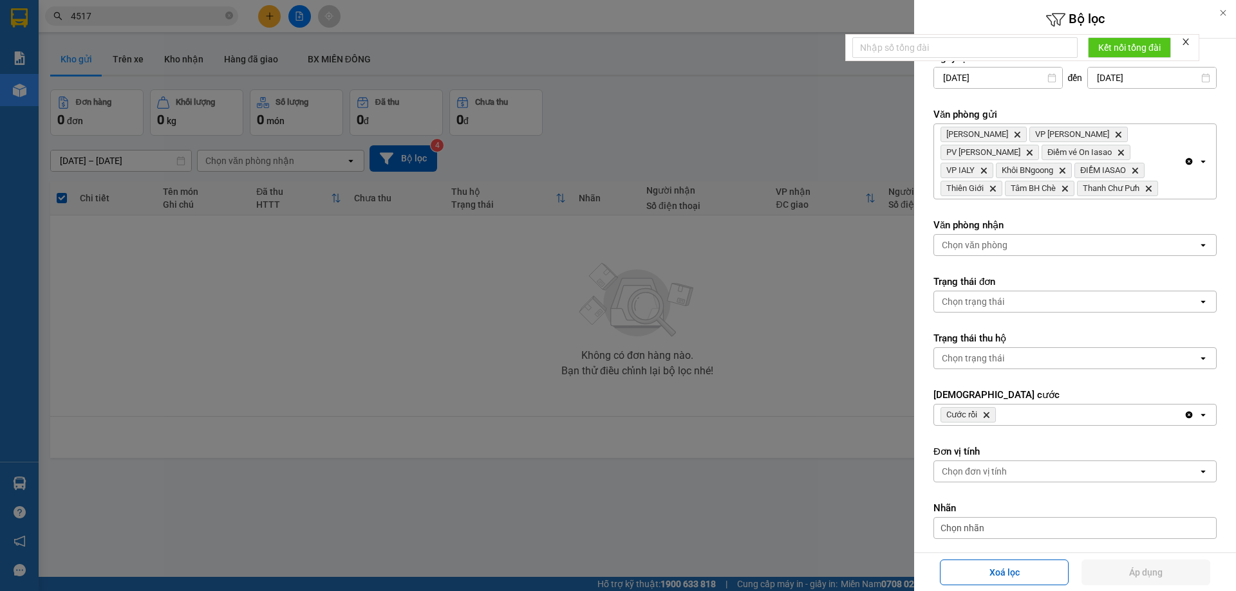
click at [991, 412] on span "Cước rồi Delete" at bounding box center [967, 414] width 55 height 15
click at [985, 414] on icon "Cước rồi, close by backspace" at bounding box center [986, 416] width 6 height 6
click at [1158, 579] on button "Áp dụng" at bounding box center [1145, 573] width 129 height 26
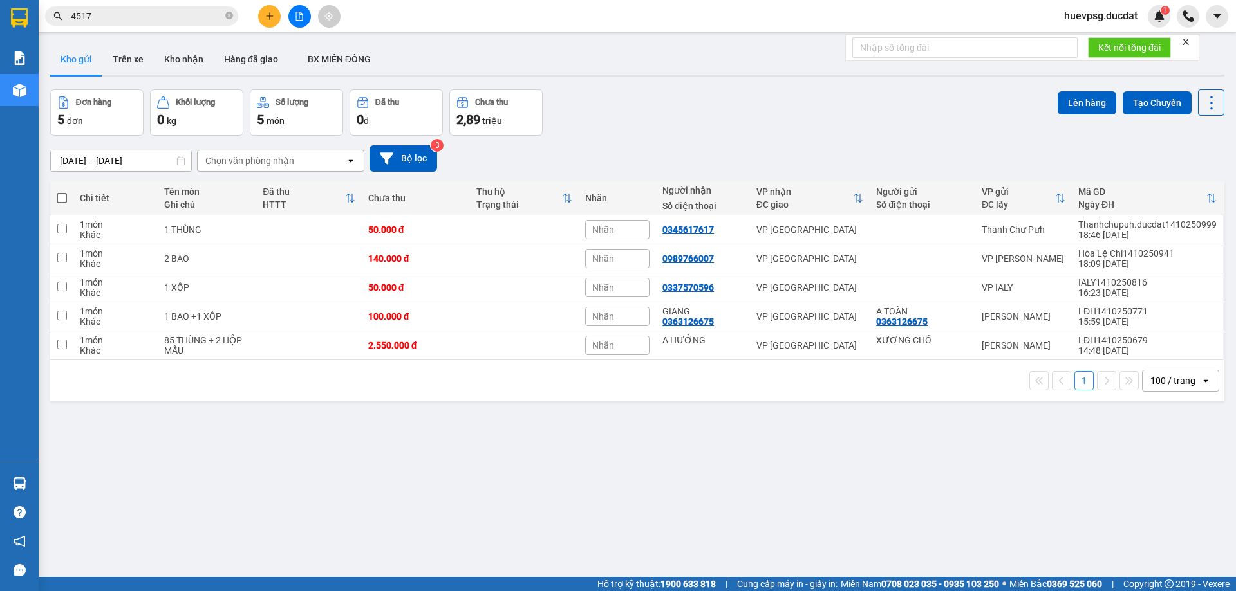
click at [59, 200] on span at bounding box center [62, 198] width 10 height 10
click at [62, 192] on input "checkbox" at bounding box center [62, 192] width 0 height 0
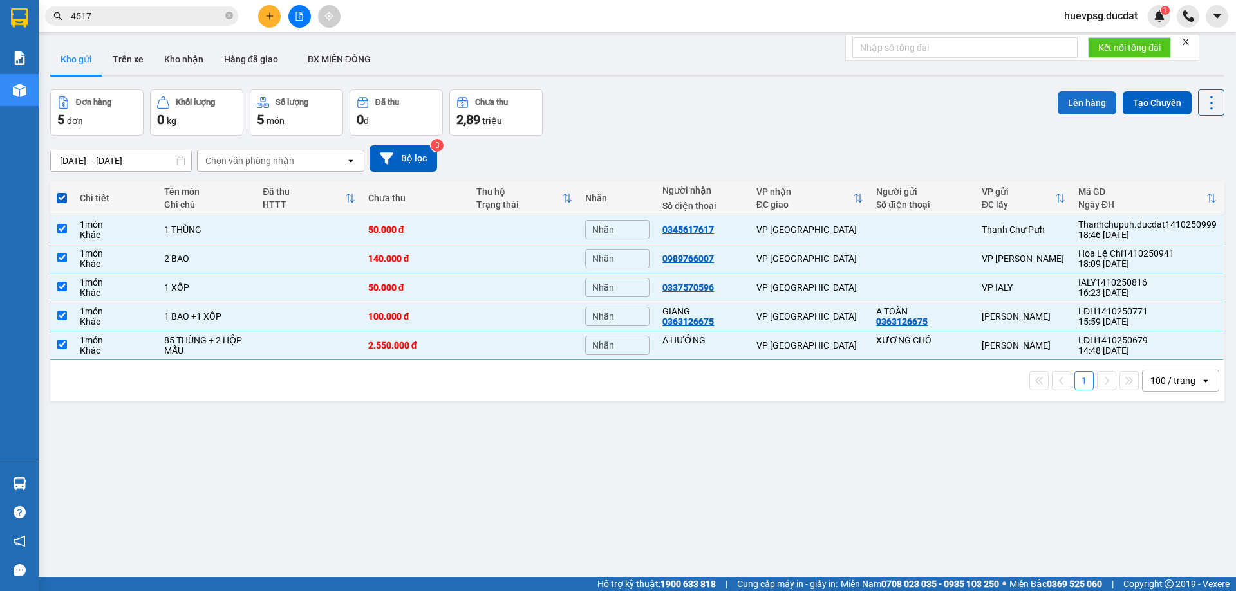
click at [1075, 106] on button "Lên hàng" at bounding box center [1086, 102] width 59 height 23
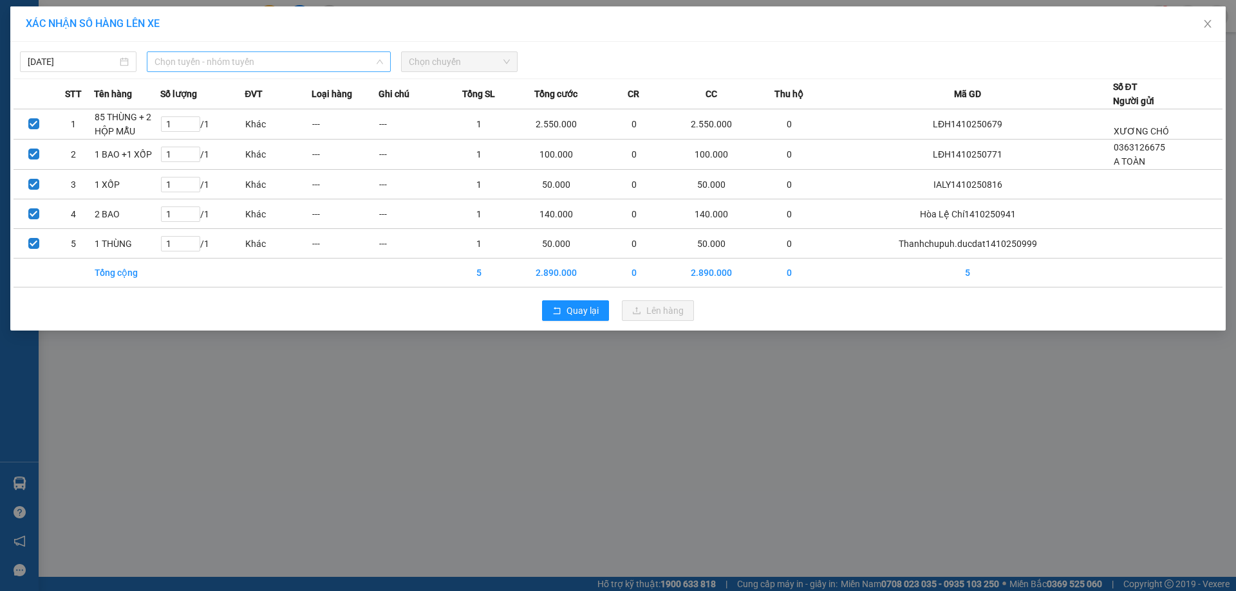
click at [207, 55] on span "Chọn tuyến - nhóm tuyến" at bounding box center [268, 61] width 228 height 19
click at [590, 310] on span "Quay lại" at bounding box center [582, 311] width 32 height 14
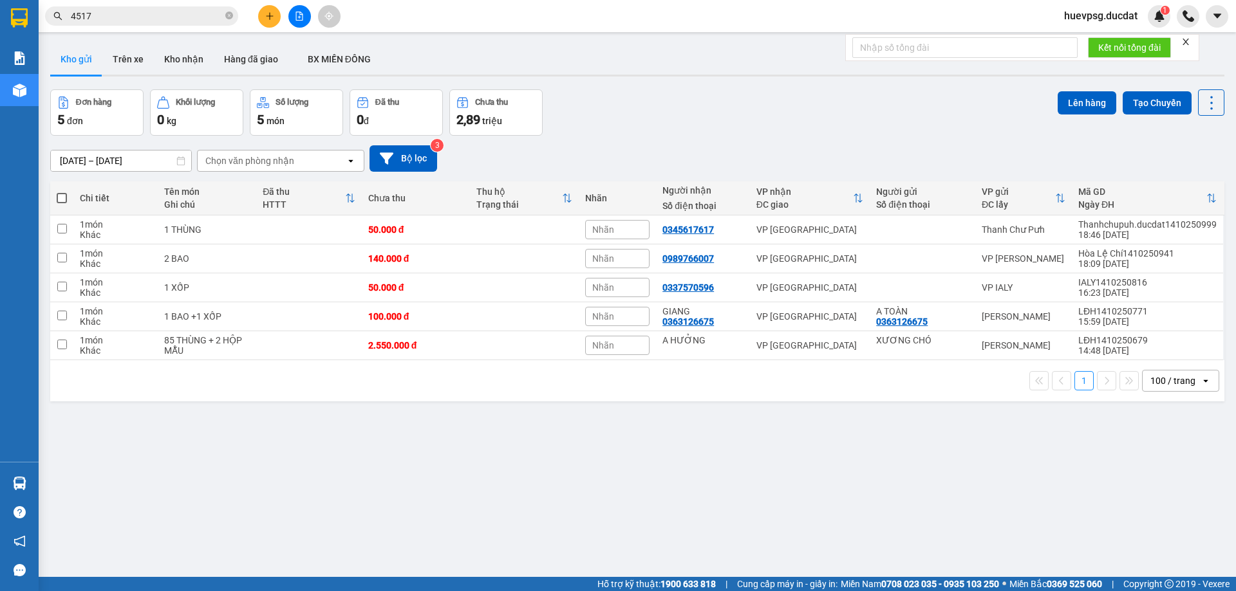
click at [275, 154] on div "Chọn văn phòng nhận" at bounding box center [272, 161] width 148 height 21
click at [287, 192] on div "BX An Sương" at bounding box center [280, 187] width 167 height 23
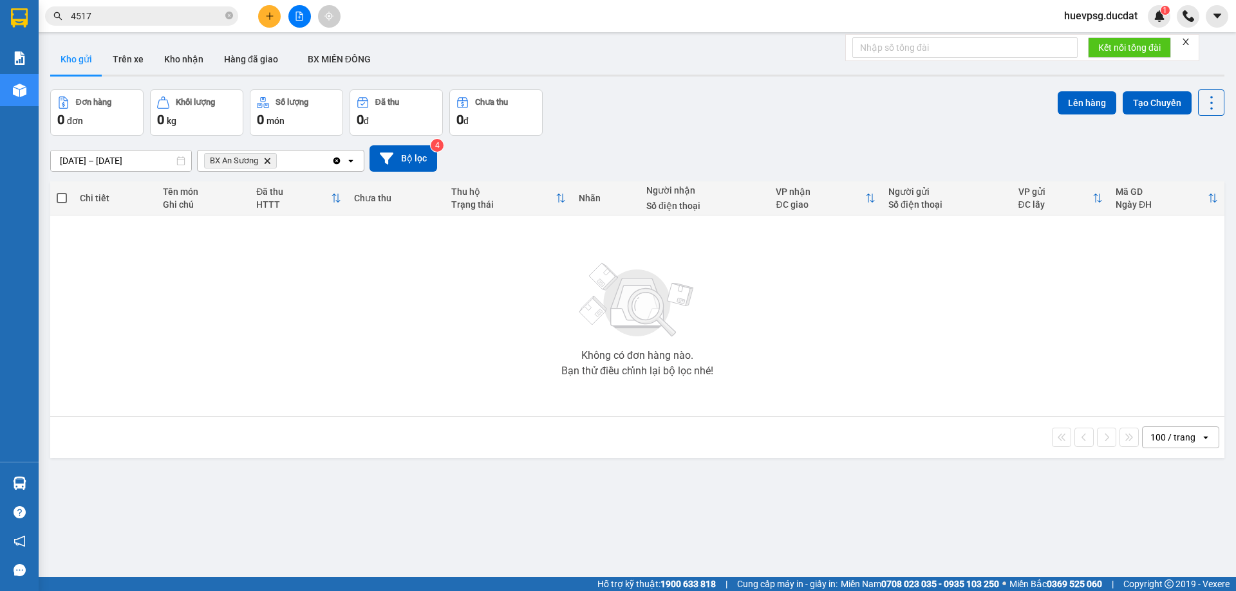
click at [269, 159] on icon "Delete" at bounding box center [267, 161] width 8 height 8
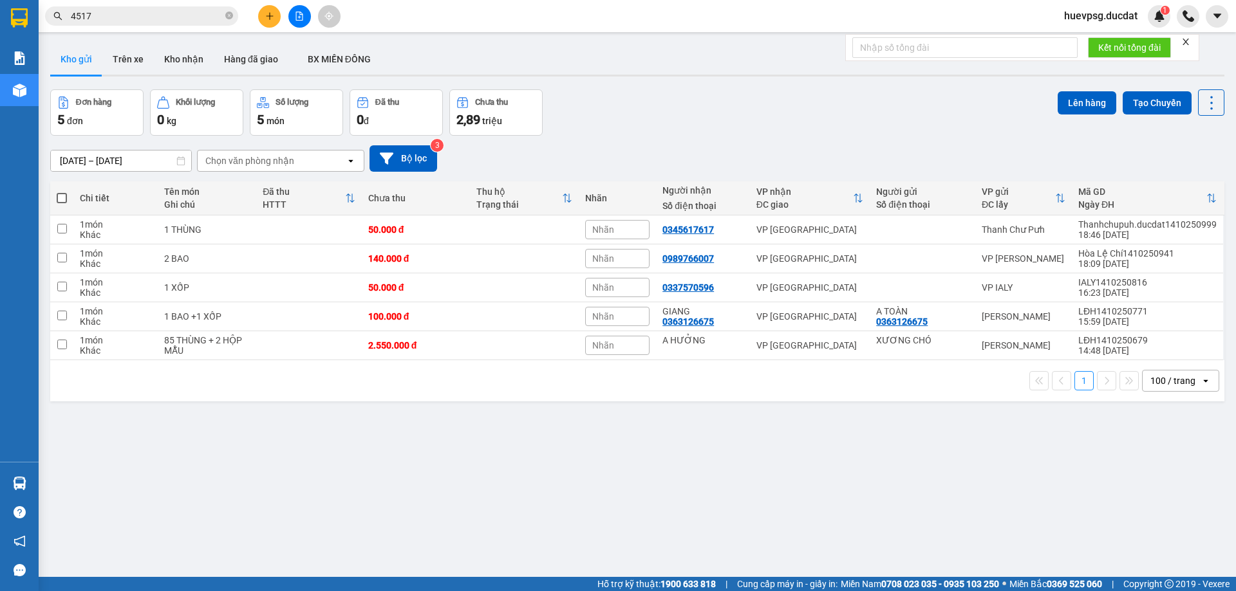
click at [57, 198] on span at bounding box center [62, 198] width 10 height 10
click at [62, 192] on input "checkbox" at bounding box center [62, 192] width 0 height 0
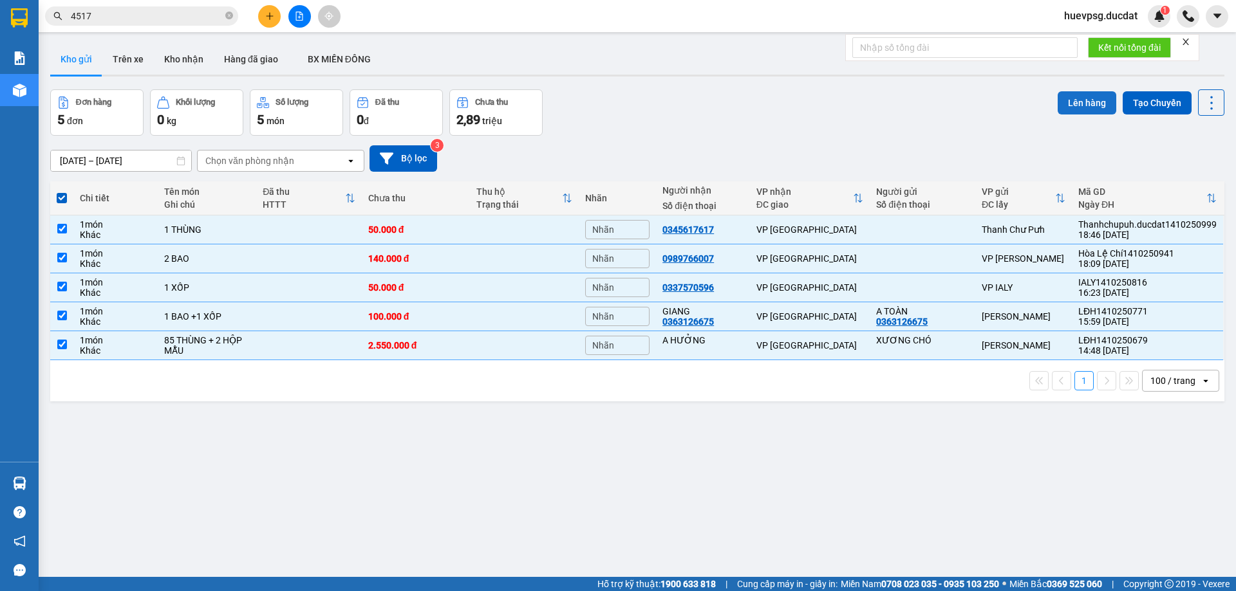
click at [1073, 99] on button "Lên hàng" at bounding box center [1086, 102] width 59 height 23
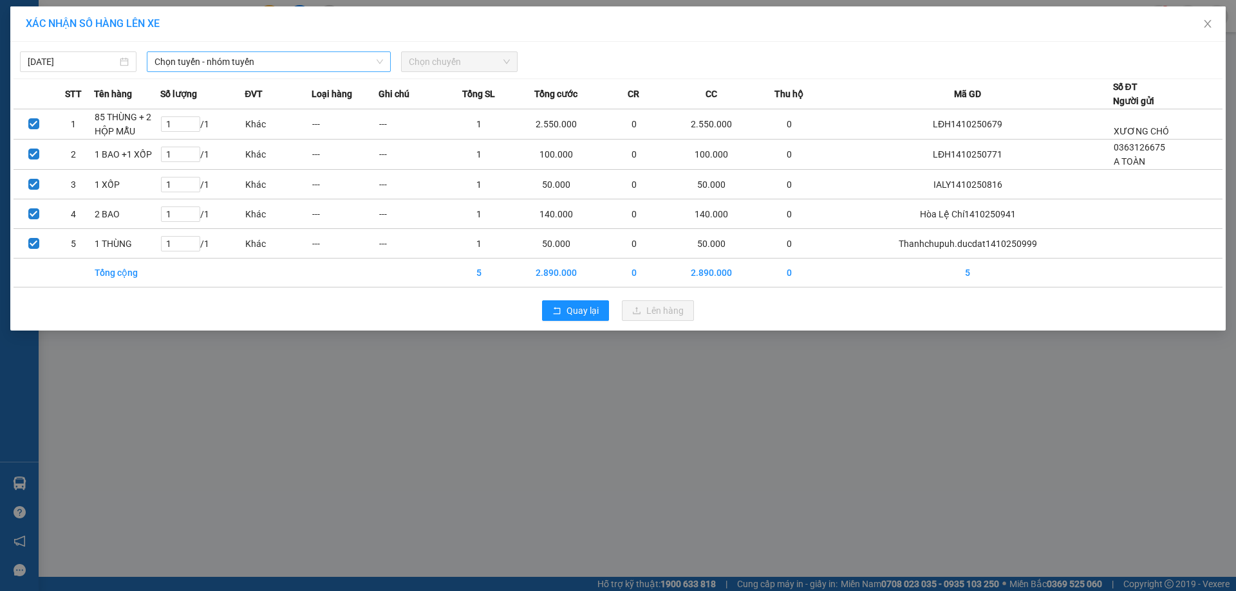
click at [348, 71] on div "Chọn tuyến - nhóm tuyến" at bounding box center [269, 61] width 244 height 21
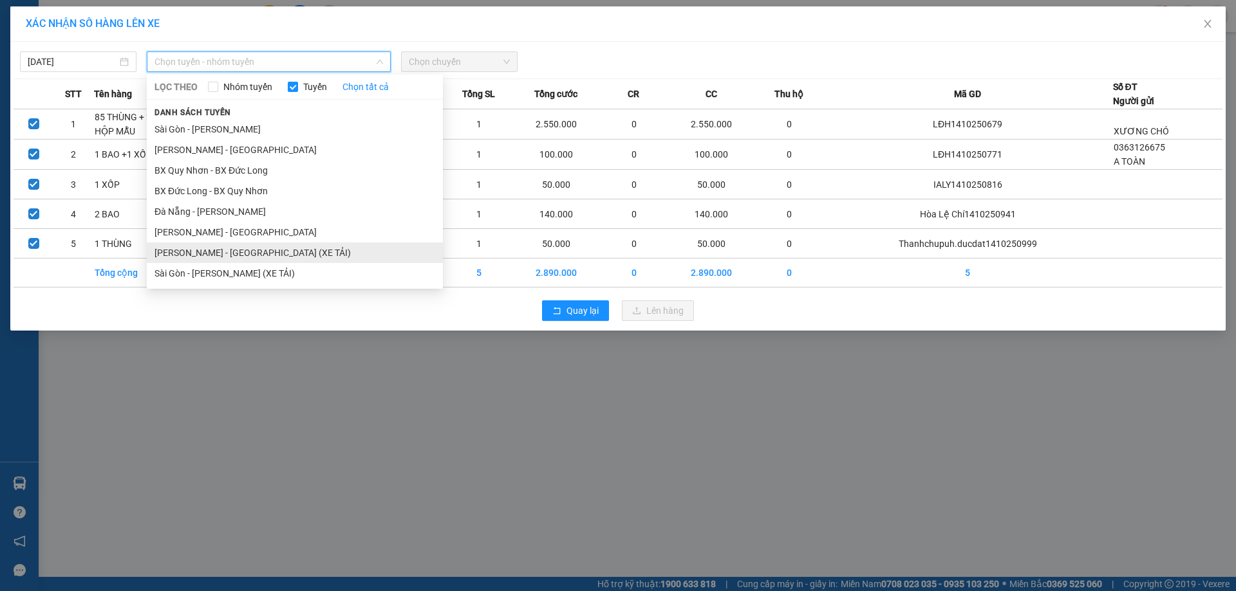
click at [189, 257] on li "[PERSON_NAME] - [GEOGRAPHIC_DATA] (XE TẢI)" at bounding box center [295, 253] width 296 height 21
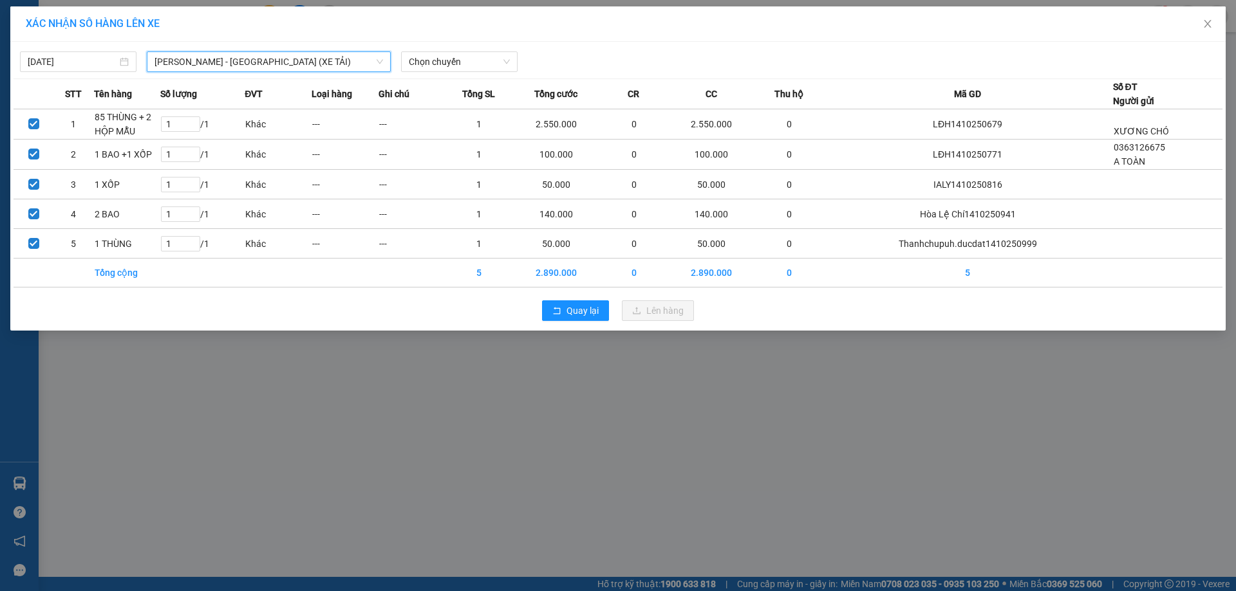
click at [437, 50] on div "[DATE] [GEOGRAPHIC_DATA] - [GEOGRAPHIC_DATA] (XE TẢI) [GEOGRAPHIC_DATA] - [GEO…" at bounding box center [618, 58] width 1209 height 27
click at [450, 62] on span "Chọn chuyến" at bounding box center [459, 61] width 101 height 19
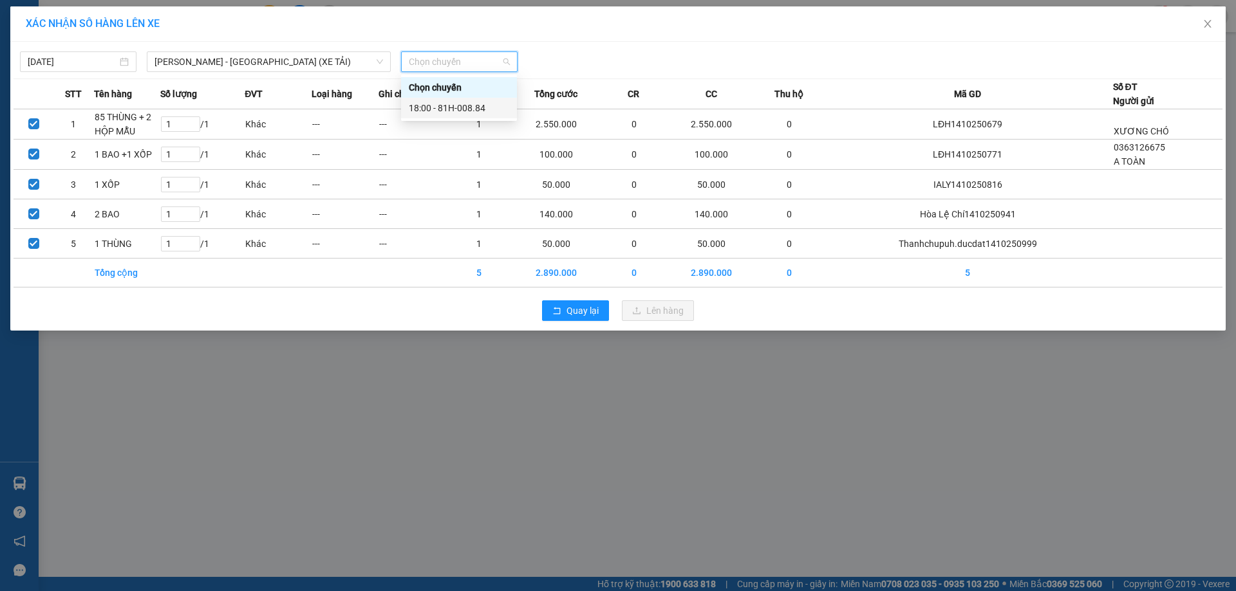
click at [456, 109] on div "18:00 - 81H-008.84" at bounding box center [459, 108] width 100 height 14
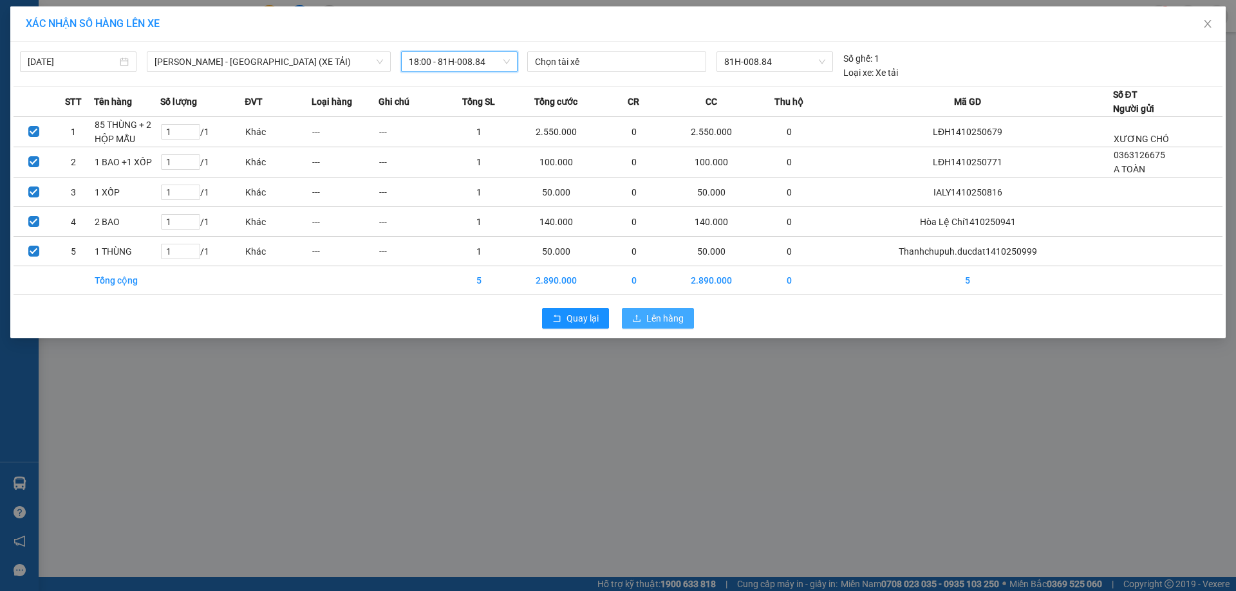
click at [668, 321] on span "Lên hàng" at bounding box center [664, 319] width 37 height 14
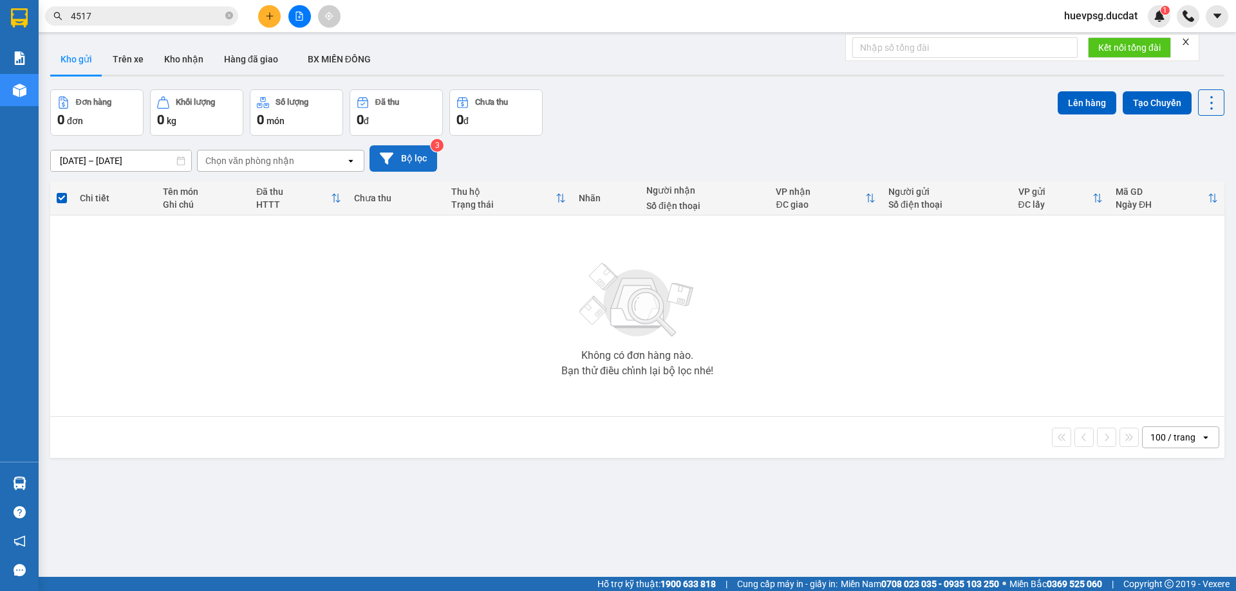
click at [403, 162] on button "Bộ lọc" at bounding box center [403, 158] width 68 height 26
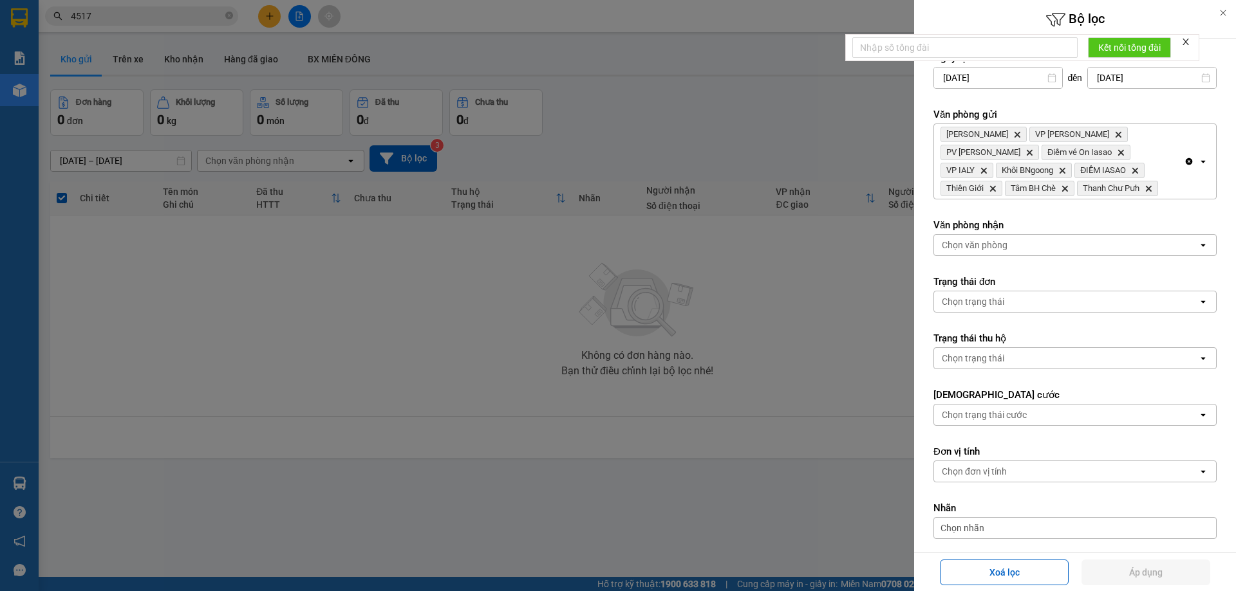
click at [1186, 162] on icon "Clear all" at bounding box center [1189, 161] width 7 height 7
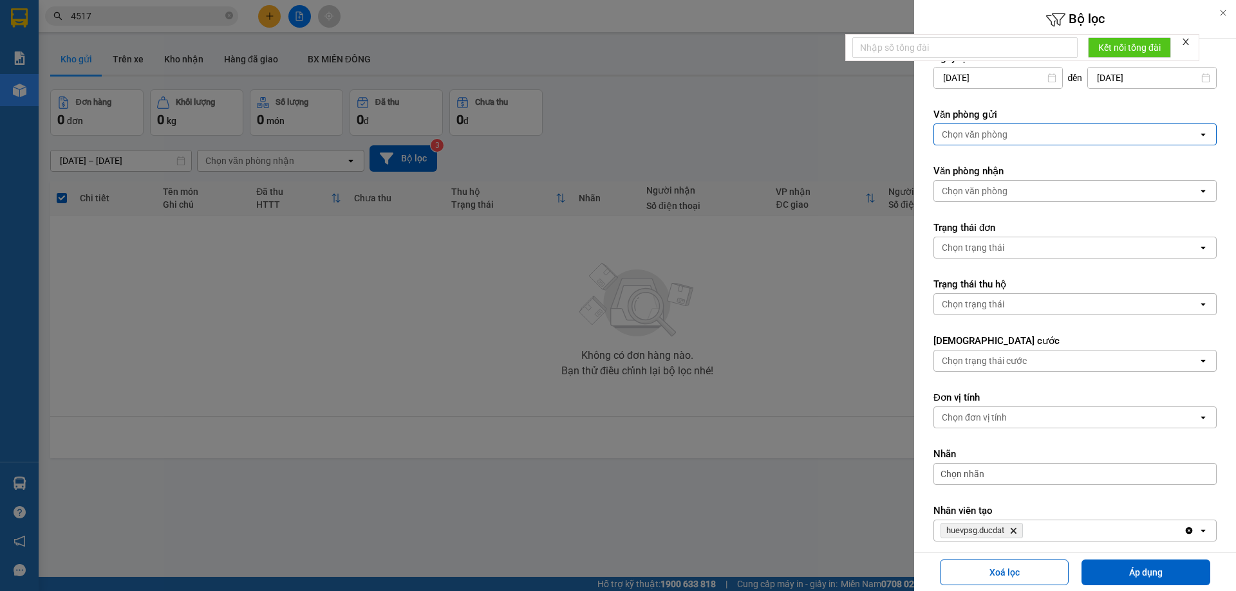
click at [1072, 138] on div "Chọn văn phòng" at bounding box center [1066, 134] width 264 height 21
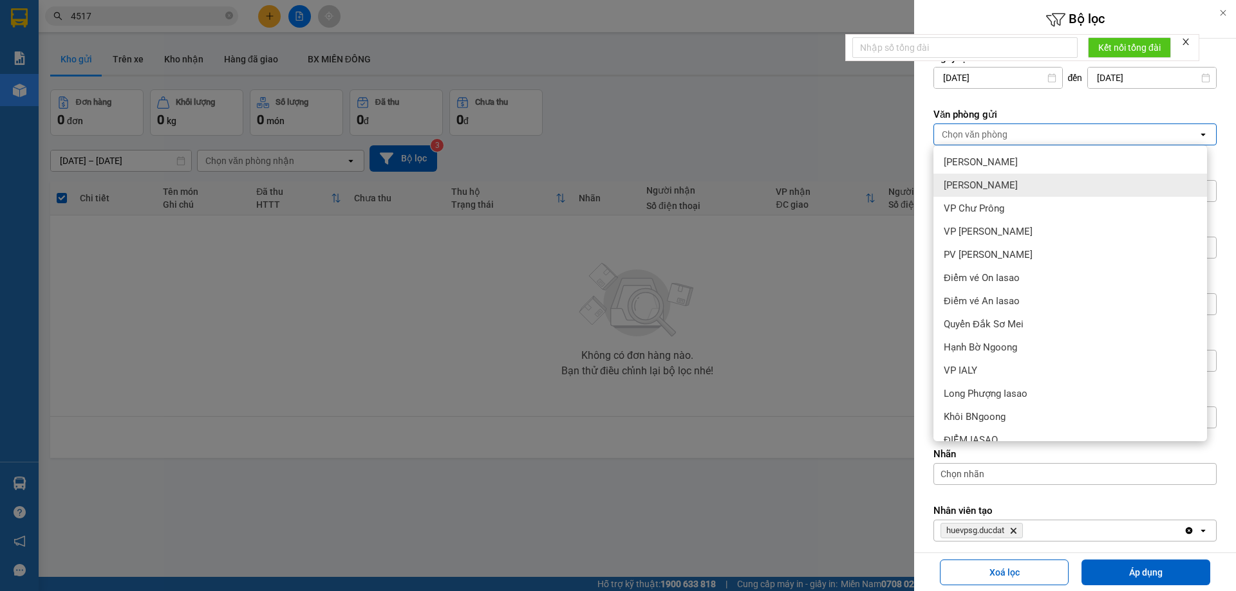
click at [1006, 187] on div "[PERSON_NAME]" at bounding box center [1070, 185] width 274 height 23
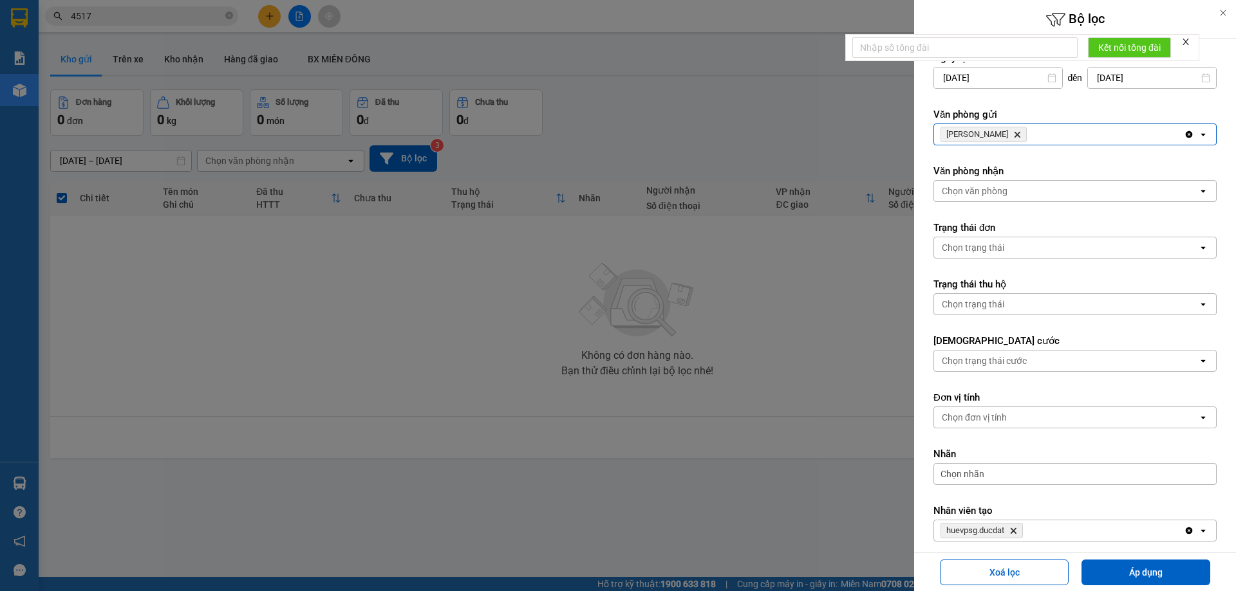
scroll to position [60, 0]
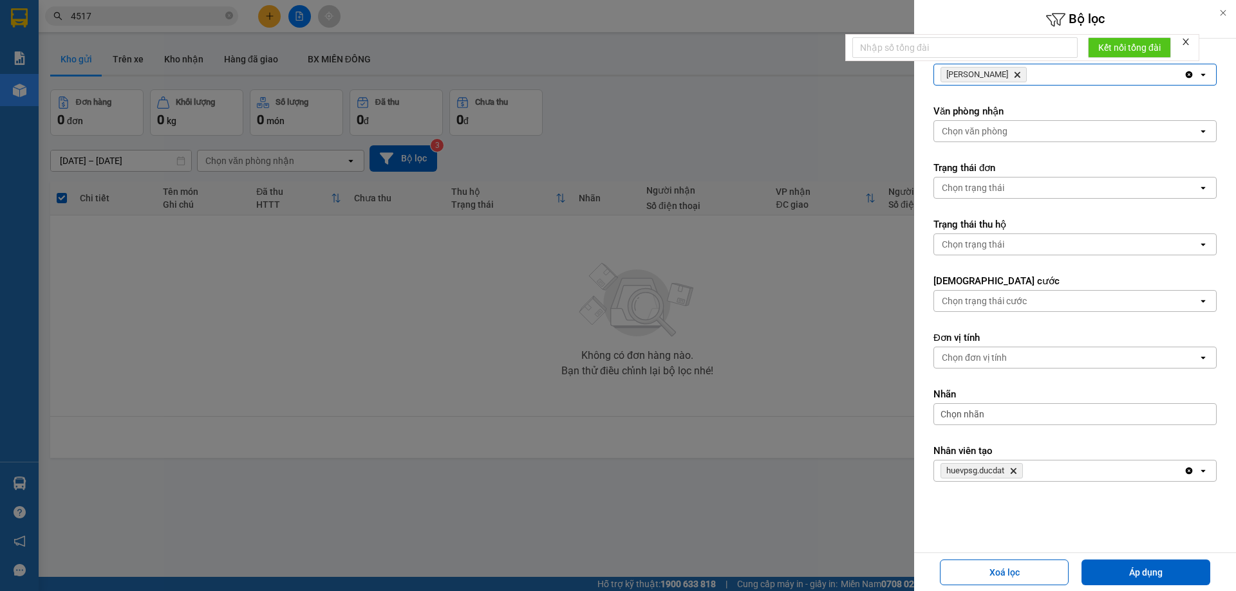
click at [1016, 469] on icon "huevpsg.ducdat, close by backspace" at bounding box center [1013, 472] width 6 height 6
click at [1018, 469] on div "Chọn nhân viên" at bounding box center [1066, 471] width 264 height 21
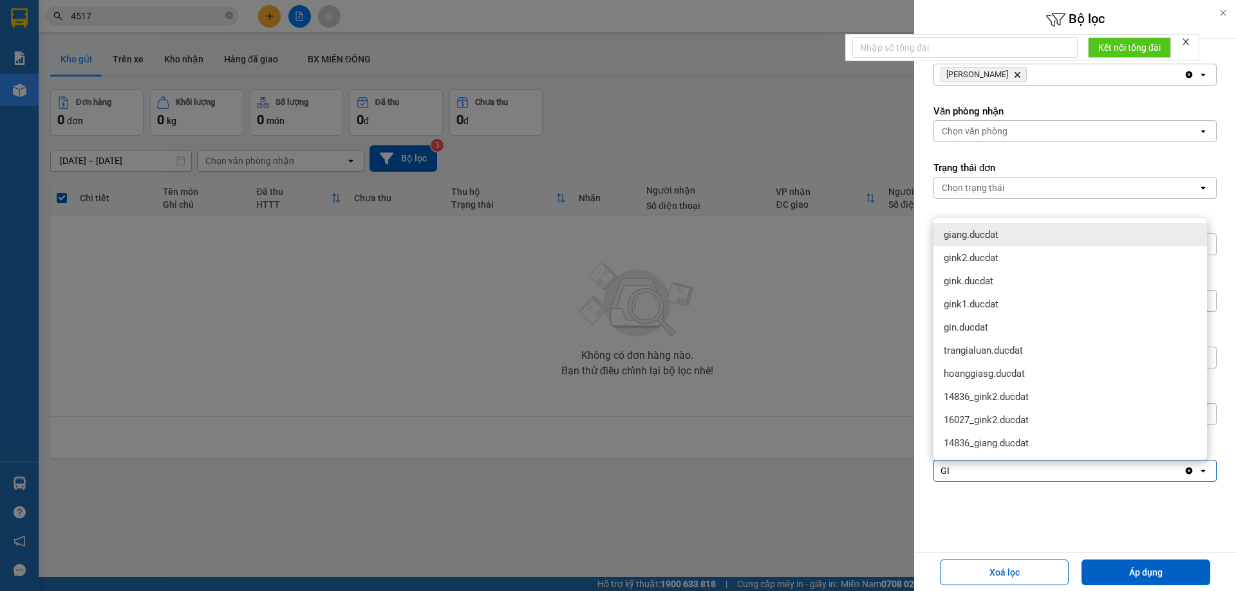
click at [998, 239] on span "giang.ducdat" at bounding box center [971, 234] width 55 height 13
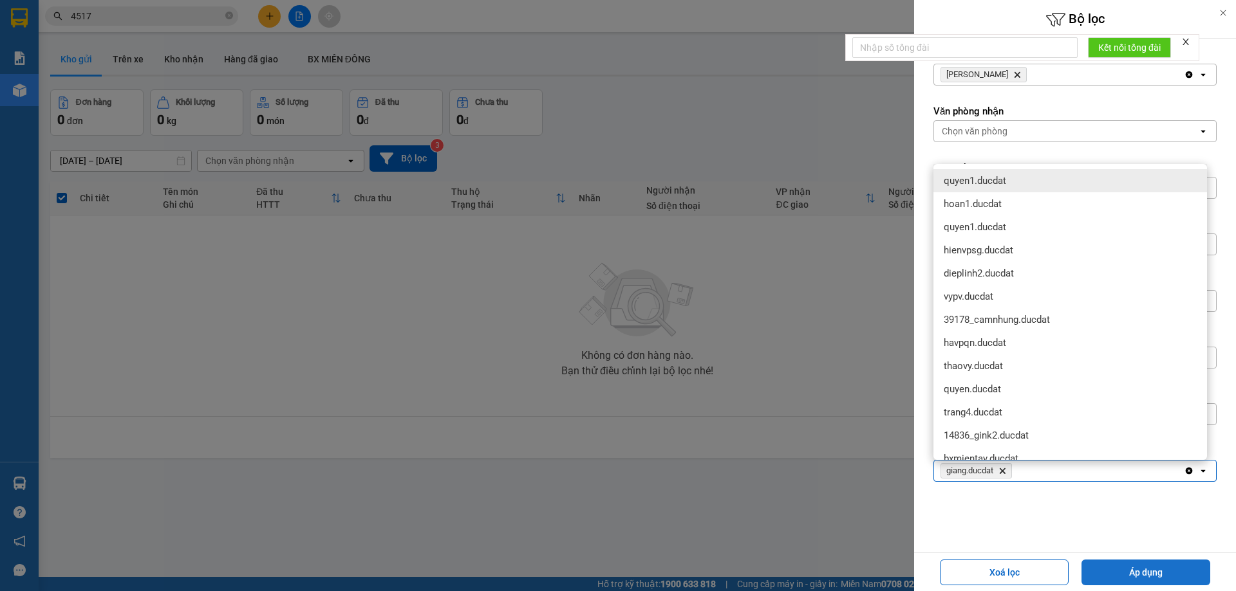
click at [1130, 577] on button "Áp dụng" at bounding box center [1145, 573] width 129 height 26
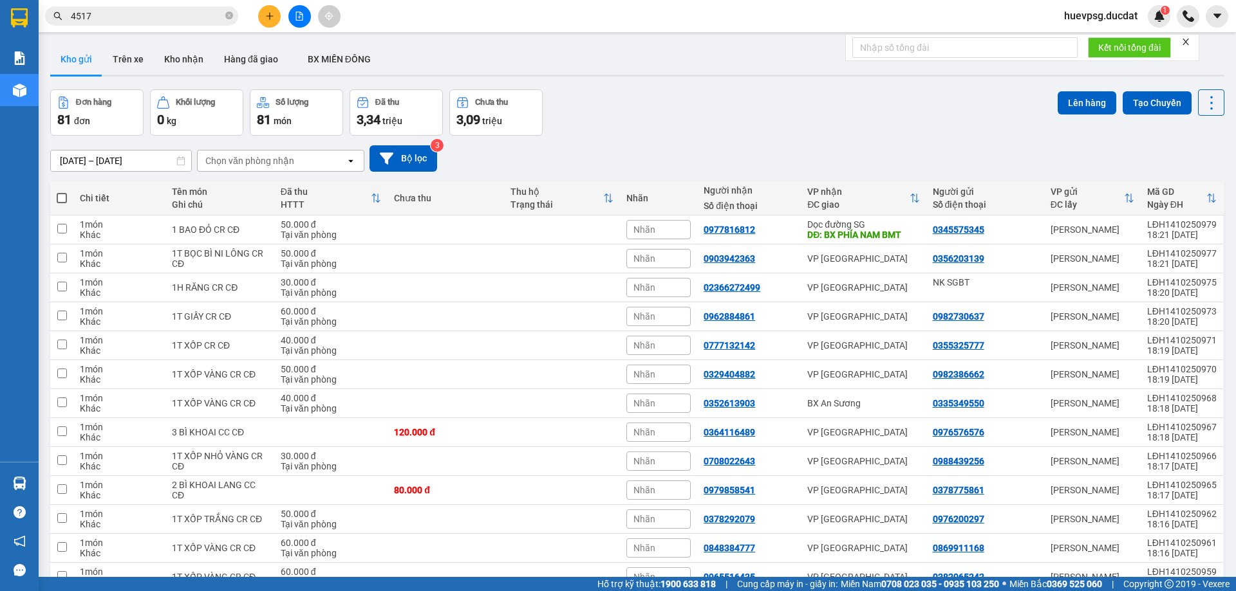
click at [316, 165] on div "Chọn văn phòng nhận" at bounding box center [272, 161] width 148 height 21
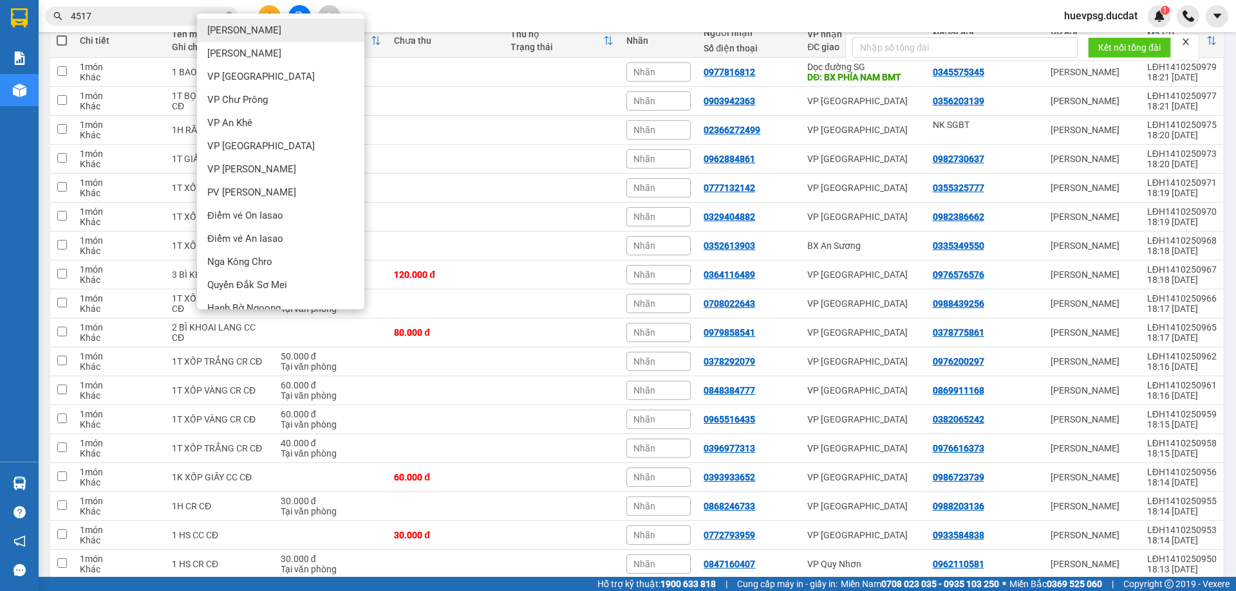
scroll to position [0, 0]
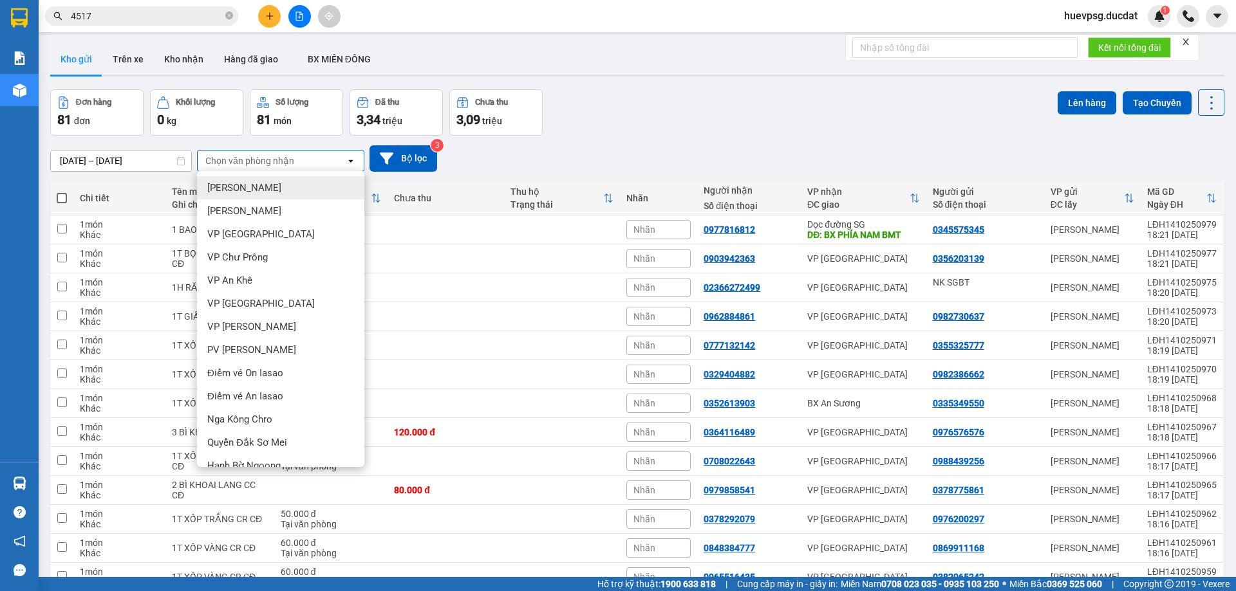
click at [785, 106] on div "Đơn hàng 81 đơn Khối lượng 0 kg Số lượng 81 món Đã thu 3,34 triệu Chưa thu 3,09…" at bounding box center [637, 112] width 1174 height 46
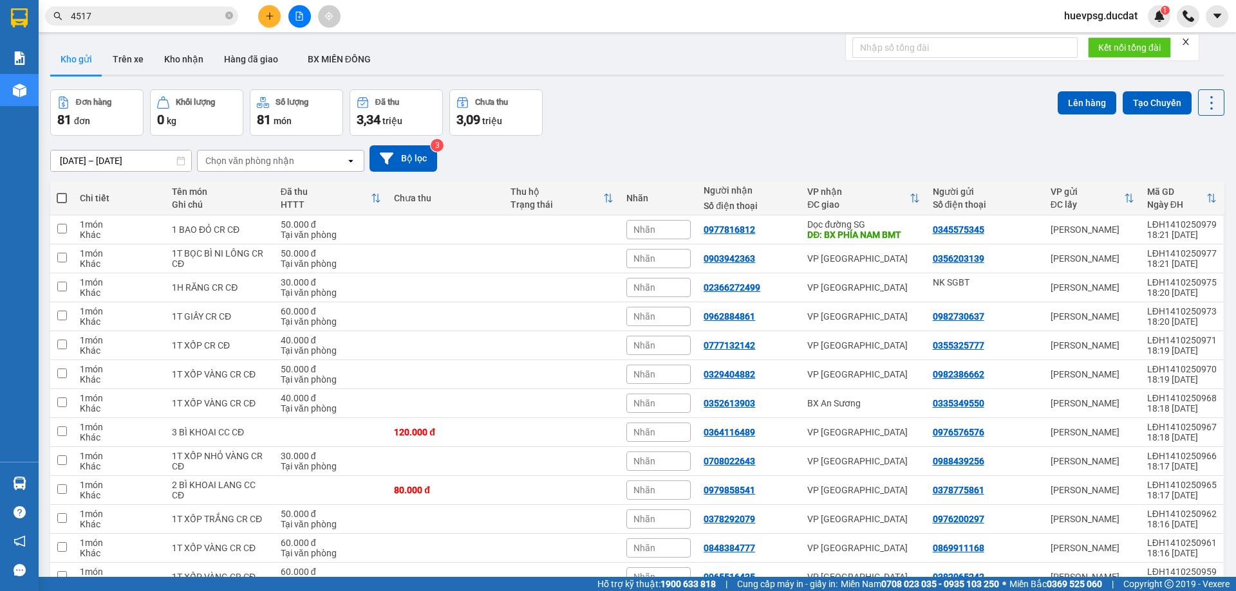
scroll to position [193, 0]
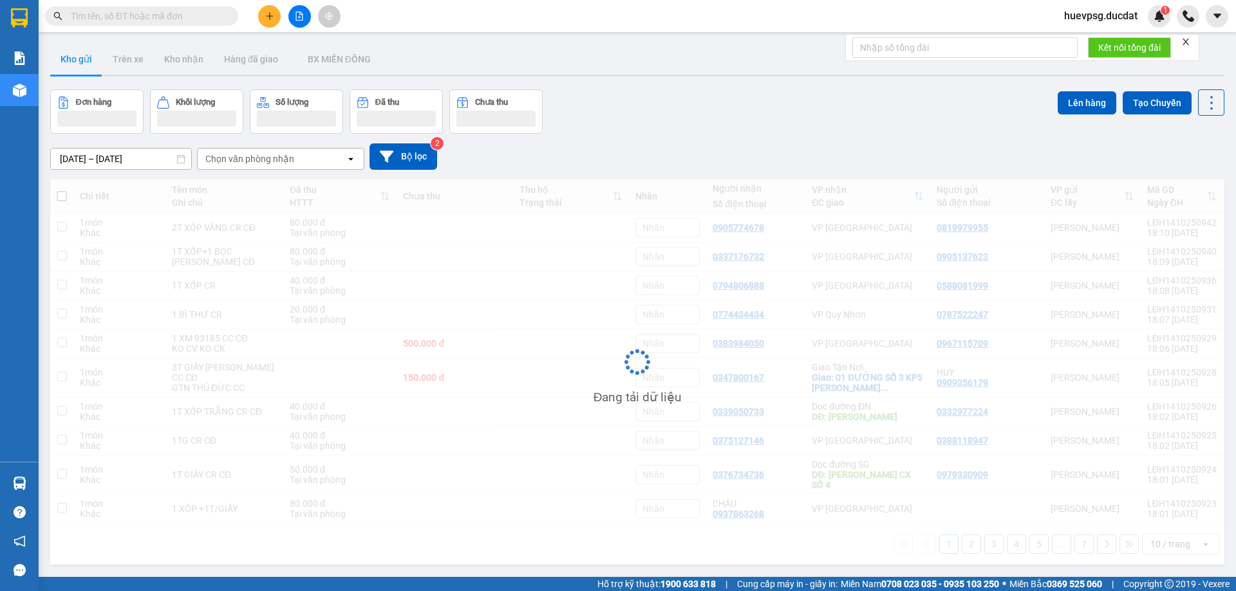
click at [108, 18] on input "text" at bounding box center [147, 16] width 152 height 14
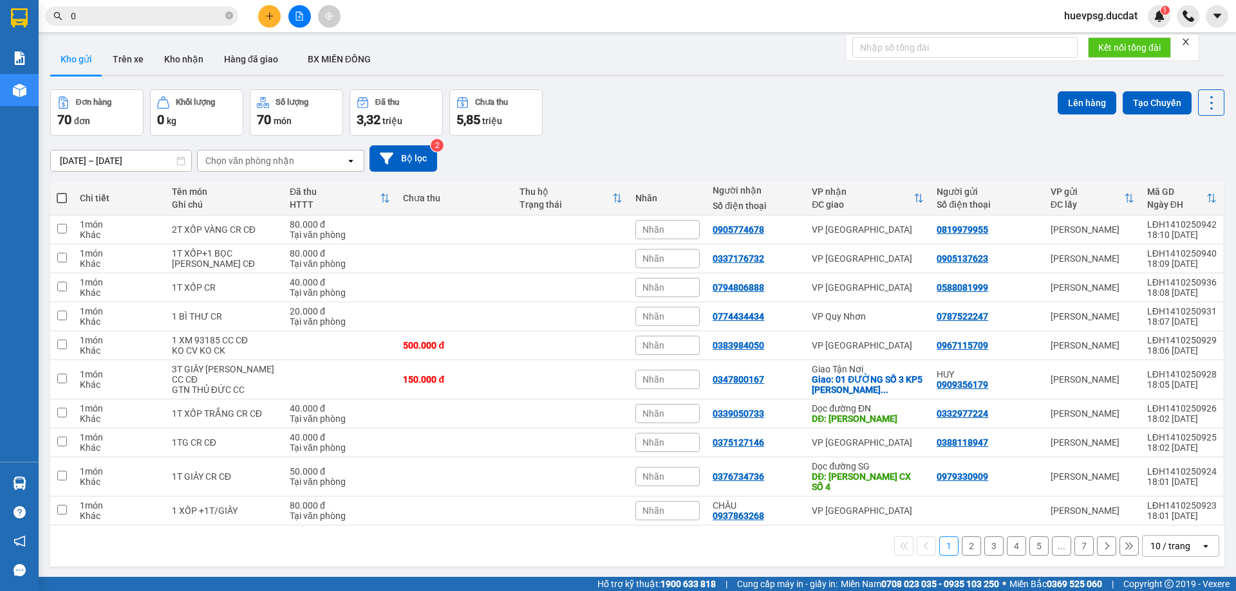
paste input "337570596"
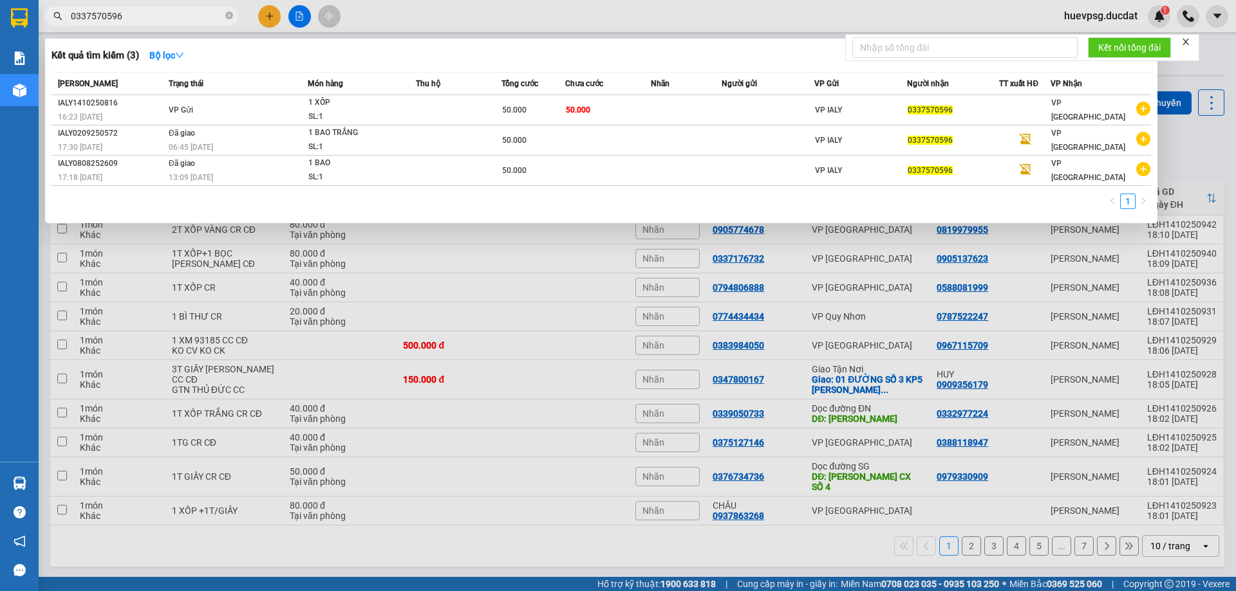
click at [135, 10] on input "0337570596" at bounding box center [147, 16] width 152 height 14
paste input "937863268"
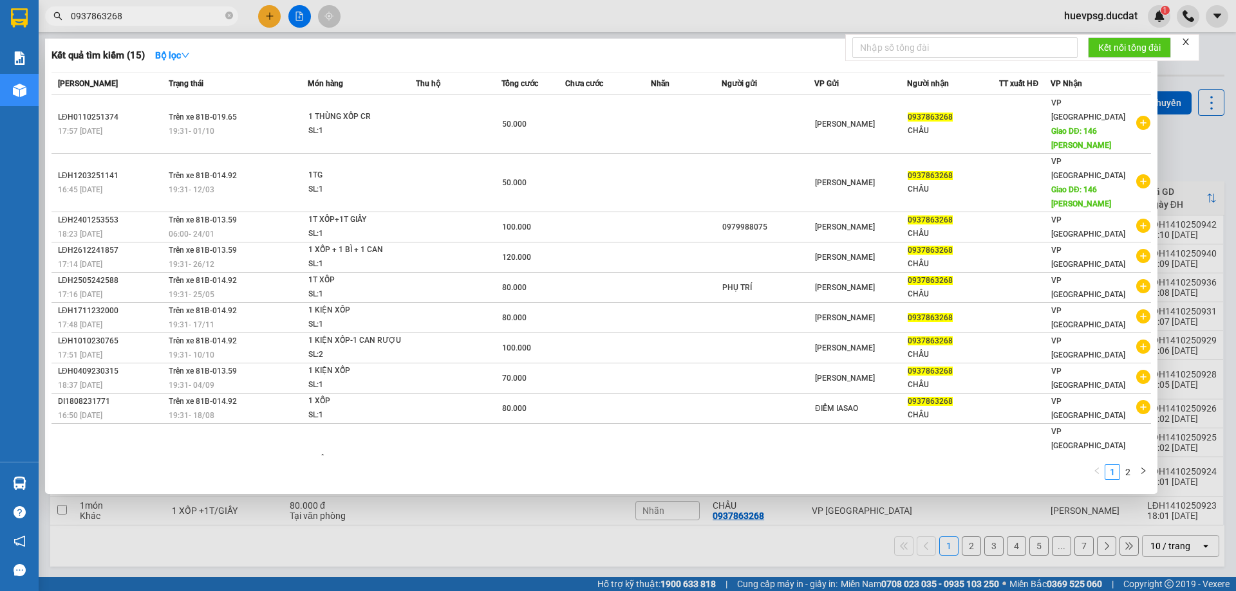
type input "0937863268"
click at [265, 14] on div at bounding box center [618, 295] width 1236 height 591
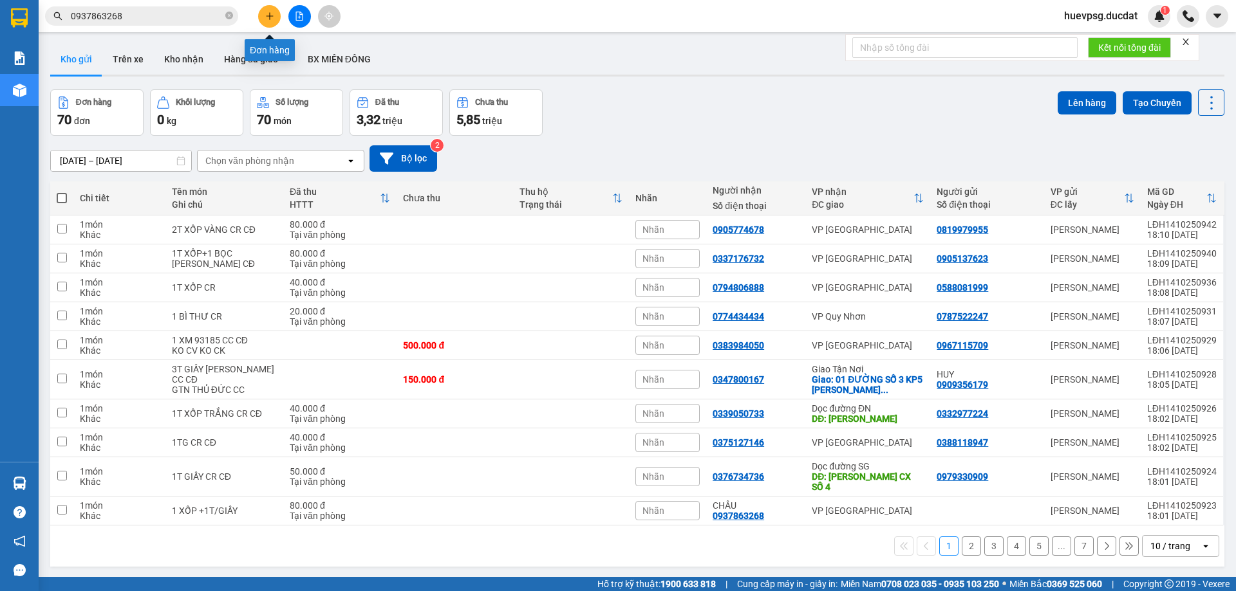
click at [263, 12] on button at bounding box center [269, 16] width 23 height 23
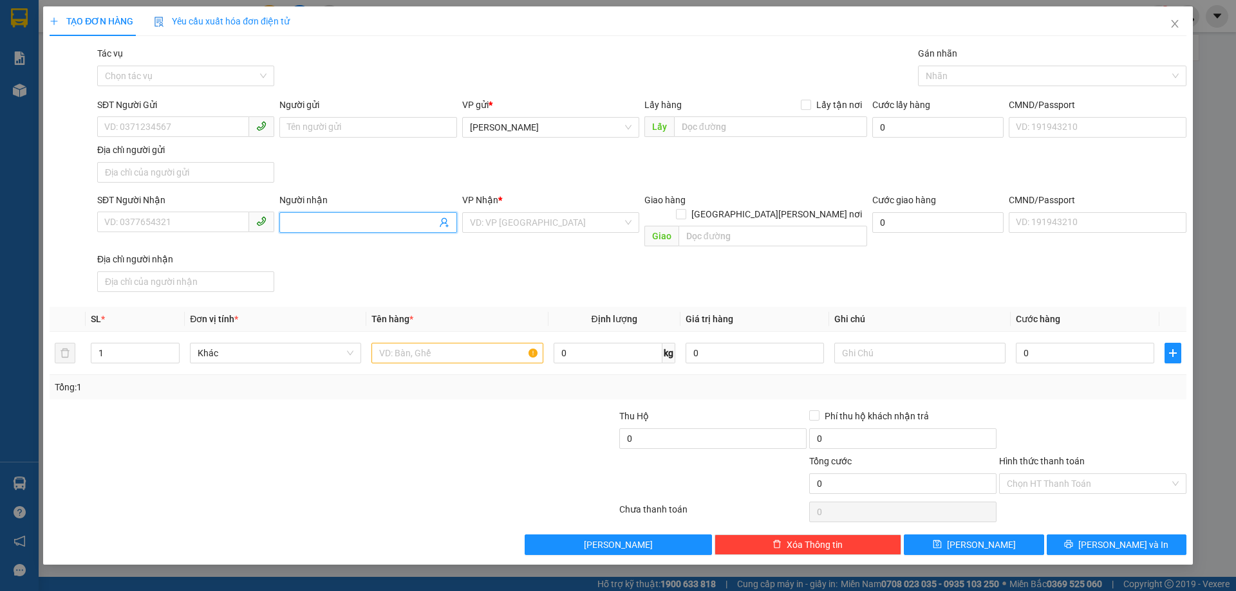
click at [367, 227] on input "Người nhận" at bounding box center [361, 223] width 149 height 14
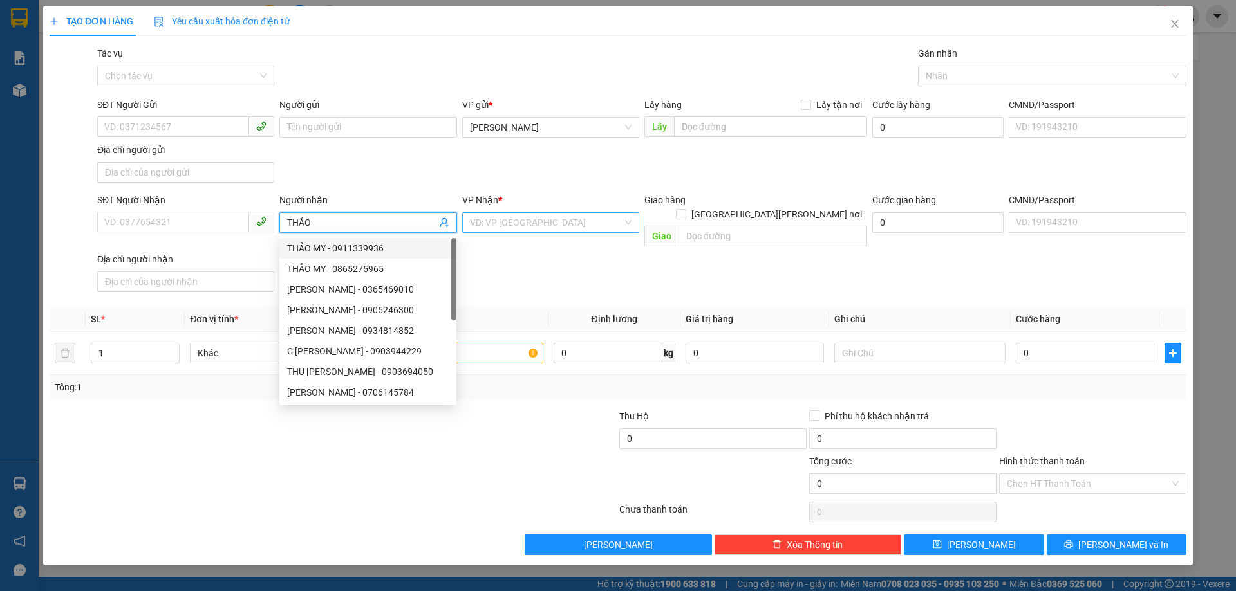
type input "THẢO"
click at [492, 227] on input "search" at bounding box center [546, 222] width 153 height 19
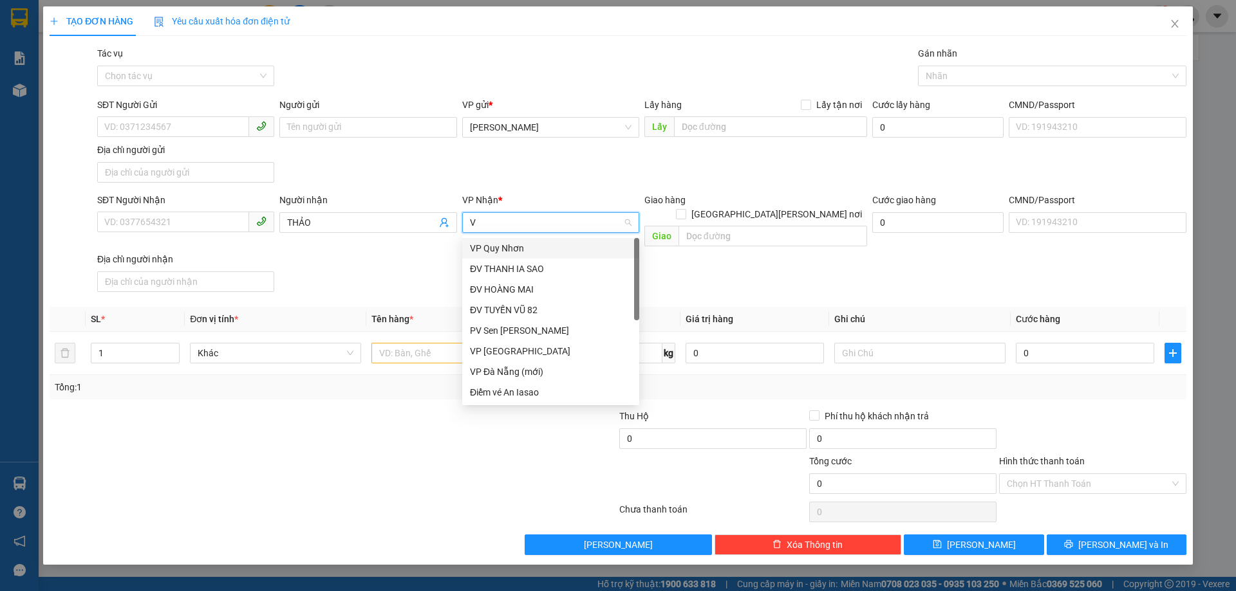
type input "VP"
drag, startPoint x: 514, startPoint y: 308, endPoint x: 514, endPoint y: 315, distance: 7.1
click at [514, 309] on div "VP [GEOGRAPHIC_DATA]" at bounding box center [551, 310] width 162 height 14
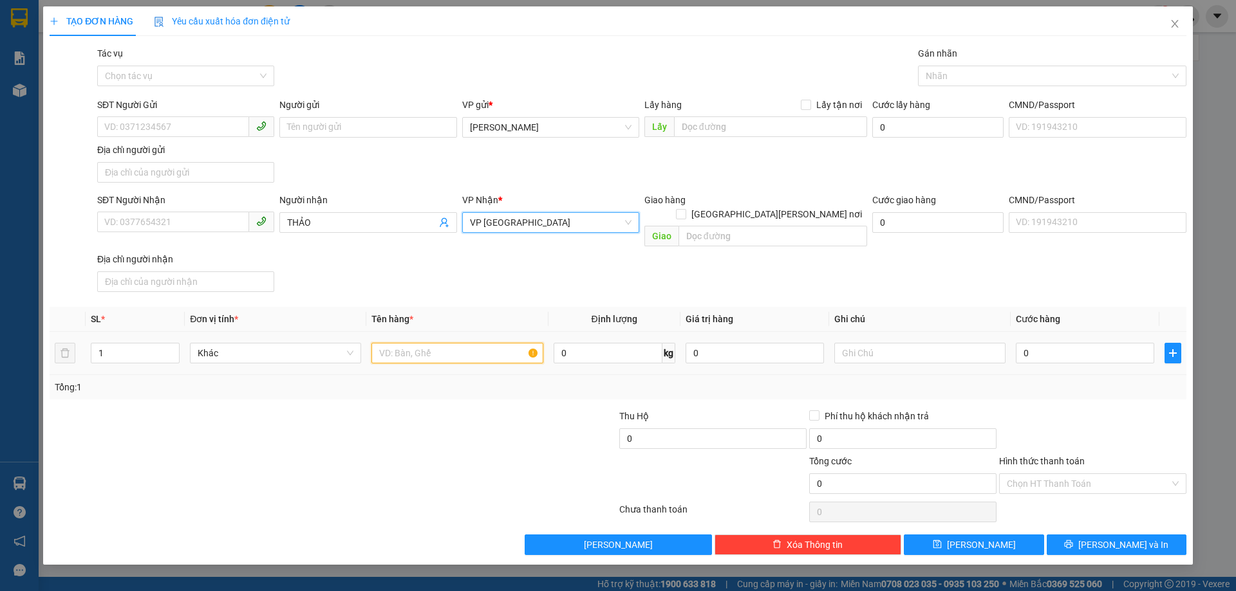
click at [487, 343] on input "text" at bounding box center [456, 353] width 171 height 21
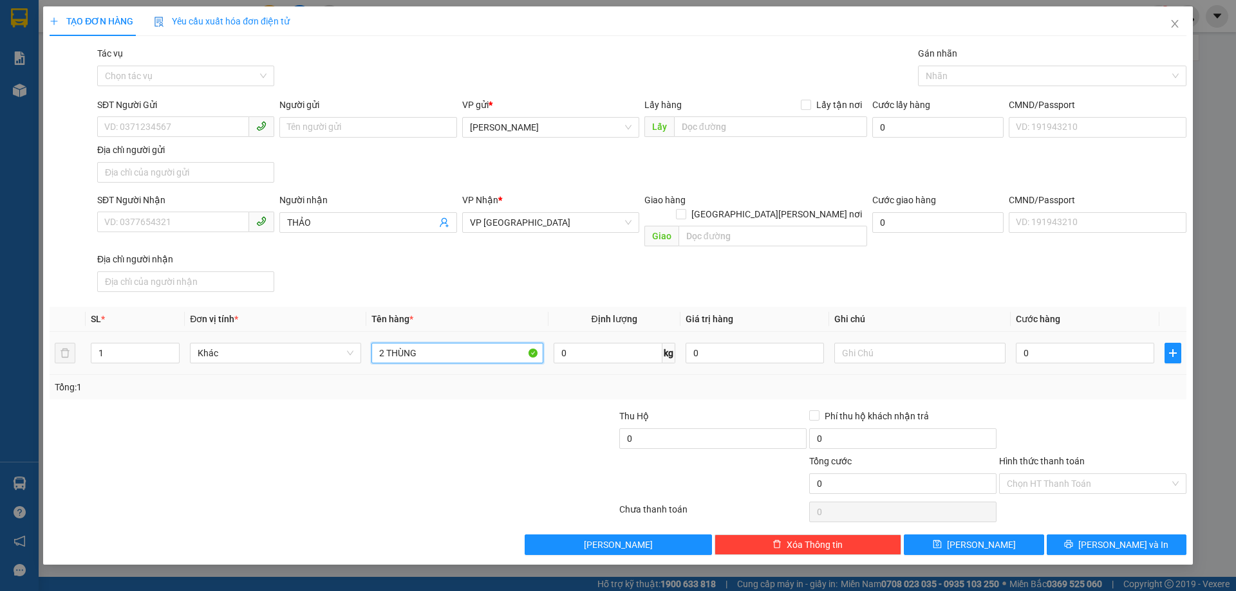
type input "2 THÙNG"
type input "1"
type input "10"
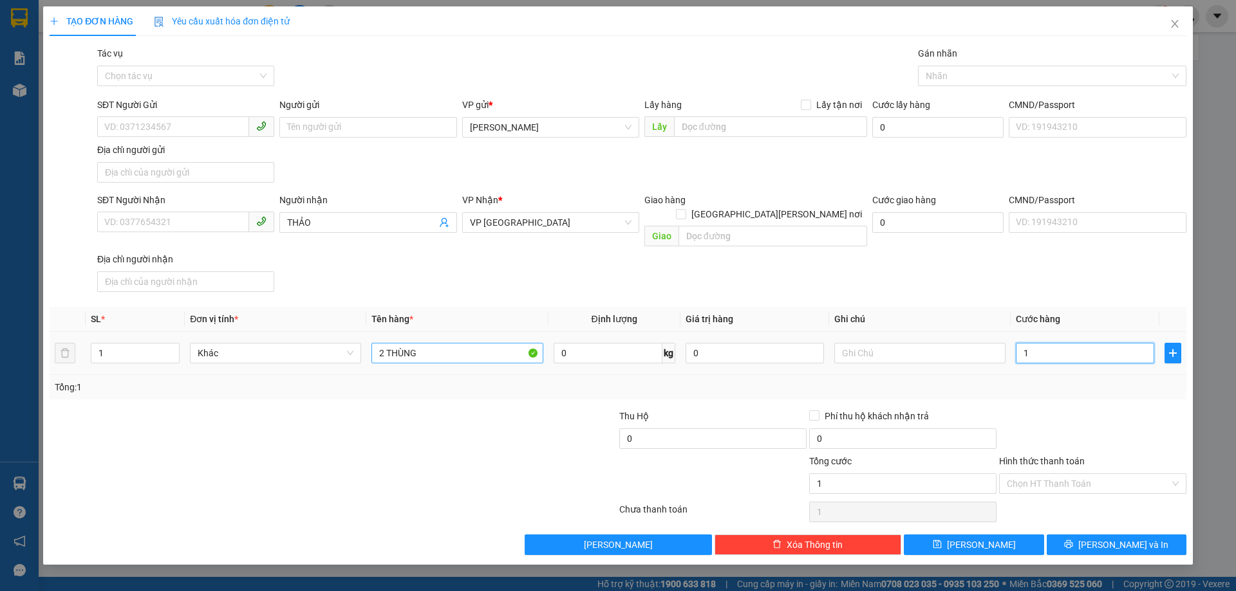
type input "10"
type input "100"
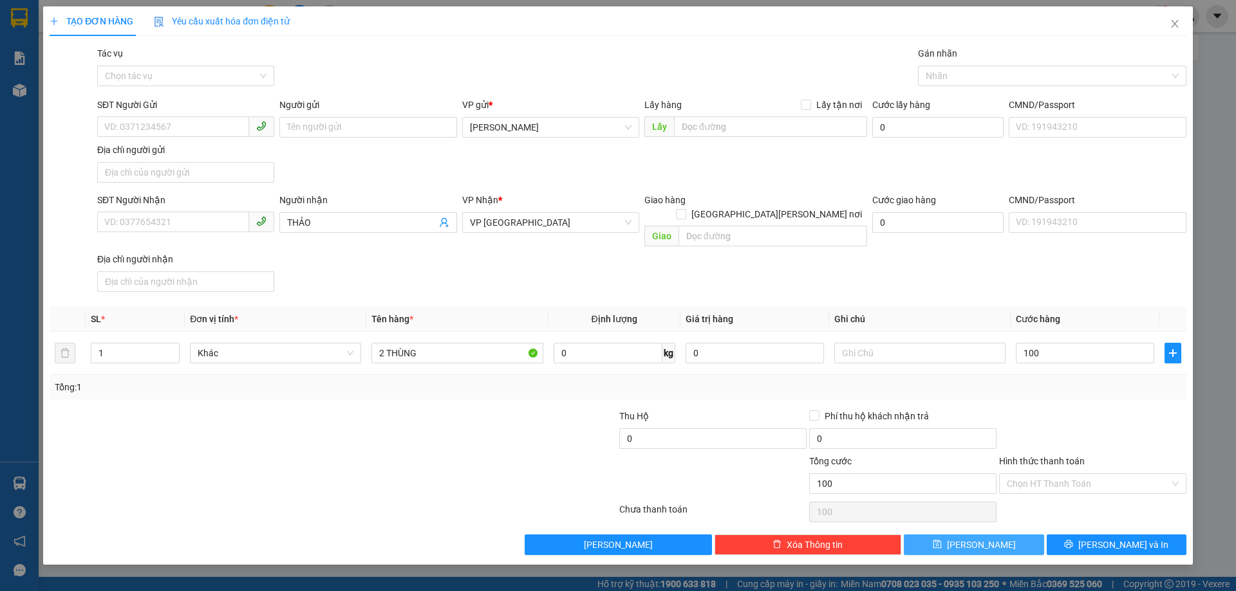
type input "100.000"
click at [991, 536] on button "[PERSON_NAME]" at bounding box center [974, 545] width 140 height 21
type input "0"
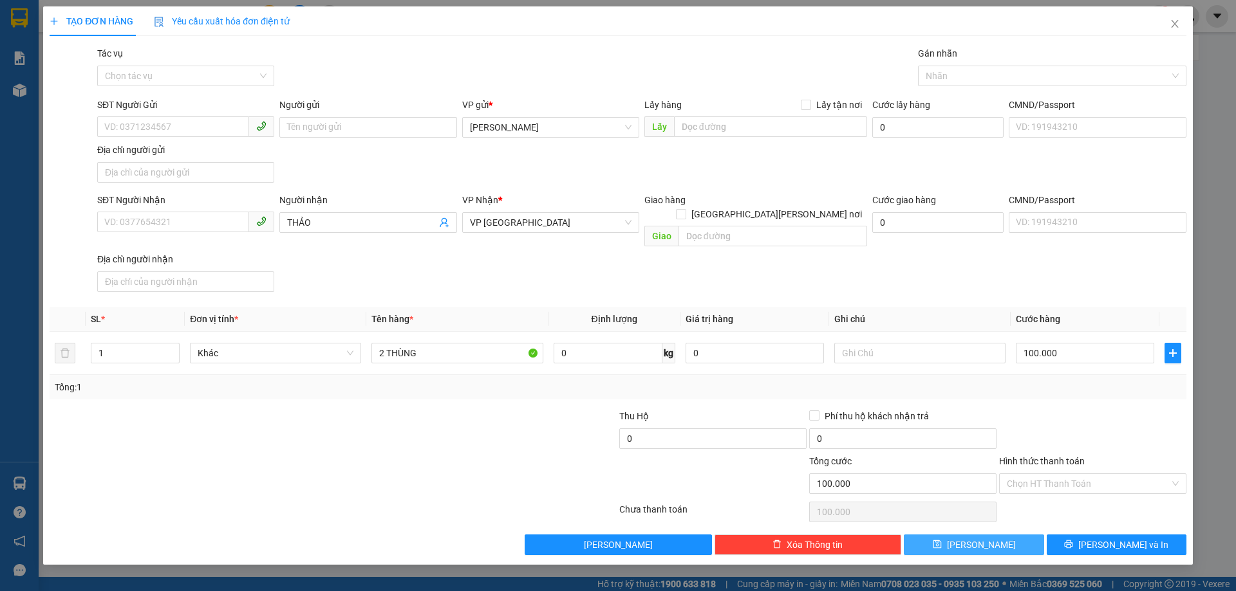
type input "0"
click at [1178, 24] on icon "close" at bounding box center [1174, 24] width 10 height 10
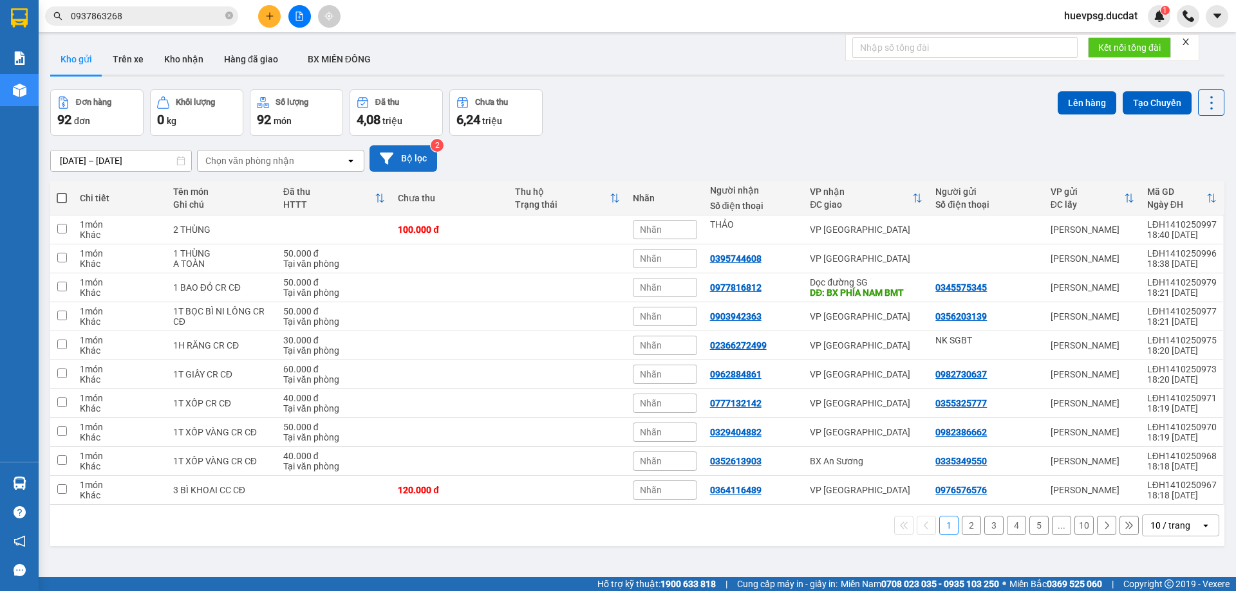
click at [380, 165] on button "Bộ lọc" at bounding box center [403, 158] width 68 height 26
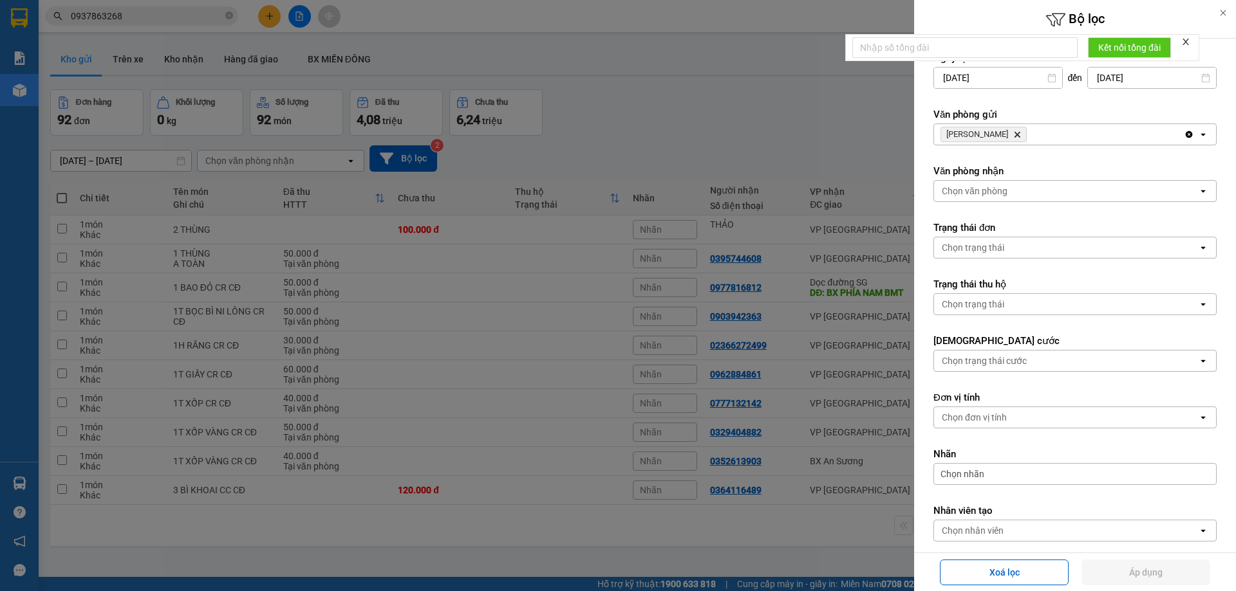
click at [1004, 135] on span "[PERSON_NAME] Hành Delete" at bounding box center [983, 134] width 86 height 15
click at [1013, 135] on icon "Delete" at bounding box center [1017, 135] width 8 height 8
click at [1003, 135] on div "Chọn văn phòng" at bounding box center [975, 134] width 66 height 13
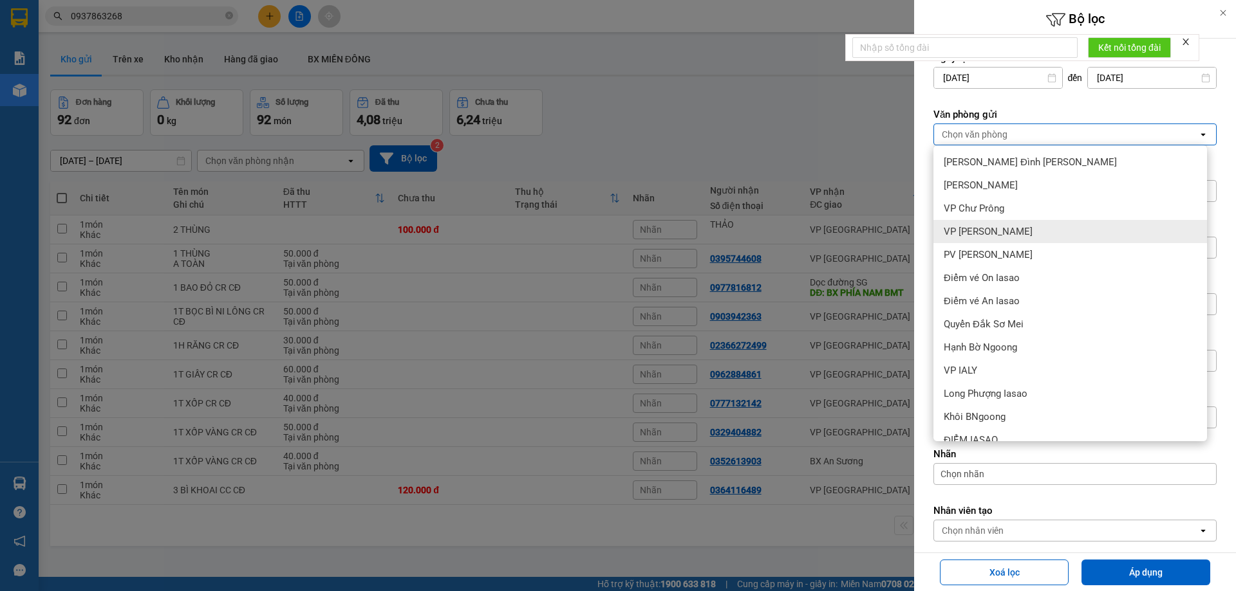
click at [988, 228] on span "VP [PERSON_NAME]" at bounding box center [988, 231] width 89 height 13
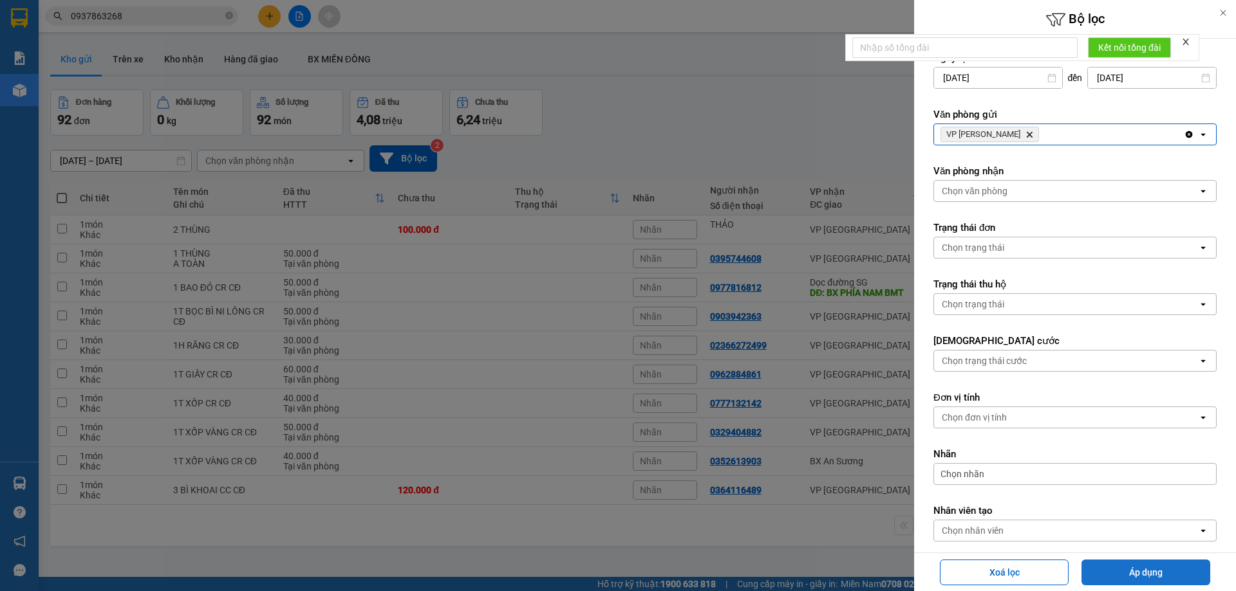
click at [1106, 568] on button "Áp dụng" at bounding box center [1145, 573] width 129 height 26
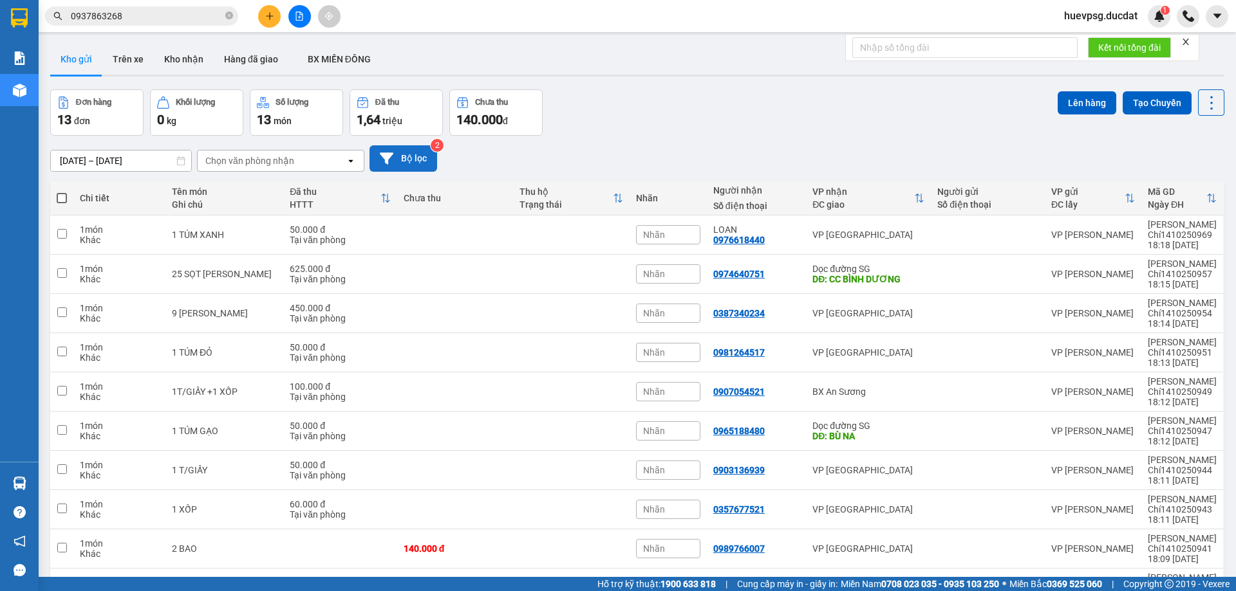
click at [411, 150] on button "Bộ lọc" at bounding box center [403, 158] width 68 height 26
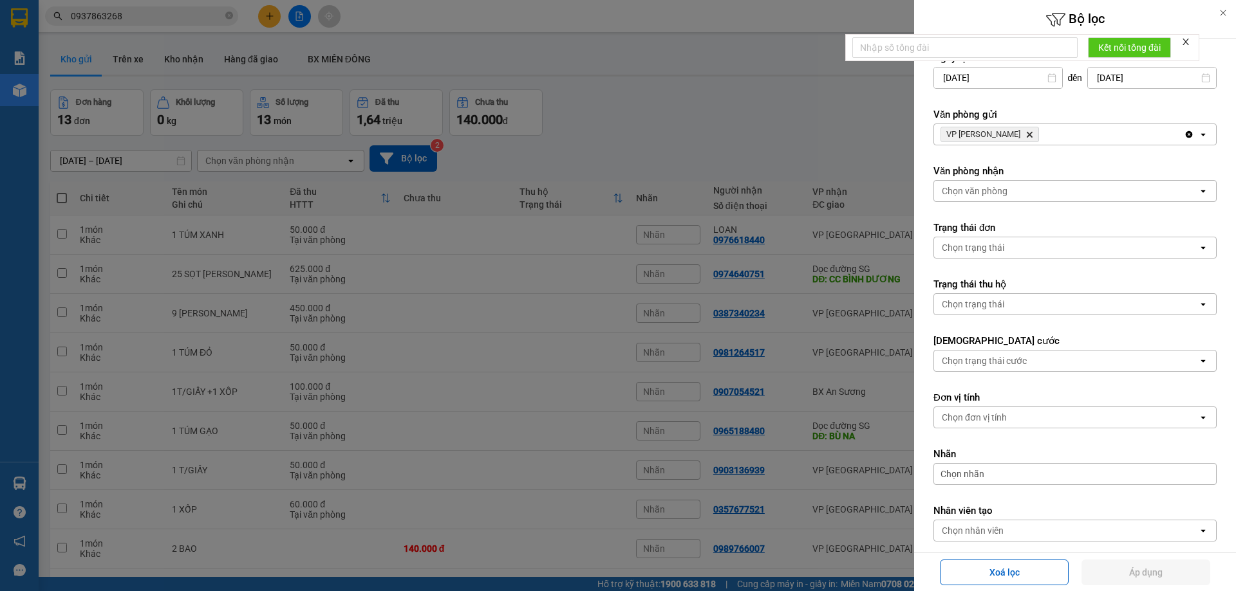
click at [1025, 136] on icon "Delete" at bounding box center [1029, 135] width 8 height 8
click at [1008, 136] on div "Chọn văn phòng" at bounding box center [1066, 134] width 264 height 21
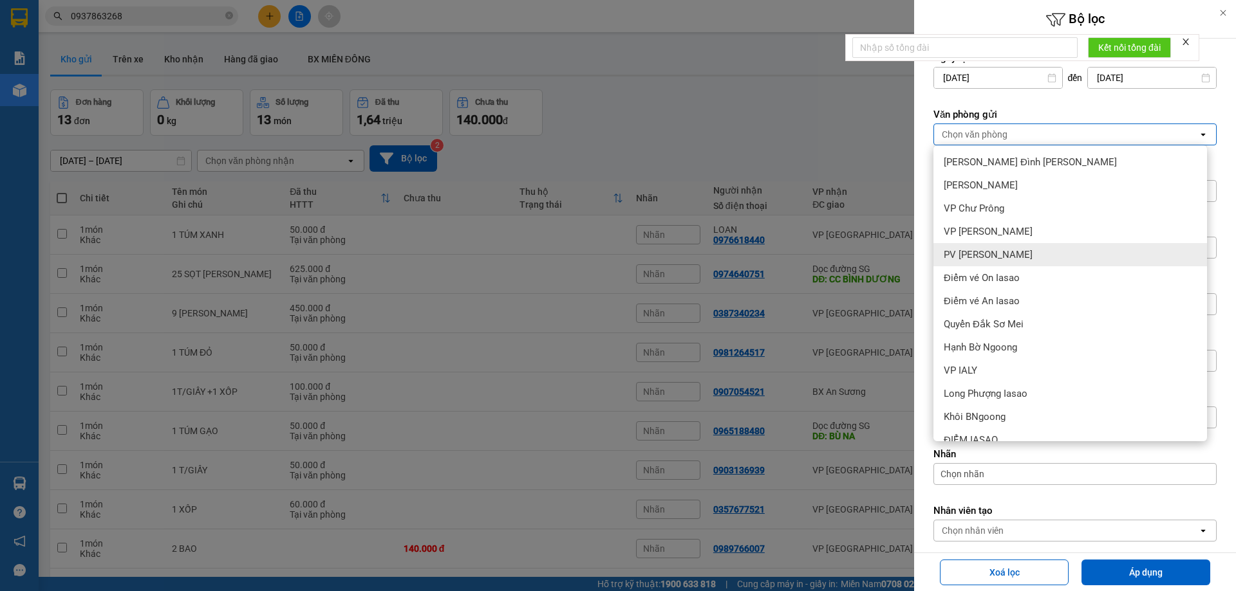
click at [984, 253] on span "PV [PERSON_NAME]" at bounding box center [988, 254] width 89 height 13
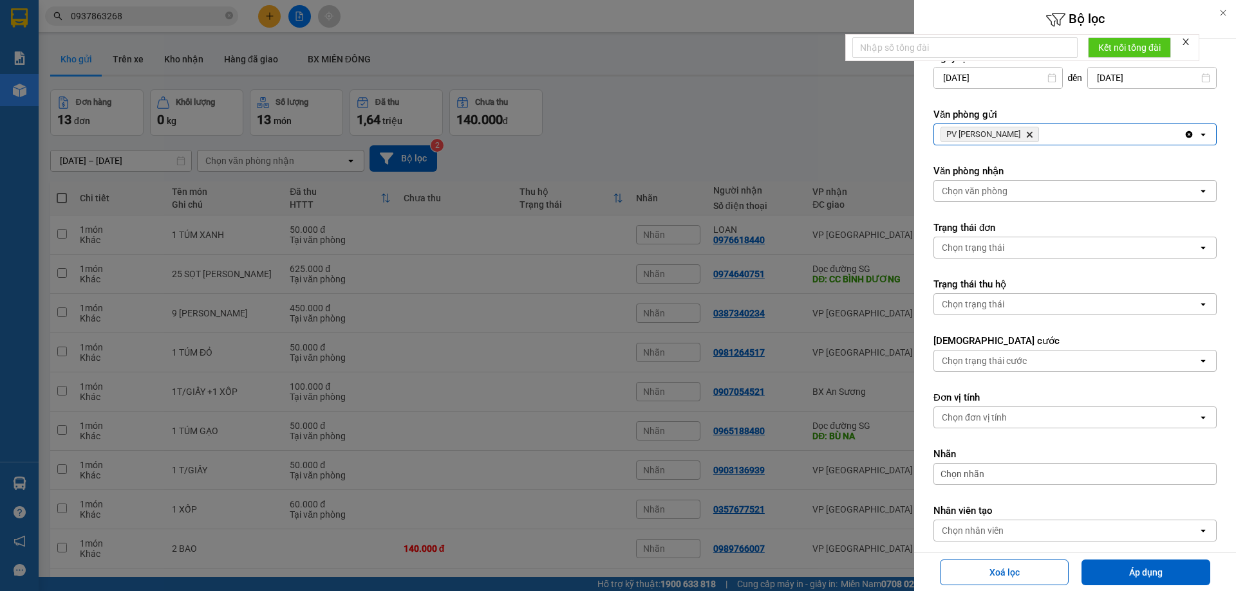
click at [1116, 558] on div "Xoá lọc Áp dụng" at bounding box center [1075, 572] width 322 height 39
click at [1115, 563] on button "Áp dụng" at bounding box center [1145, 573] width 129 height 26
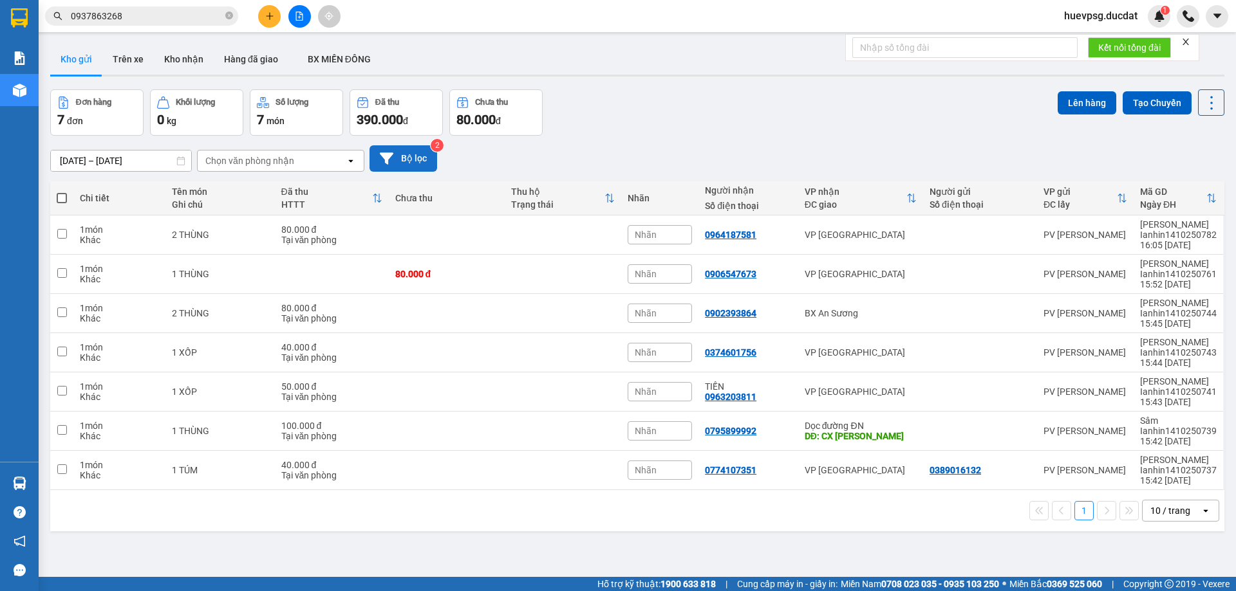
click at [407, 165] on button "Bộ lọc" at bounding box center [403, 158] width 68 height 26
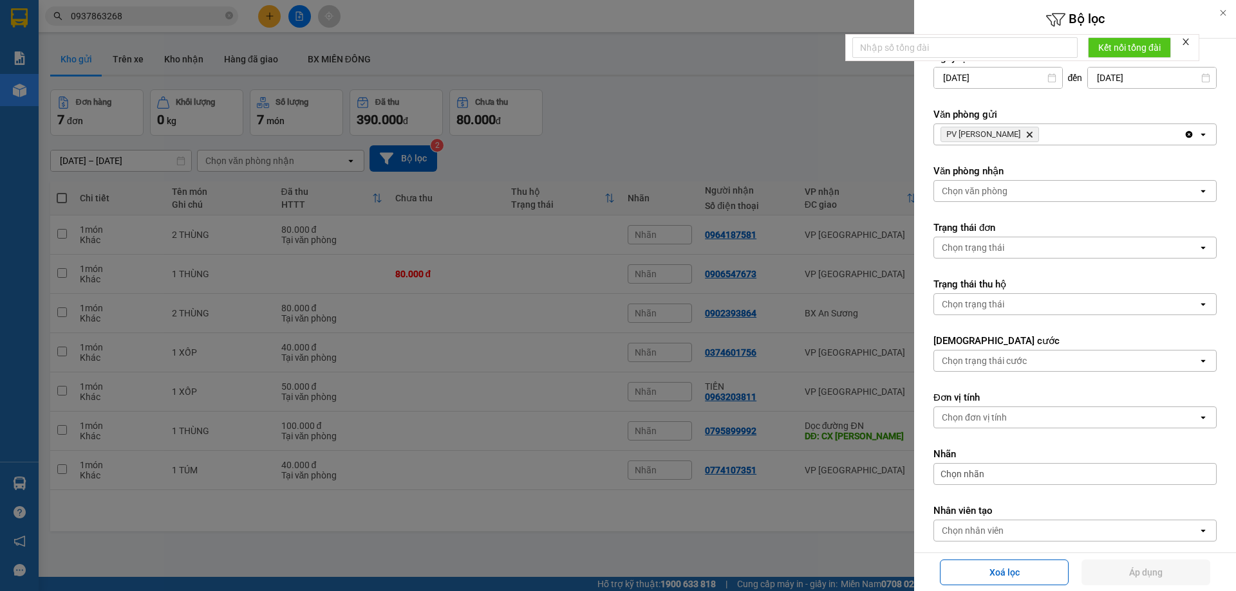
click at [1025, 132] on icon "Delete" at bounding box center [1029, 135] width 8 height 8
click at [1006, 132] on div "Chọn văn phòng" at bounding box center [975, 134] width 66 height 13
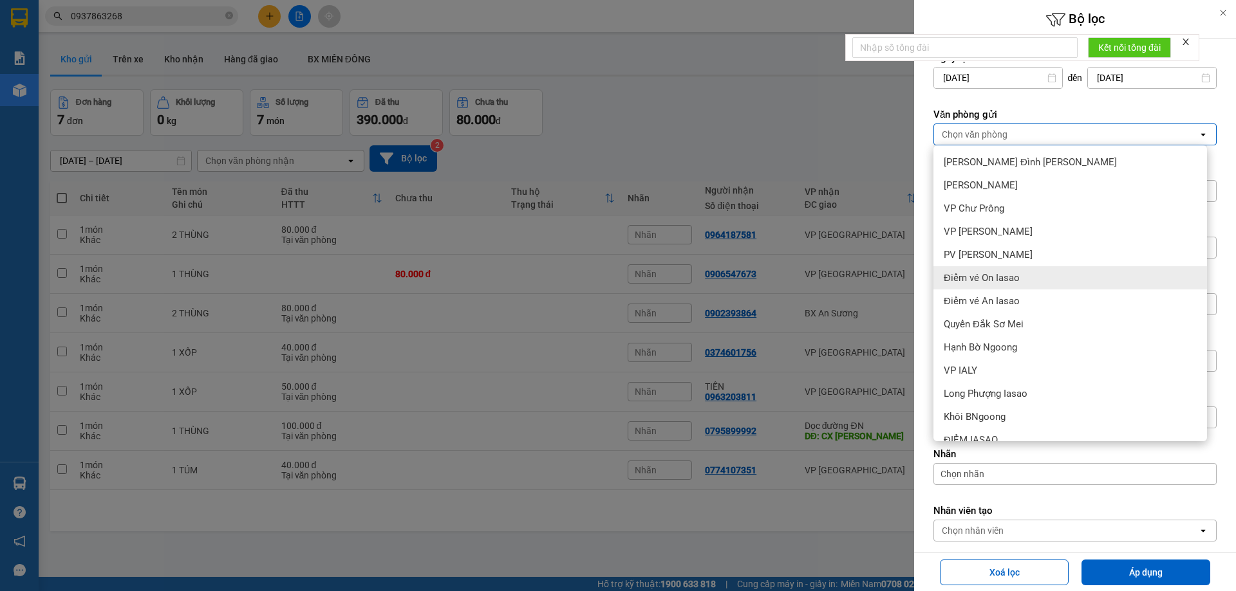
click at [1005, 283] on span "Điểm vé On Iasao" at bounding box center [982, 278] width 76 height 13
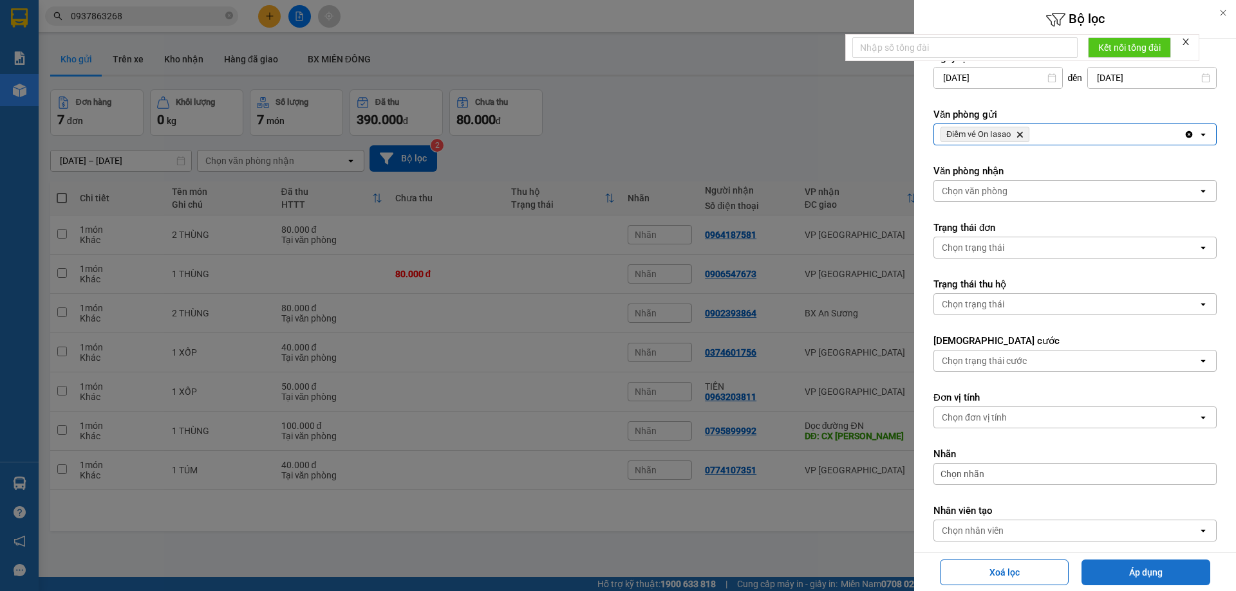
click at [1112, 575] on button "Áp dụng" at bounding box center [1145, 573] width 129 height 26
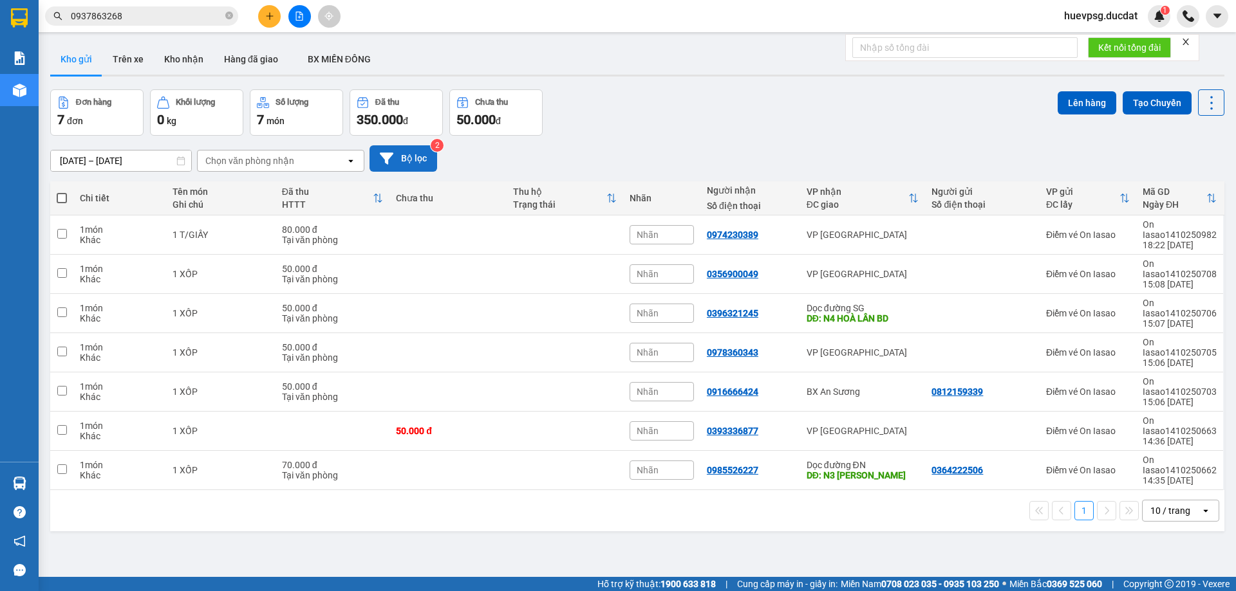
click at [402, 165] on button "Bộ lọc" at bounding box center [403, 158] width 68 height 26
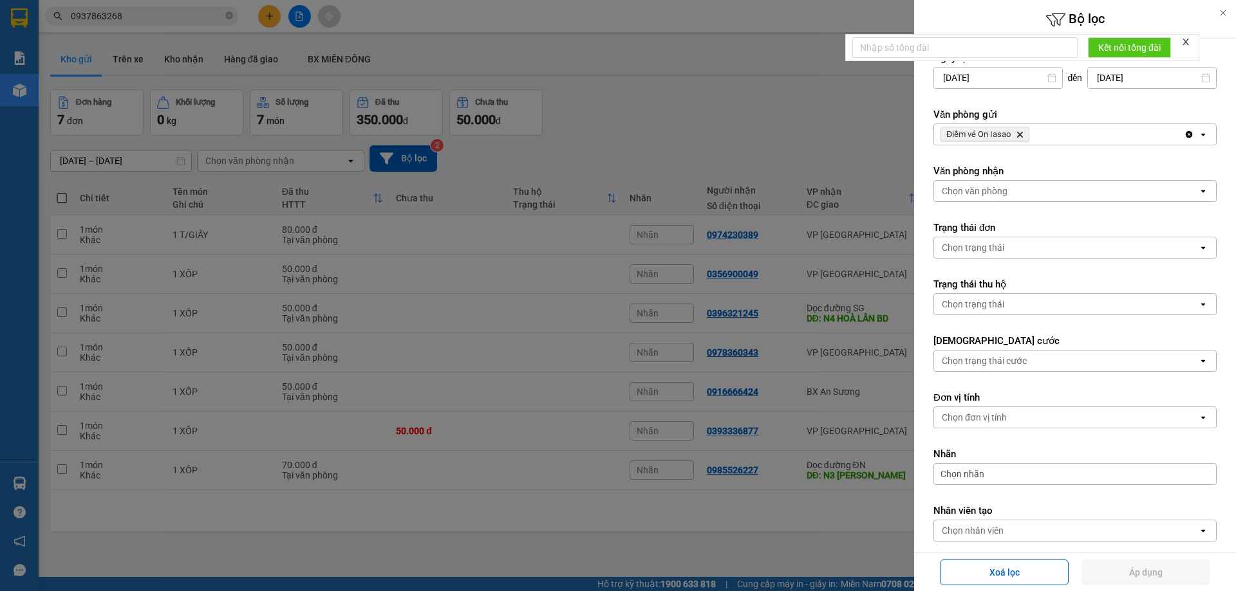
click at [1019, 135] on icon "Điểm vé On Iasao, close by backspace" at bounding box center [1020, 135] width 6 height 6
click at [1019, 135] on div "Chọn văn phòng" at bounding box center [1066, 134] width 264 height 21
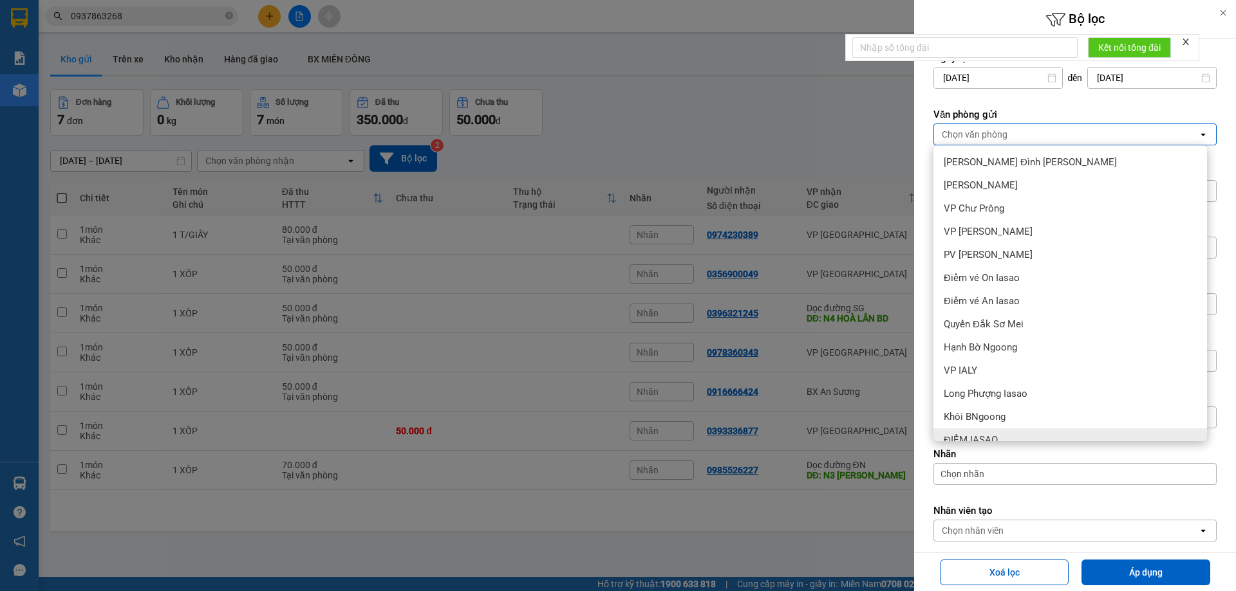
click at [988, 432] on div "ĐIỂM IASAO" at bounding box center [1070, 440] width 274 height 23
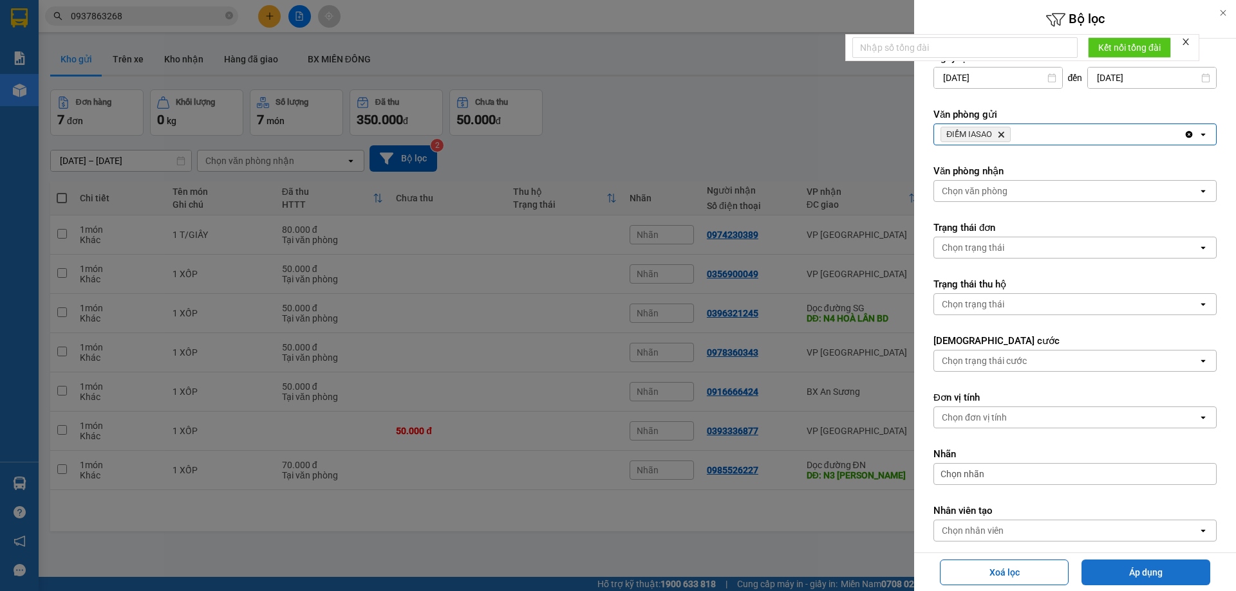
click at [1125, 563] on button "Áp dụng" at bounding box center [1145, 573] width 129 height 26
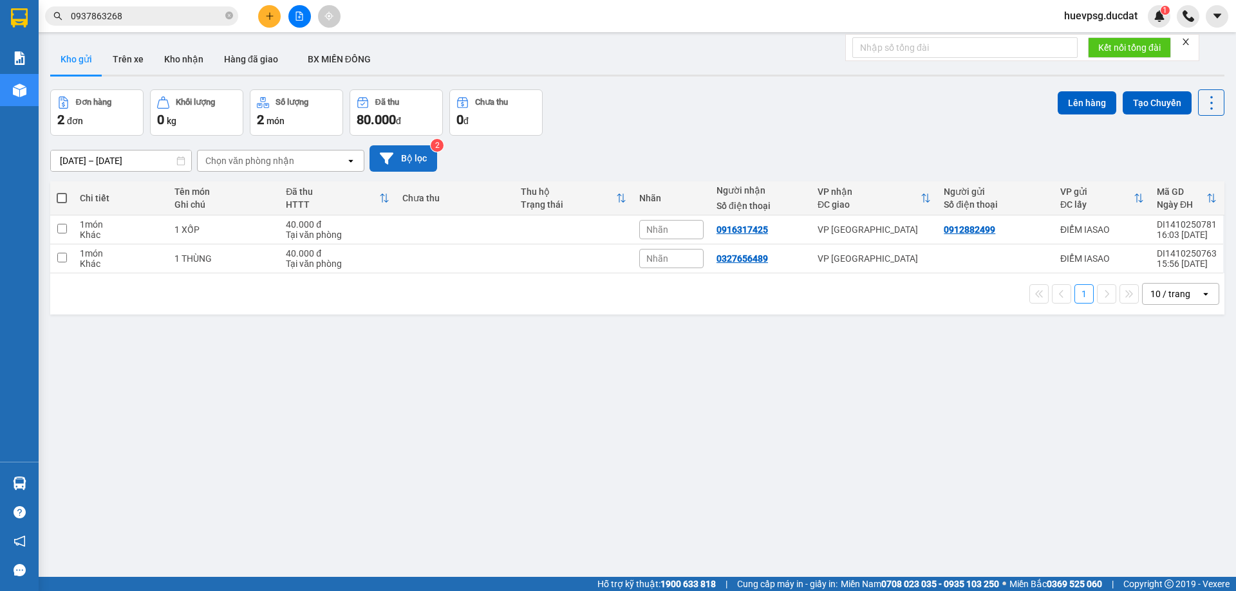
click at [393, 158] on button "Bộ lọc" at bounding box center [403, 158] width 68 height 26
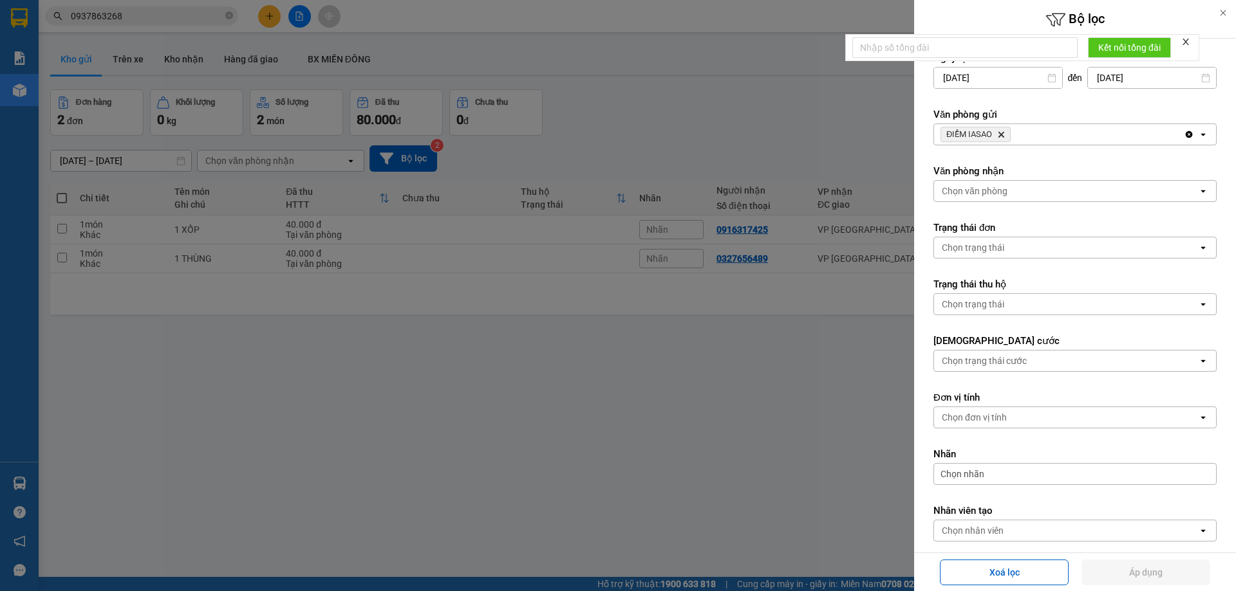
click at [1000, 132] on icon "Delete" at bounding box center [1001, 135] width 8 height 8
click at [1000, 132] on div "Chọn văn phòng" at bounding box center [975, 134] width 66 height 13
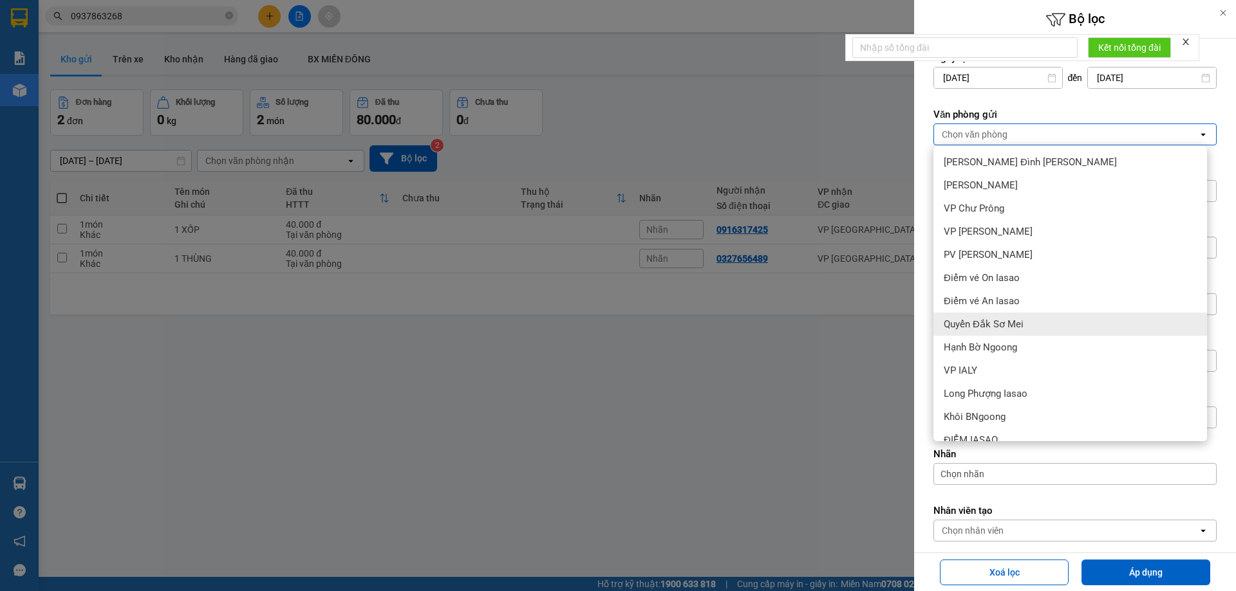
scroll to position [193, 0]
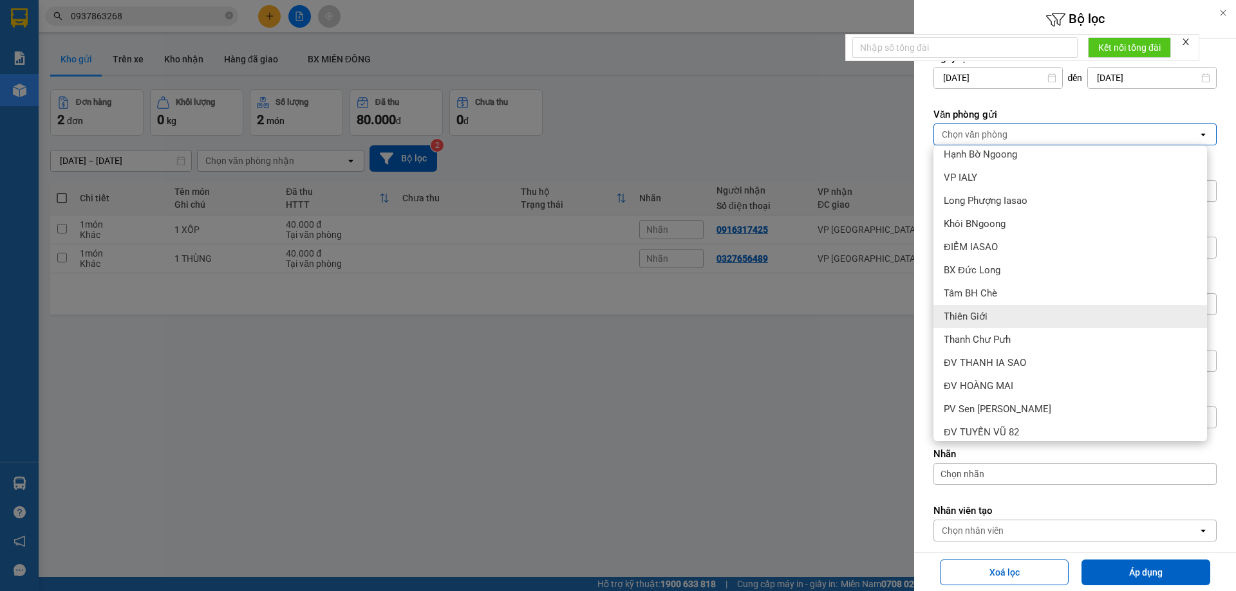
click at [992, 318] on div "Thiên Giới" at bounding box center [1070, 316] width 274 height 23
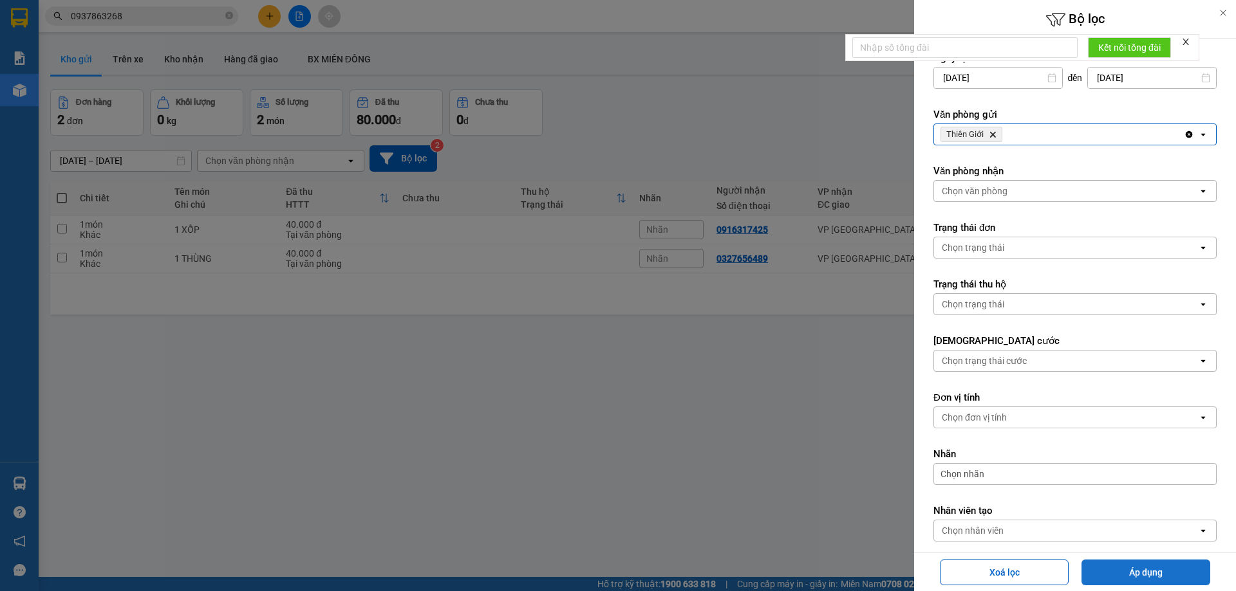
click at [1177, 569] on button "Áp dụng" at bounding box center [1145, 573] width 129 height 26
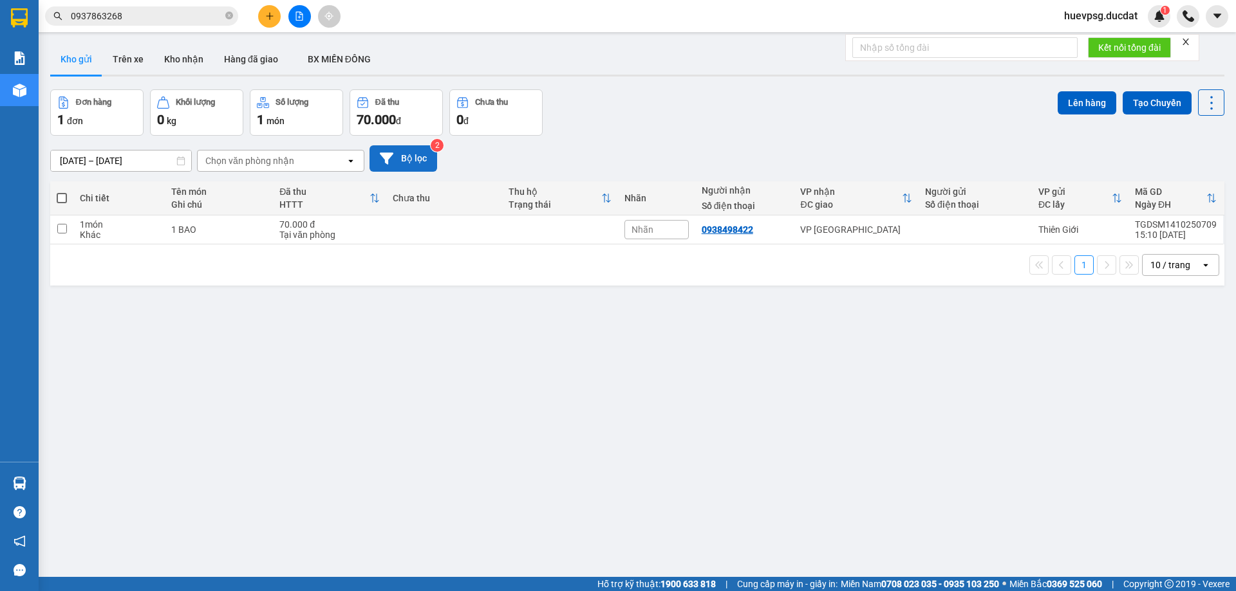
click at [410, 163] on button "Bộ lọc" at bounding box center [403, 158] width 68 height 26
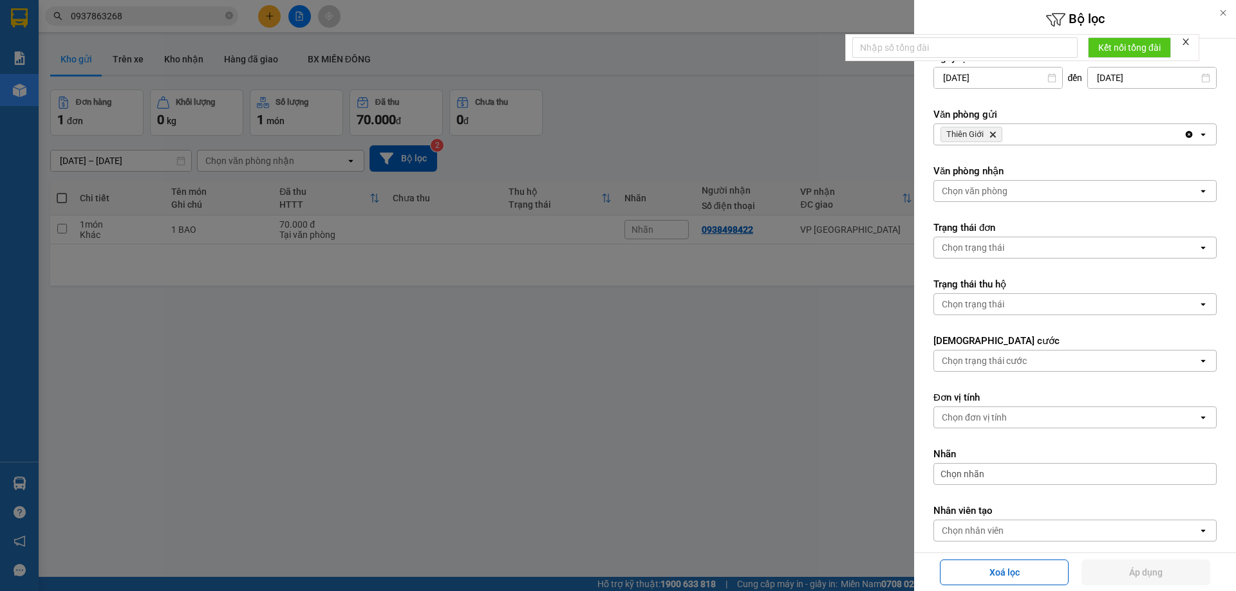
drag, startPoint x: 999, startPoint y: 135, endPoint x: 988, endPoint y: 135, distance: 10.9
click at [999, 135] on span "Thiên Giới Delete" at bounding box center [971, 134] width 62 height 15
click at [988, 135] on span "Thiên Giới Delete" at bounding box center [971, 134] width 62 height 15
click at [996, 132] on icon "Delete" at bounding box center [993, 135] width 8 height 8
click at [996, 132] on div "Chọn văn phòng" at bounding box center [975, 134] width 66 height 13
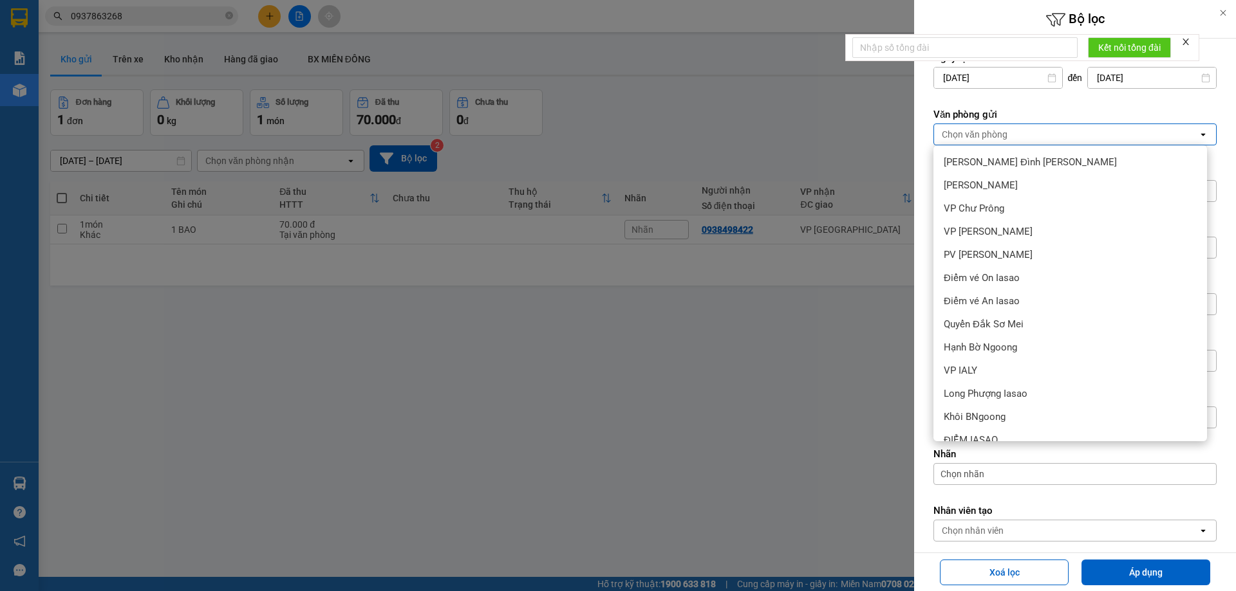
scroll to position [201, 0]
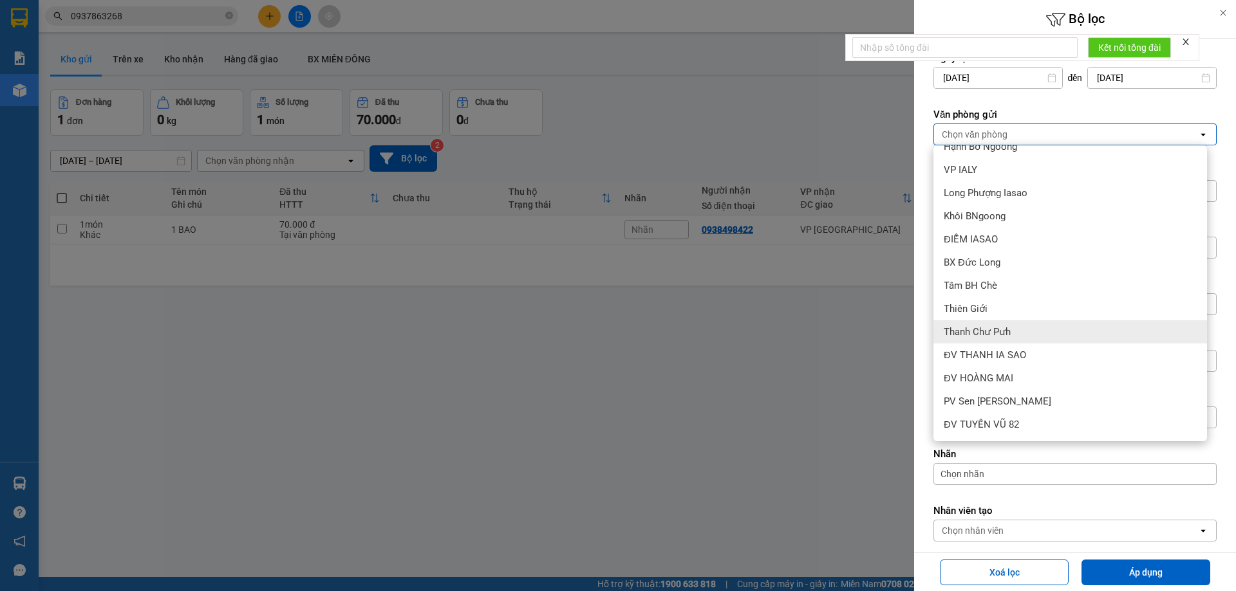
click at [1001, 337] on span "Thanh Chư Pưh" at bounding box center [977, 332] width 67 height 13
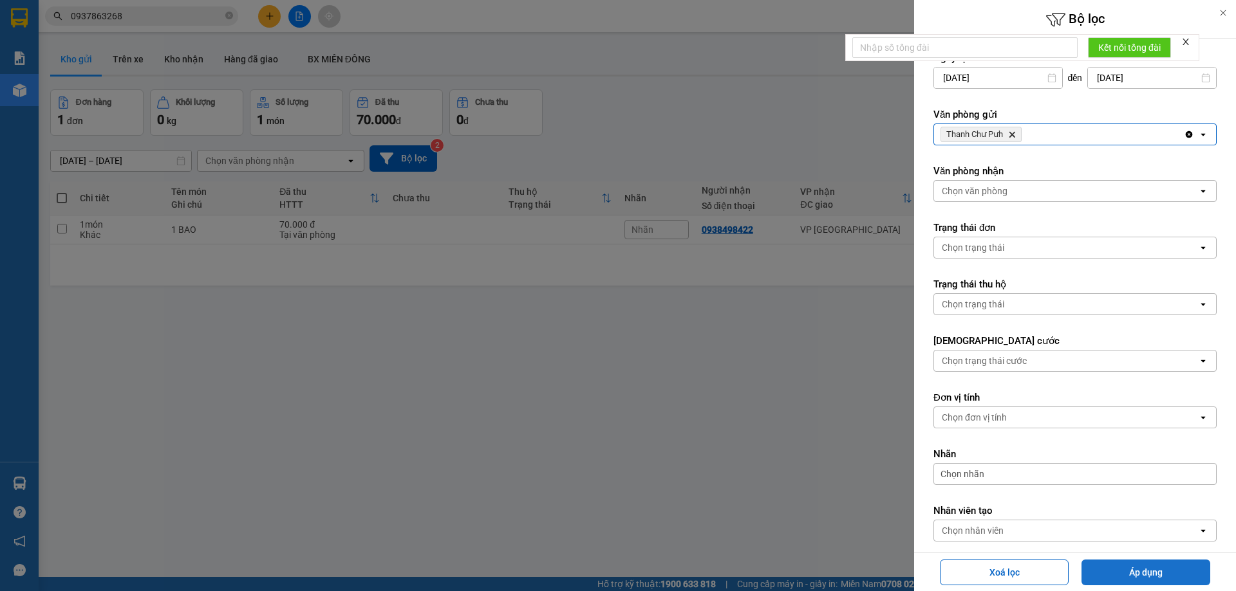
click at [1097, 581] on button "Áp dụng" at bounding box center [1145, 573] width 129 height 26
